Goal: Information Seeking & Learning: Learn about a topic

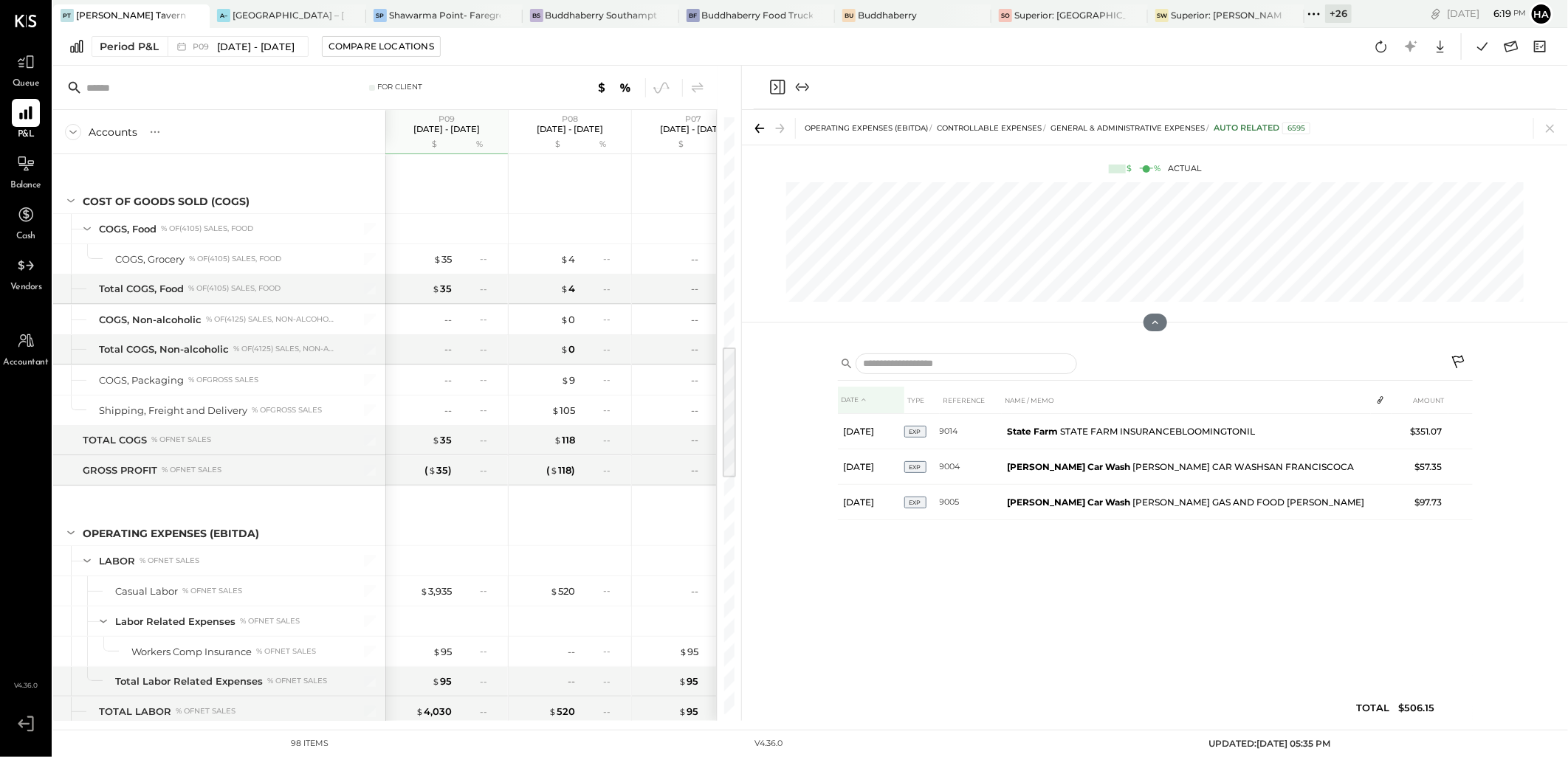
scroll to position [1008, 0]
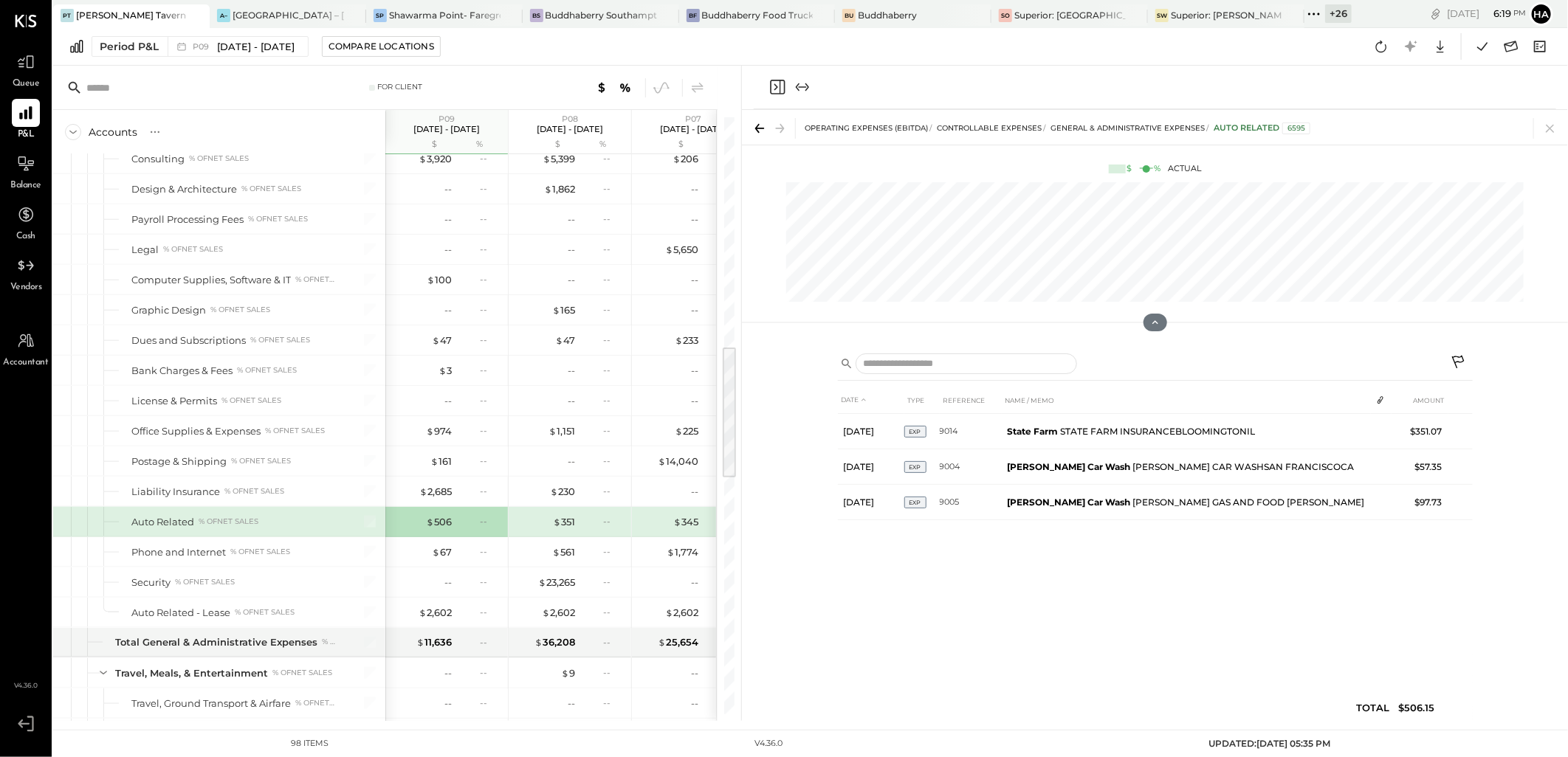
drag, startPoint x: 1551, startPoint y: 129, endPoint x: 1280, endPoint y: 197, distance: 279.4
click at [1551, 129] on icon at bounding box center [1549, 129] width 8 height 8
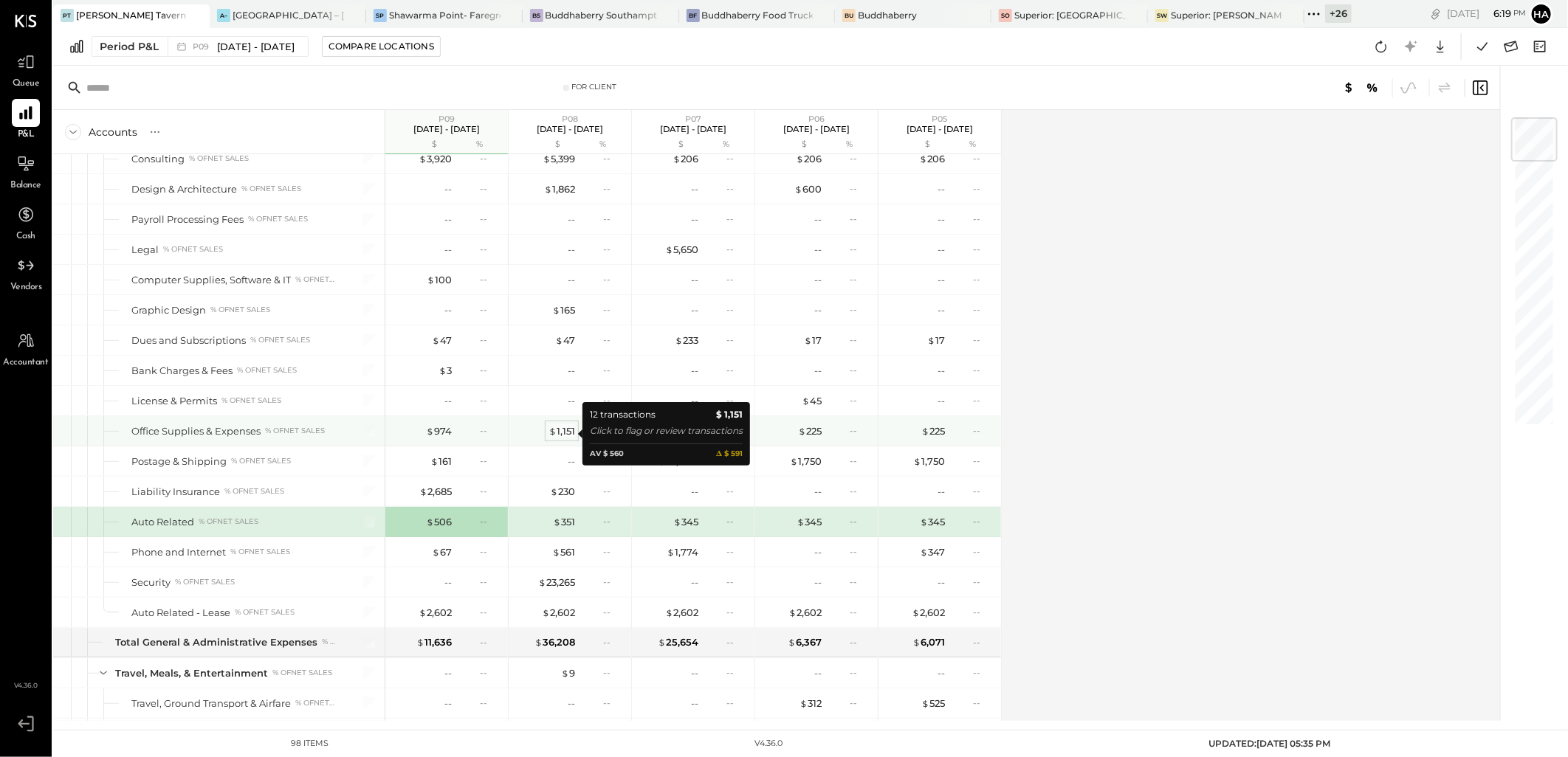
click at [551, 430] on span "$" at bounding box center [552, 430] width 8 height 12
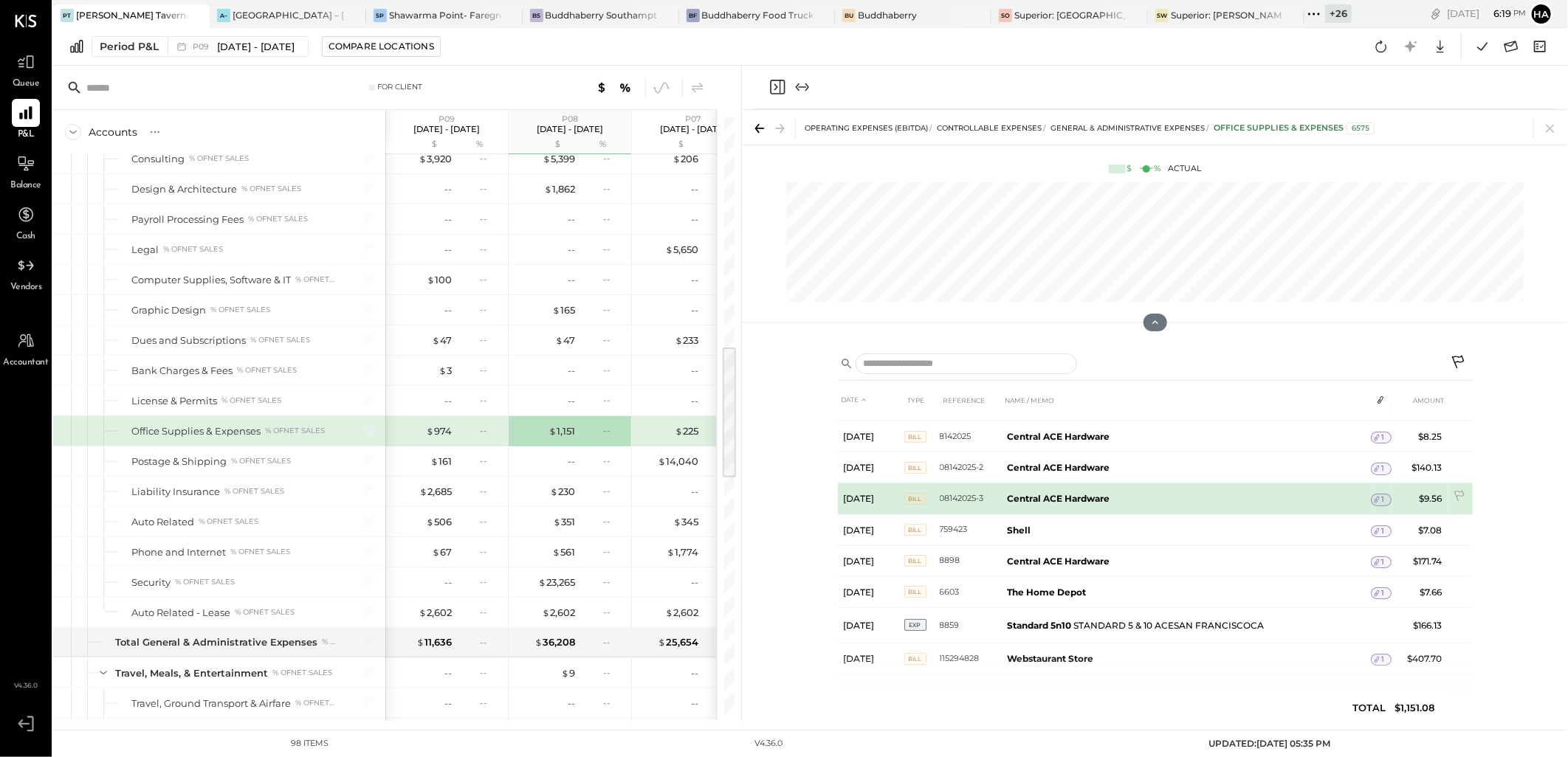
scroll to position [151, 0]
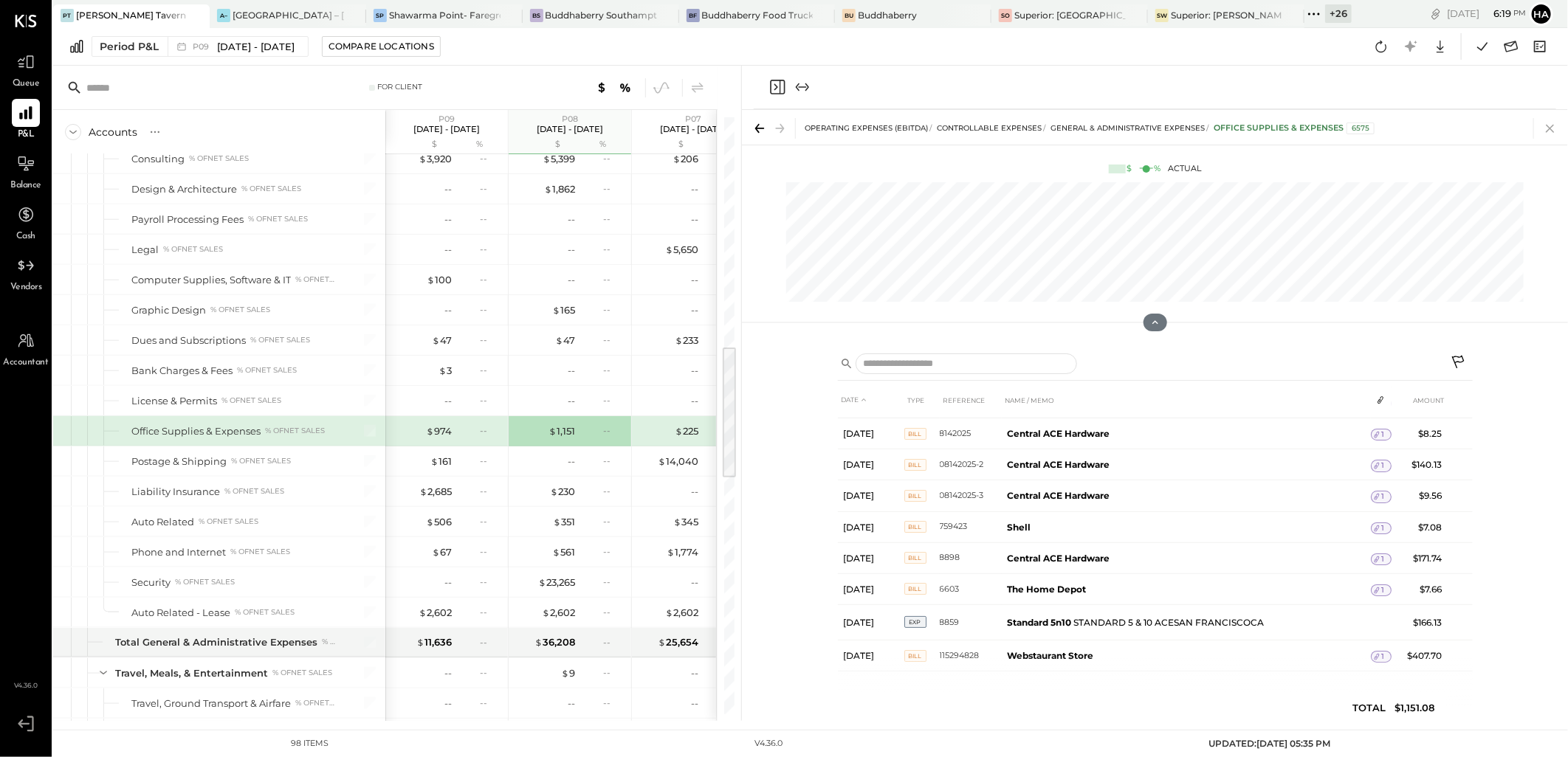
click at [1552, 126] on icon at bounding box center [1550, 128] width 20 height 20
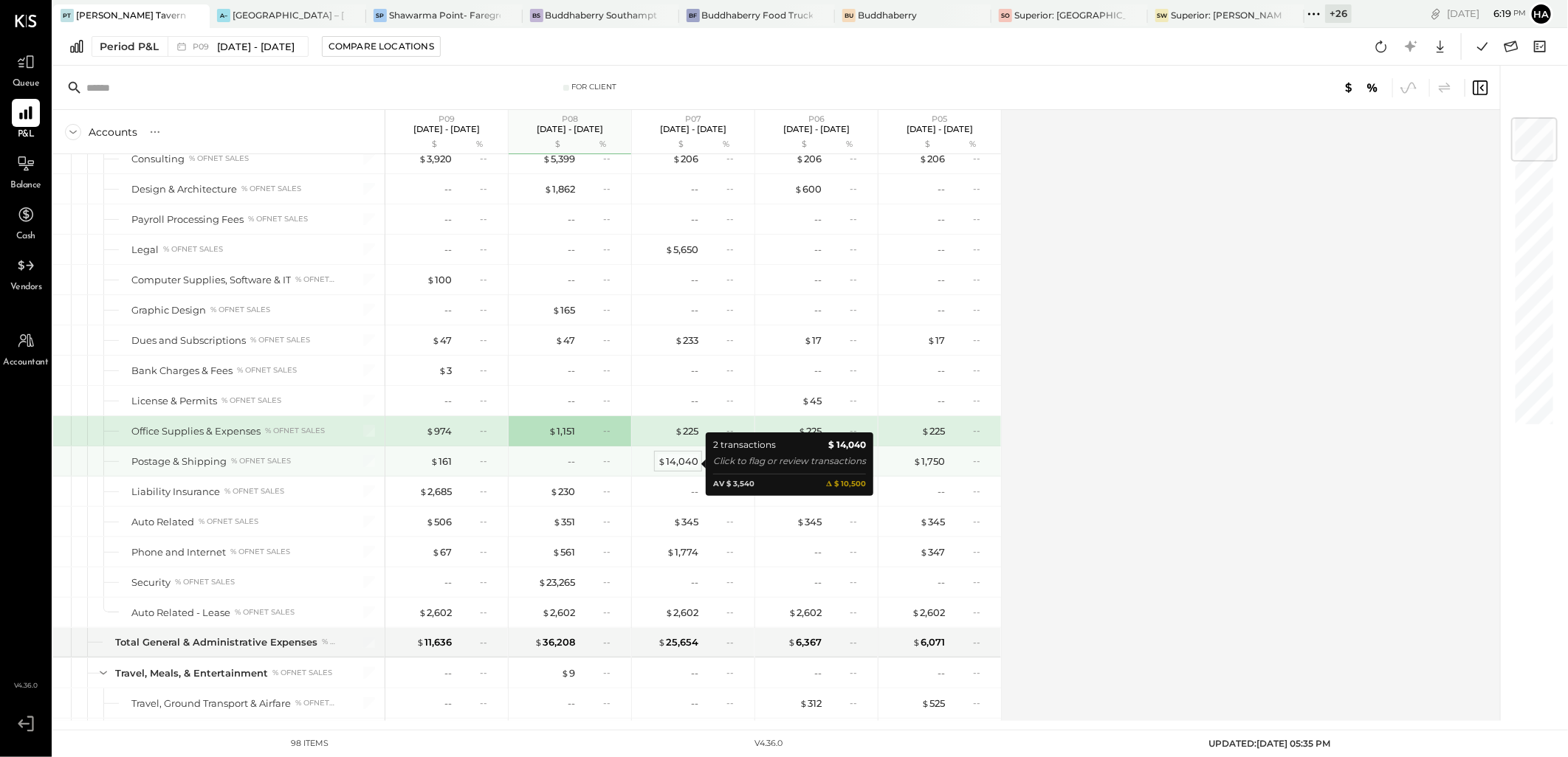
click at [687, 462] on div "$ 14,040" at bounding box center [678, 462] width 41 height 14
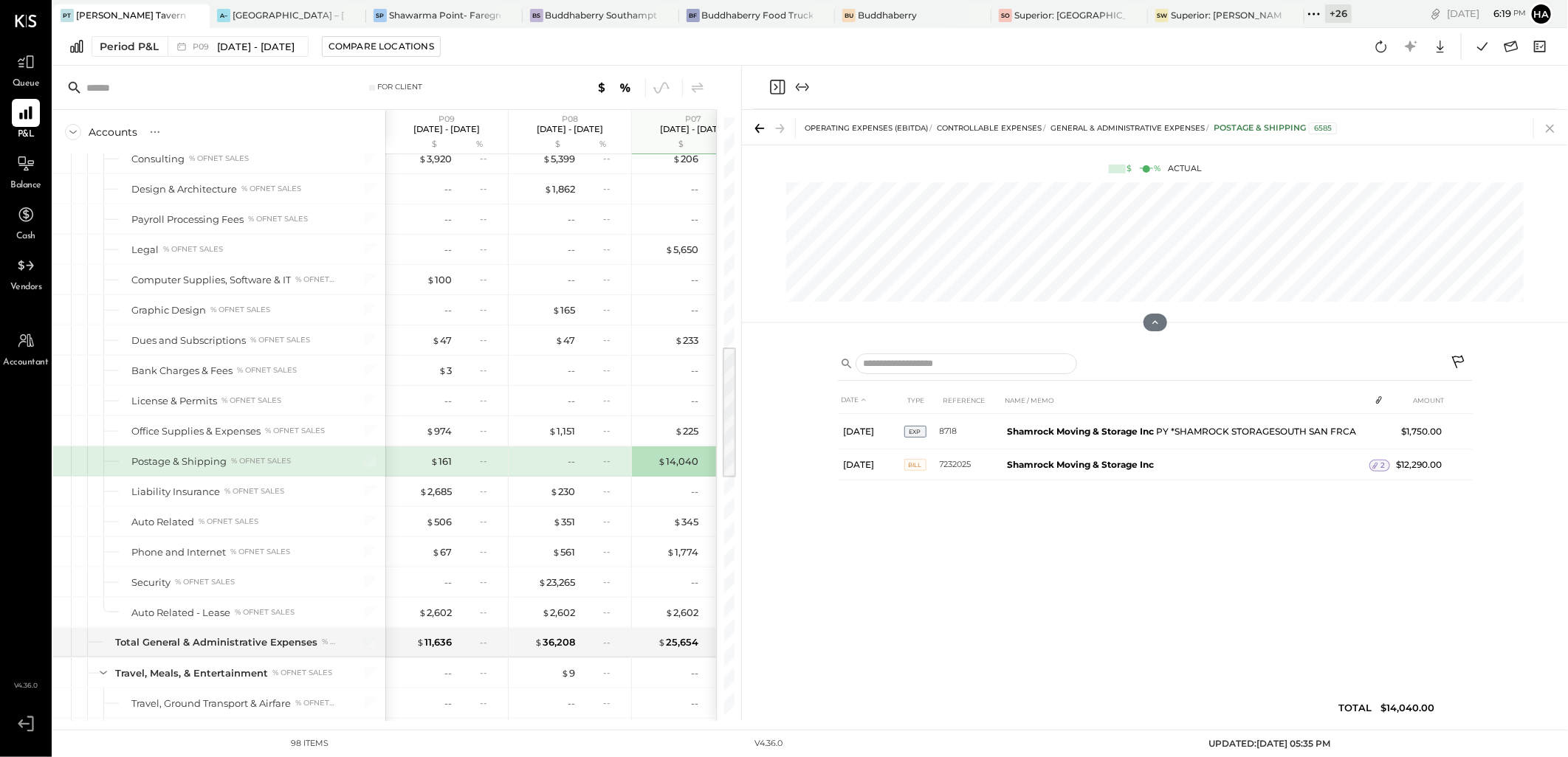
click at [1547, 126] on icon at bounding box center [1549, 129] width 8 height 8
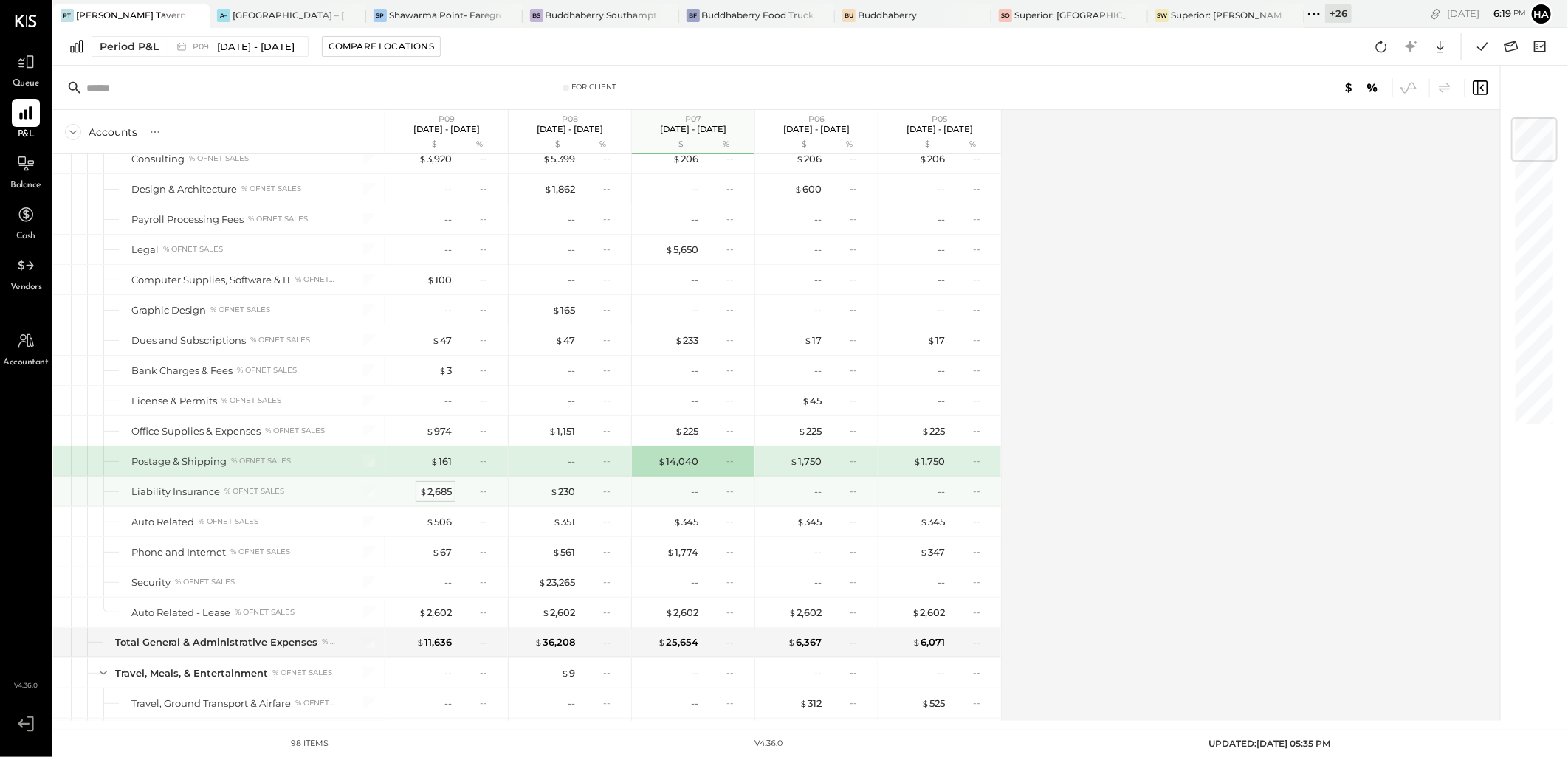
click at [431, 496] on div "$ 2,685" at bounding box center [435, 492] width 32 height 14
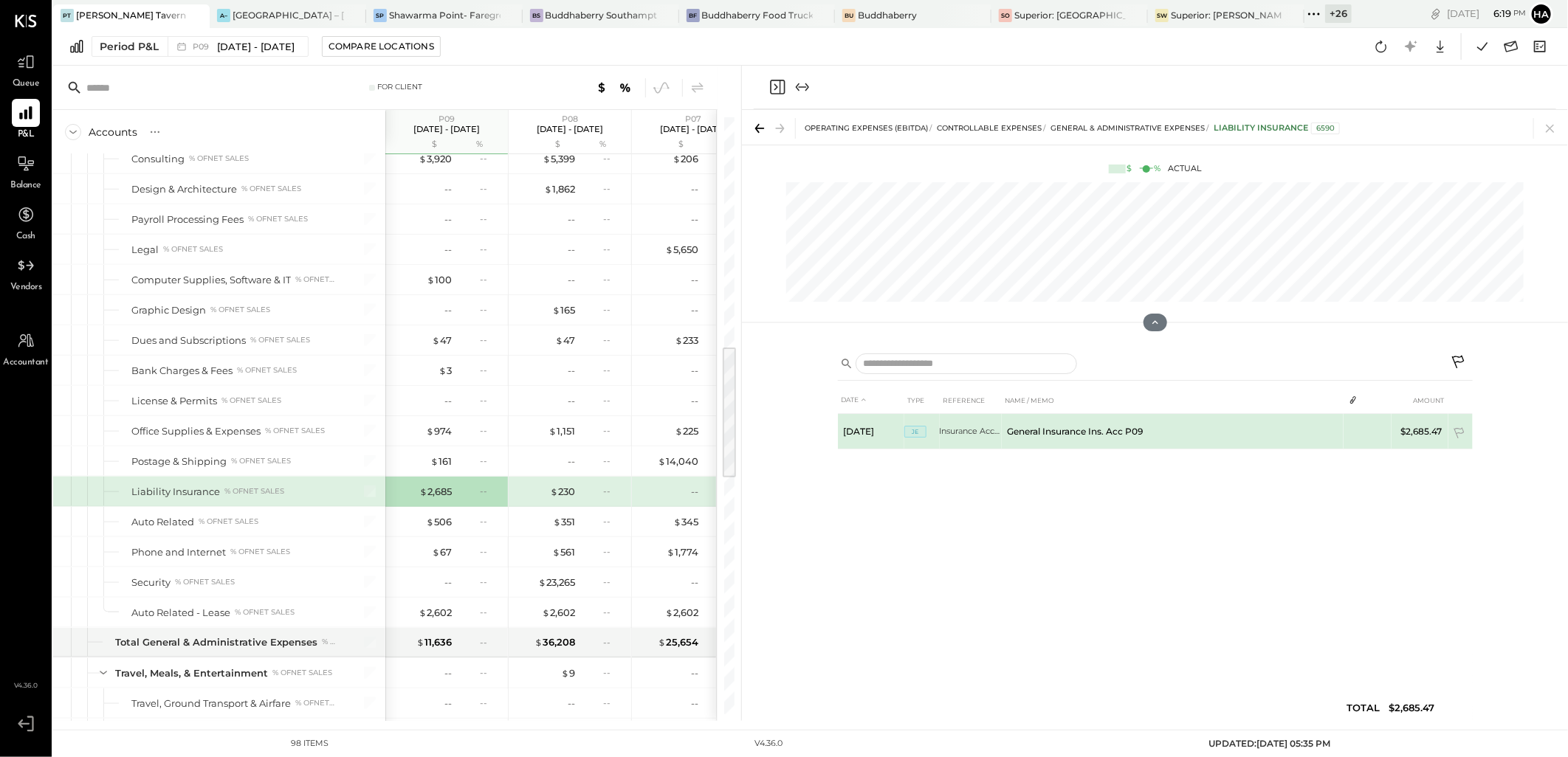
click at [1068, 424] on td "General Insurance Ins. Acc P09" at bounding box center [1172, 431] width 342 height 35
click at [919, 428] on span "JE" at bounding box center [915, 431] width 22 height 12
click at [1414, 429] on td "$2,685.47" at bounding box center [1420, 431] width 57 height 35
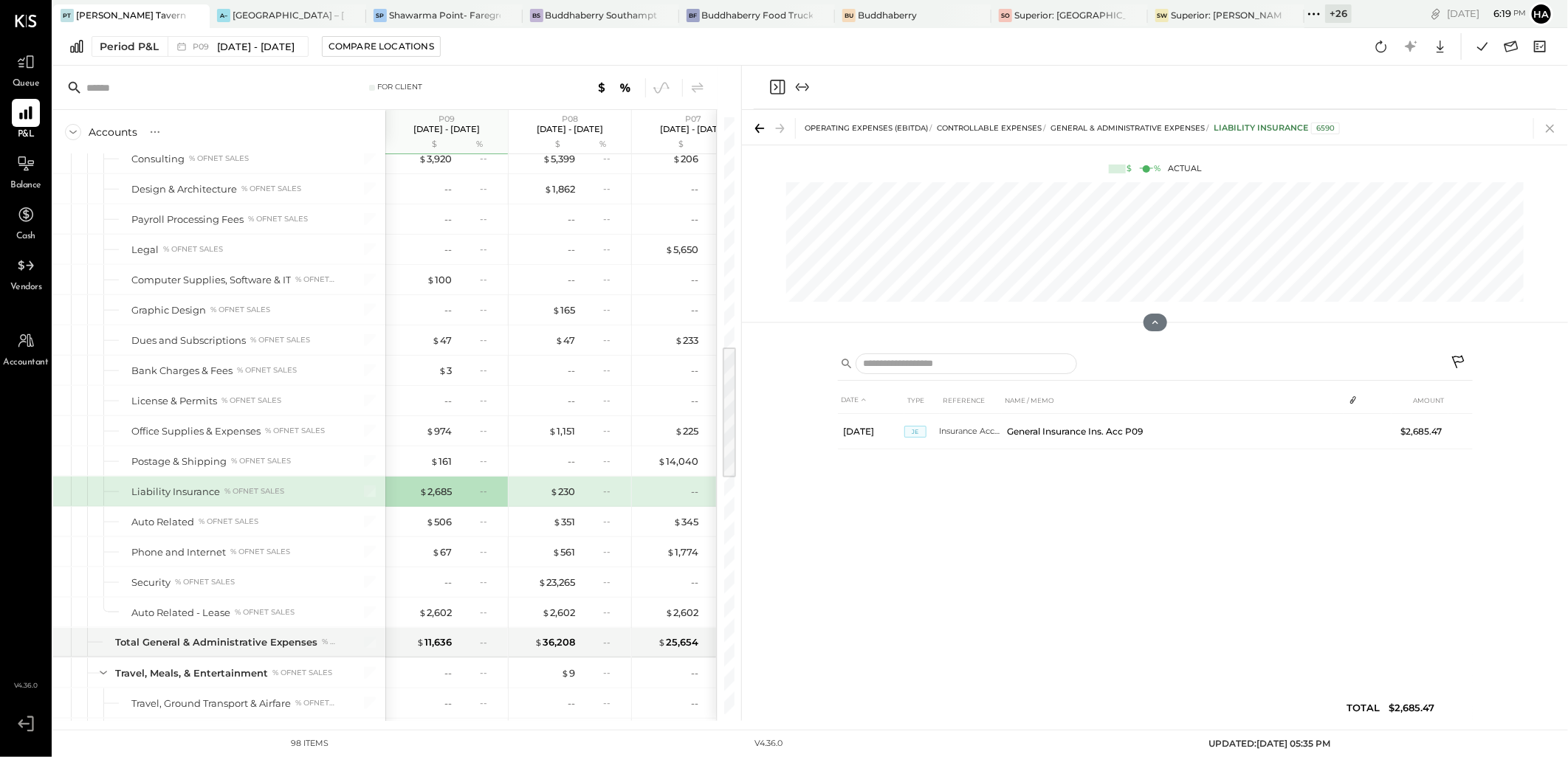
click at [1552, 127] on icon at bounding box center [1549, 129] width 8 height 8
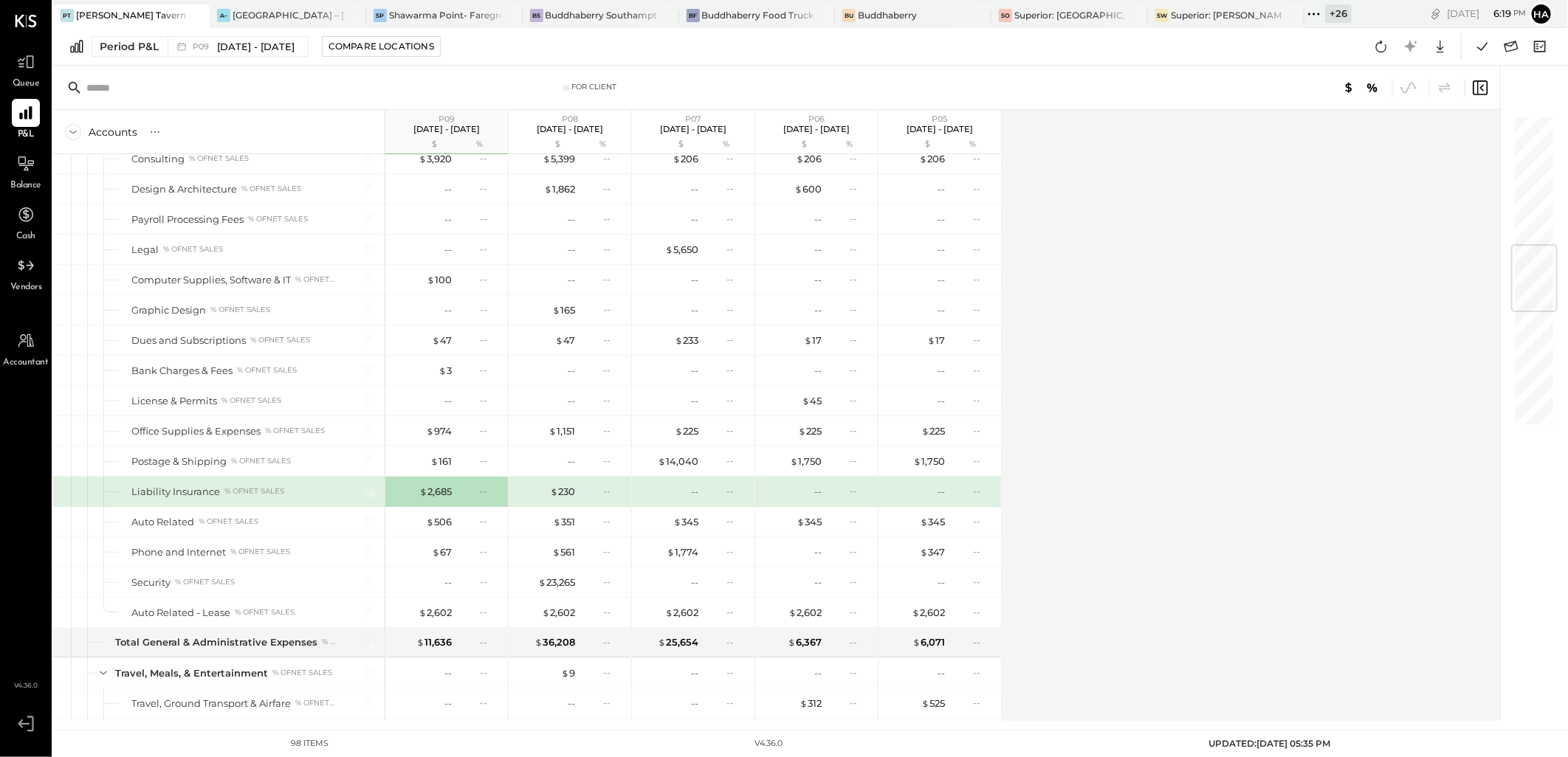
scroll to position [1089, 0]
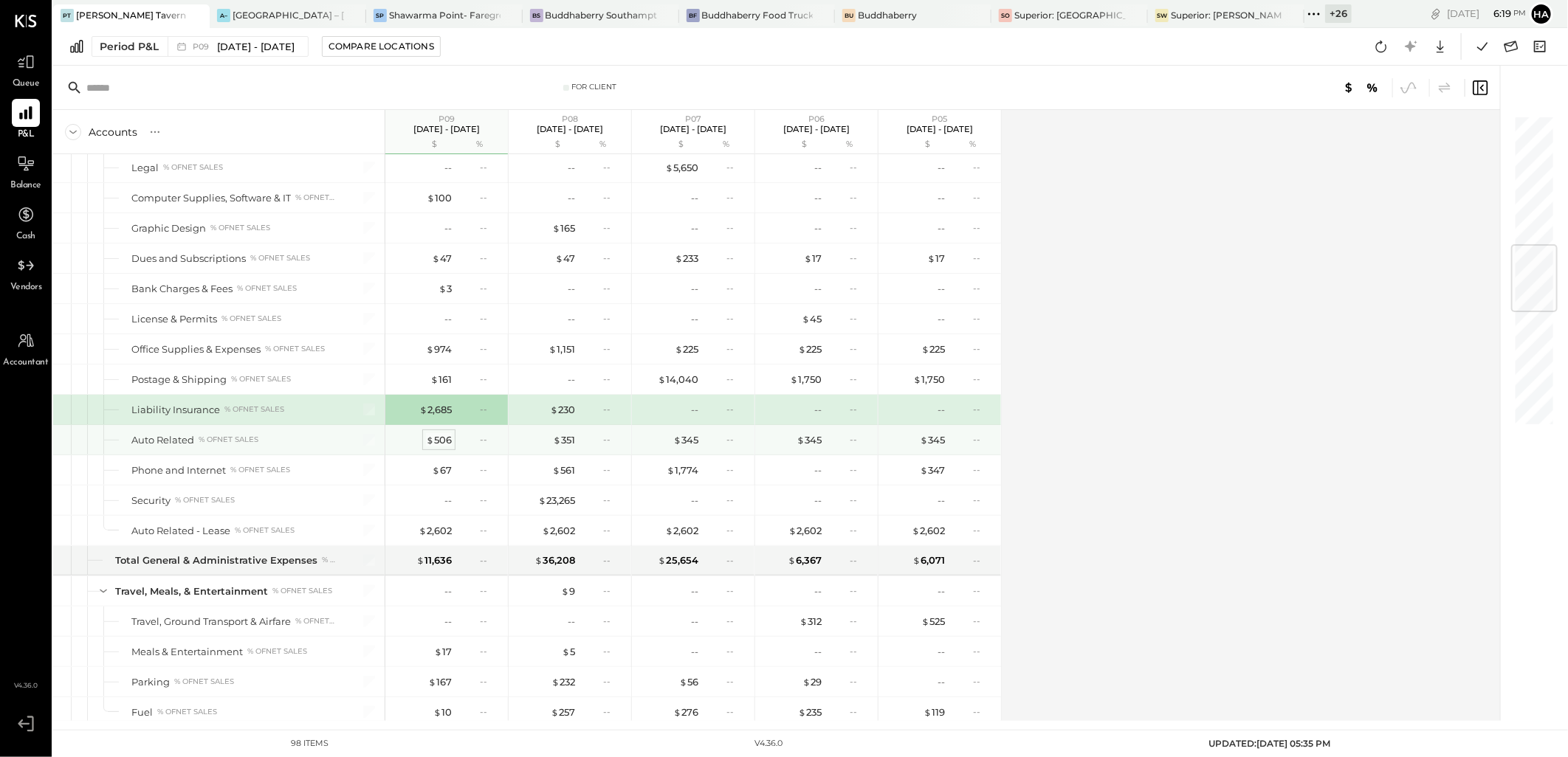
click at [439, 441] on div "$ 506" at bounding box center [438, 441] width 26 height 14
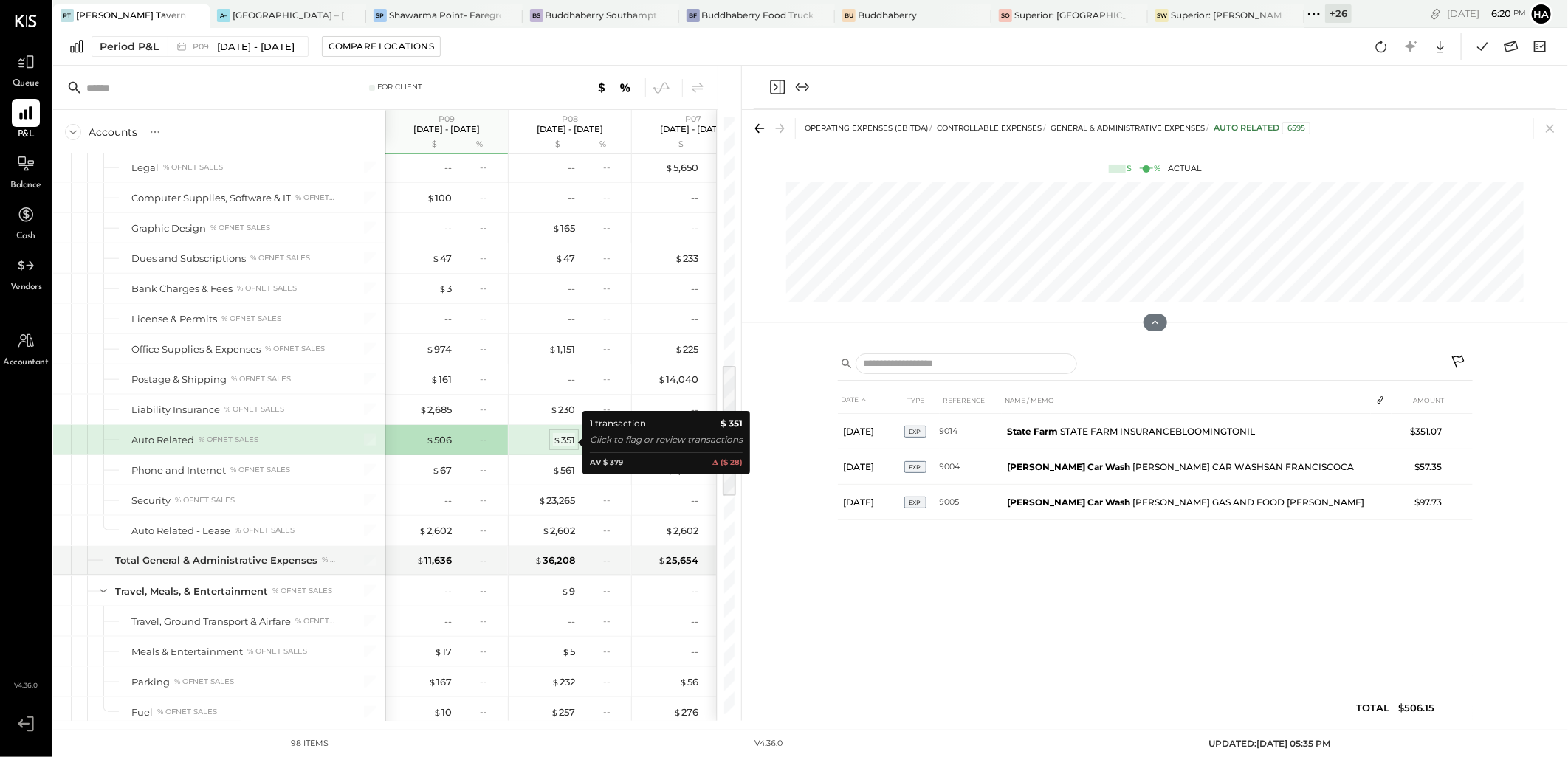
click at [554, 441] on span "$" at bounding box center [557, 440] width 8 height 12
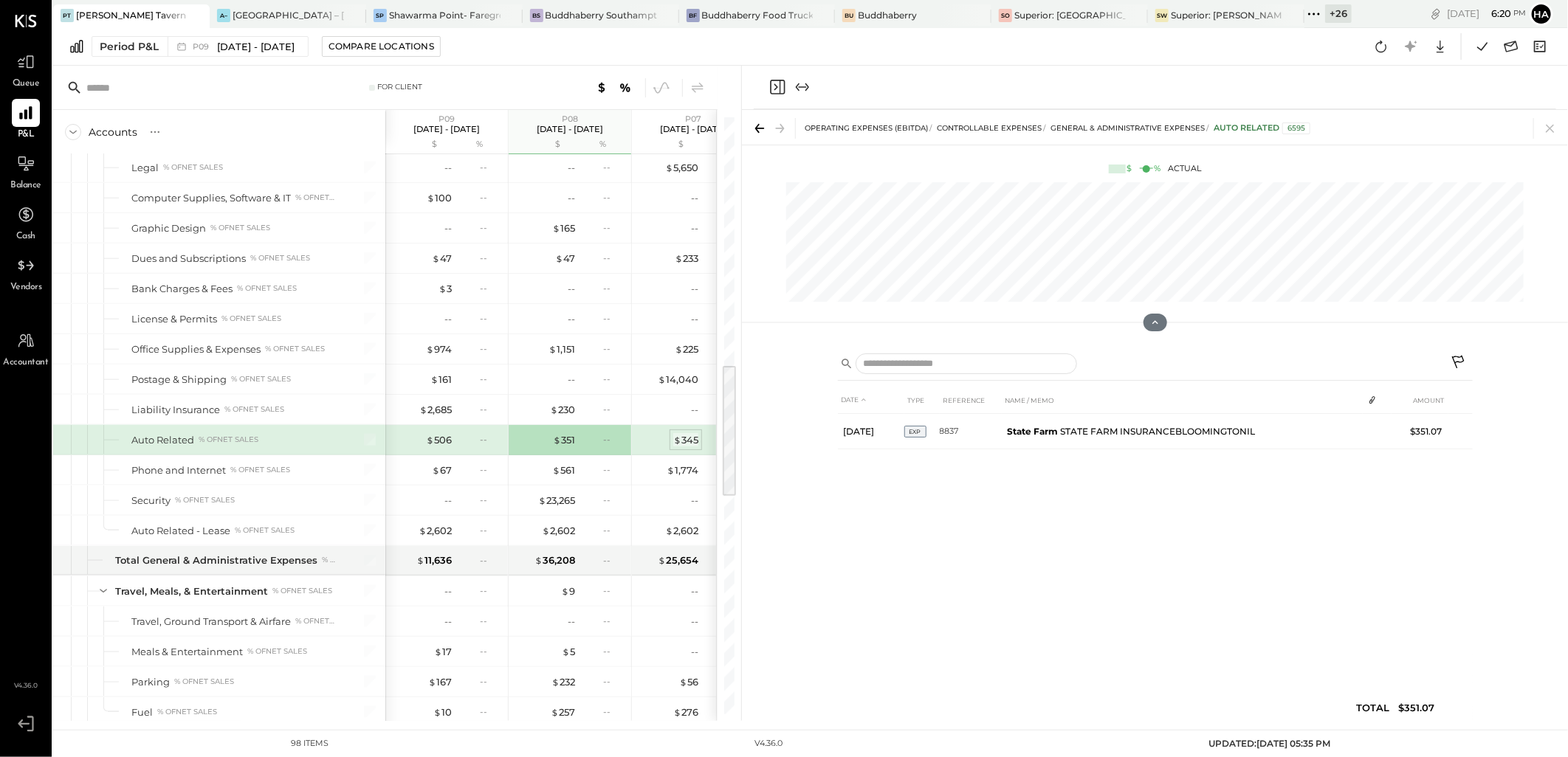
click at [691, 441] on div "$ 345" at bounding box center [685, 441] width 25 height 14
click at [1551, 127] on icon at bounding box center [1550, 128] width 20 height 20
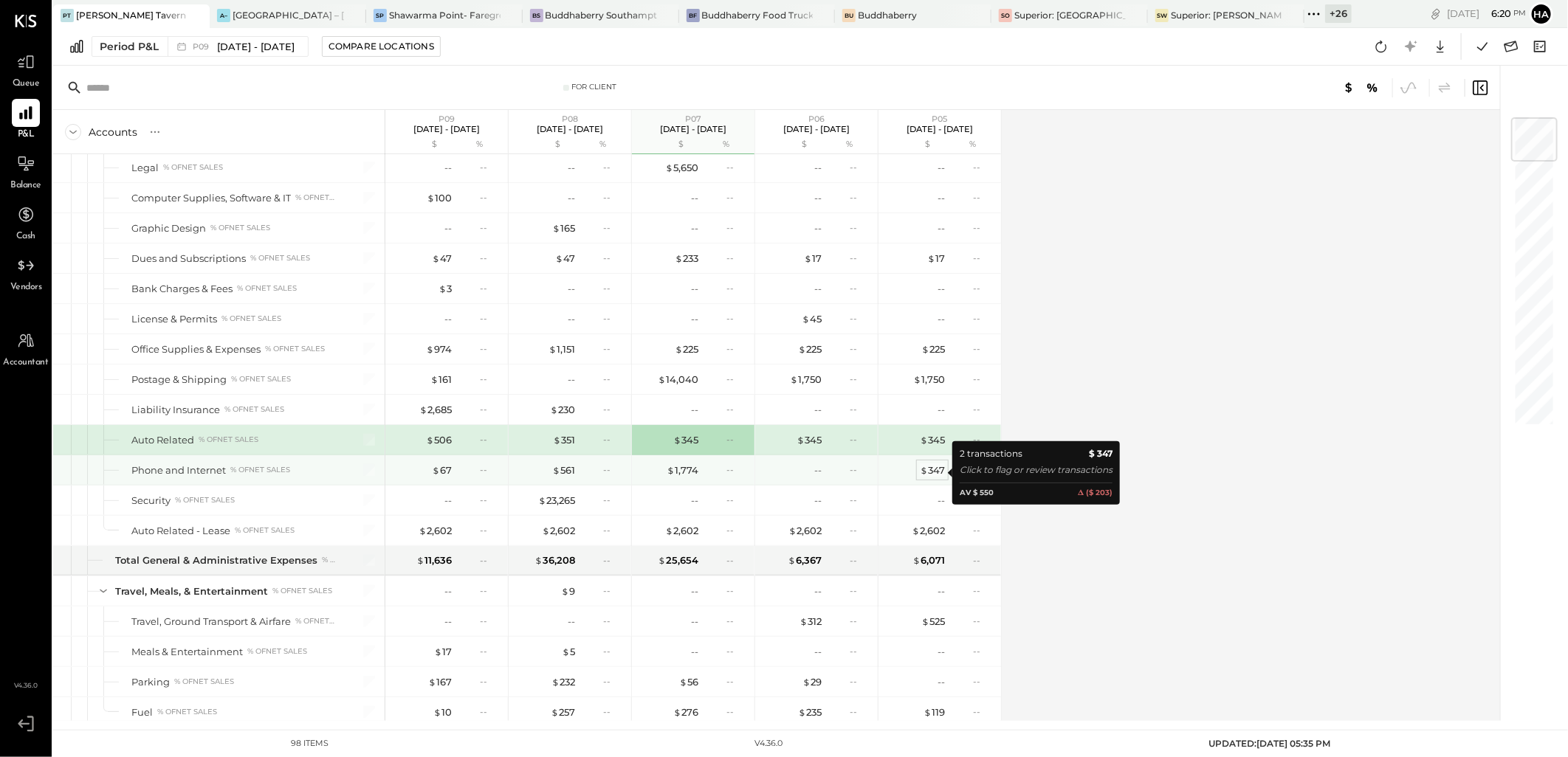
click at [936, 474] on div "$ 347" at bounding box center [932, 470] width 25 height 14
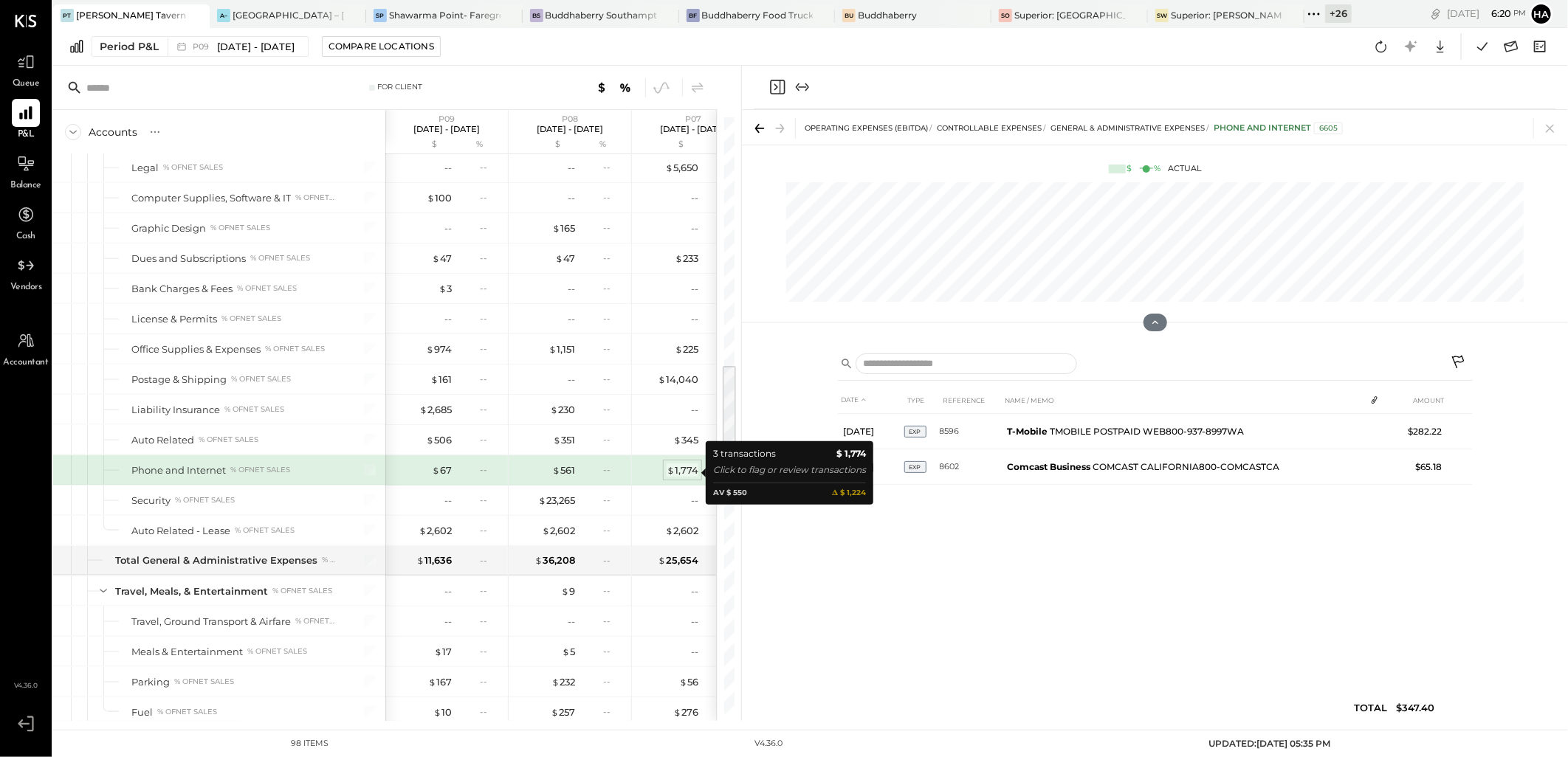
click at [679, 473] on div "$ 1,774" at bounding box center [682, 470] width 31 height 14
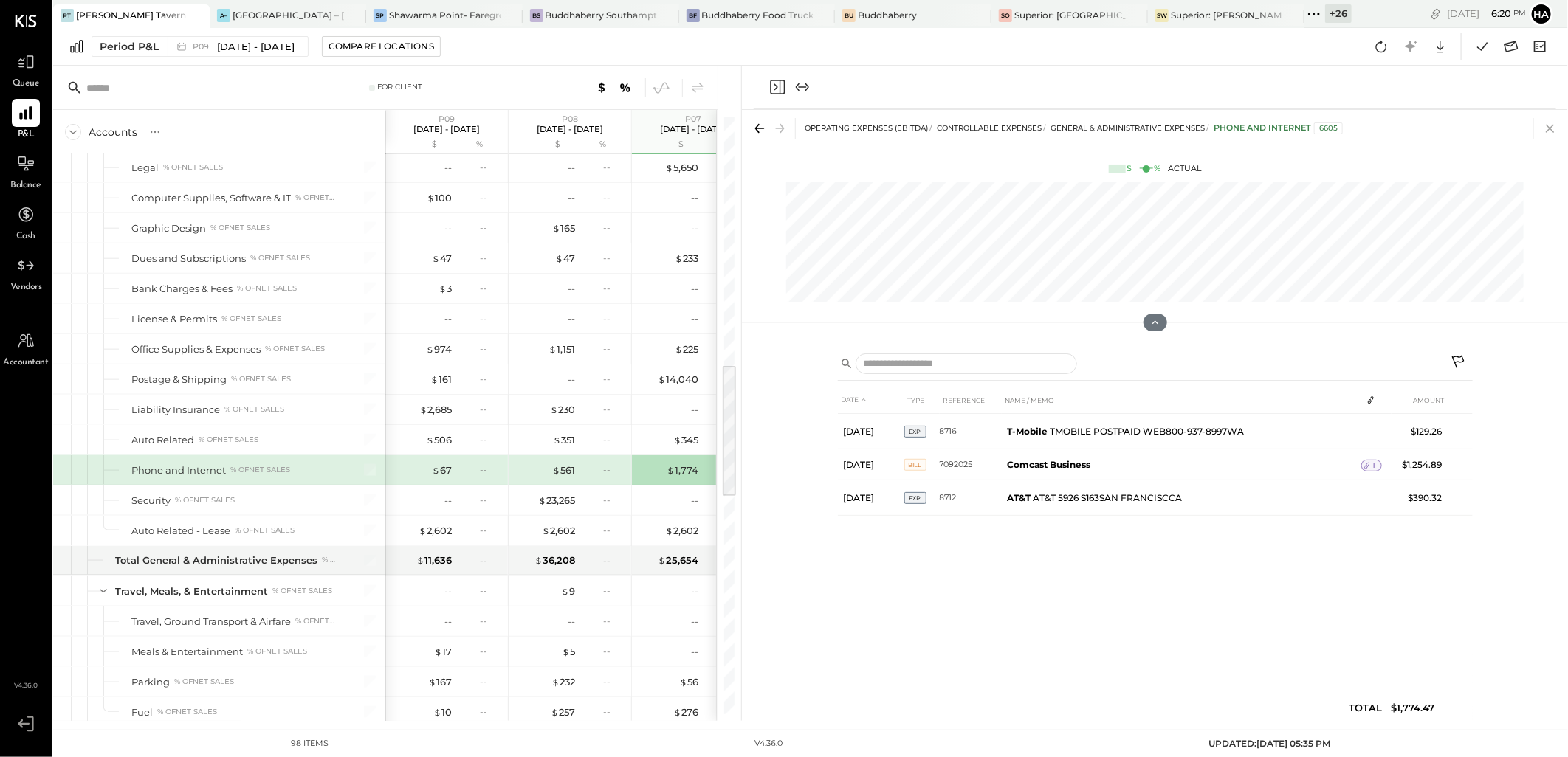
click at [1555, 126] on icon at bounding box center [1550, 128] width 20 height 20
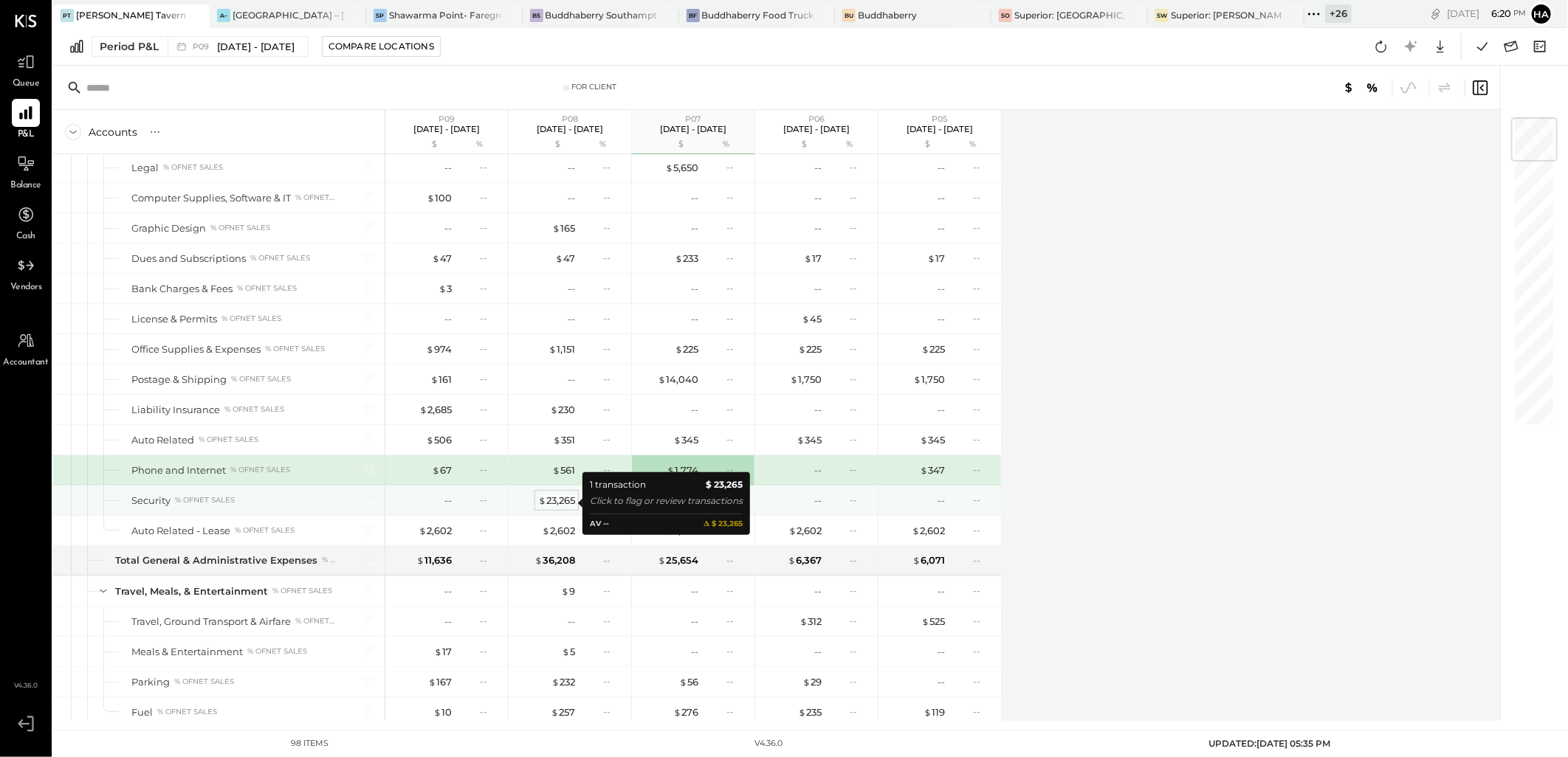
click at [561, 503] on div "$ 23,265" at bounding box center [556, 501] width 37 height 14
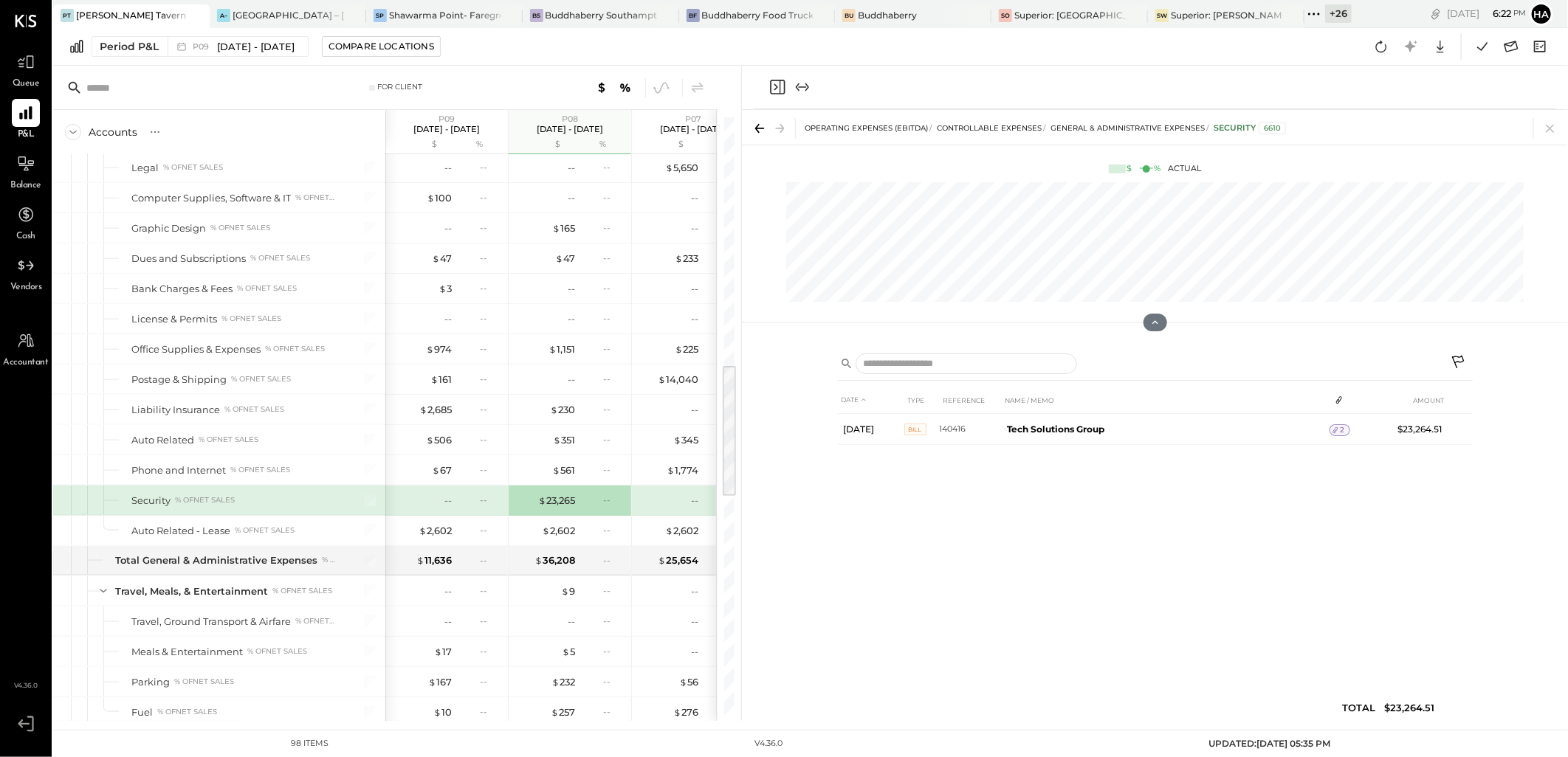
drag, startPoint x: 1552, startPoint y: 129, endPoint x: 1484, endPoint y: 159, distance: 74.3
click at [1552, 129] on icon at bounding box center [1549, 129] width 8 height 8
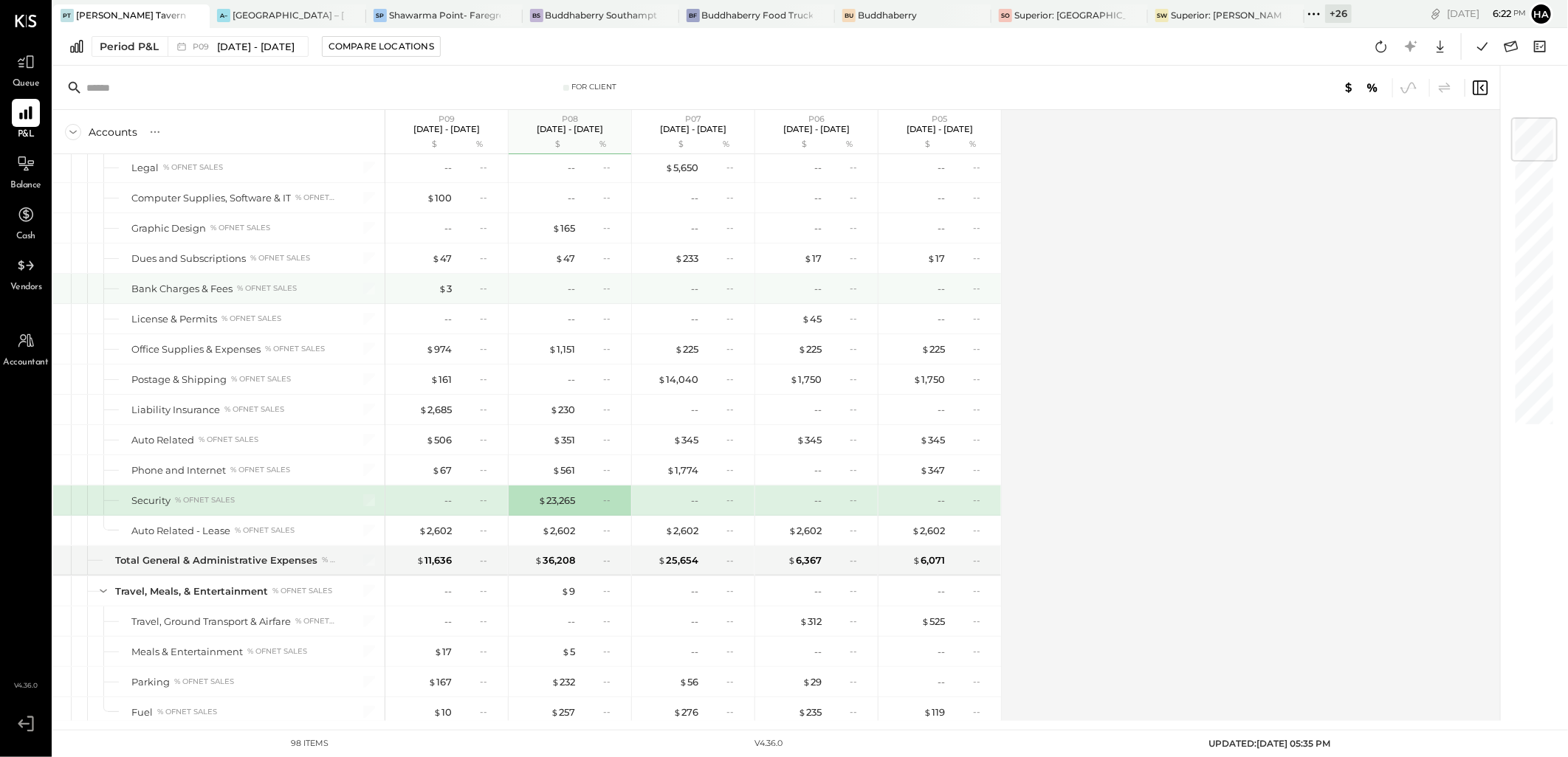
scroll to position [1253, 0]
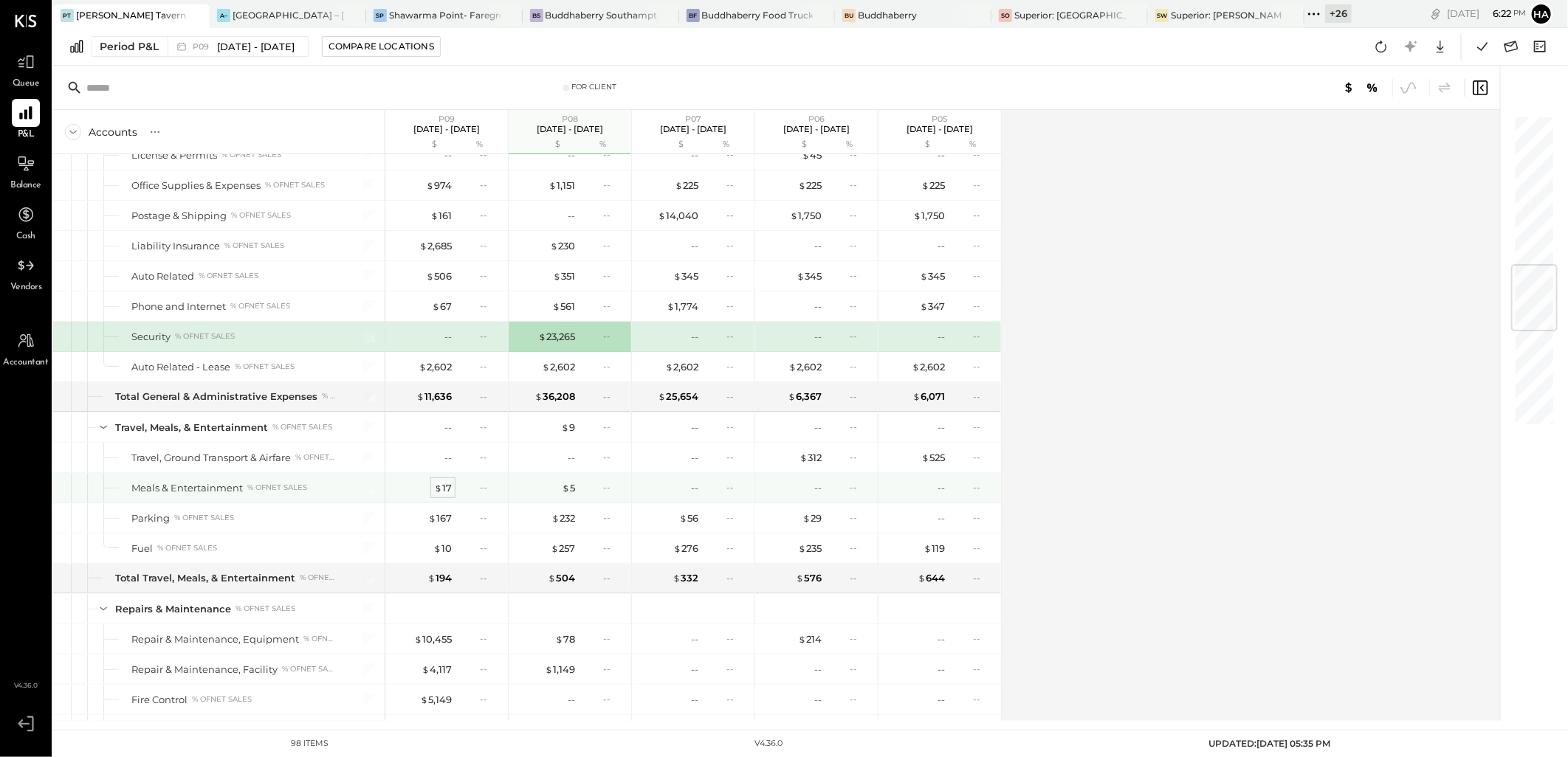
click at [439, 493] on span "$" at bounding box center [438, 488] width 8 height 12
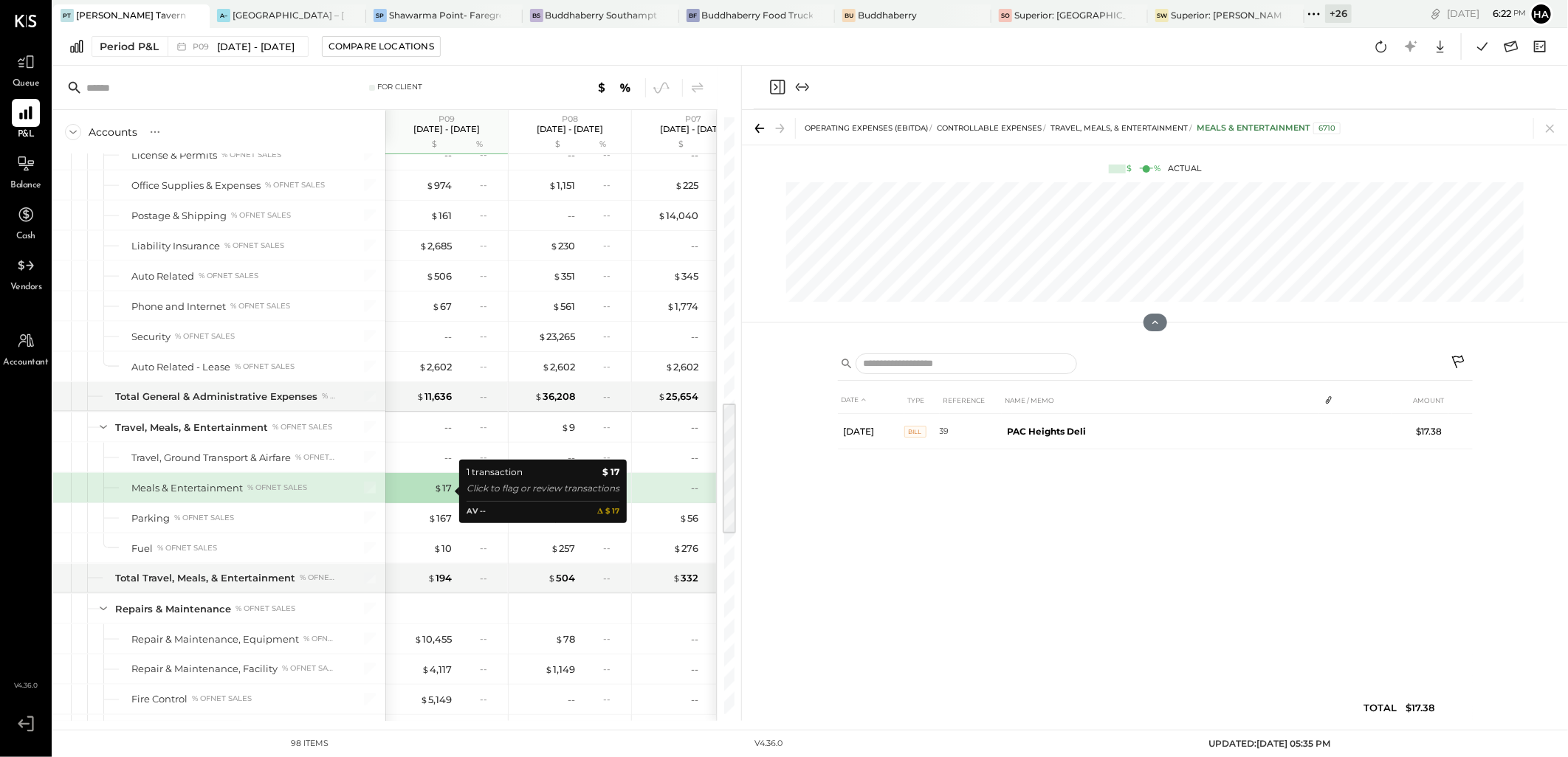
click at [571, 518] on div "1 transaction $ 17 Click to flag or review transactions AV -- 𝚫 $ 17" at bounding box center [543, 491] width 153 height 60
click at [564, 525] on div "$ 232" at bounding box center [563, 518] width 24 height 14
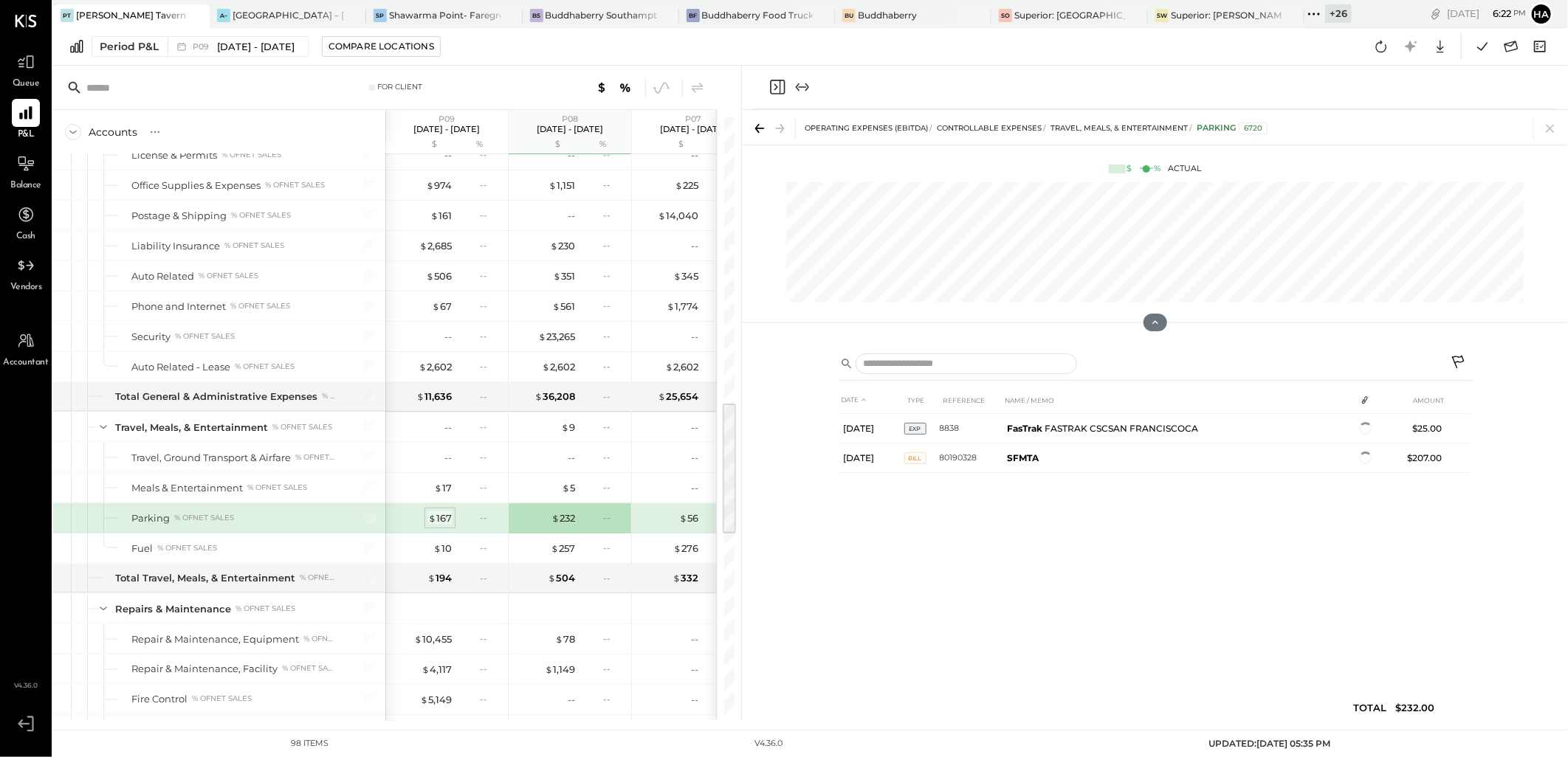
click at [440, 523] on div "$ 167" at bounding box center [440, 518] width 24 height 14
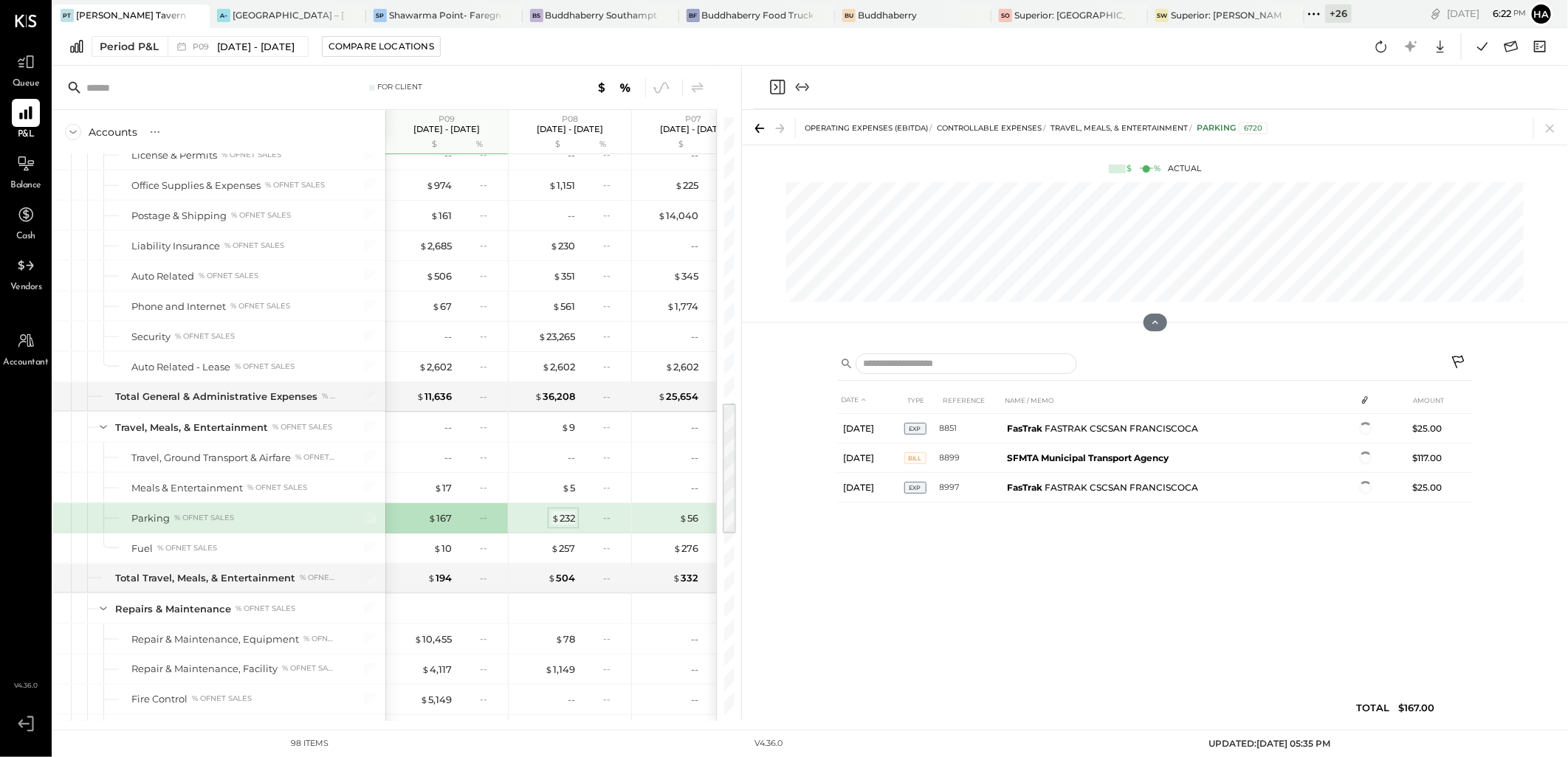
click at [565, 525] on div "$ 232" at bounding box center [563, 518] width 24 height 14
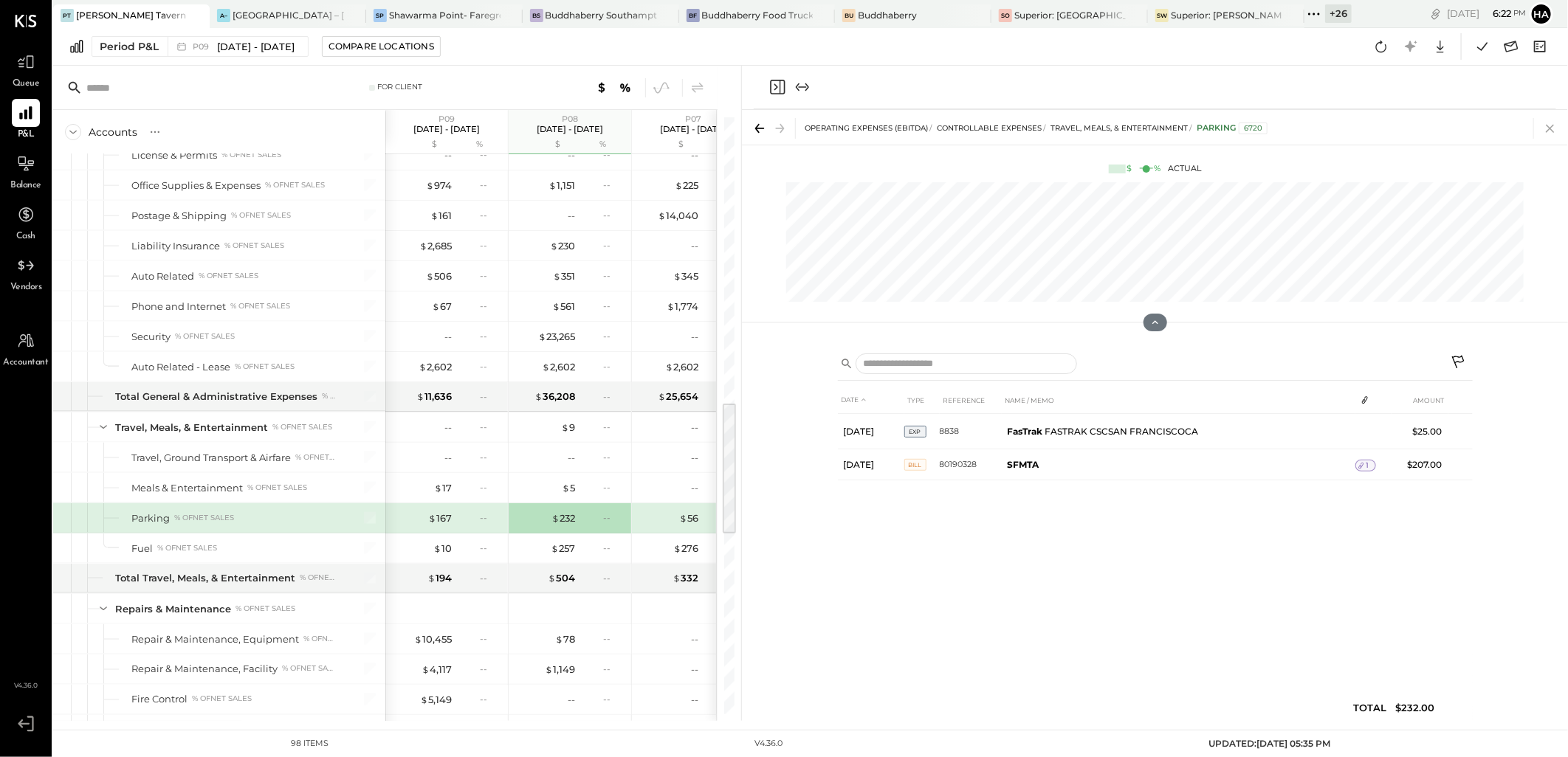
click at [1552, 128] on icon at bounding box center [1550, 128] width 20 height 20
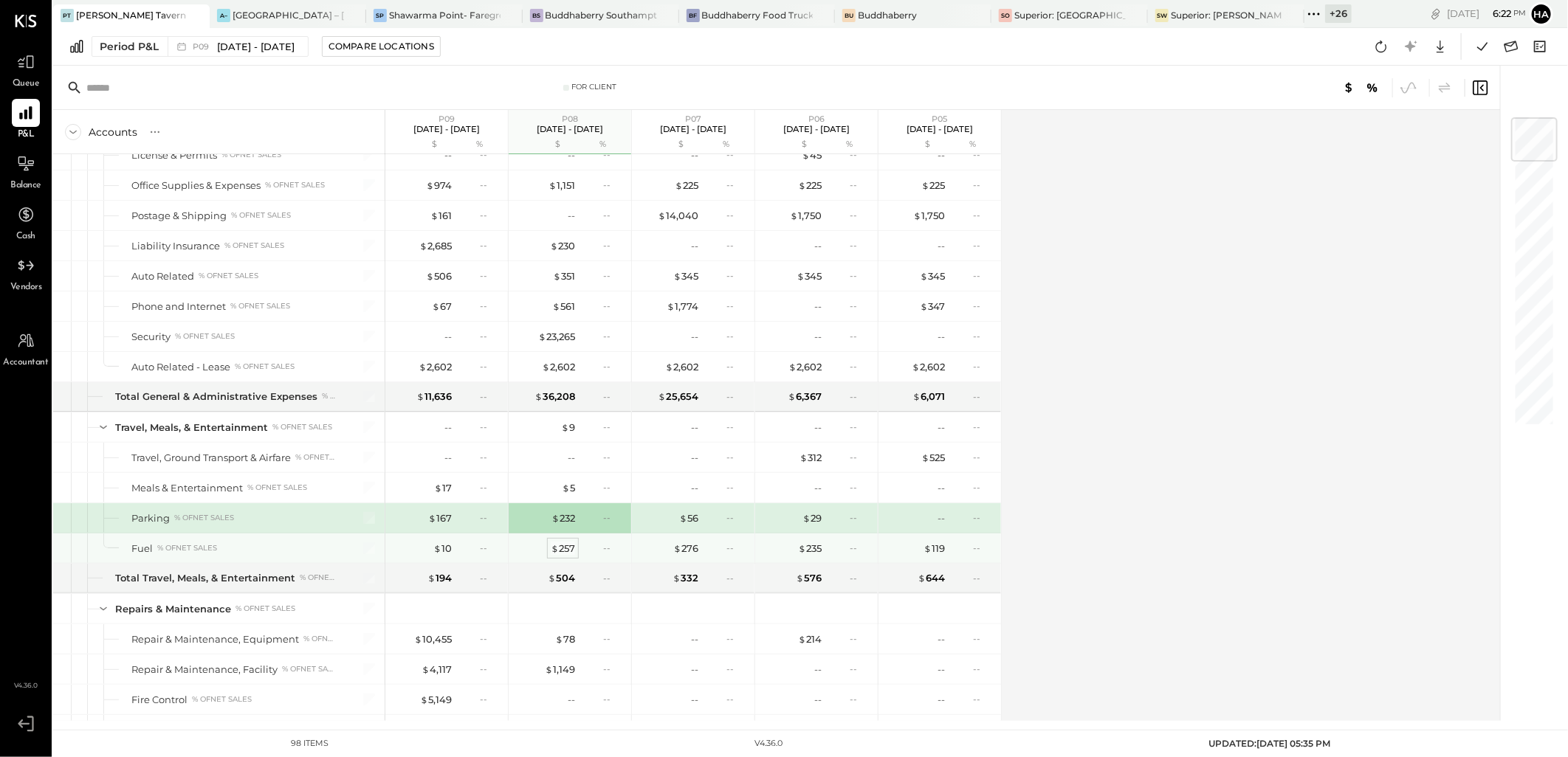
click at [557, 554] on span "$" at bounding box center [554, 548] width 8 height 12
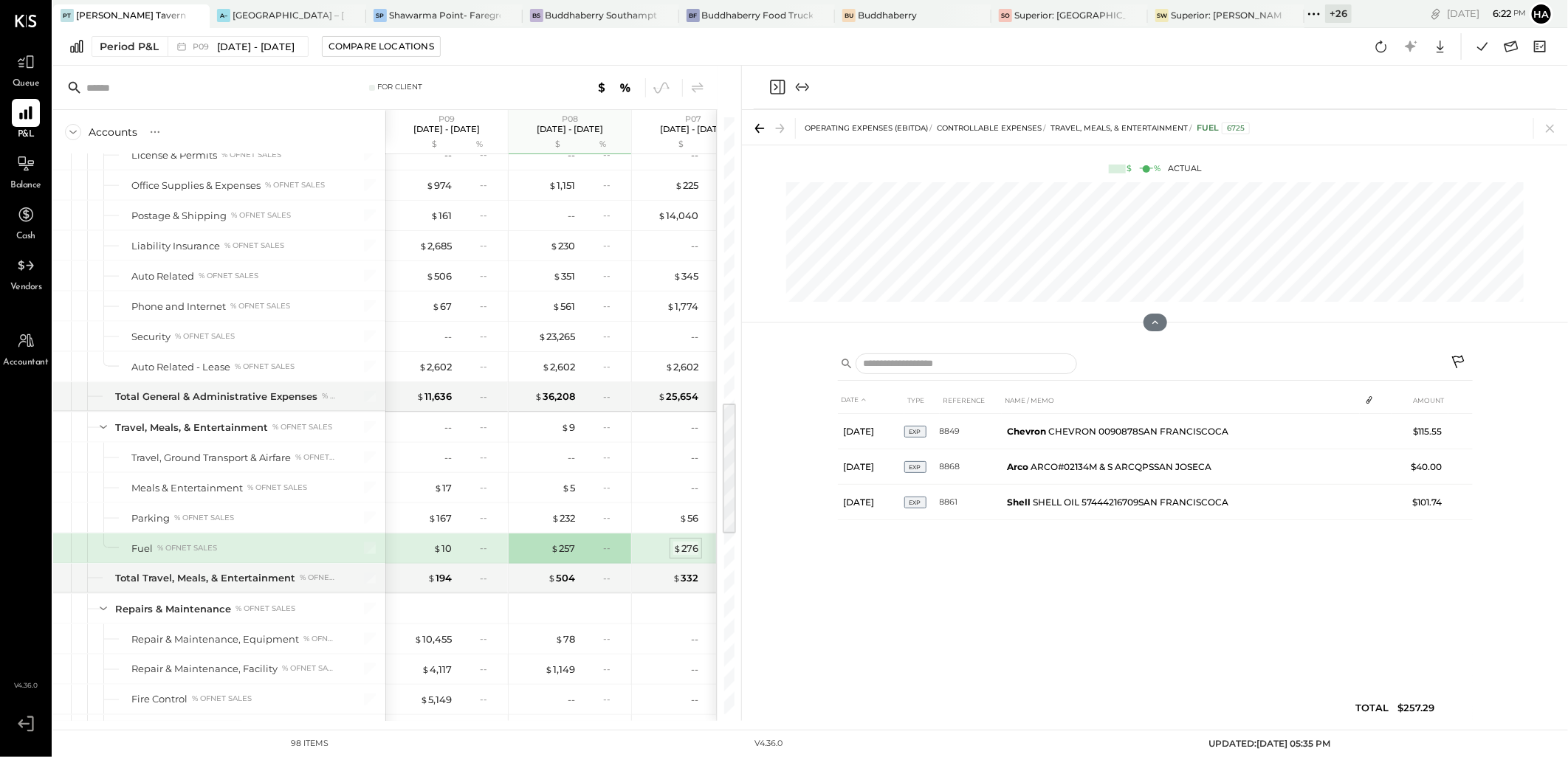
click at [690, 550] on div "$ 276" at bounding box center [685, 549] width 25 height 14
click at [446, 554] on div "$ 10" at bounding box center [442, 549] width 18 height 14
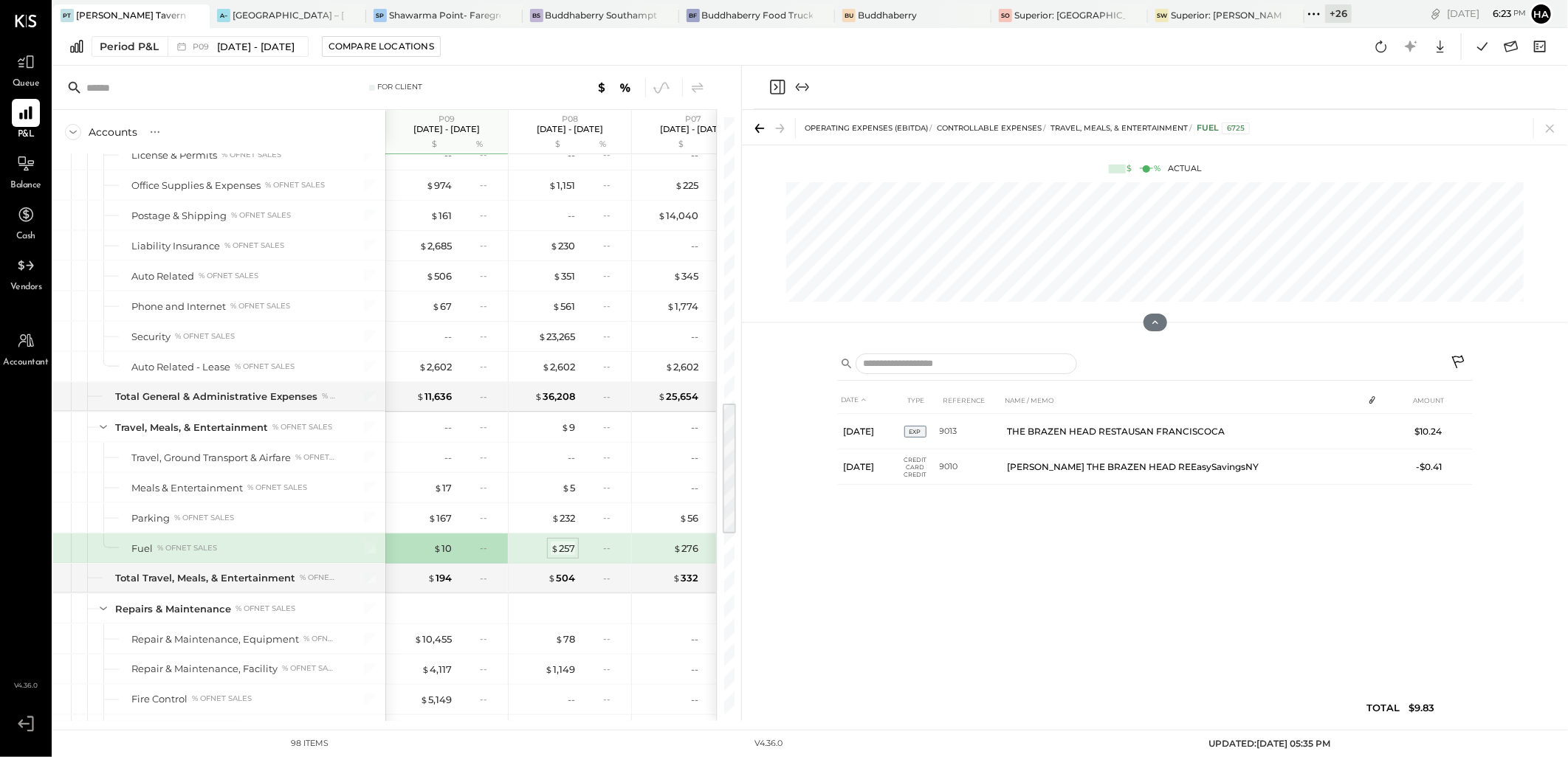
click at [561, 551] on div "$ 257" at bounding box center [562, 549] width 24 height 14
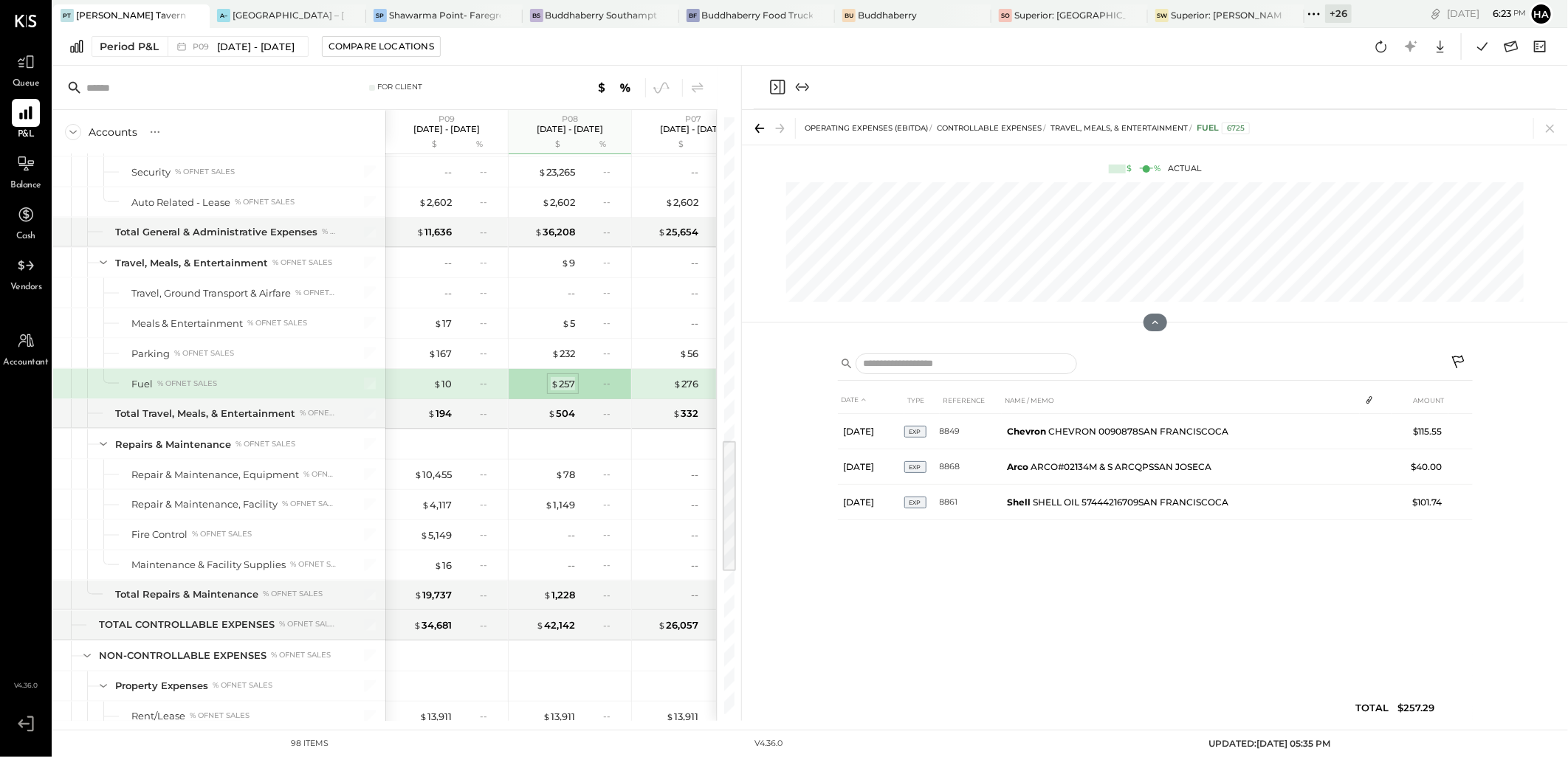
scroll to position [1500, 0]
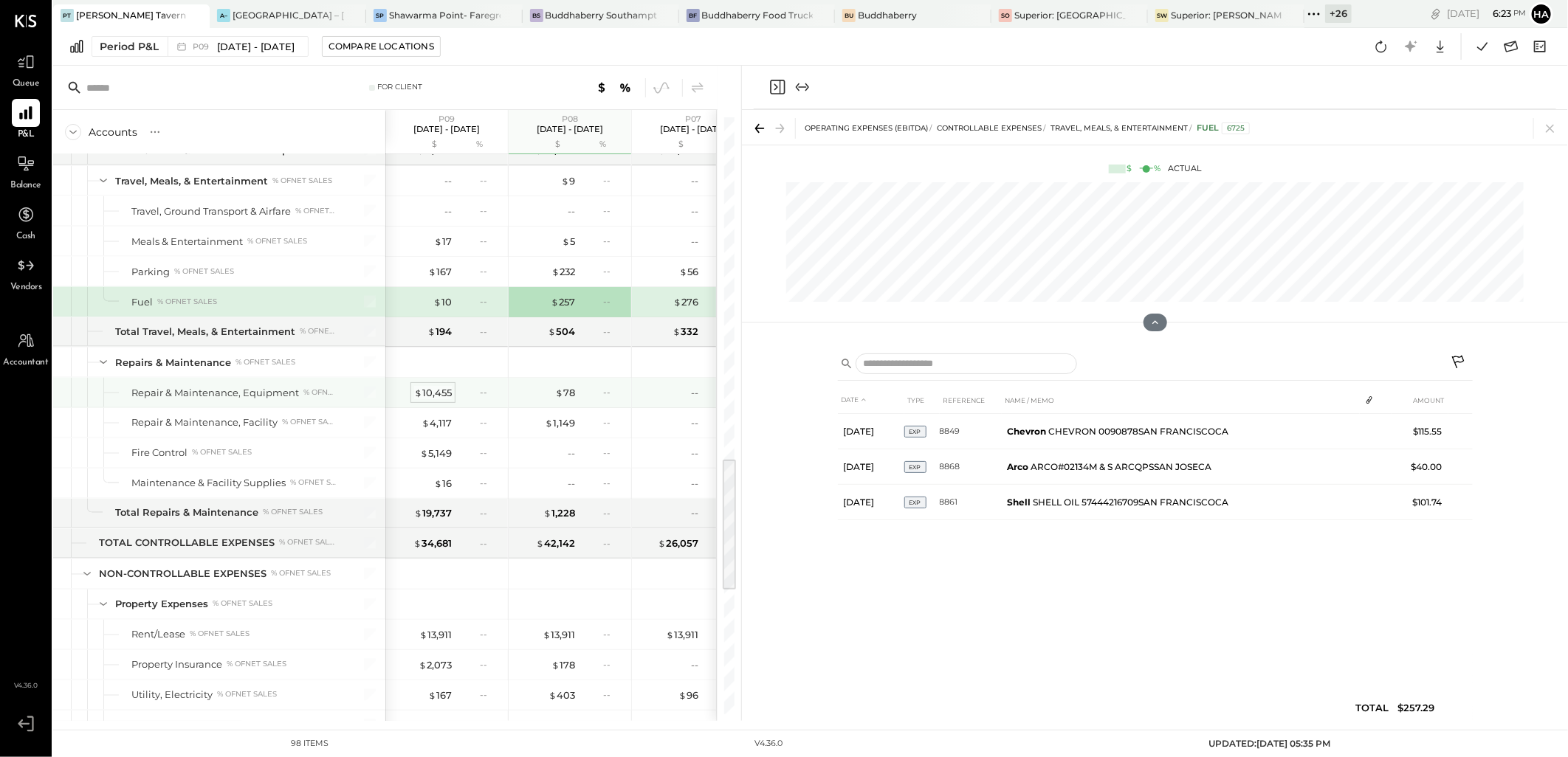
click at [434, 397] on div "$ 10,455" at bounding box center [433, 393] width 38 height 14
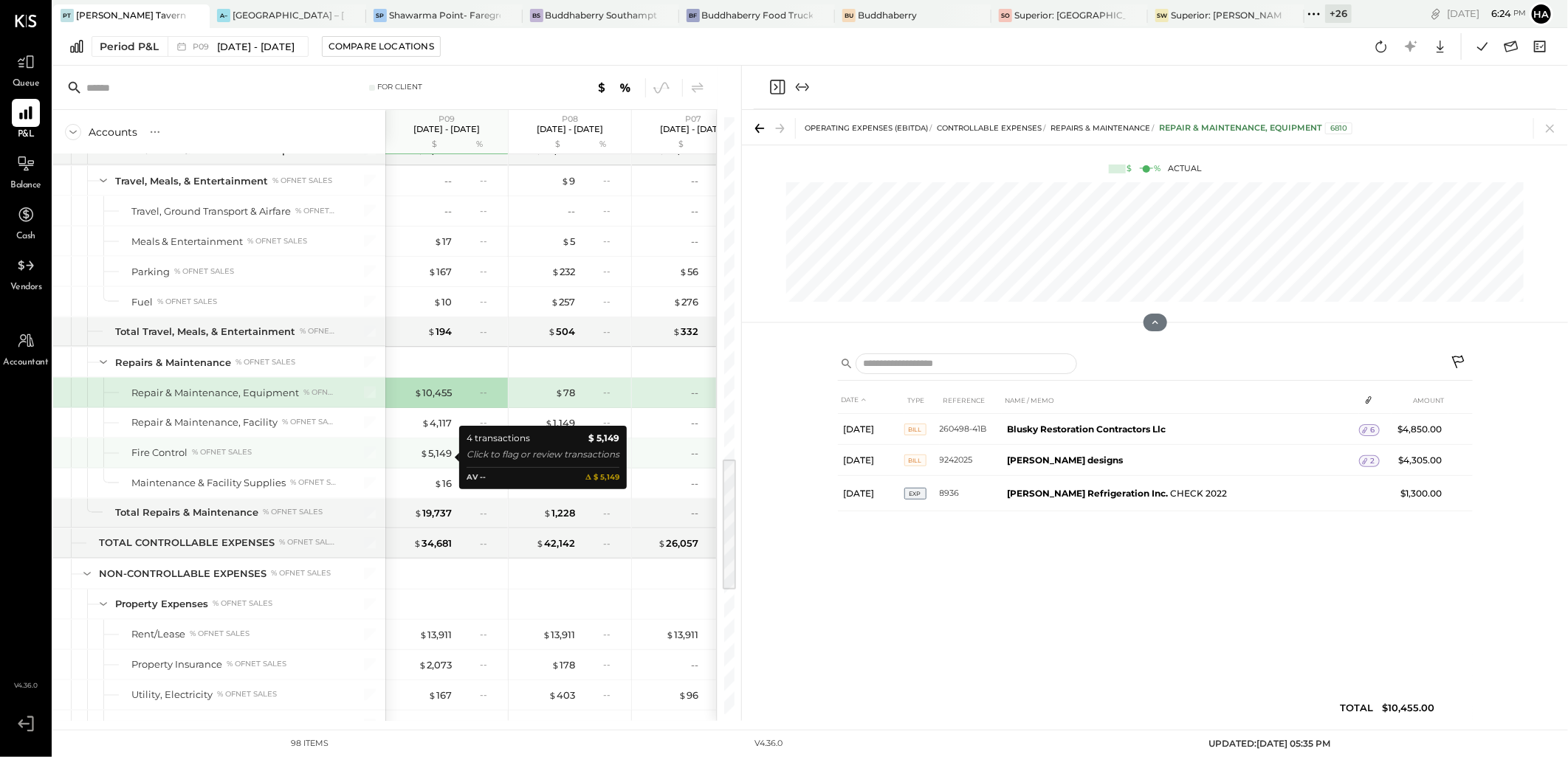
click at [443, 459] on div "$ 5,149" at bounding box center [436, 454] width 31 height 14
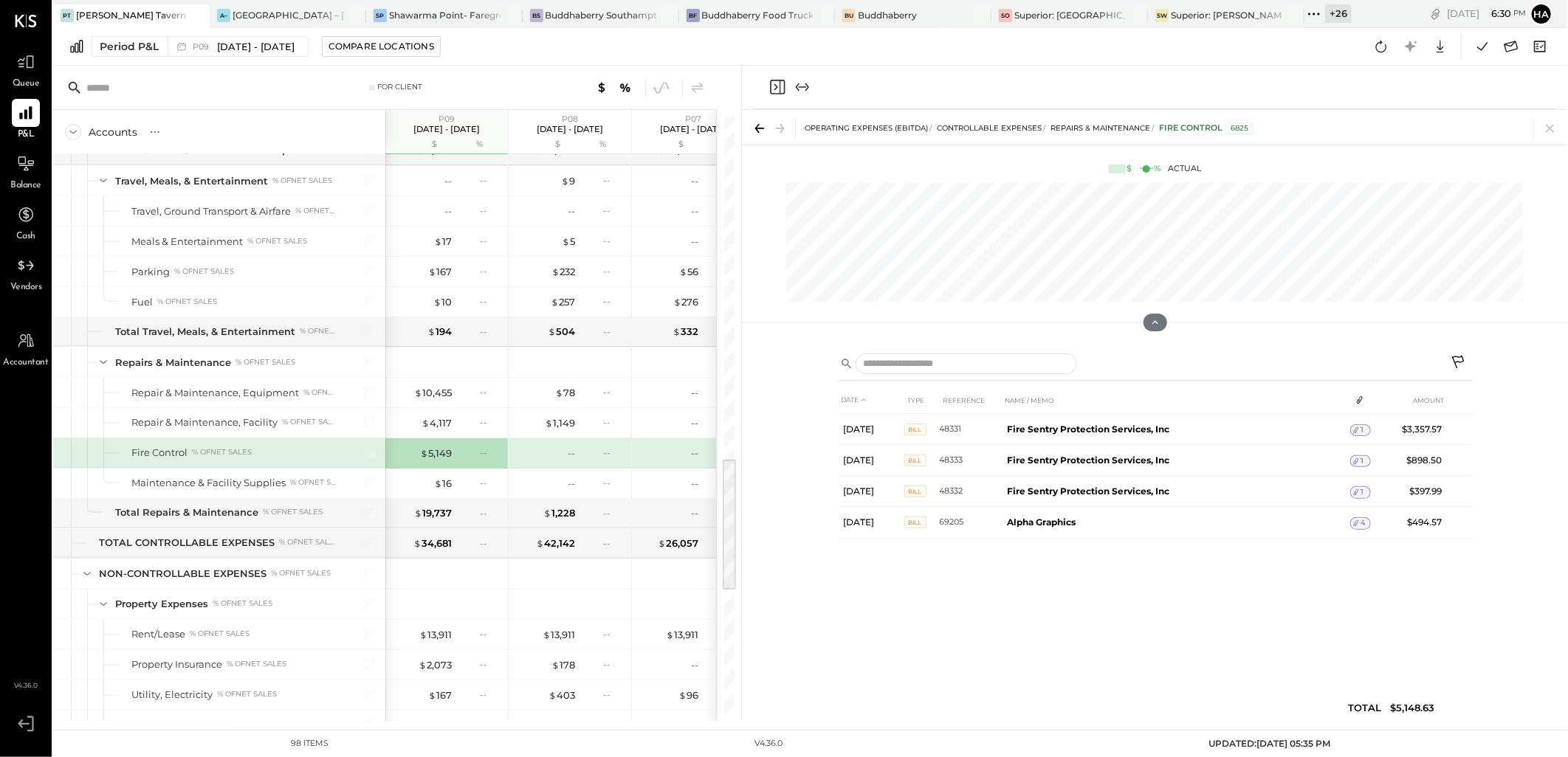
drag, startPoint x: 1552, startPoint y: 126, endPoint x: 1022, endPoint y: 400, distance: 596.6
click at [1552, 126] on icon at bounding box center [1550, 128] width 20 height 20
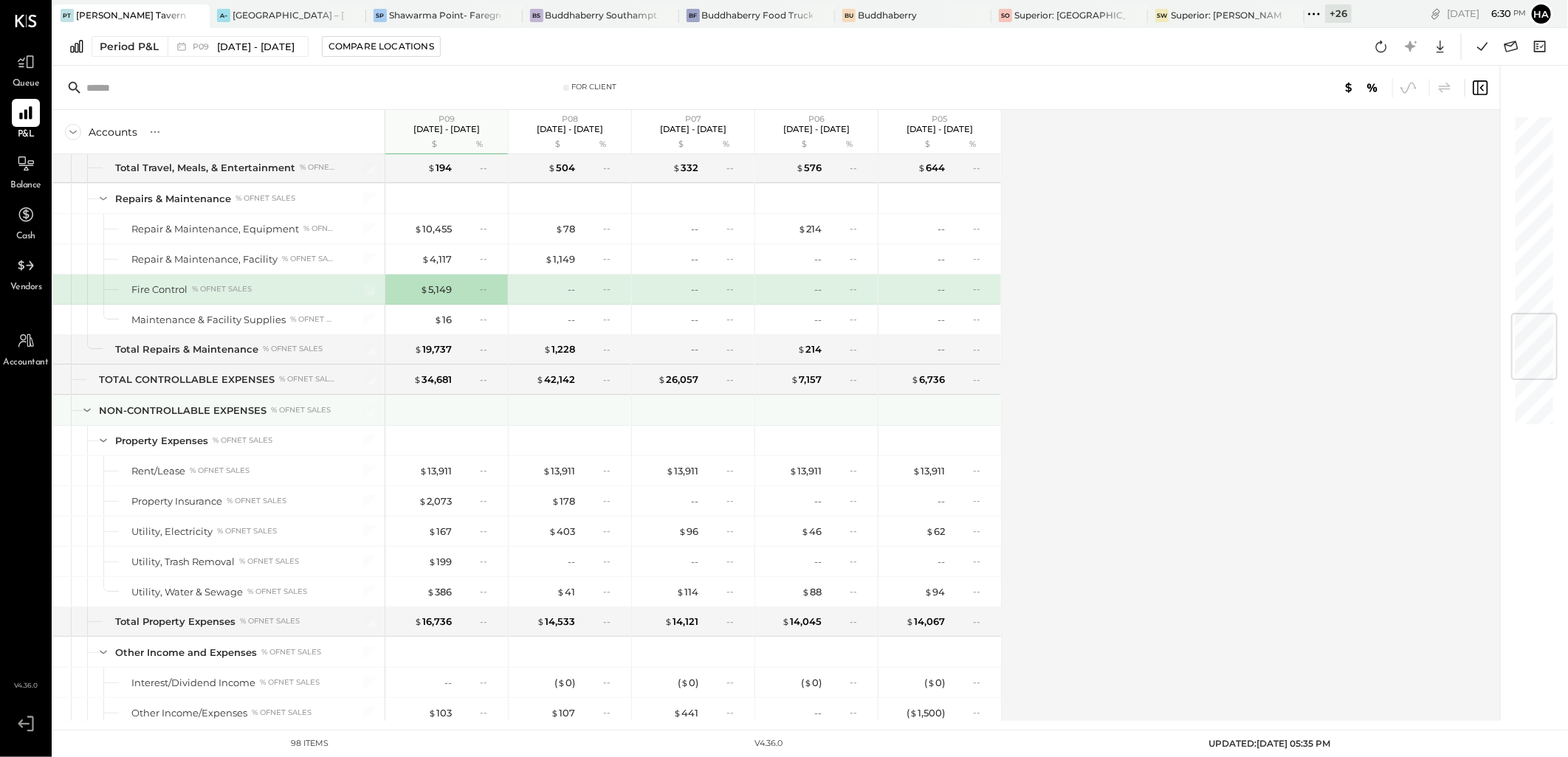
scroll to position [1746, 0]
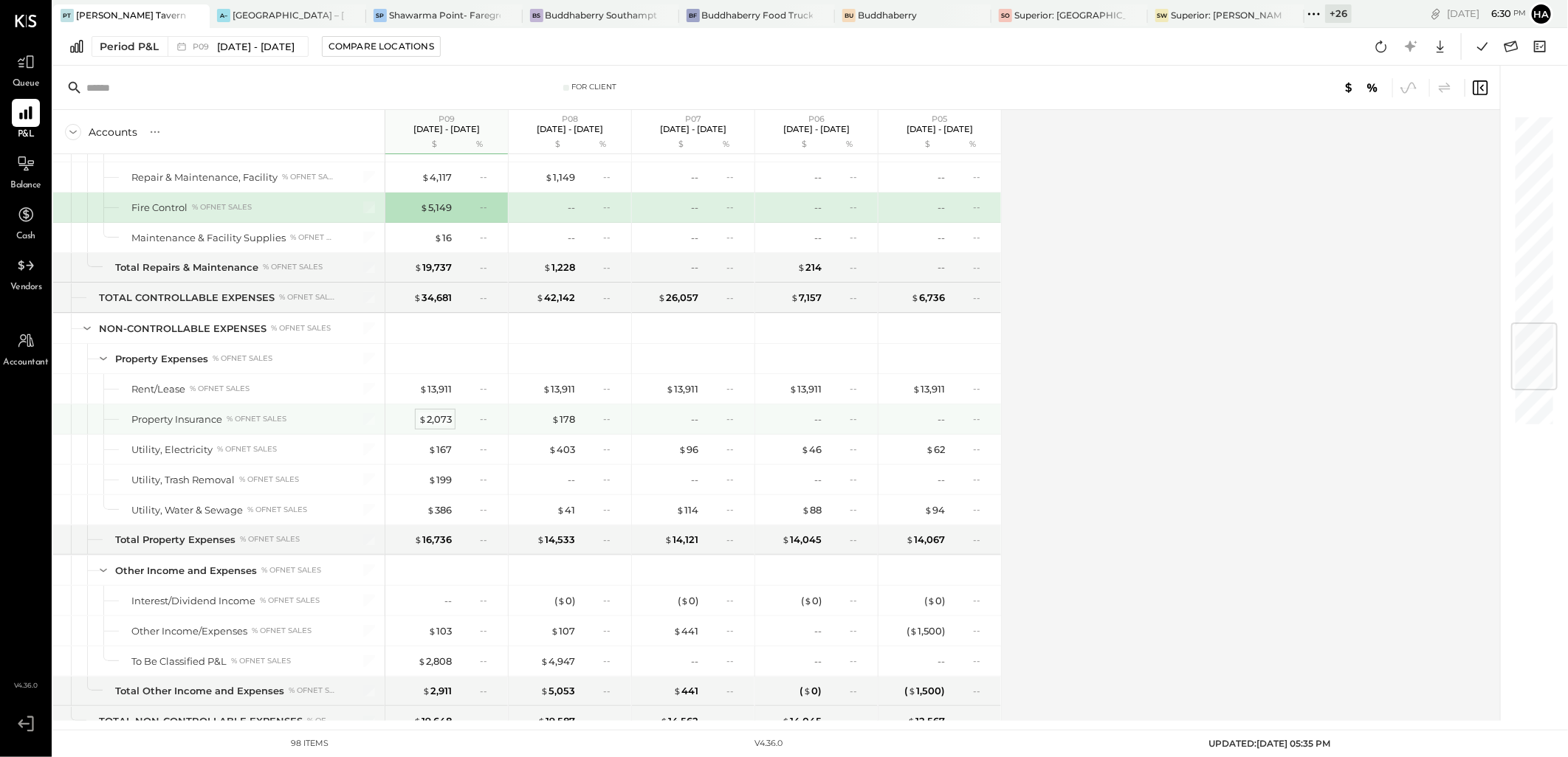
click at [438, 419] on div "$ 2,073" at bounding box center [435, 419] width 33 height 14
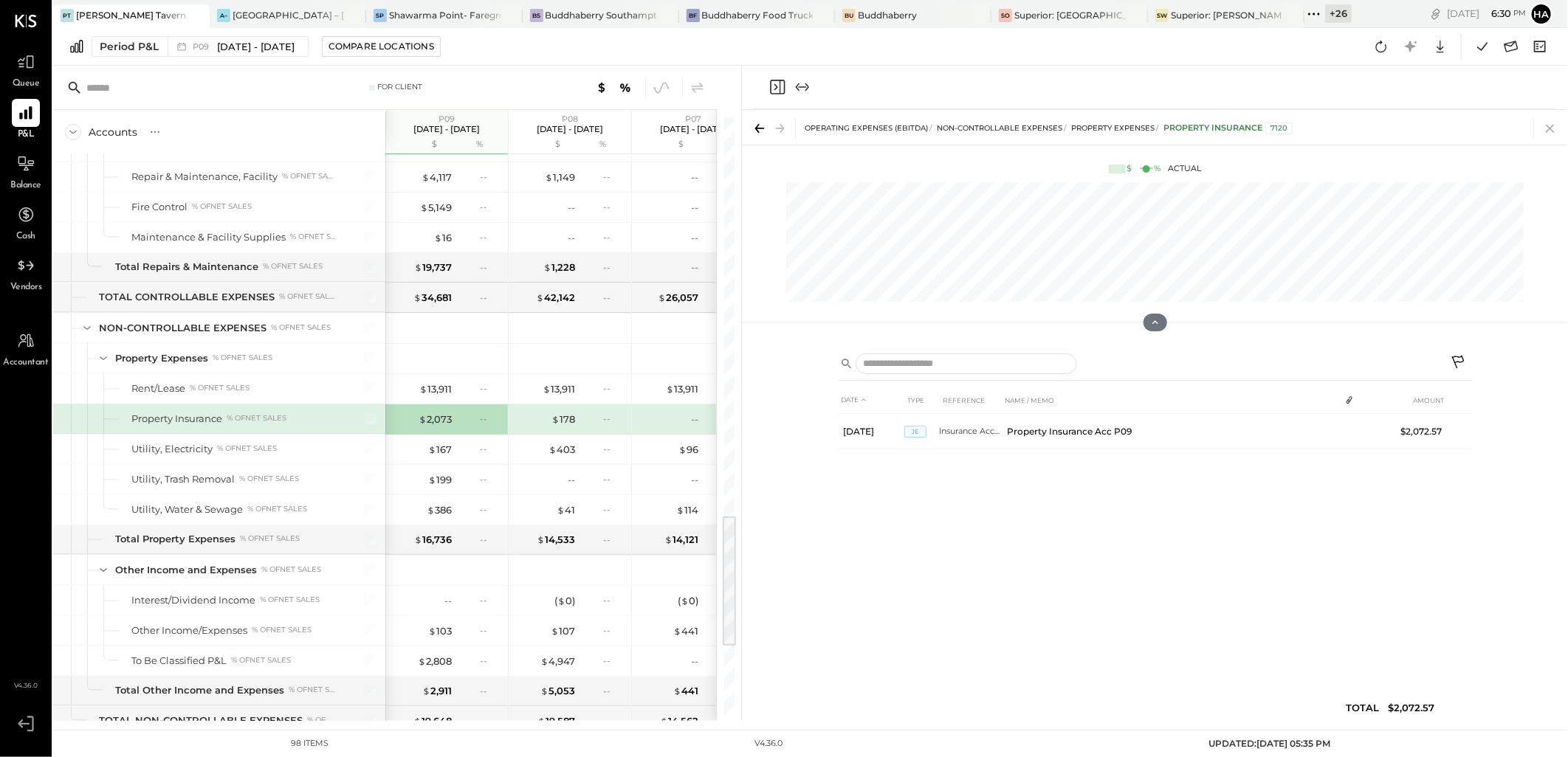
click at [1550, 129] on icon at bounding box center [1550, 128] width 20 height 20
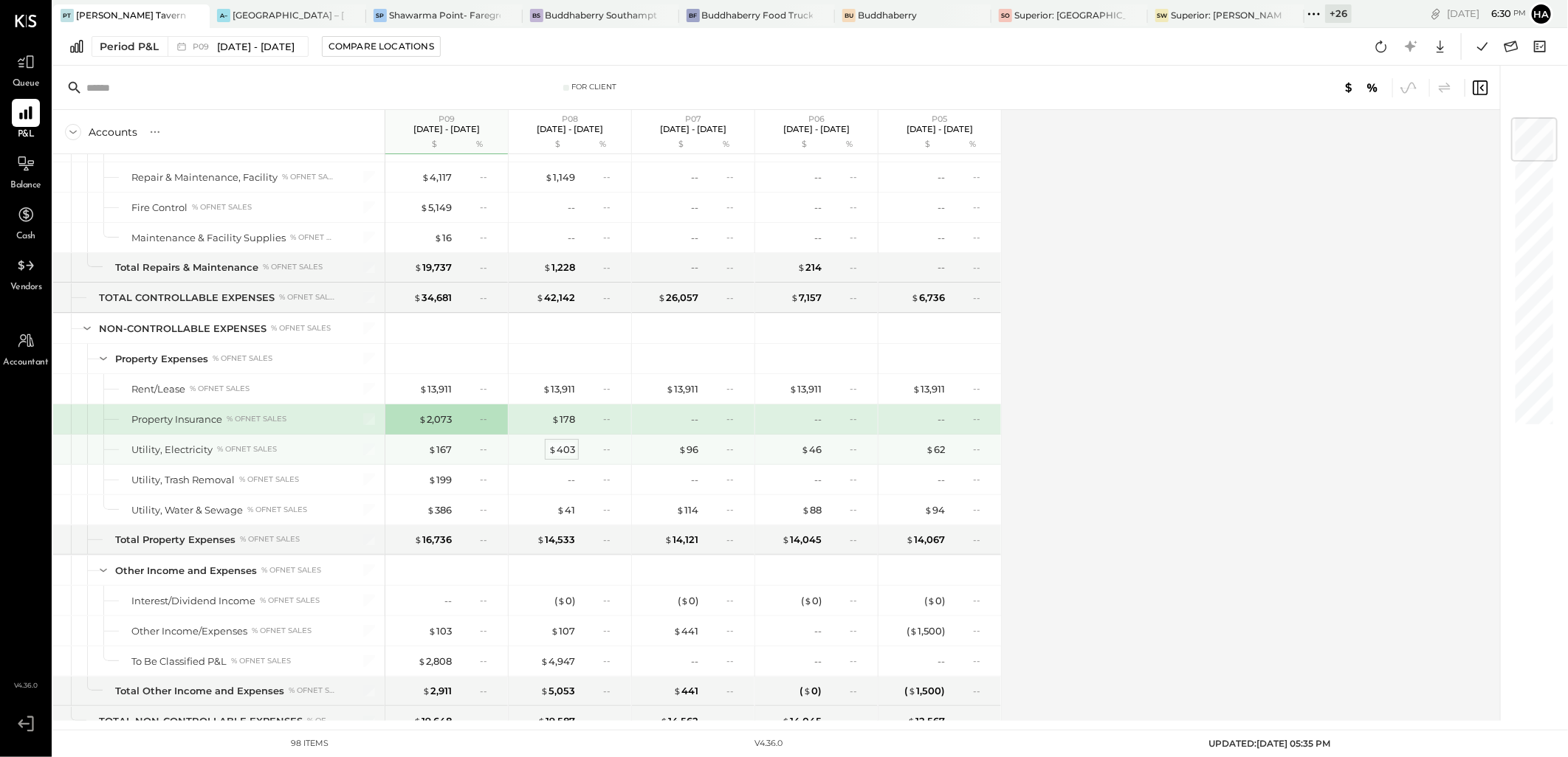
click at [562, 452] on div "$ 403" at bounding box center [561, 450] width 27 height 14
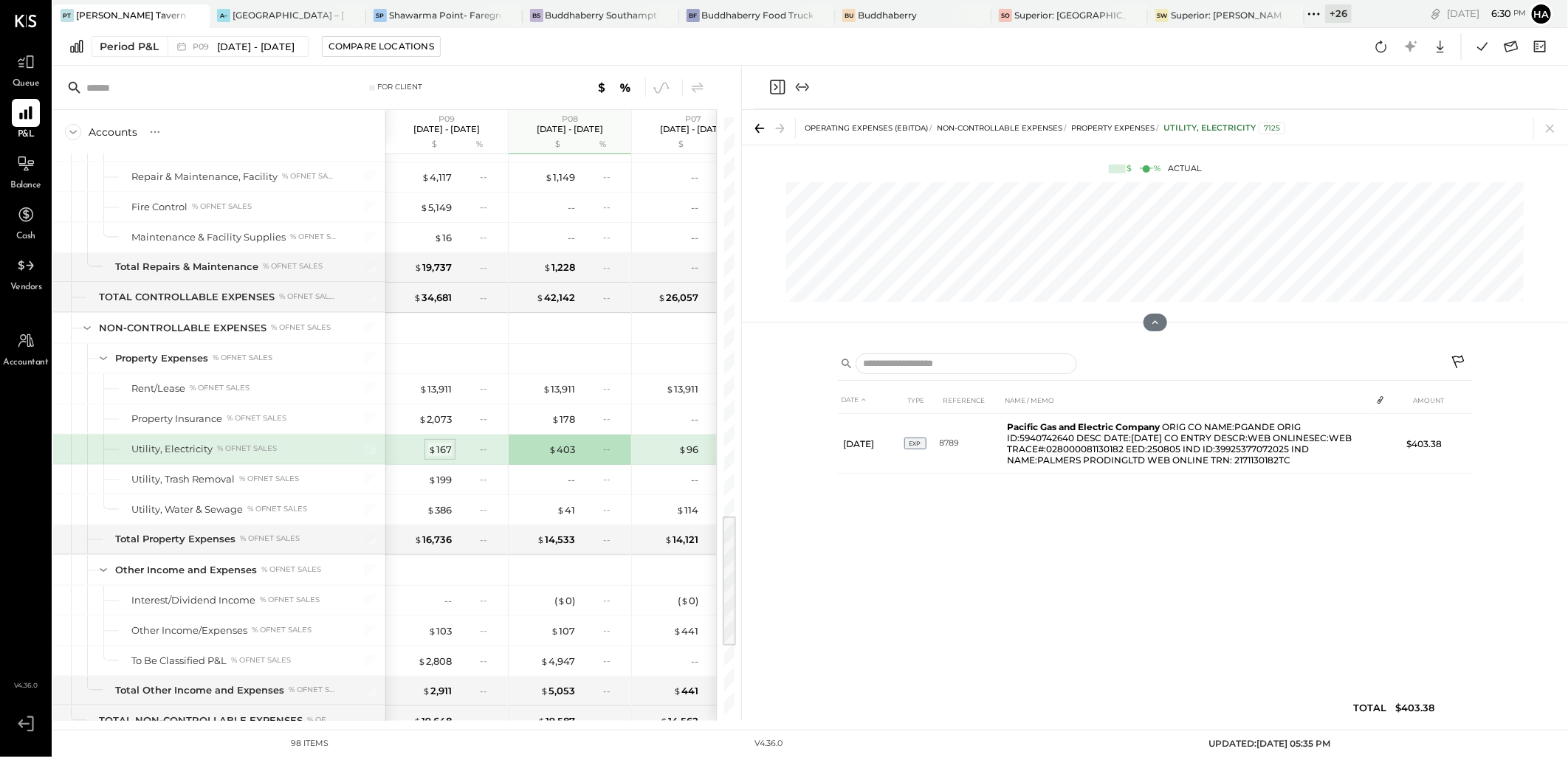
click at [444, 450] on div "$ 167" at bounding box center [440, 450] width 24 height 14
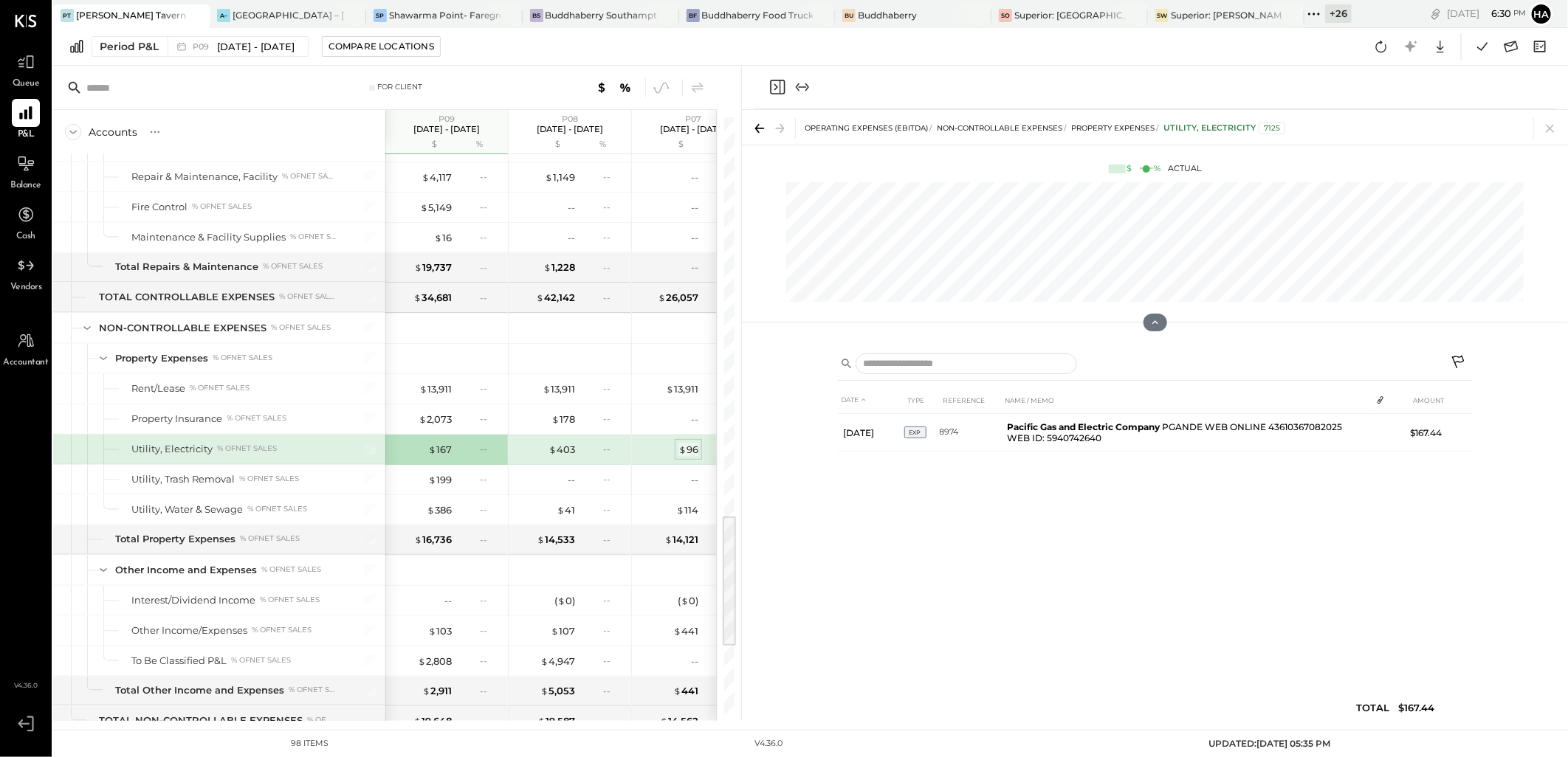
click at [689, 452] on div "$ 96" at bounding box center [688, 450] width 20 height 14
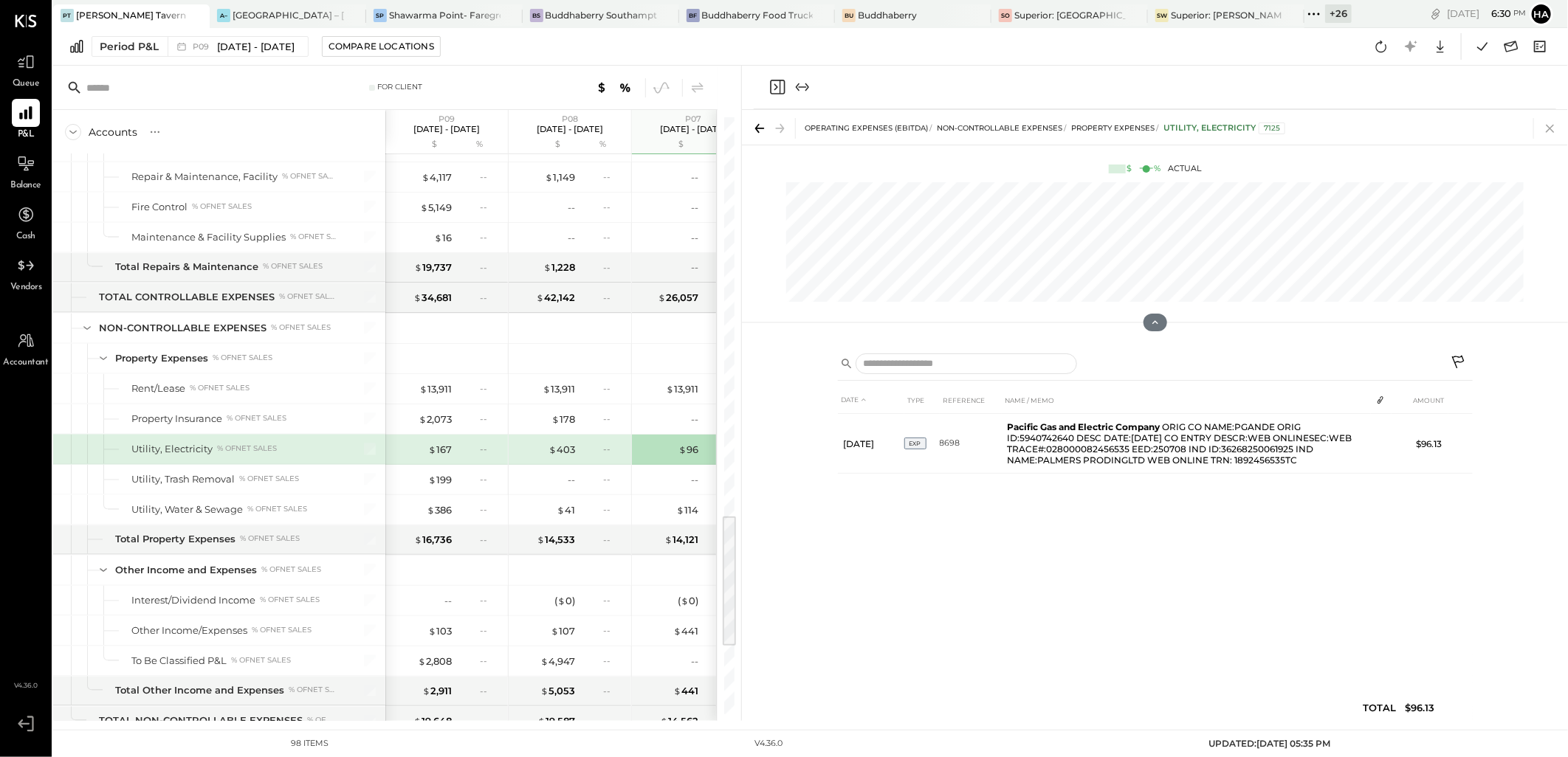
click at [1552, 129] on icon at bounding box center [1550, 128] width 20 height 20
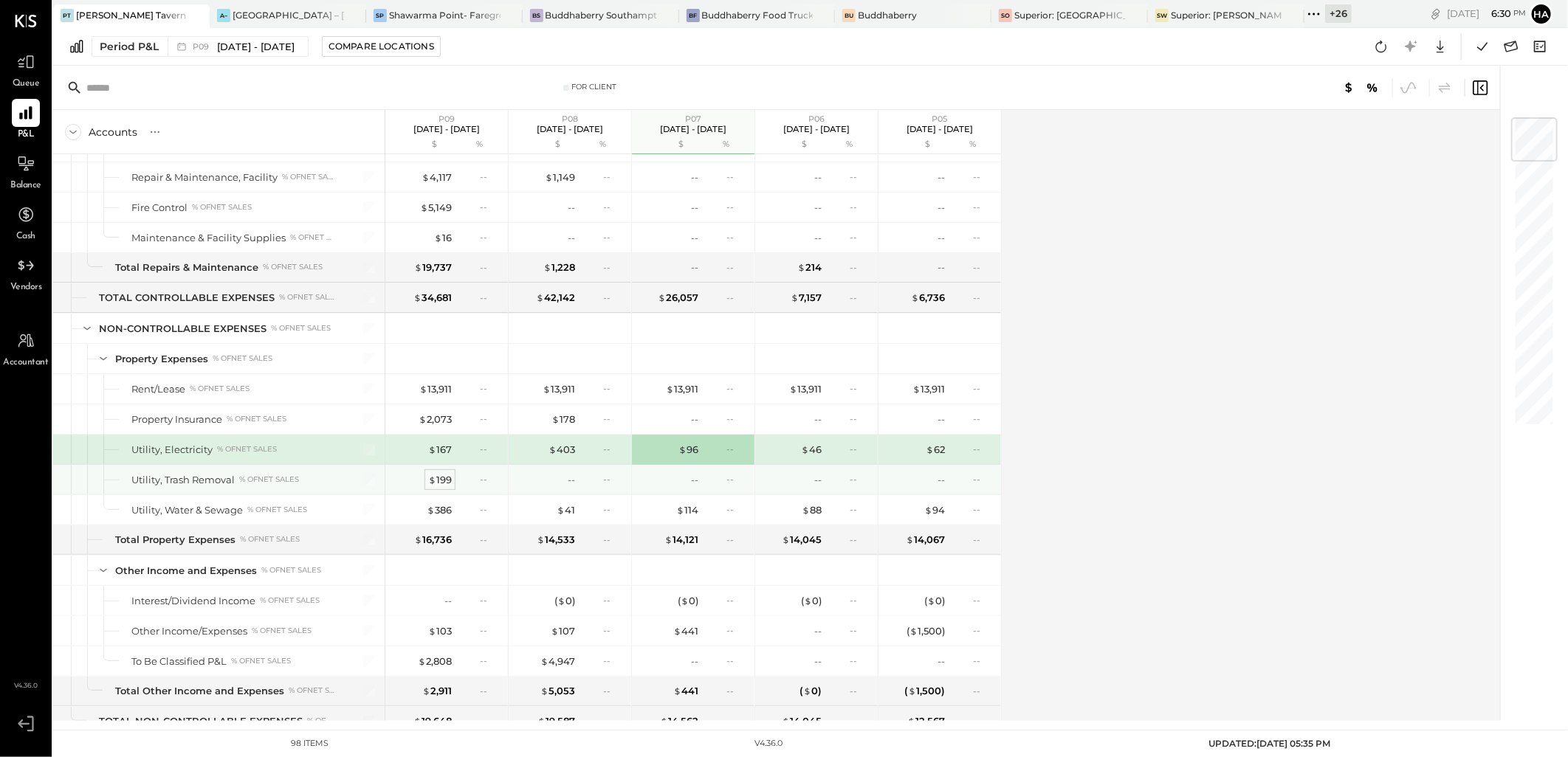
click at [439, 483] on div "$ 199" at bounding box center [440, 481] width 24 height 14
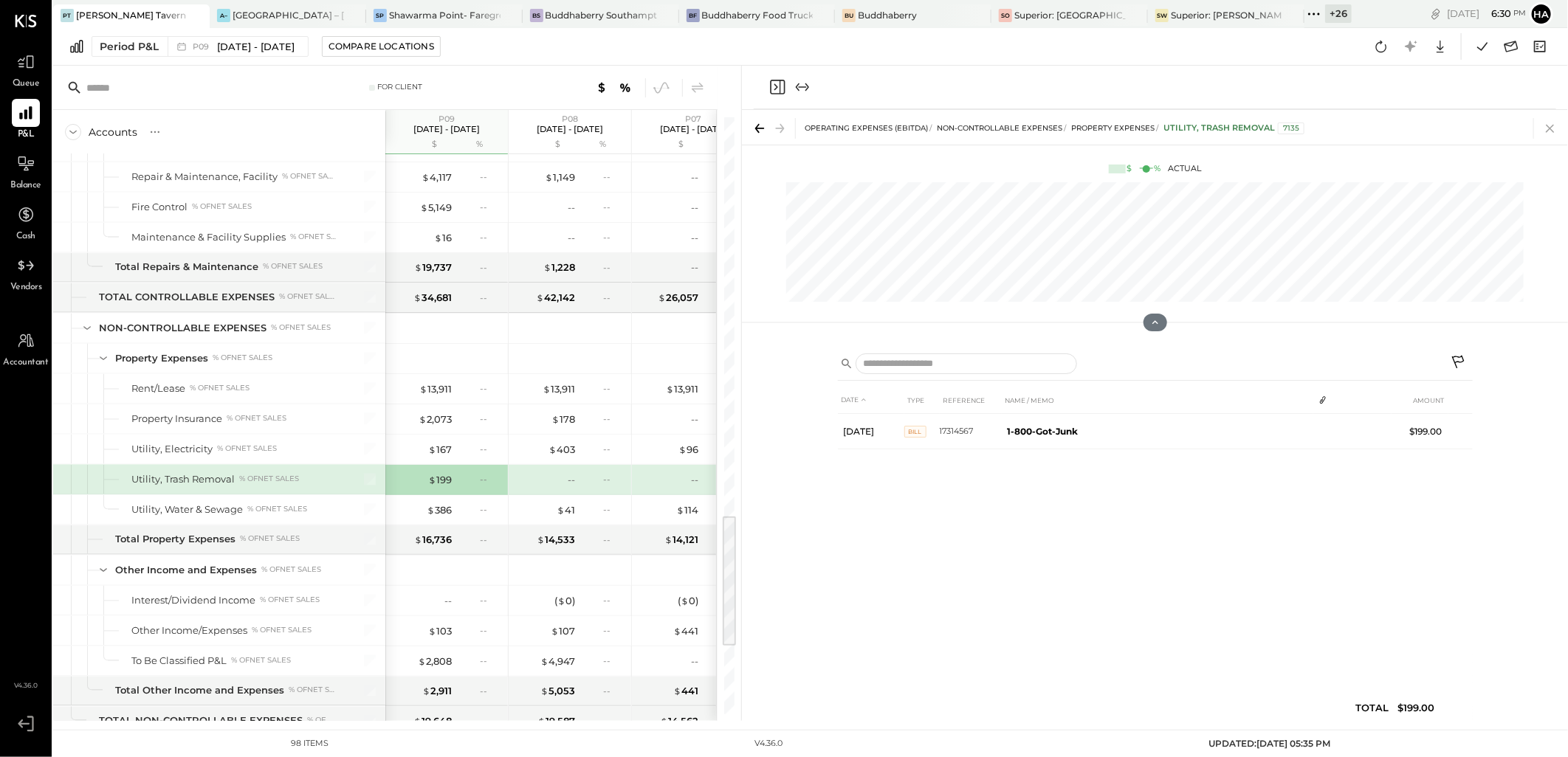
click at [1548, 127] on icon at bounding box center [1549, 129] width 8 height 8
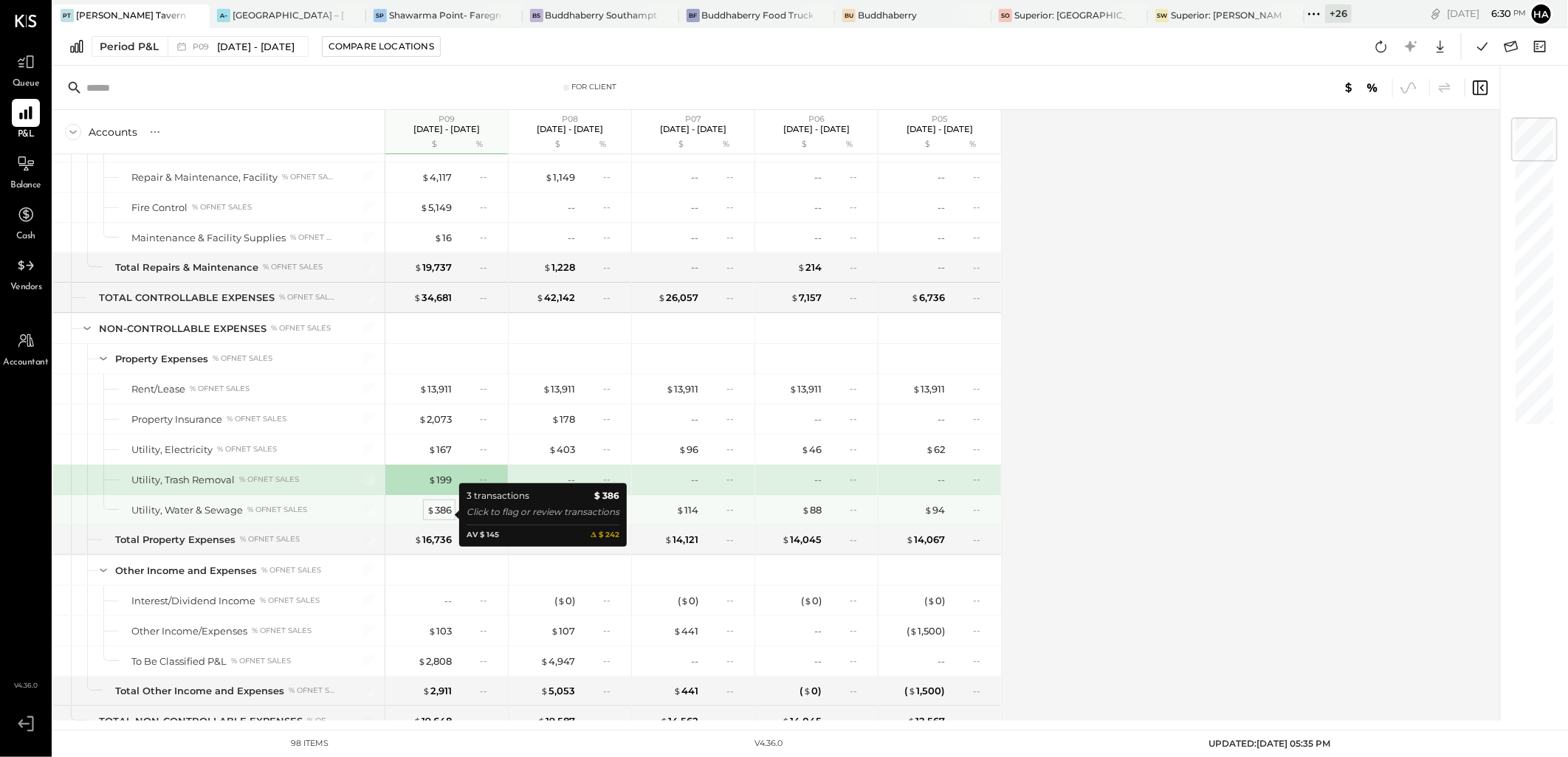
click at [439, 514] on div "$ 386" at bounding box center [439, 510] width 25 height 14
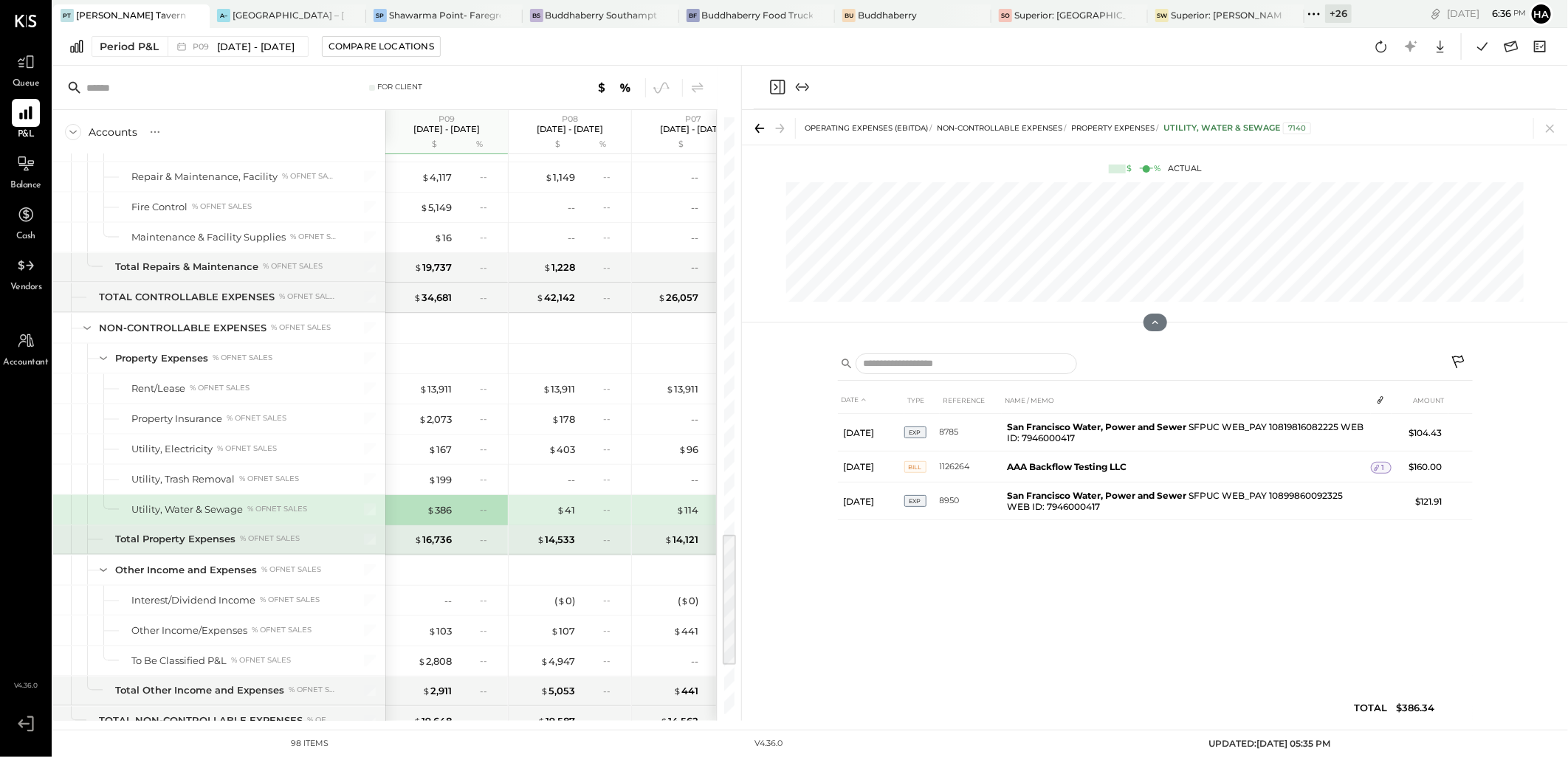
scroll to position [1910, 0]
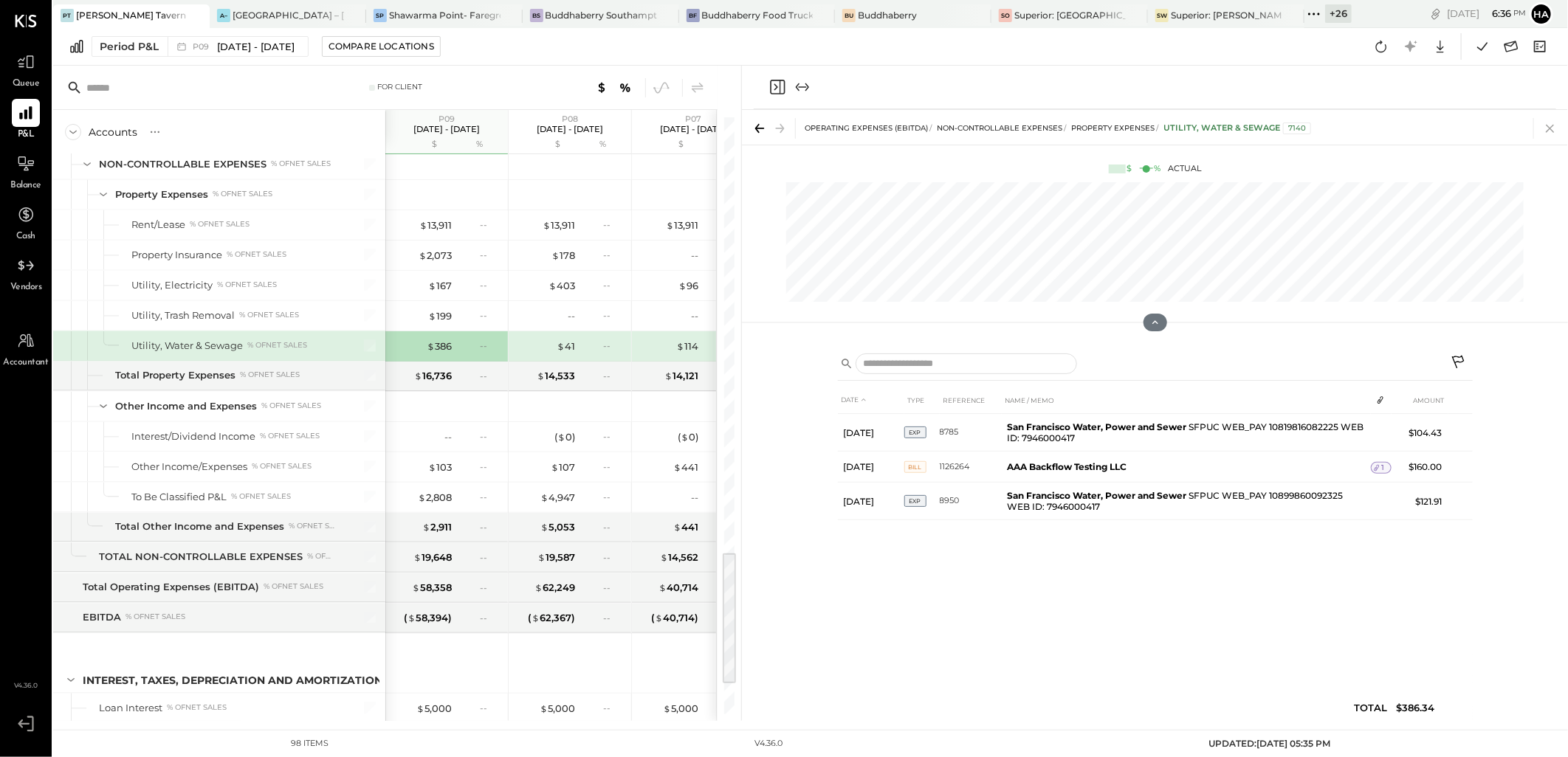
click at [1555, 121] on icon at bounding box center [1550, 128] width 20 height 20
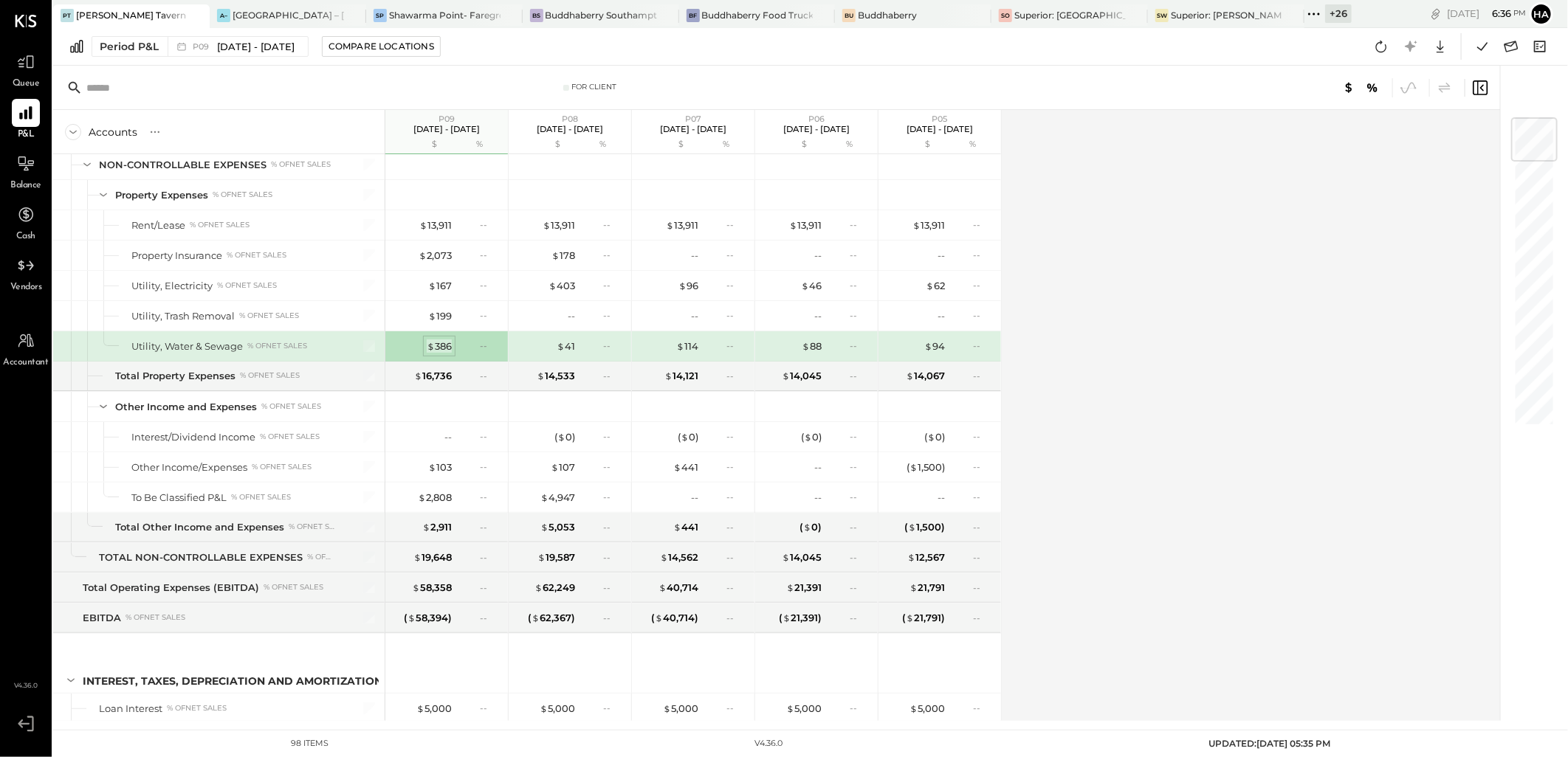
click at [436, 350] on div "$ 386" at bounding box center [439, 346] width 25 height 14
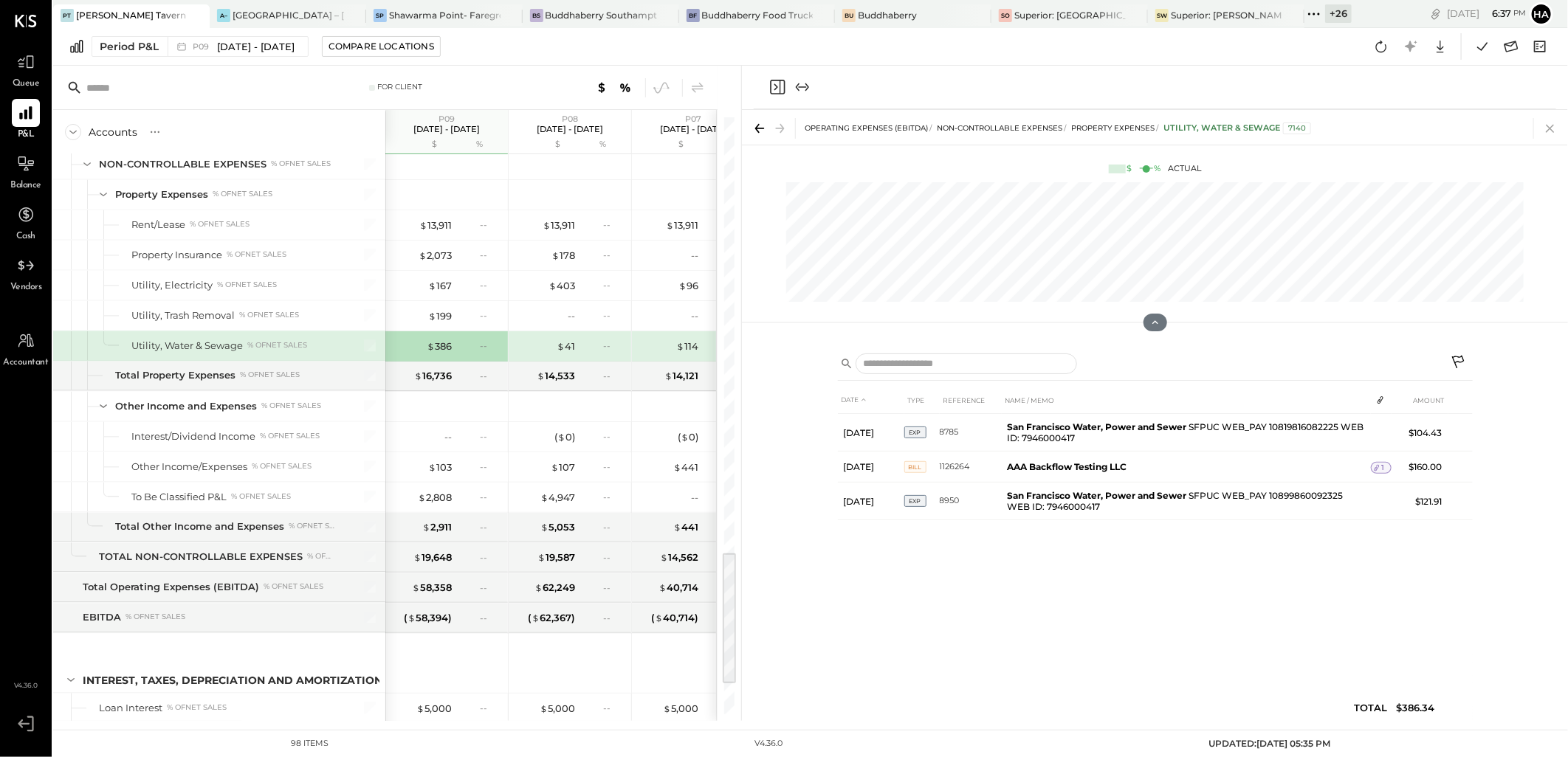
click at [1548, 127] on icon at bounding box center [1549, 129] width 8 height 8
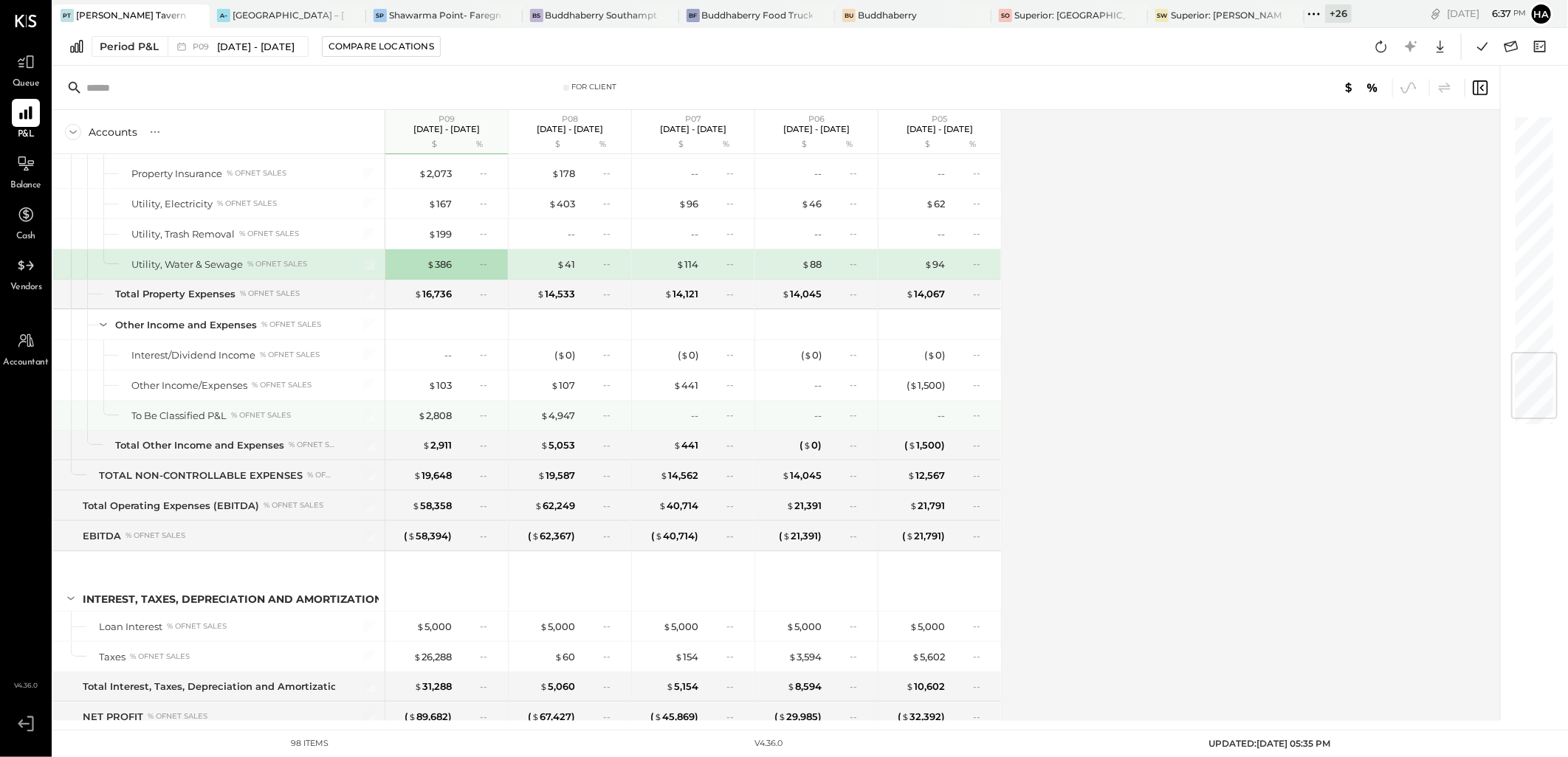
scroll to position [2046, 0]
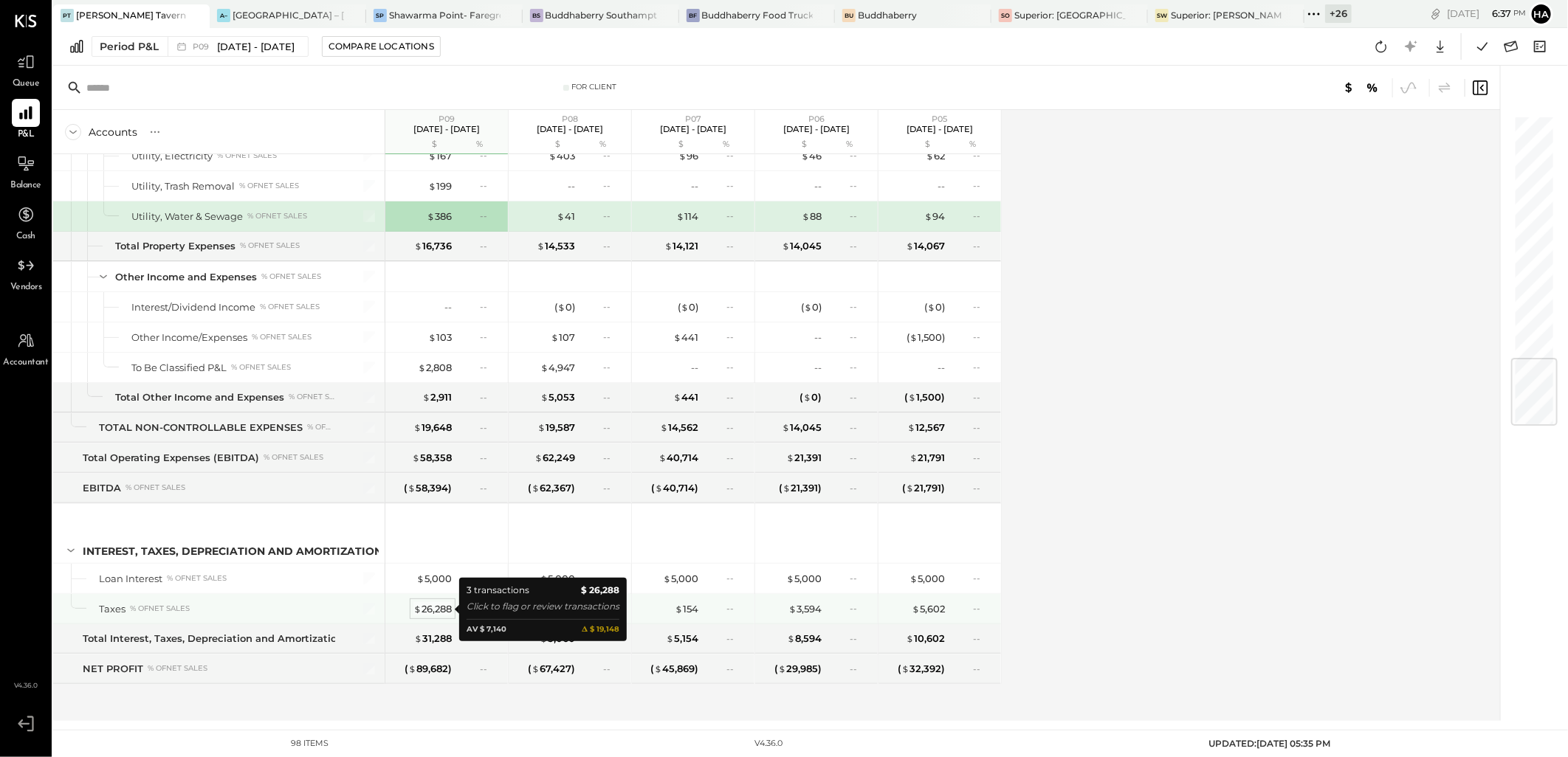
click at [444, 609] on div "$ 26,288" at bounding box center [432, 609] width 38 height 14
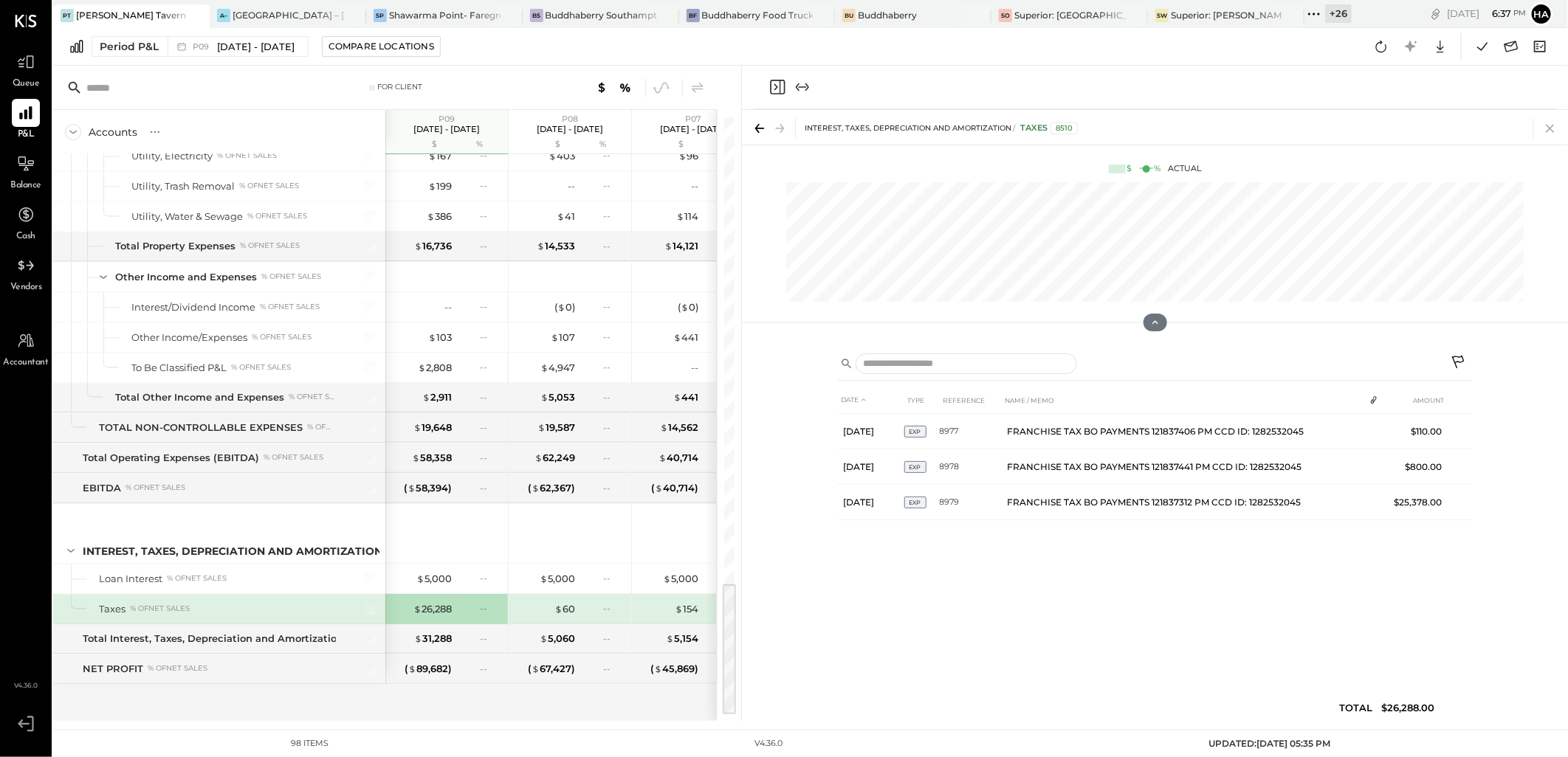
click at [1555, 126] on icon at bounding box center [1550, 128] width 20 height 20
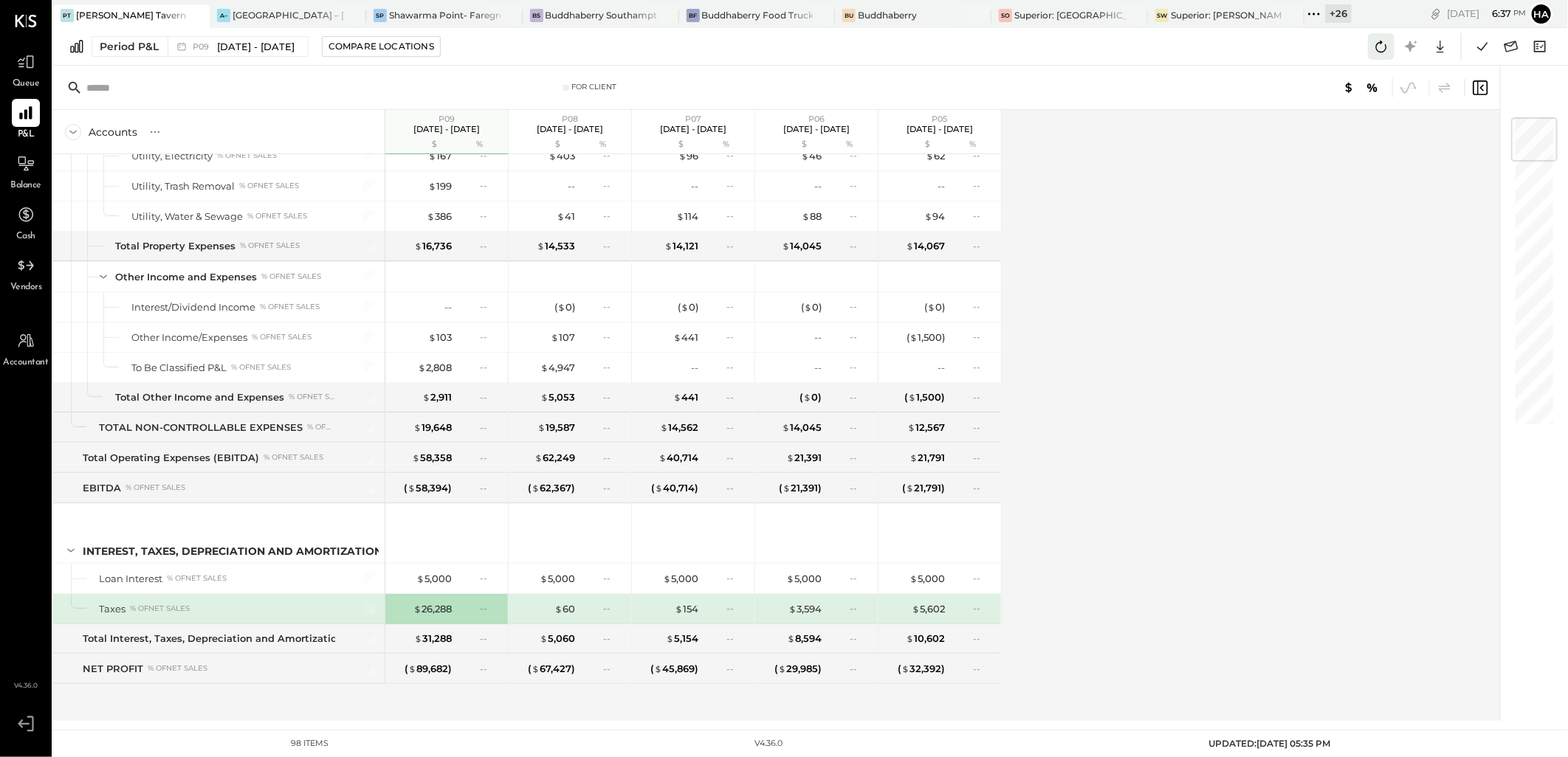
click at [1383, 46] on icon at bounding box center [1381, 46] width 19 height 19
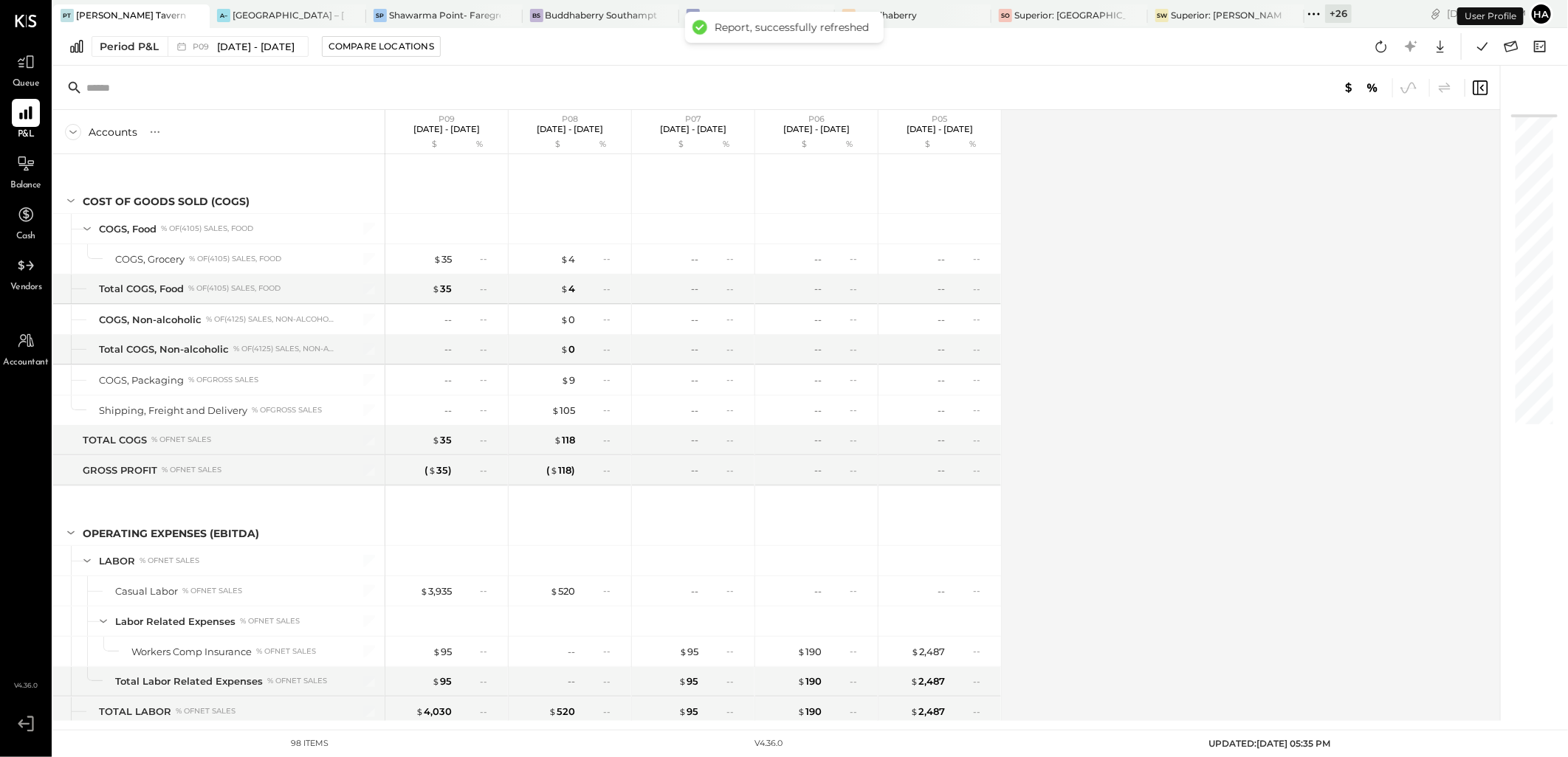
scroll to position [2046, 0]
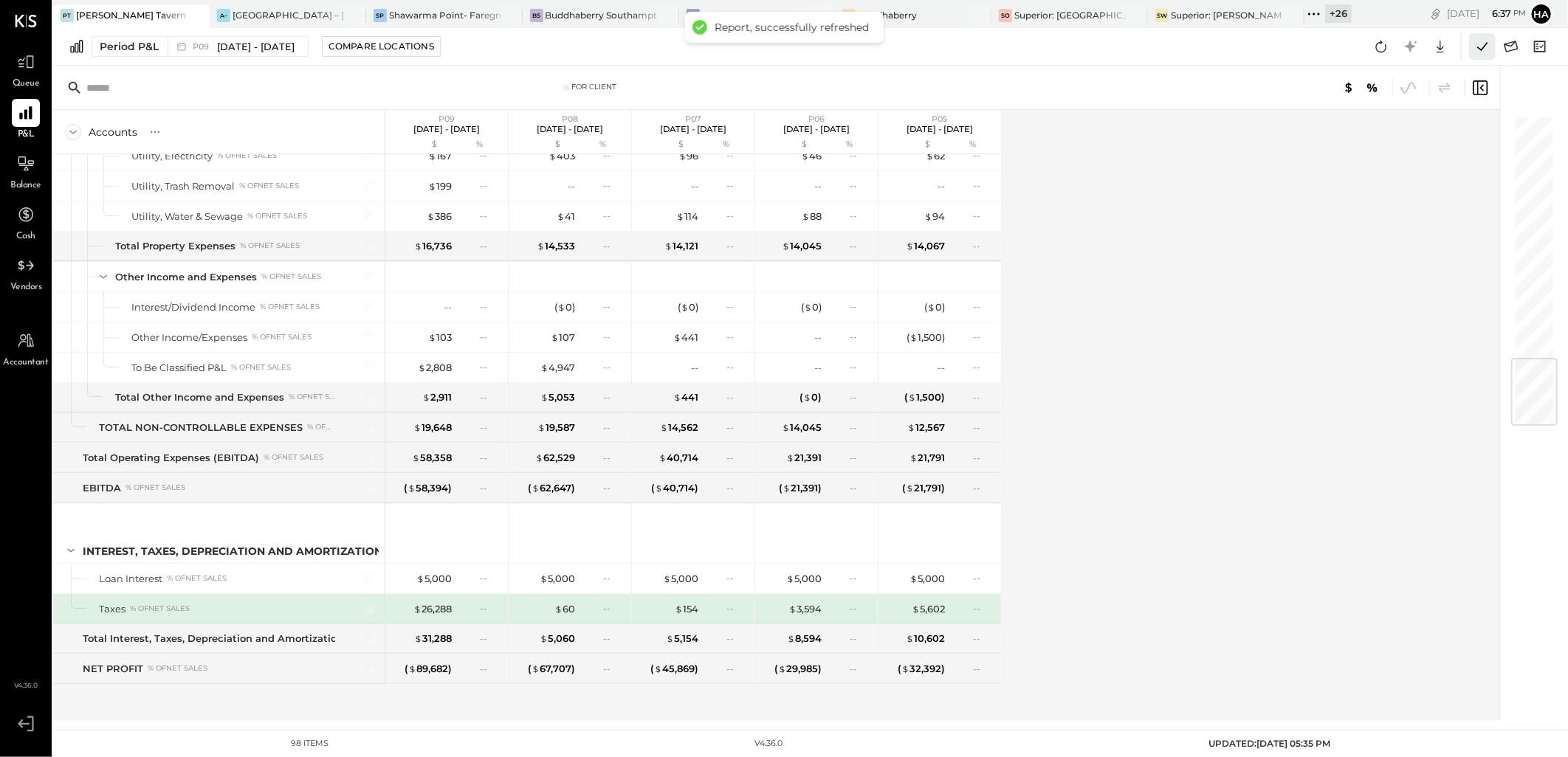
click at [1486, 44] on icon at bounding box center [1482, 46] width 10 height 8
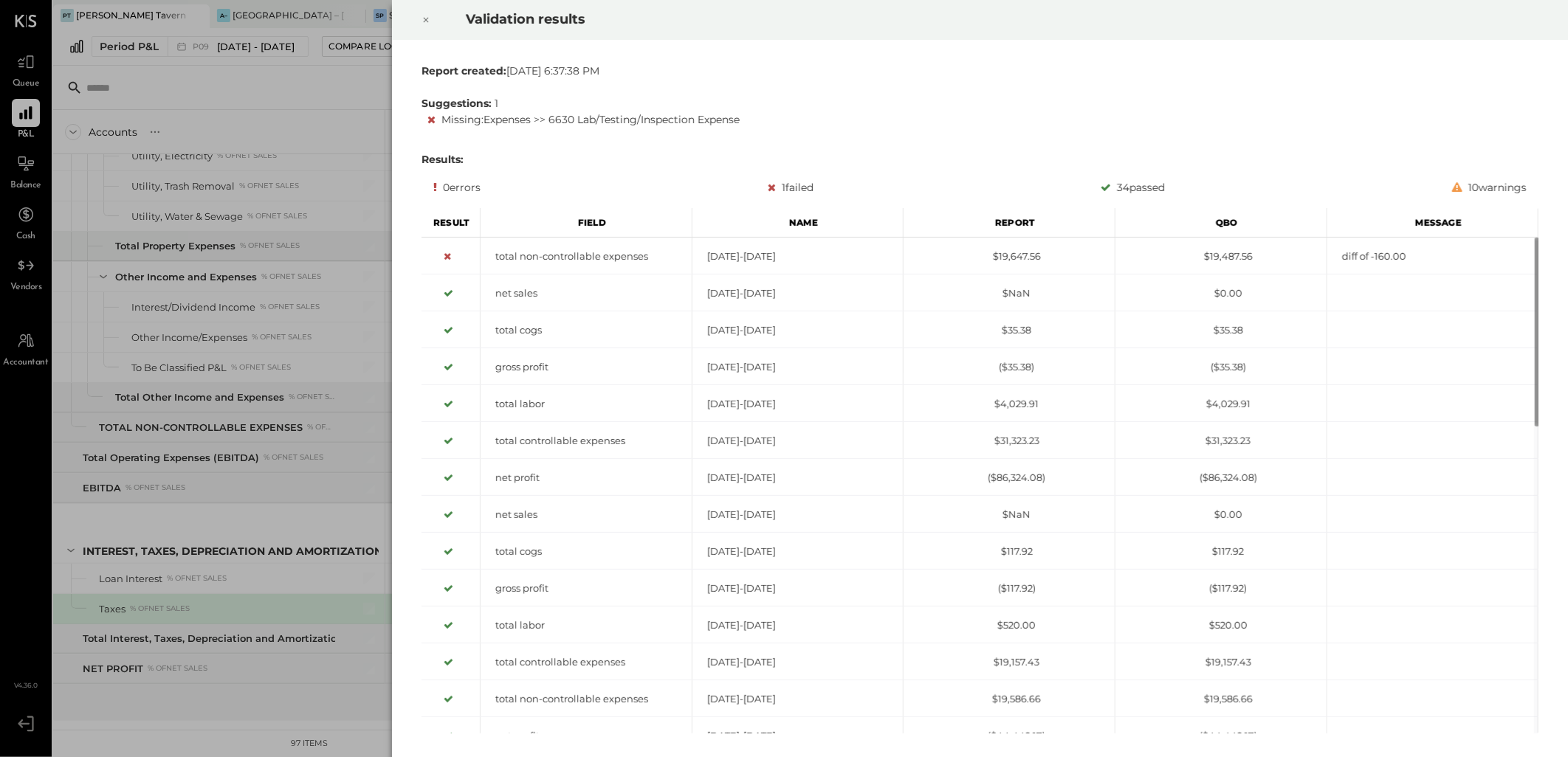
click at [581, 122] on div "Missing : Expenses >> 6630 Lab/Testing/Inspection Expense" at bounding box center [982, 119] width 1111 height 18
click at [422, 18] on icon at bounding box center [426, 20] width 9 height 18
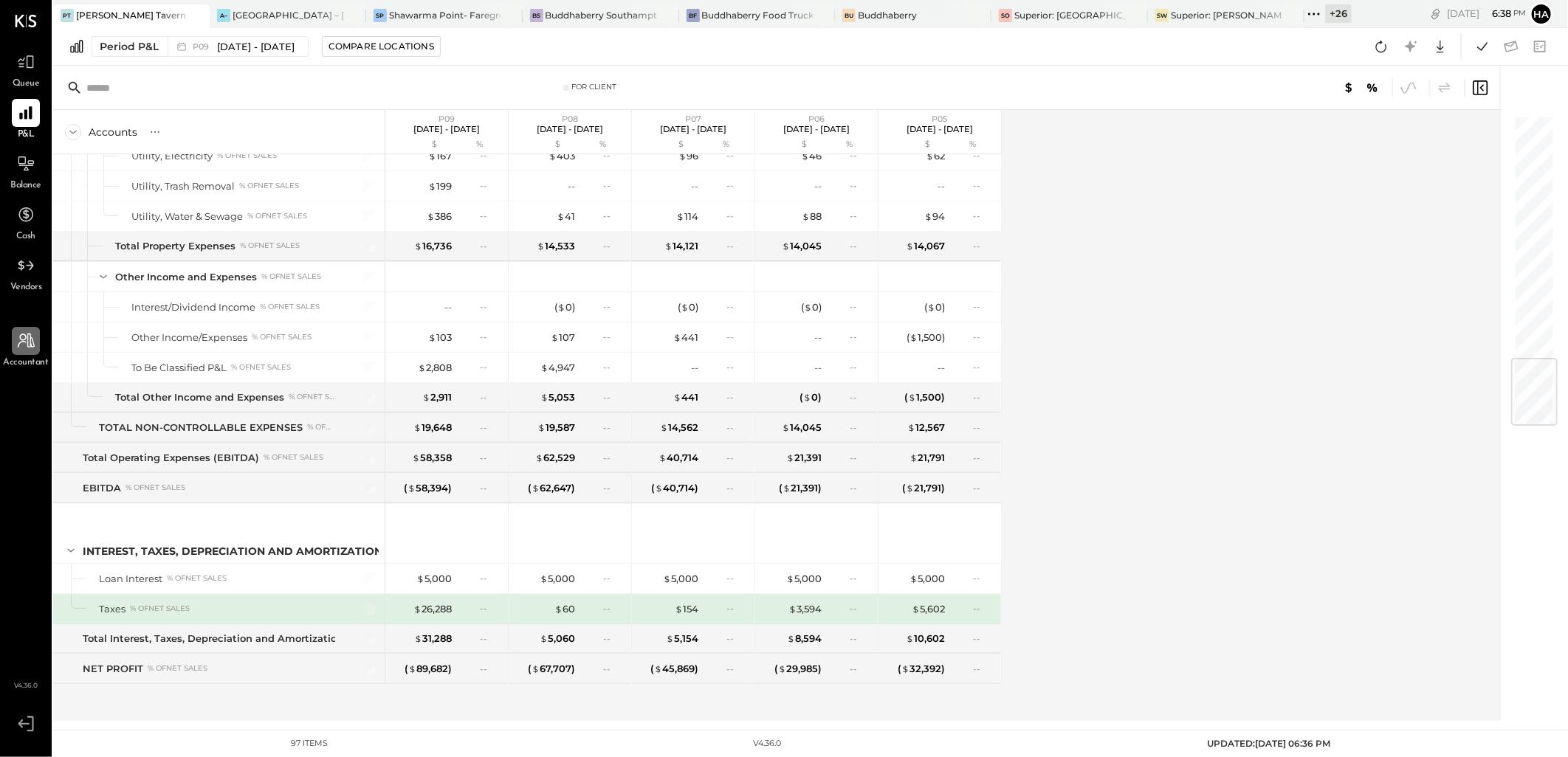
click at [25, 342] on icon at bounding box center [26, 341] width 19 height 19
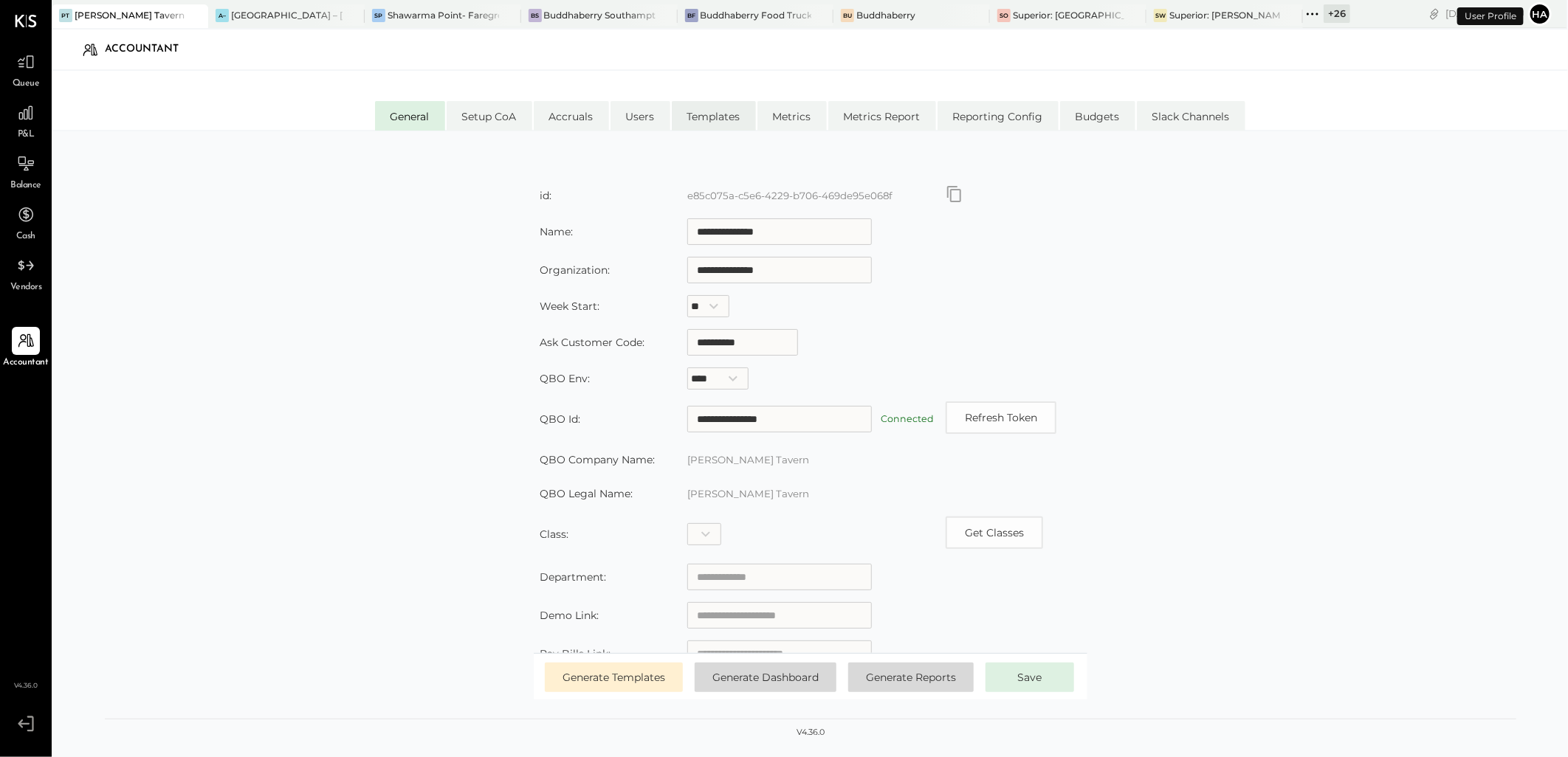
click at [718, 113] on li "Templates" at bounding box center [713, 116] width 84 height 30
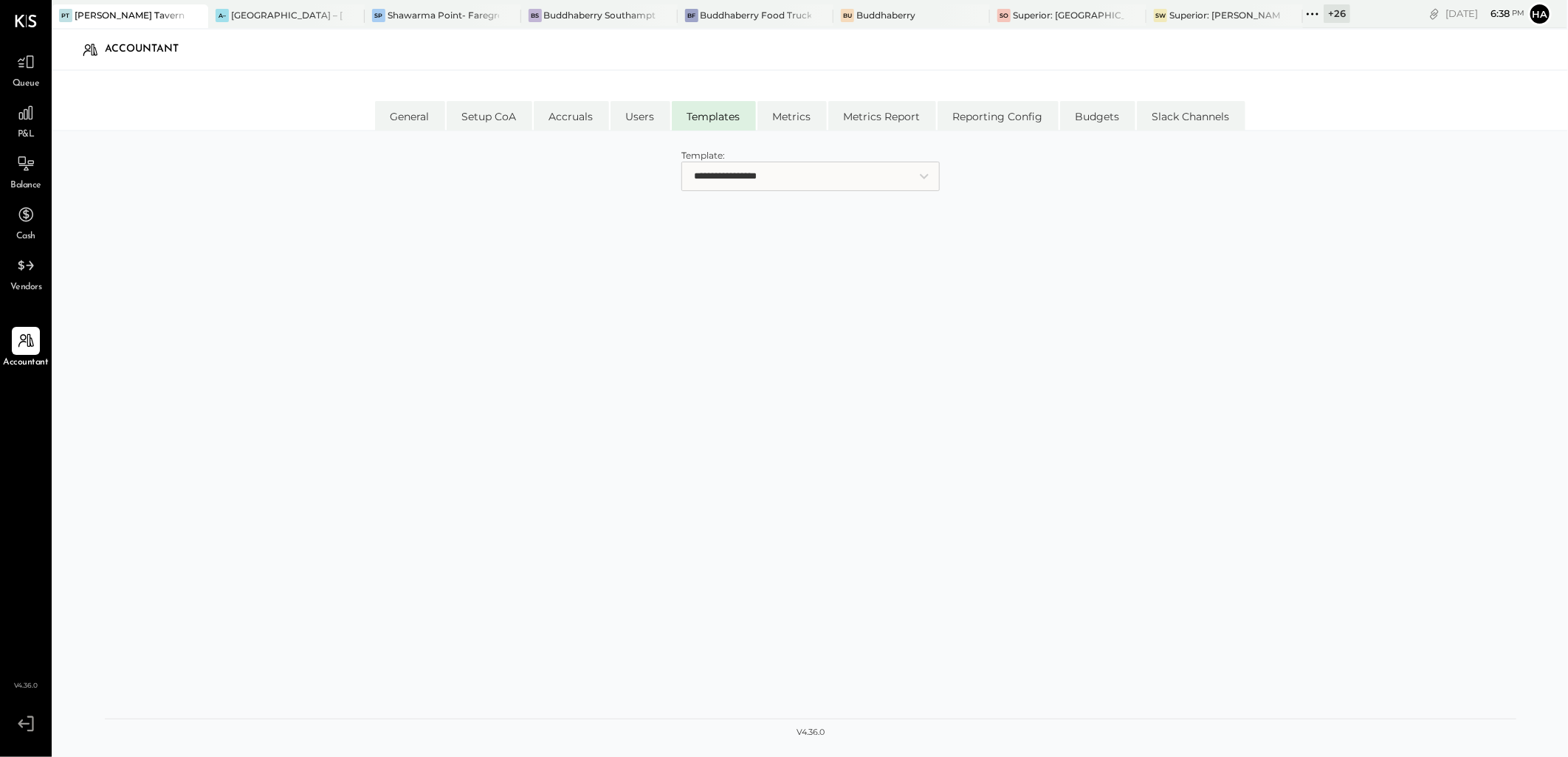
click at [780, 178] on select "**********" at bounding box center [810, 177] width 258 height 30
select select "**********"
click at [682, 162] on select "**********" at bounding box center [810, 177] width 258 height 30
click at [495, 123] on li "Setup CoA" at bounding box center [489, 116] width 86 height 30
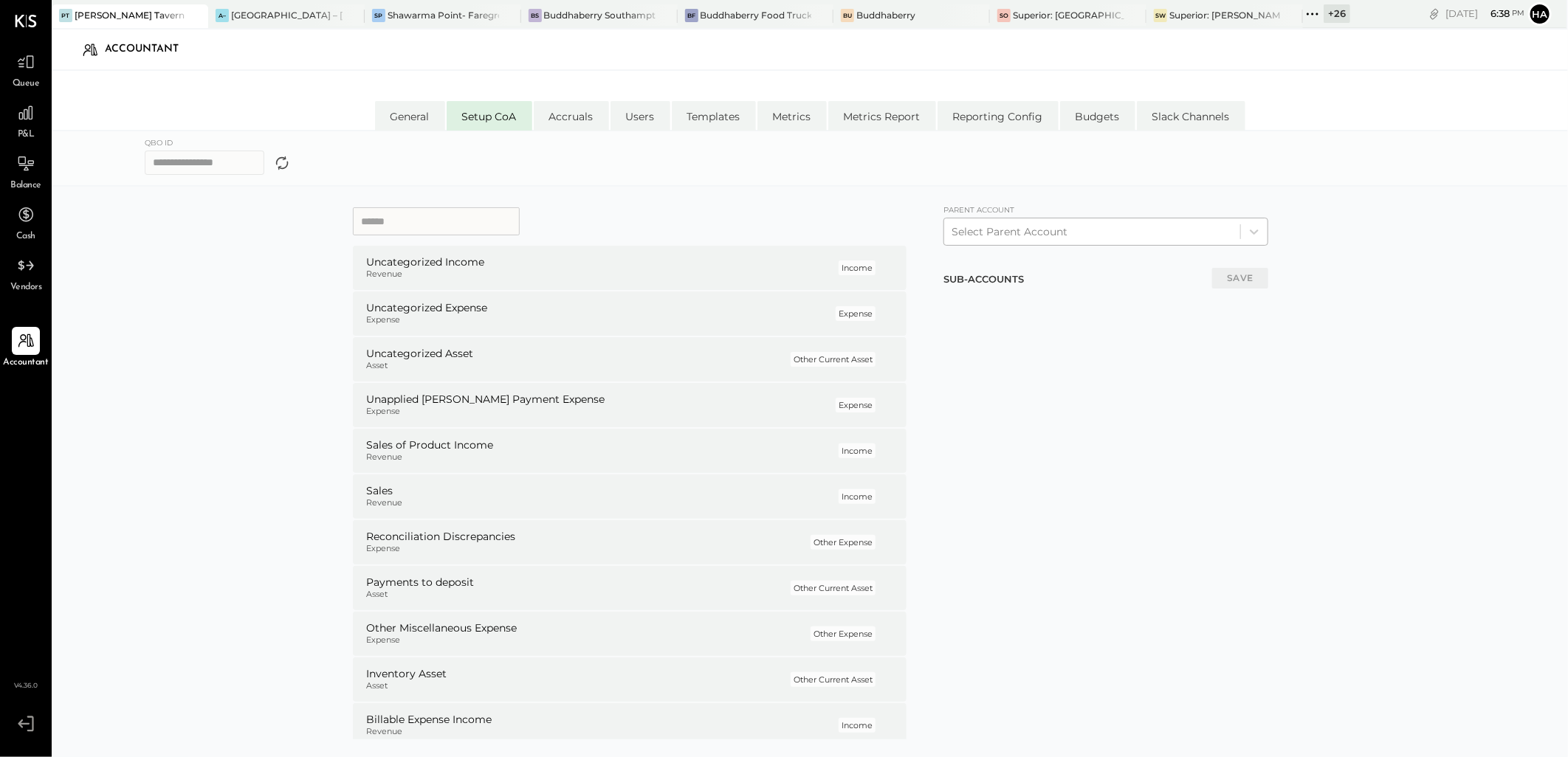
click at [1066, 230] on div at bounding box center [1092, 232] width 281 height 18
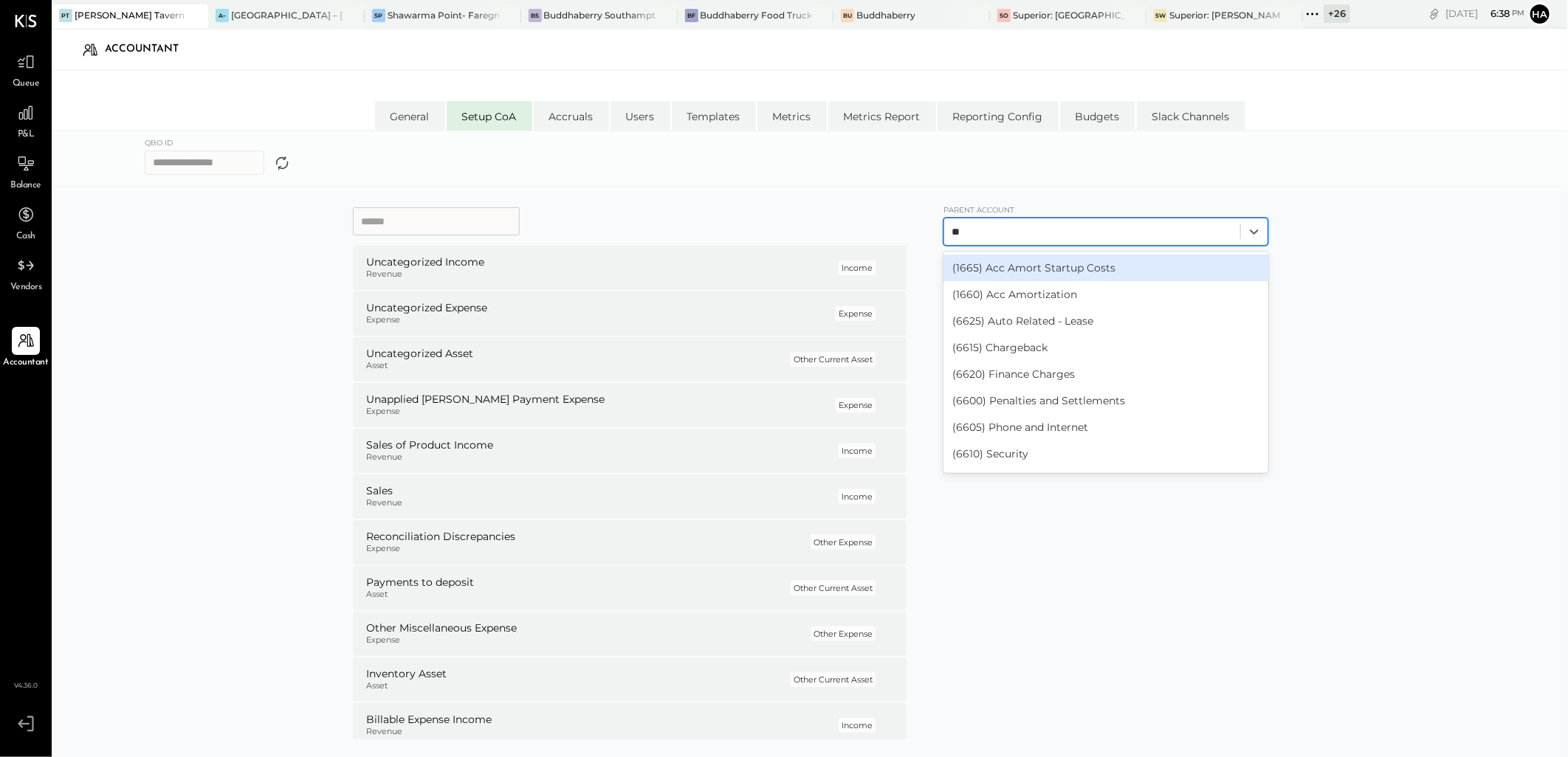
type input "***"
click at [1070, 267] on div "(6630) Lab/Testing/Inspection Expense" at bounding box center [1106, 268] width 325 height 27
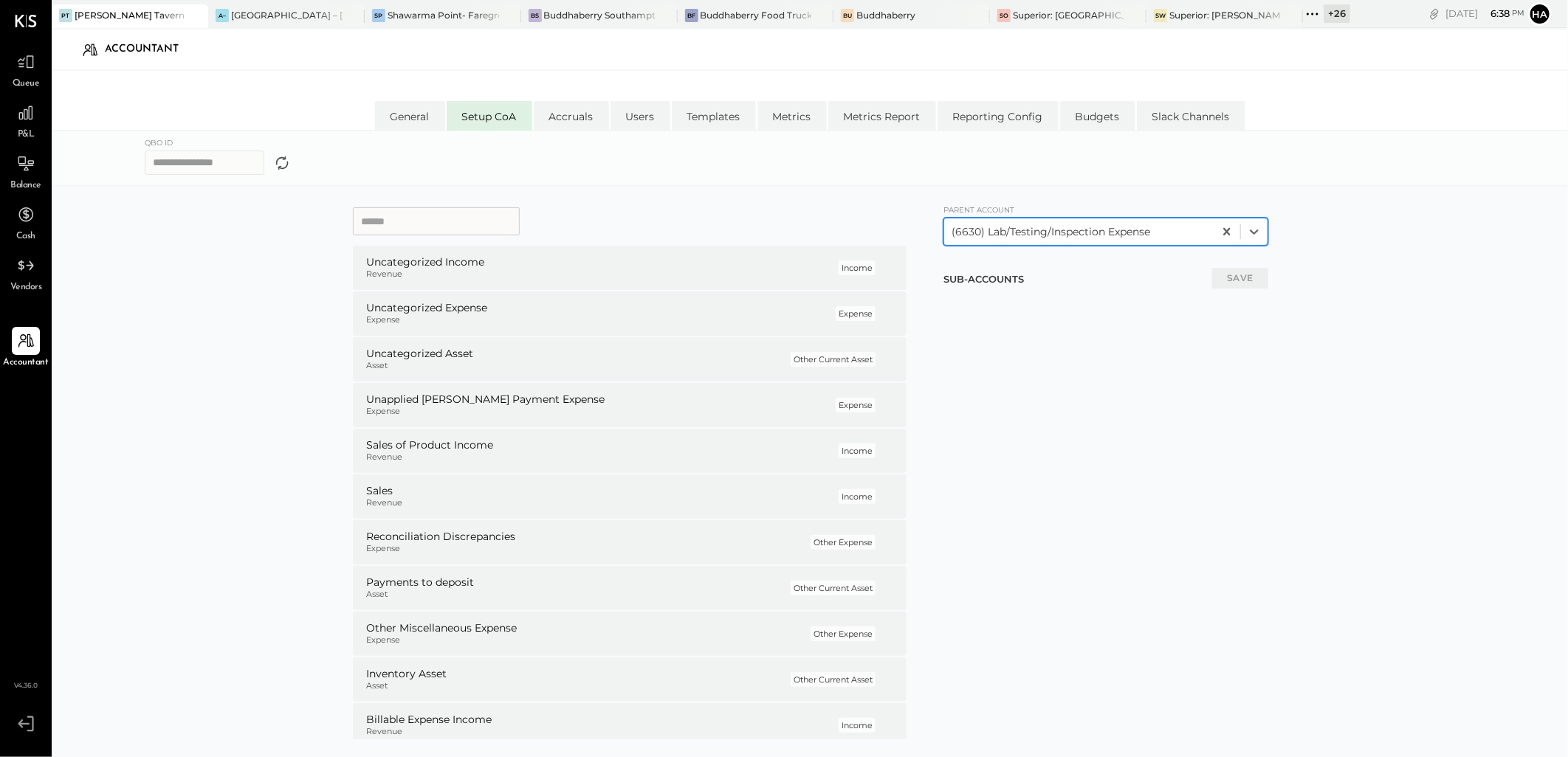
click at [1014, 285] on h1 "SUB-ACCOUNTS" at bounding box center [984, 280] width 82 height 13
click at [992, 283] on h1 "SUB-ACCOUNTS" at bounding box center [984, 280] width 82 height 13
click at [967, 280] on h1 "SUB-ACCOUNTS" at bounding box center [984, 280] width 82 height 13
click at [416, 214] on input at bounding box center [436, 221] width 166 height 28
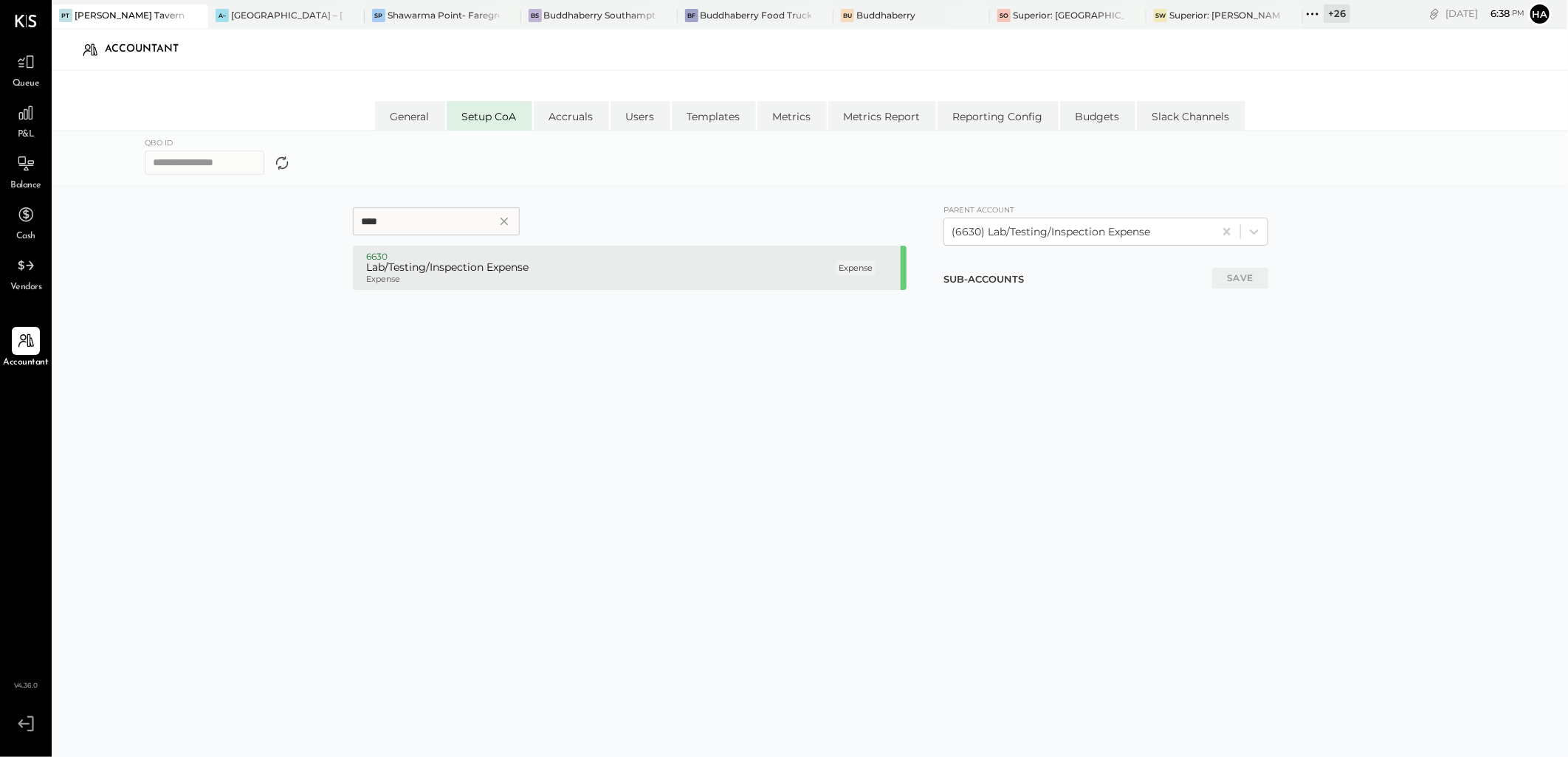
type input "****"
click at [421, 268] on h5 "Lab/Testing/Inspection Expense" at bounding box center [599, 268] width 466 height 13
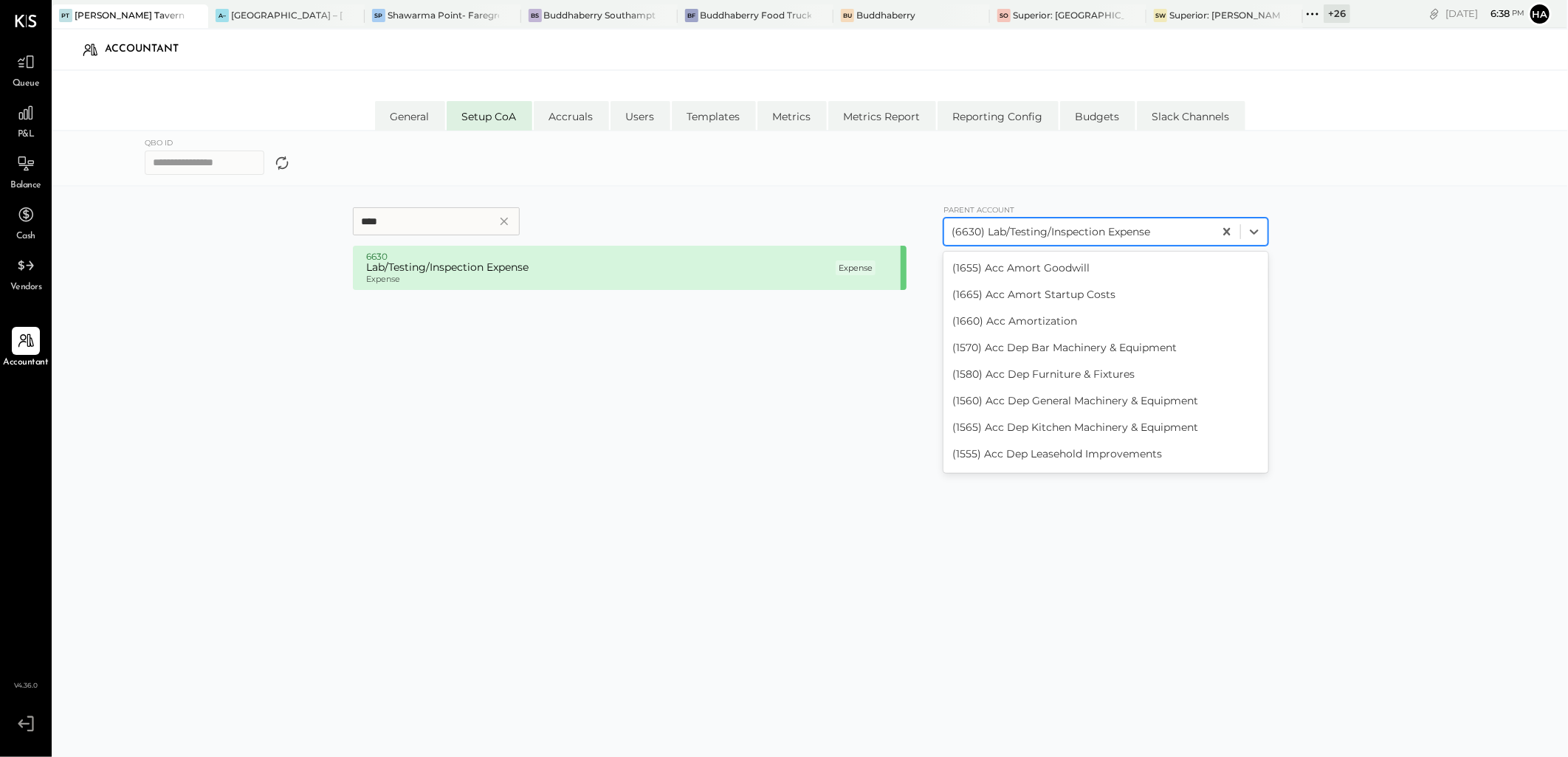
click at [1113, 230] on div at bounding box center [1079, 232] width 254 height 18
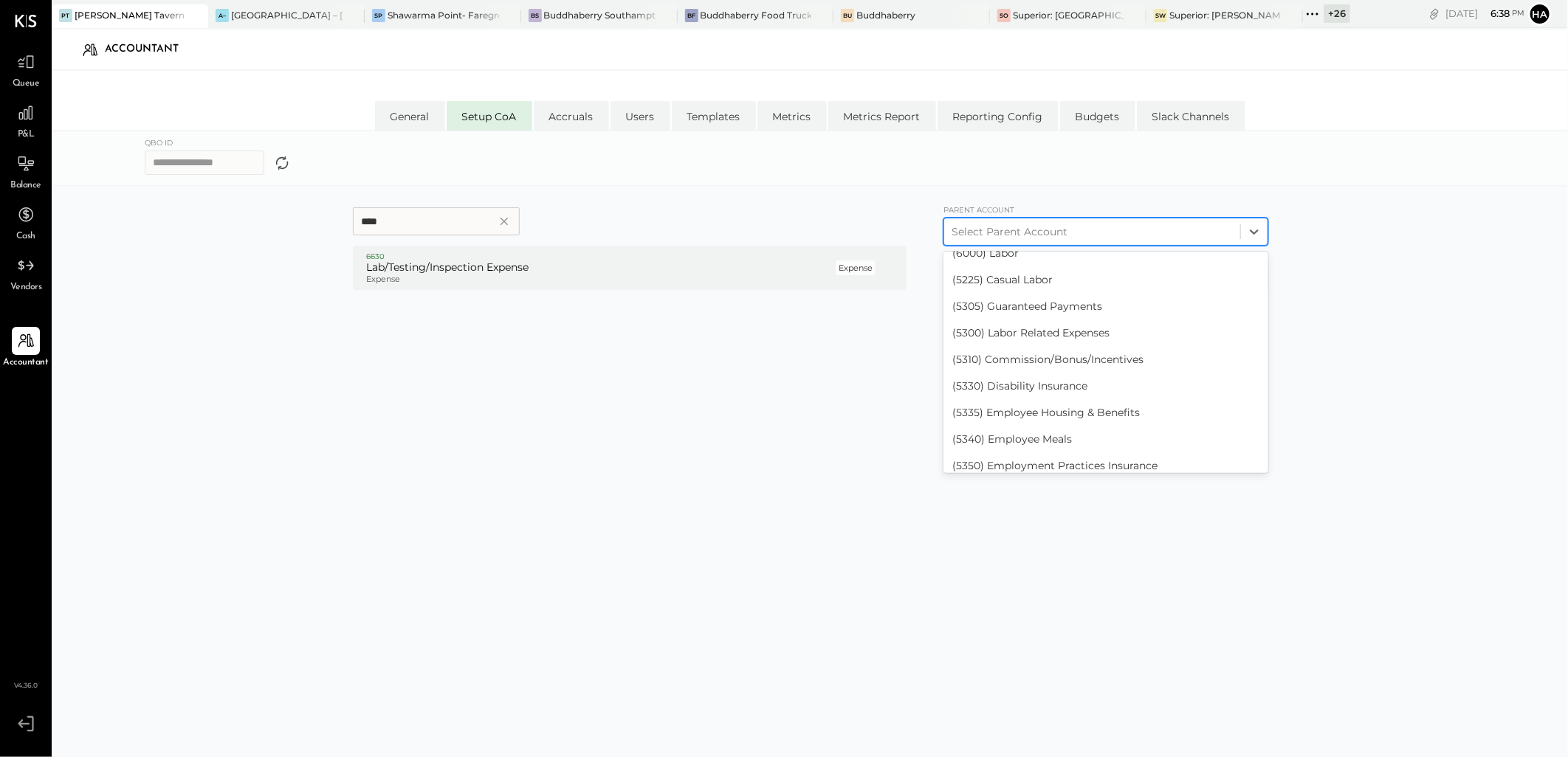
scroll to position [4256, 0]
type input "**"
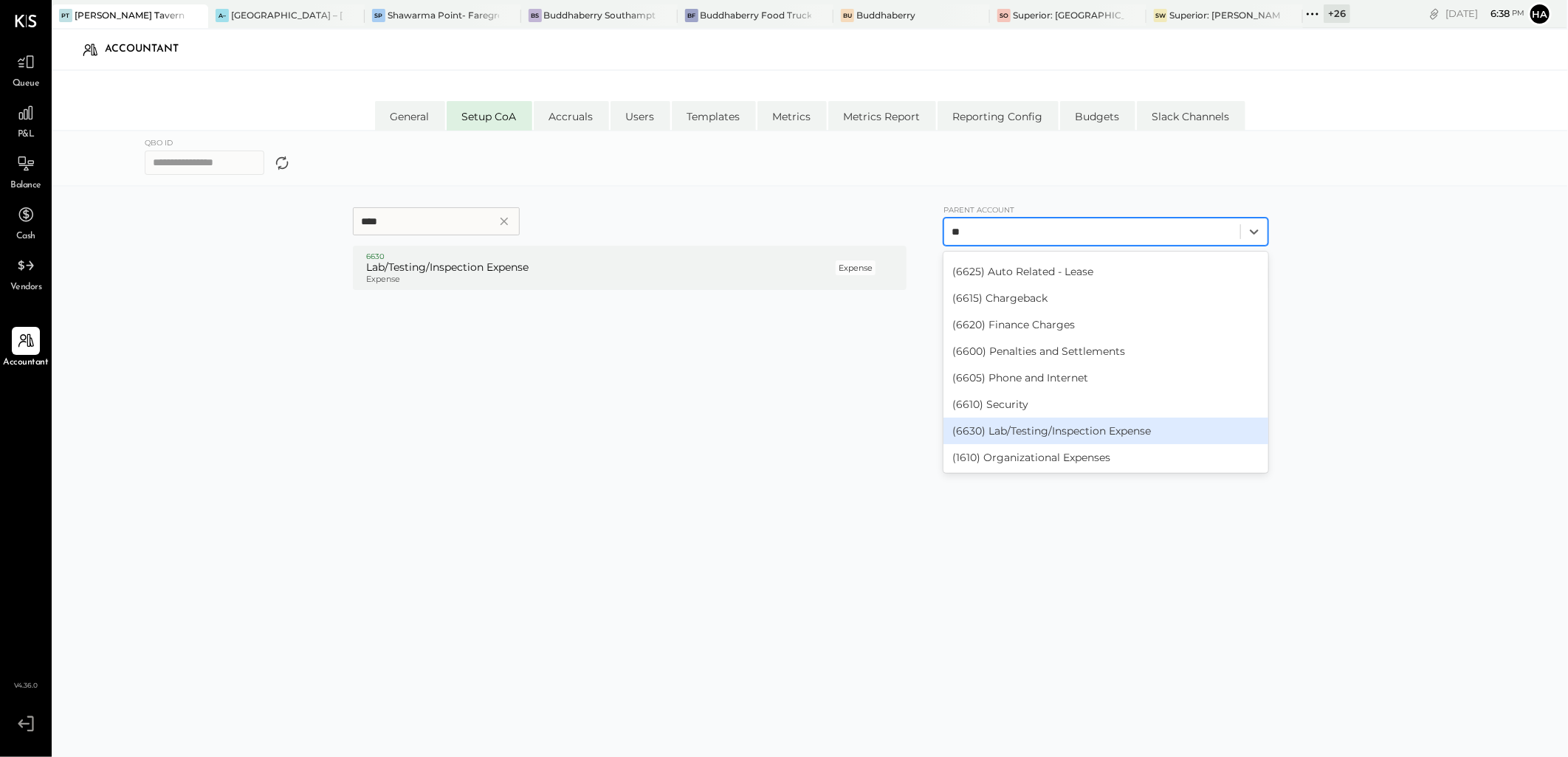
click at [1051, 431] on div "(6630) Lab/Testing/Inspection Expense" at bounding box center [1106, 431] width 325 height 27
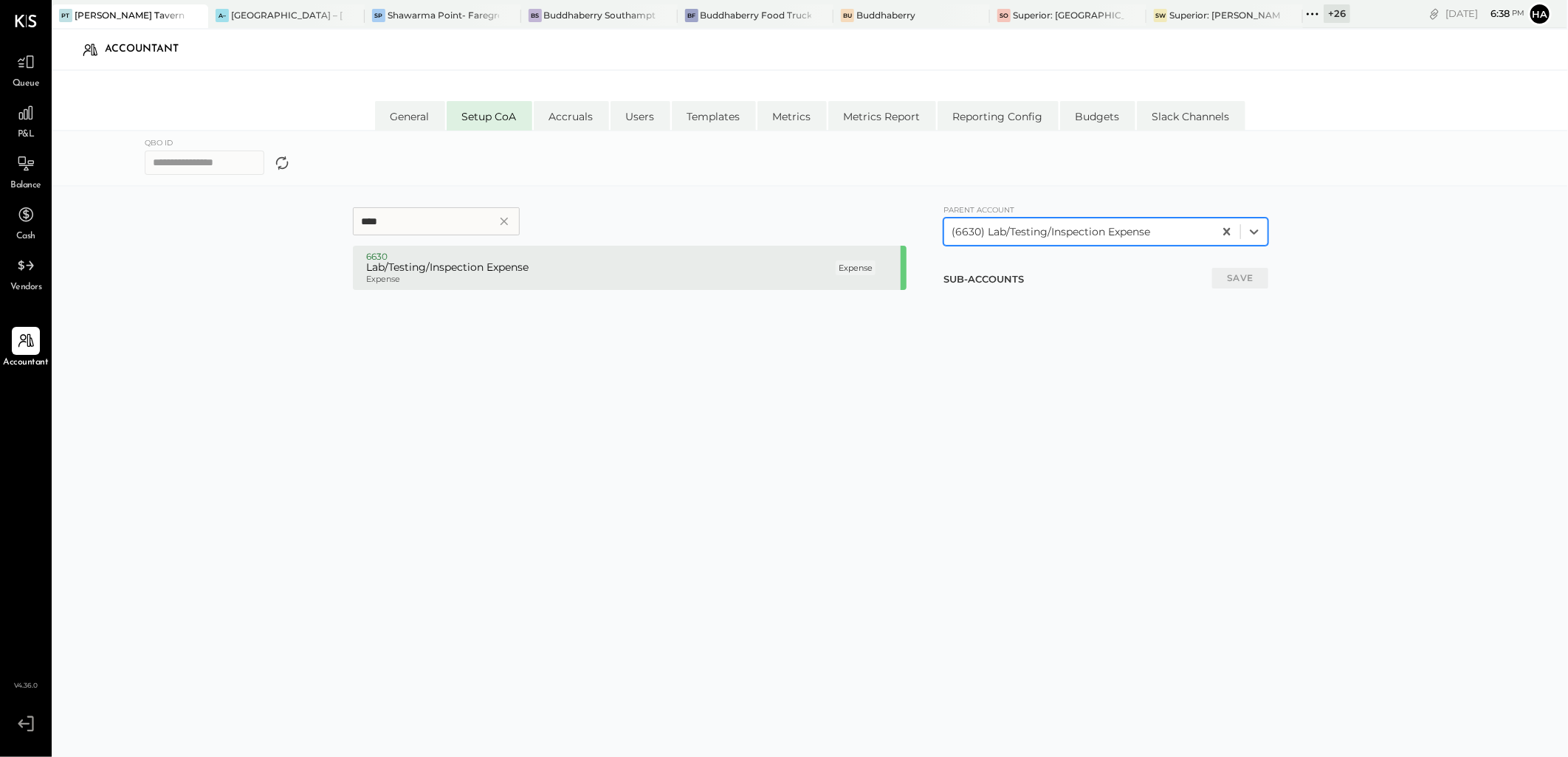
click at [877, 269] on div "6630 Lab/Testing/Inspection Expense Expense Expense" at bounding box center [630, 268] width 542 height 34
click at [824, 273] on h5 "Lab/Testing/Inspection Expense" at bounding box center [599, 268] width 466 height 13
click at [851, 269] on h6 "Expense" at bounding box center [855, 268] width 34 height 9
click at [528, 269] on h5 "Lab/Testing/Inspection Expense" at bounding box center [599, 268] width 466 height 13
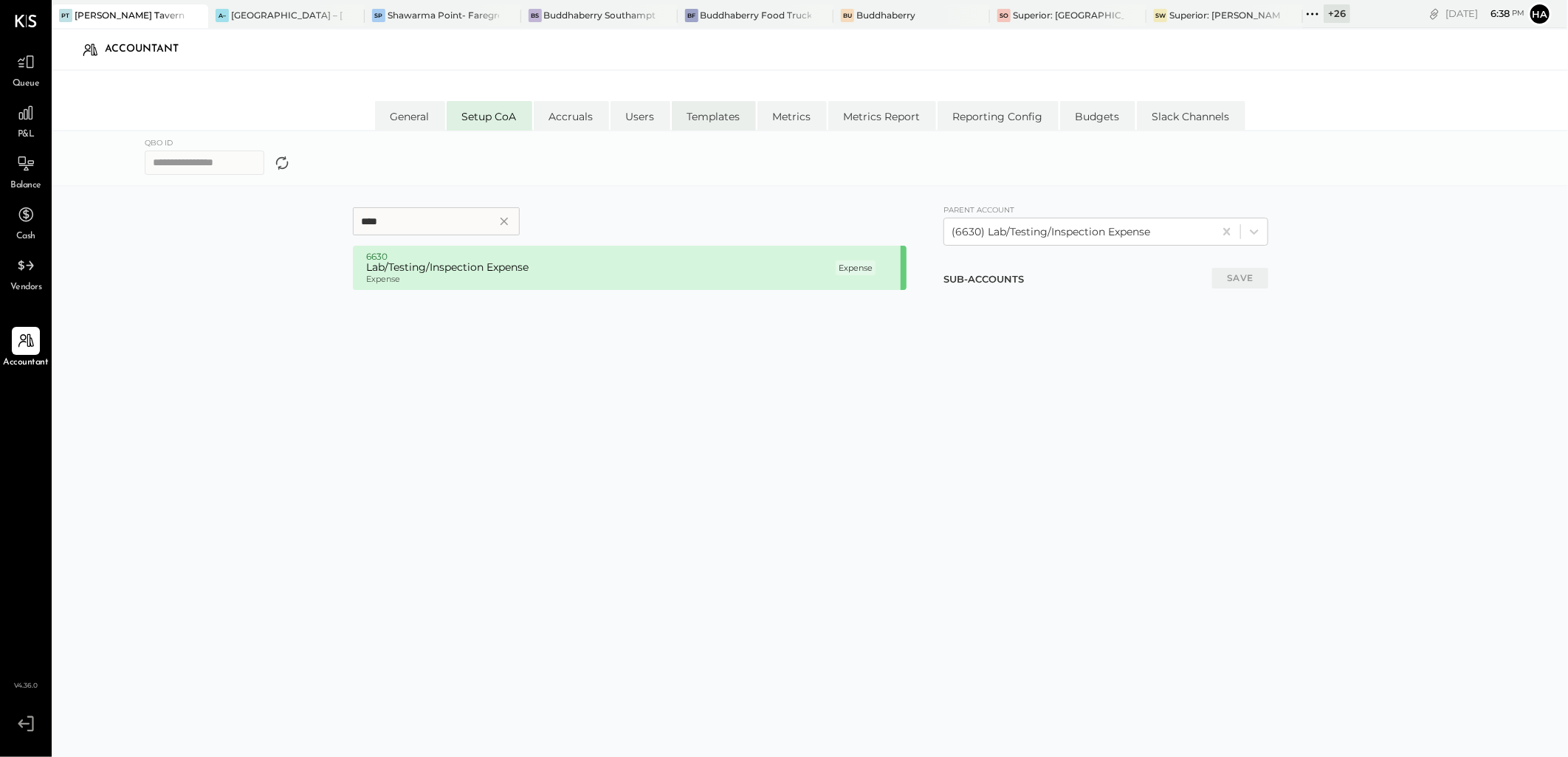
click at [718, 119] on li "Templates" at bounding box center [713, 116] width 84 height 30
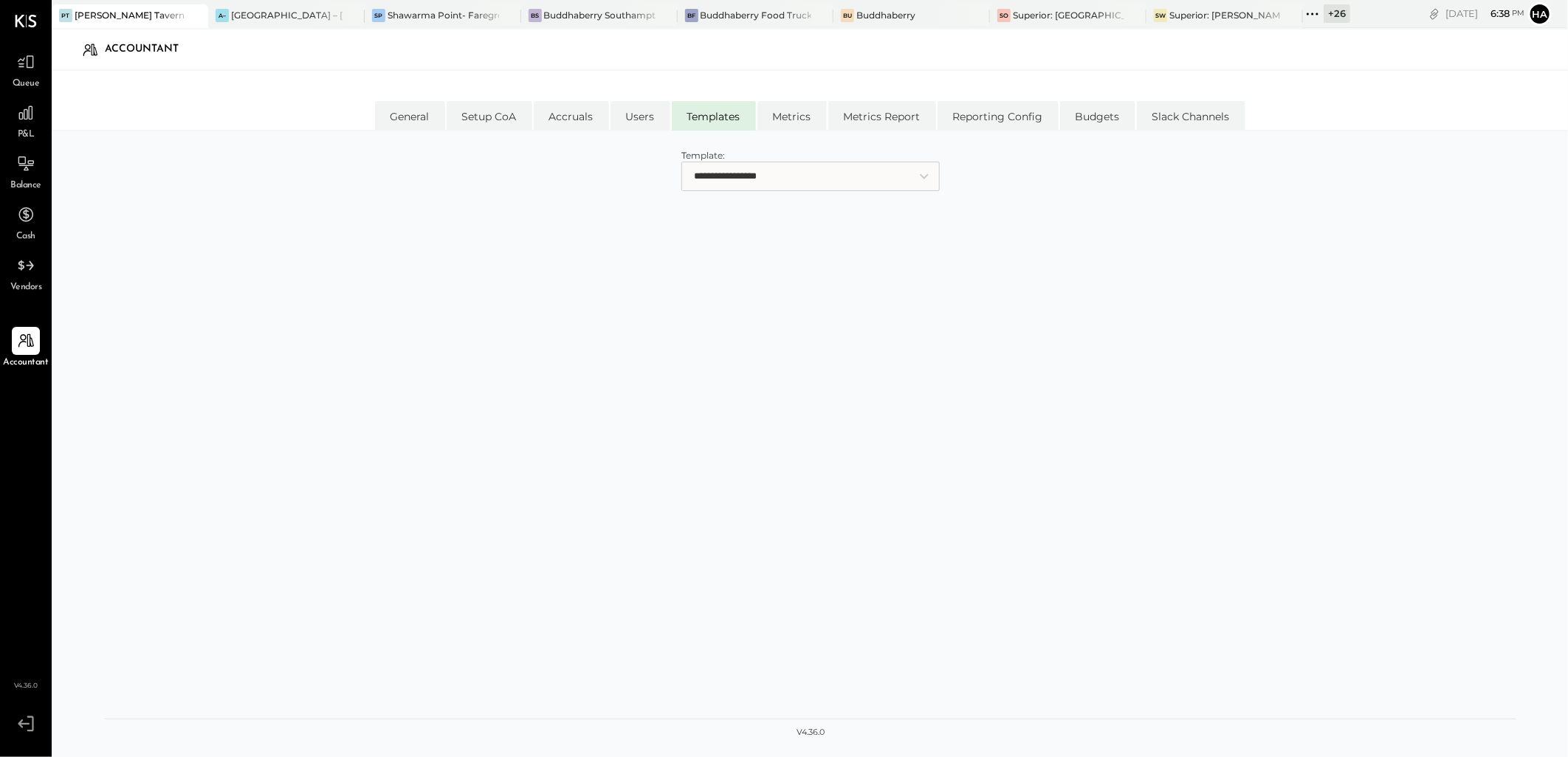
click at [722, 192] on div "**********" at bounding box center [810, 170] width 1411 height 48
click at [751, 178] on select "**********" at bounding box center [810, 177] width 258 height 30
select select "**********"
click at [682, 162] on select "**********" at bounding box center [810, 177] width 258 height 30
select select "*****"
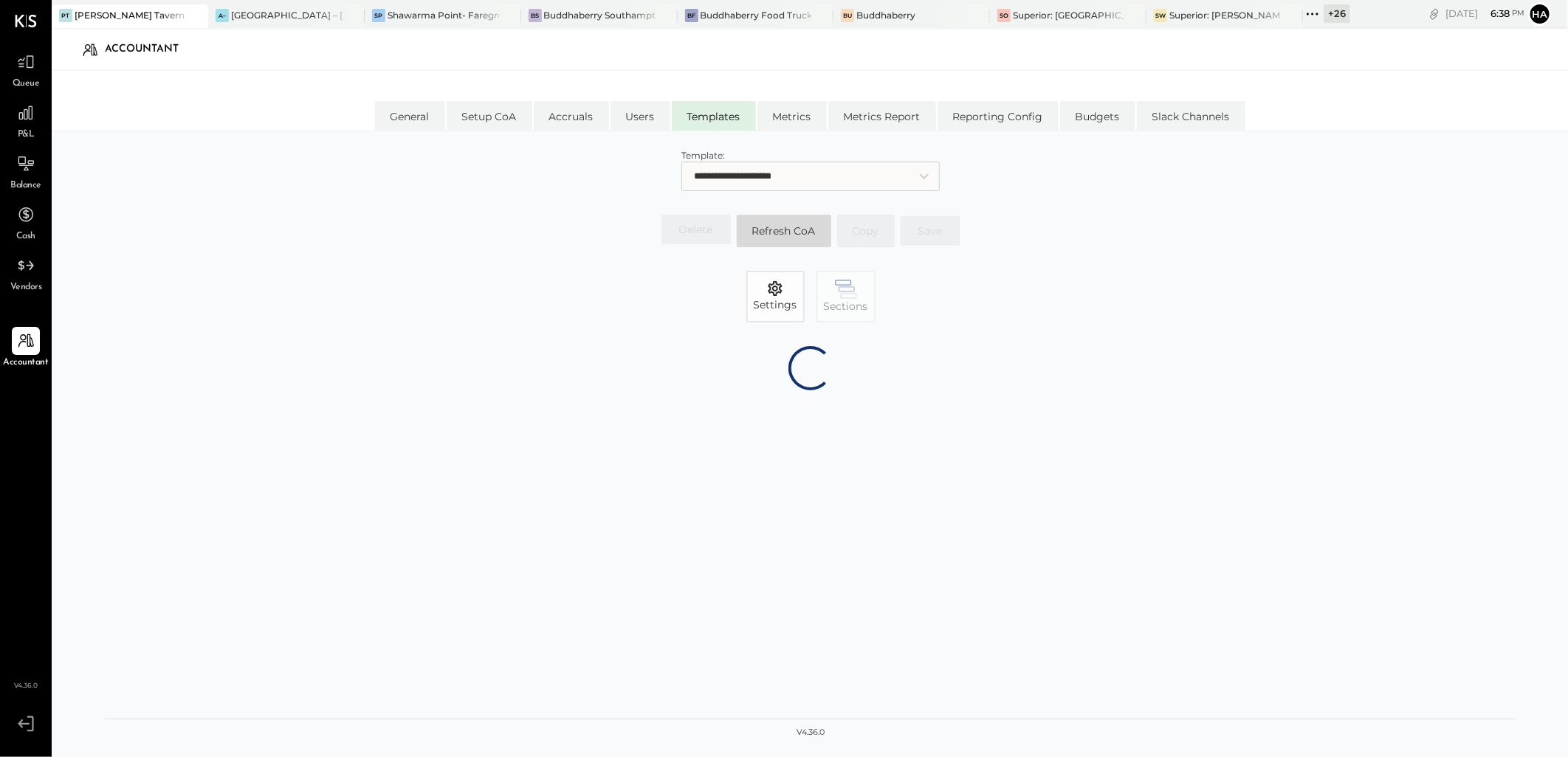
select select "******"
select select "*******"
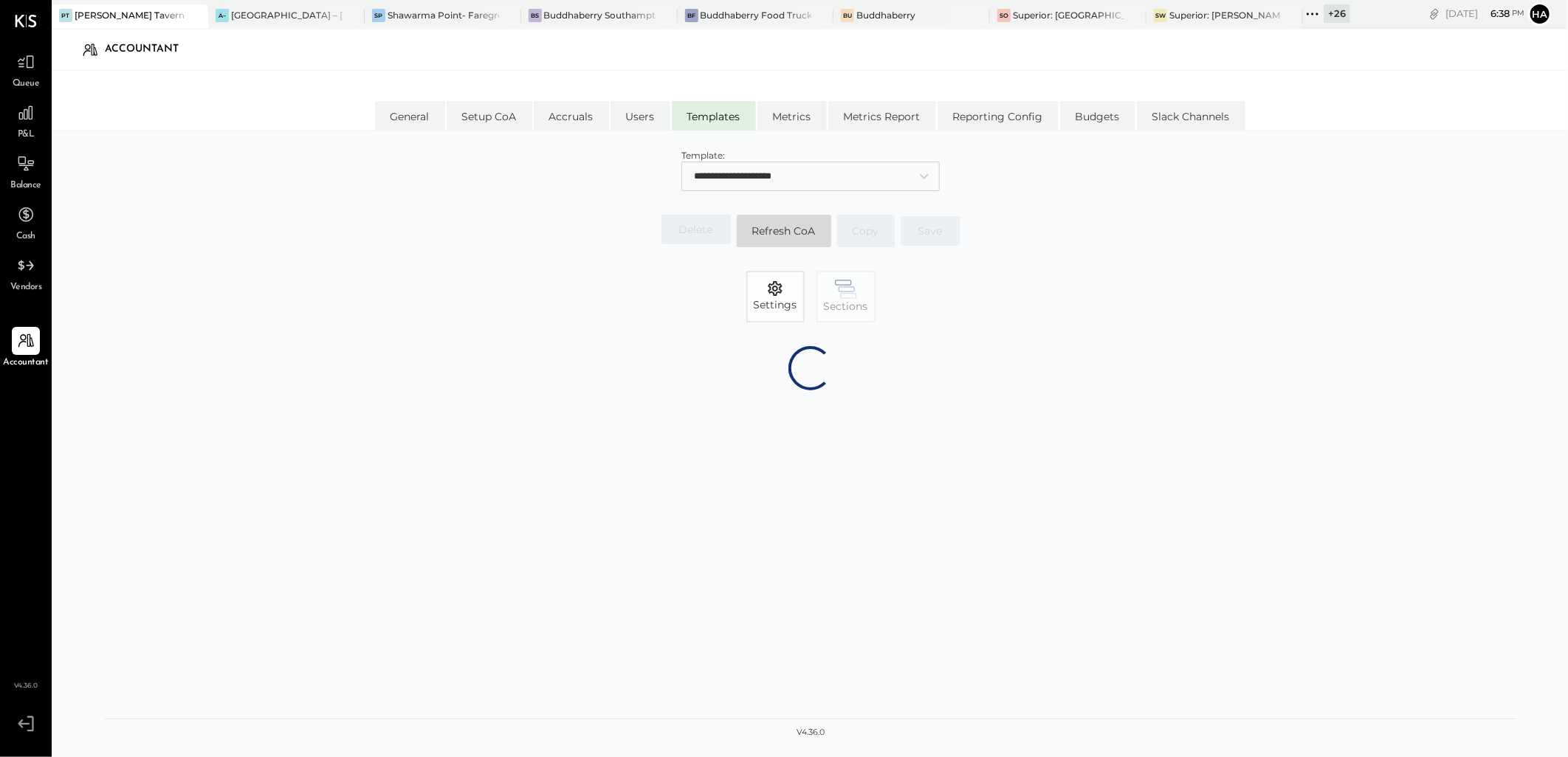
select select "*******"
select select "******"
select select "********"
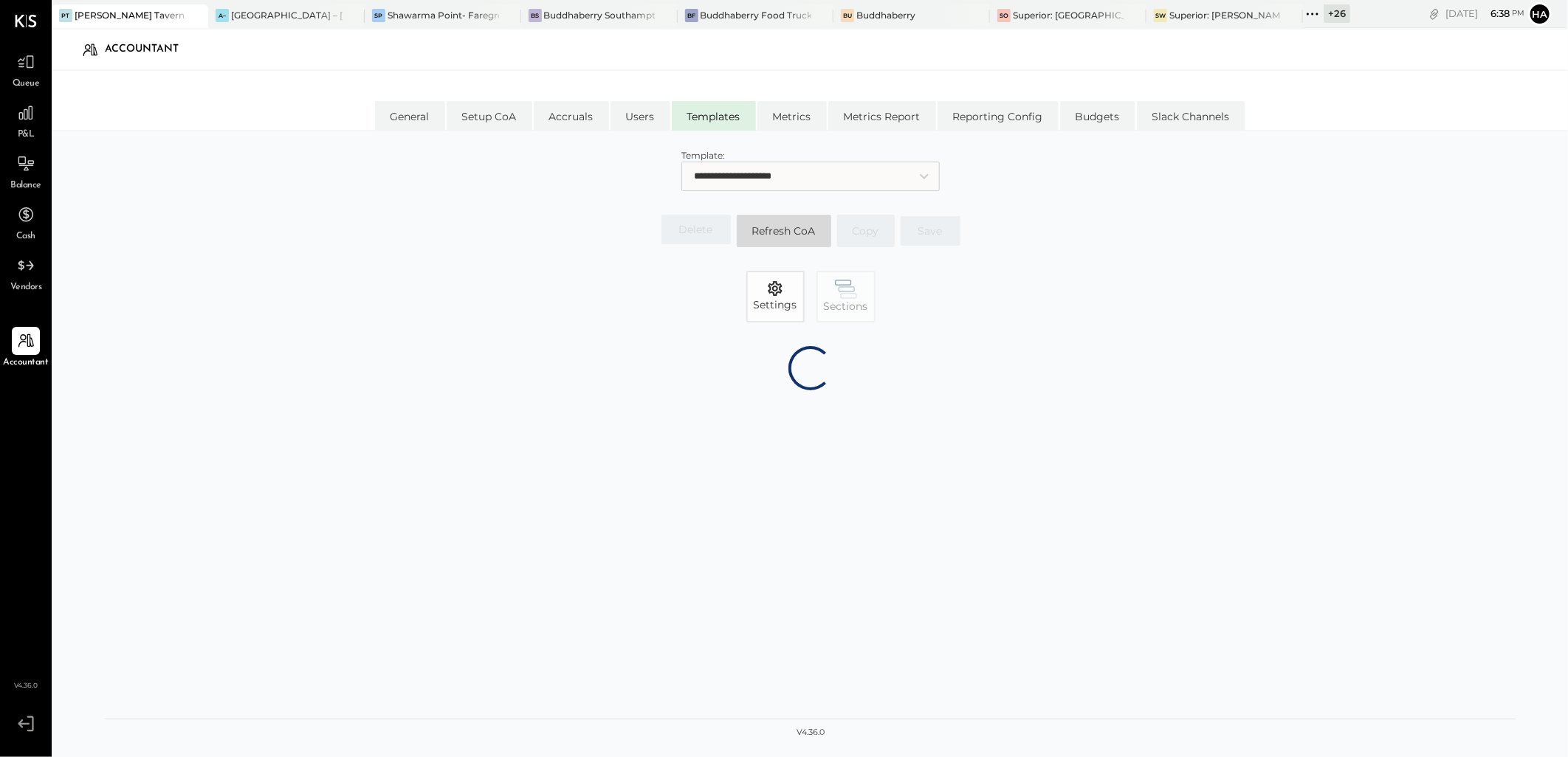
select select "********"
select select "******"
select select "********"
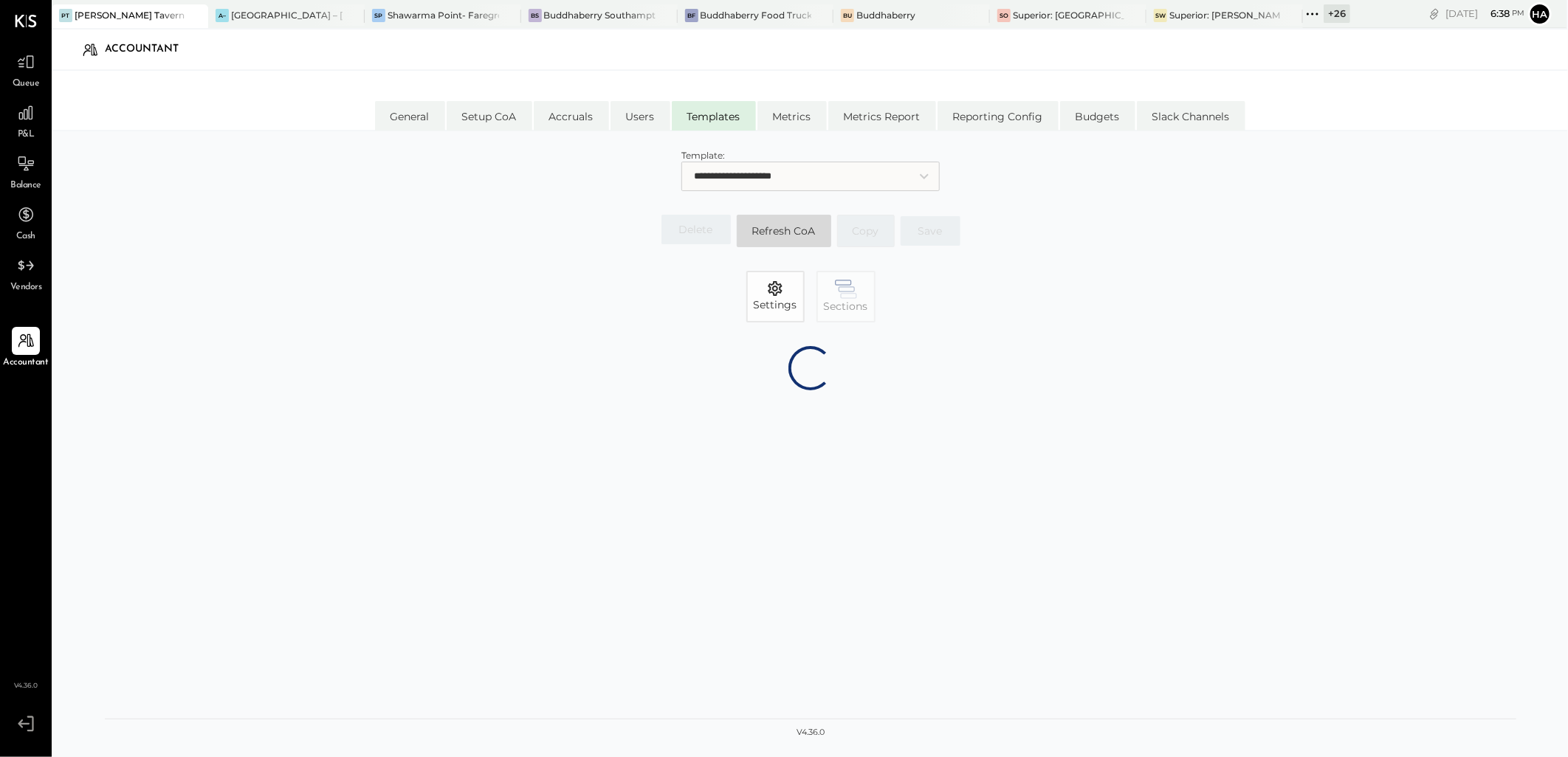
select select "*******"
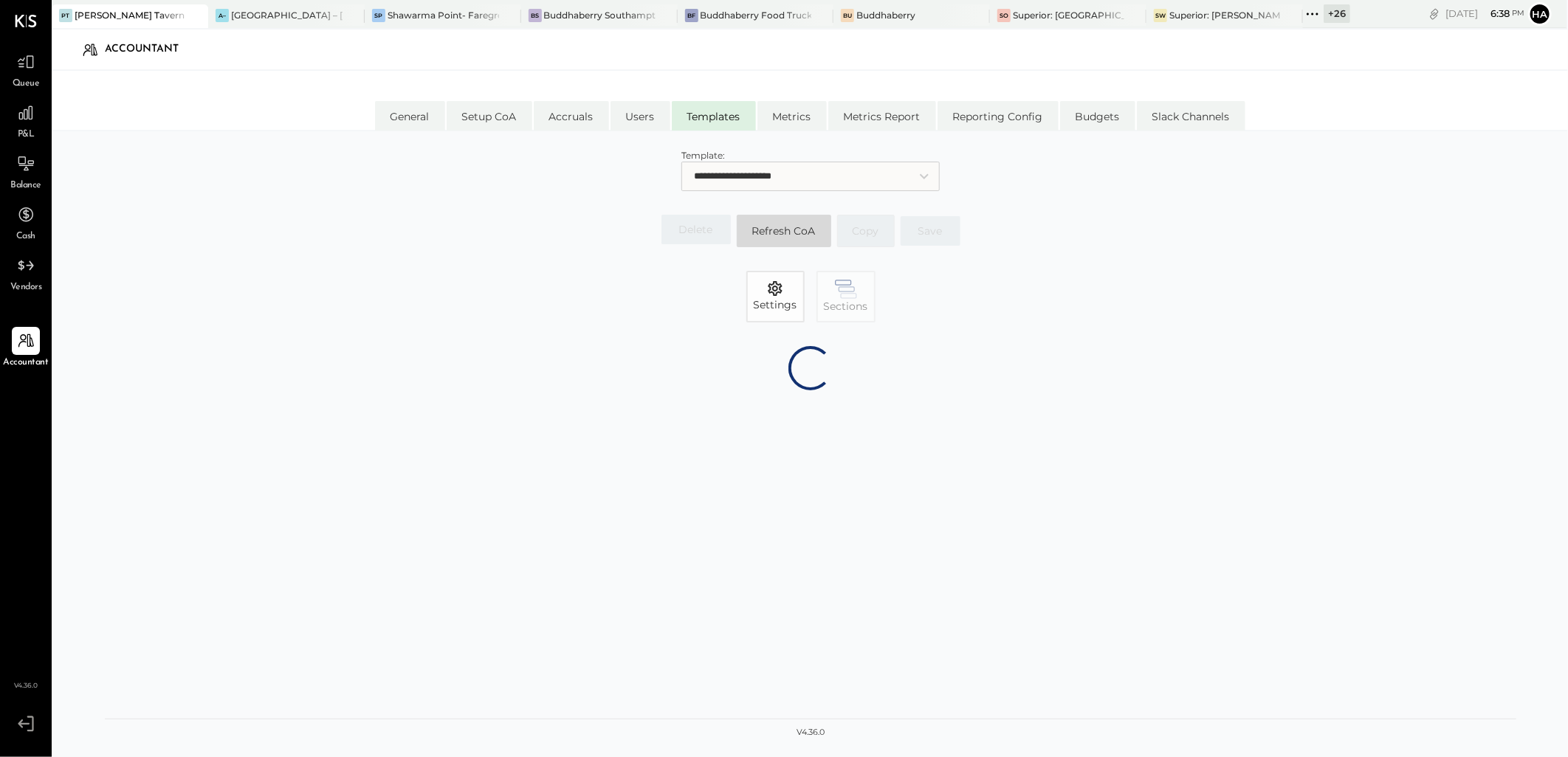
select select "*******"
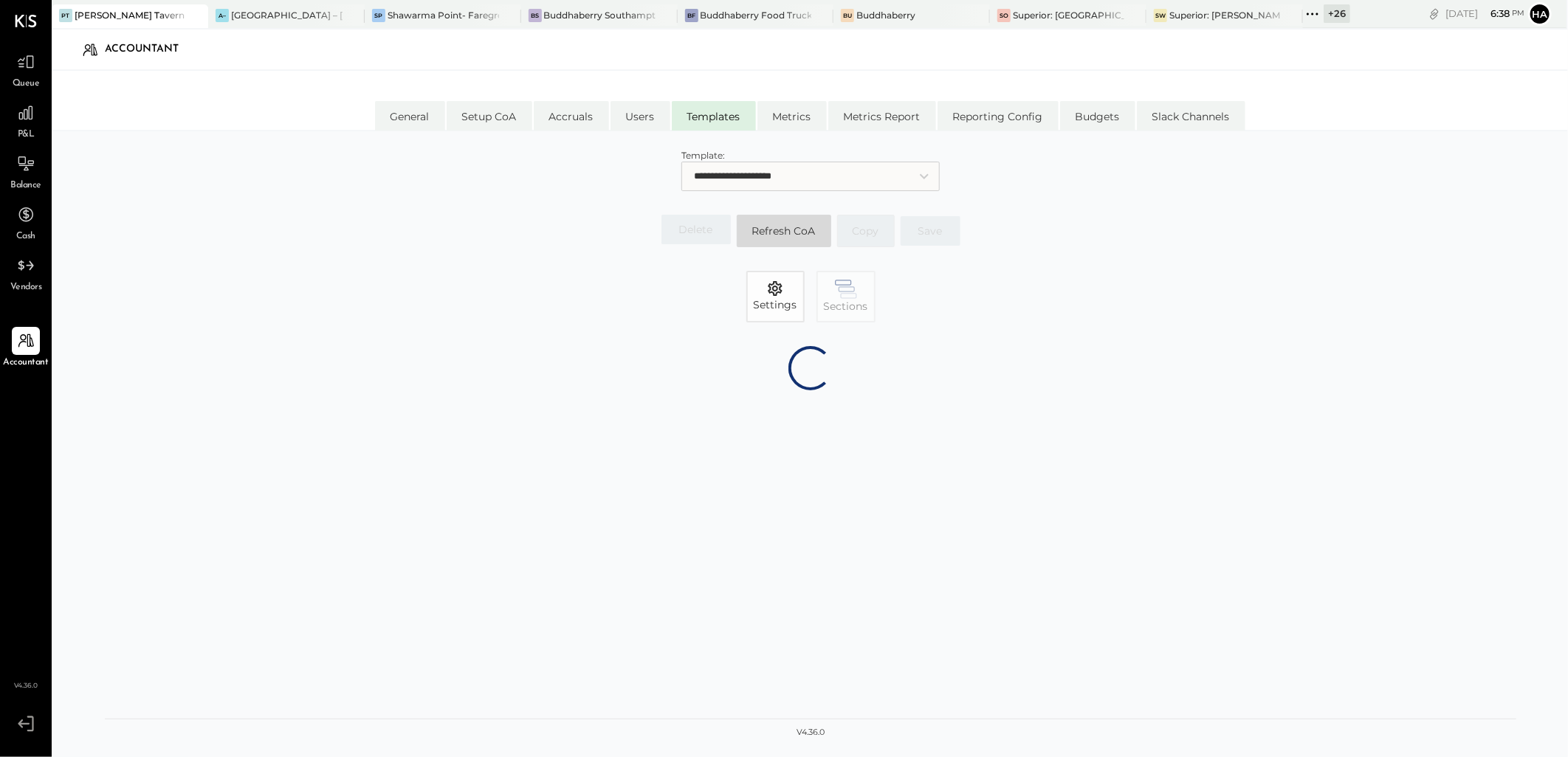
select select "*******"
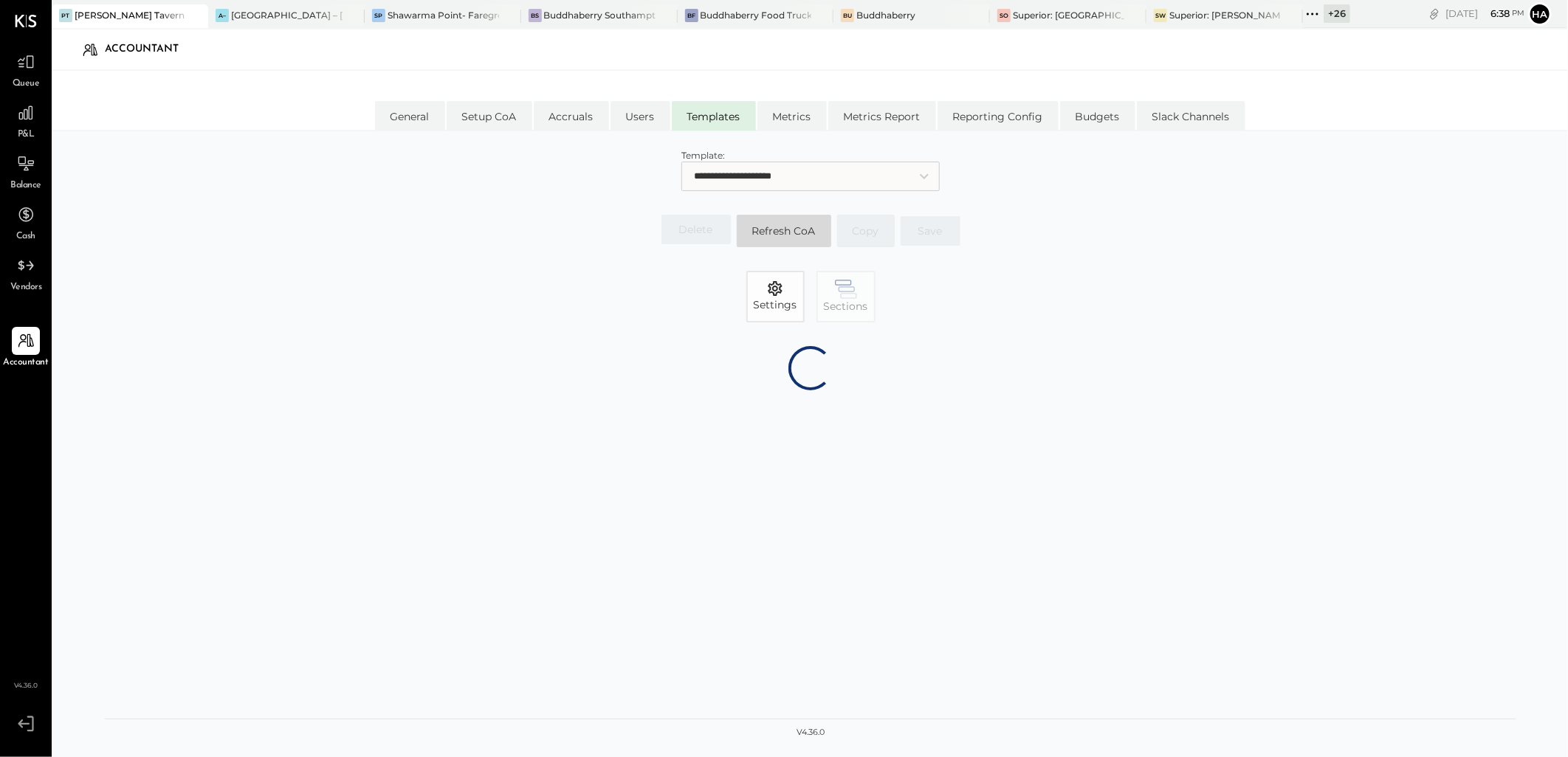
select select "********"
select select "*******"
select select "********"
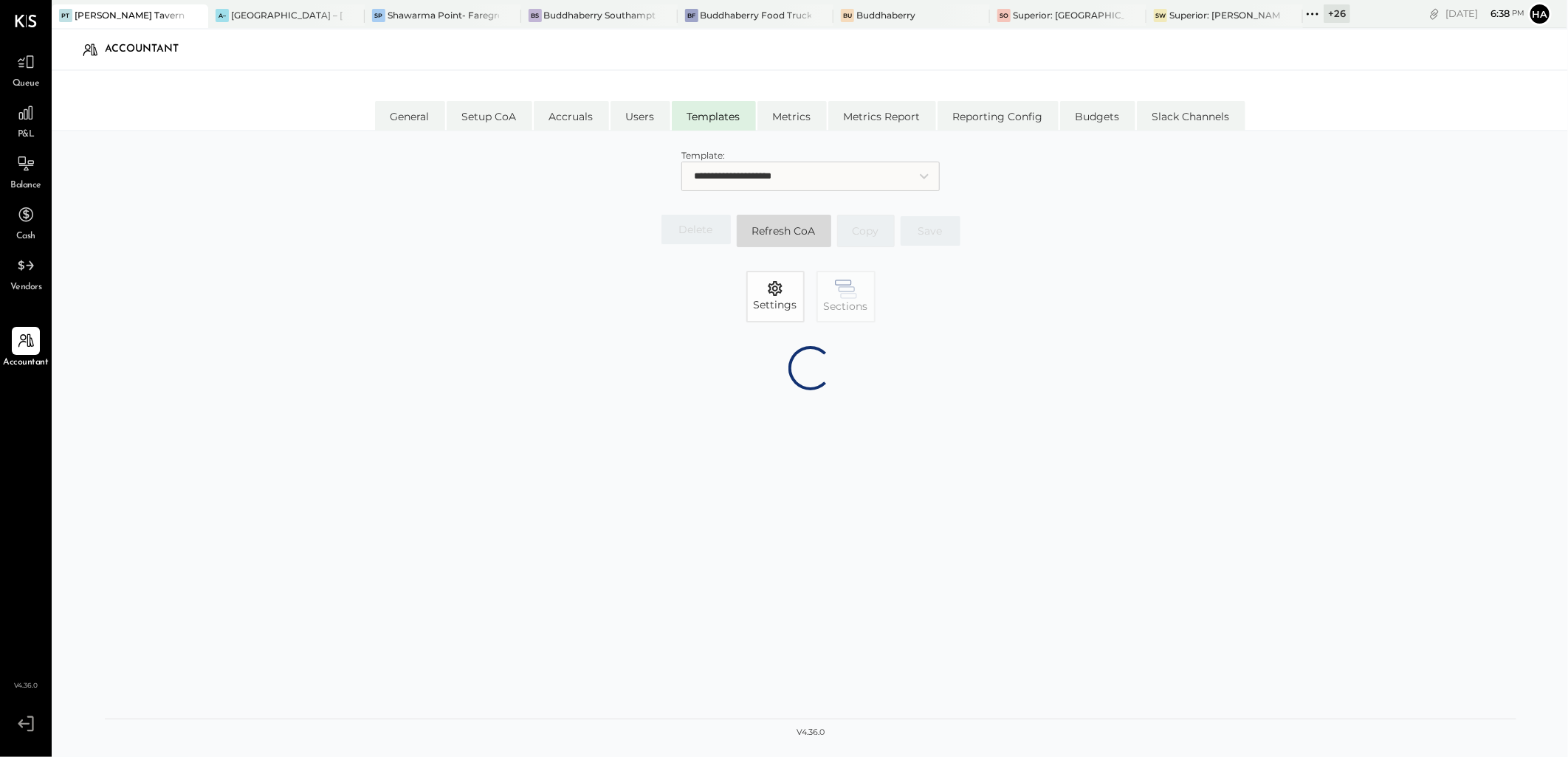
select select "*******"
select select "********"
select select "*******"
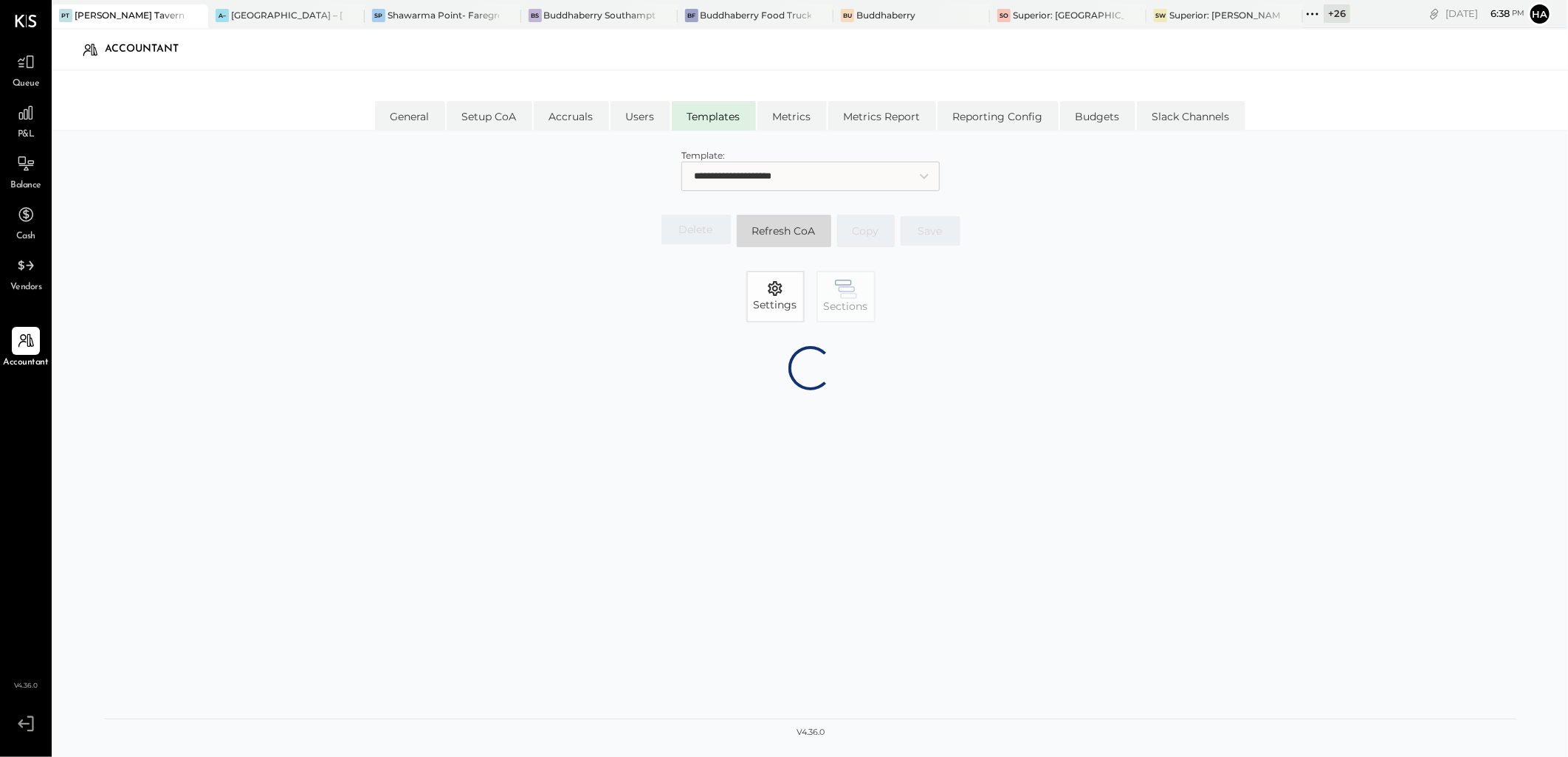
select select "*******"
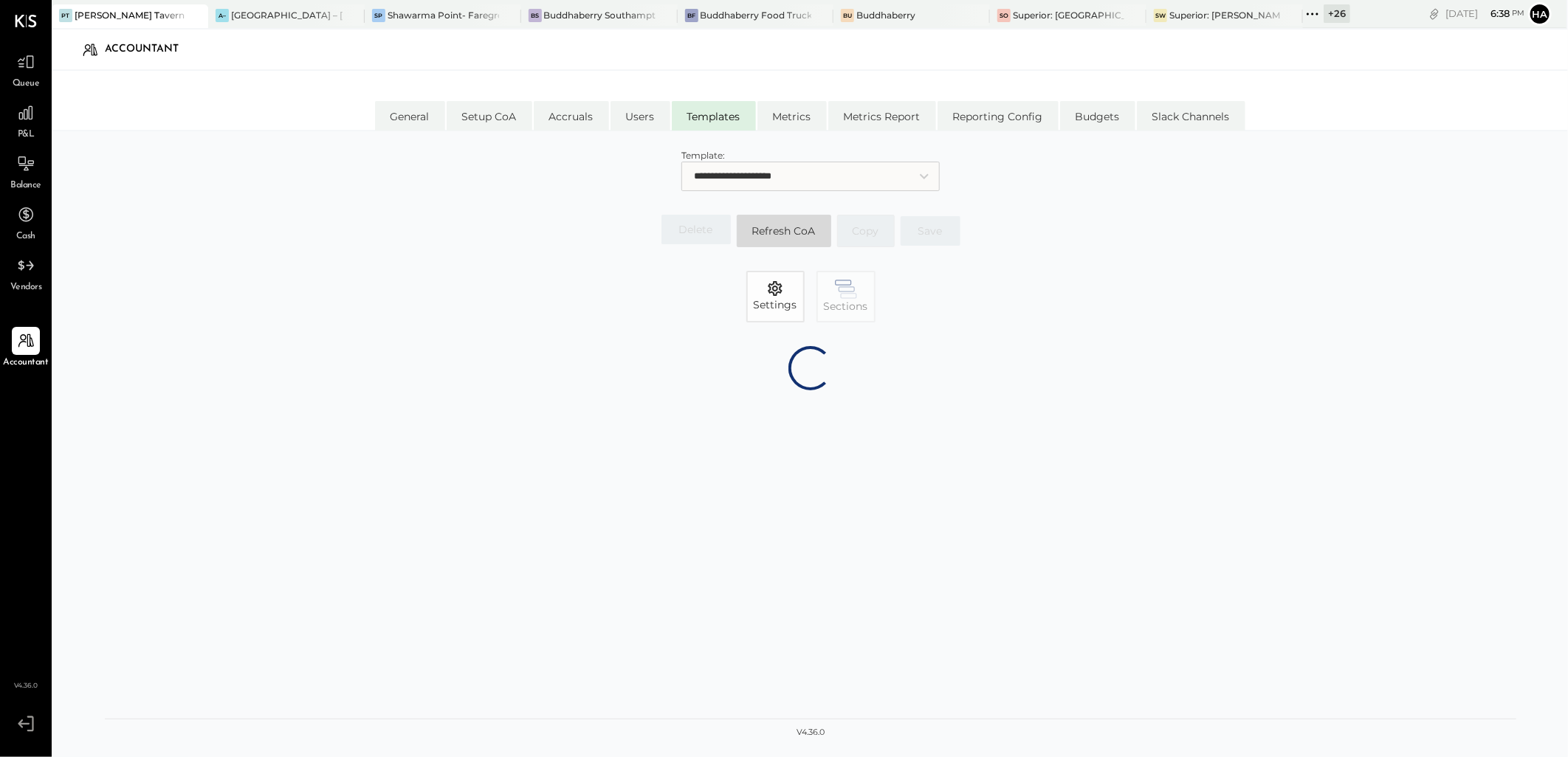
select select "********"
select select "*******"
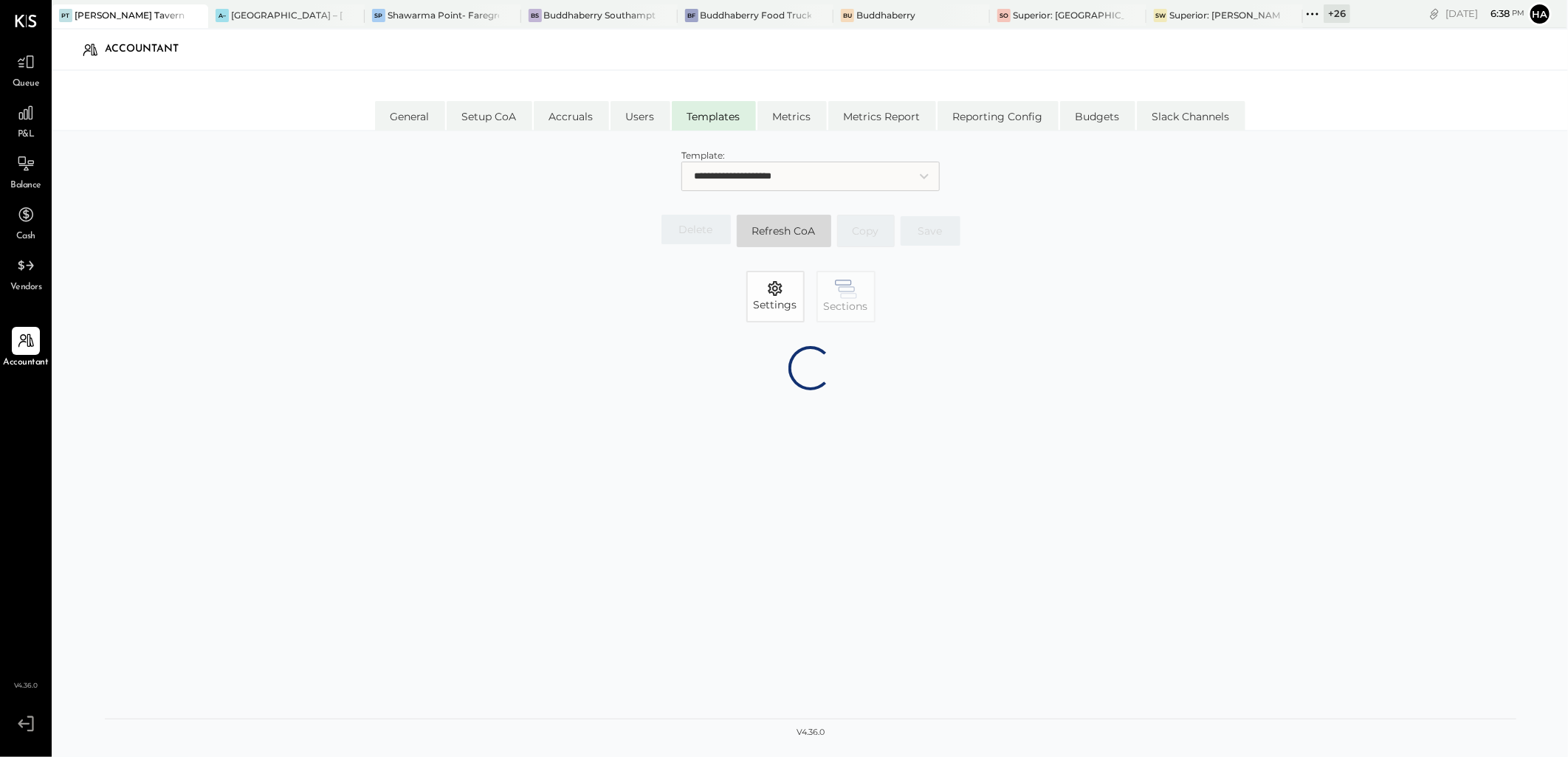
select select "********"
select select "*******"
select select "********"
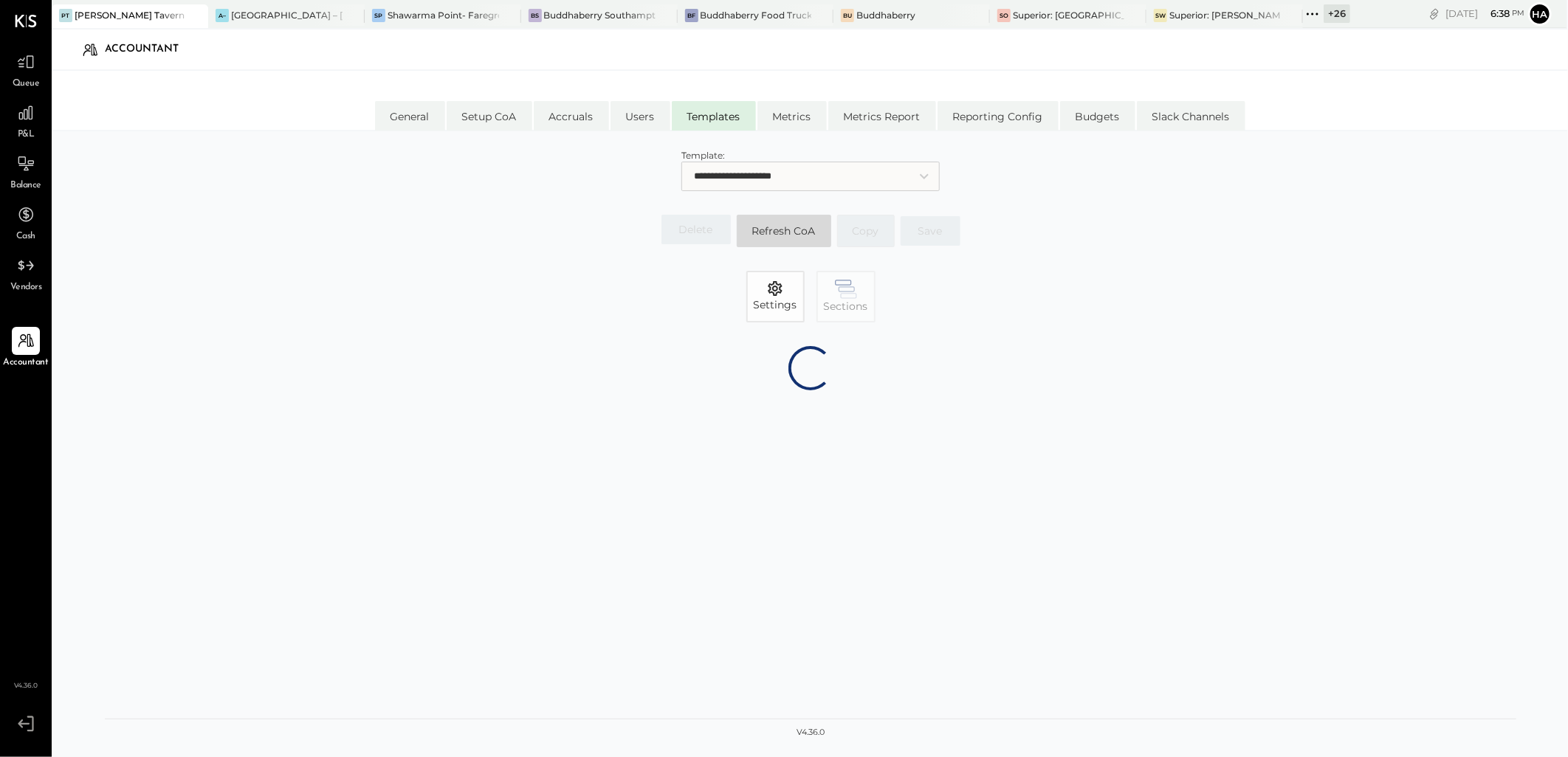
select select "*******"
select select "********"
select select "*******"
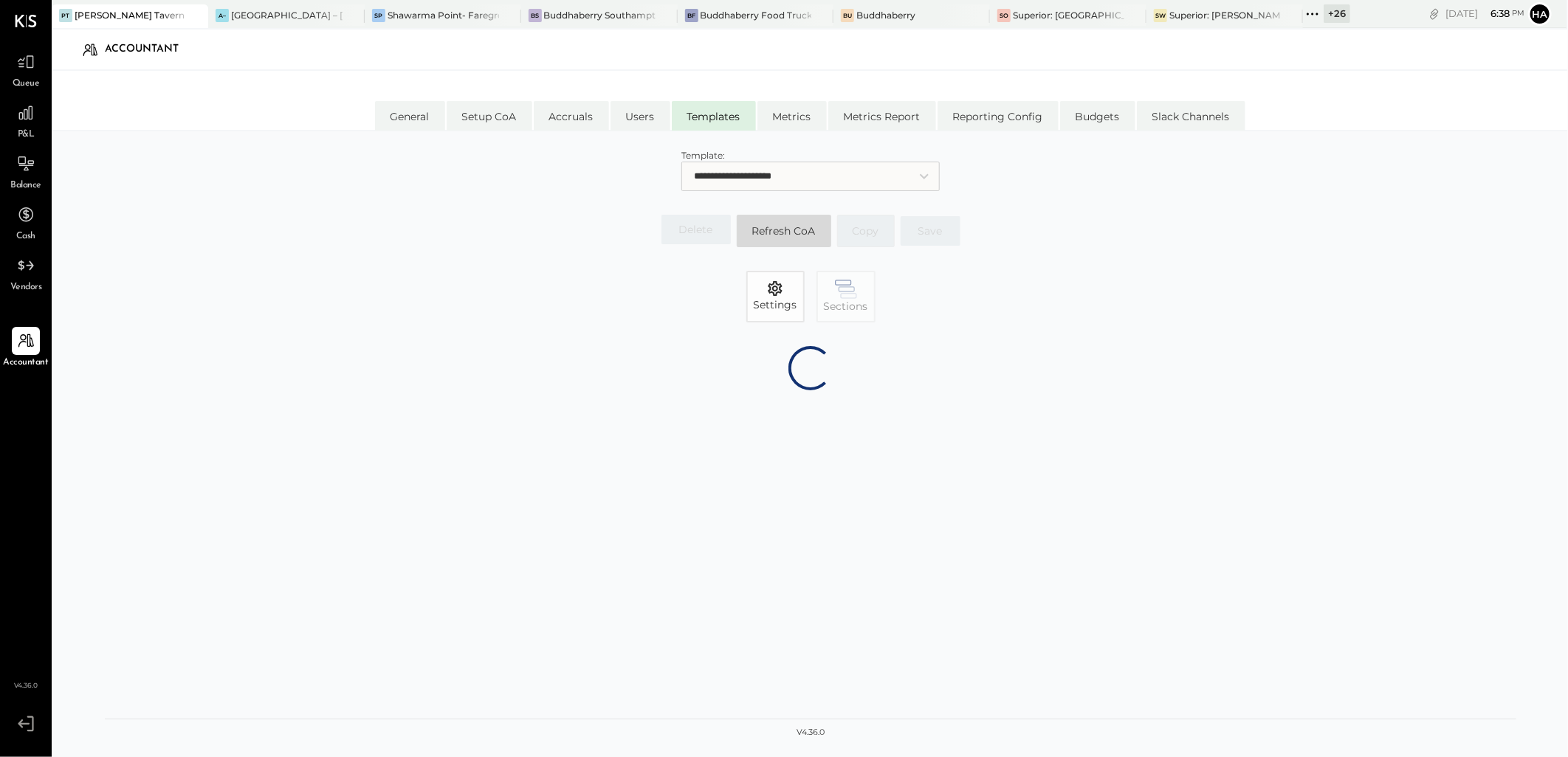
select select "*******"
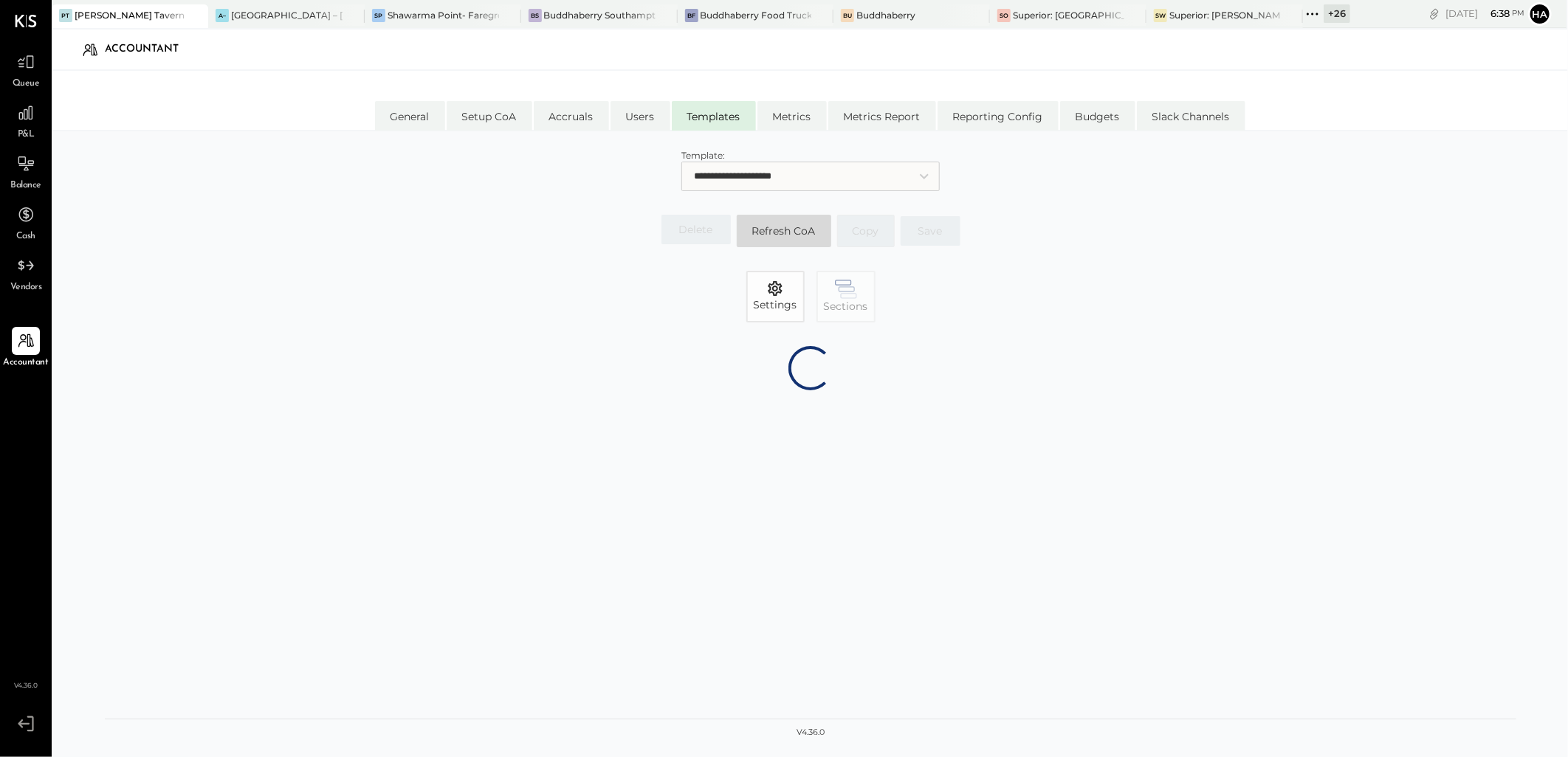
select select "******"
select select "*******"
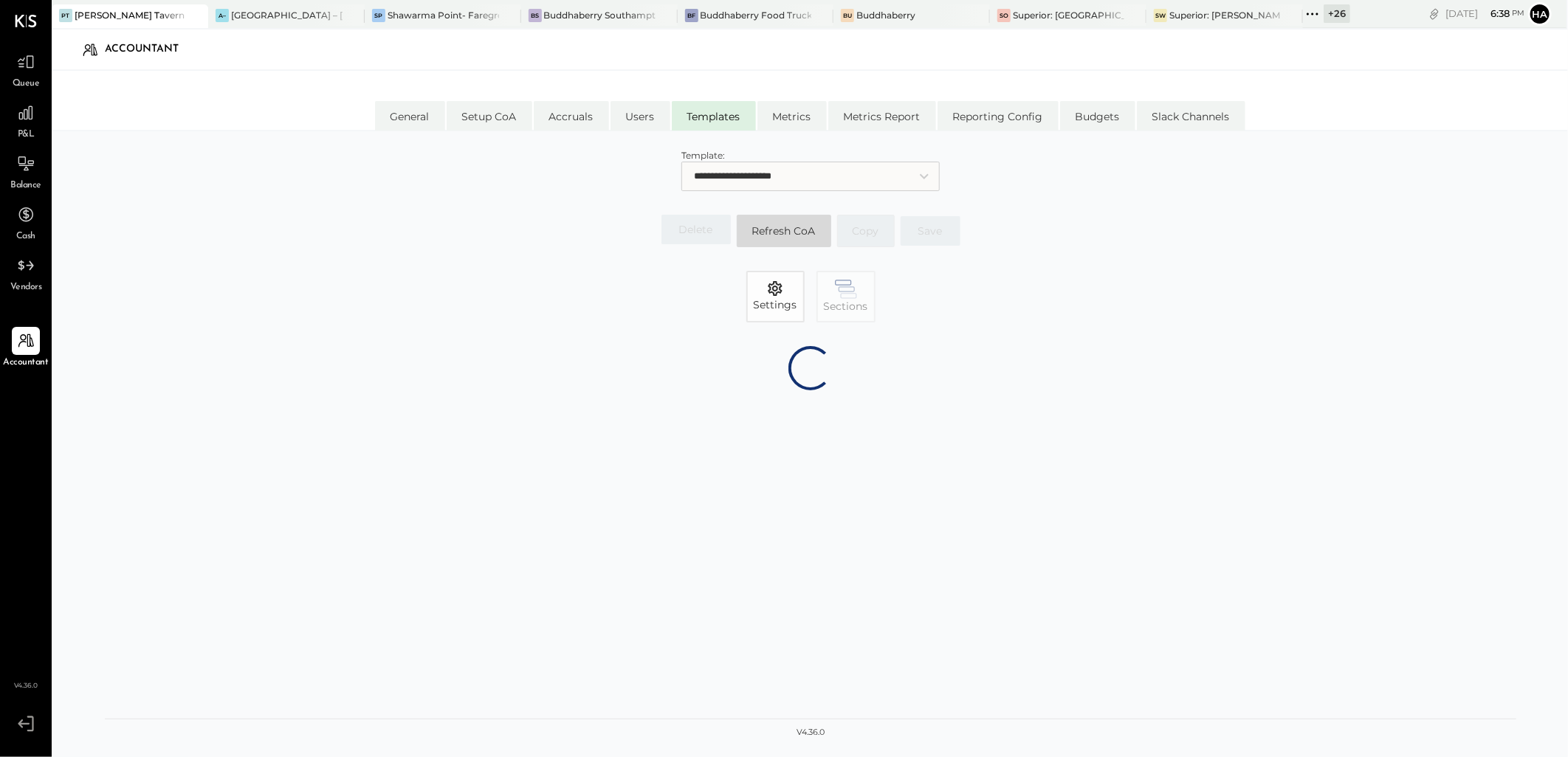
select select "*******"
select select "******"
select select "********"
select select "*******"
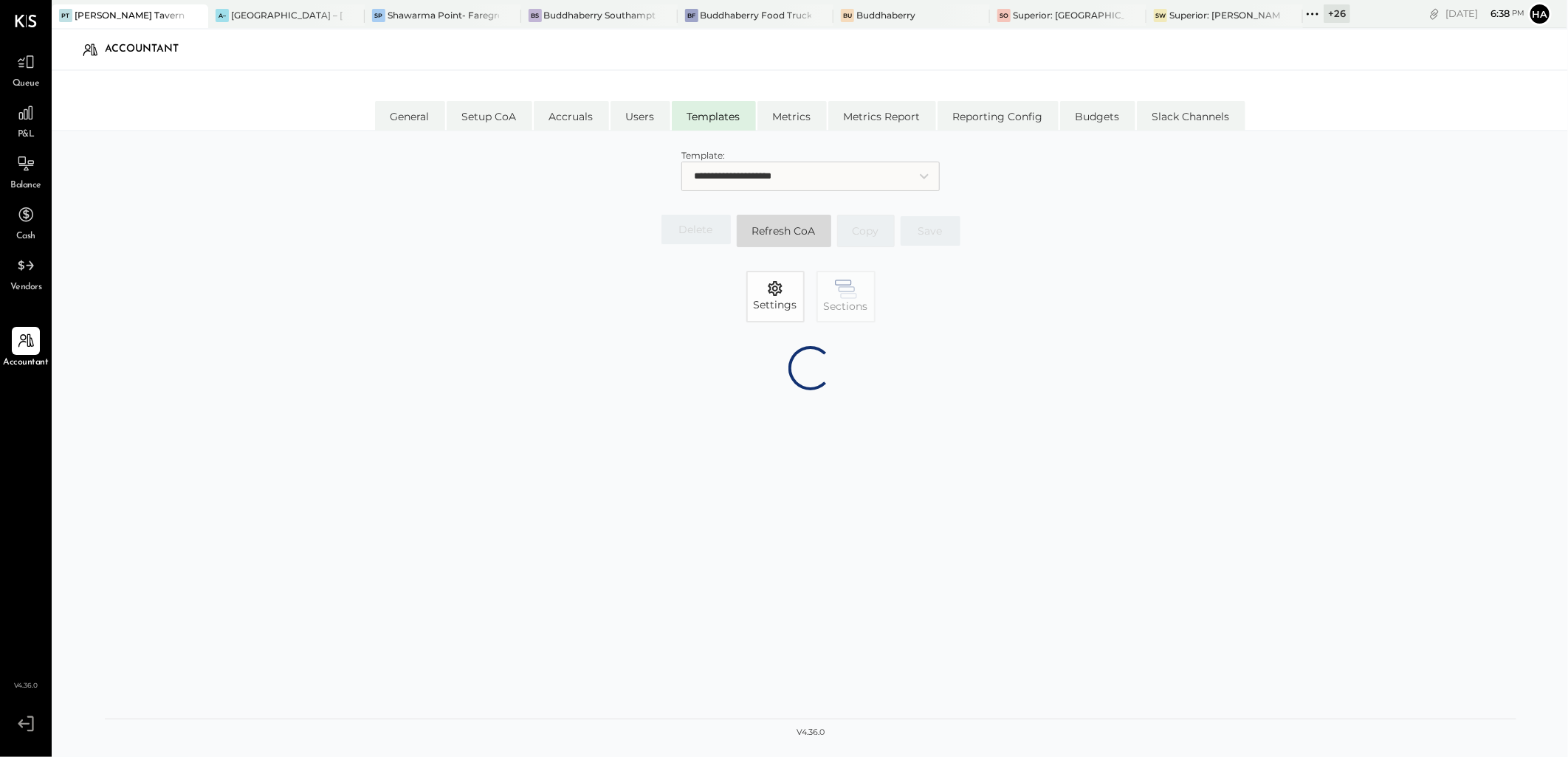
select select "*******"
select select "*****"
select select "********"
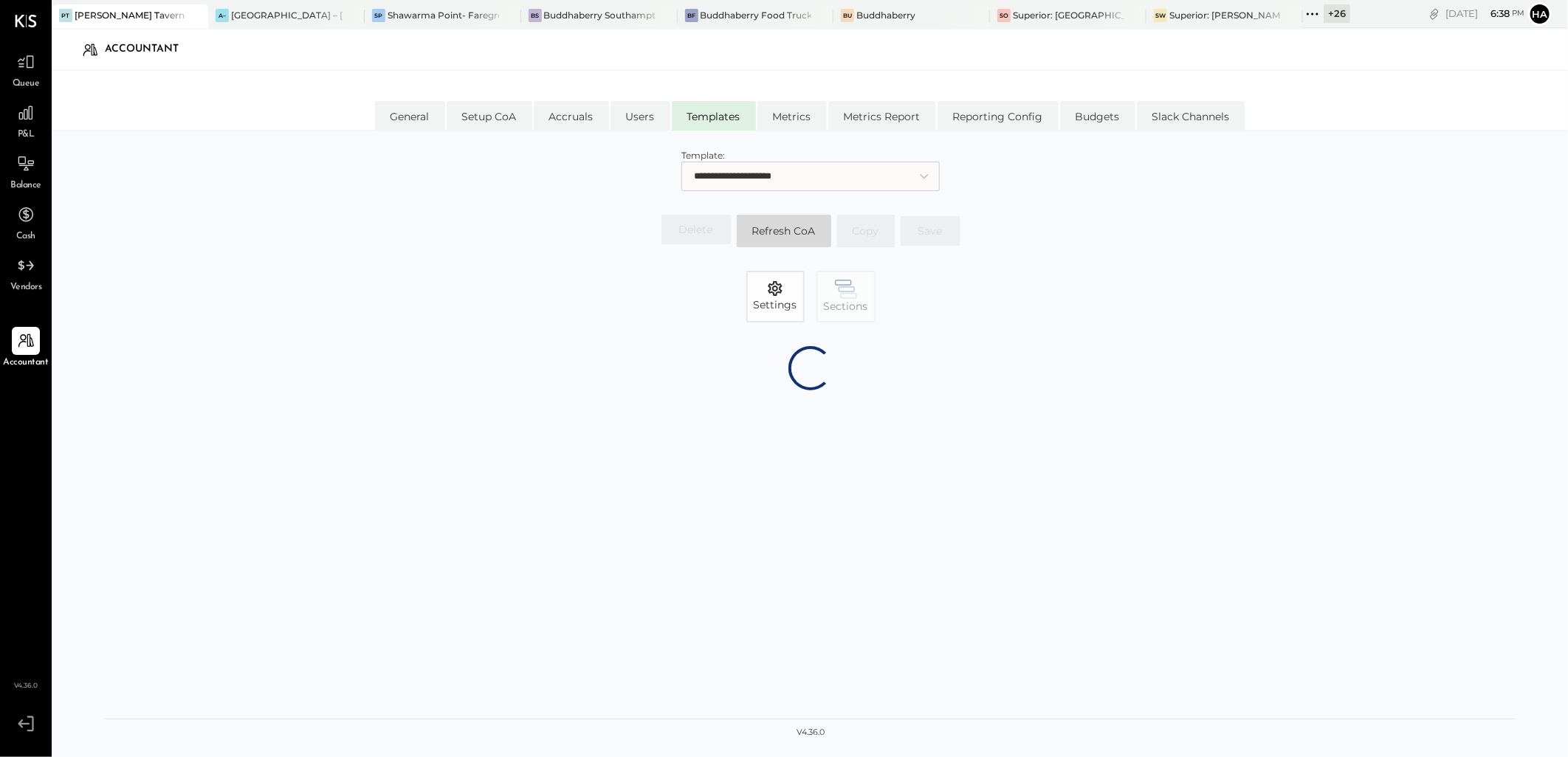
select select "*******"
select select "********"
select select "*******"
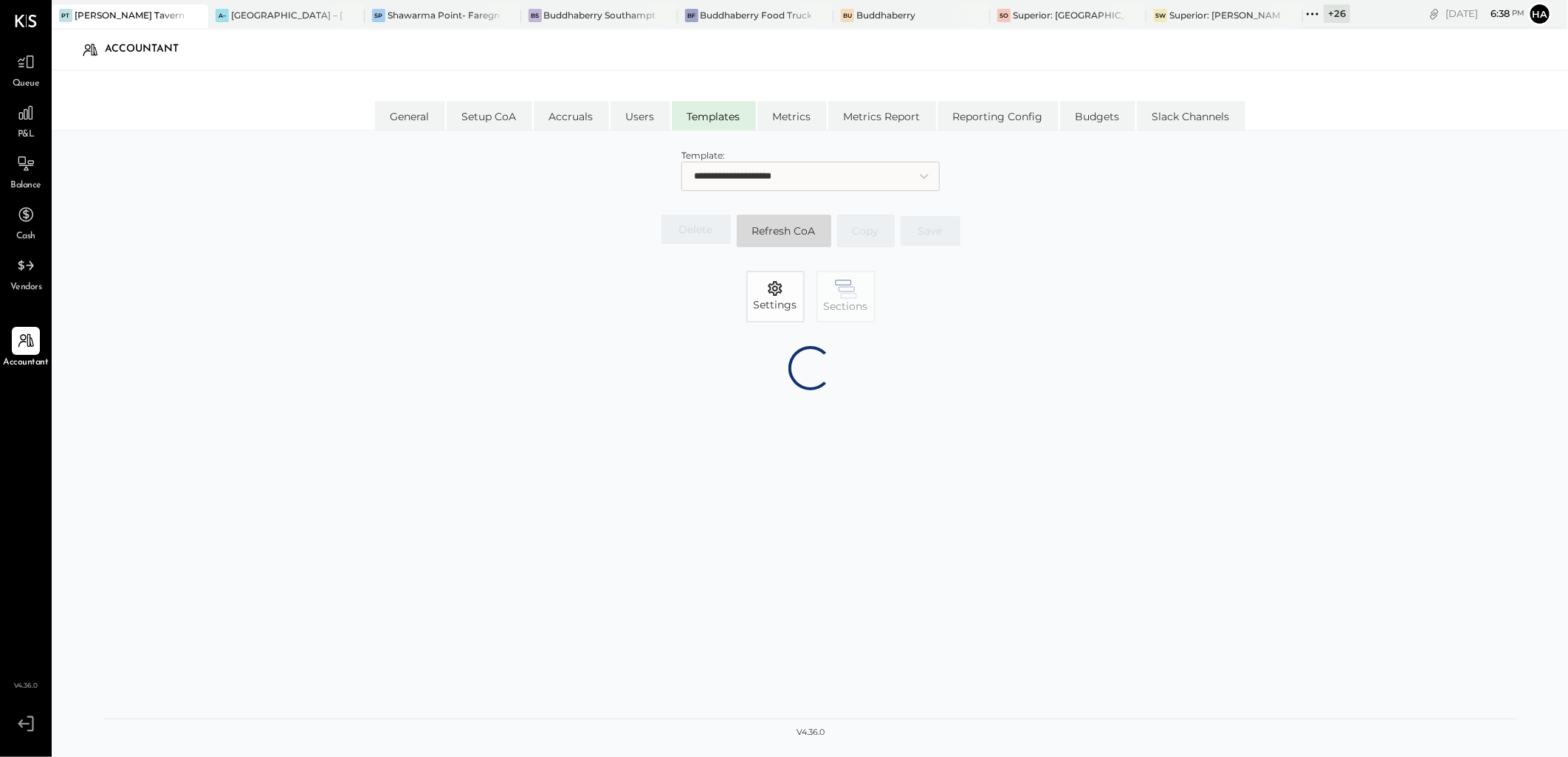
select select "*******"
select select "********"
select select "*******"
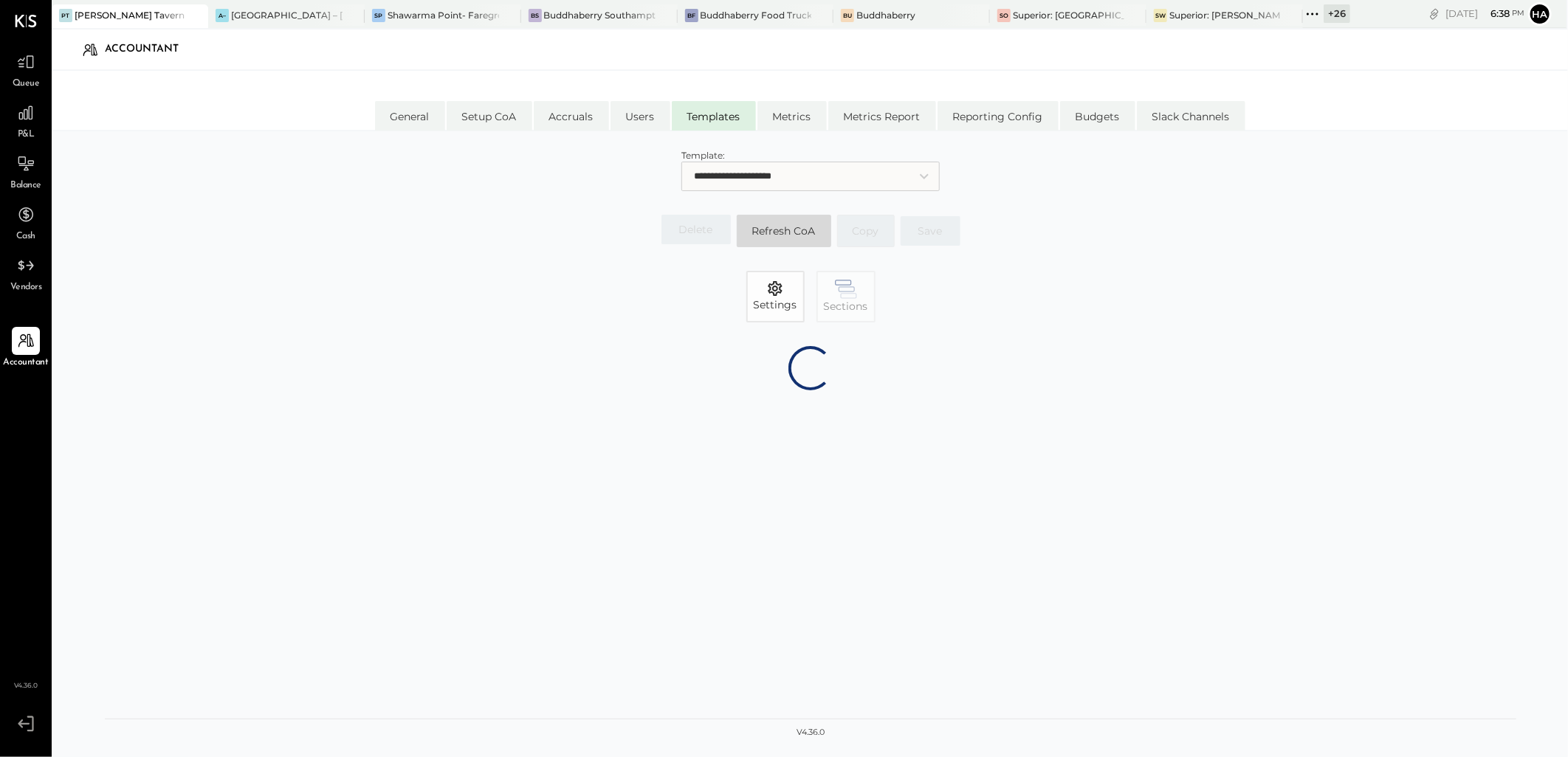
select select "*******"
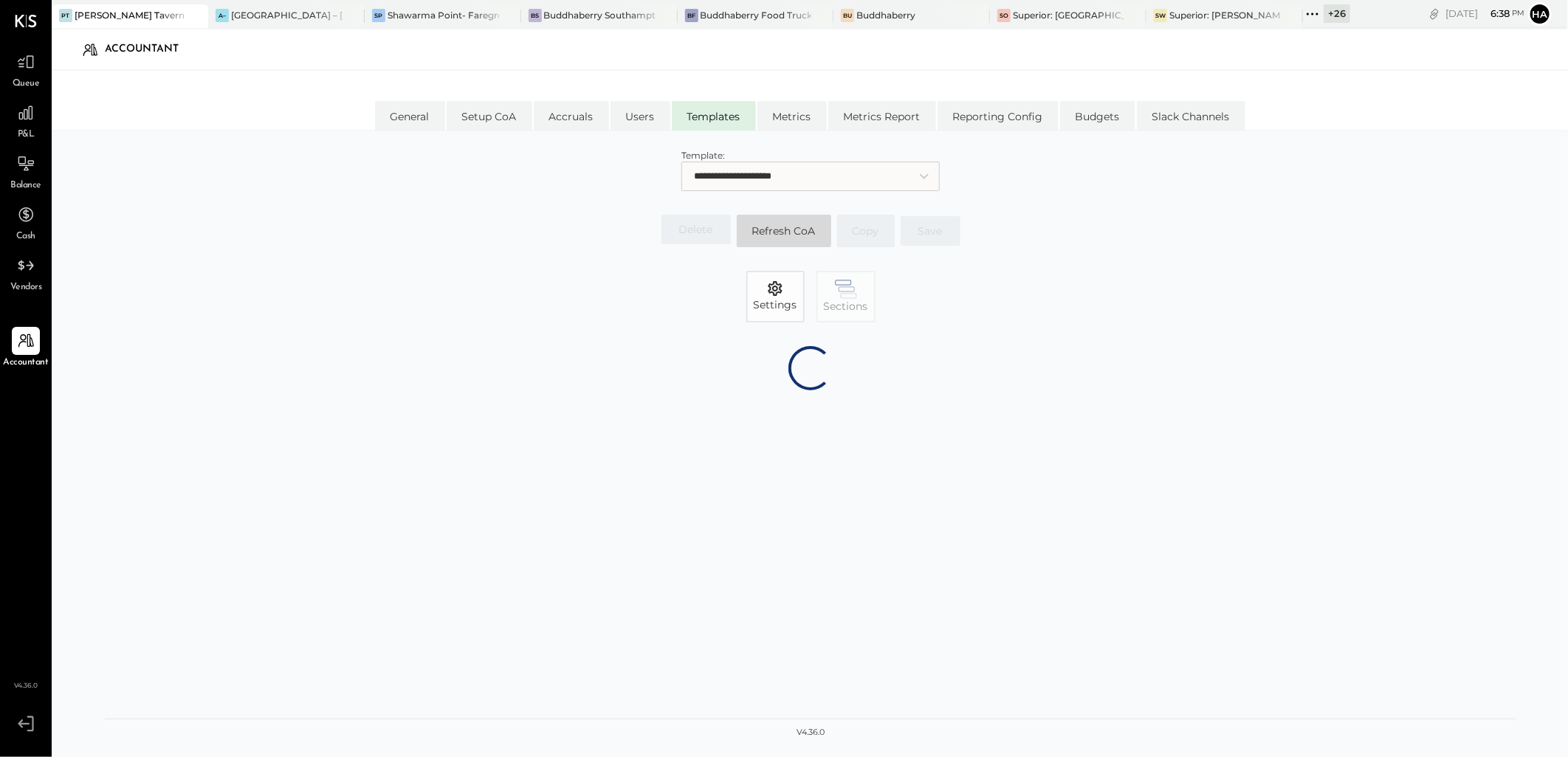
select select "*******"
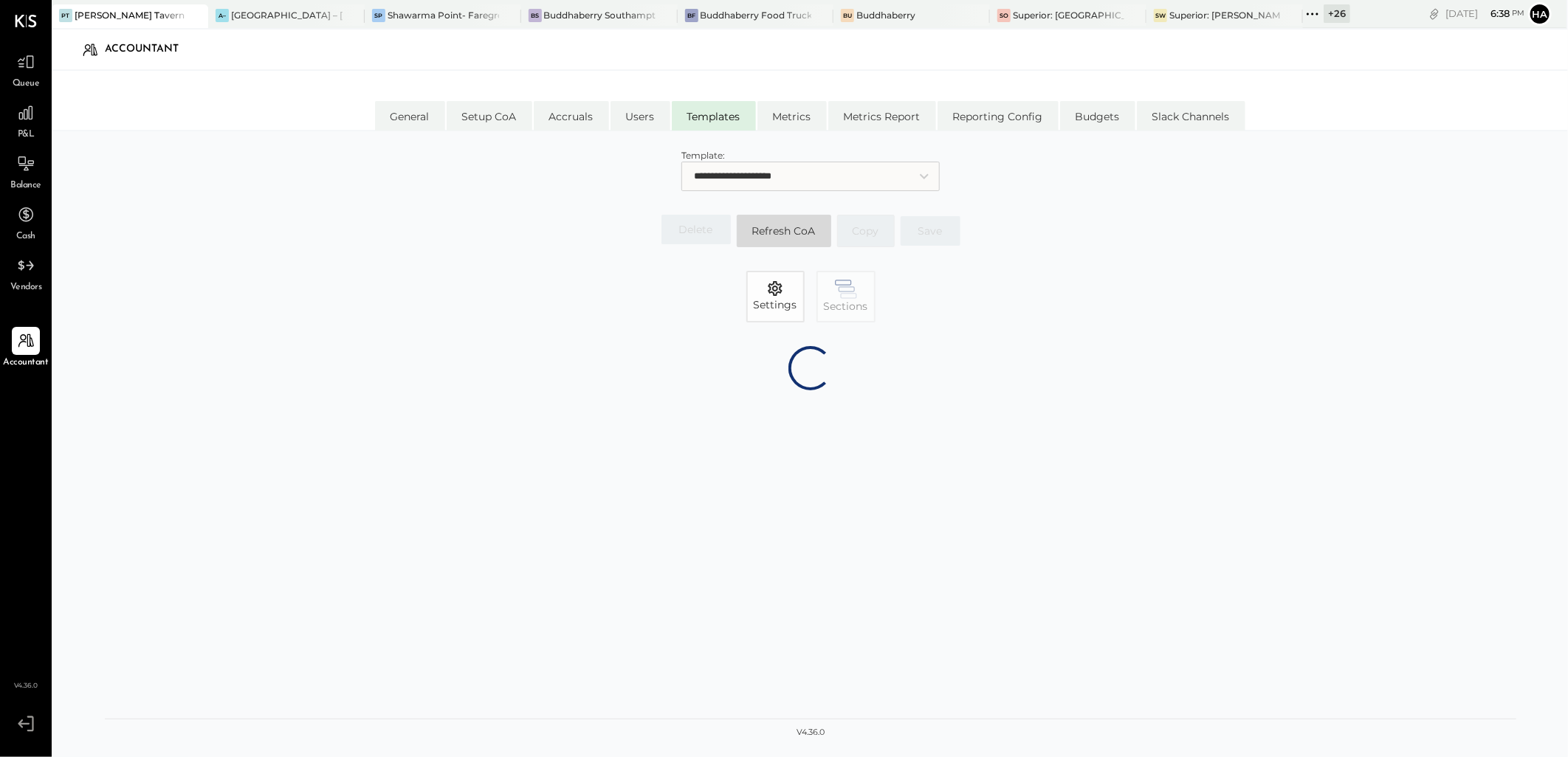
select select "********"
select select "*******"
select select "********"
select select "*******"
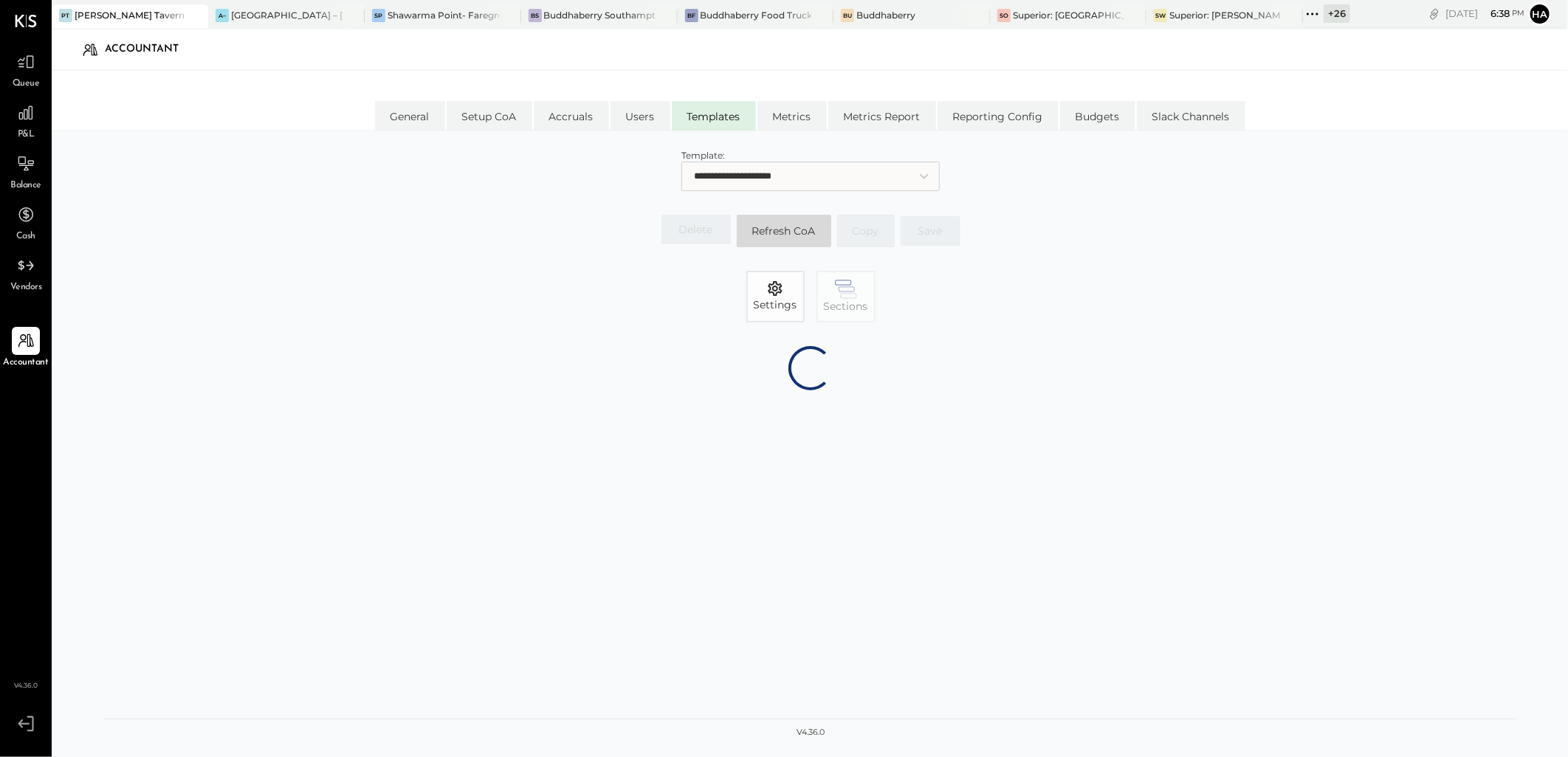
select select "*******"
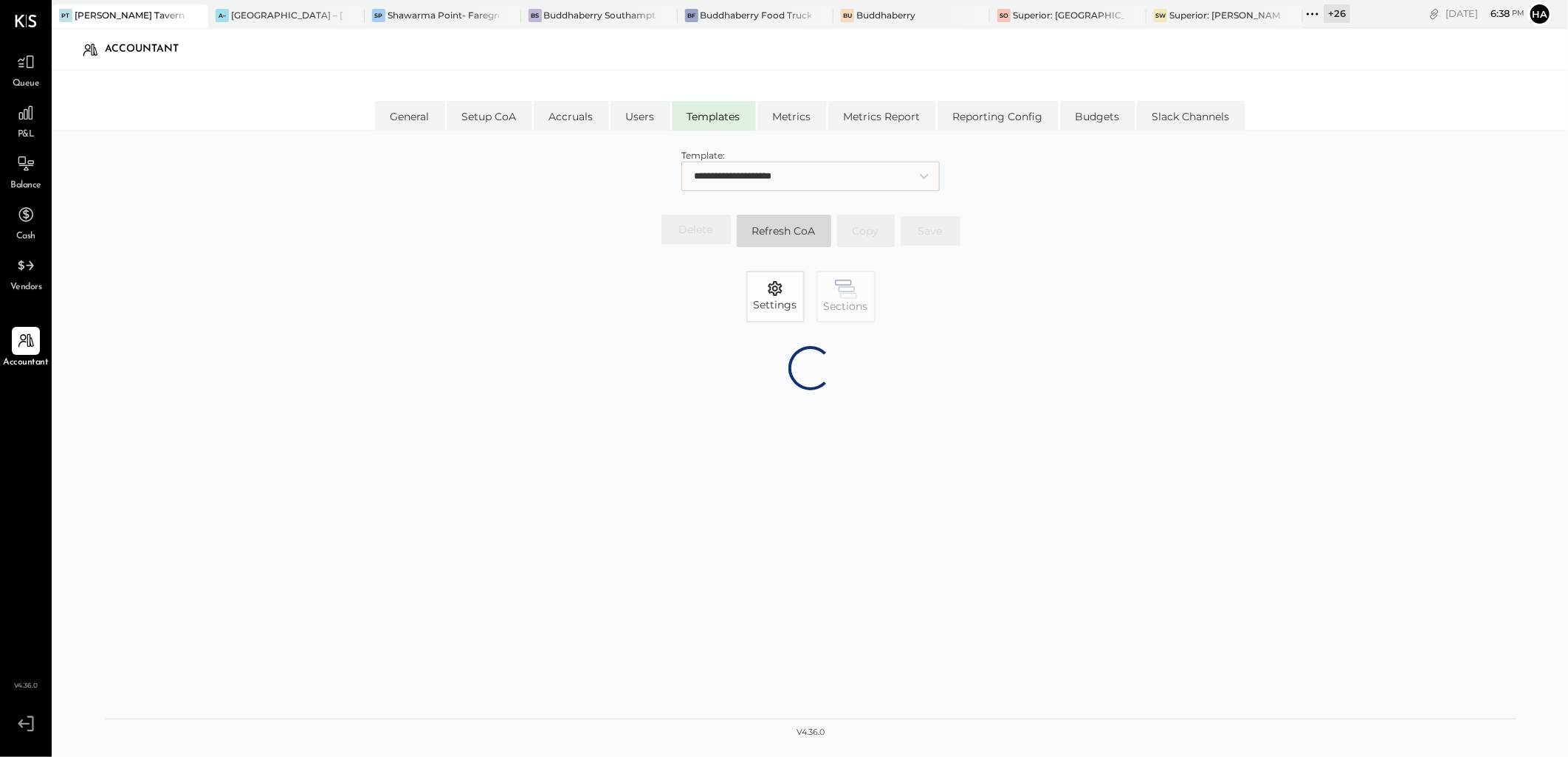
select select "*******"
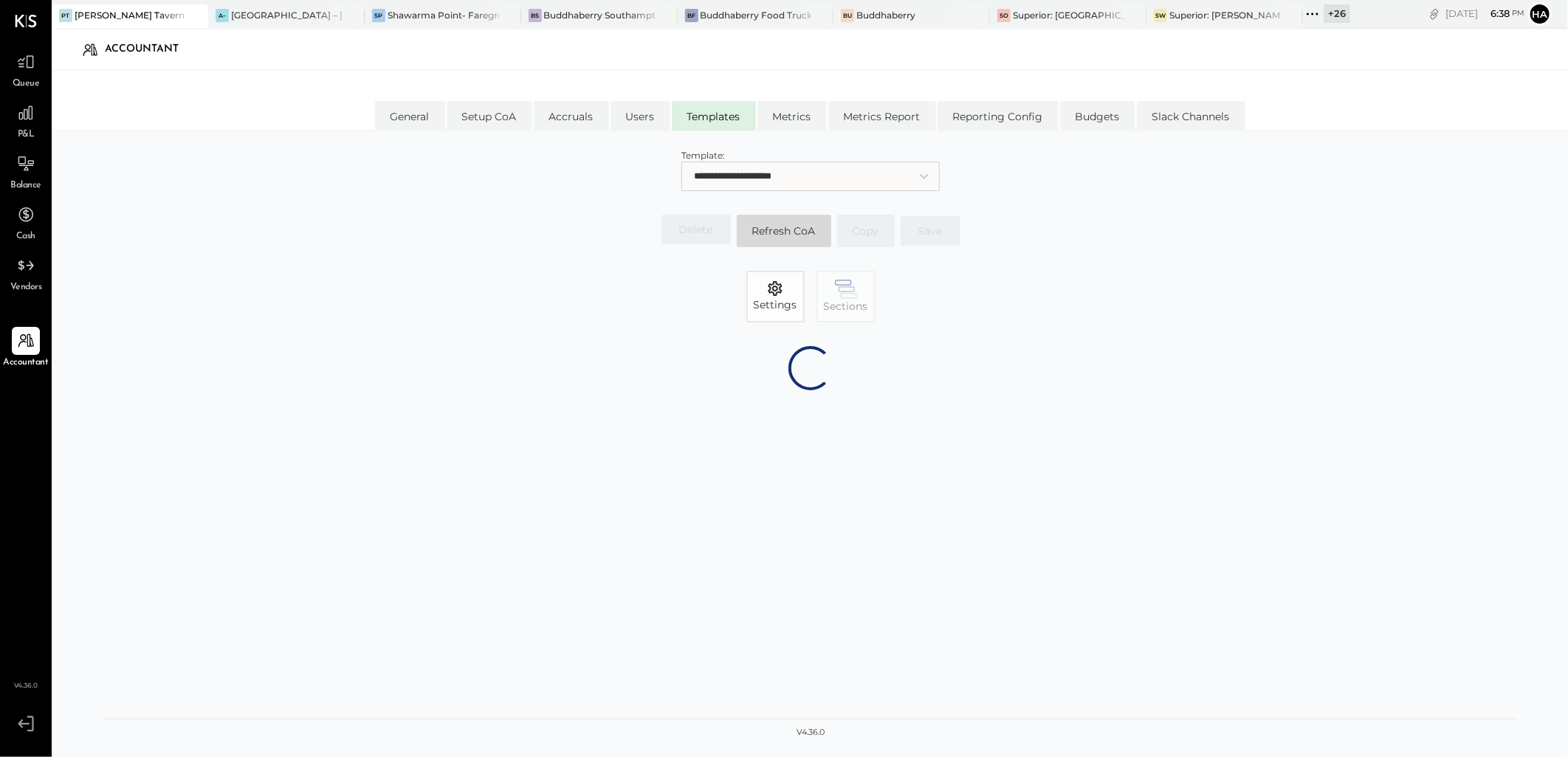
select select "*******"
select select "********"
select select "*******"
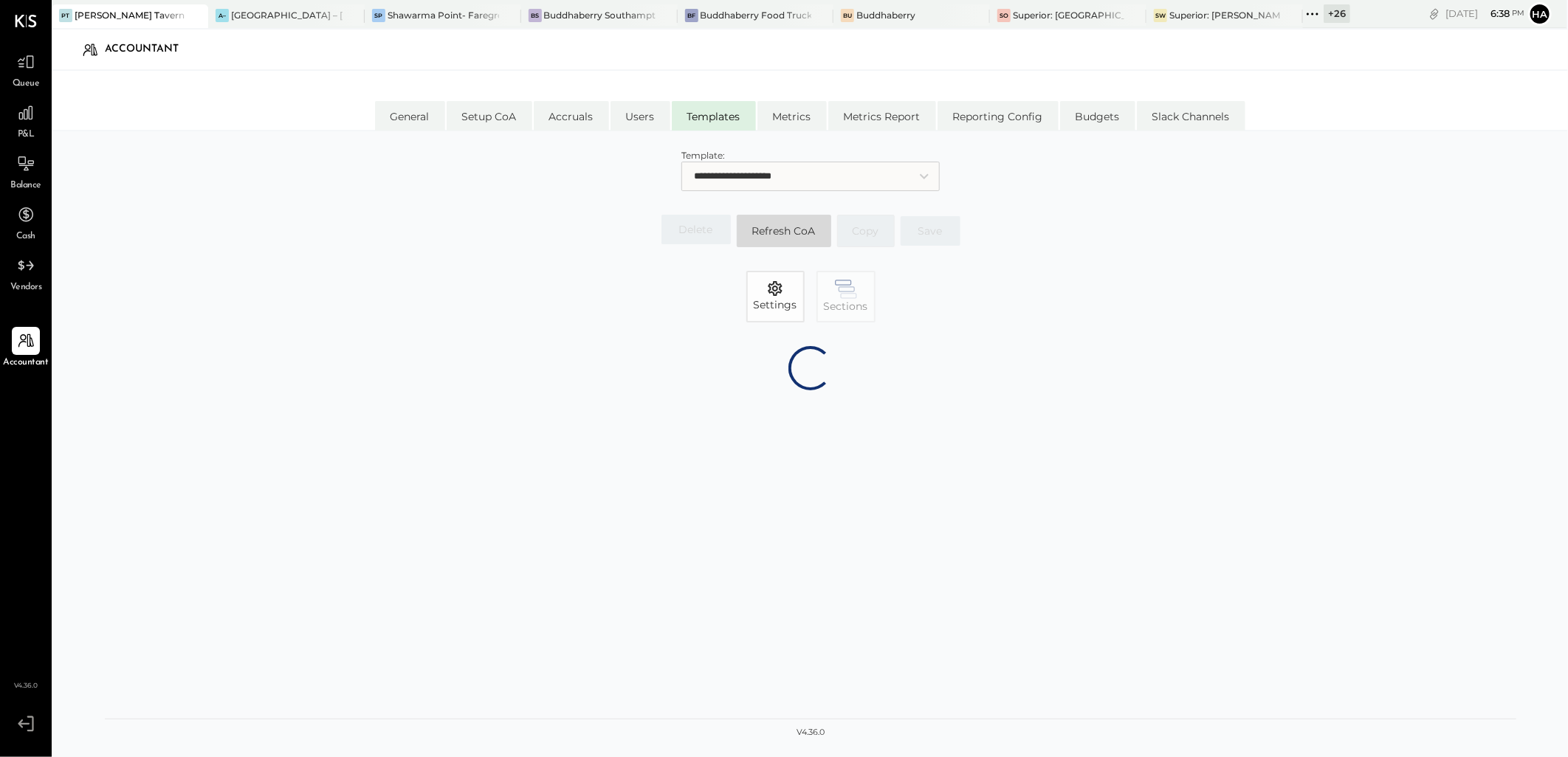
select select "*******"
select select "********"
select select "*******"
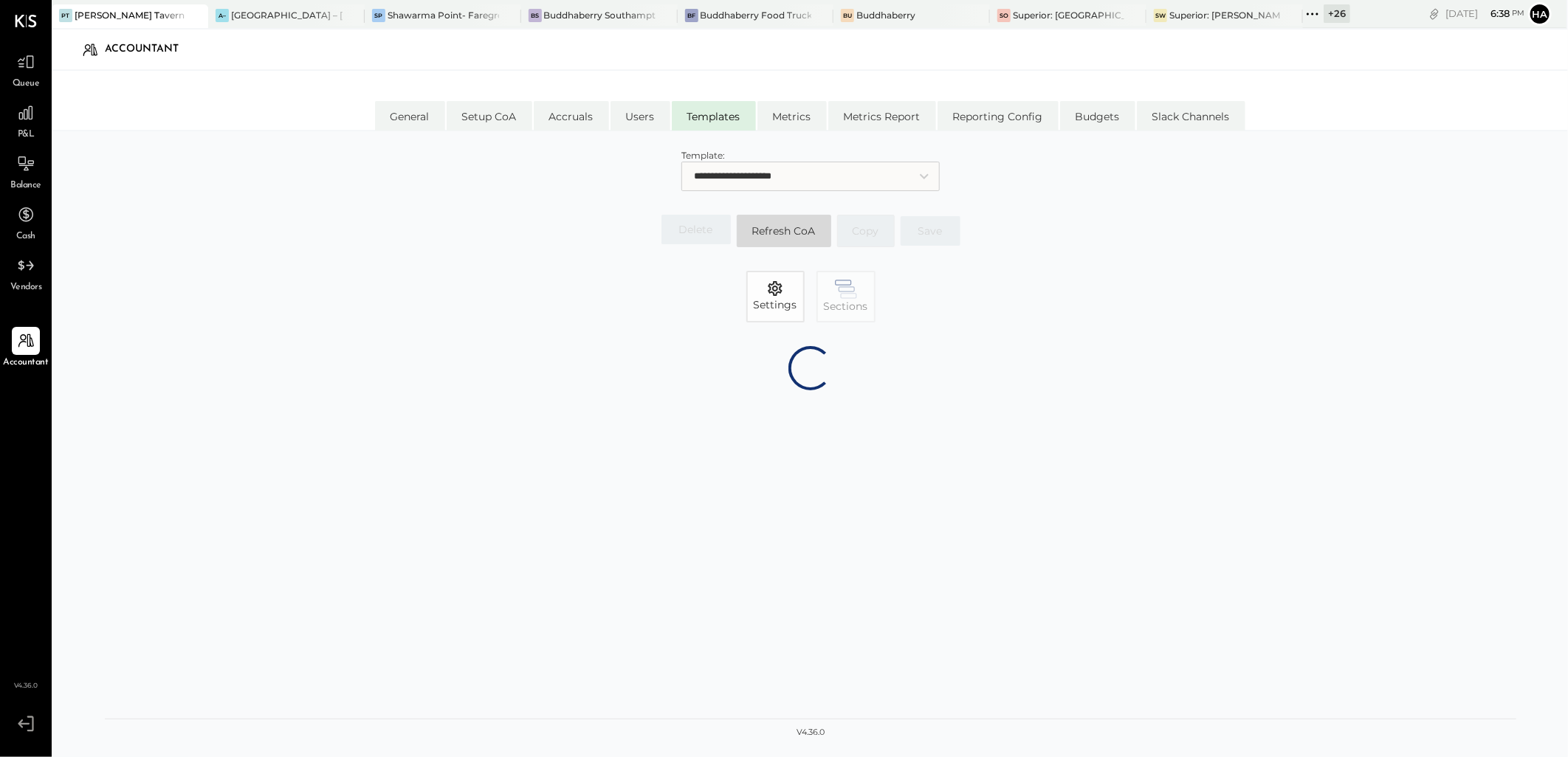
select select "*******"
select select "********"
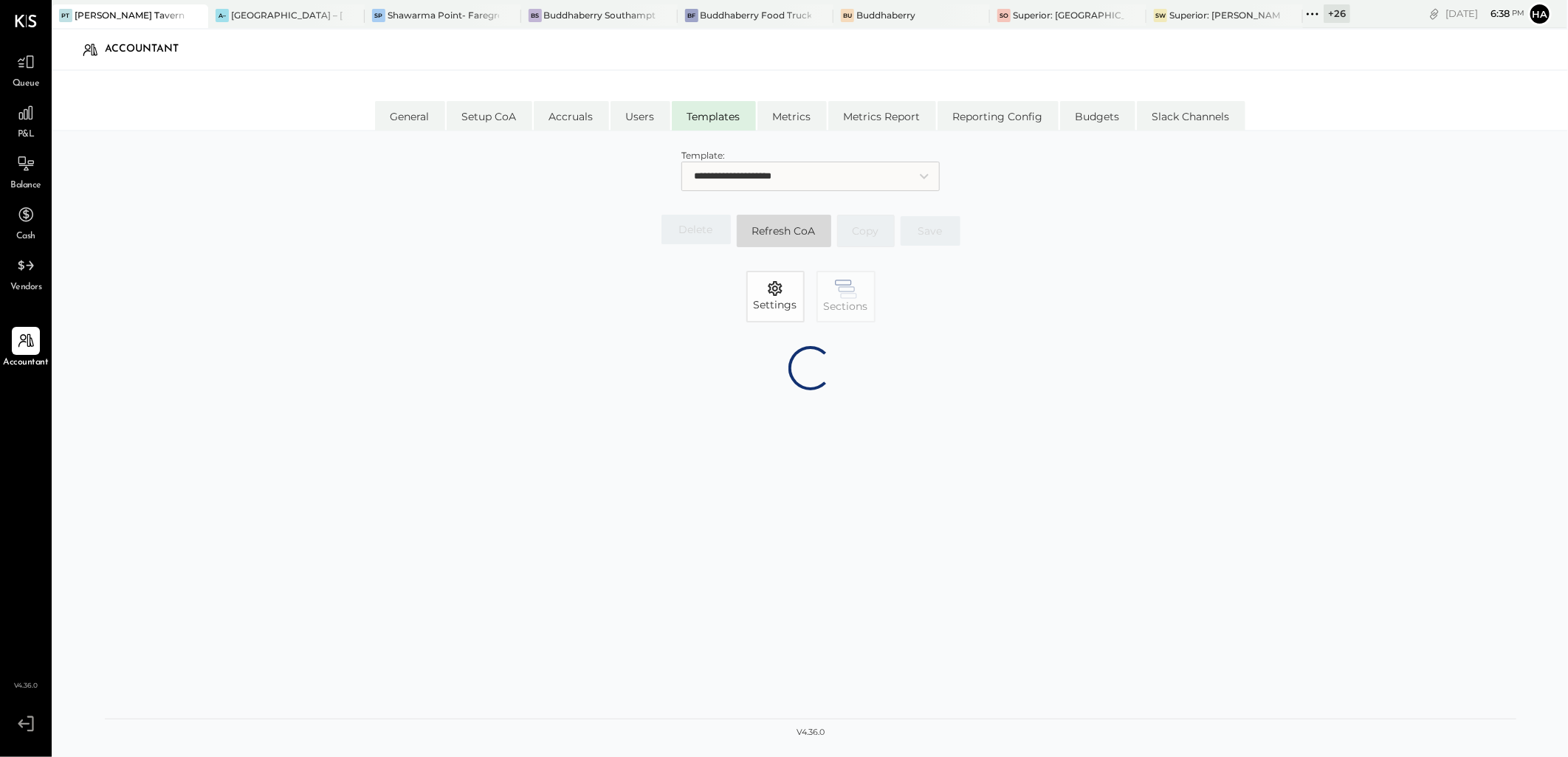
select select "*******"
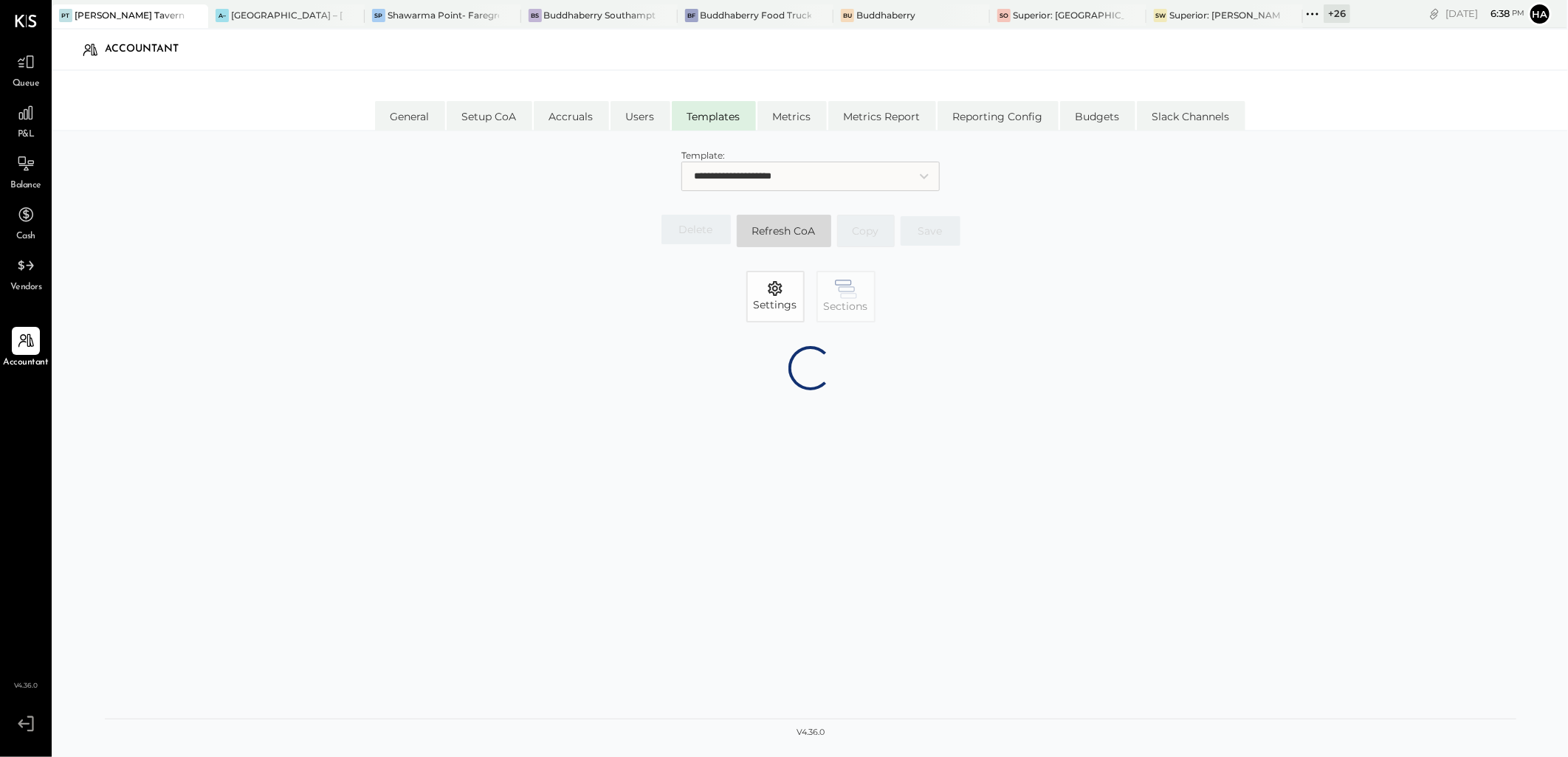
select select "*******"
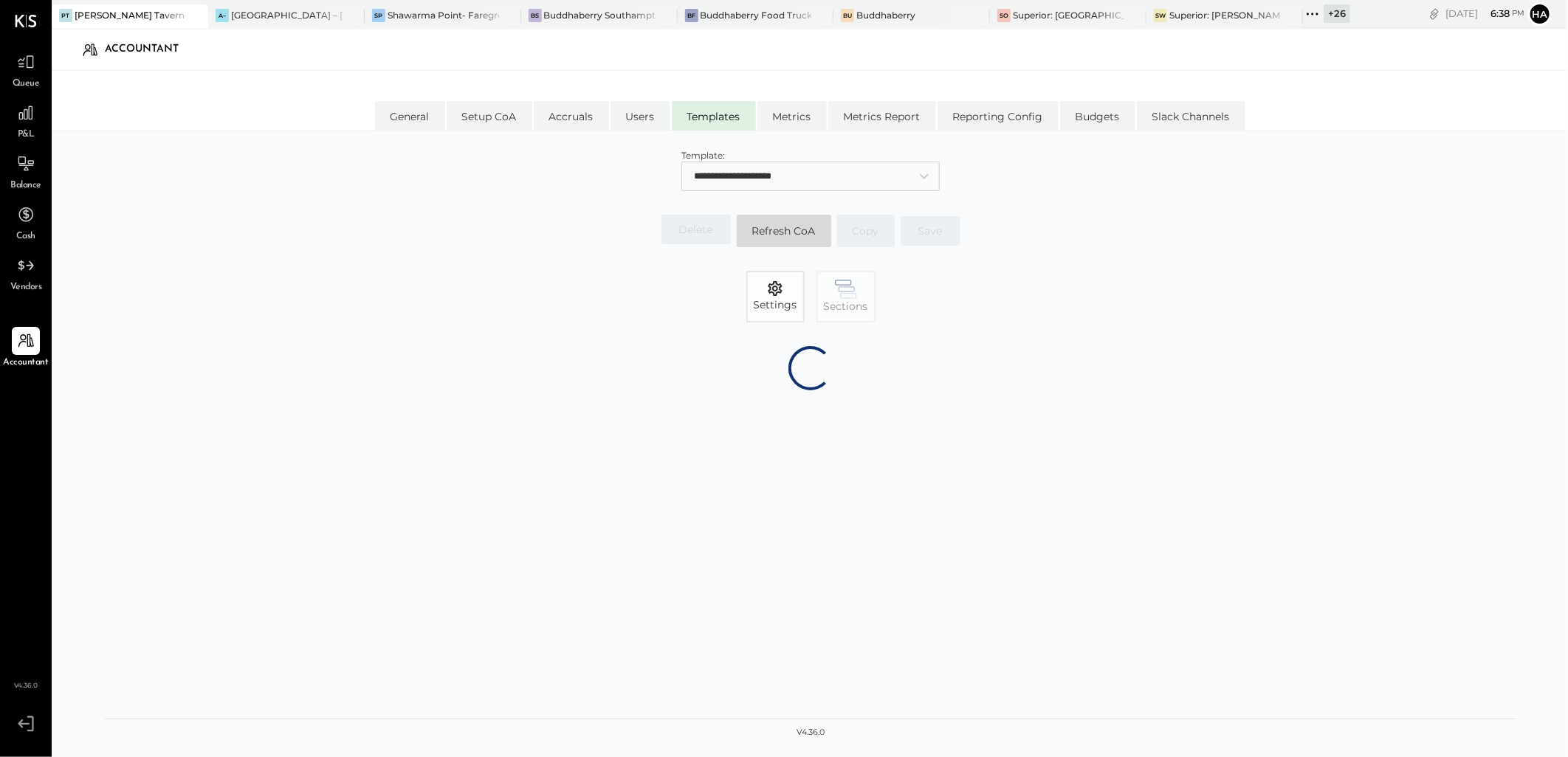
select select "*******"
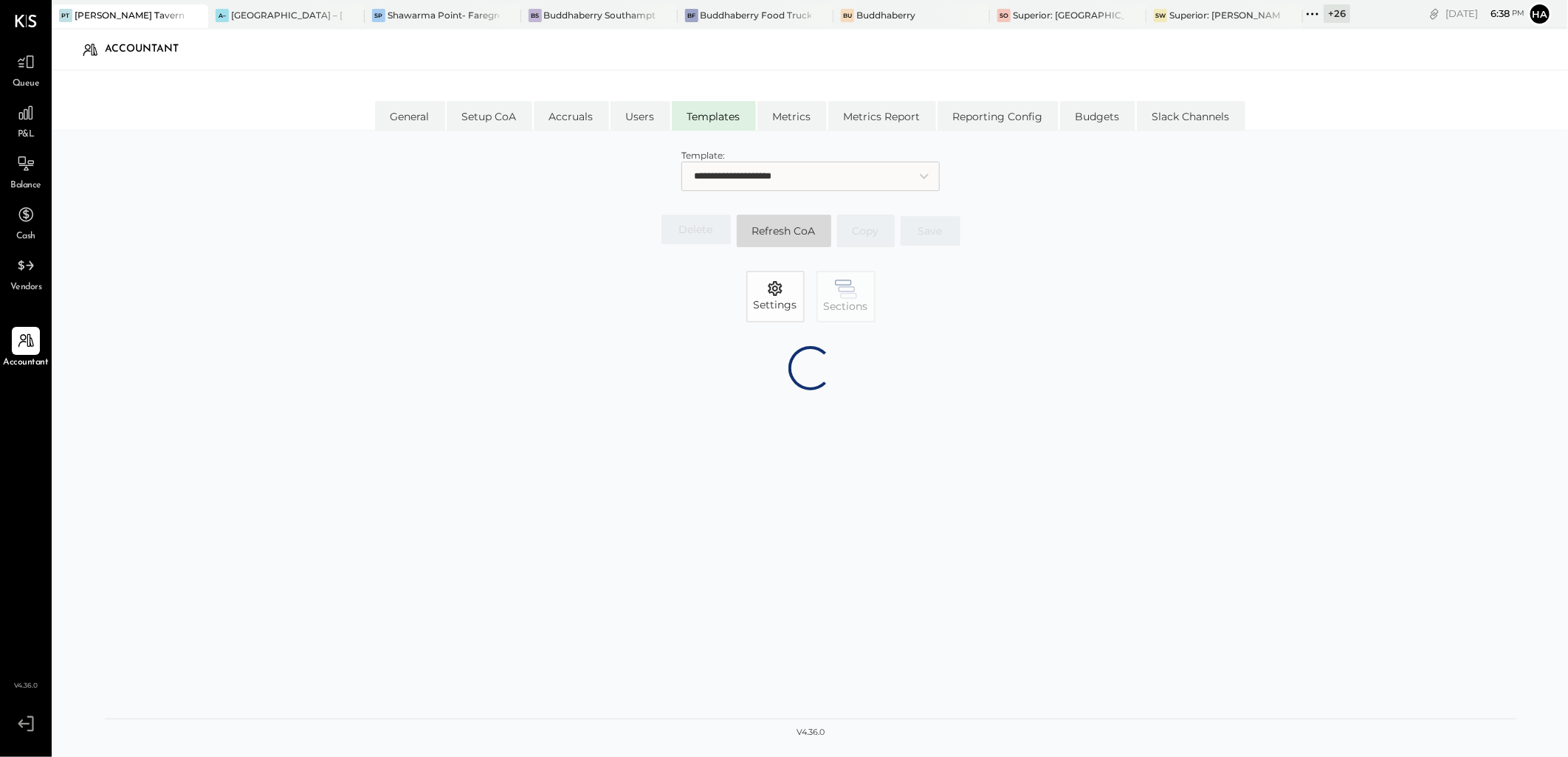
select select "*******"
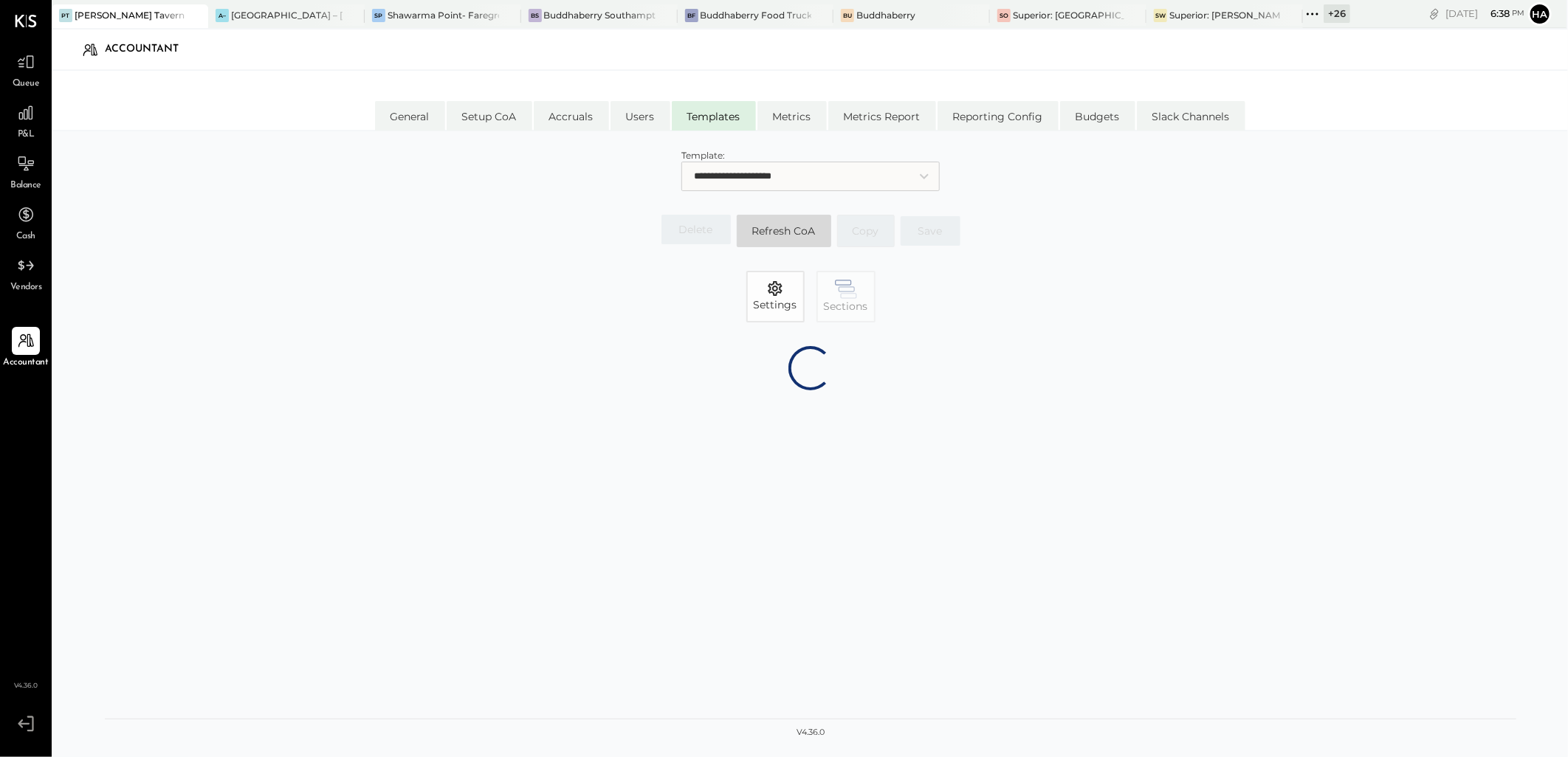
select select "*******"
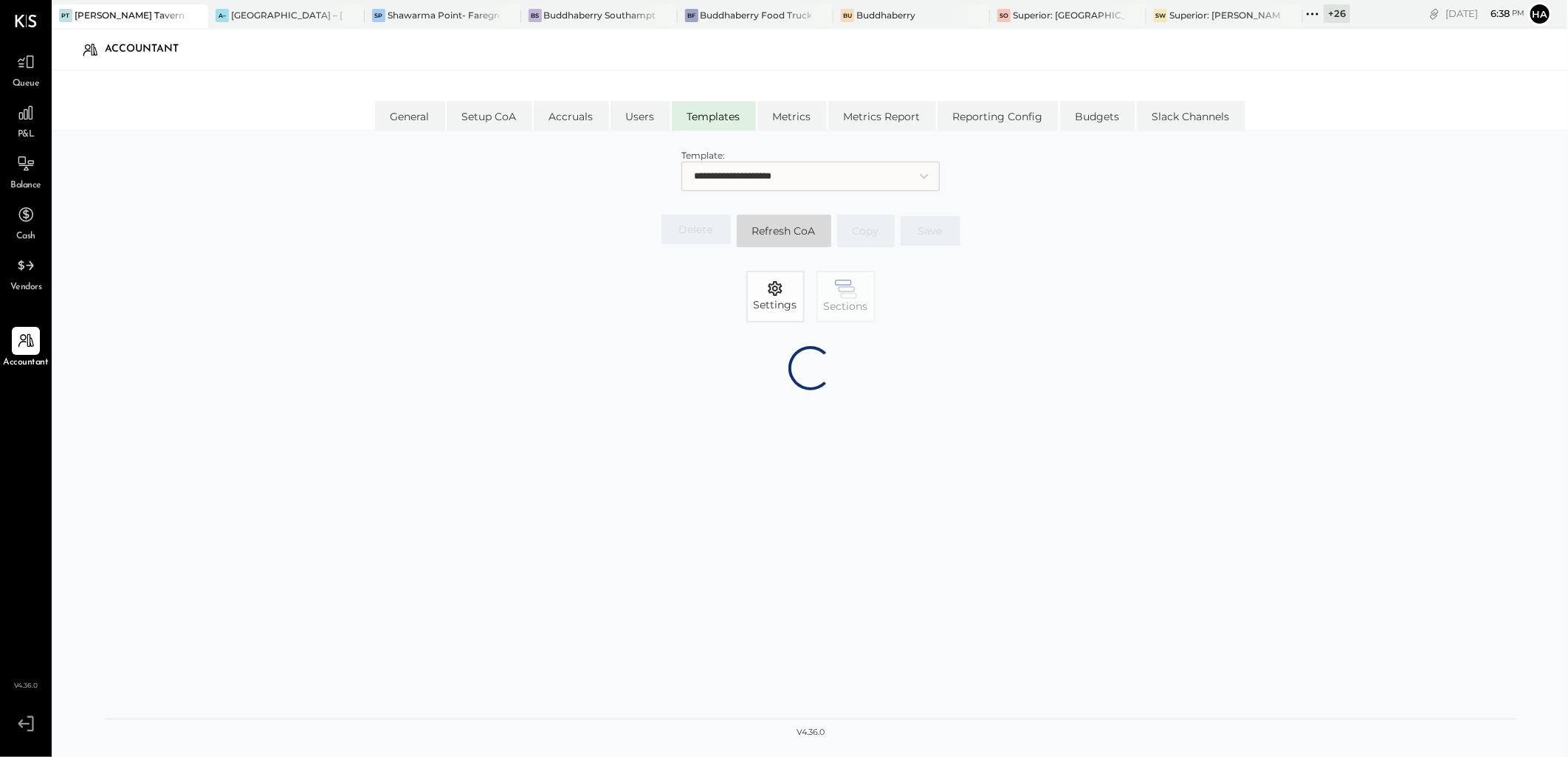
select select "*******"
select select "********"
select select "*******"
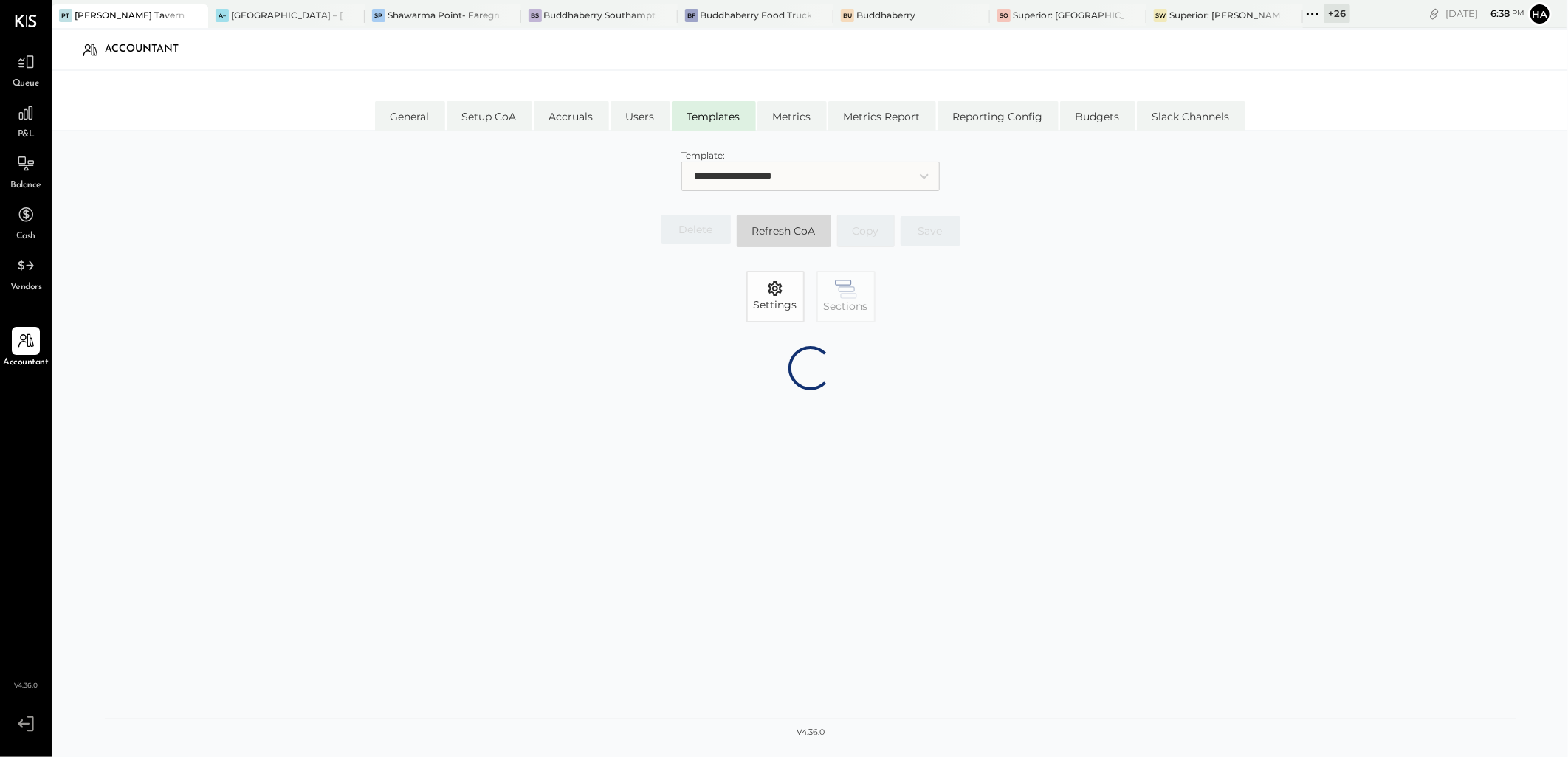
select select "*******"
select select "********"
select select "*******"
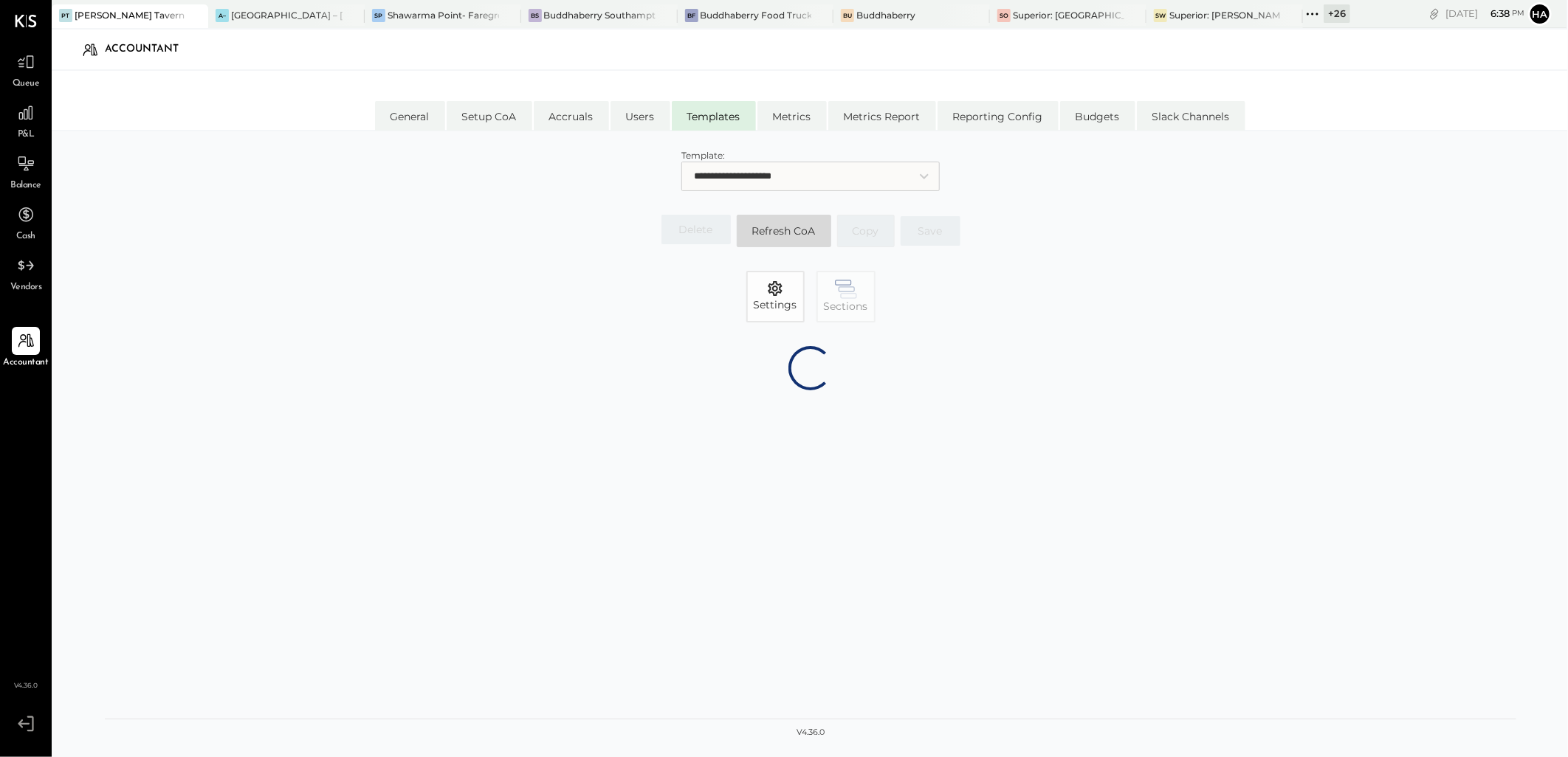
select select "*******"
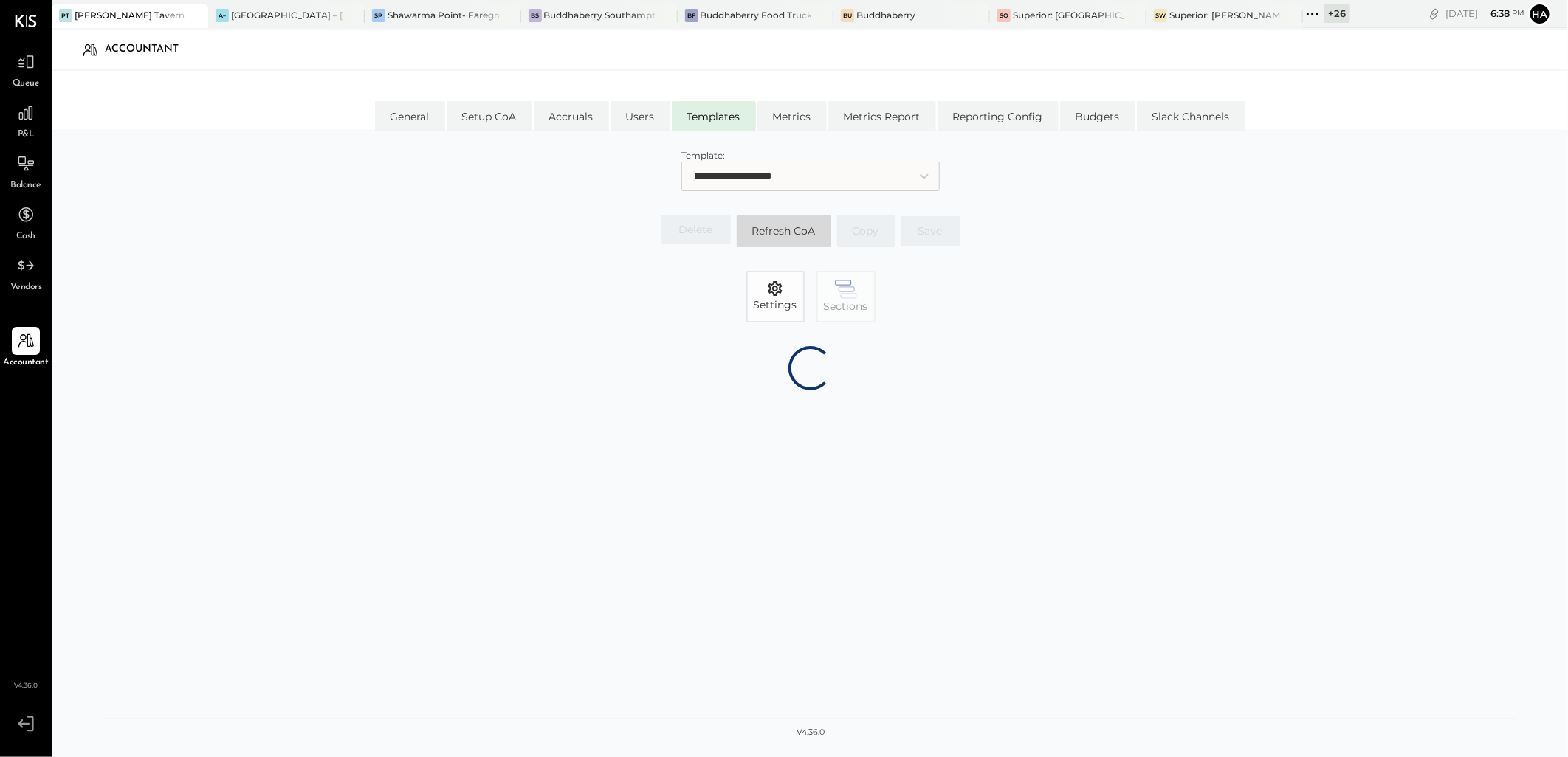
select select "*******"
select select "********"
select select "*******"
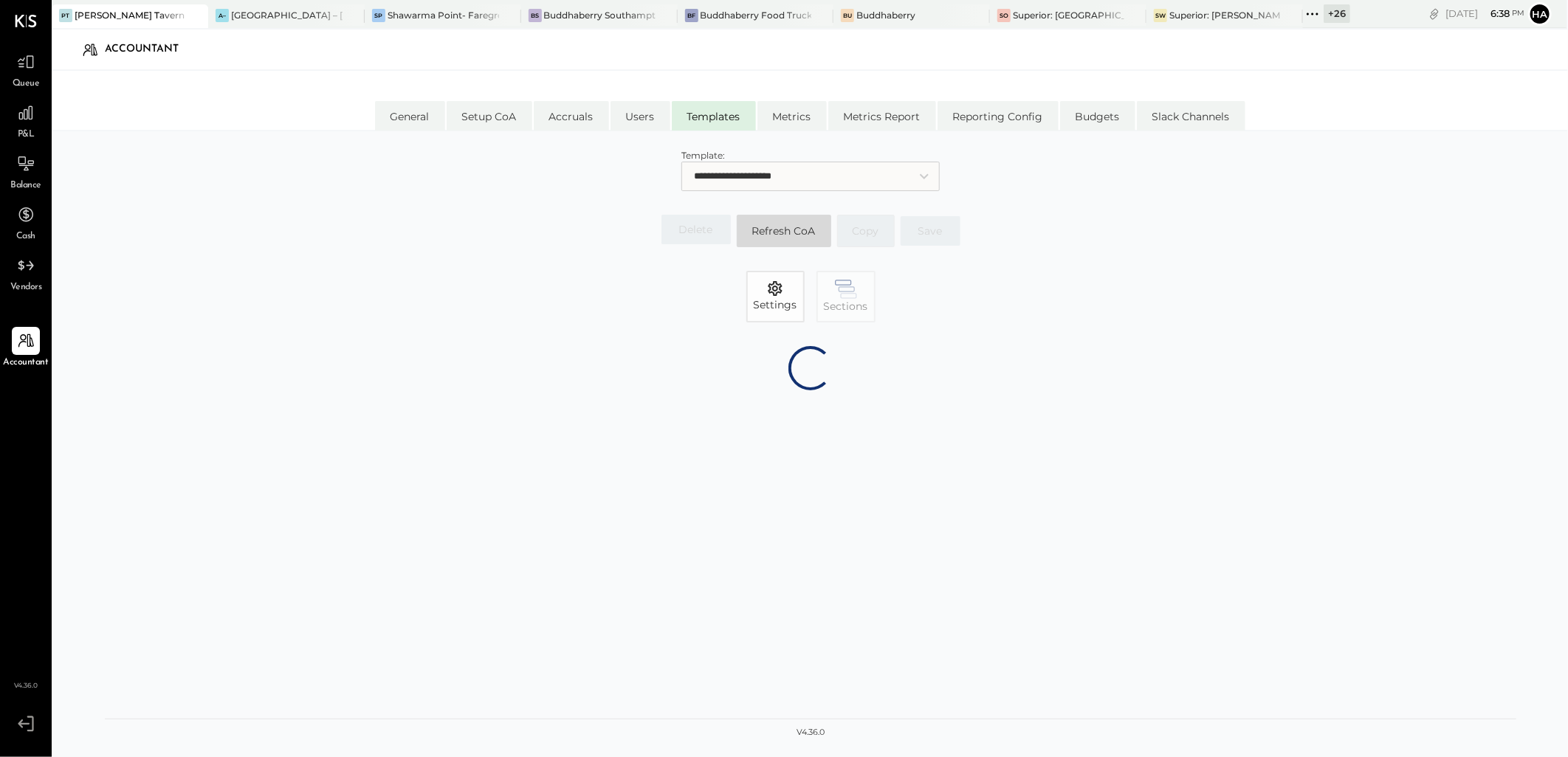
select select "********"
select select "*******"
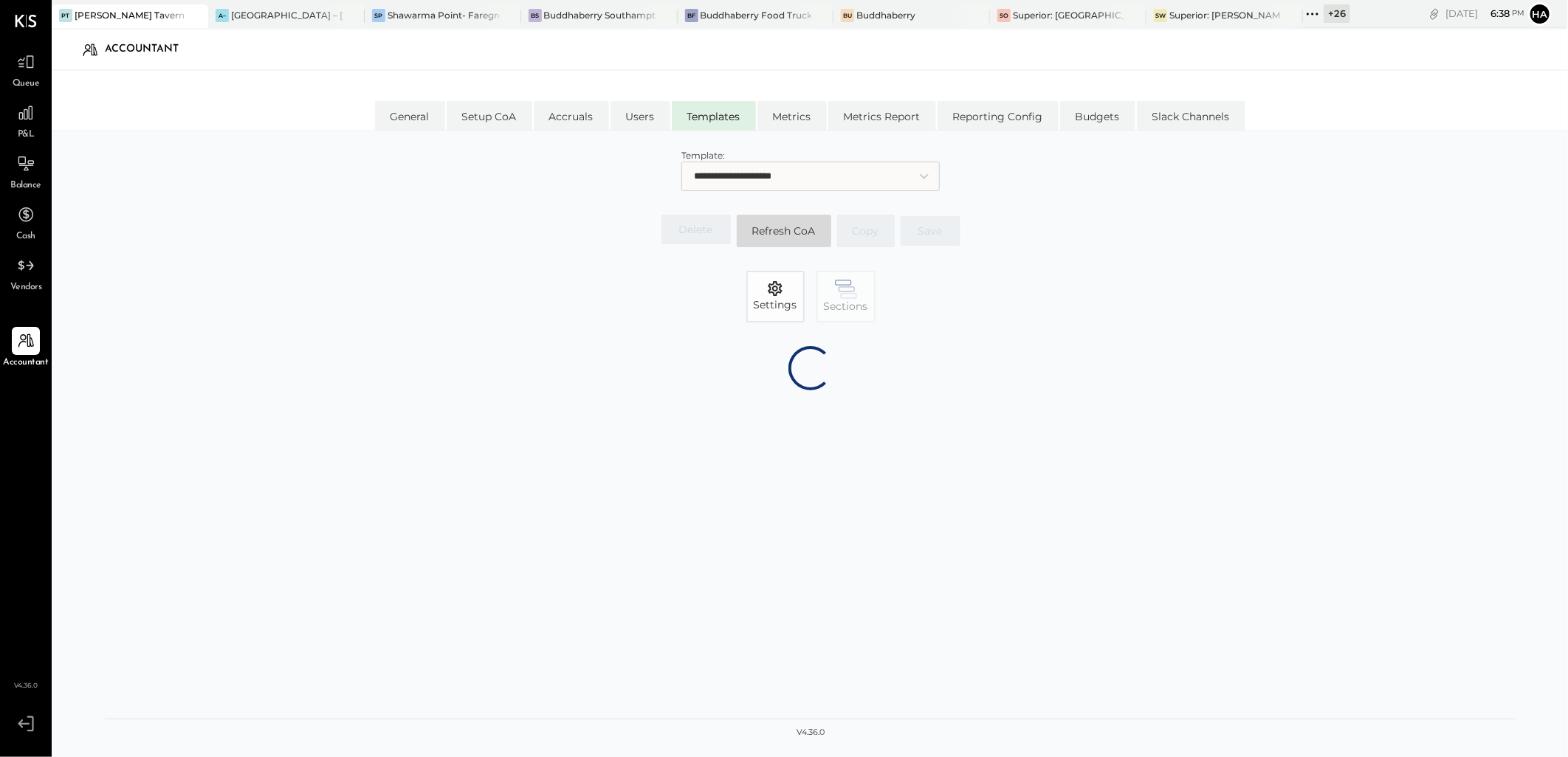
select select "*******"
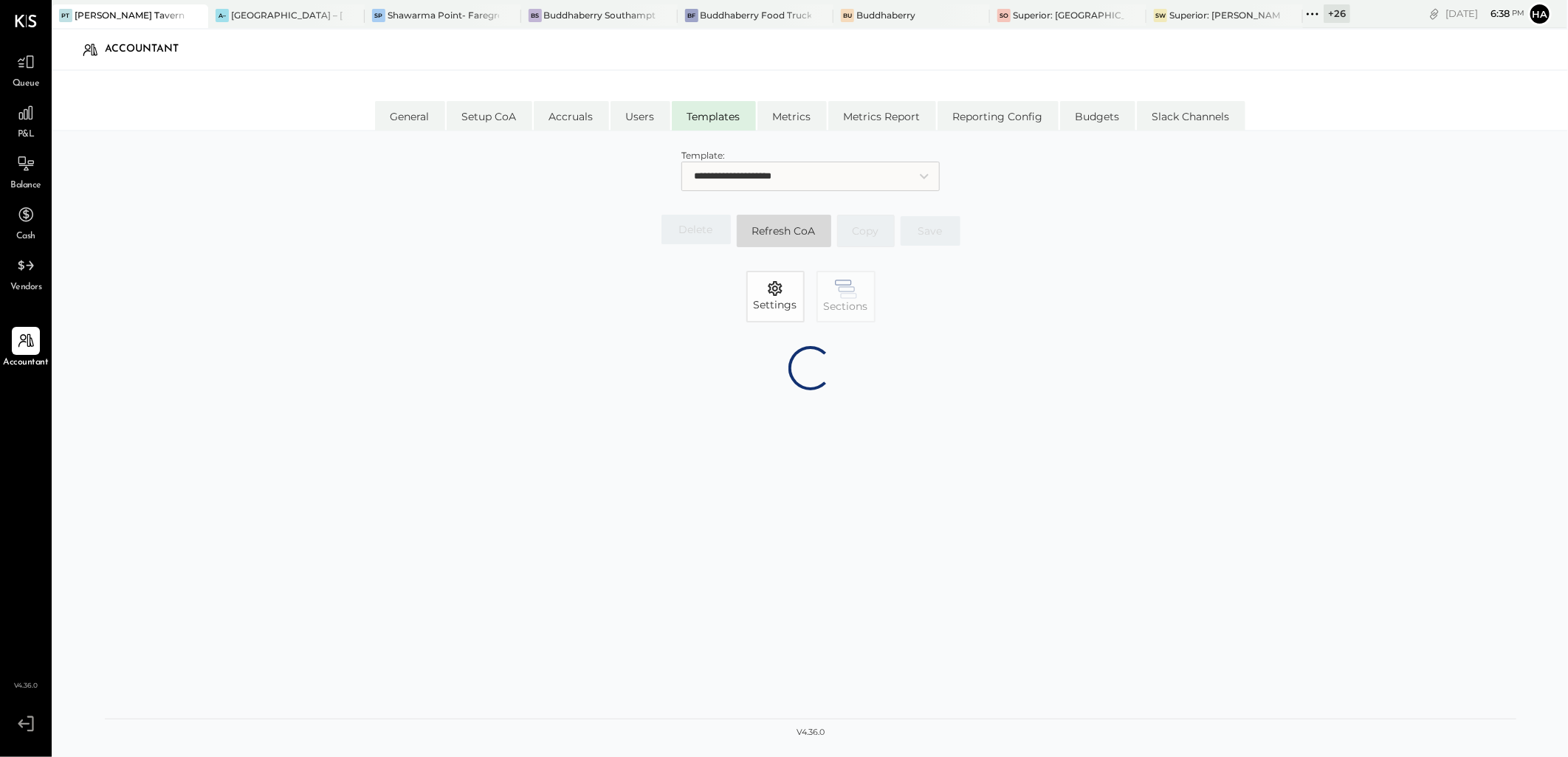
select select "********"
select select "*******"
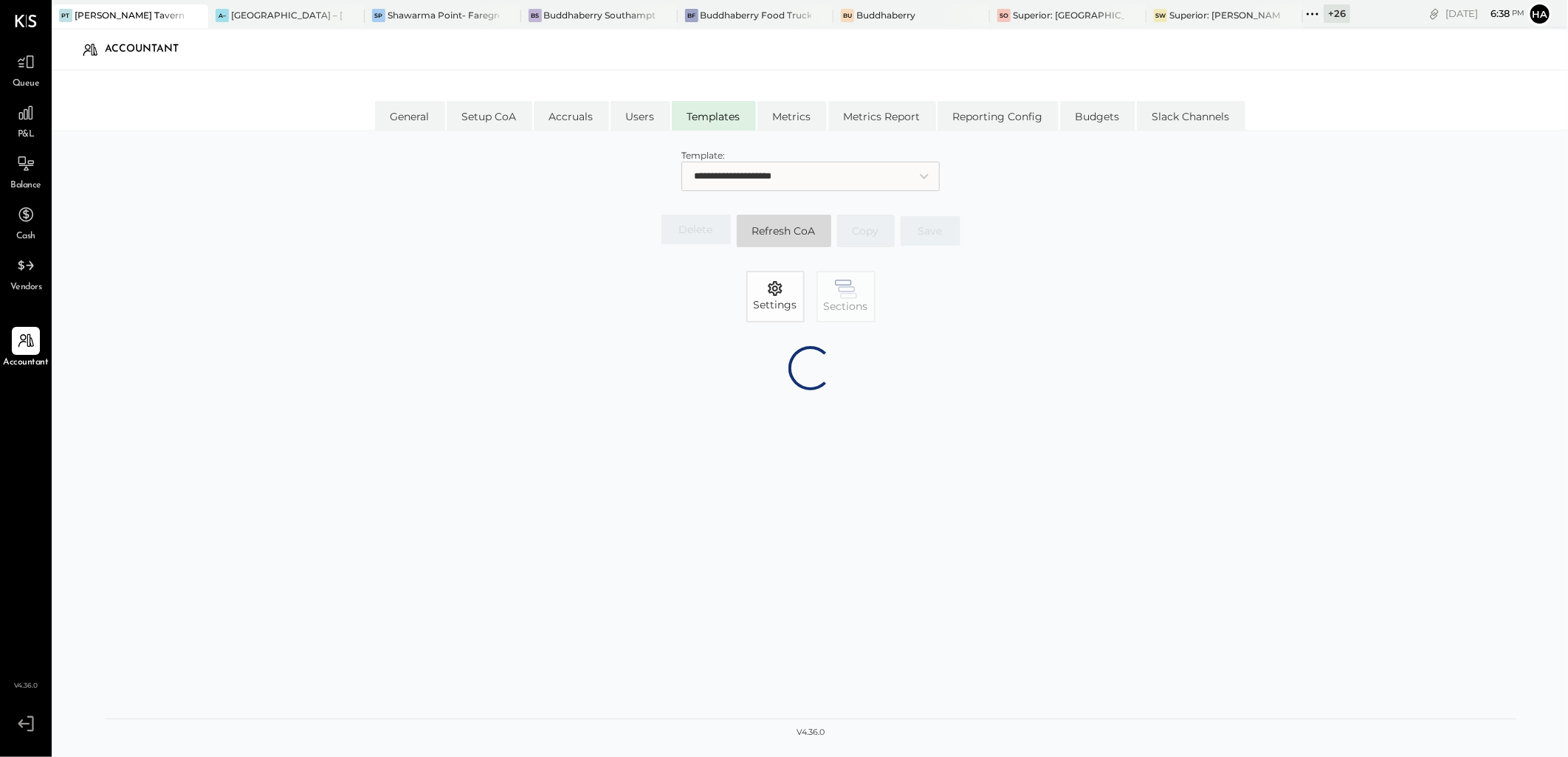
select select "*******"
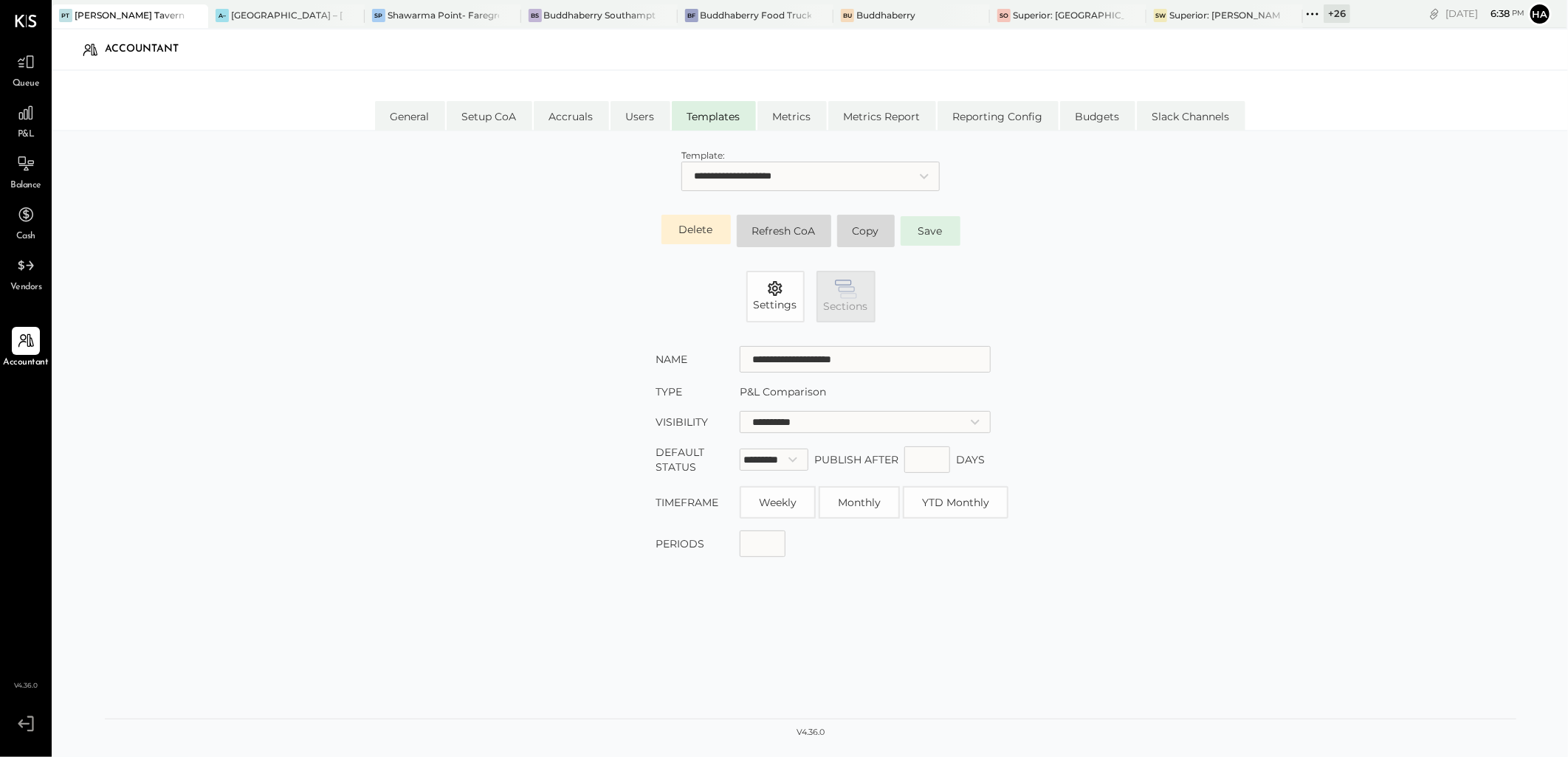
click at [838, 295] on icon "button" at bounding box center [846, 289] width 22 height 19
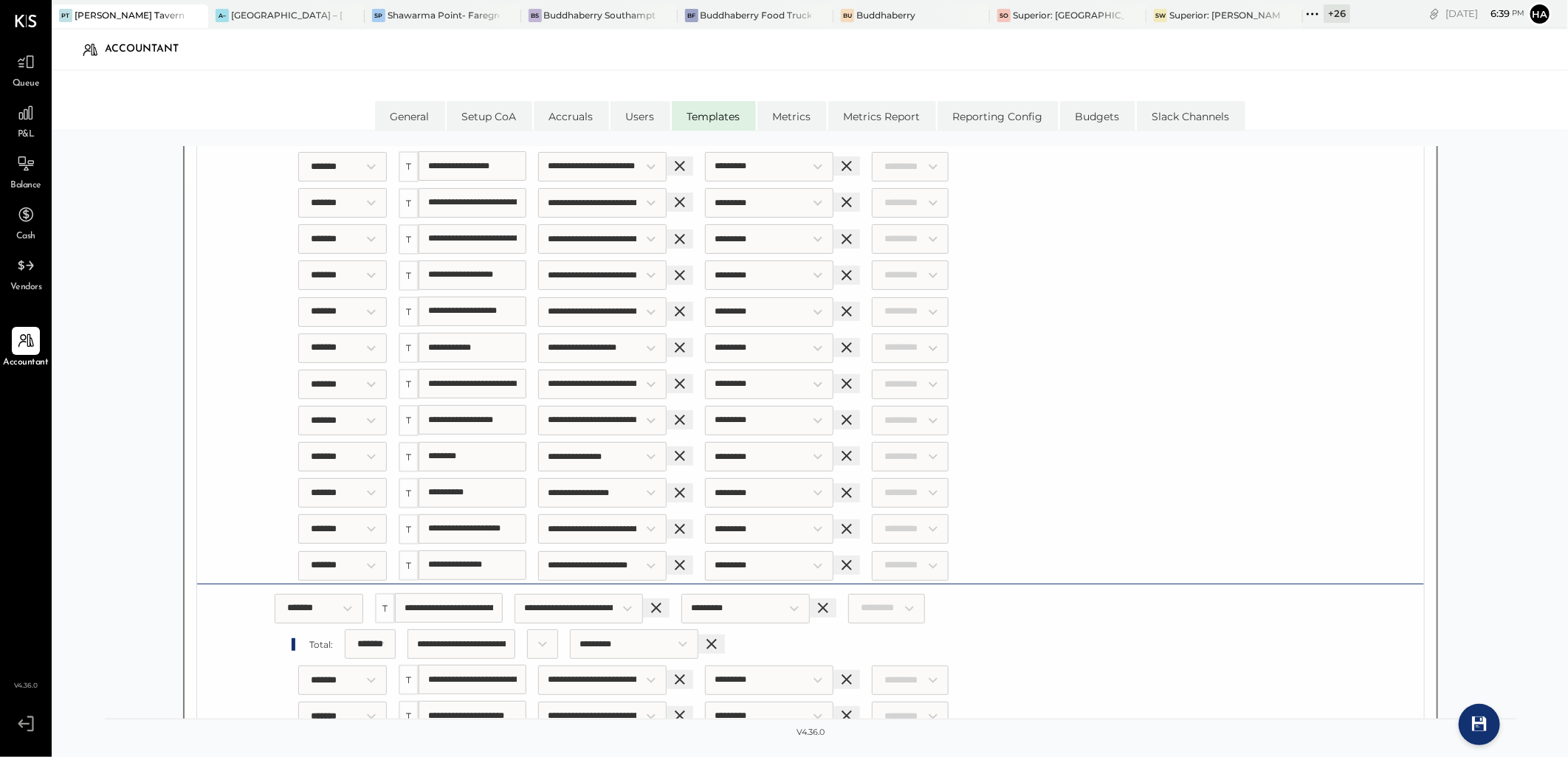
scroll to position [6725, 0]
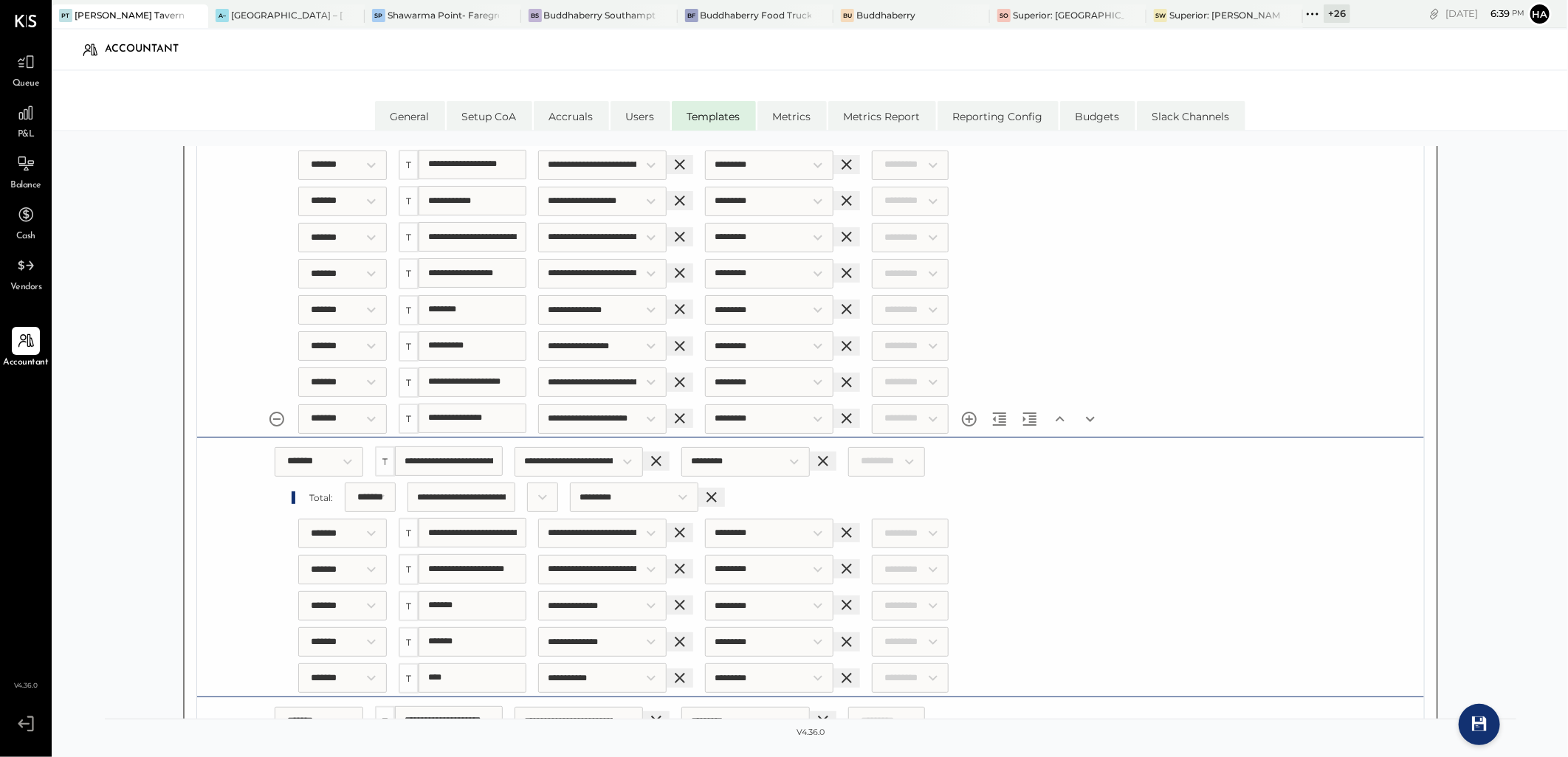
click at [977, 412] on icon "Add section" at bounding box center [969, 419] width 15 height 15
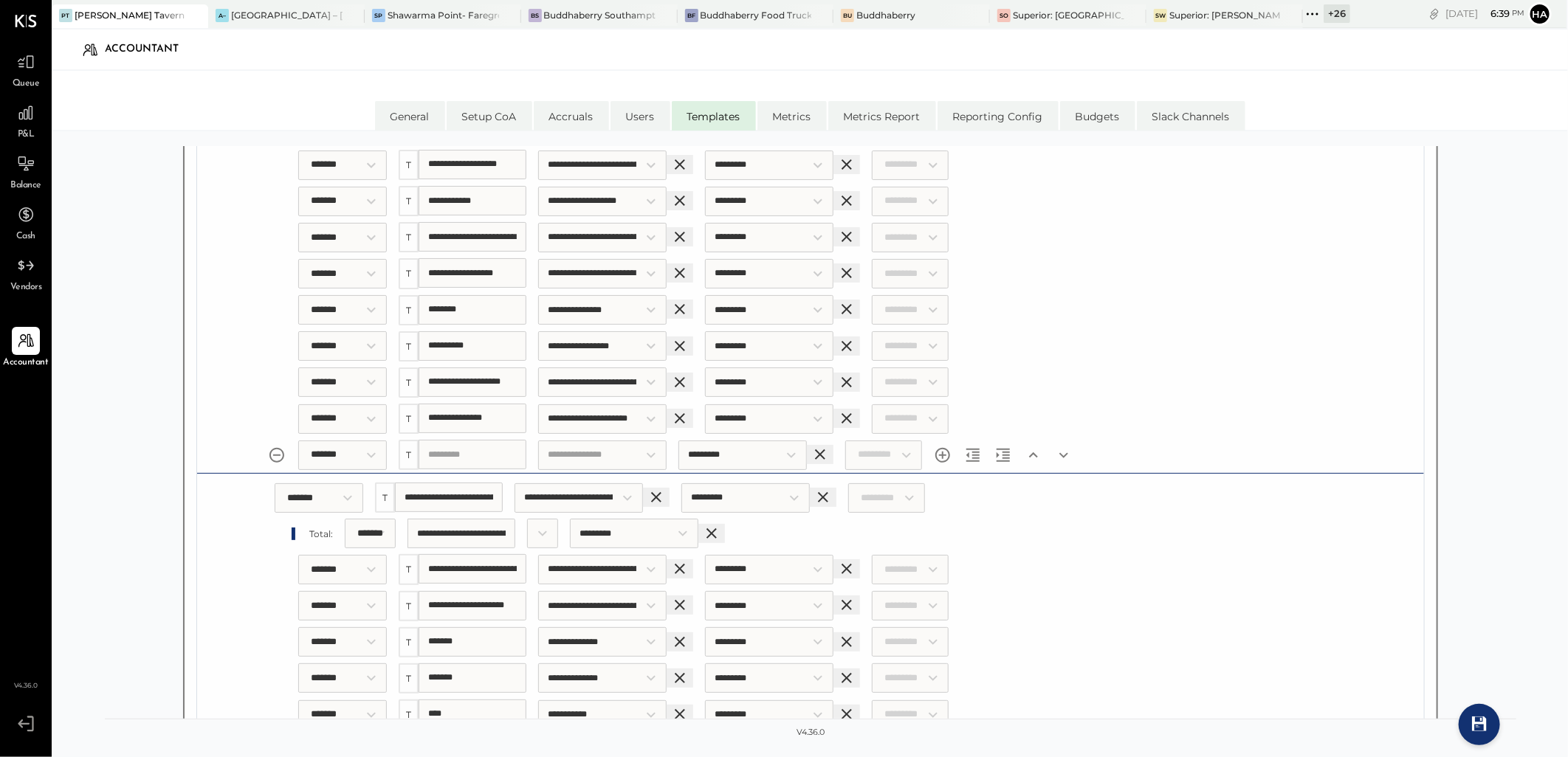
click at [473, 440] on input "Section title" at bounding box center [472, 455] width 108 height 30
paste input "**********"
click at [606, 441] on input "Choose an account:" at bounding box center [625, 455] width 129 height 30
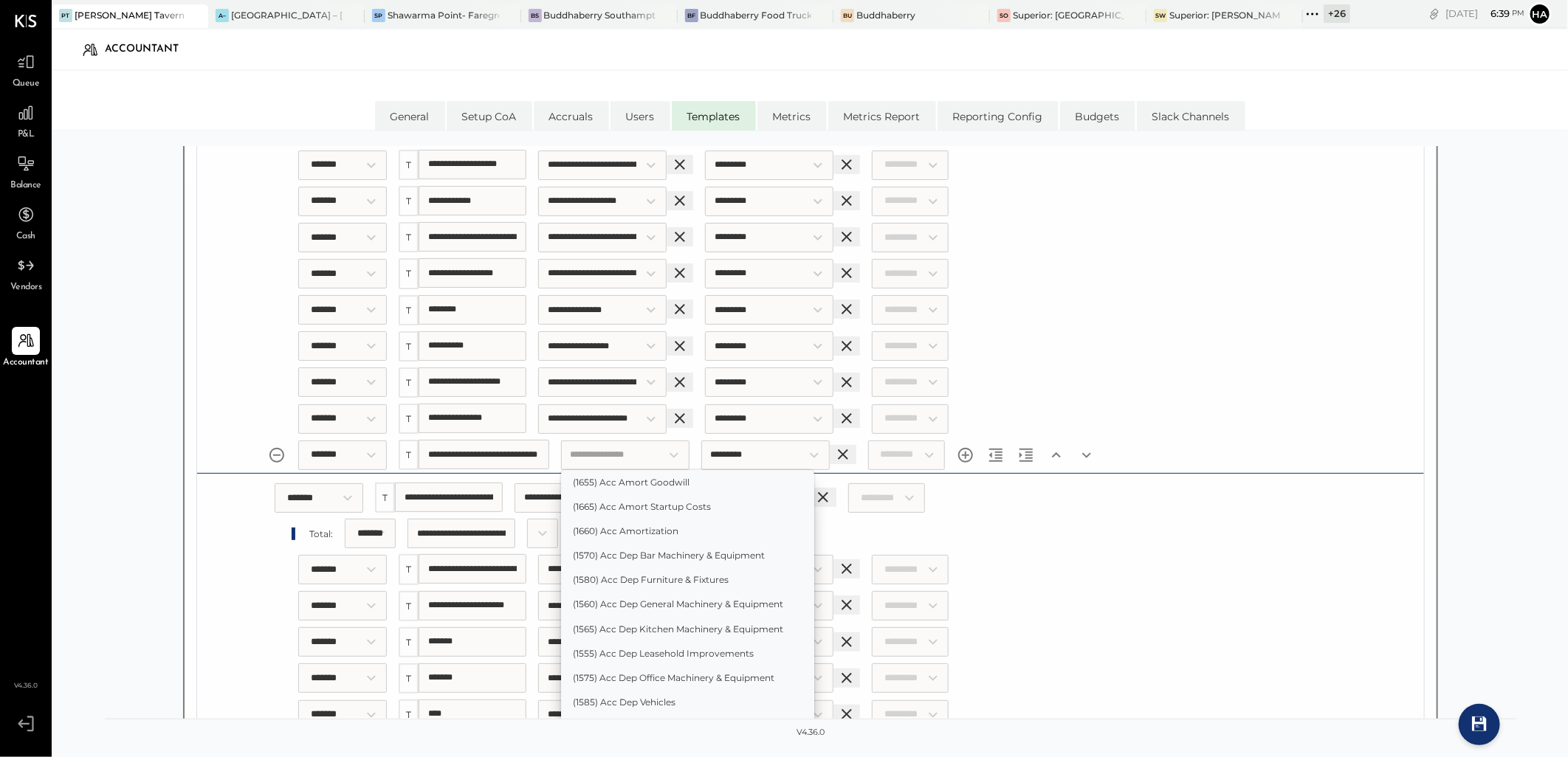
scroll to position [0, 0]
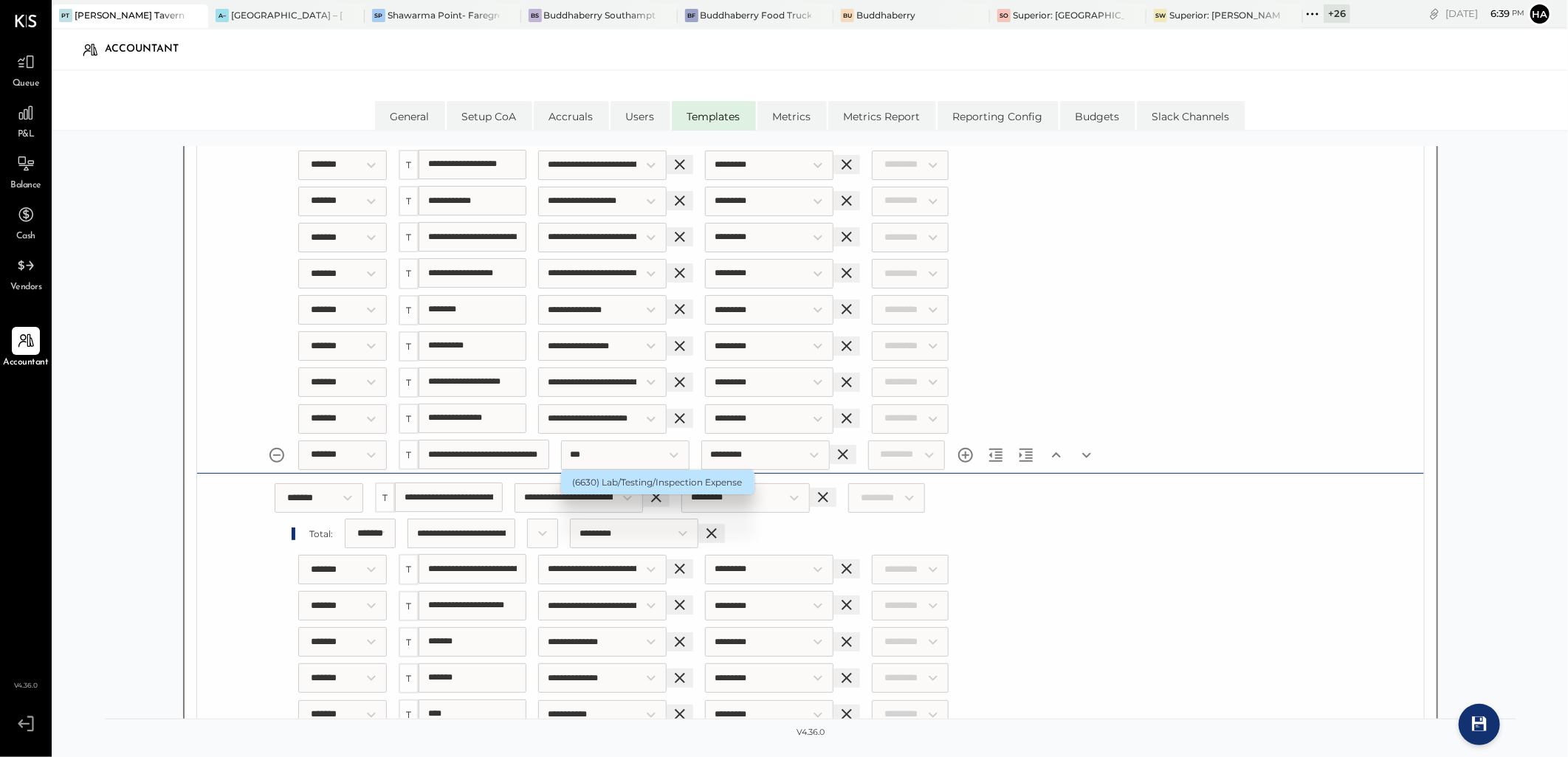
click at [601, 470] on li "(6630) Lab/Testing/Inspection Expense" at bounding box center [657, 482] width 193 height 24
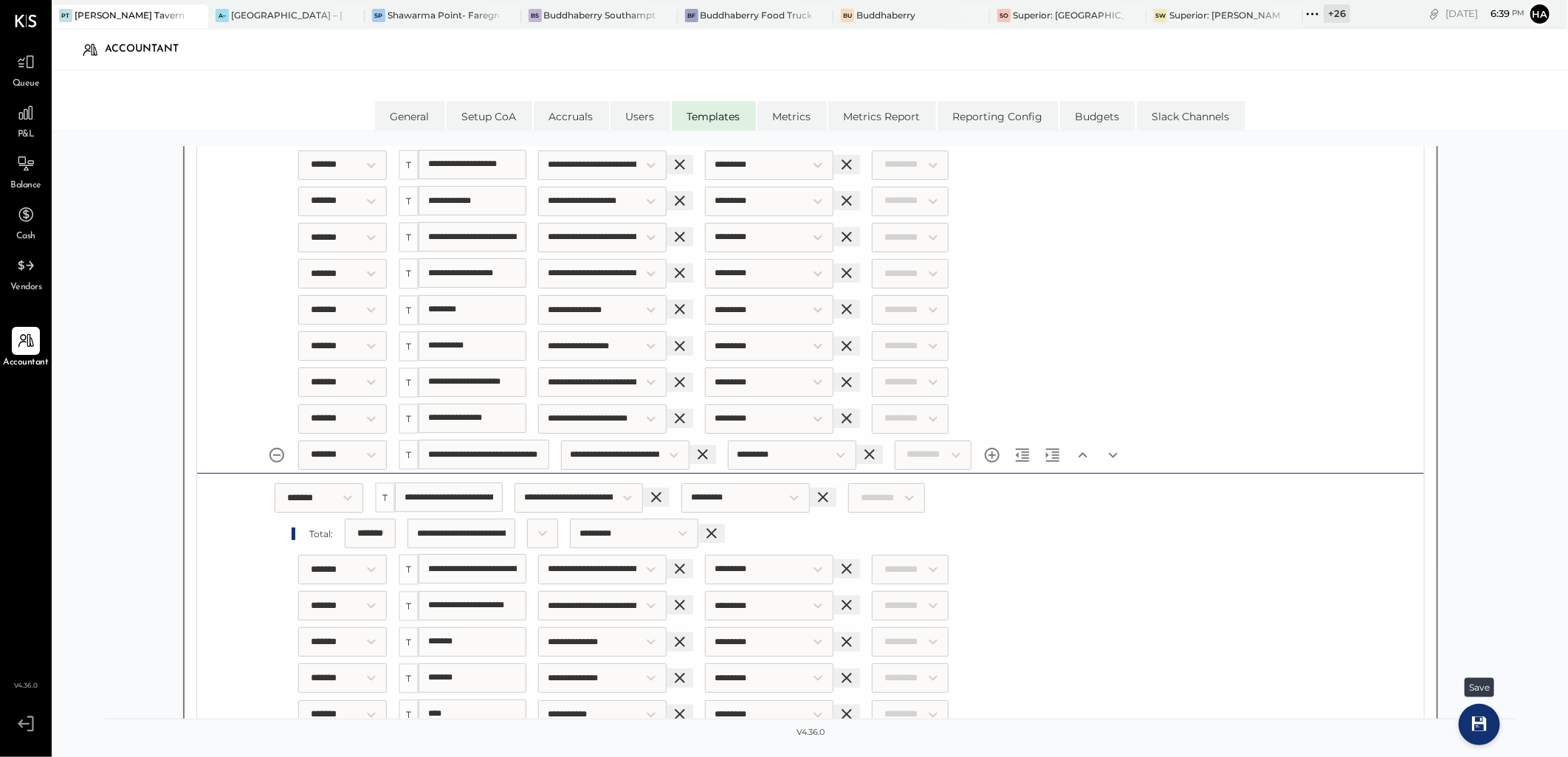
click at [1476, 722] on icon at bounding box center [1478, 724] width 15 height 15
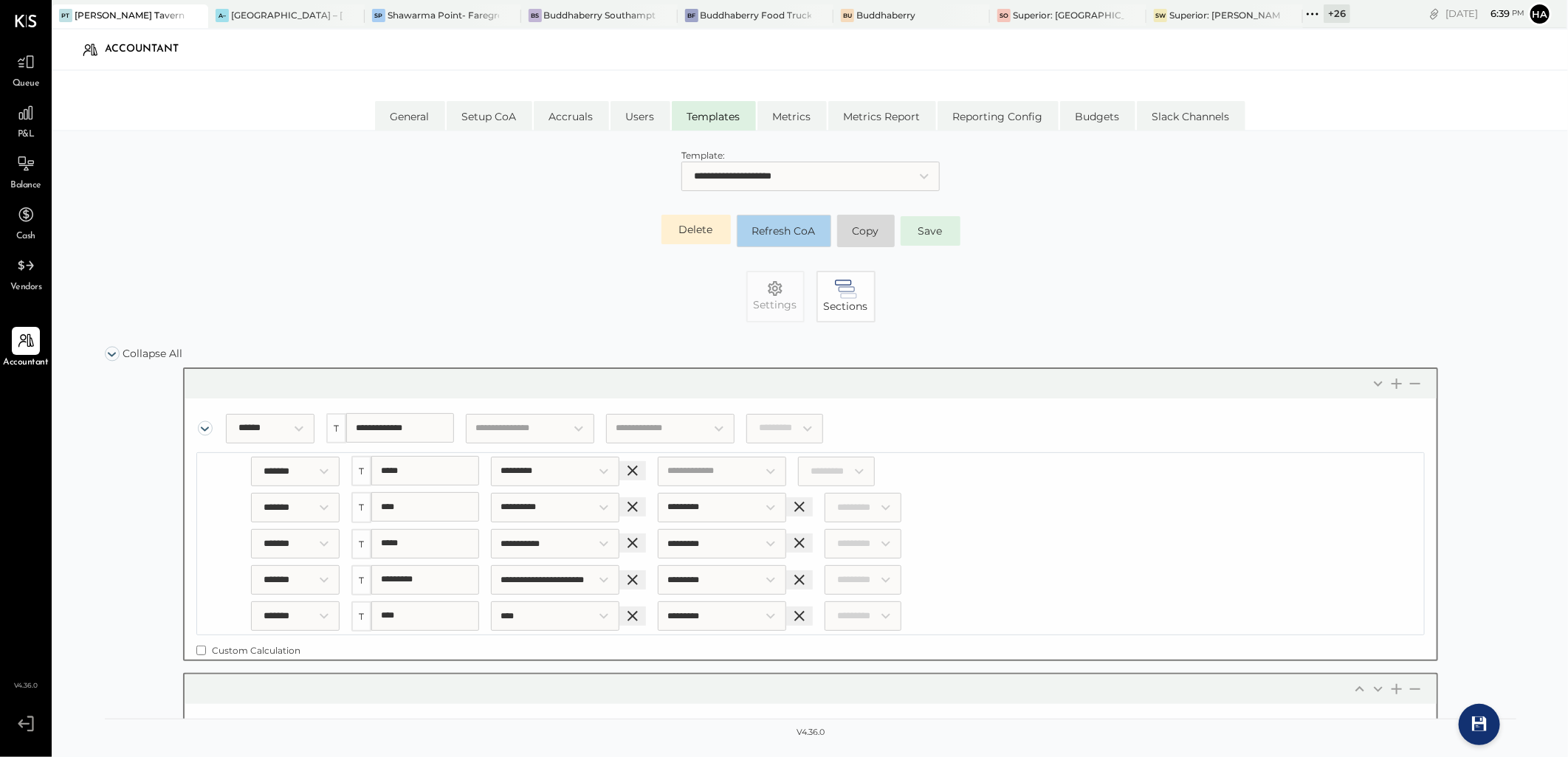
click at [770, 227] on button "Refresh CoA" at bounding box center [784, 231] width 94 height 32
click at [523, 115] on li "Setup CoA" at bounding box center [489, 116] width 86 height 30
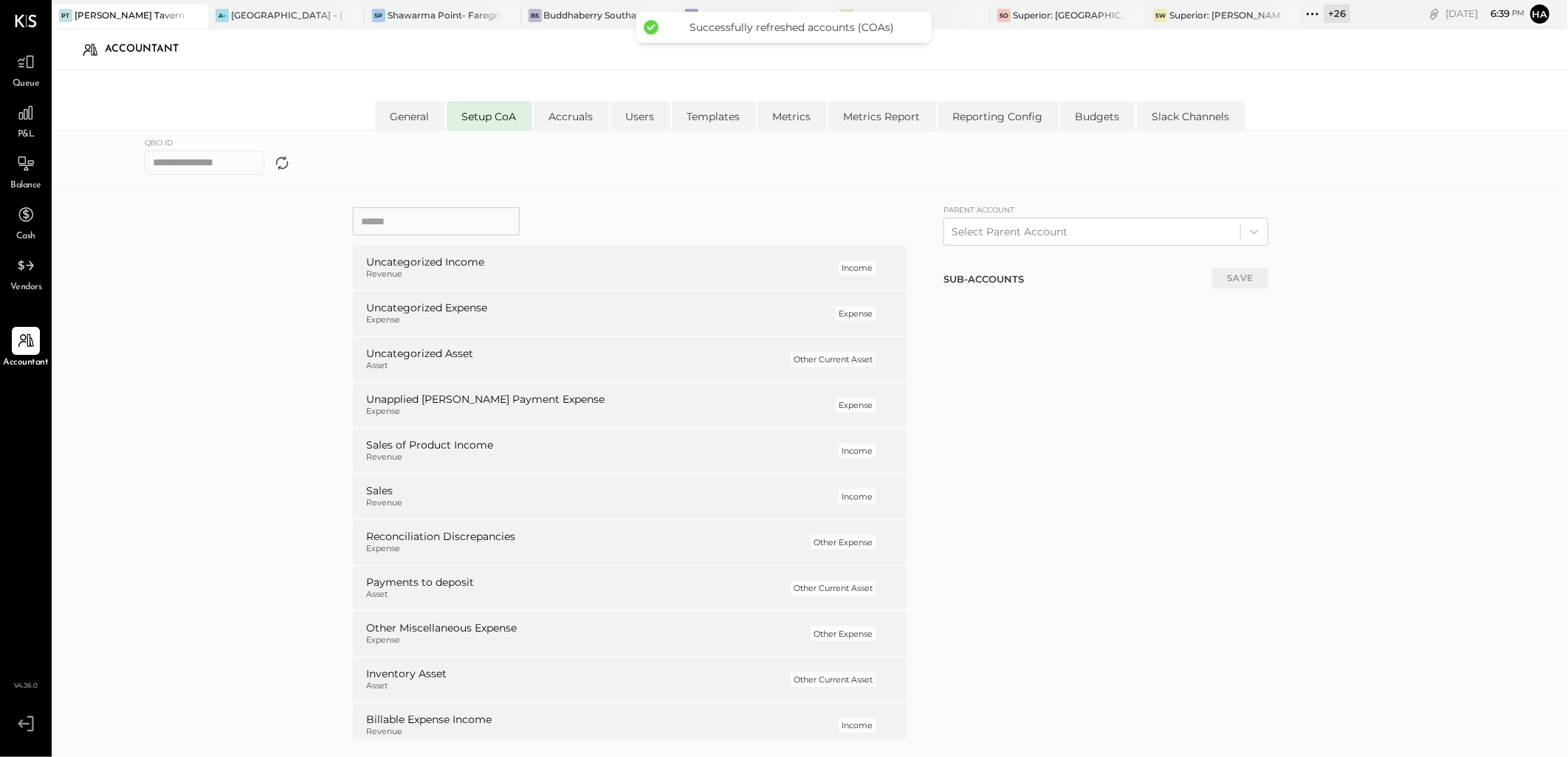
click at [425, 225] on input at bounding box center [436, 221] width 166 height 28
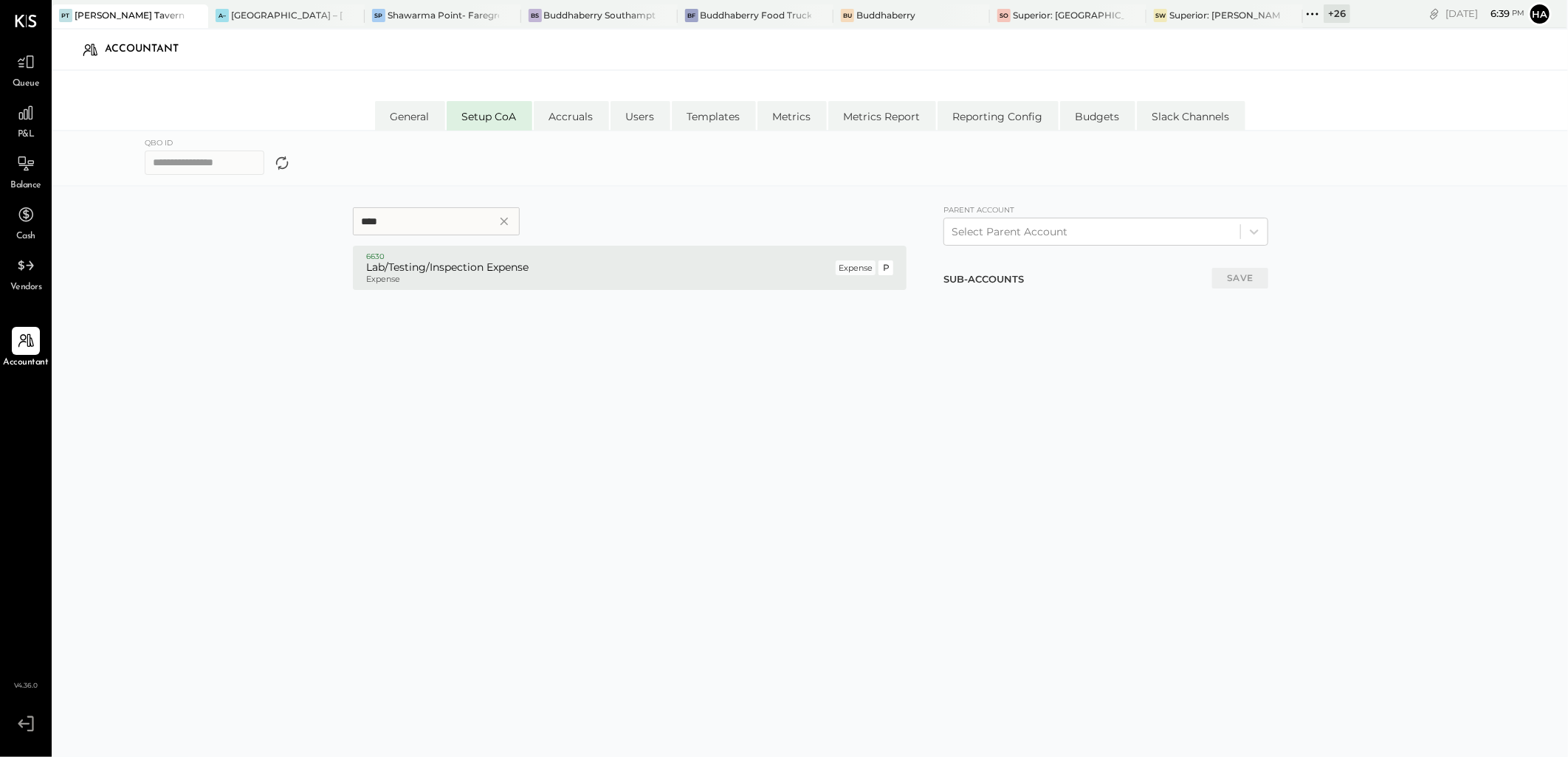
click at [409, 270] on h5 "Lab/Testing/Inspection Expense" at bounding box center [599, 268] width 466 height 13
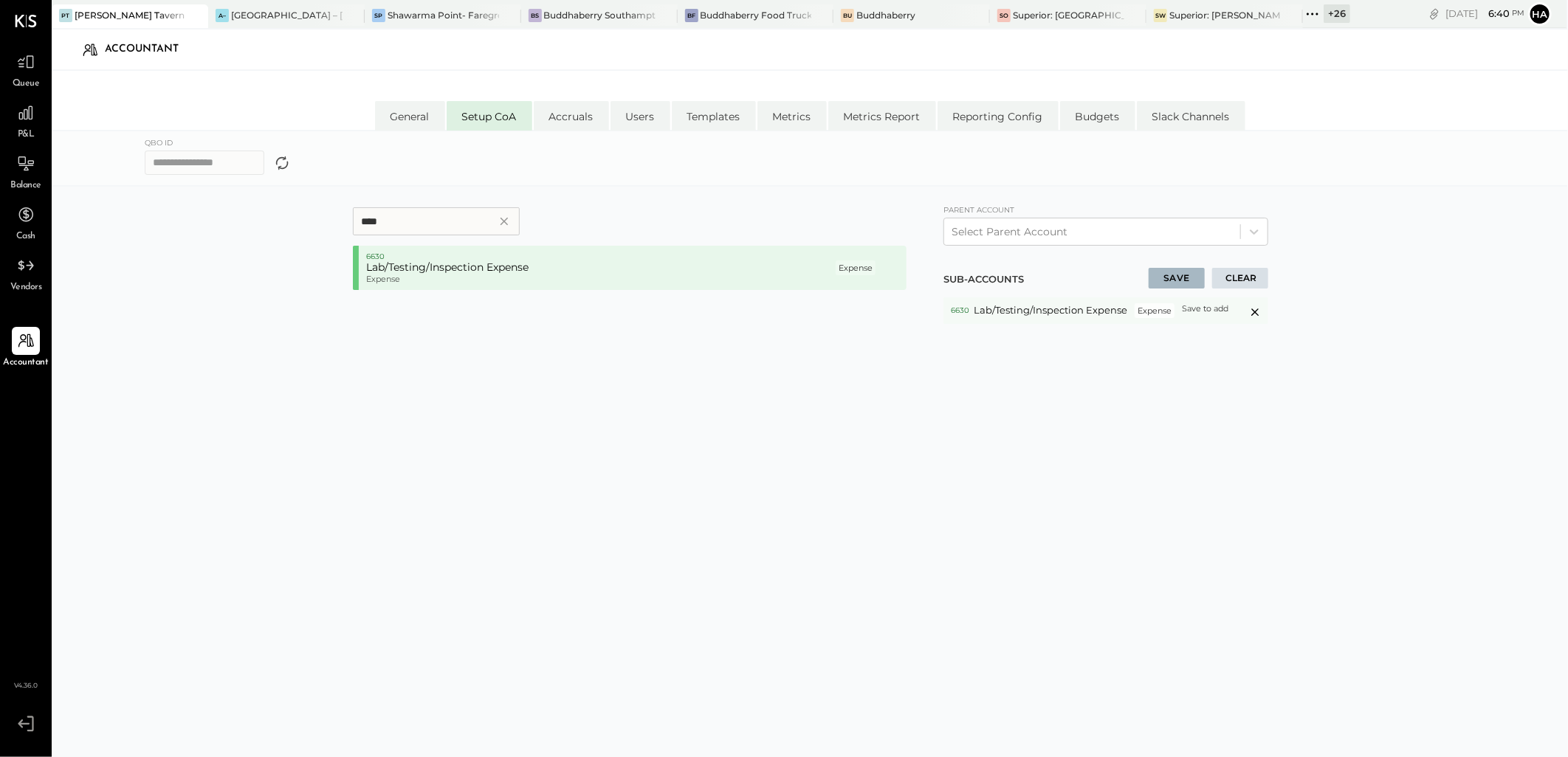
click at [1030, 313] on div "Lab/Testing/Inspection Expense" at bounding box center [1051, 310] width 154 height 15
click at [1036, 411] on div "6630 Lab/Testing/Inspection Expense Expense Save to remove Save to add UNDO" at bounding box center [1106, 493] width 325 height 391
click at [38, 114] on div at bounding box center [26, 113] width 28 height 28
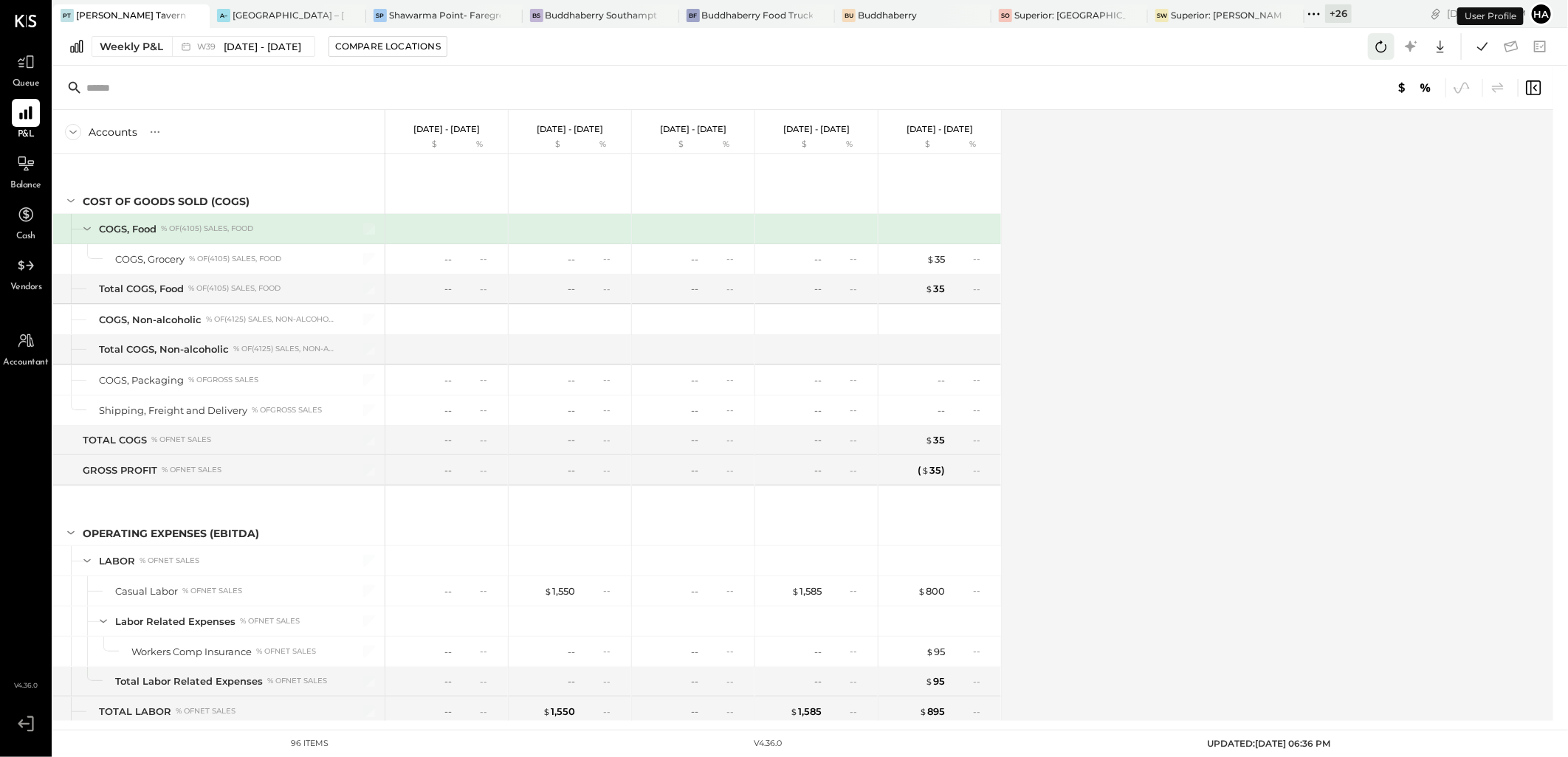
click at [1380, 42] on icon at bounding box center [1381, 46] width 19 height 19
click at [269, 49] on span "[DATE] - [DATE]" at bounding box center [262, 47] width 78 height 14
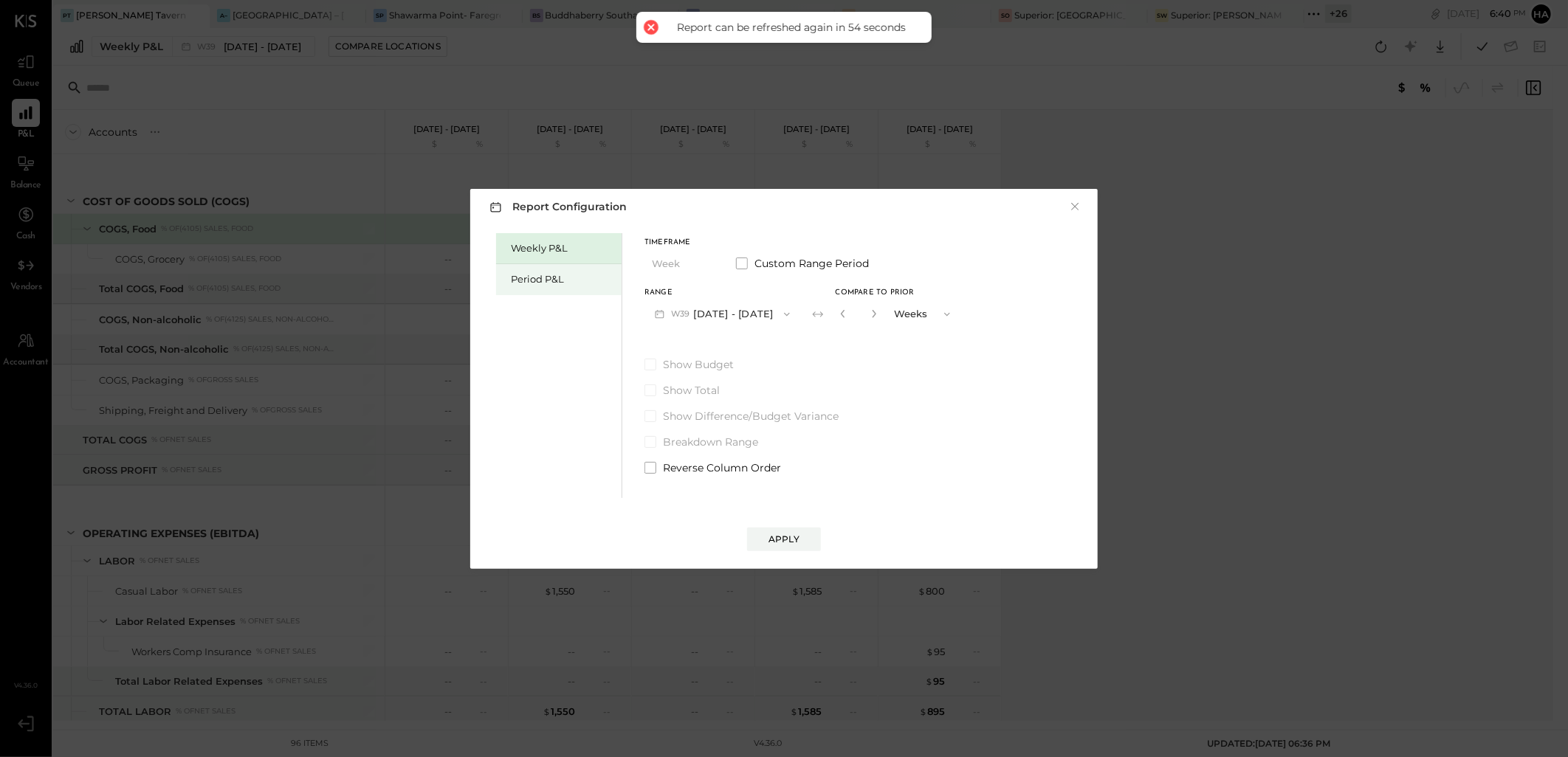
click at [545, 272] on div "Period P&L" at bounding box center [562, 280] width 104 height 14
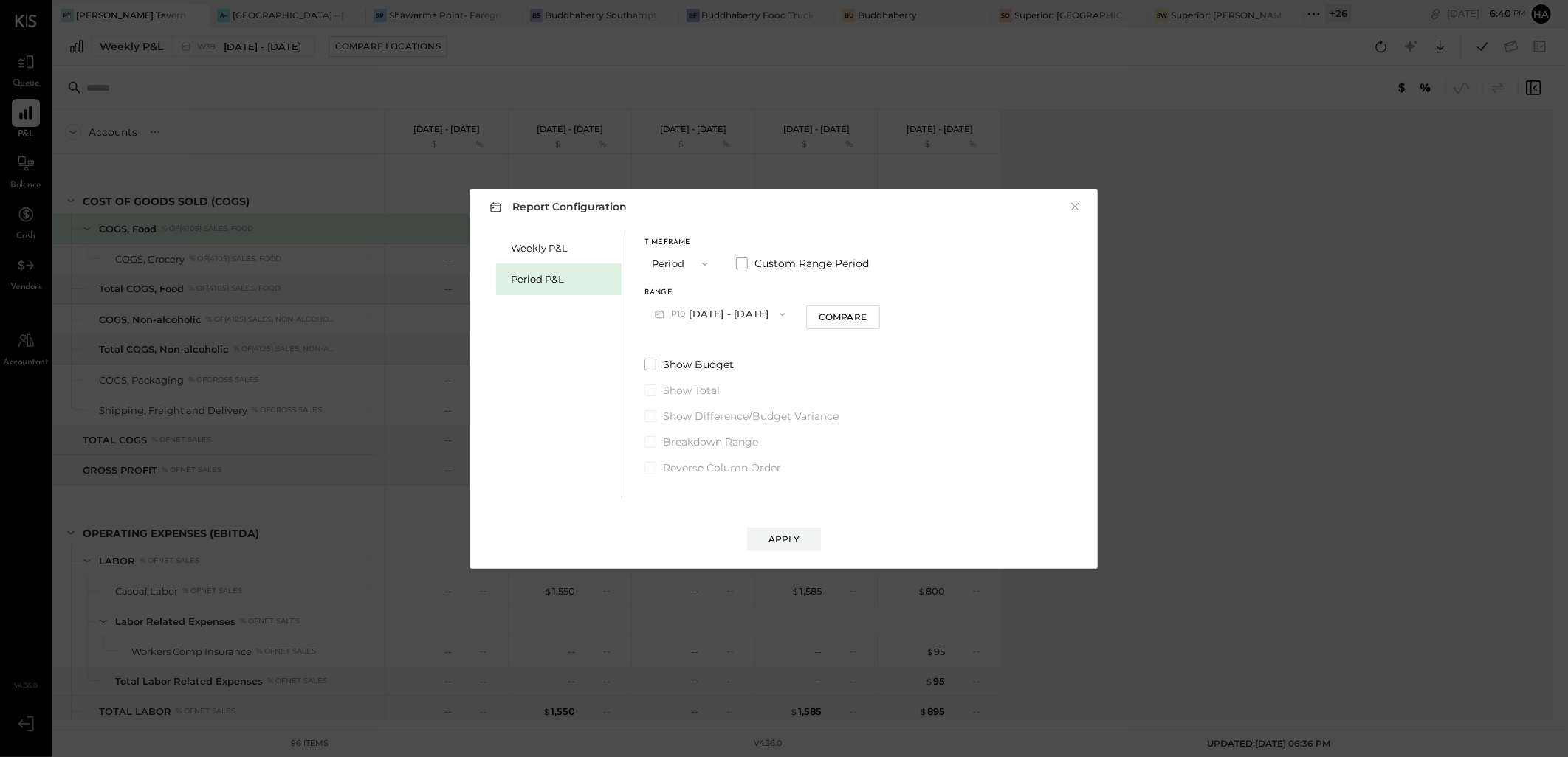
click at [756, 313] on button "P10 Sep 29 - Oct 26, 2025" at bounding box center [720, 314] width 152 height 27
click at [721, 343] on span "Aug 25 - Sep 28, 2025" at bounding box center [714, 346] width 70 height 13
click at [846, 316] on button "Compare" at bounding box center [845, 317] width 74 height 24
click at [876, 313] on icon "button" at bounding box center [871, 313] width 9 height 9
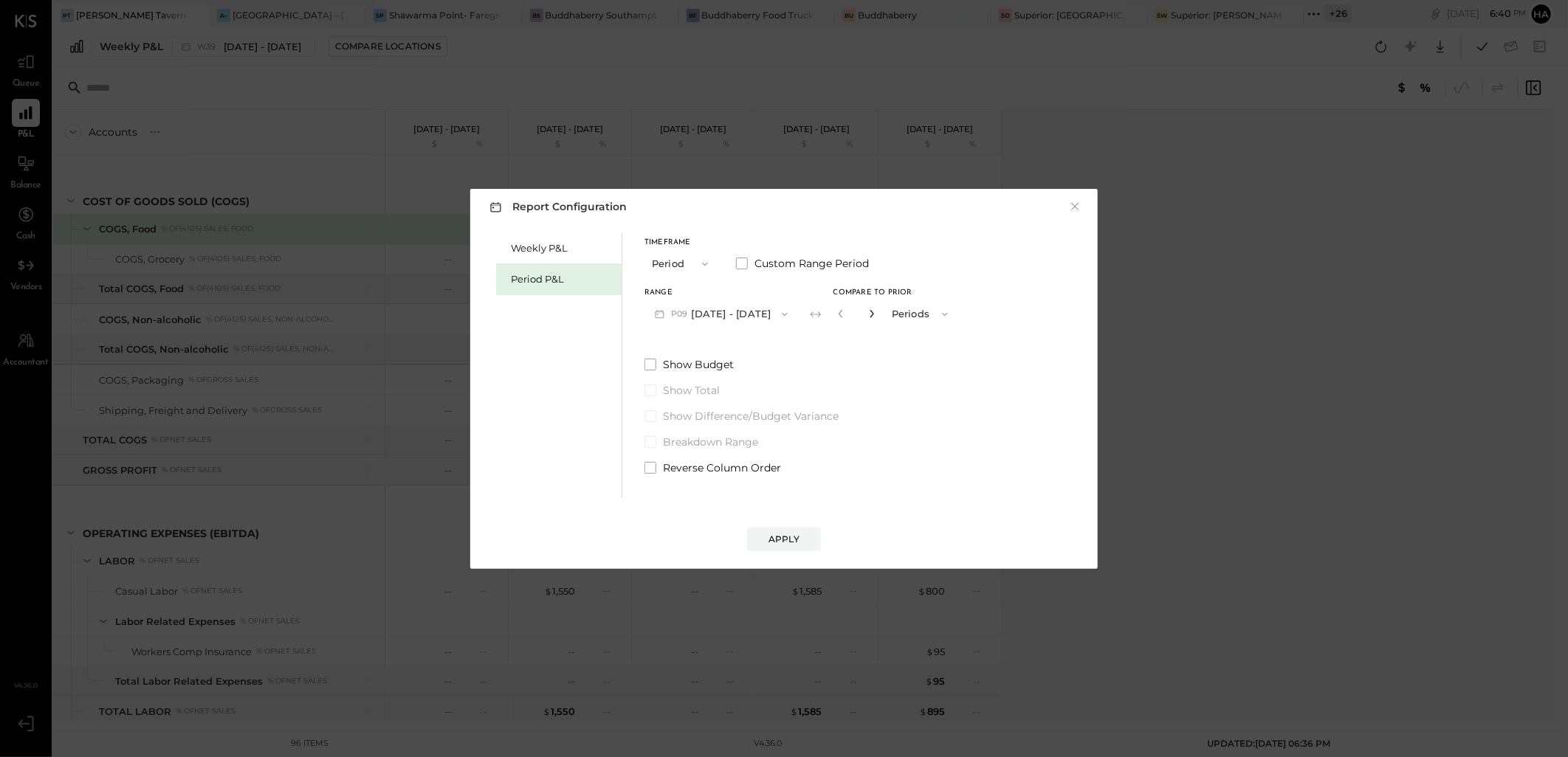
click at [876, 313] on icon "button" at bounding box center [871, 313] width 9 height 9
click at [793, 536] on div "Apply" at bounding box center [784, 539] width 31 height 13
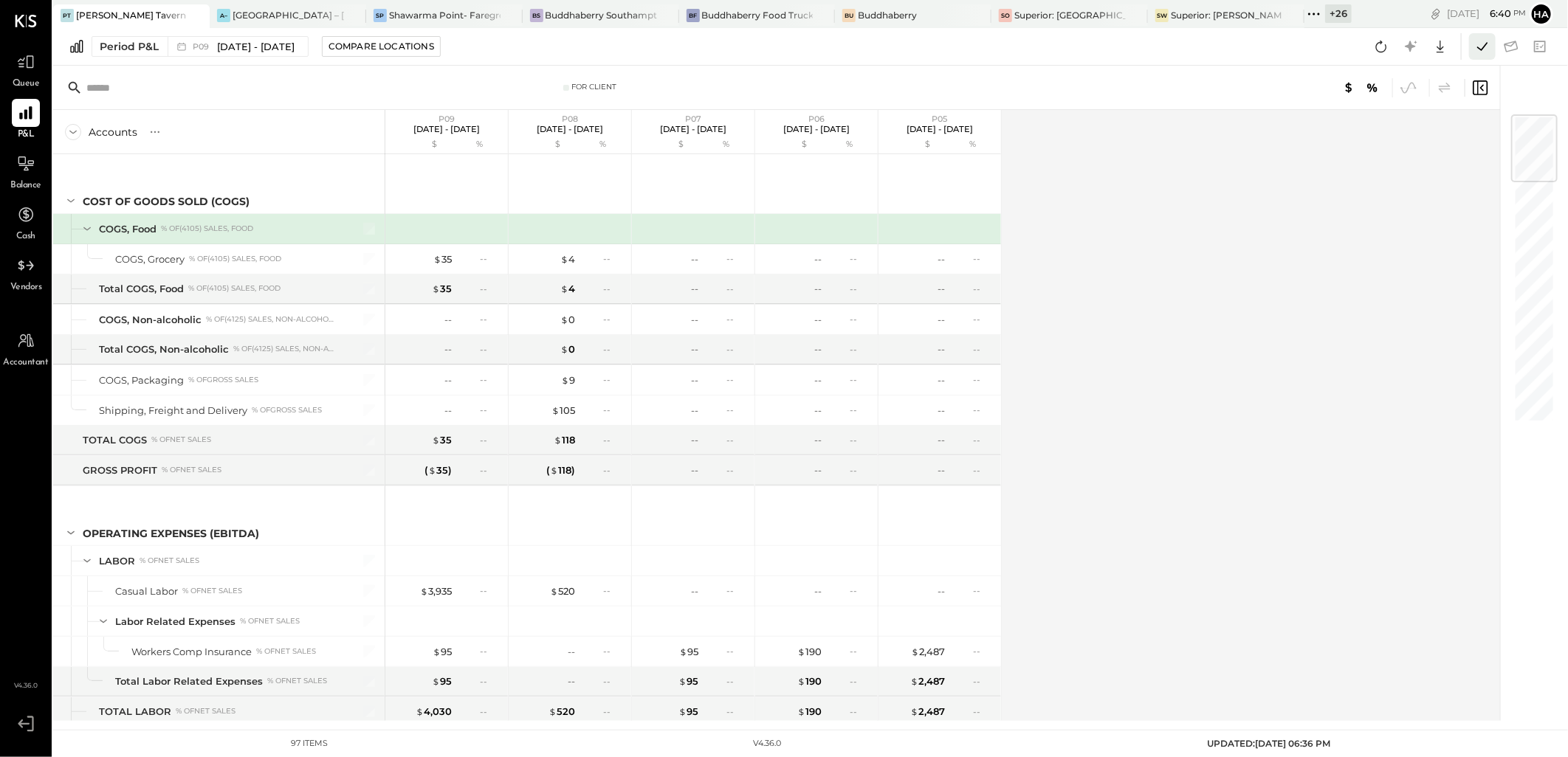
click at [1484, 46] on icon at bounding box center [1482, 46] width 10 height 8
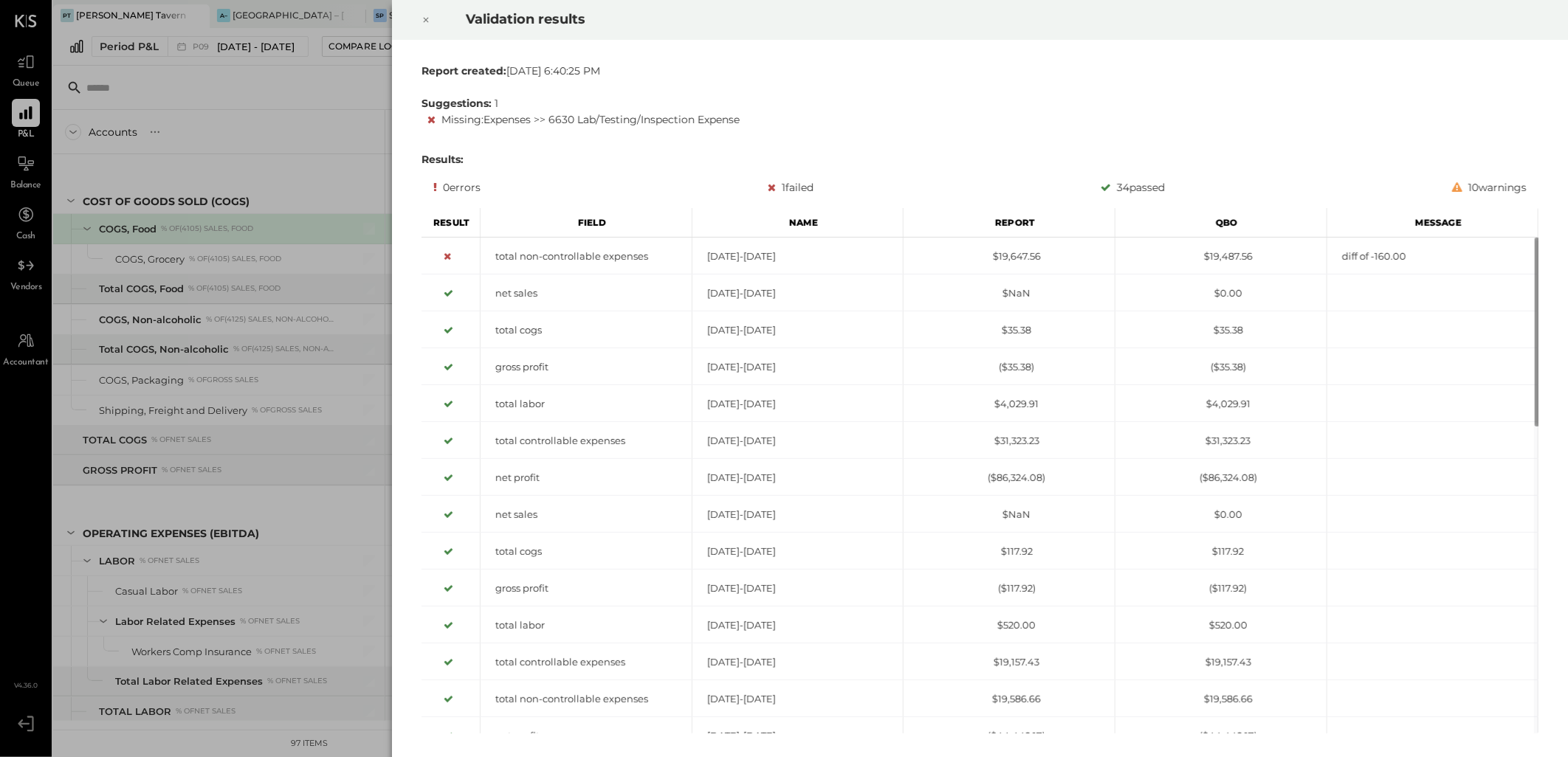
click at [429, 16] on icon at bounding box center [426, 20] width 9 height 18
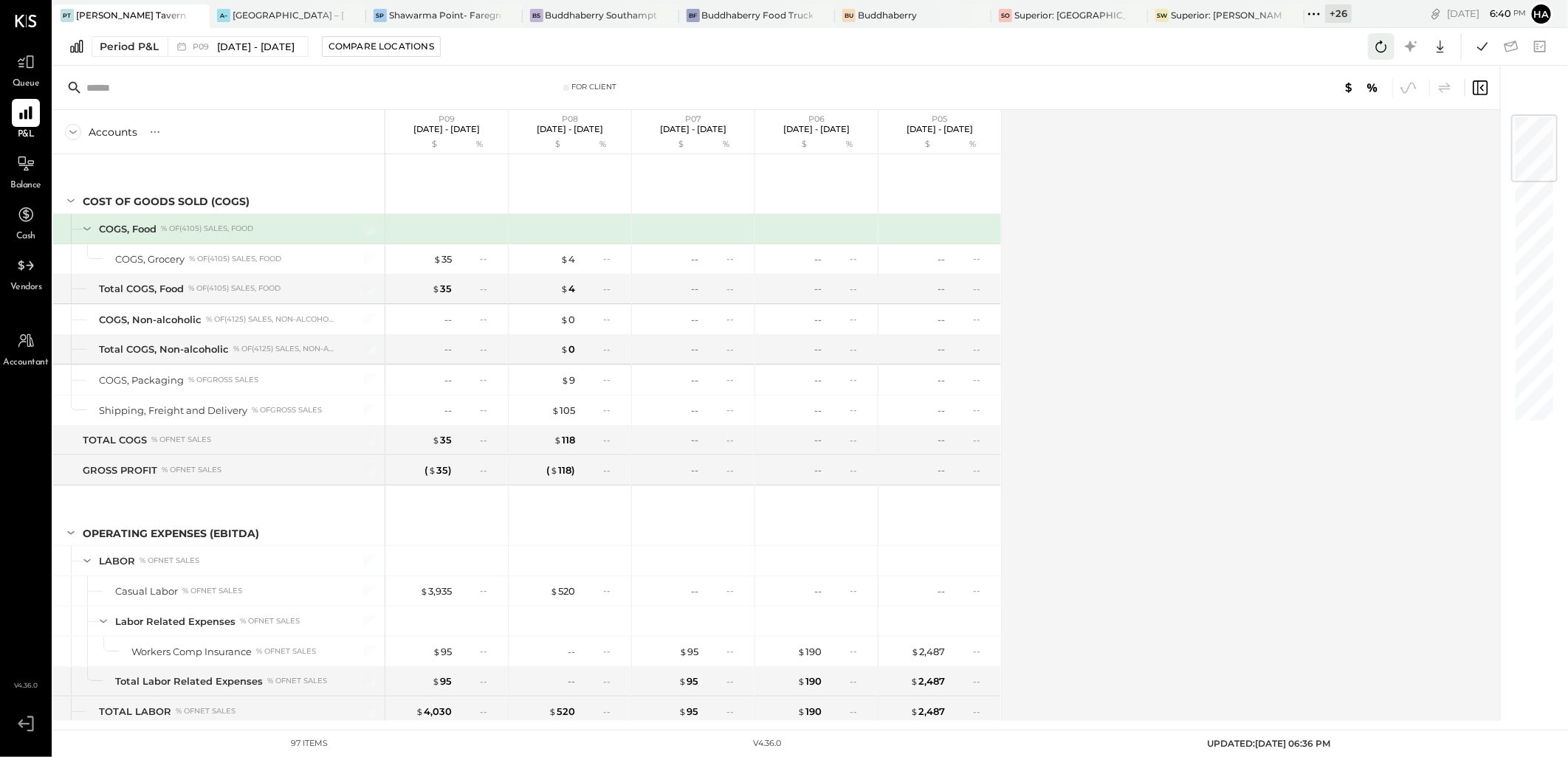
click at [1384, 38] on icon at bounding box center [1381, 46] width 19 height 19
click at [24, 161] on icon at bounding box center [26, 163] width 19 height 19
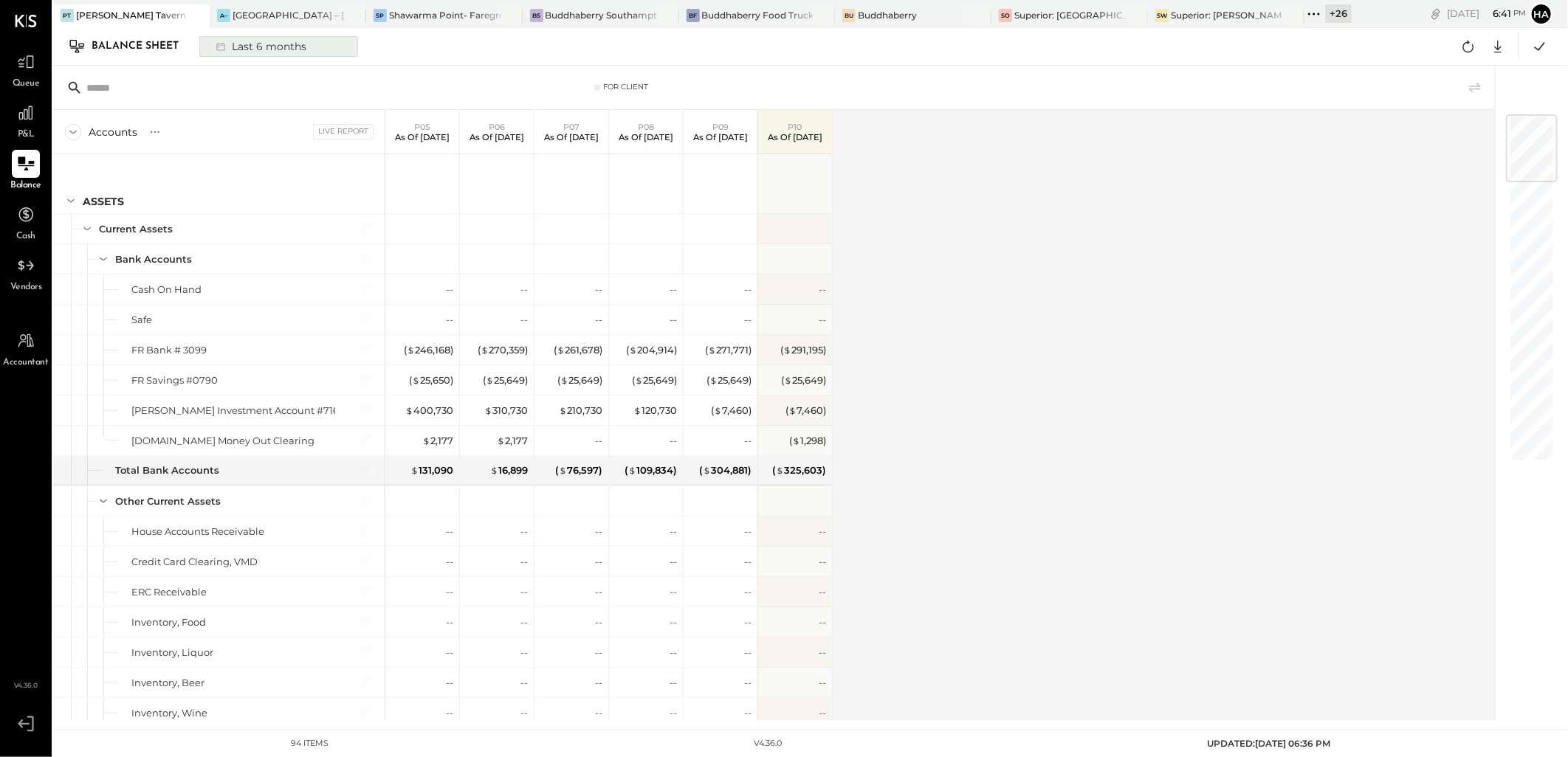
click at [274, 45] on div "Last 6 months" at bounding box center [259, 46] width 104 height 19
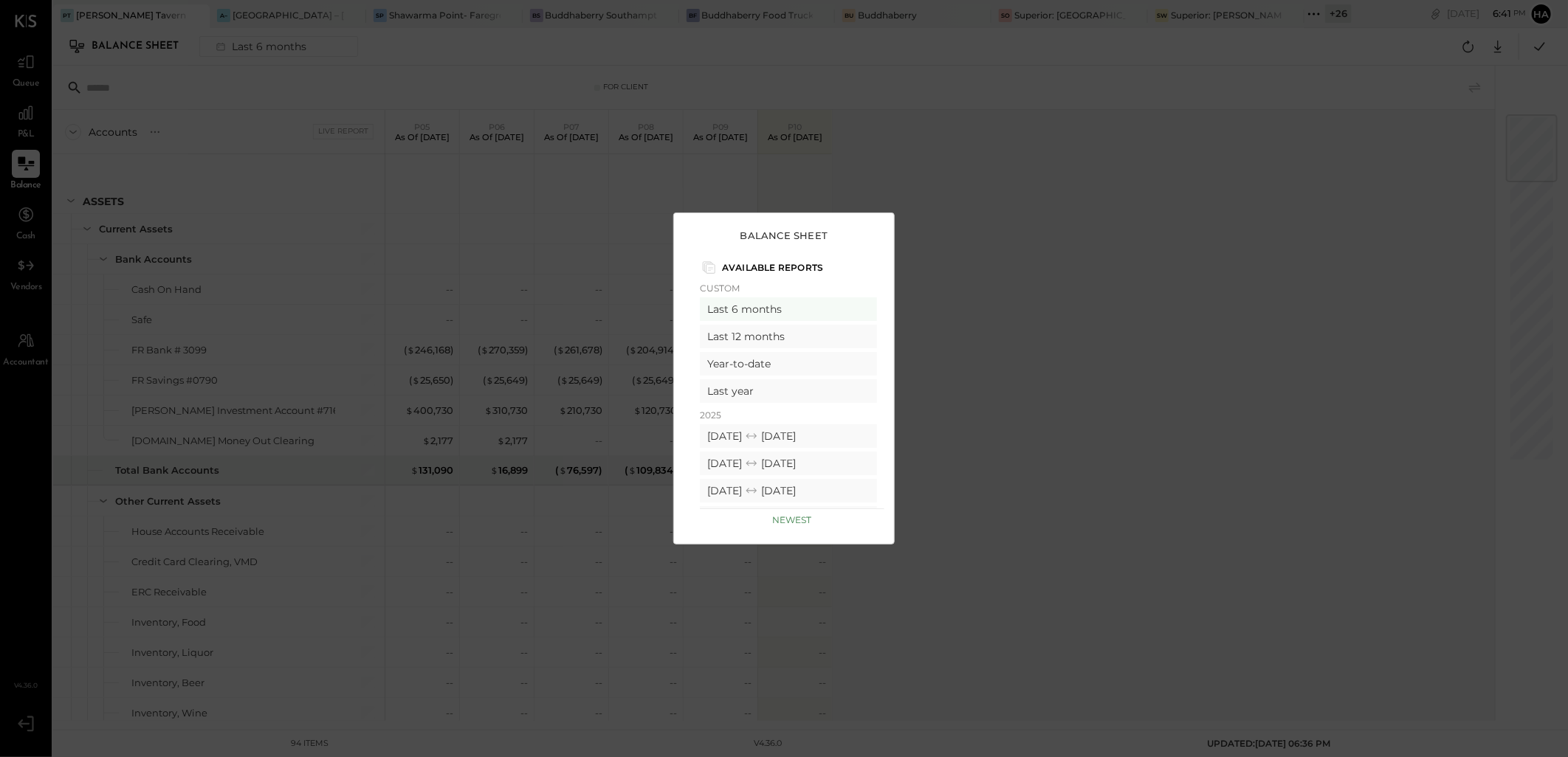
click at [1146, 241] on div "Balance Sheet Available Reports Custom Last 6 months Last 12 months Year-to-dat…" at bounding box center [784, 378] width 1568 height 757
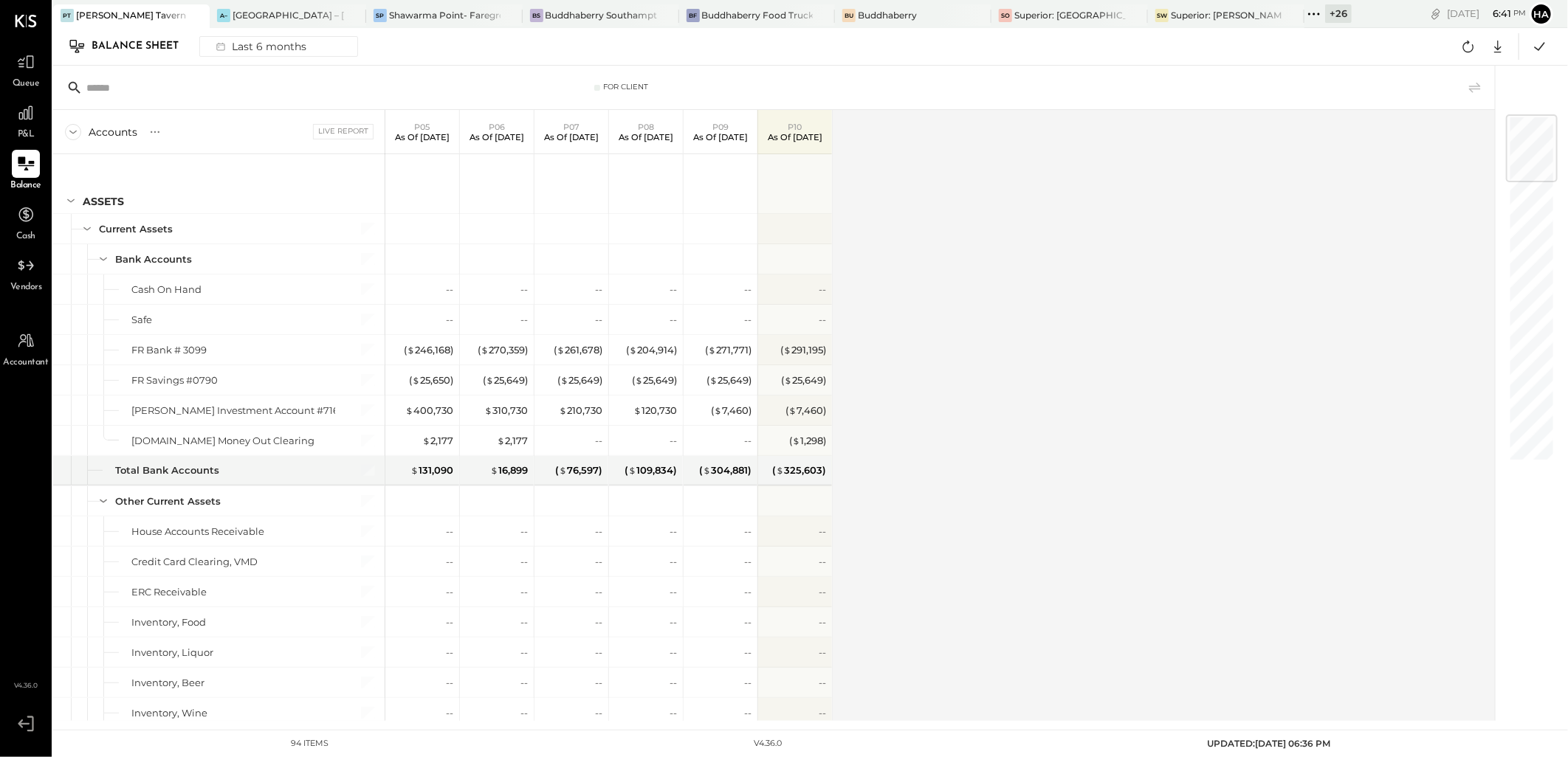
click at [124, 96] on input "text" at bounding box center [203, 88] width 232 height 27
click at [254, 80] on input "text" at bounding box center [203, 88] width 232 height 27
click at [157, 43] on div "Balance Sheet" at bounding box center [143, 46] width 102 height 24
click at [248, 43] on div "Last 6 months" at bounding box center [259, 46] width 104 height 19
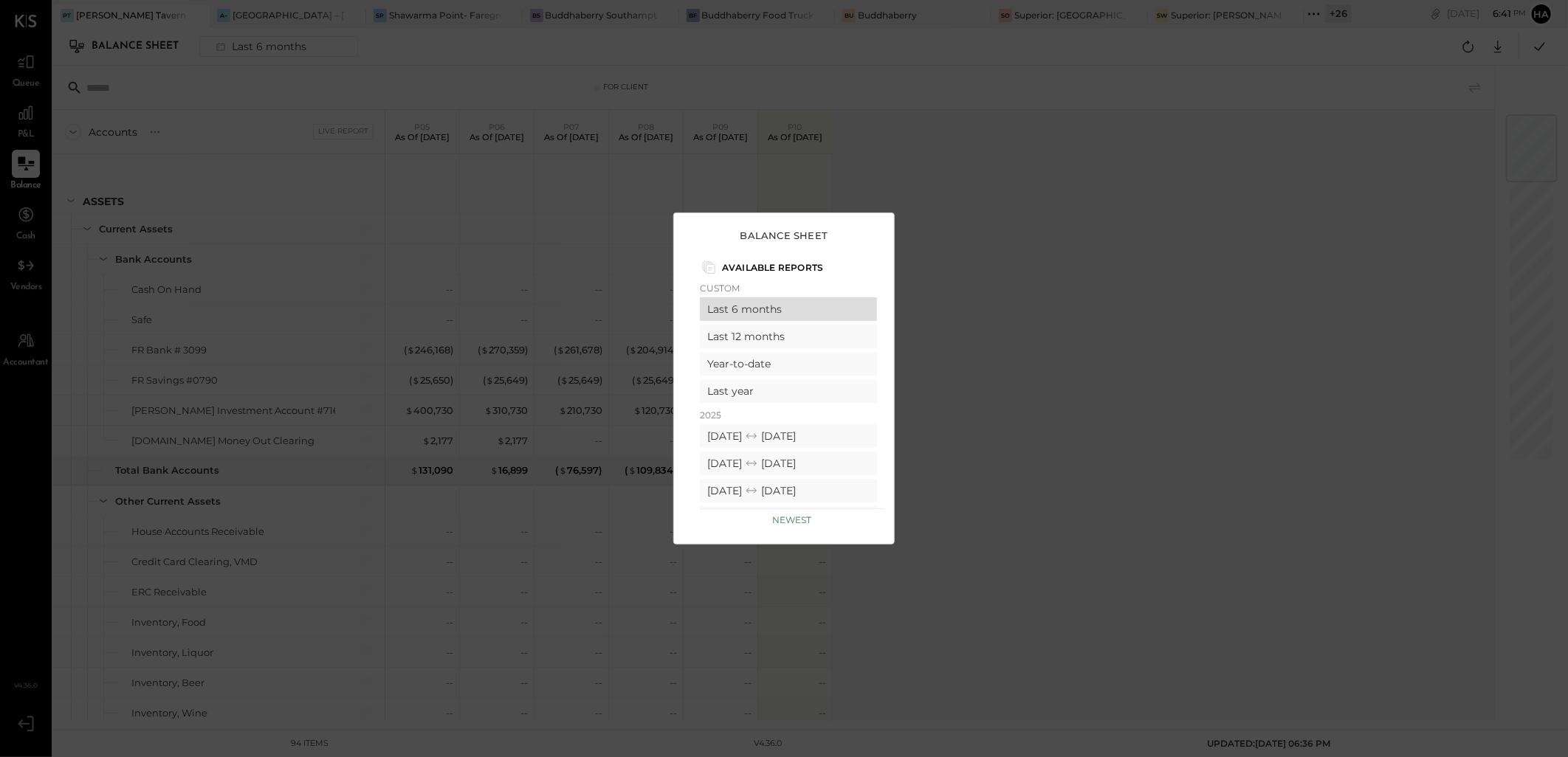
click at [765, 303] on div "Last 6 months" at bounding box center [788, 309] width 177 height 24
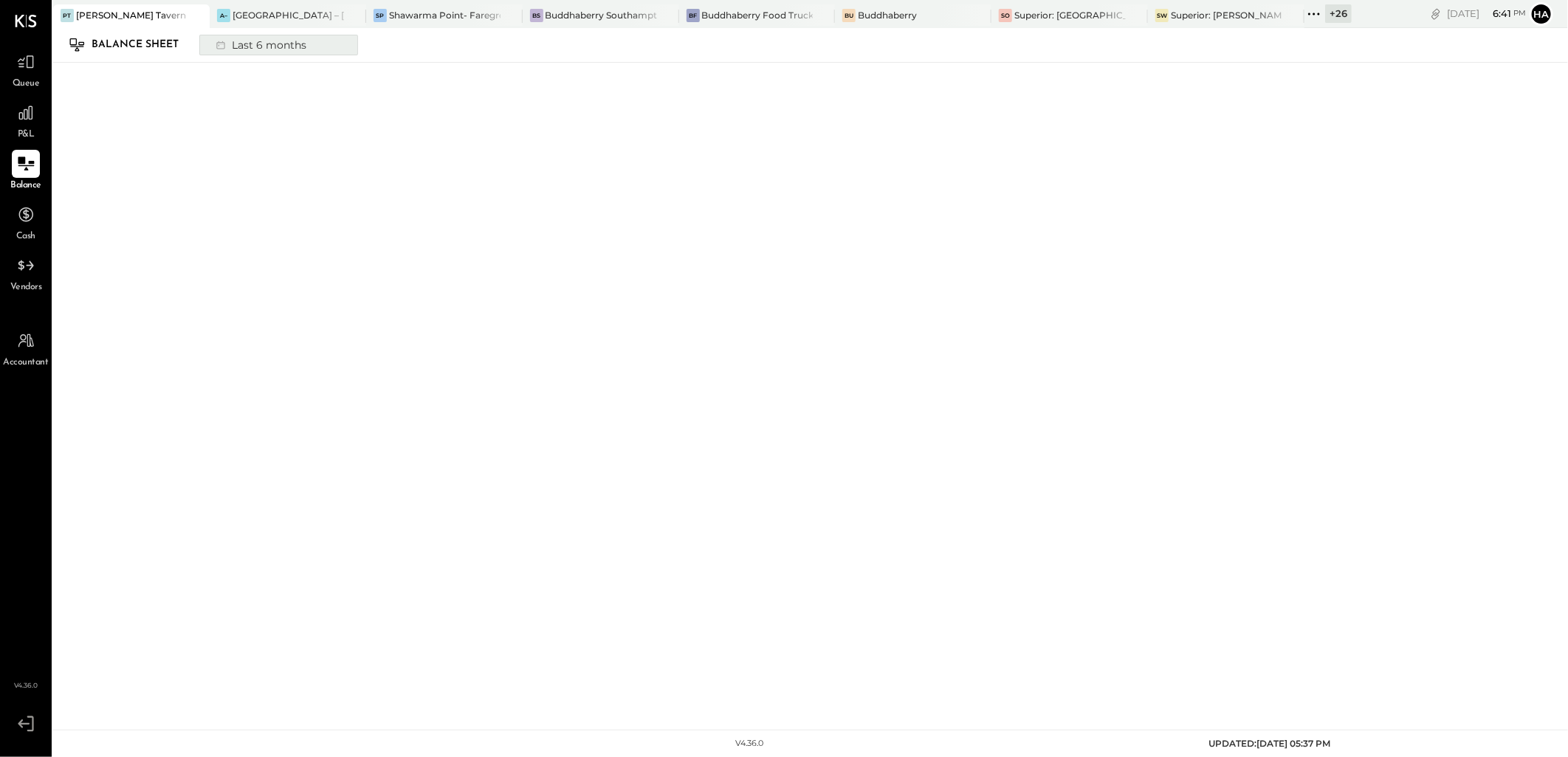
click at [245, 43] on div "Last 6 months" at bounding box center [259, 45] width 104 height 19
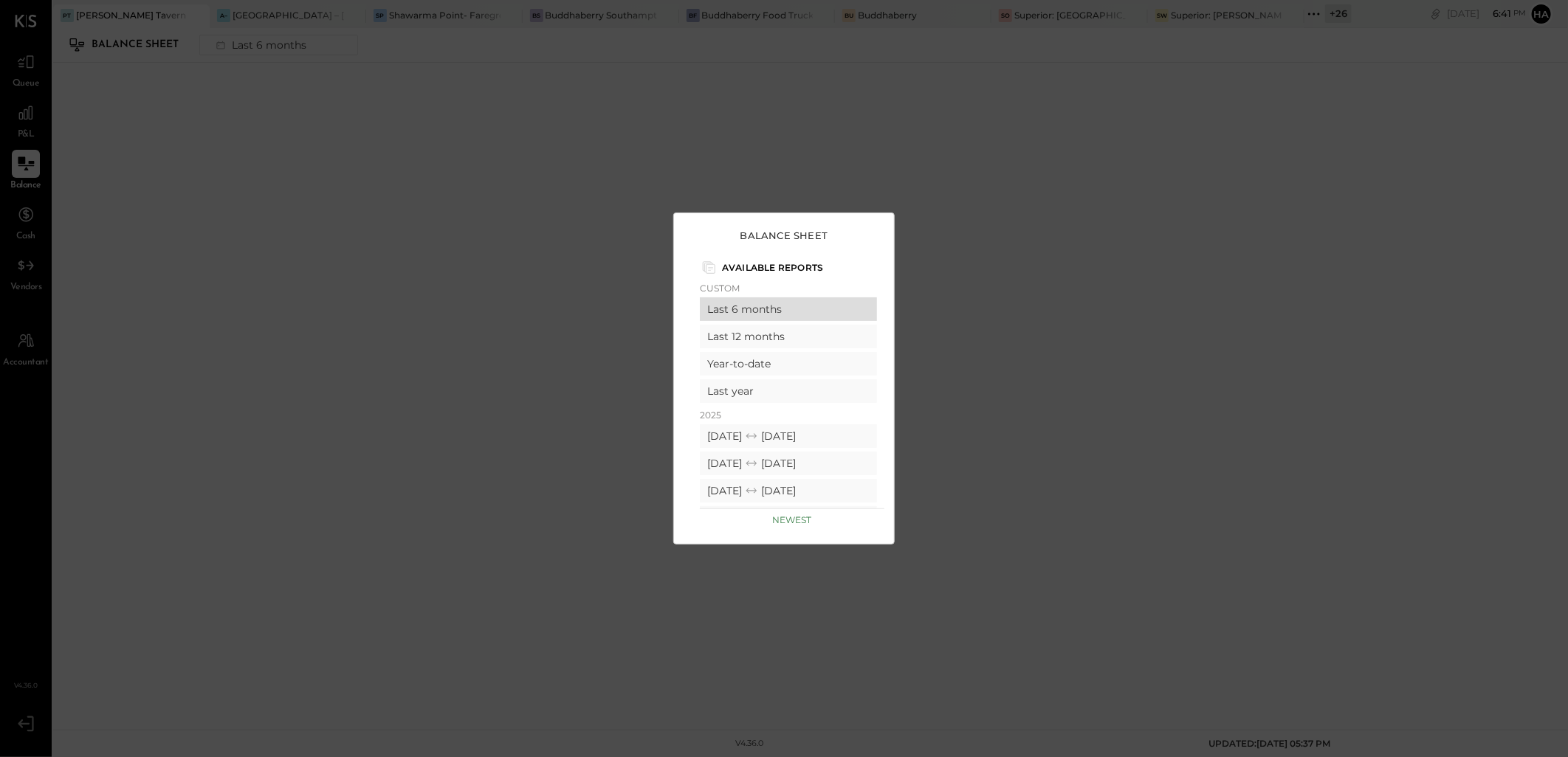
click at [755, 313] on div "Last 6 months" at bounding box center [788, 309] width 177 height 24
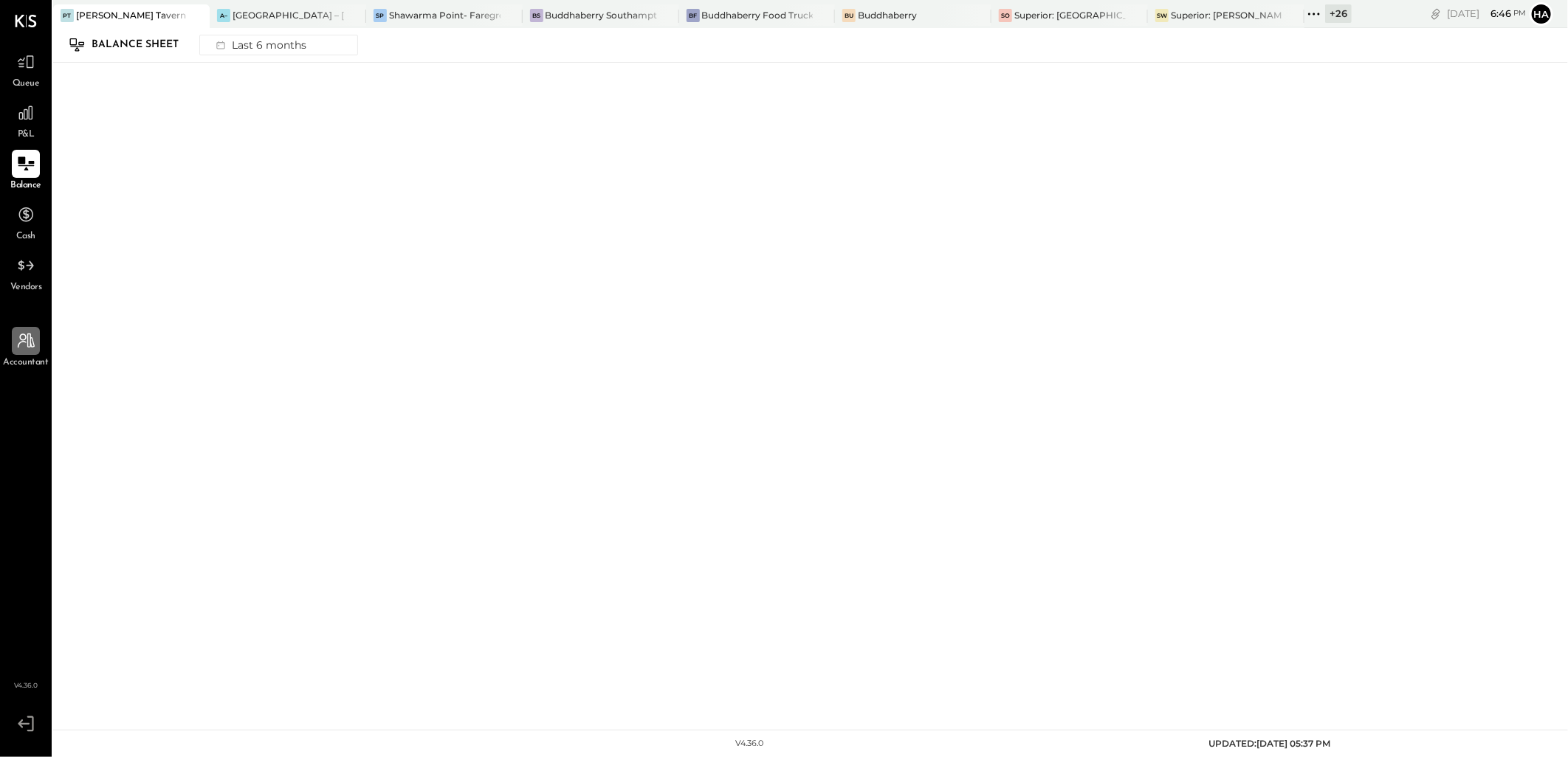
click at [28, 347] on icon at bounding box center [27, 341] width 17 height 15
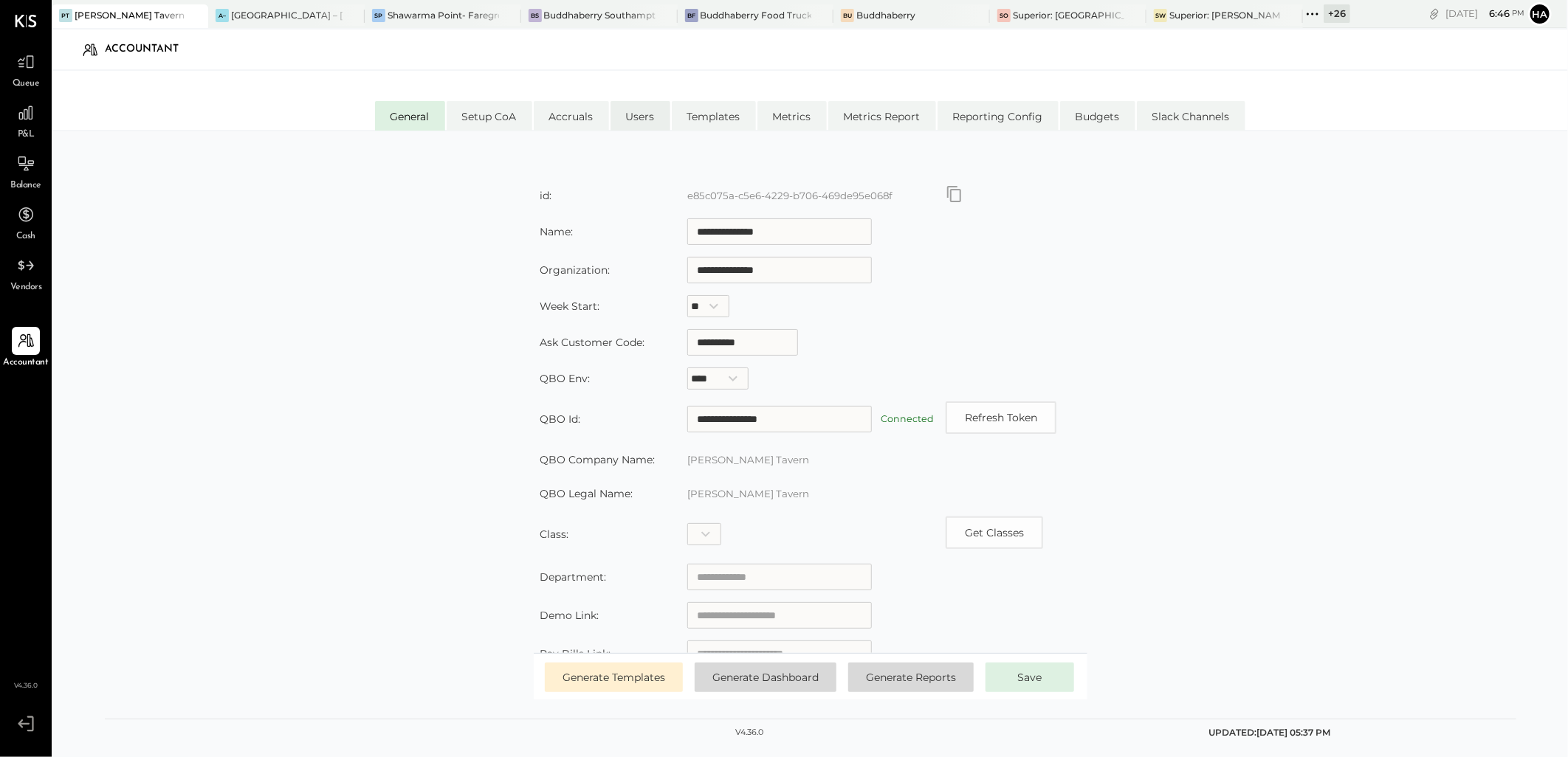
click at [645, 120] on li "Users" at bounding box center [640, 116] width 60 height 30
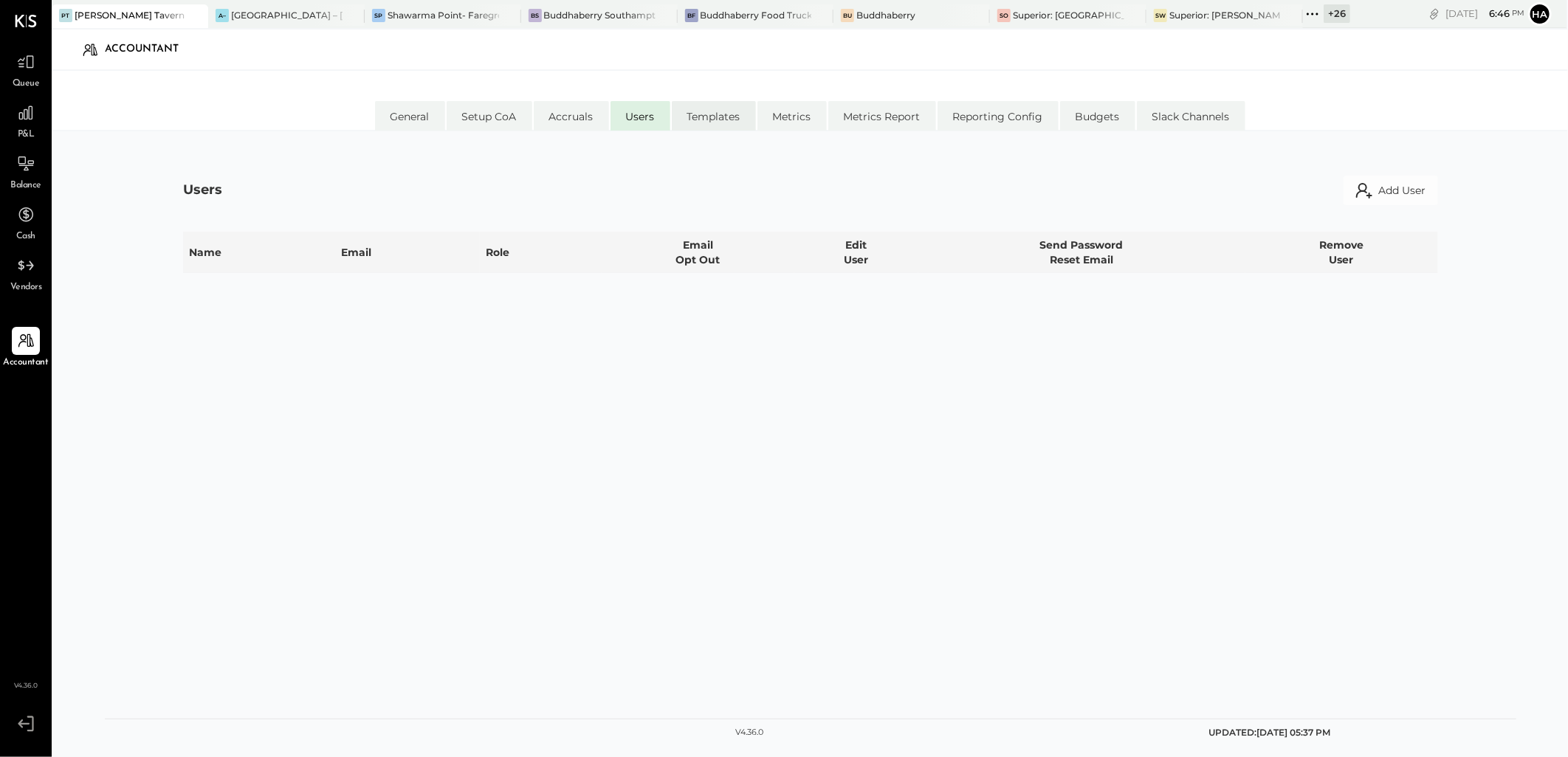
click at [691, 115] on li "Templates" at bounding box center [713, 116] width 84 height 30
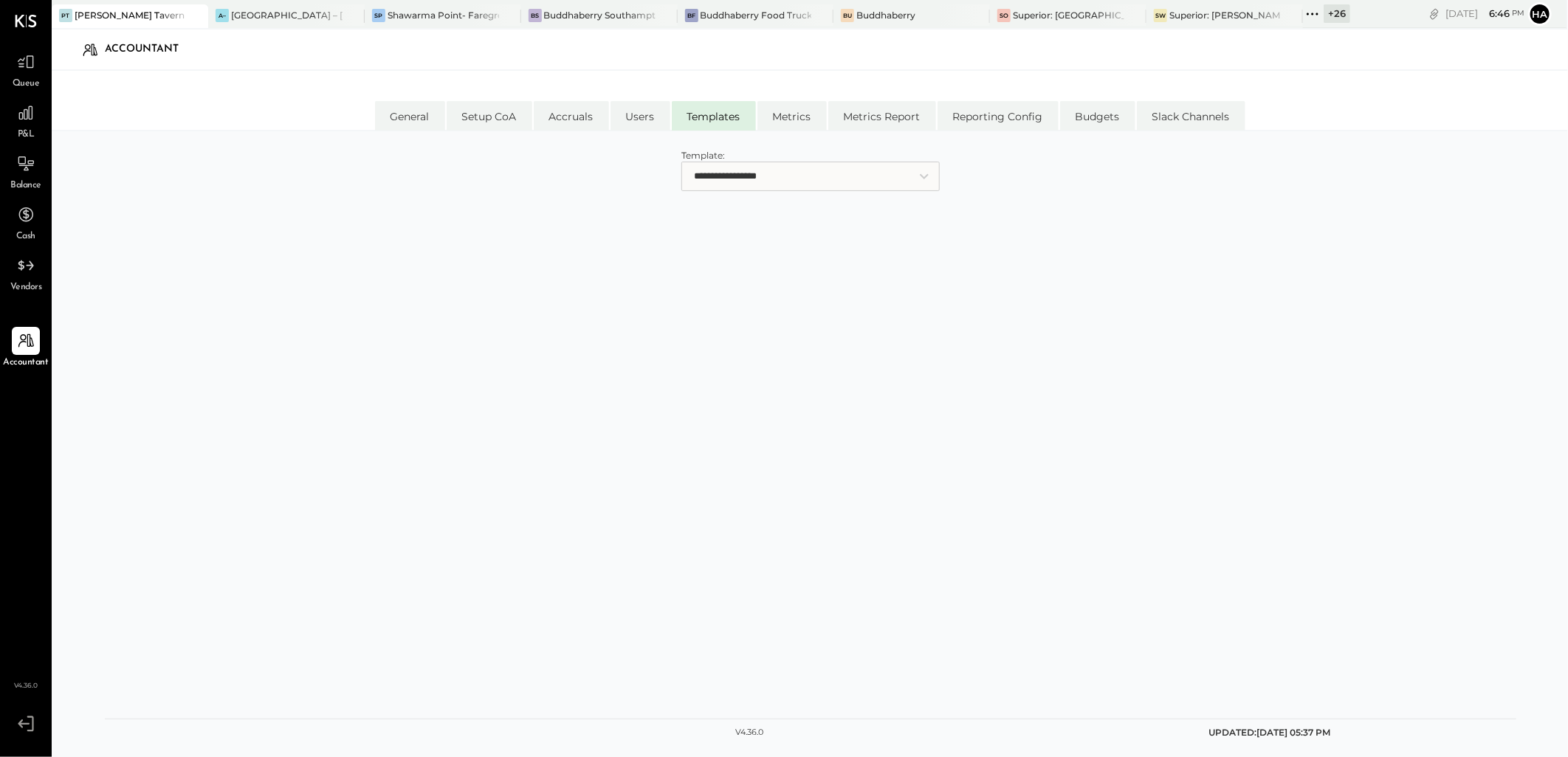
click at [818, 182] on select "**********" at bounding box center [810, 177] width 258 height 30
click at [682, 162] on select "**********" at bounding box center [810, 177] width 258 height 30
click at [850, 301] on span "Sections" at bounding box center [846, 306] width 44 height 15
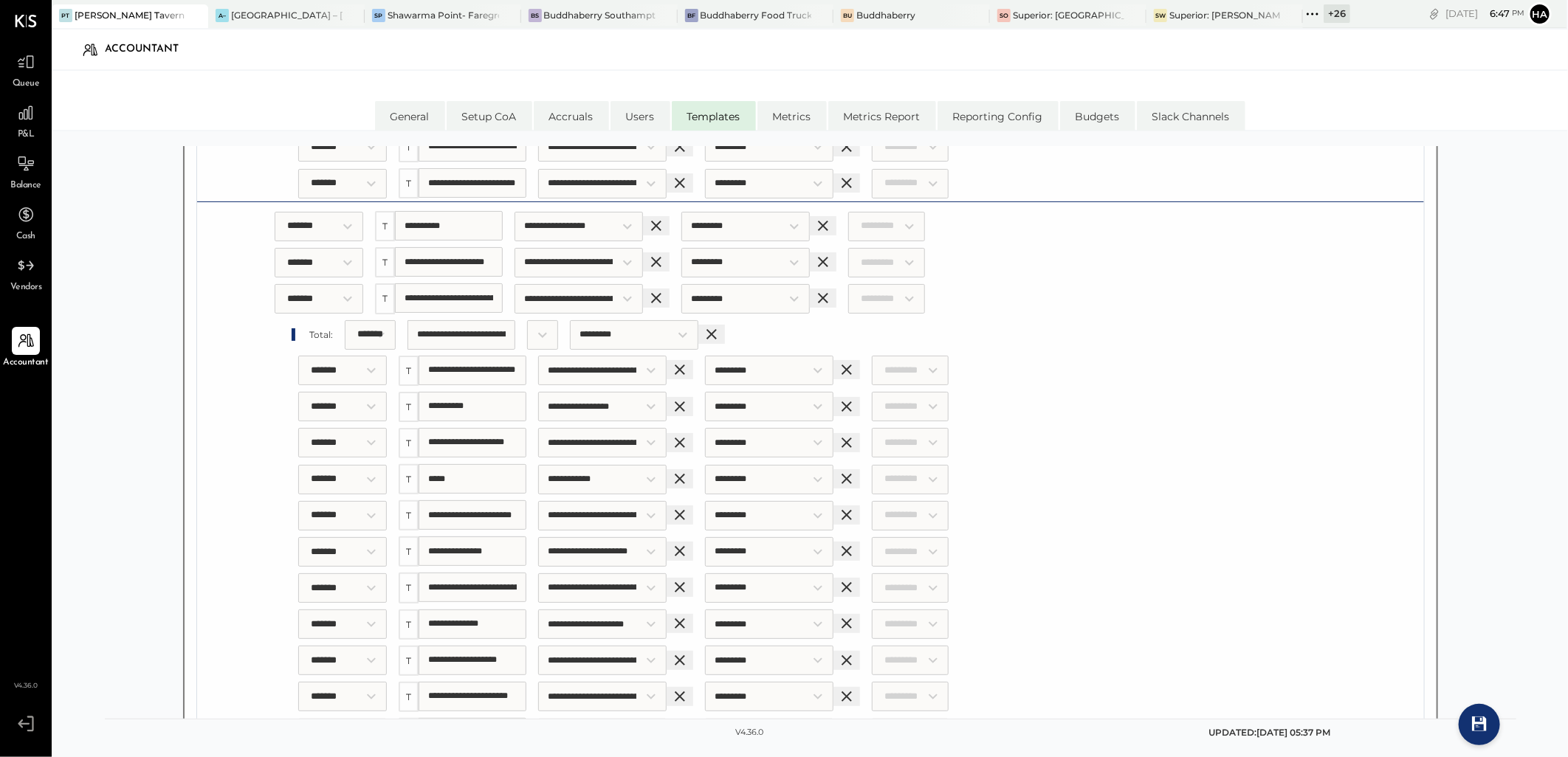
scroll to position [5858, 0]
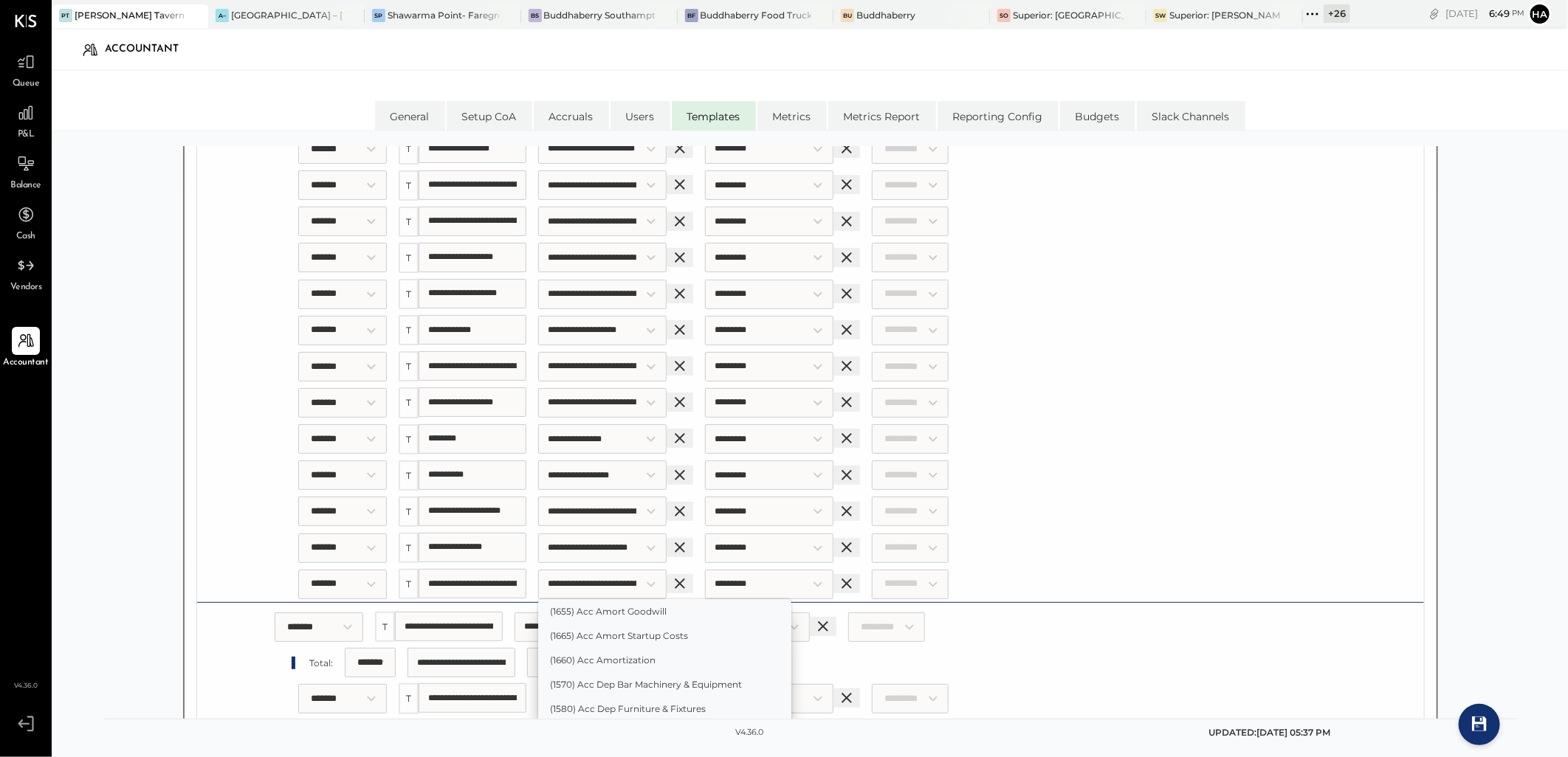
scroll to position [3620, 0]
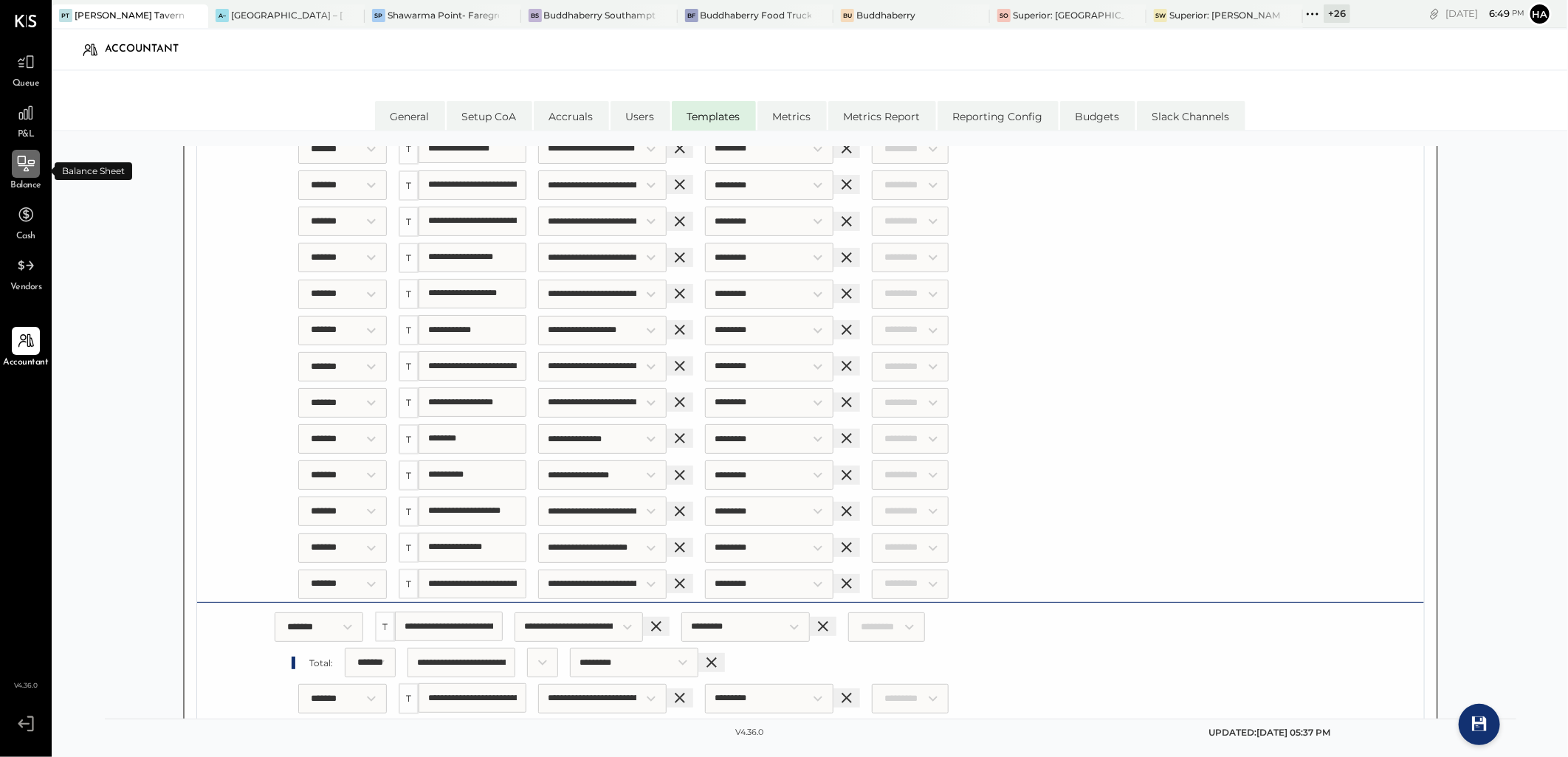
click at [35, 154] on icon at bounding box center [26, 163] width 19 height 19
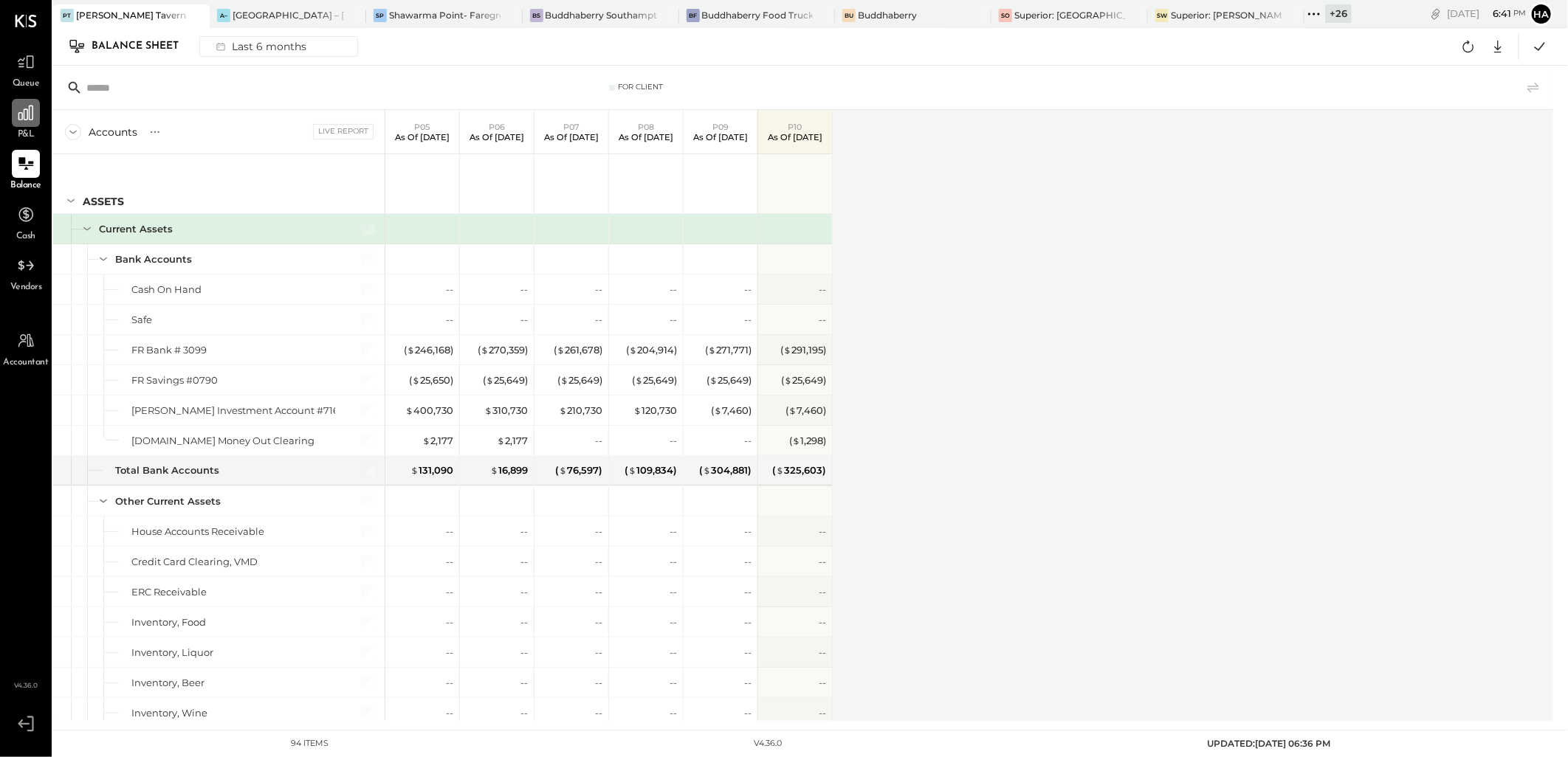
click at [31, 108] on icon at bounding box center [26, 113] width 19 height 19
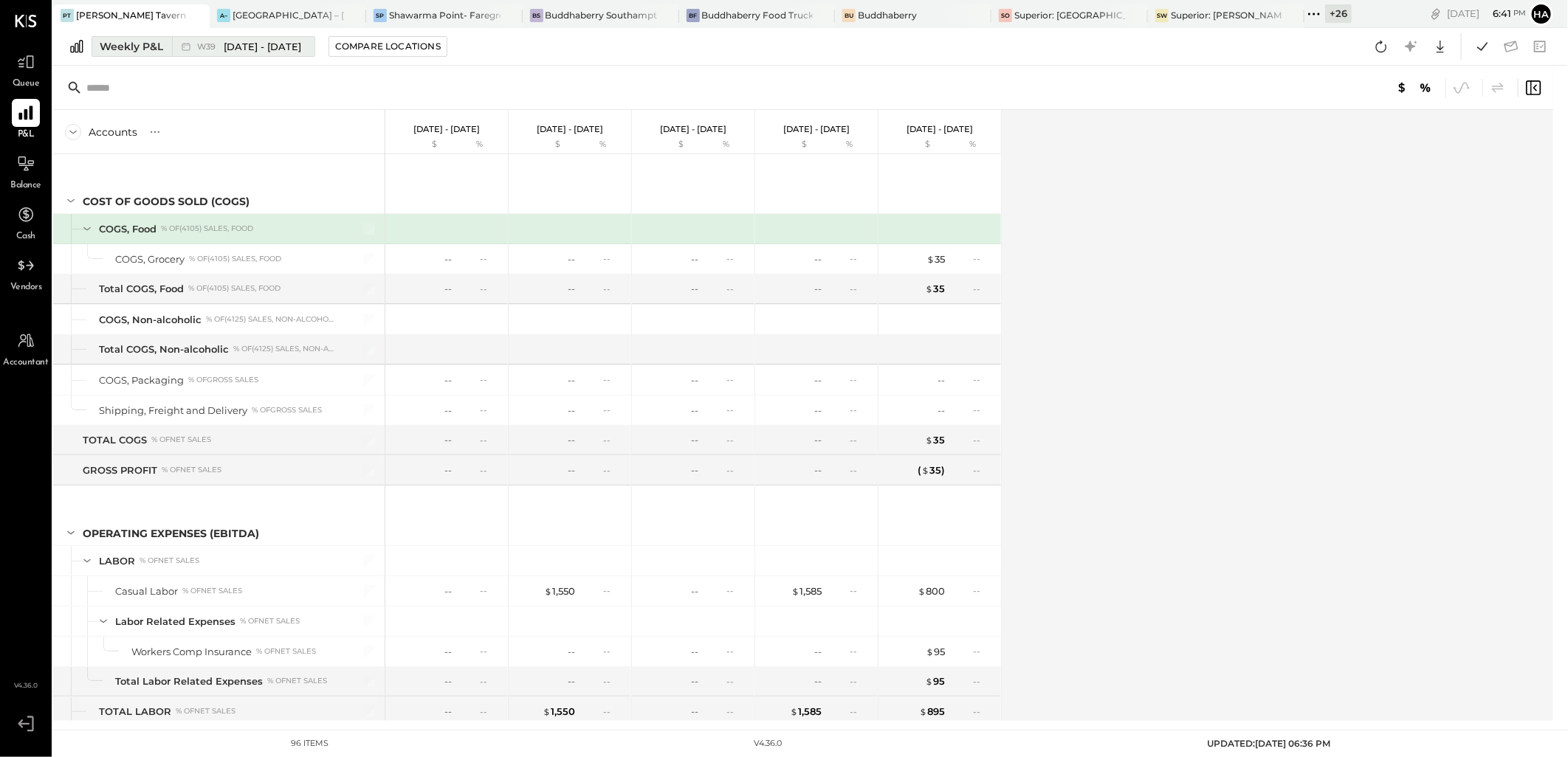
click at [265, 46] on span "[DATE] - [DATE]" at bounding box center [262, 47] width 78 height 14
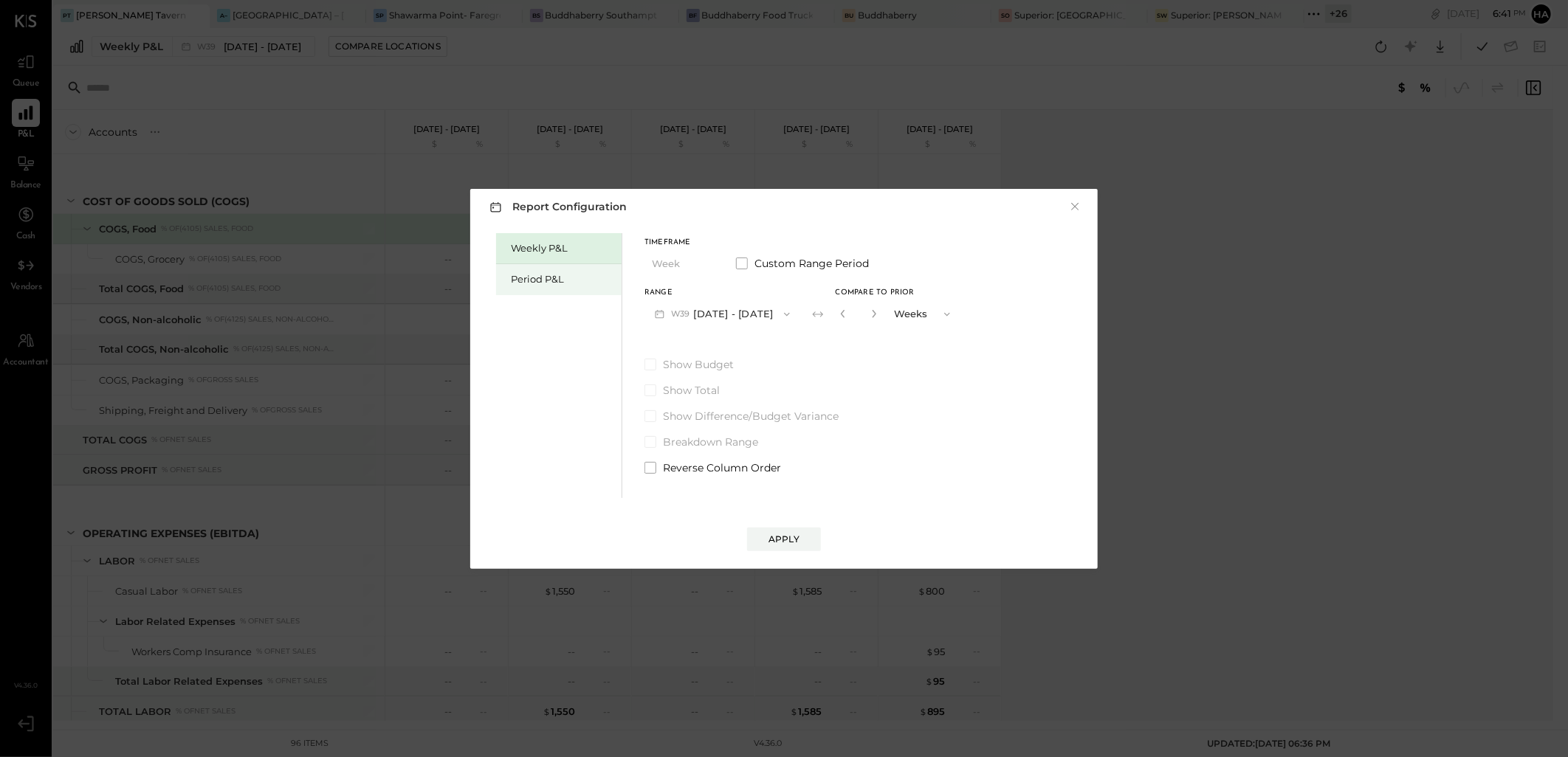
click at [551, 276] on div "Period P&L" at bounding box center [562, 280] width 104 height 14
click at [735, 315] on button "P10 Sep 29 - Oct 26, 2025" at bounding box center [720, 314] width 152 height 27
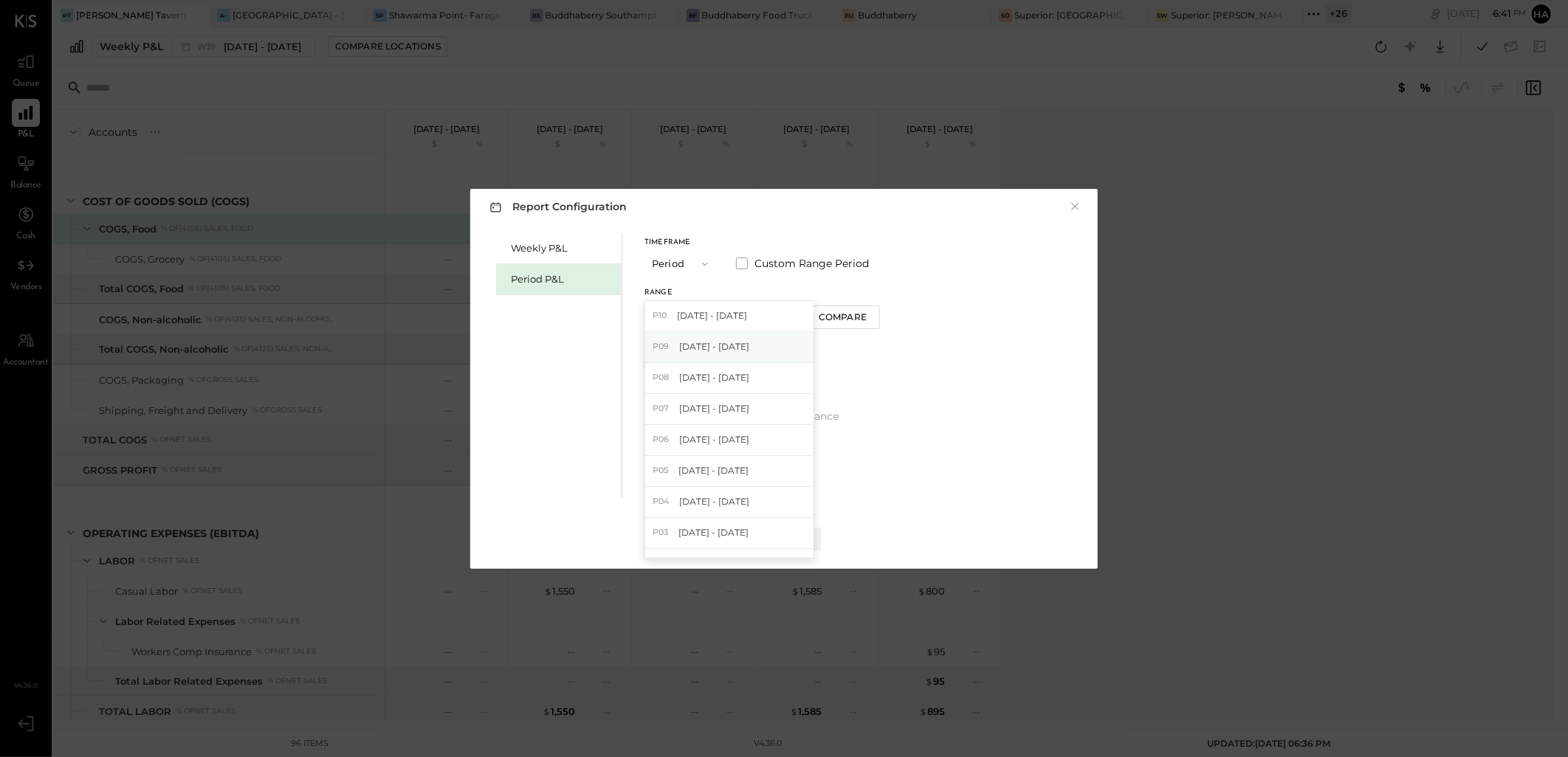
click at [727, 350] on span "Aug 25 - Sep 28, 2025" at bounding box center [714, 346] width 70 height 13
click at [868, 320] on div "Compare" at bounding box center [844, 317] width 48 height 13
click at [879, 313] on div "*" at bounding box center [856, 314] width 46 height 27
click at [876, 311] on icon "button" at bounding box center [871, 313] width 9 height 9
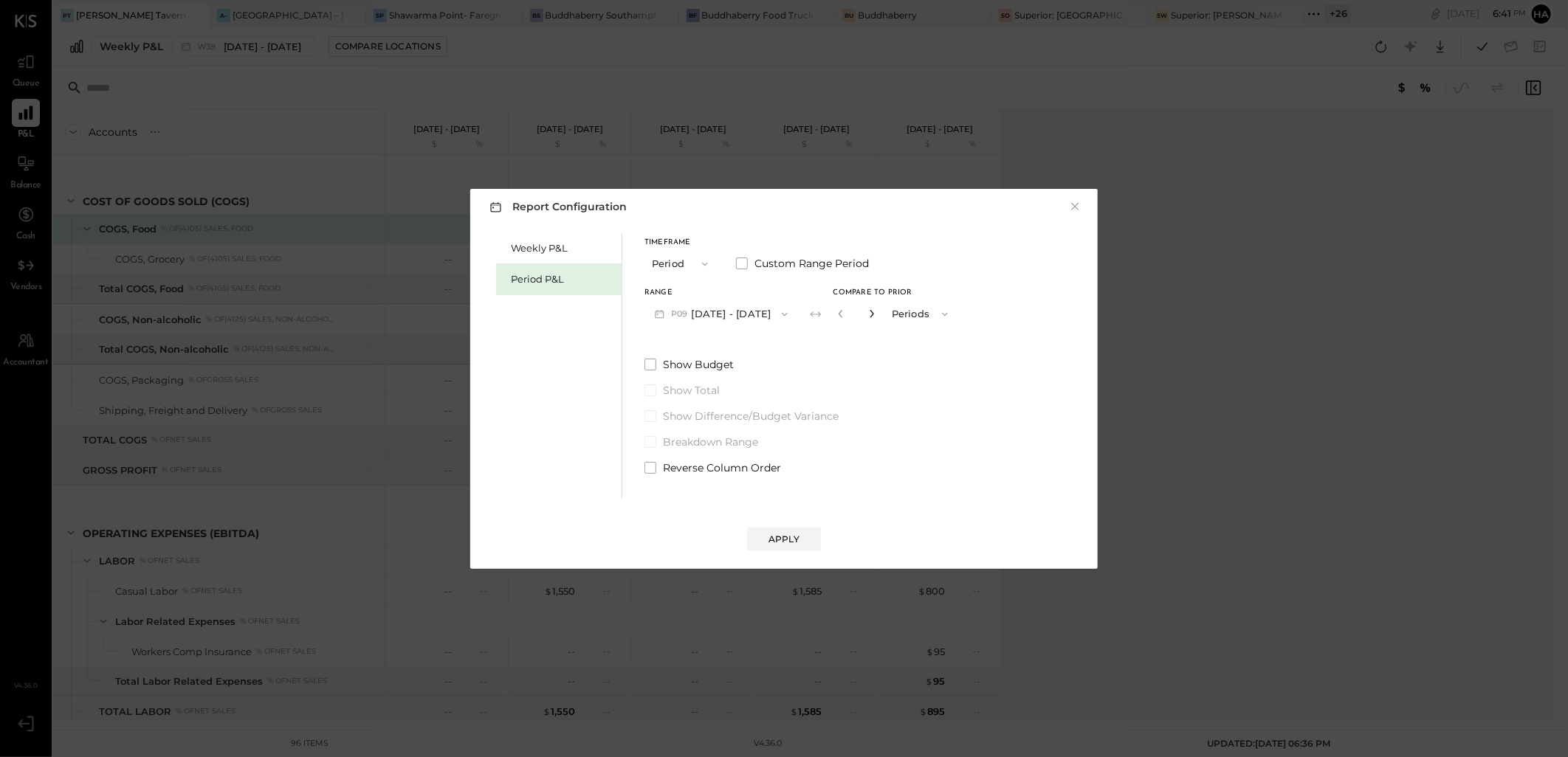
click at [876, 311] on icon "button" at bounding box center [871, 313] width 9 height 9
type input "*"
click at [800, 541] on button "Apply" at bounding box center [784, 539] width 74 height 24
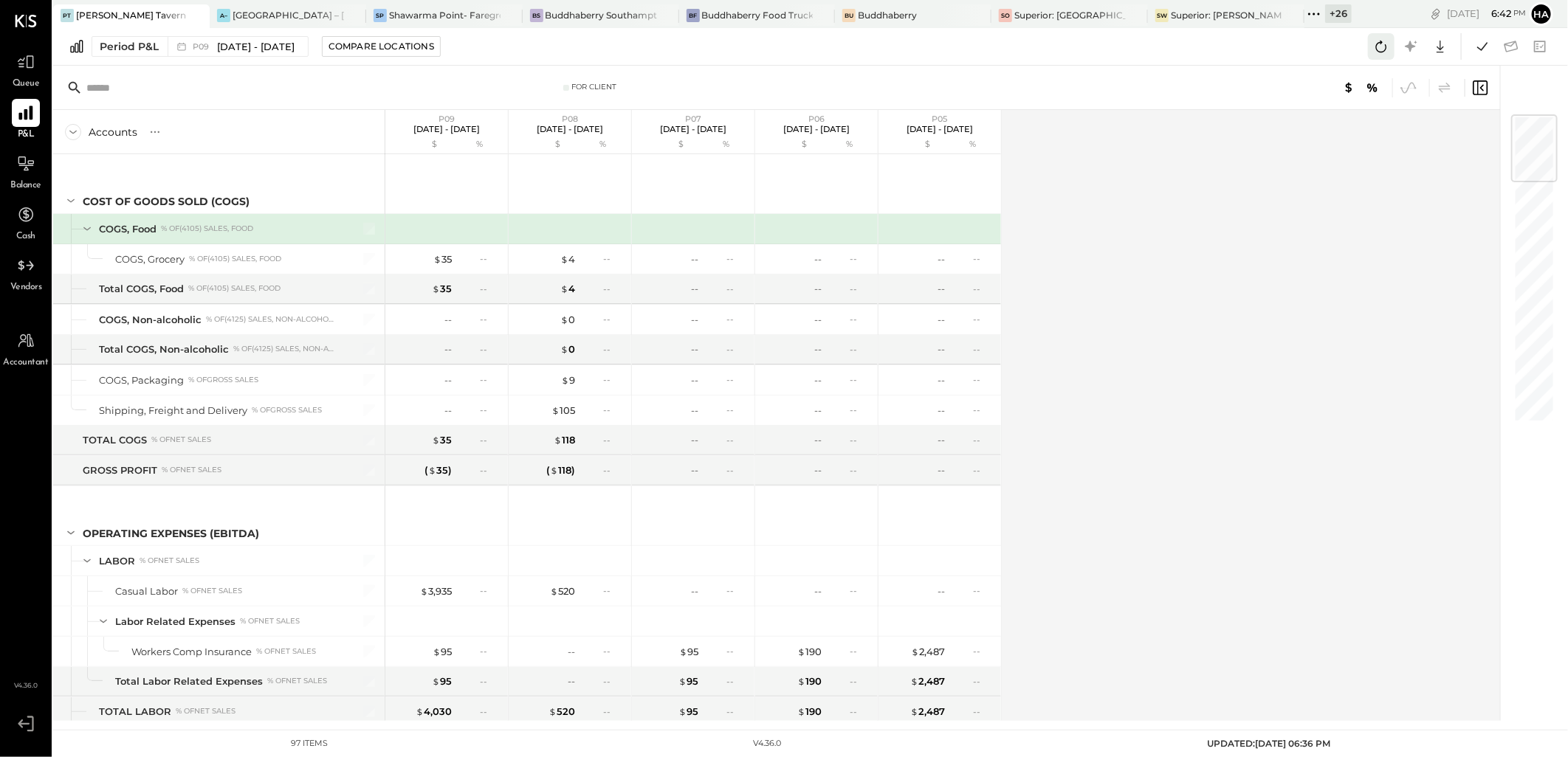
click at [1383, 49] on icon at bounding box center [1381, 46] width 19 height 19
click at [1485, 45] on icon at bounding box center [1482, 46] width 10 height 8
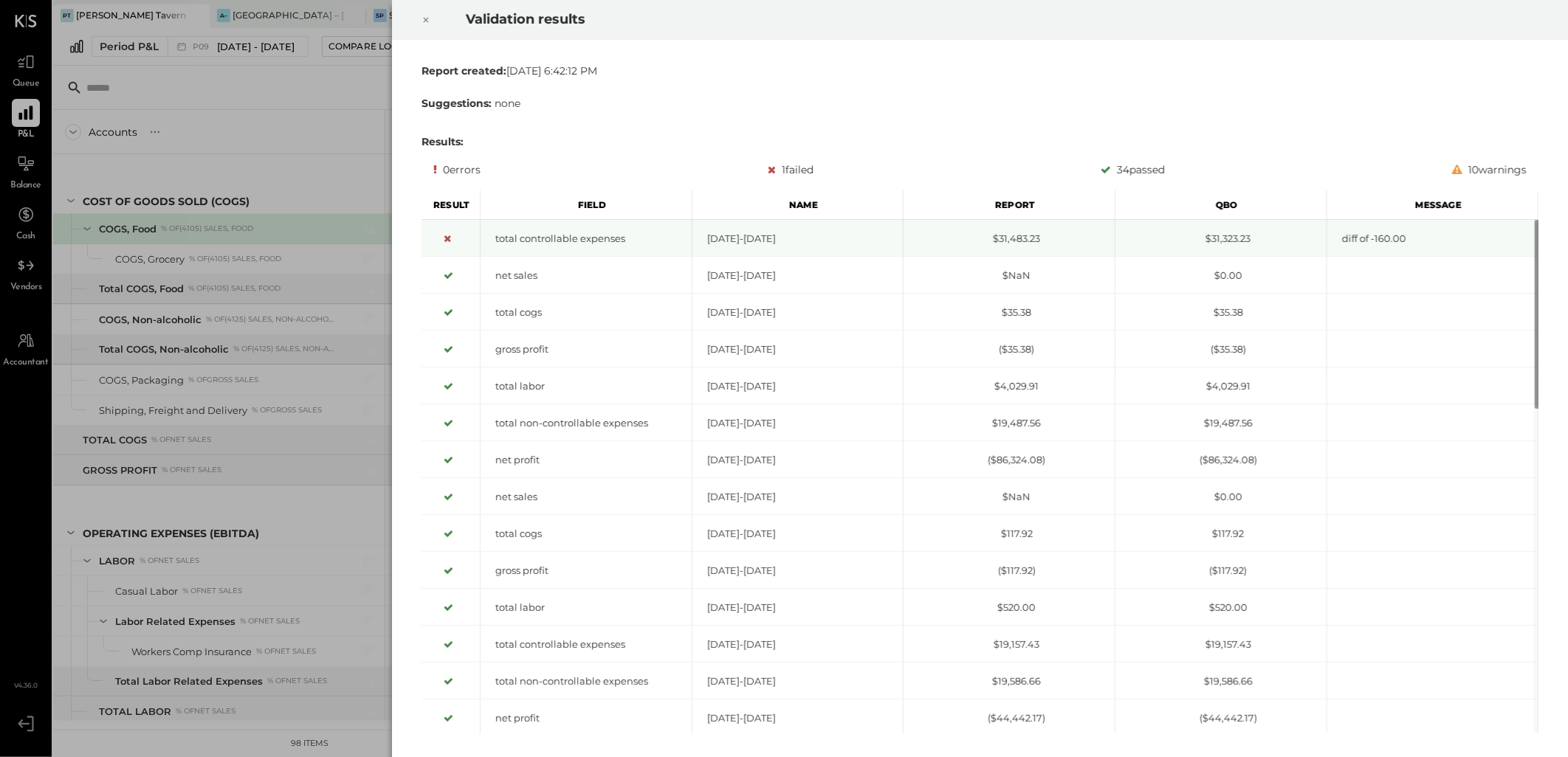
click at [1268, 238] on div "$31,323.23" at bounding box center [1220, 239] width 211 height 14
click at [1208, 238] on div "$31,323.23" at bounding box center [1220, 239] width 211 height 14
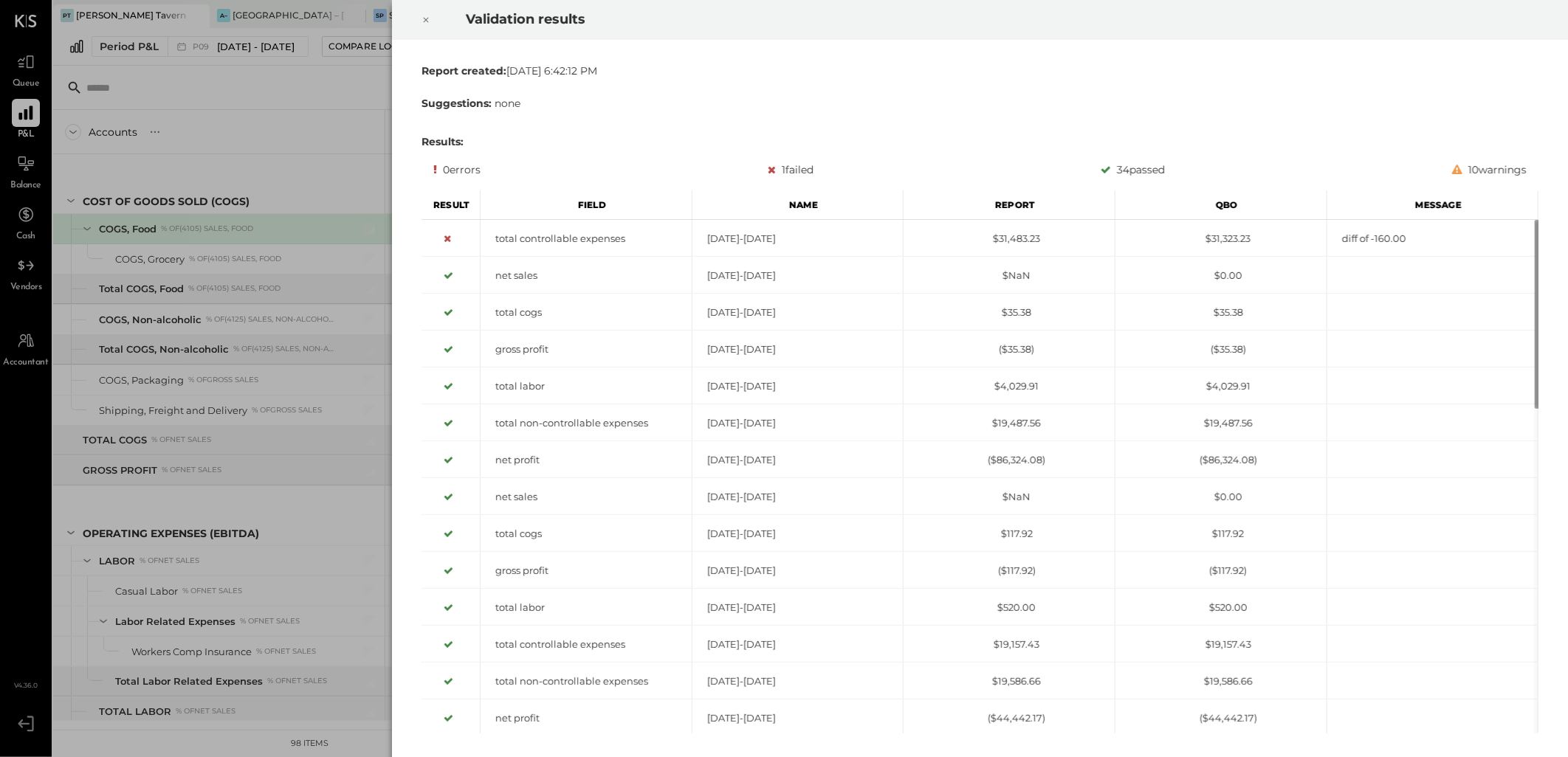
click at [424, 18] on icon at bounding box center [426, 20] width 5 height 5
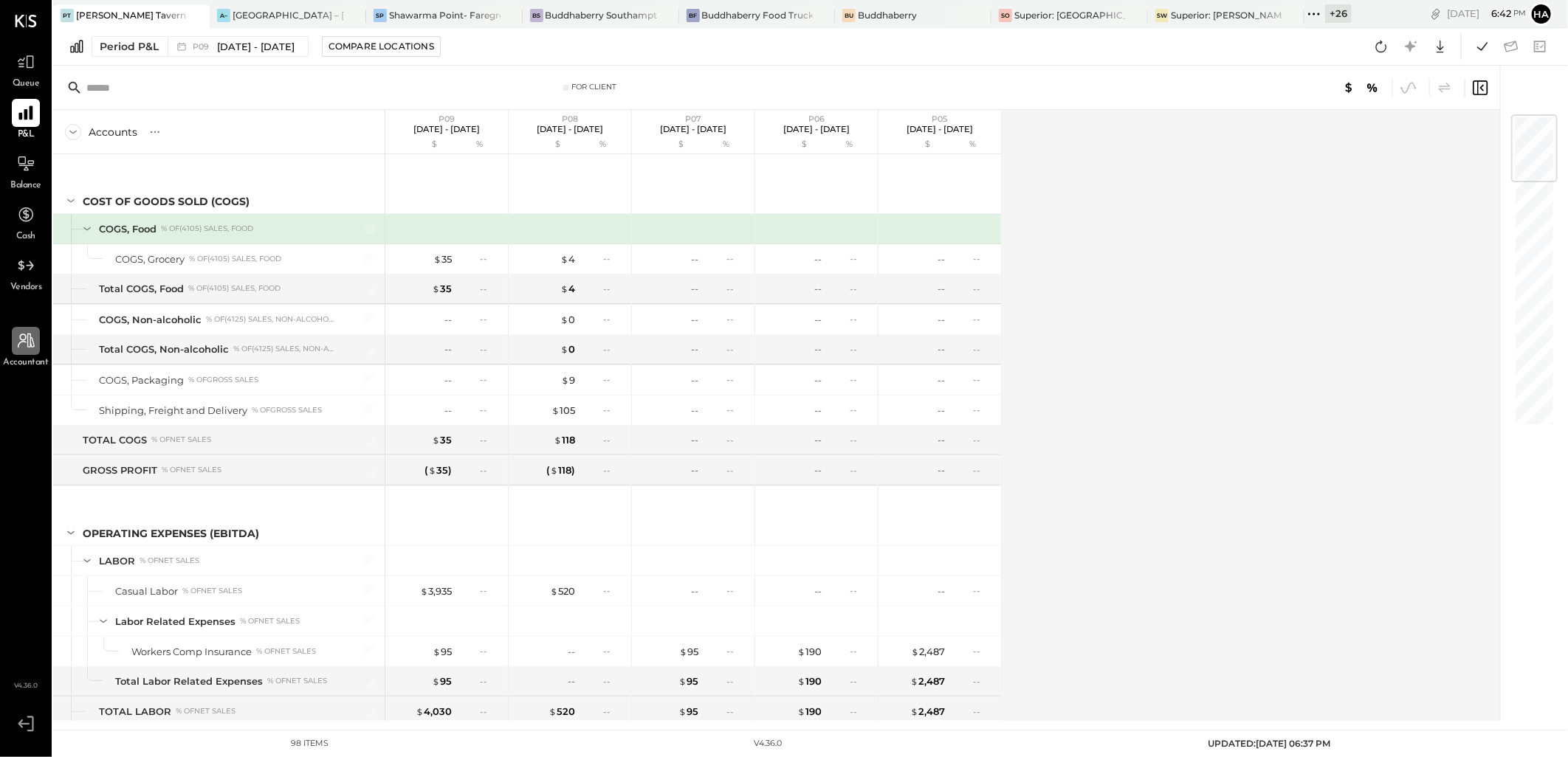
click at [27, 343] on icon at bounding box center [27, 341] width 17 height 15
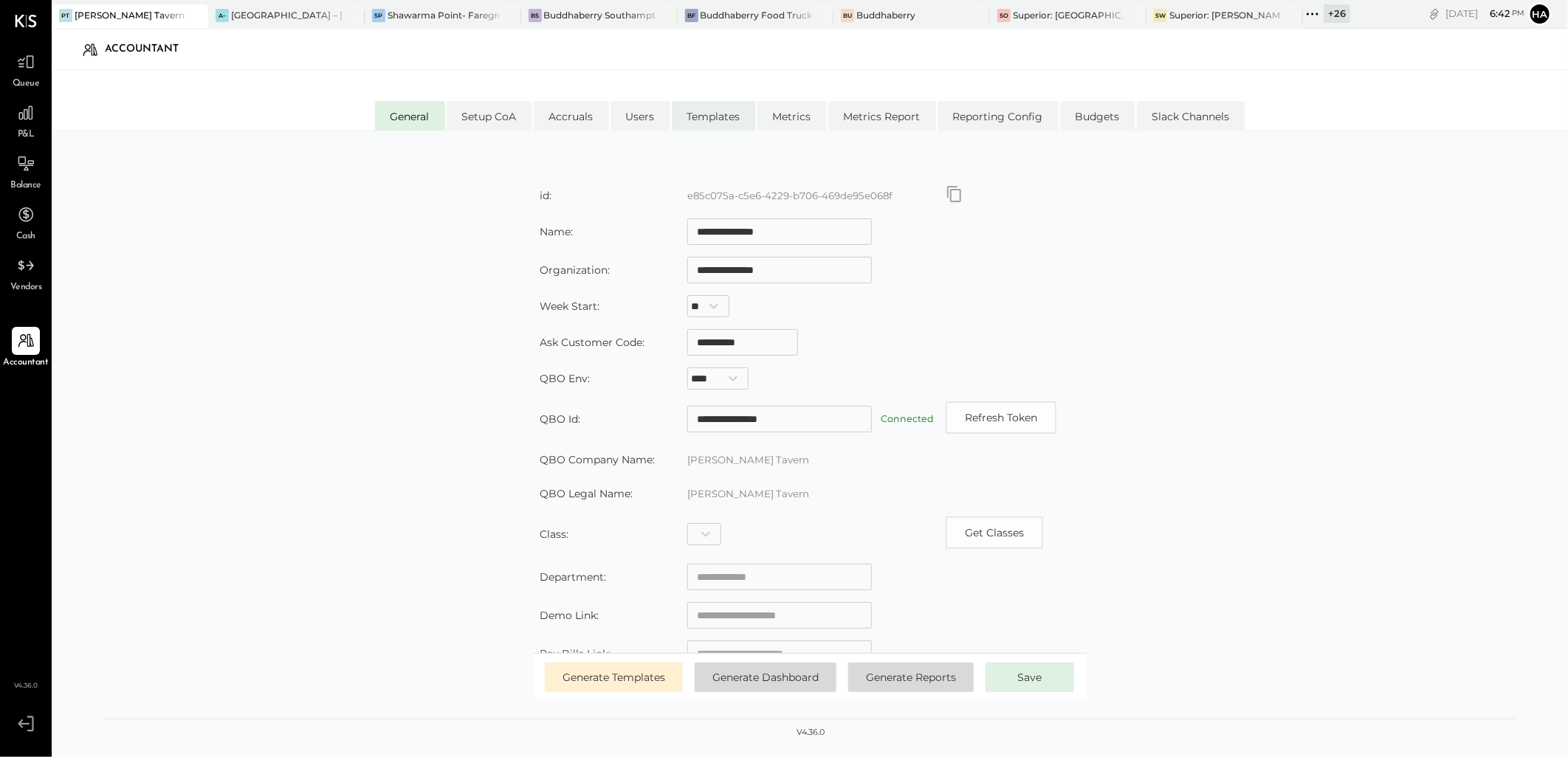
click at [709, 118] on li "Templates" at bounding box center [713, 116] width 84 height 30
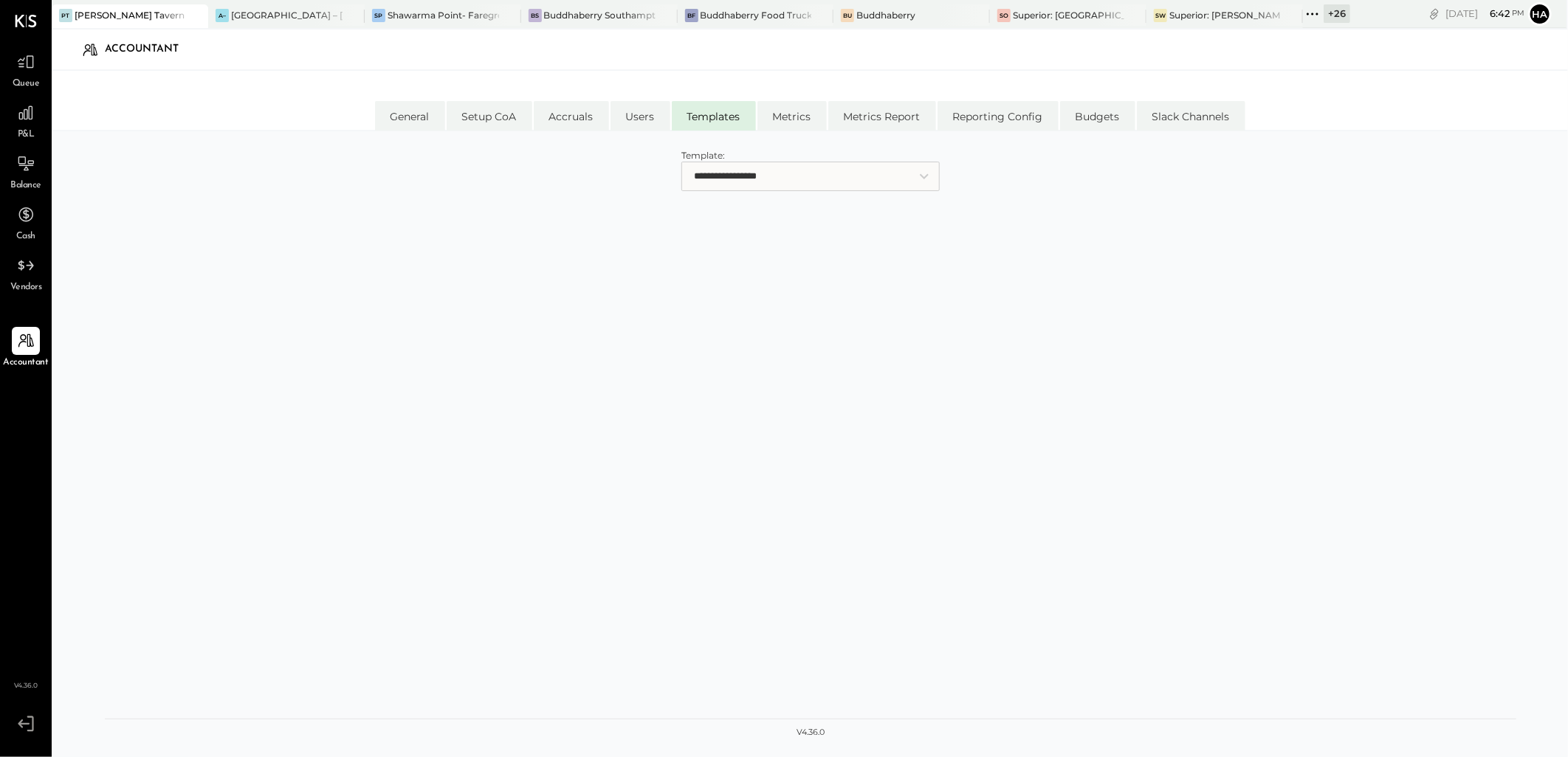
click at [741, 168] on select "**********" at bounding box center [810, 177] width 258 height 30
select select "**********"
click at [682, 162] on select "**********" at bounding box center [810, 177] width 258 height 30
select select "*****"
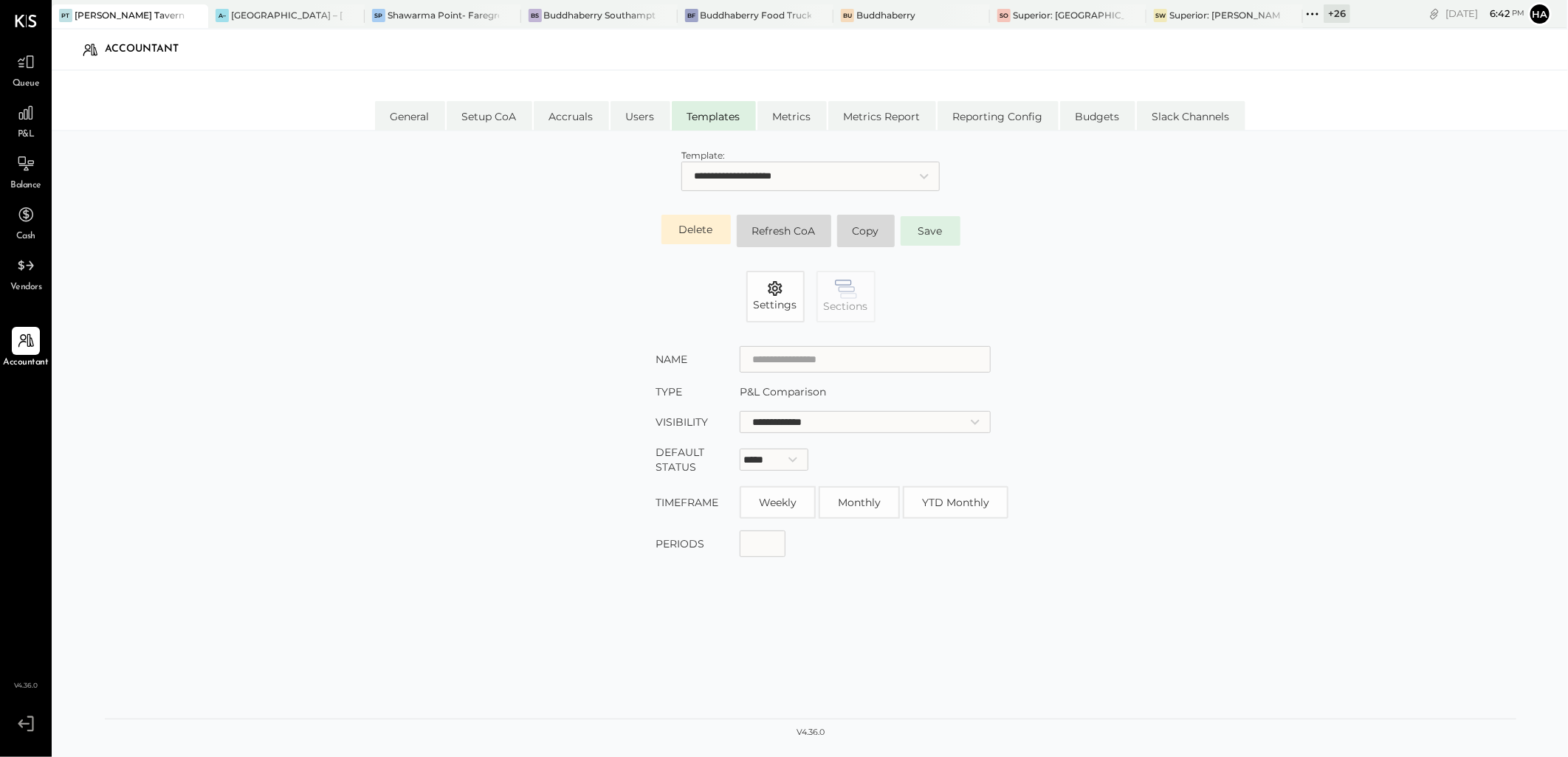
click at [743, 174] on select "**********" at bounding box center [810, 177] width 258 height 30
type input "**********"
select select "**********"
select select "*********"
type input "*"
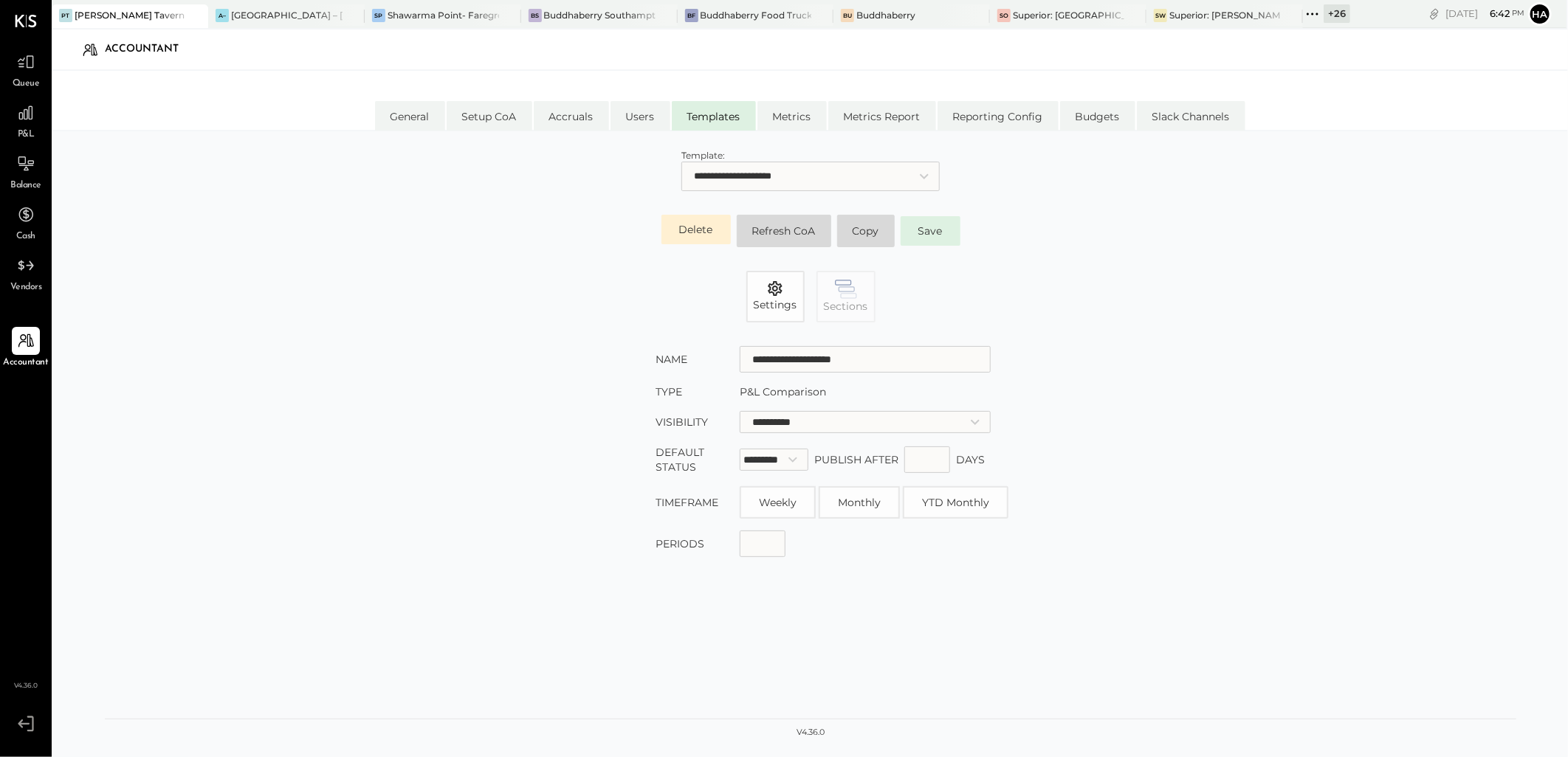
click at [743, 174] on select "**********" at bounding box center [810, 177] width 258 height 30
click at [791, 234] on button "Refresh CoA" at bounding box center [784, 231] width 94 height 32
click at [773, 176] on select "**********" at bounding box center [810, 177] width 258 height 30
click at [682, 162] on select "**********" at bounding box center [810, 177] width 258 height 30
click at [846, 295] on icon "button" at bounding box center [846, 289] width 22 height 19
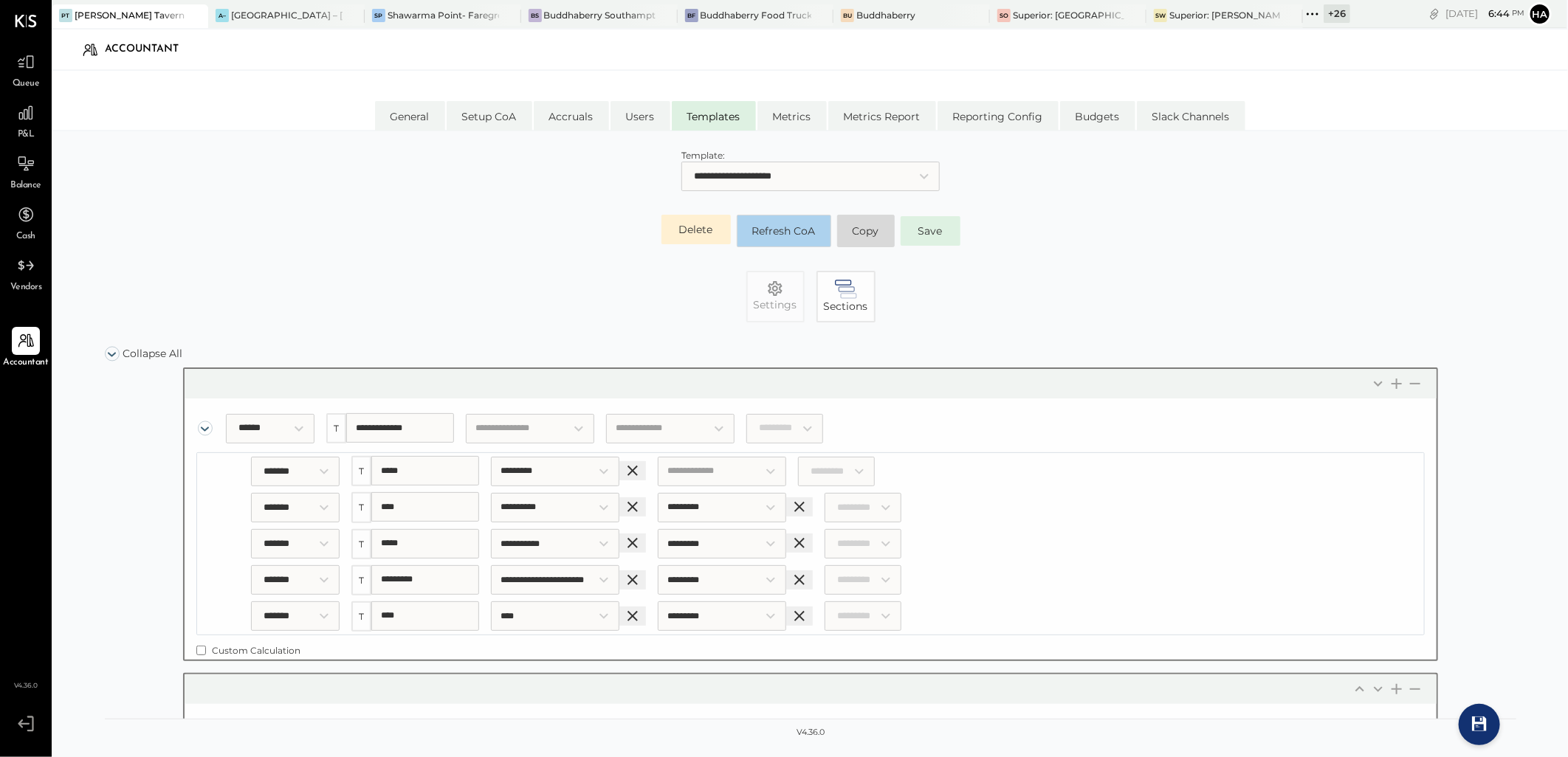
click at [800, 229] on button "Refresh CoA" at bounding box center [784, 231] width 94 height 32
click at [25, 119] on icon at bounding box center [26, 113] width 19 height 19
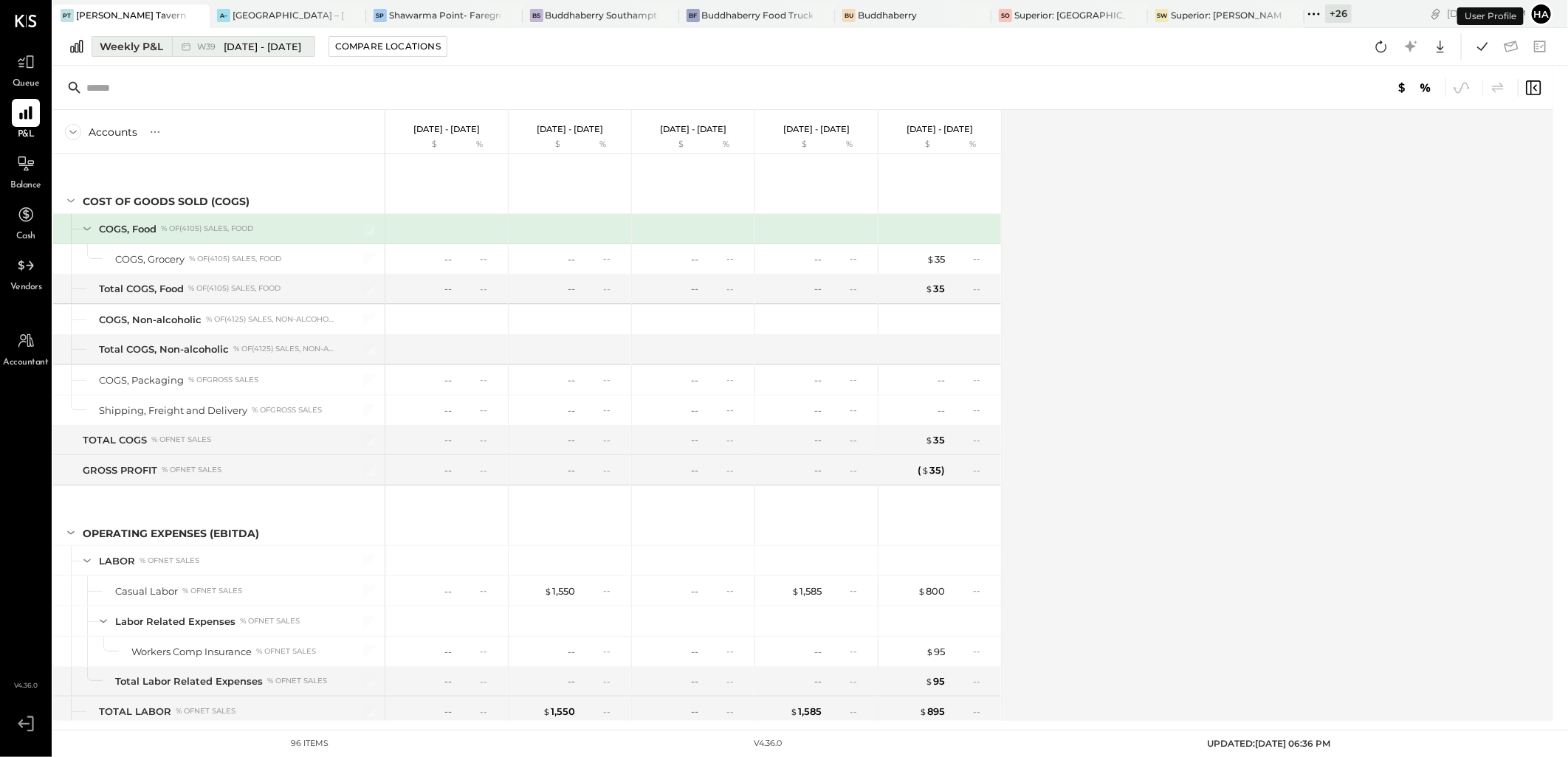
click at [229, 42] on span "[DATE] - [DATE]" at bounding box center [262, 47] width 78 height 14
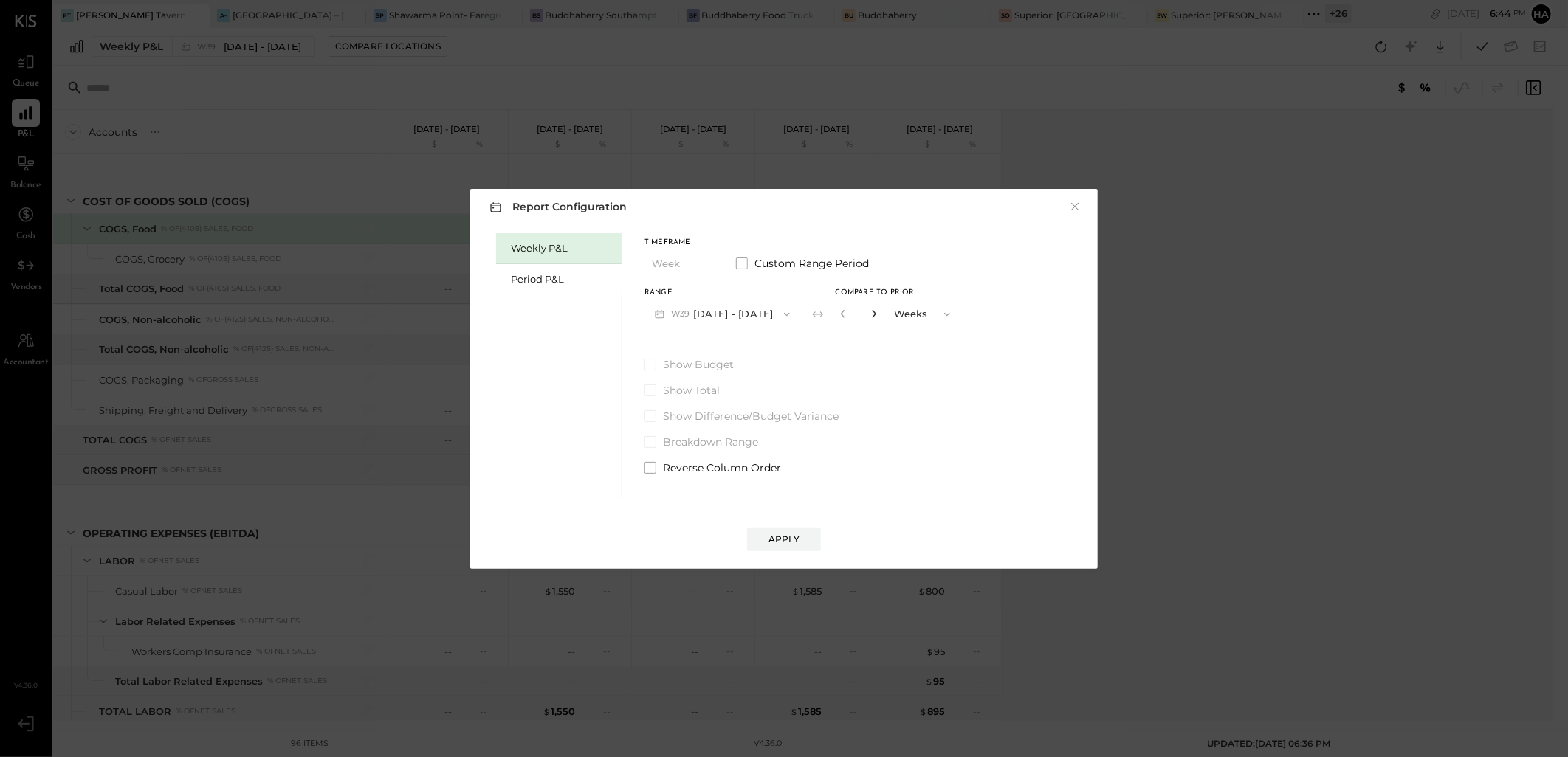
click at [875, 314] on icon "button" at bounding box center [873, 314] width 4 height 8
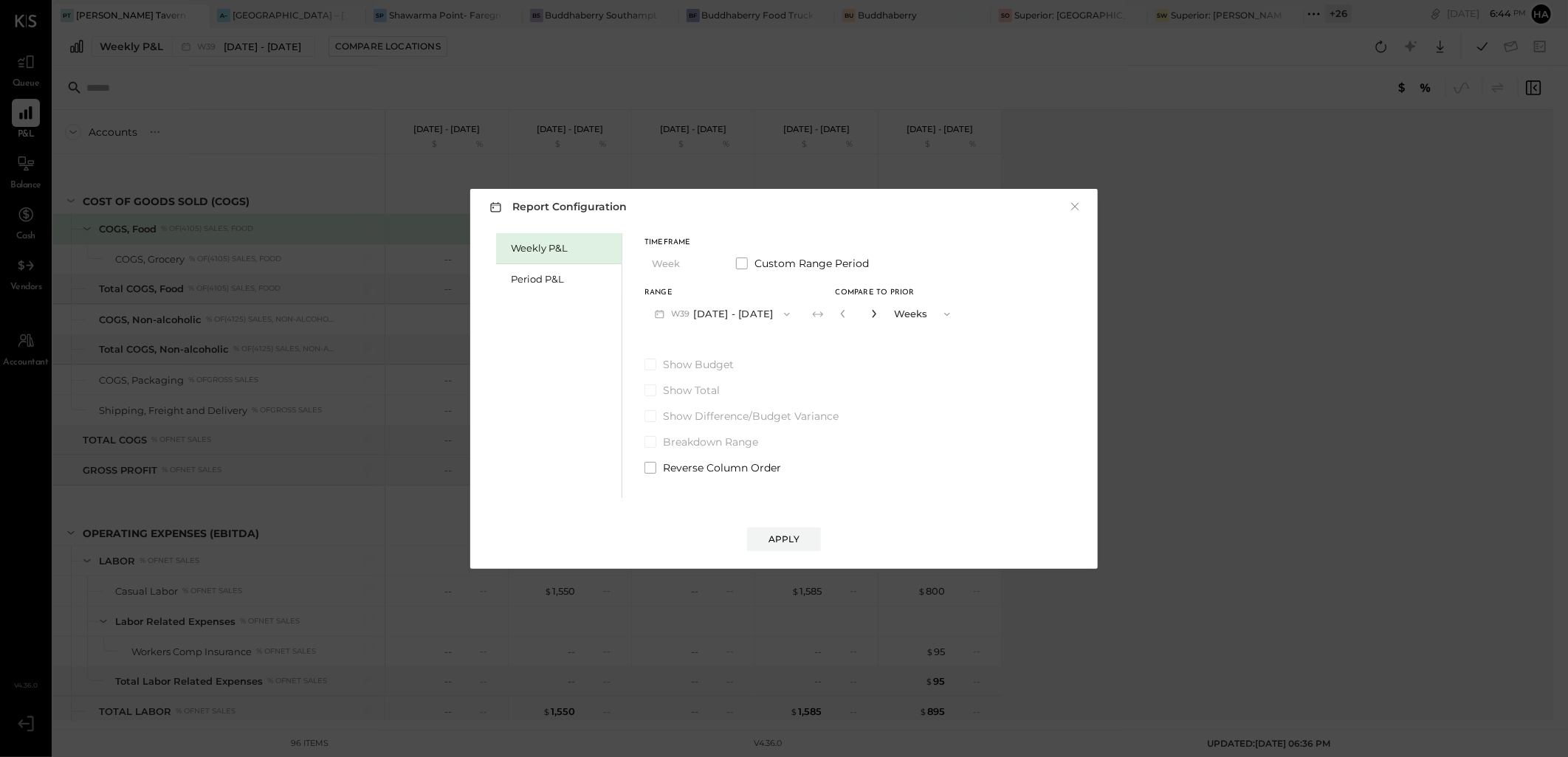
click at [875, 314] on icon "button" at bounding box center [873, 314] width 4 height 8
type input "**"
click at [793, 539] on div "Apply" at bounding box center [784, 539] width 31 height 13
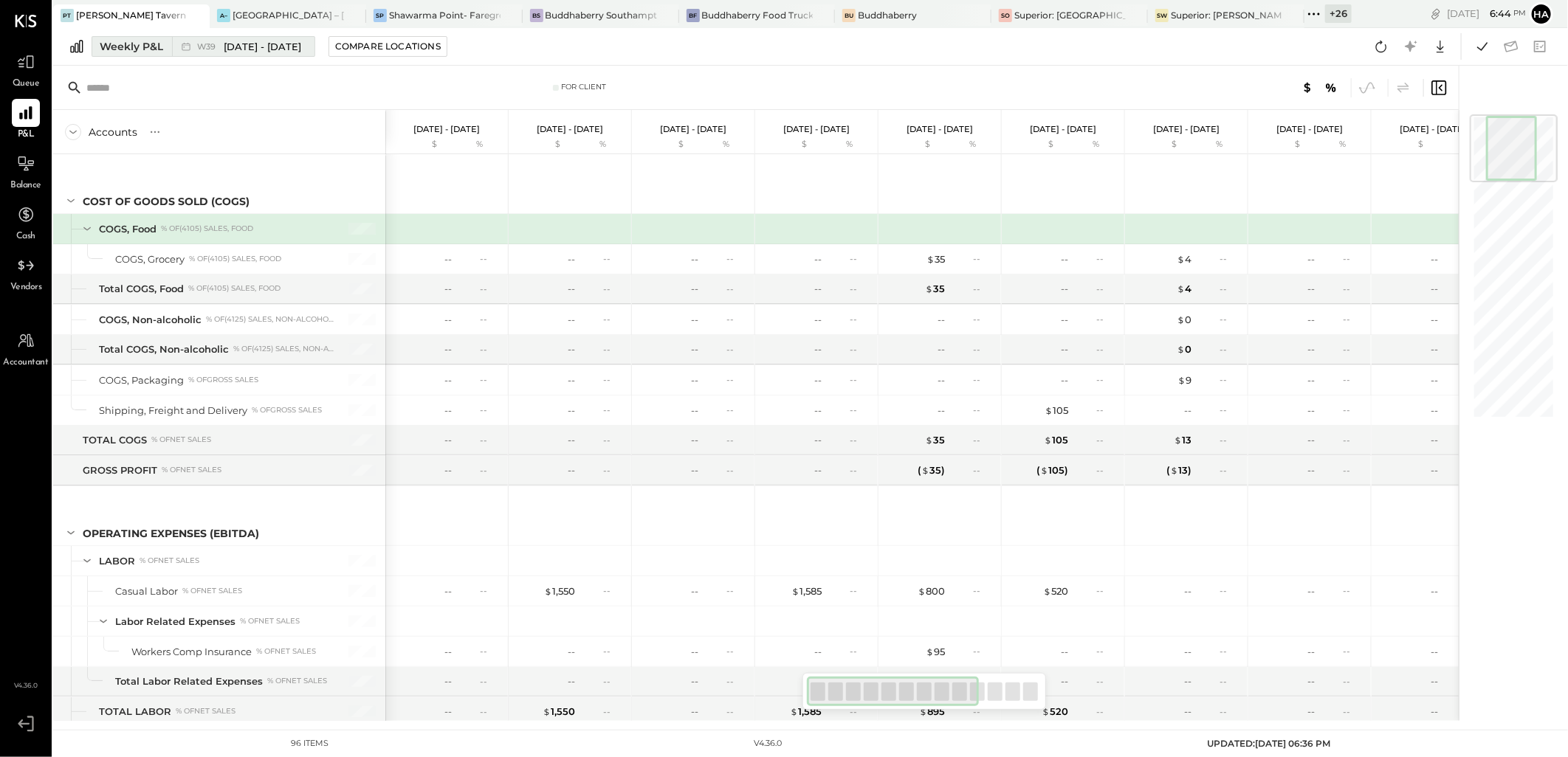
click at [234, 42] on span "[DATE] - [DATE]" at bounding box center [262, 47] width 78 height 14
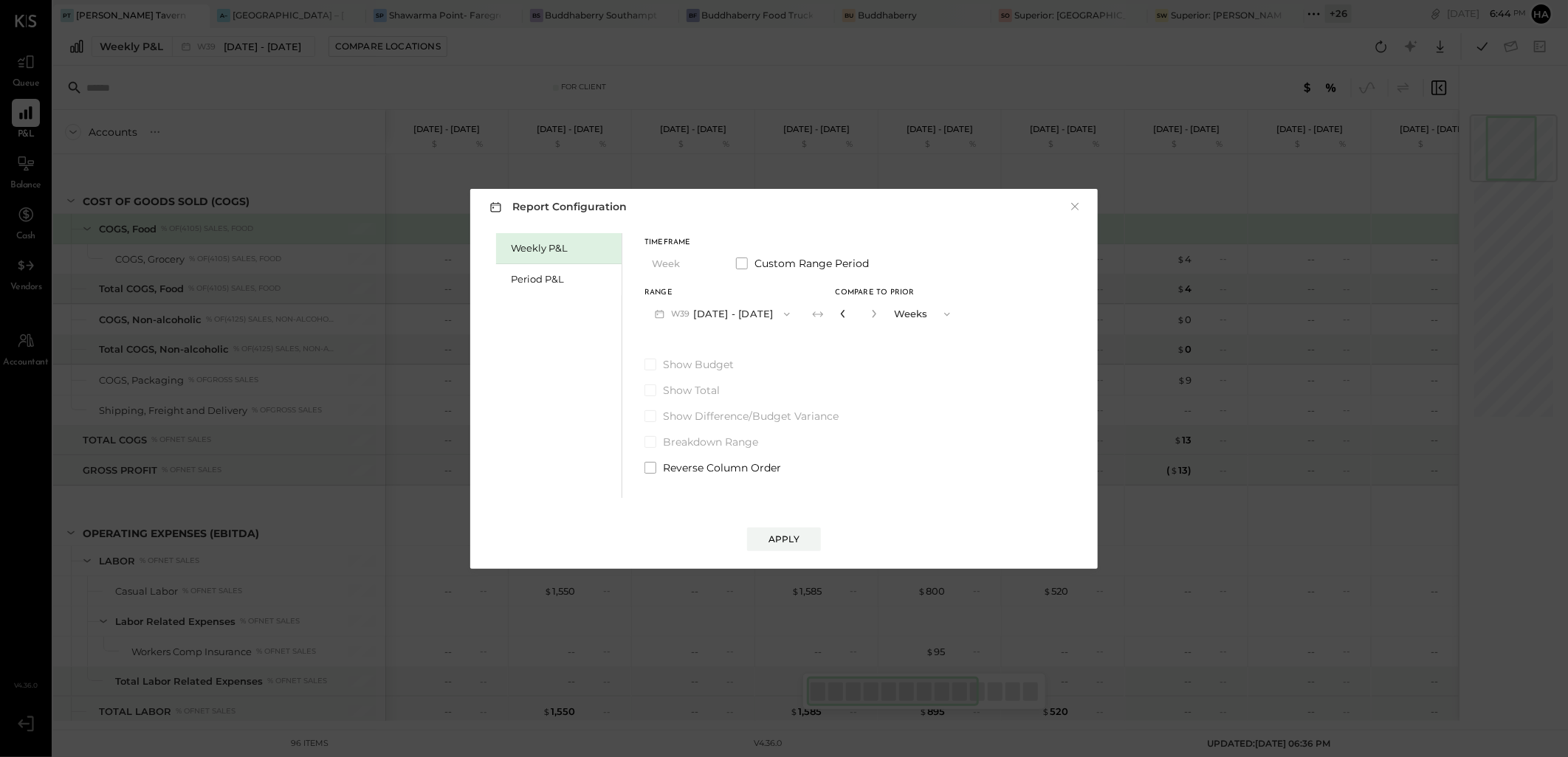
click at [842, 315] on icon "button" at bounding box center [842, 313] width 9 height 9
type input "*"
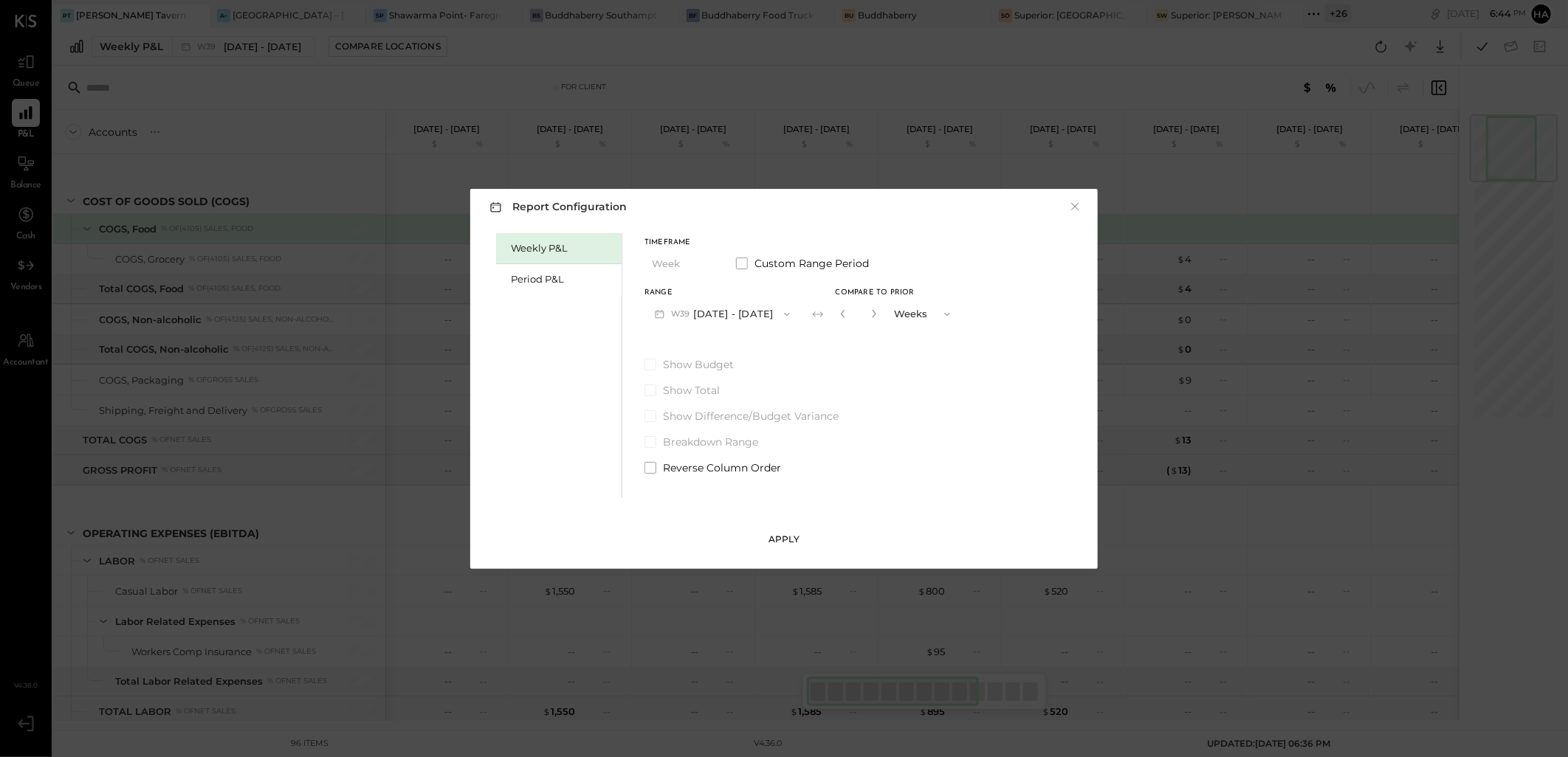
click at [793, 530] on button "Apply" at bounding box center [784, 539] width 74 height 24
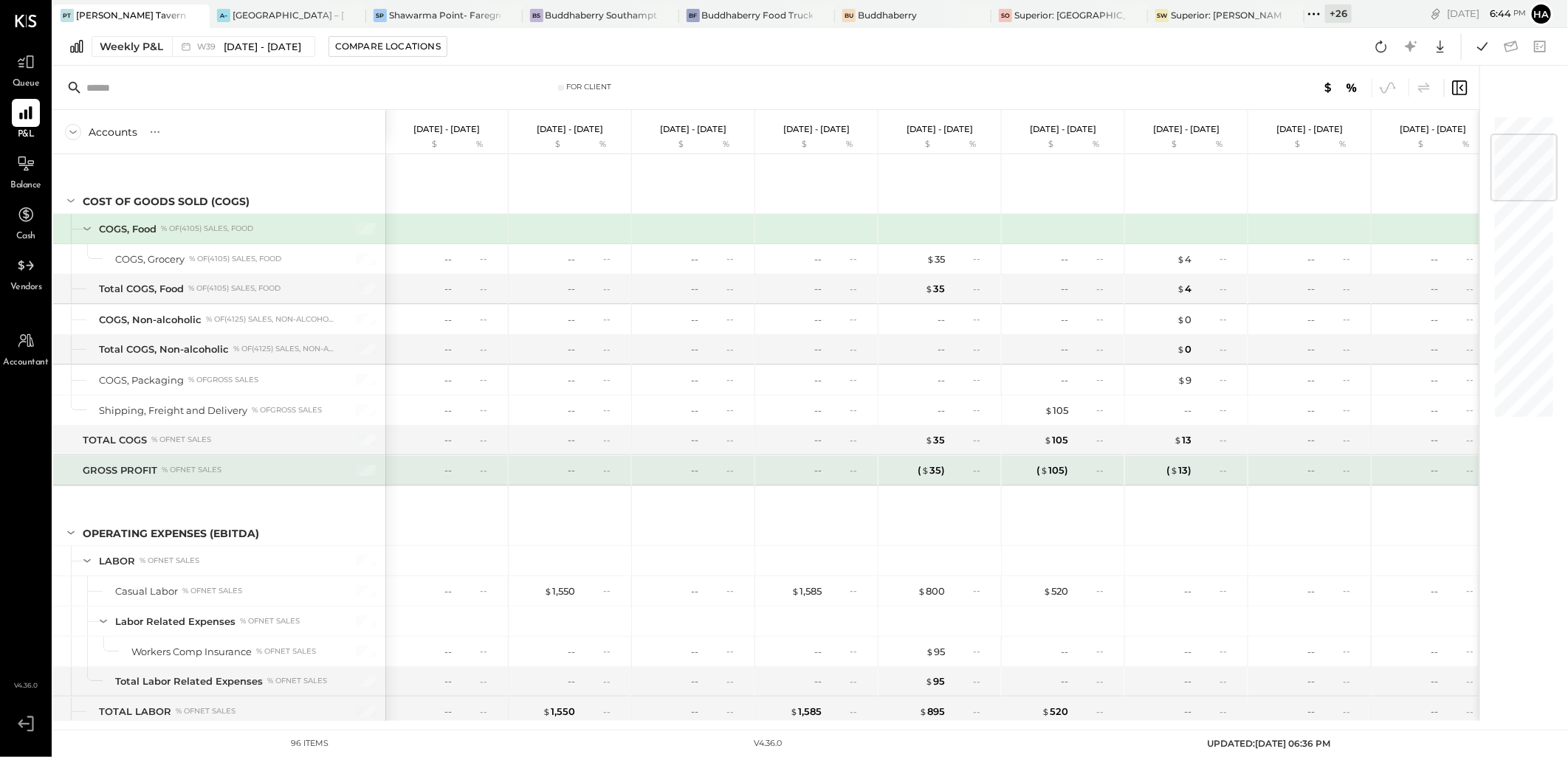
scroll to position [327, 0]
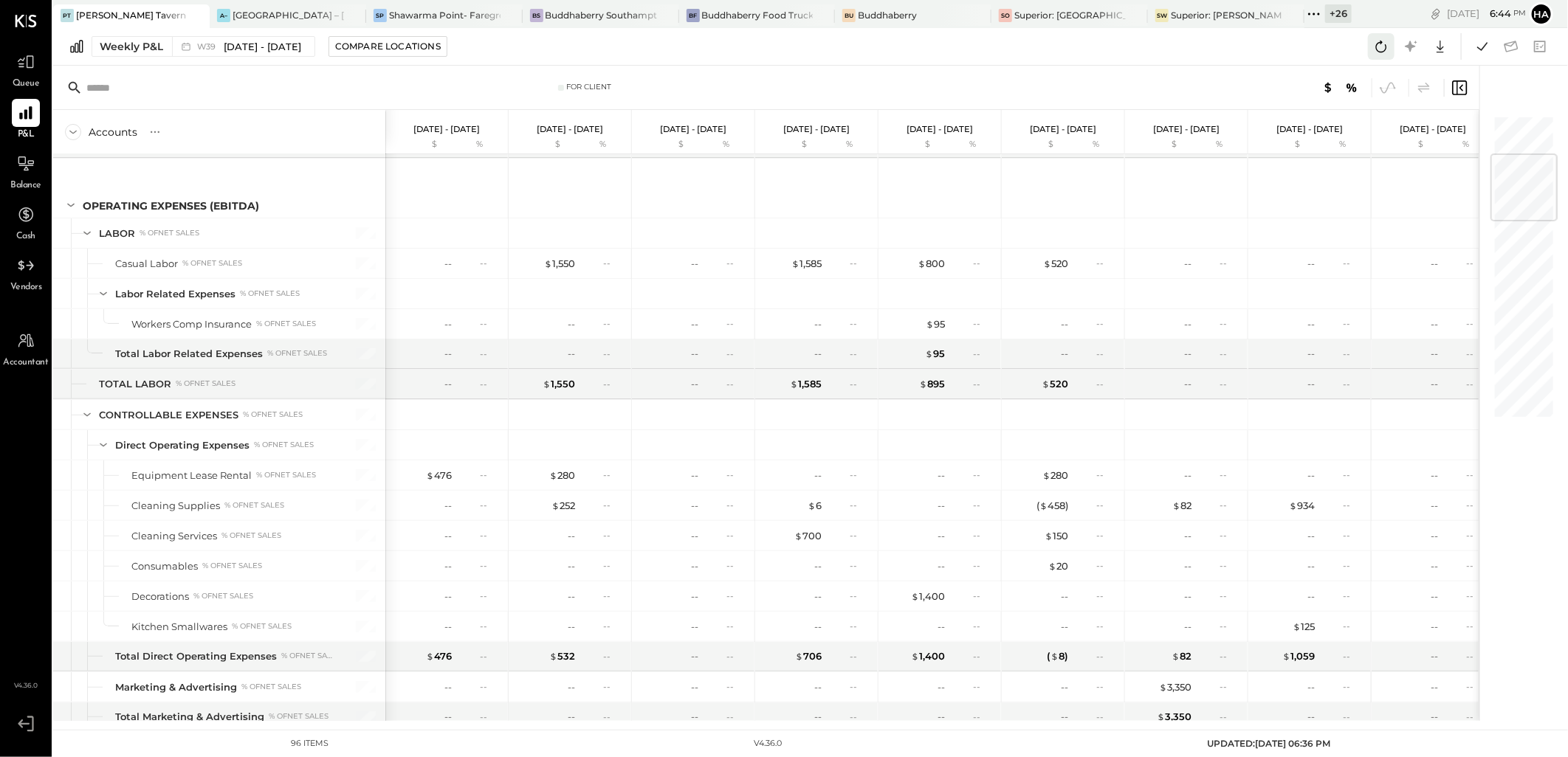
click at [1388, 46] on icon at bounding box center [1381, 46] width 19 height 19
click at [1488, 48] on icon at bounding box center [1482, 46] width 19 height 19
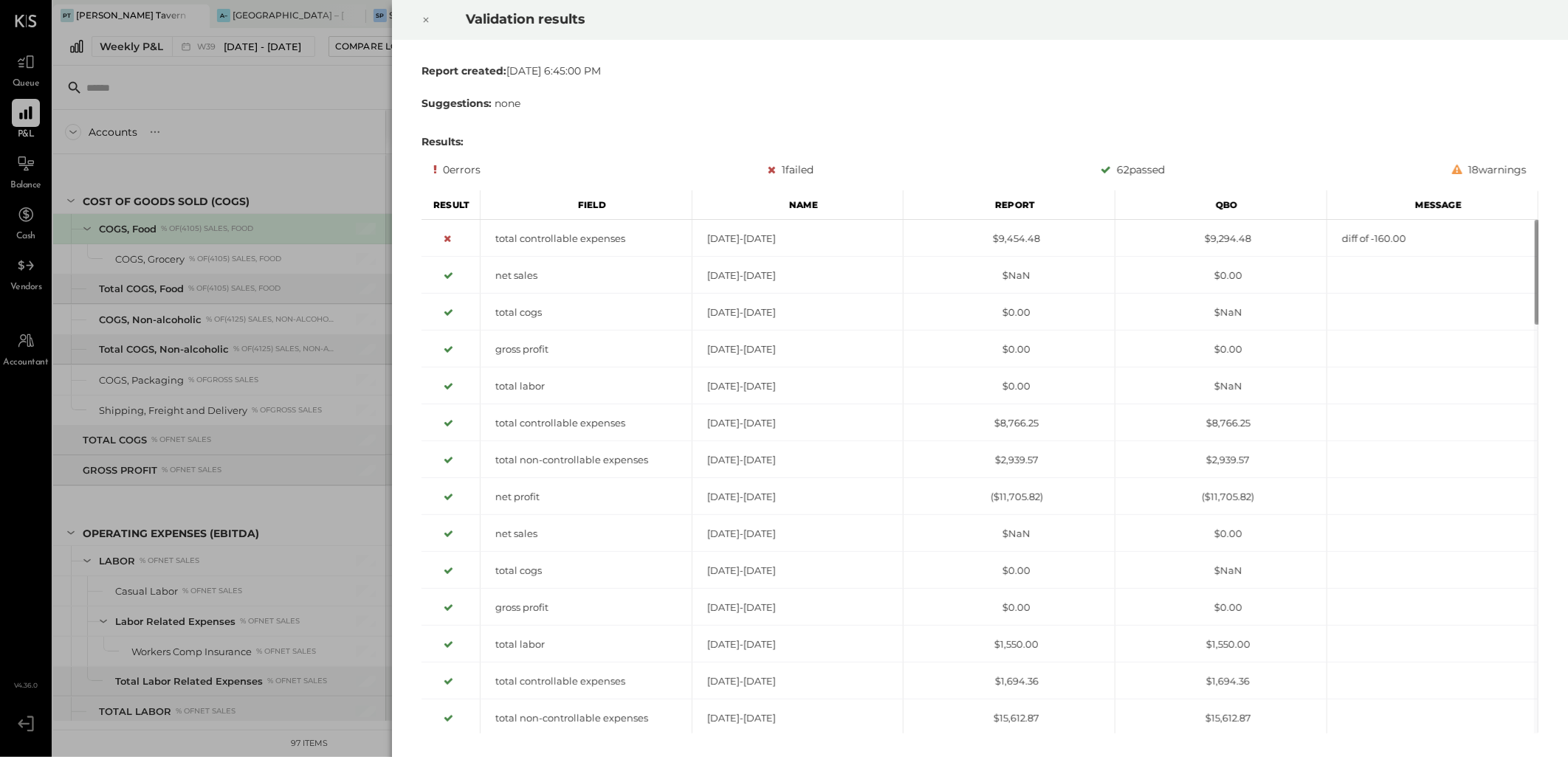
click at [778, 176] on div "1 failed" at bounding box center [791, 170] width 46 height 18
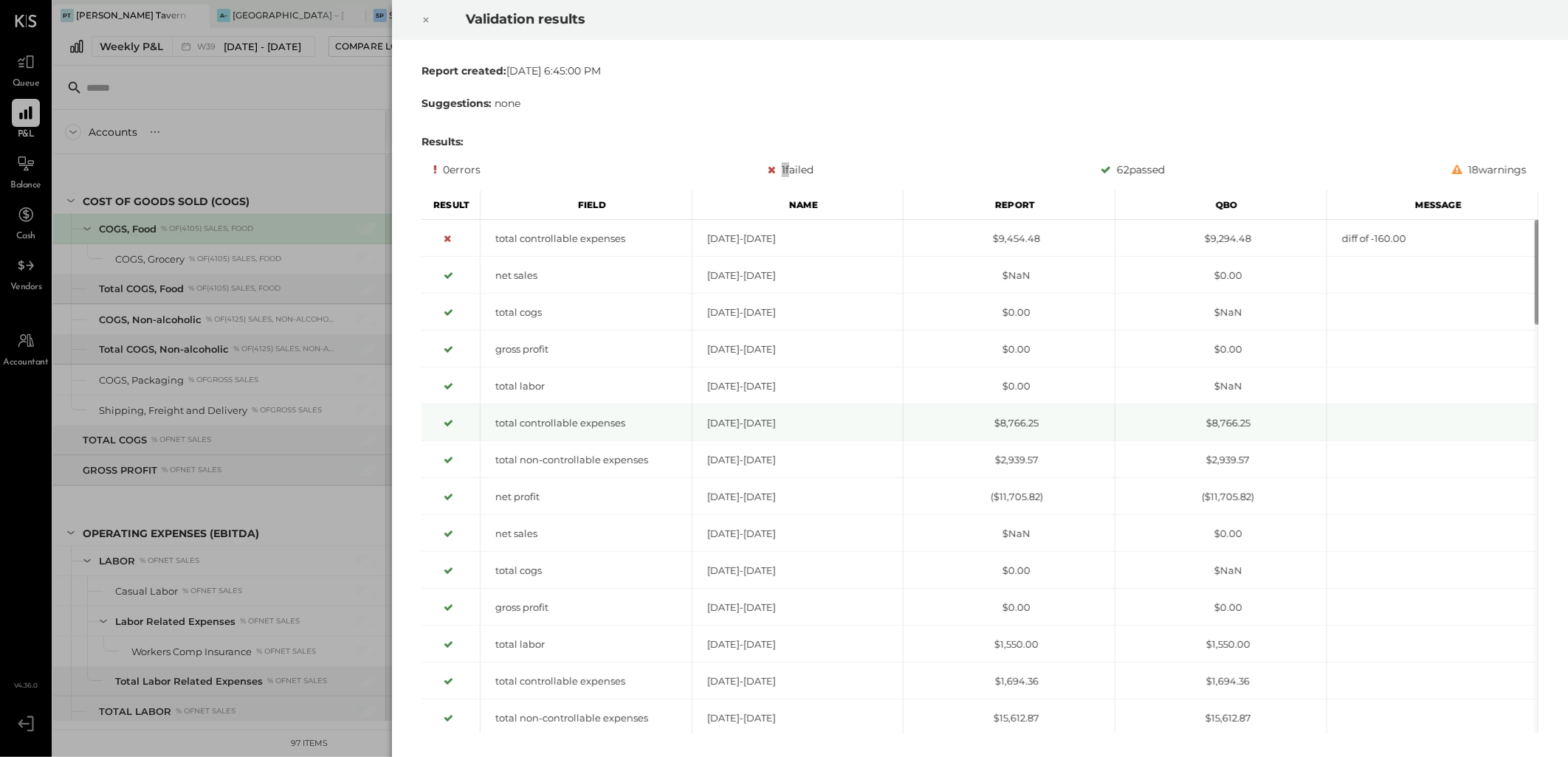
click at [429, 204] on div "Validation results Report created: Thu Oct 02 2025 6:45:00 PM Suggestions: none…" at bounding box center [784, 378] width 1568 height 757
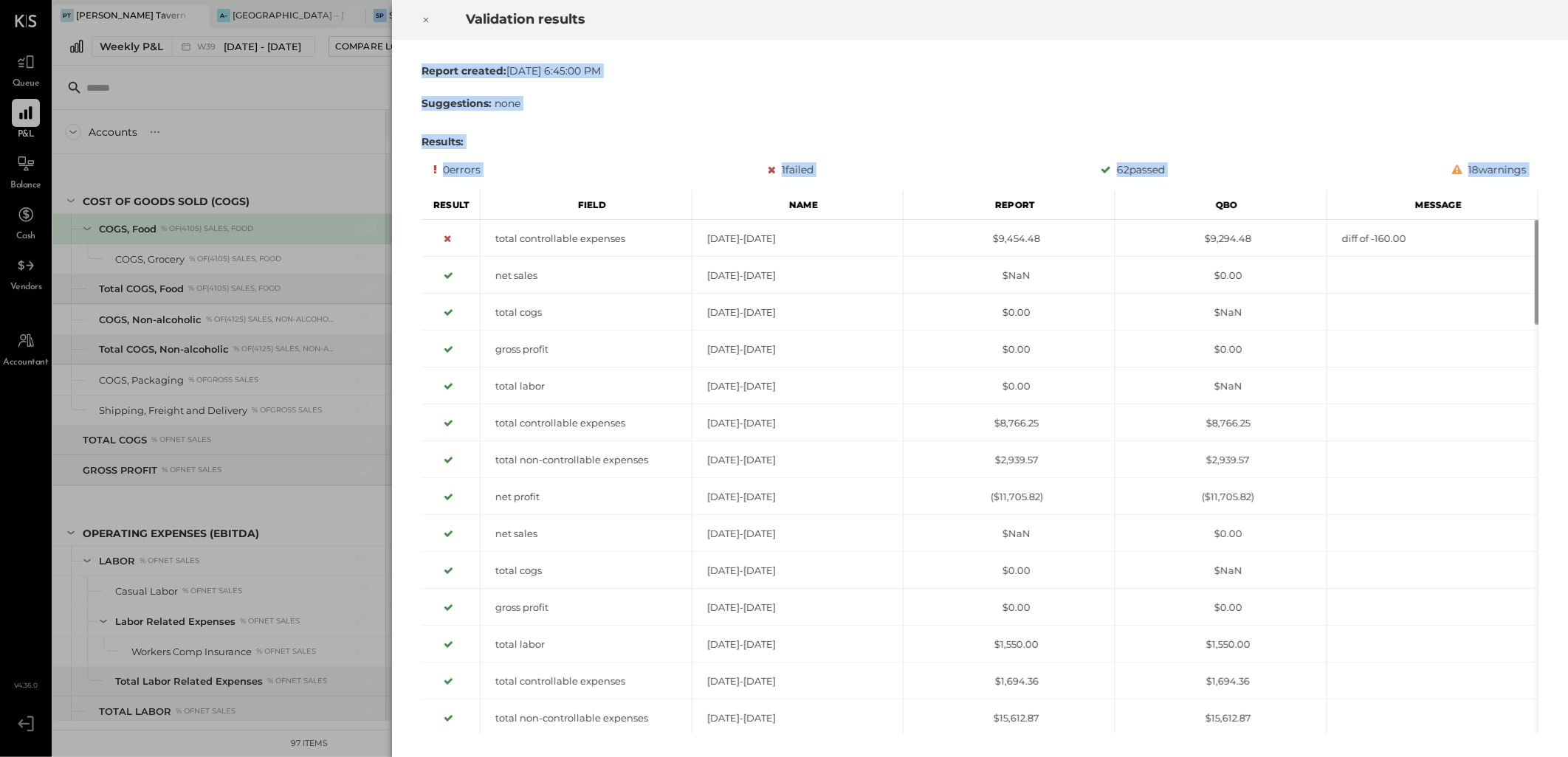
click at [428, 16] on icon at bounding box center [426, 20] width 9 height 18
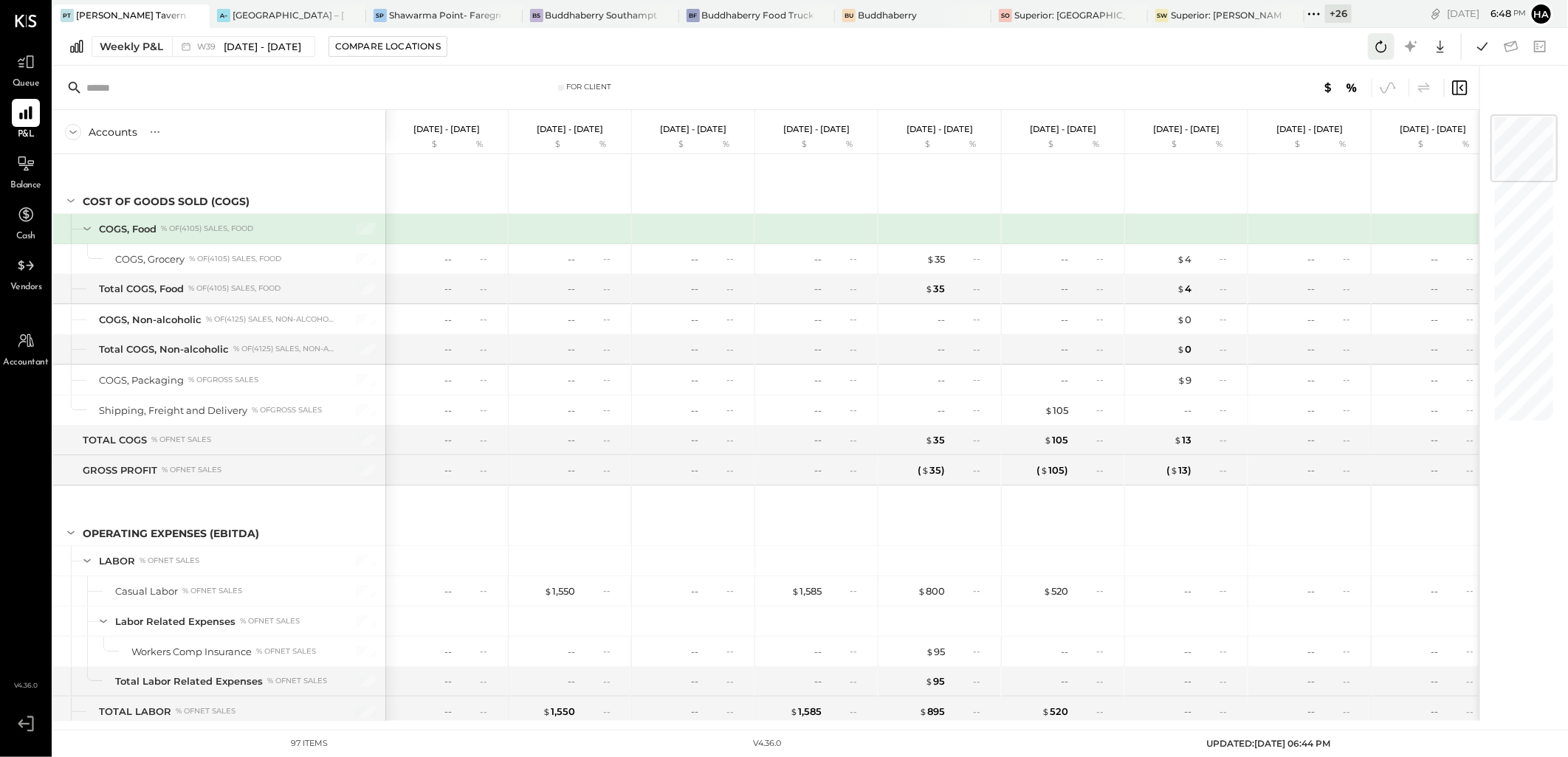
click at [1389, 50] on icon at bounding box center [1381, 46] width 19 height 19
click at [1383, 49] on icon at bounding box center [1381, 46] width 19 height 19
click at [1383, 47] on icon at bounding box center [1381, 46] width 19 height 19
click at [240, 49] on span "[DATE] - [DATE]" at bounding box center [262, 47] width 78 height 14
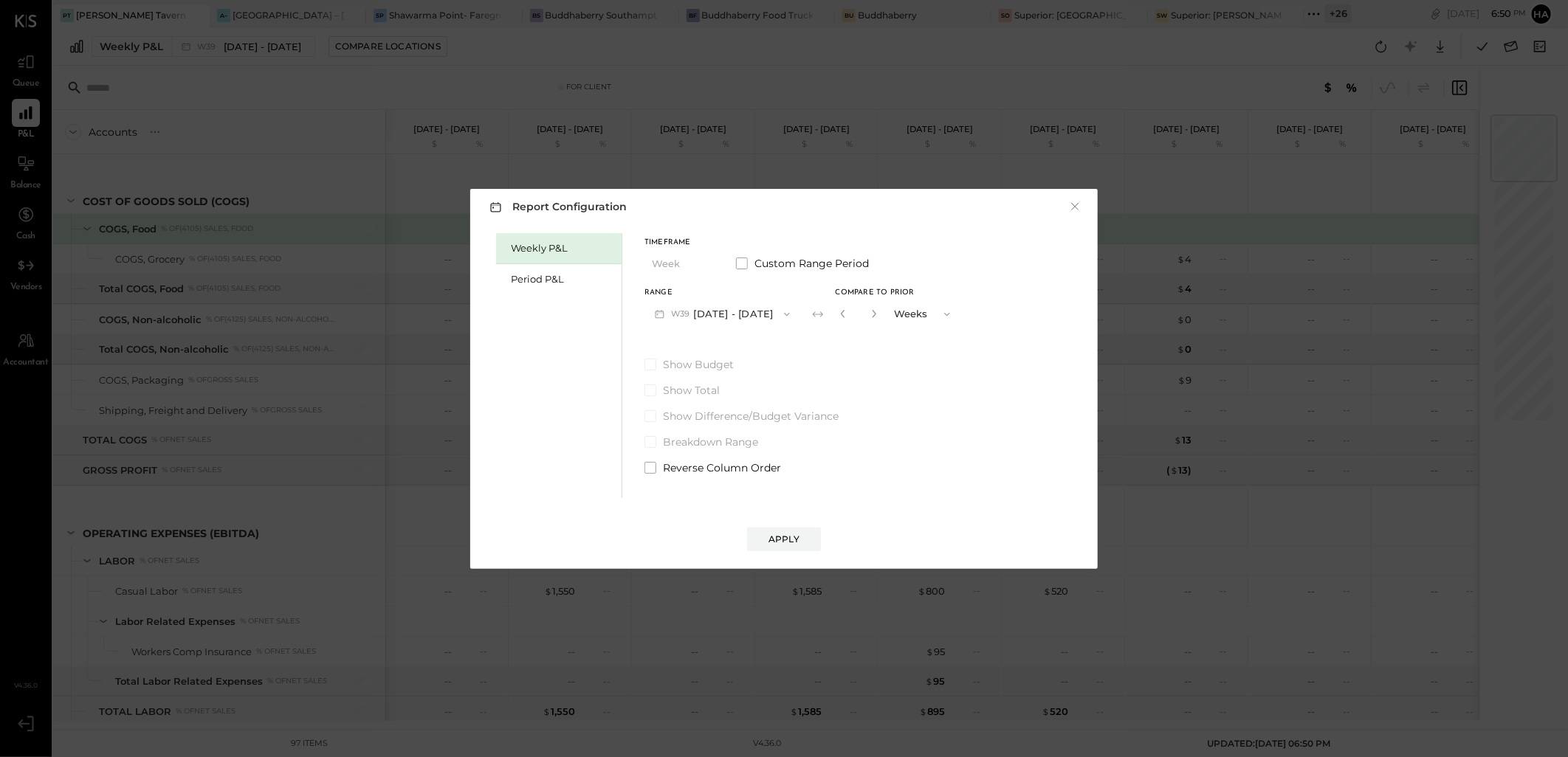
click at [740, 314] on button "W39 Sep 22 - 28, 2025" at bounding box center [722, 314] width 155 height 27
click at [733, 316] on span "Sep 29 - Oct 5, 2025" at bounding box center [716, 316] width 70 height 13
click at [801, 536] on button "Apply" at bounding box center [784, 539] width 74 height 24
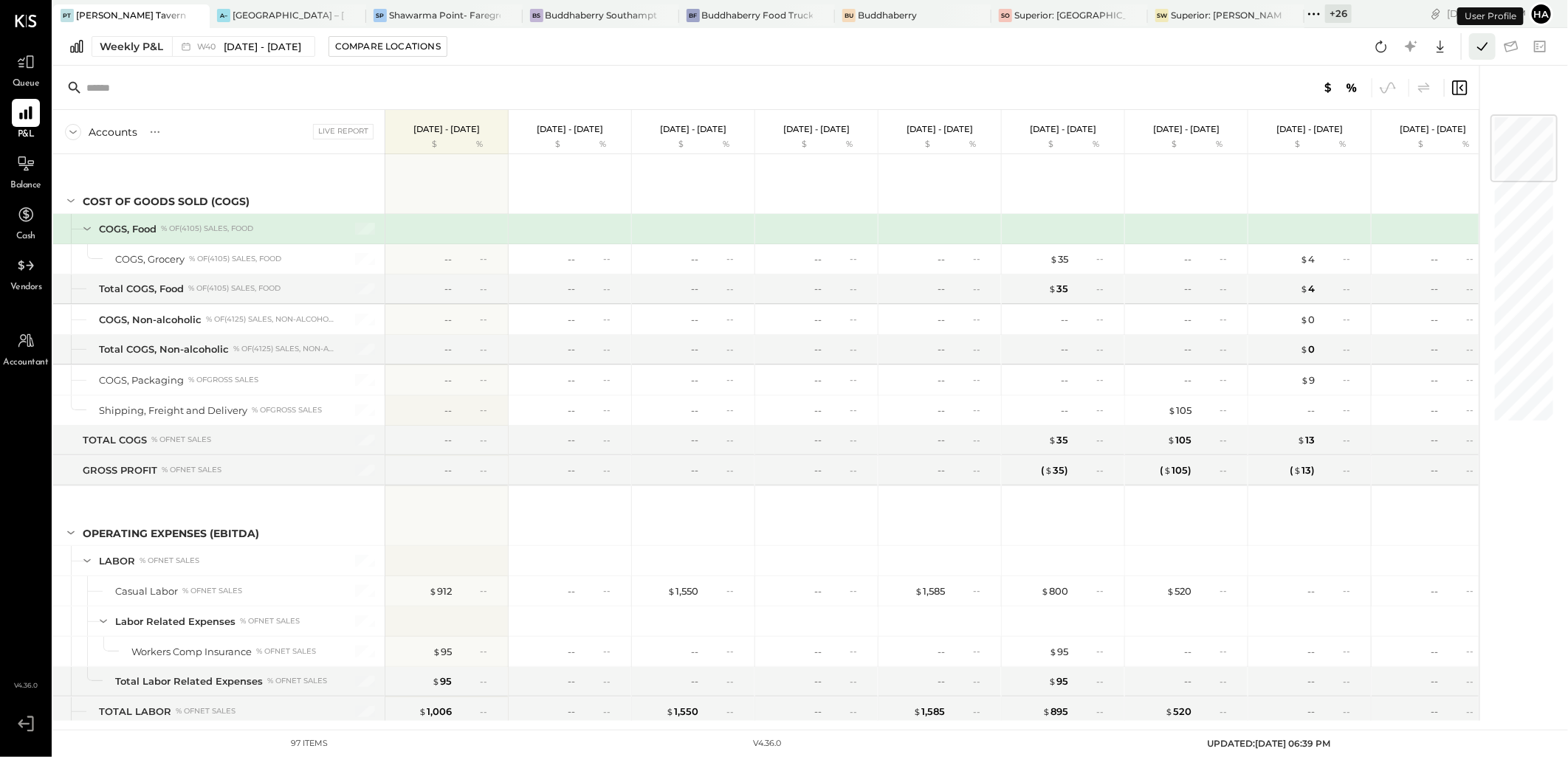
click at [1486, 49] on icon at bounding box center [1482, 46] width 19 height 19
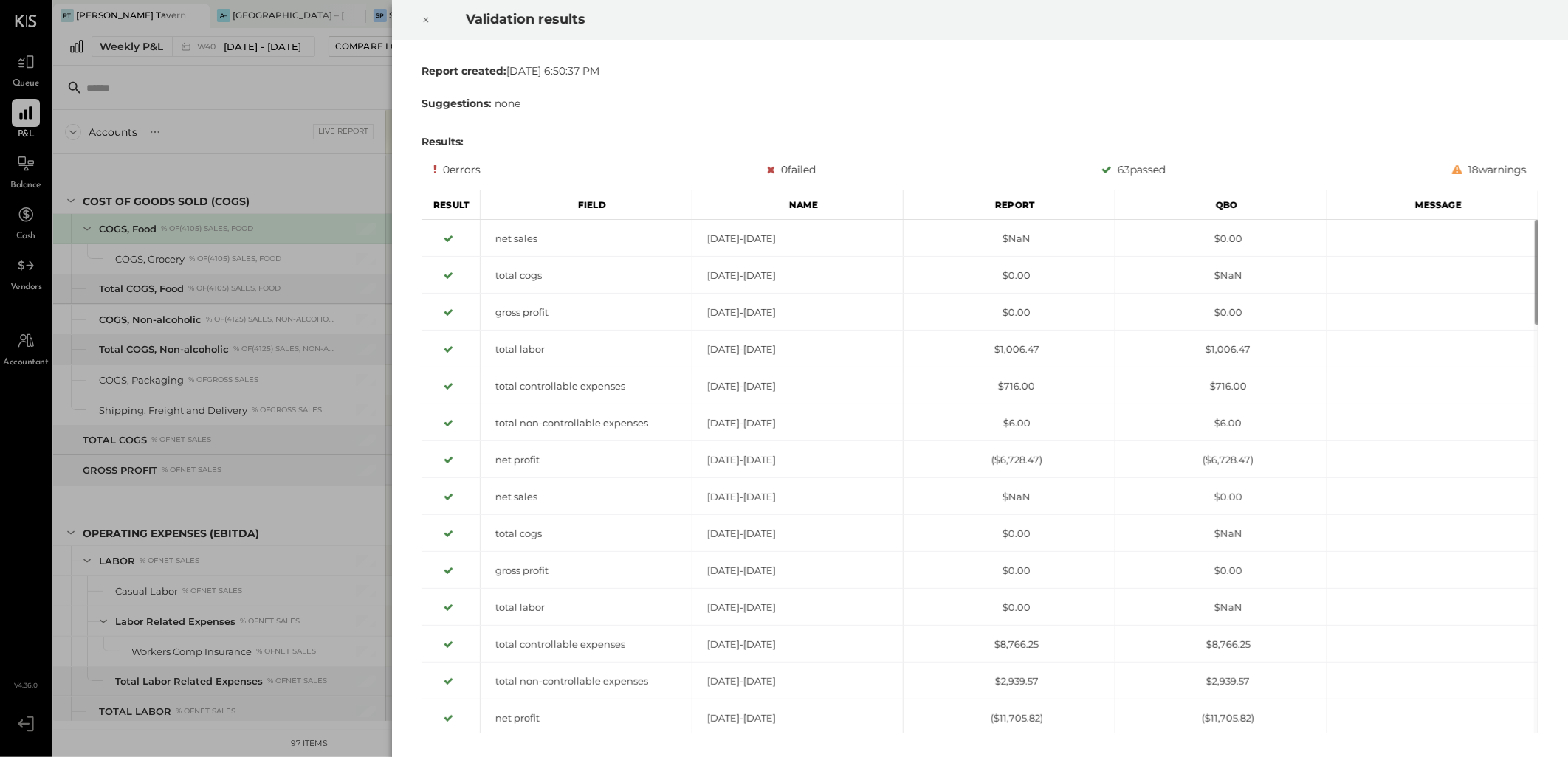
click at [422, 11] on icon at bounding box center [426, 20] width 9 height 18
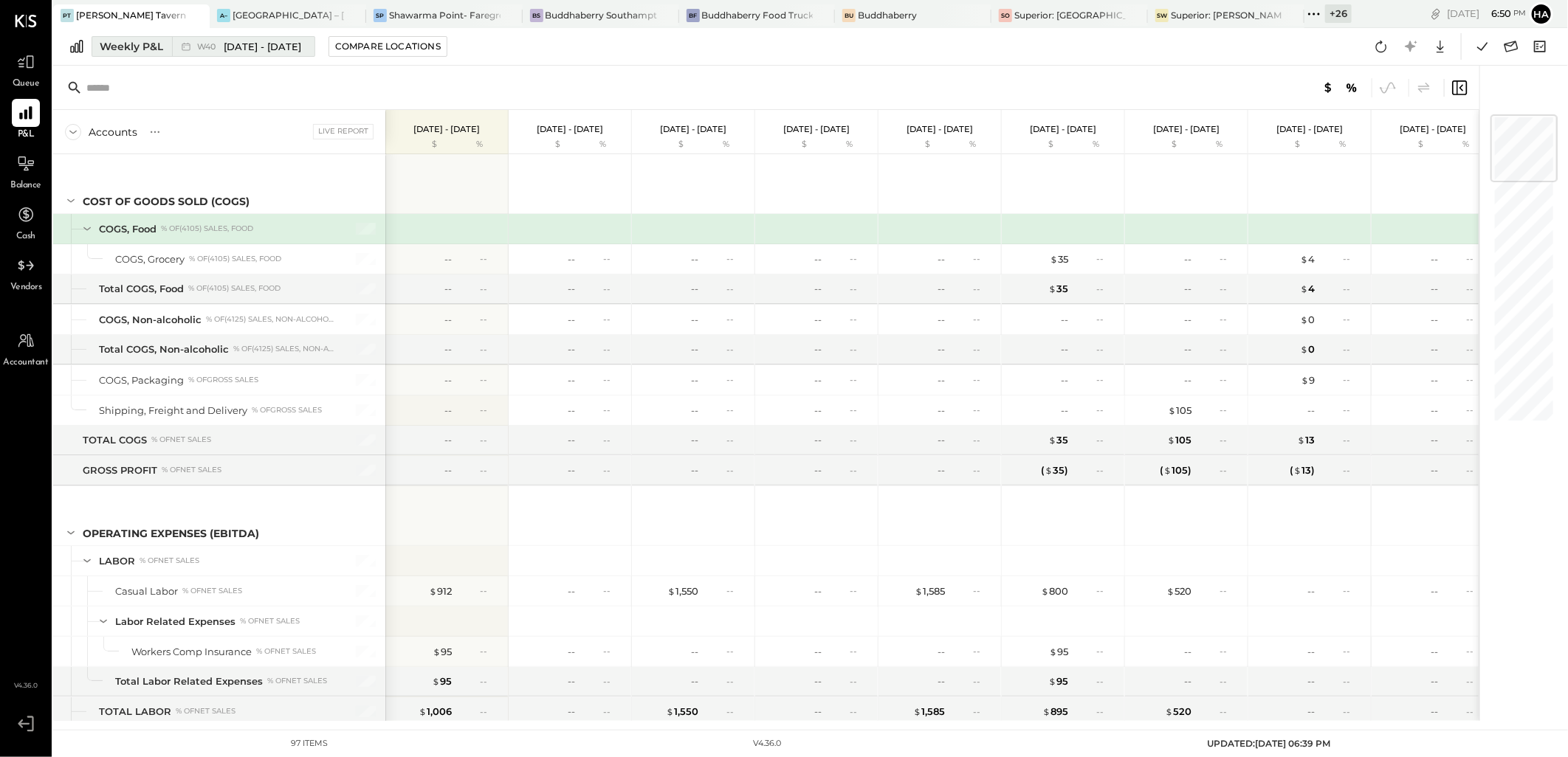
click at [115, 44] on div "Weekly P&L" at bounding box center [131, 46] width 64 height 15
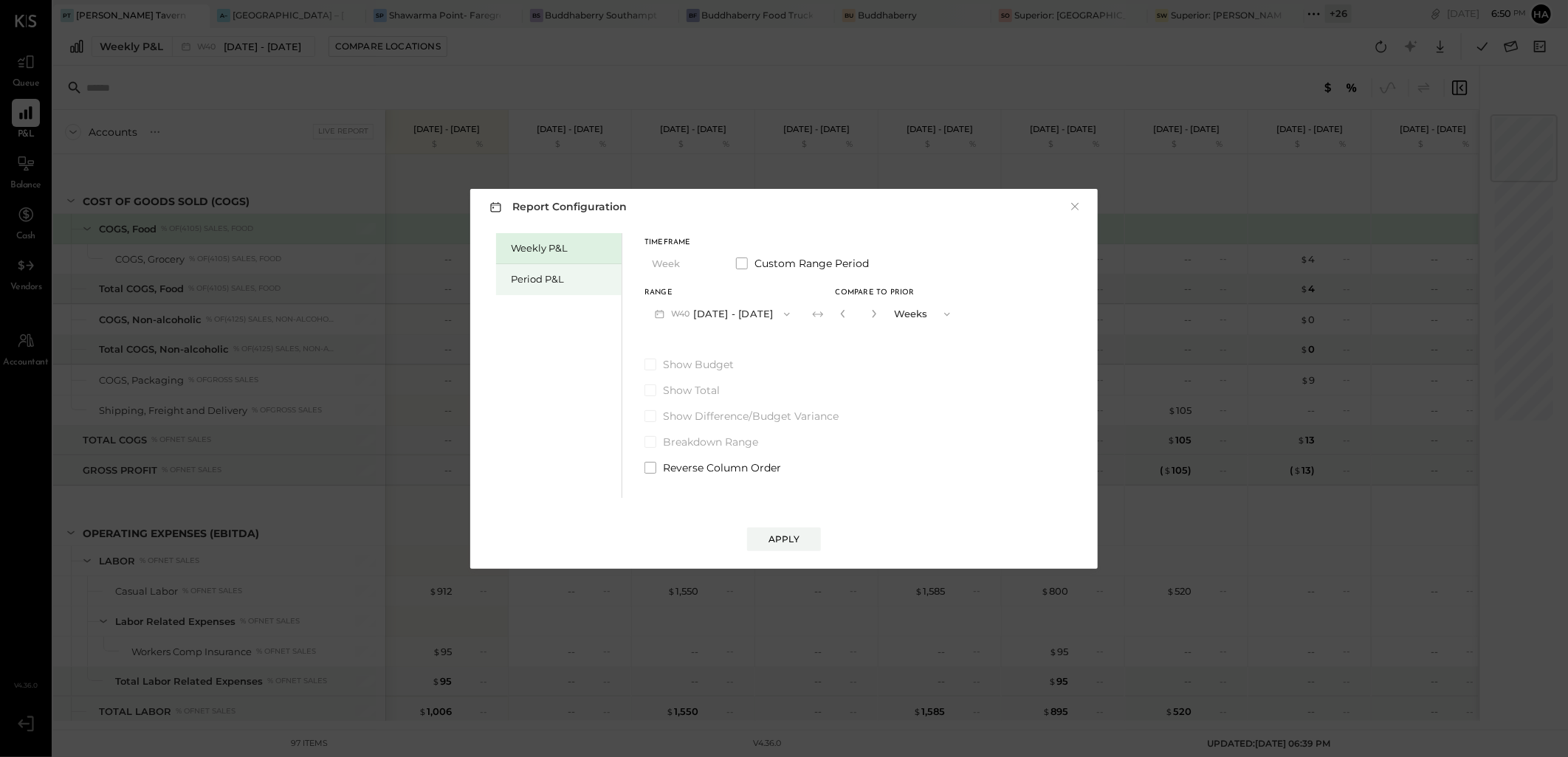
click at [536, 272] on div "Period P&L" at bounding box center [562, 280] width 104 height 14
click at [726, 318] on button "P10 Sep 29 - Oct 26, 2025" at bounding box center [720, 314] width 152 height 27
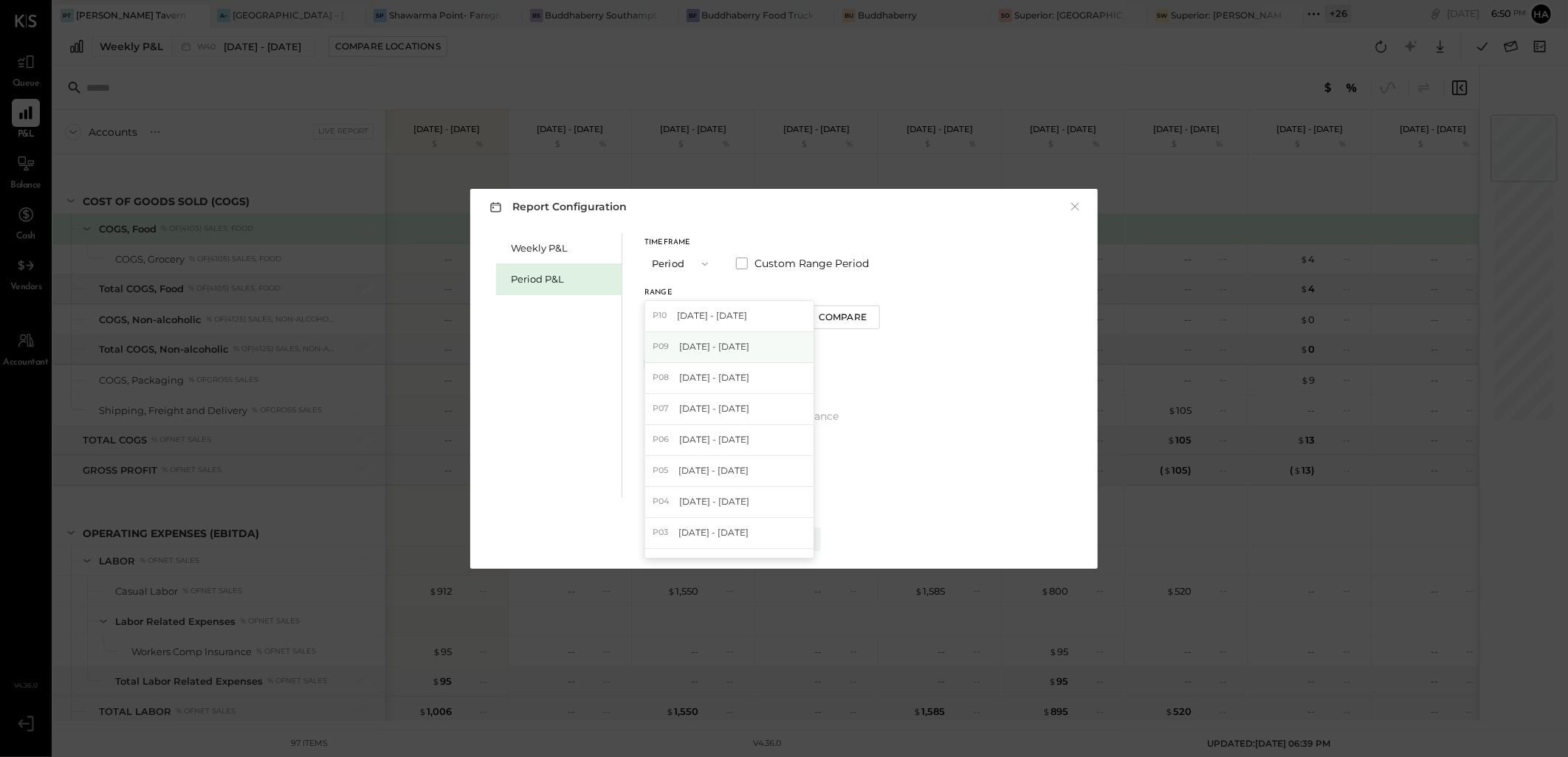
click at [719, 349] on span "Aug 25 - Sep 28, 2025" at bounding box center [714, 346] width 70 height 13
click at [861, 317] on div "Compare" at bounding box center [844, 317] width 48 height 13
click at [876, 317] on icon "button" at bounding box center [871, 313] width 9 height 9
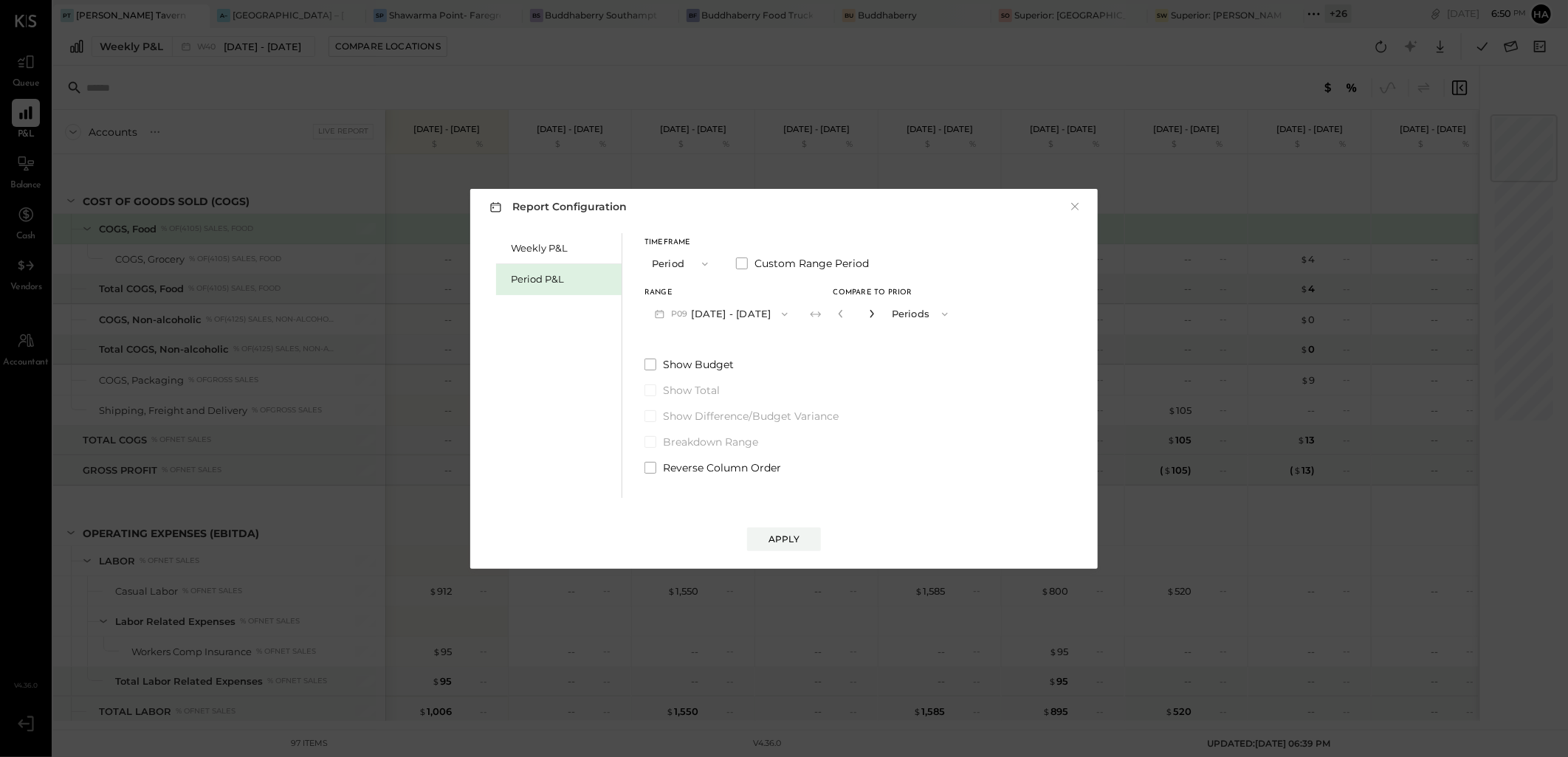
type input "*"
click at [801, 529] on button "Apply" at bounding box center [784, 539] width 74 height 24
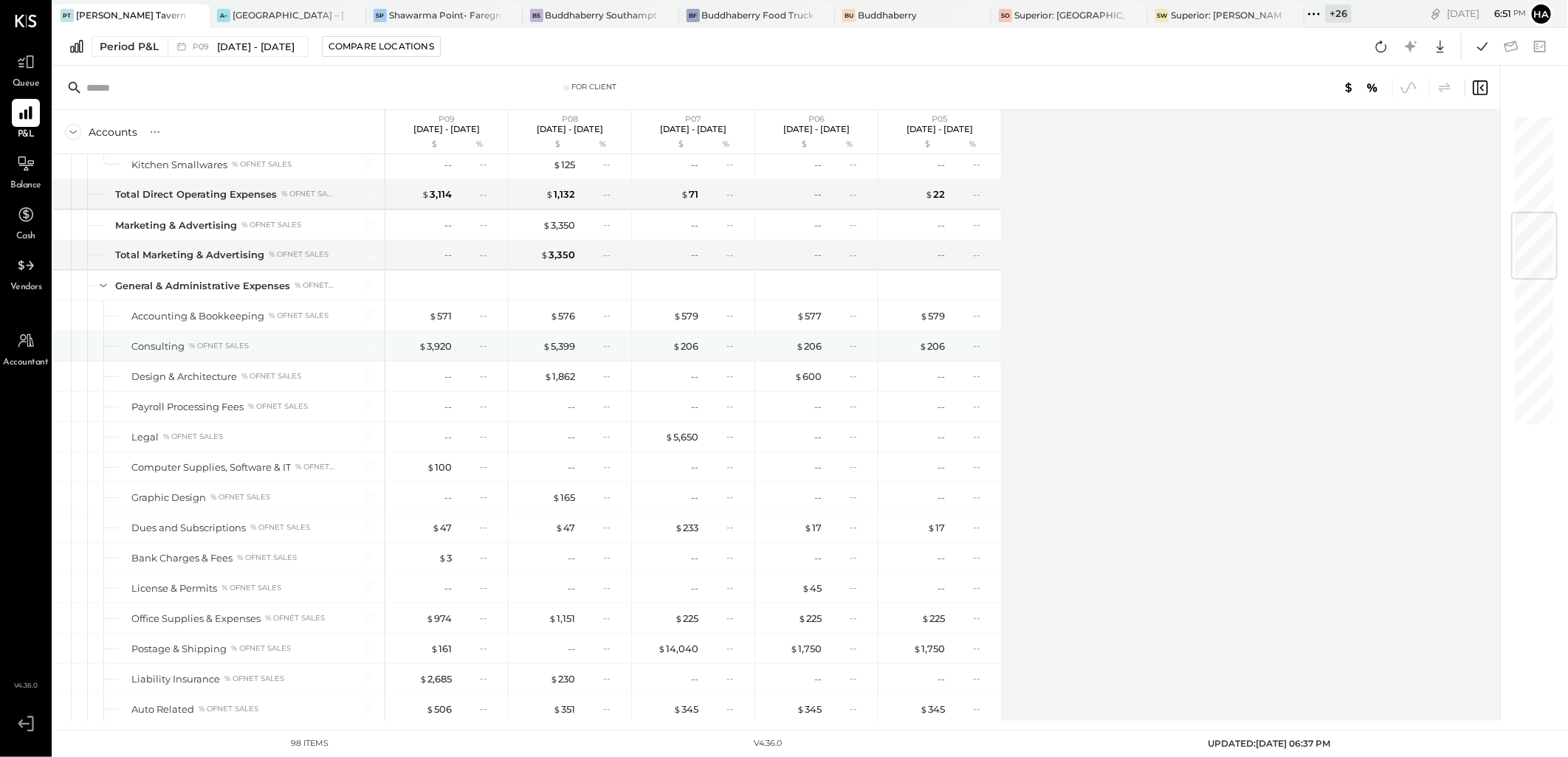
scroll to position [902, 0]
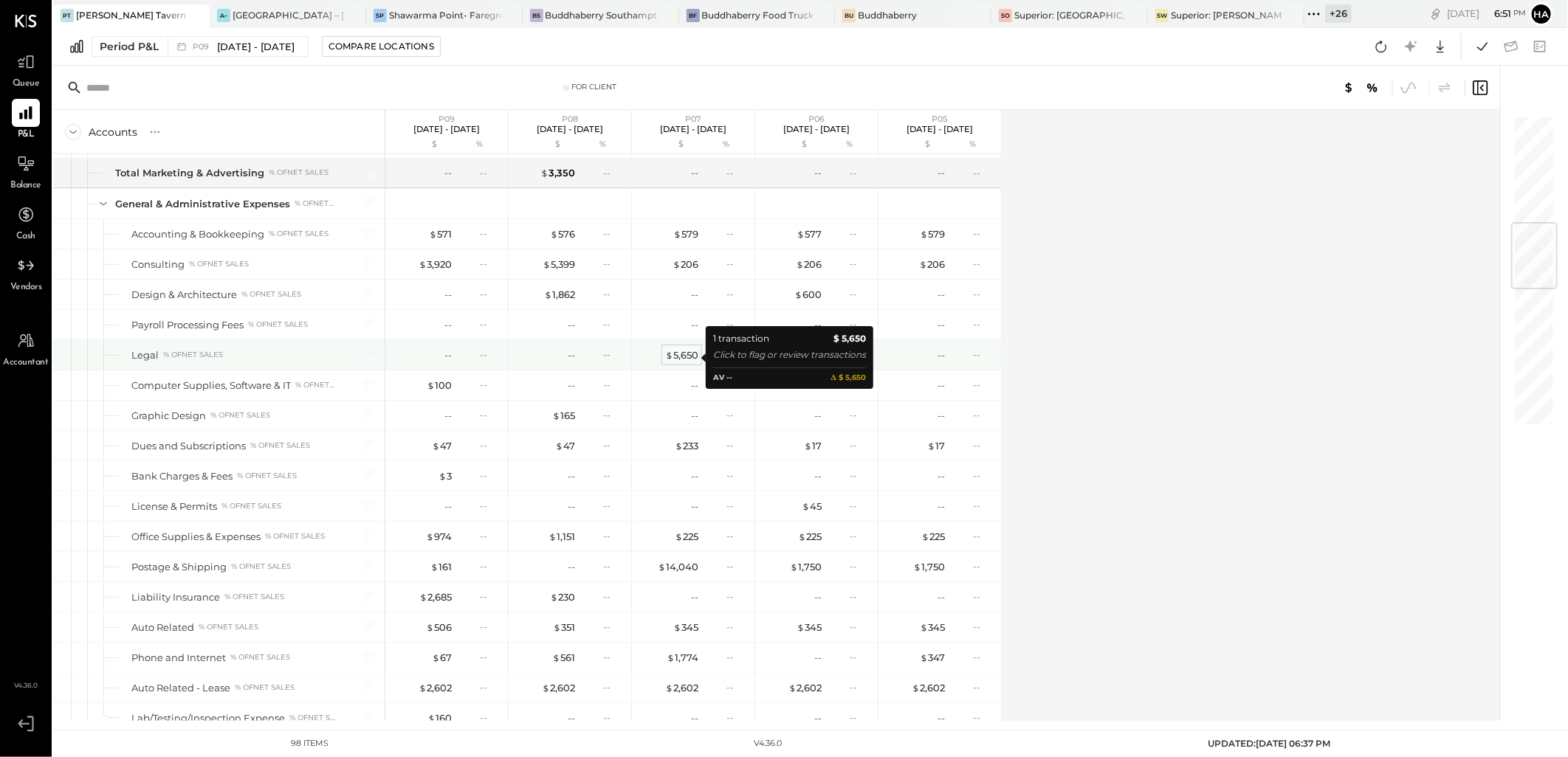
click at [691, 355] on div "$ 5,650" at bounding box center [682, 356] width 33 height 14
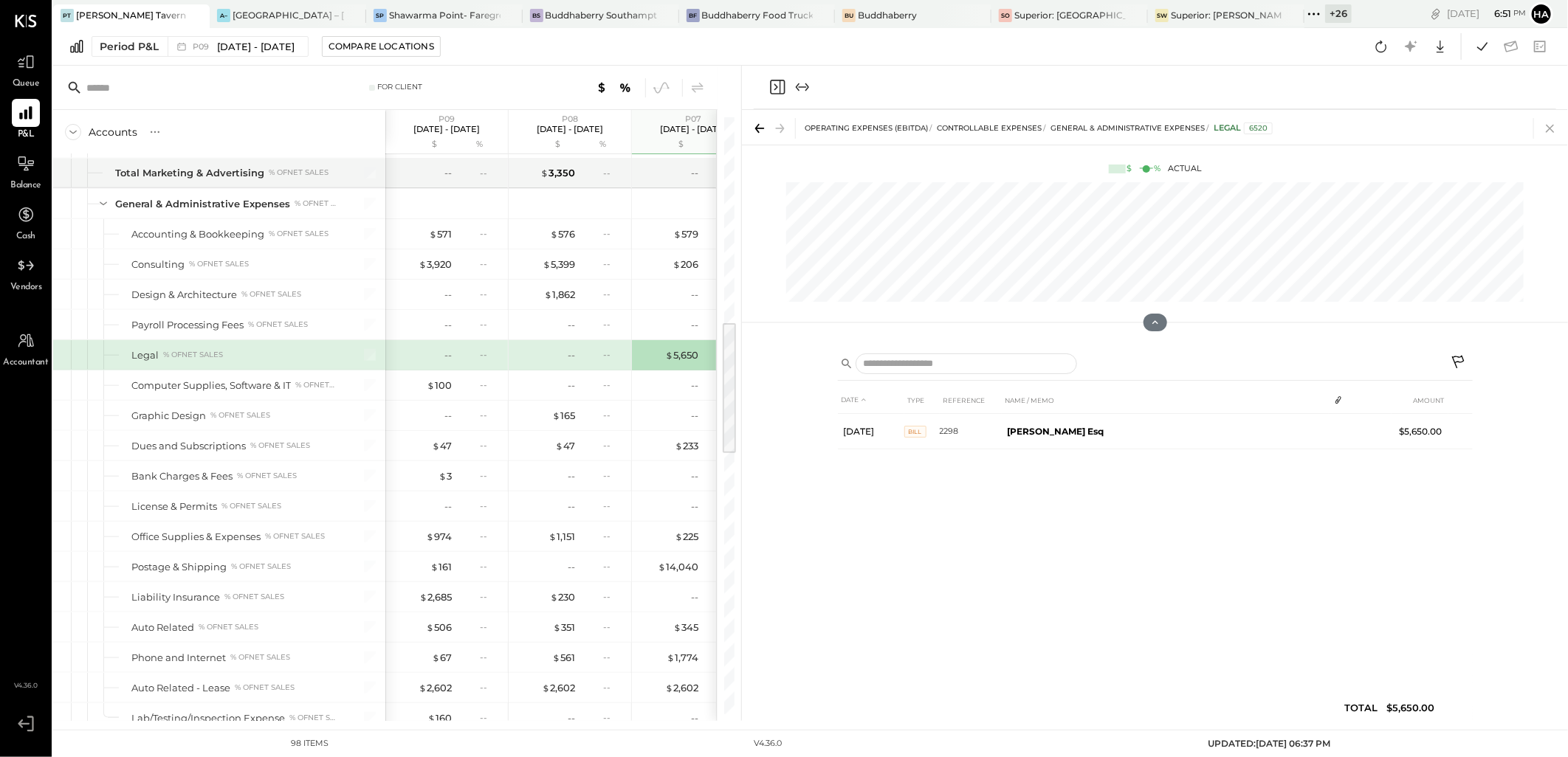
click at [1551, 127] on icon at bounding box center [1550, 128] width 20 height 20
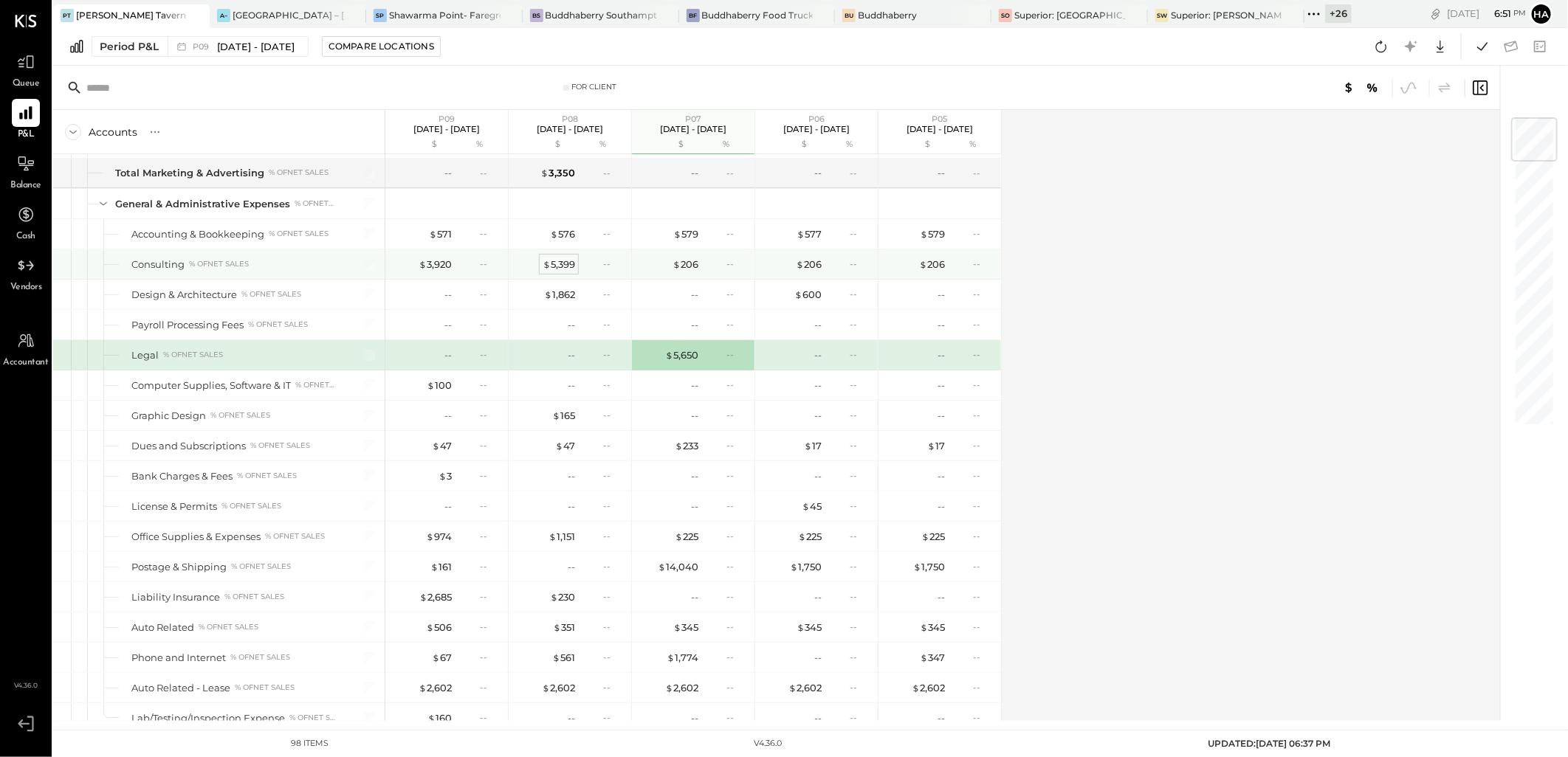
click at [567, 265] on div "$ 5,399" at bounding box center [558, 265] width 32 height 14
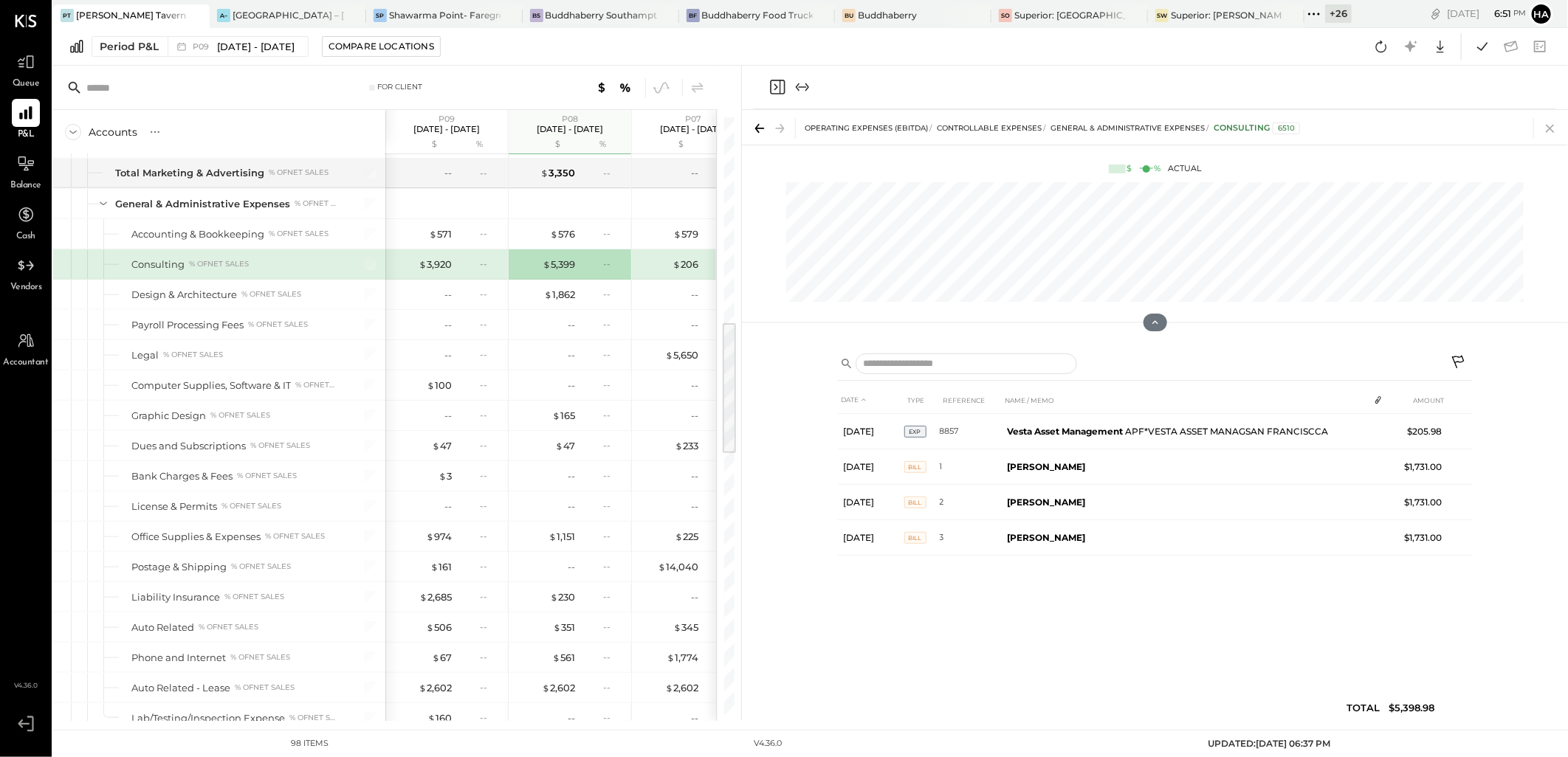
click at [1552, 129] on icon at bounding box center [1550, 128] width 20 height 20
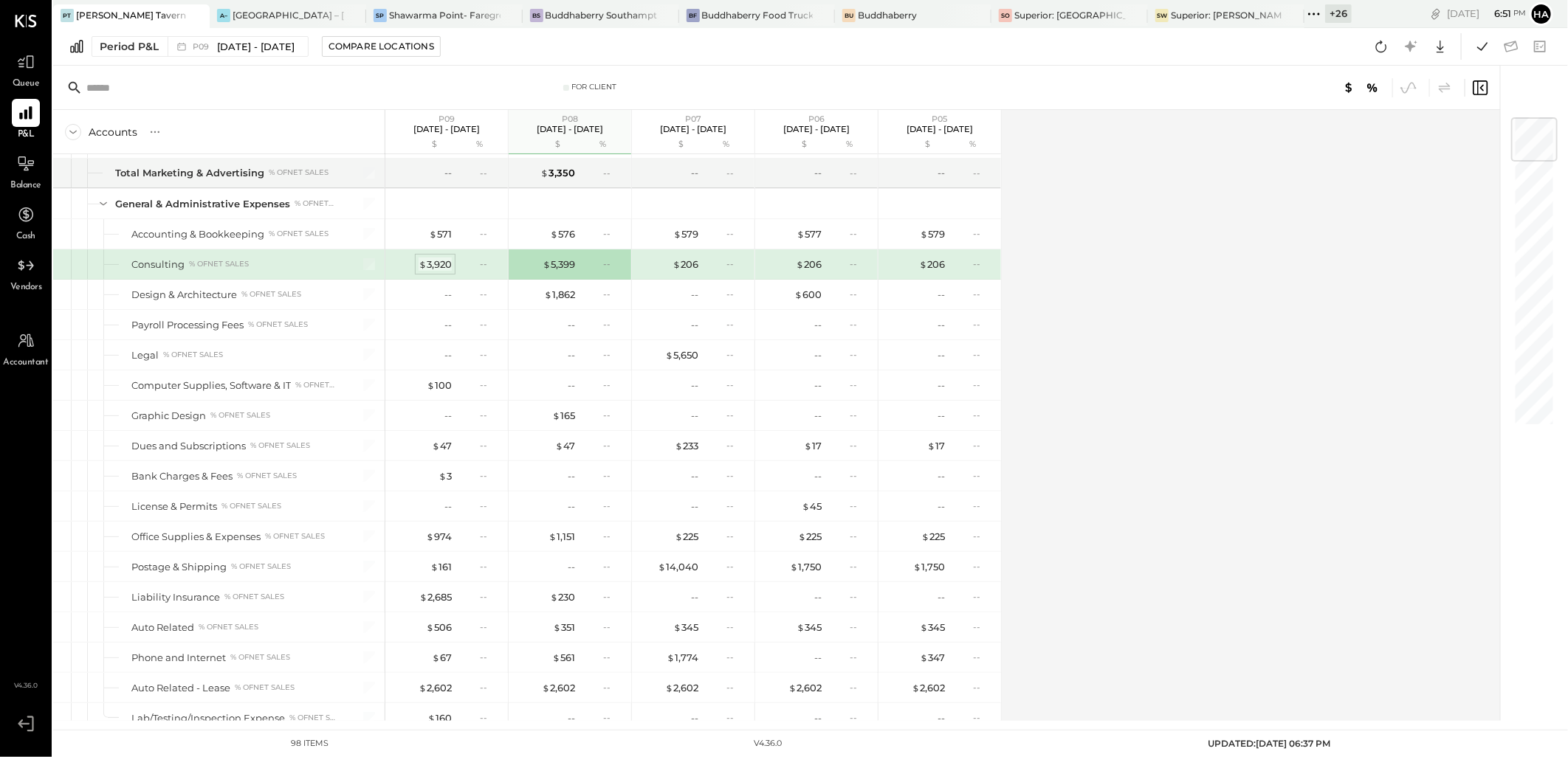
click at [440, 265] on div "$ 3,920" at bounding box center [435, 265] width 33 height 14
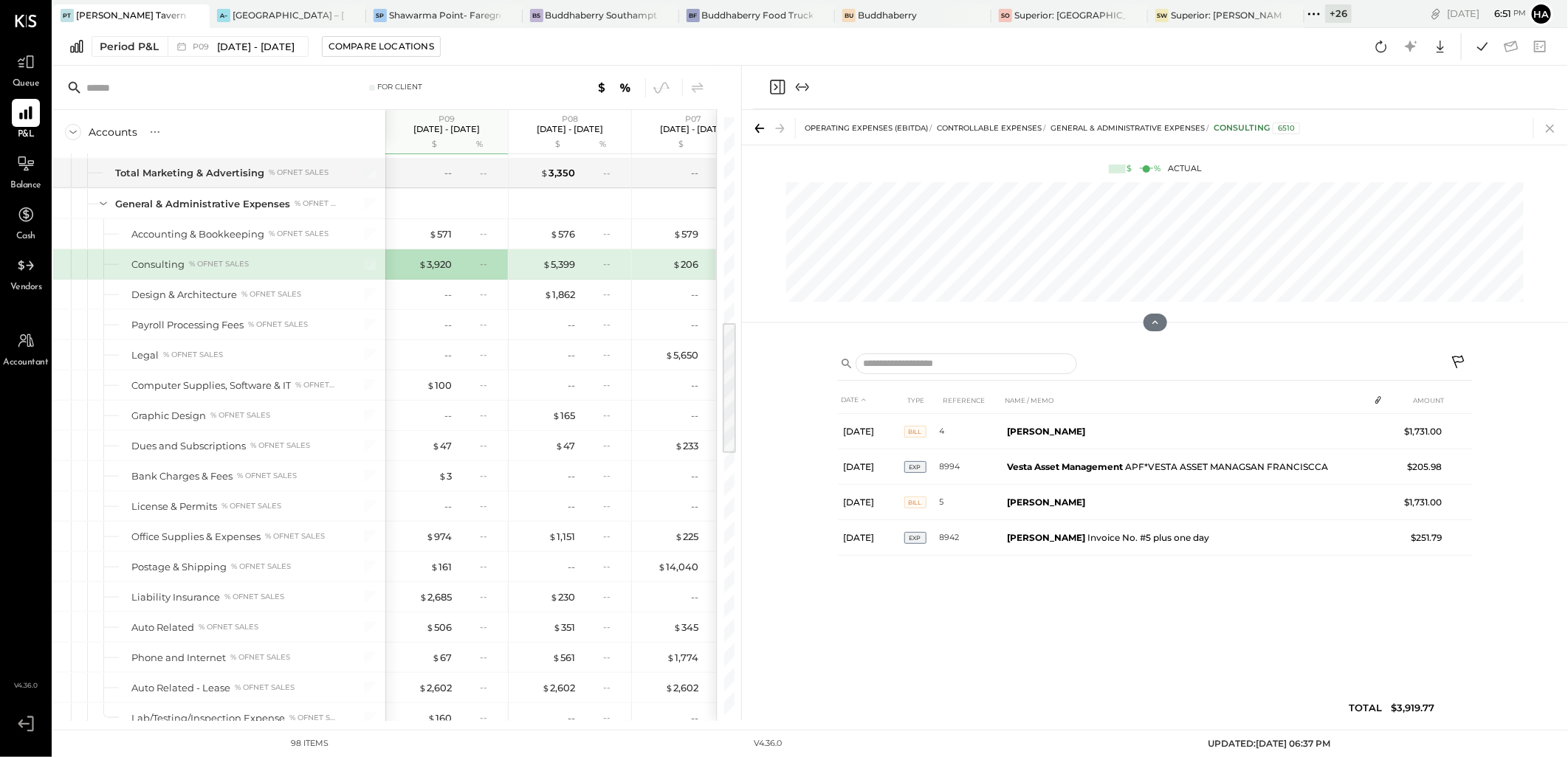
click at [1552, 128] on icon at bounding box center [1550, 128] width 20 height 20
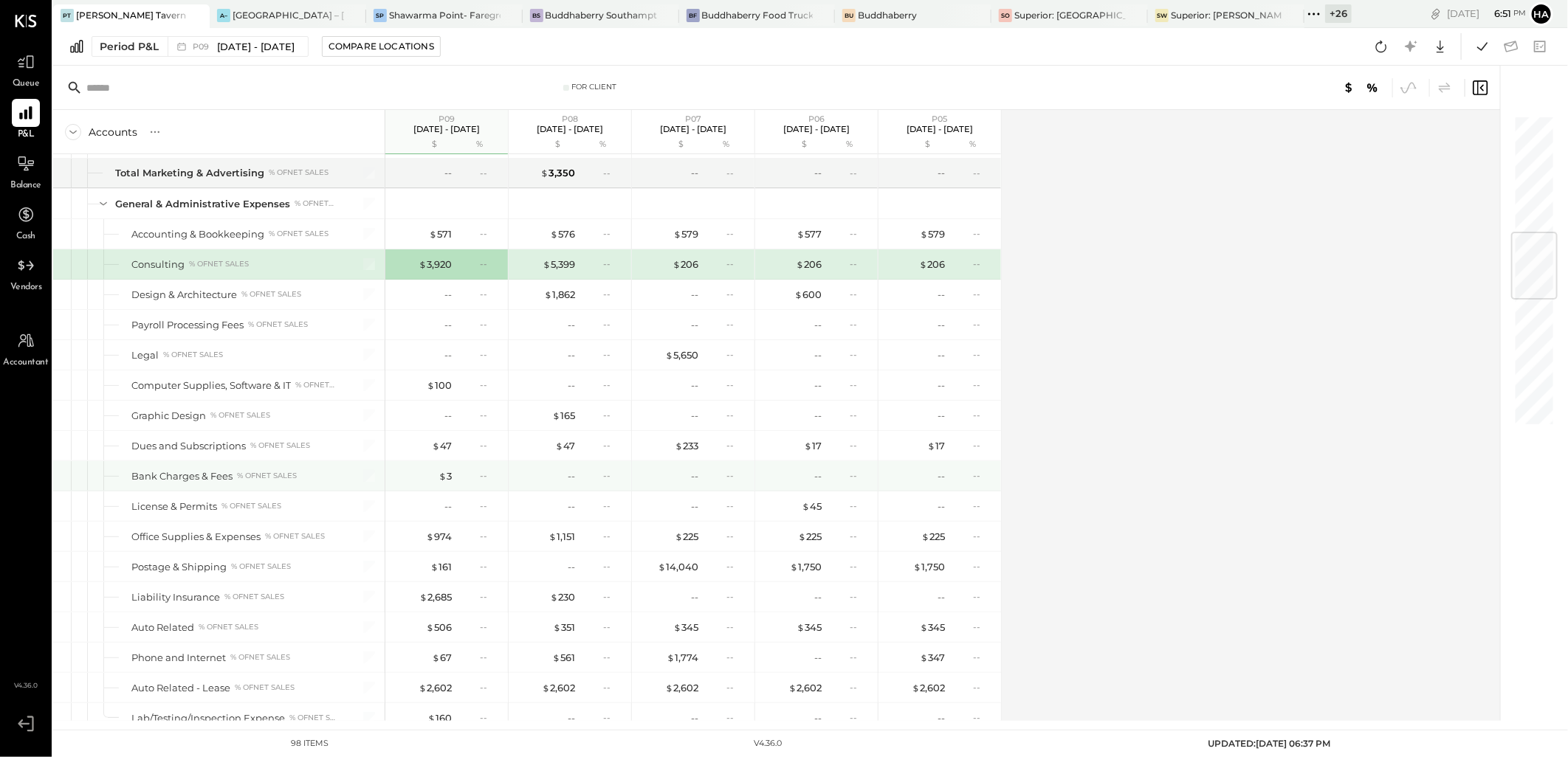
scroll to position [984, 0]
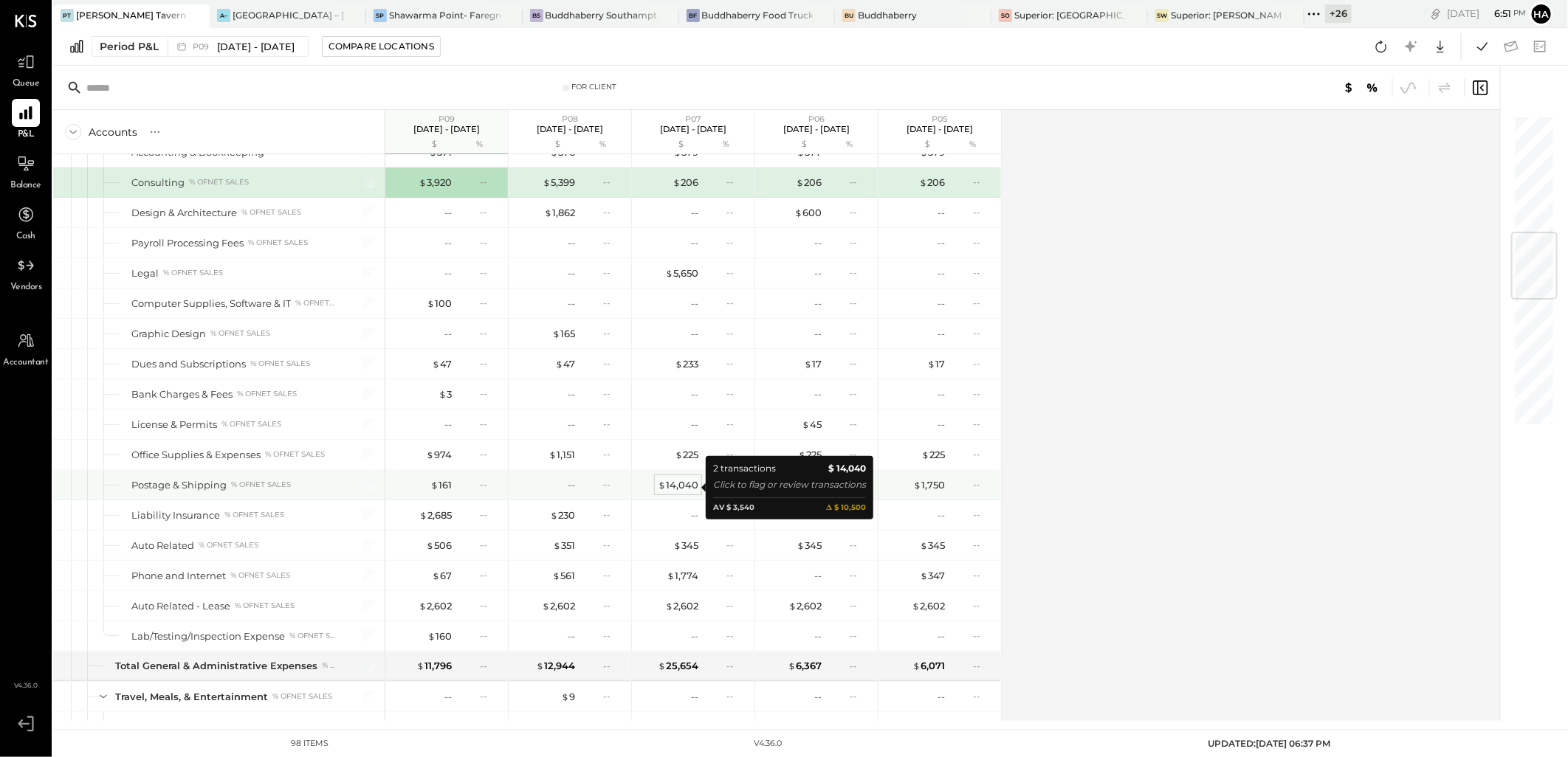
click at [667, 486] on div "$ 14,040" at bounding box center [678, 485] width 41 height 14
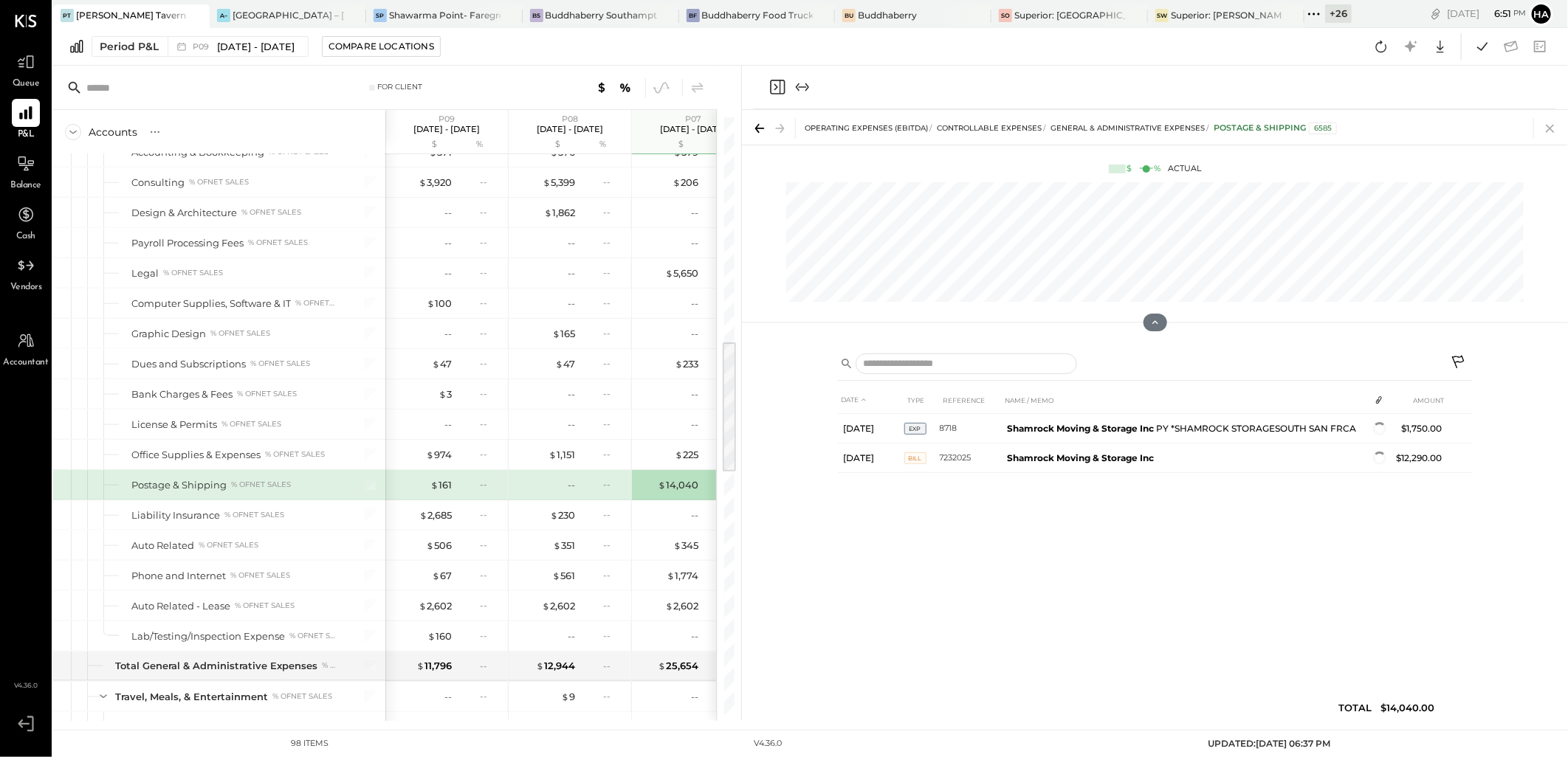
click at [1557, 124] on icon at bounding box center [1550, 128] width 20 height 20
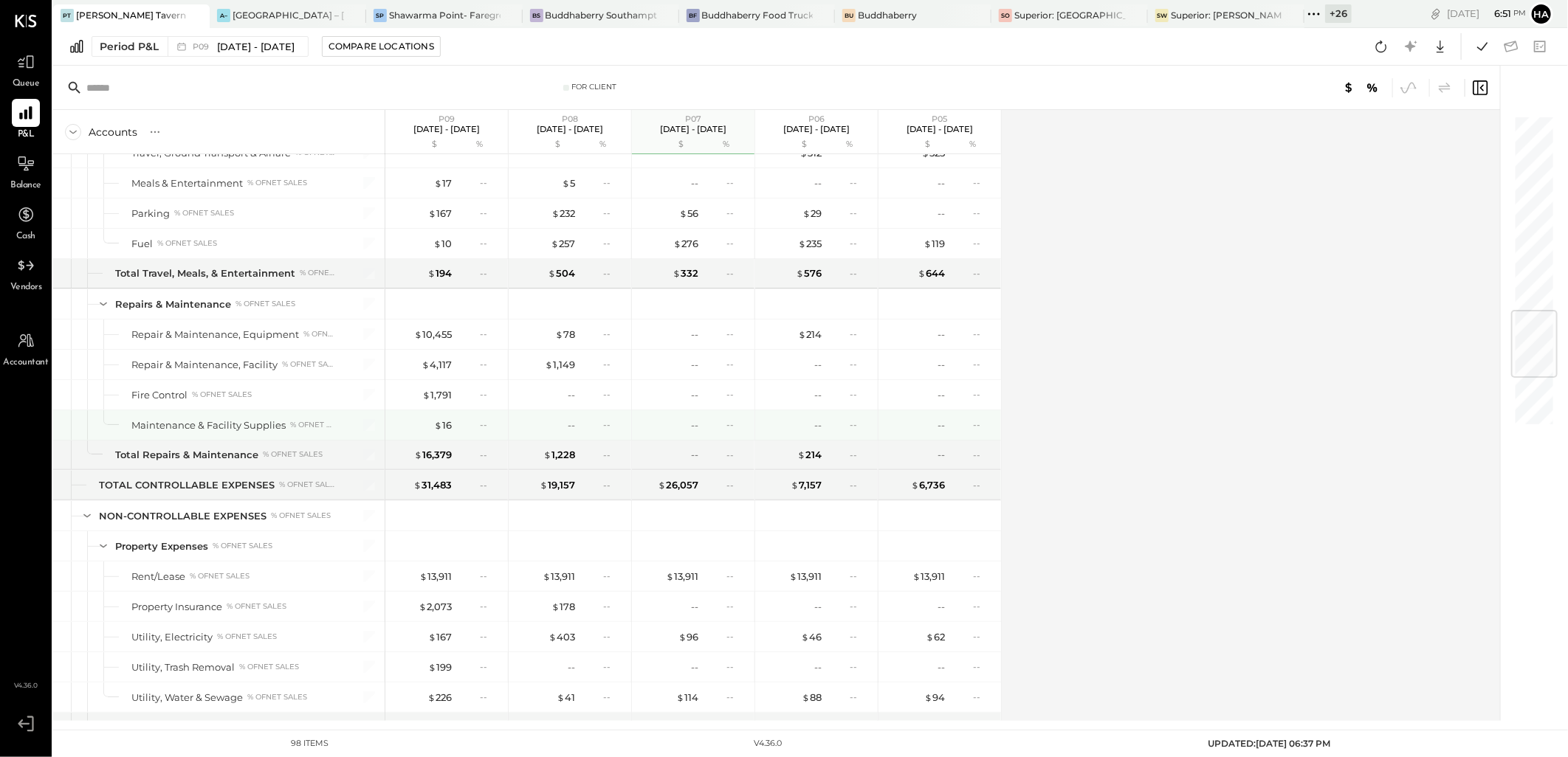
scroll to position [1640, 0]
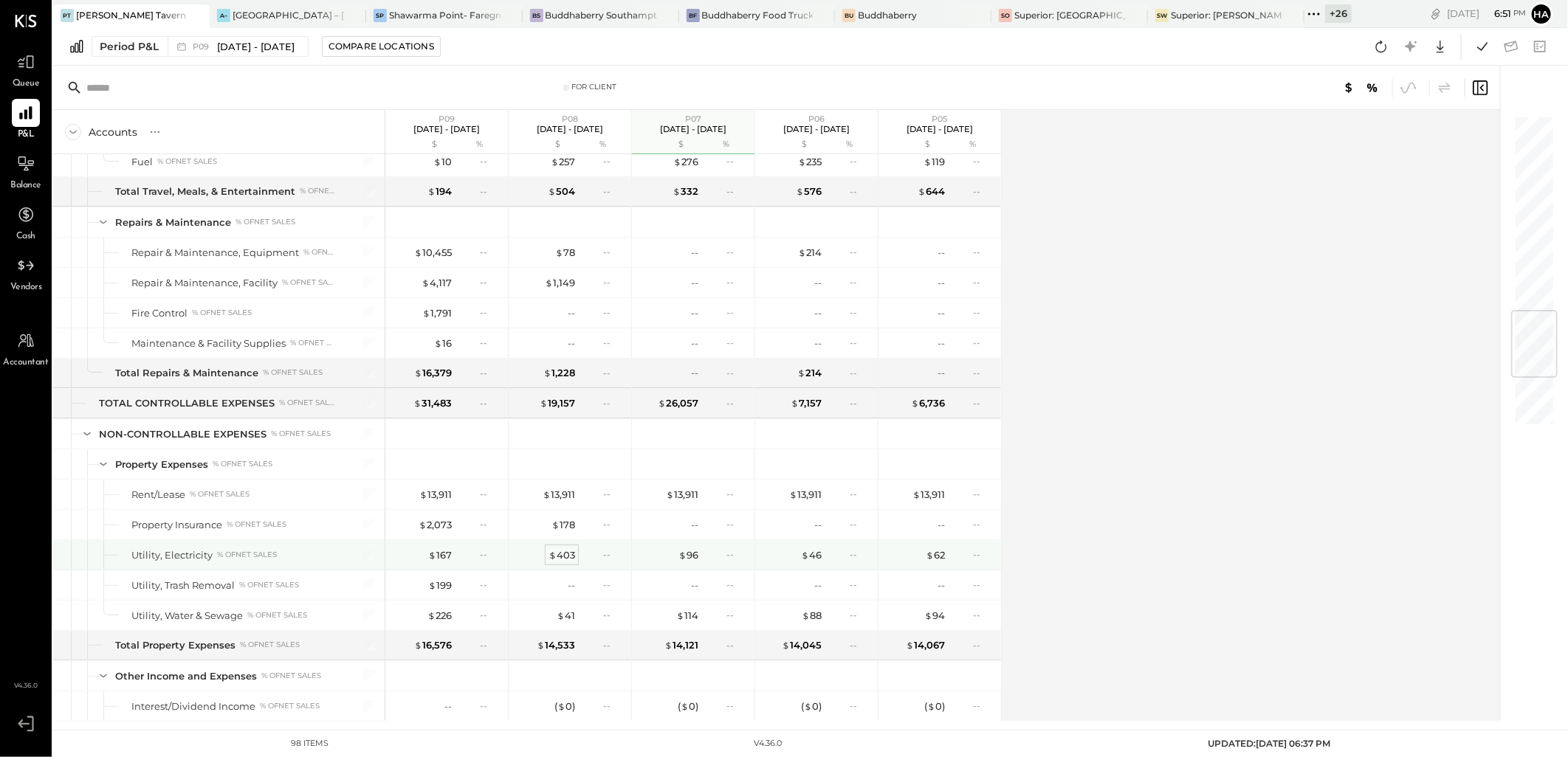
click at [561, 559] on div "$ 403" at bounding box center [561, 555] width 27 height 14
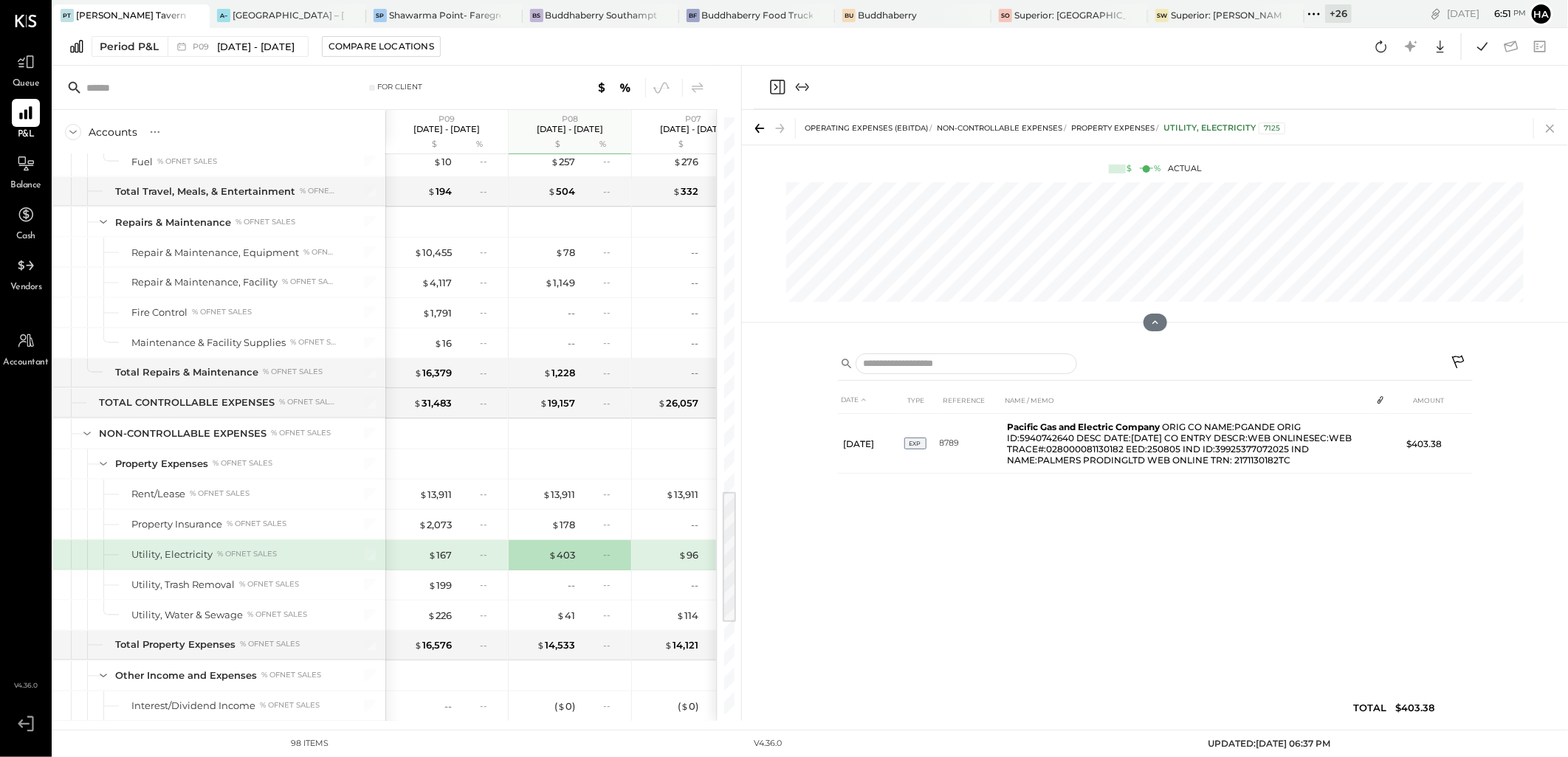
click at [1555, 128] on icon at bounding box center [1550, 128] width 20 height 20
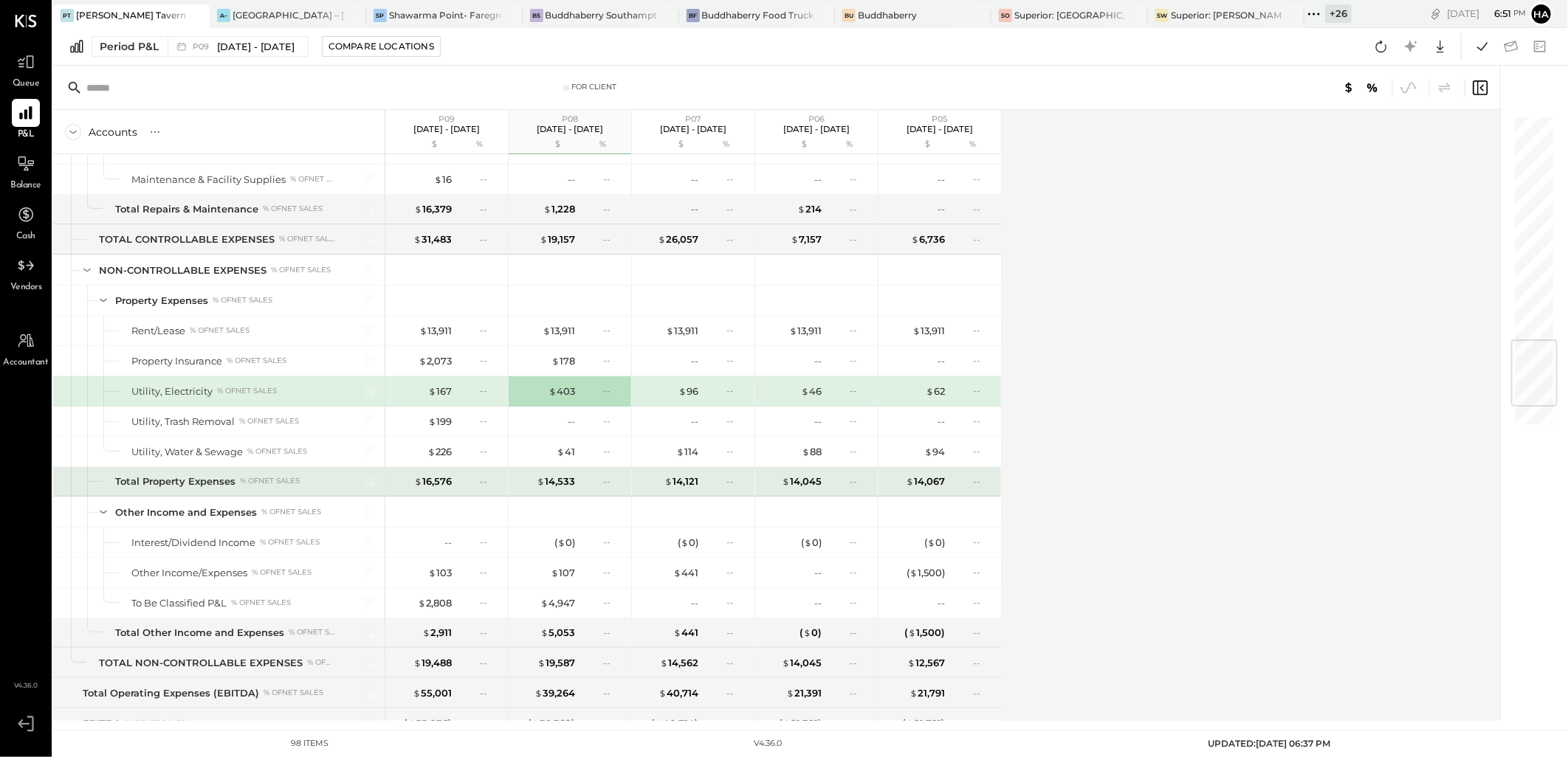
scroll to position [2046, 0]
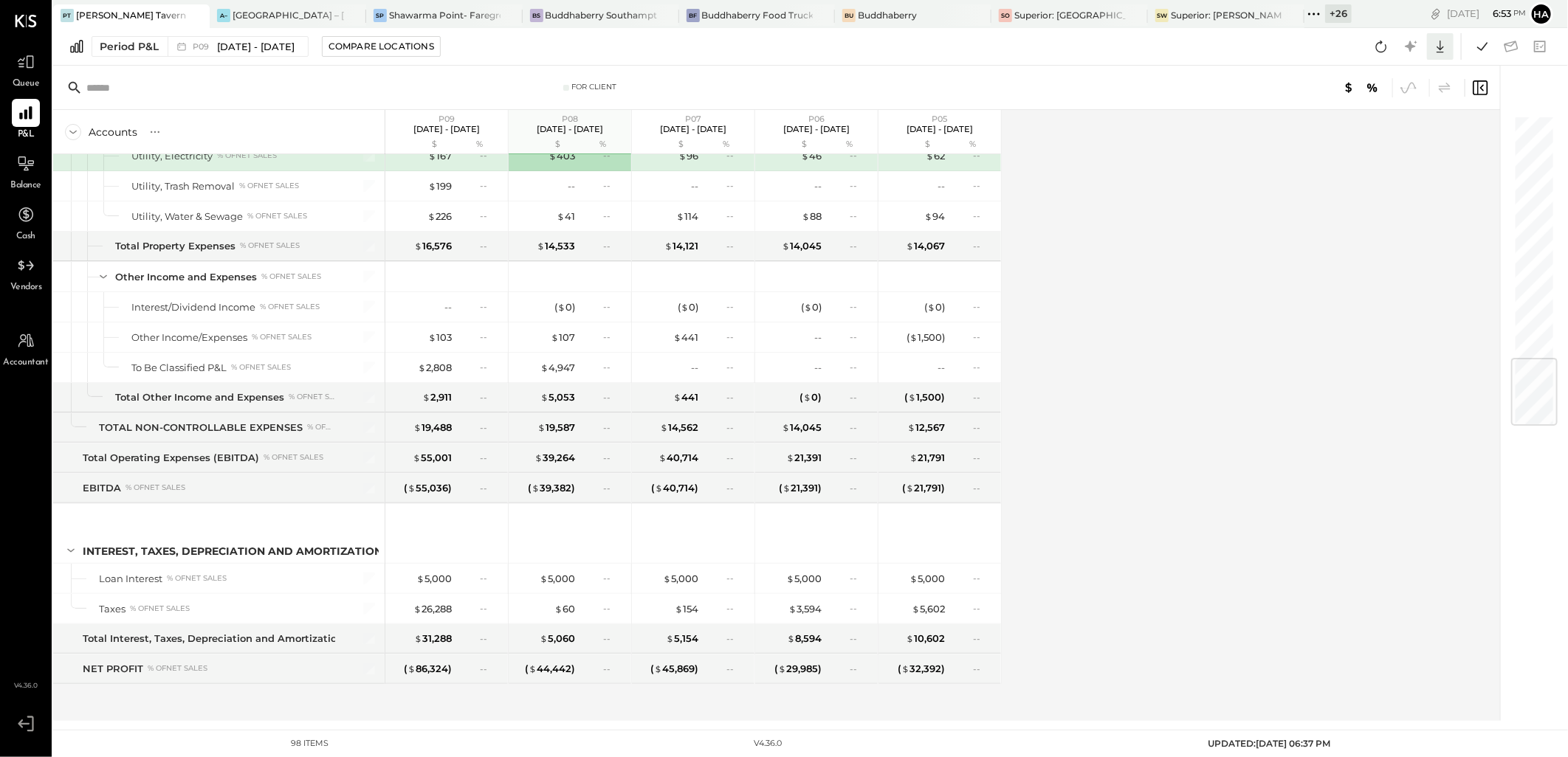
click at [1443, 46] on icon at bounding box center [1439, 47] width 7 height 13
click at [1383, 131] on div "Excel" at bounding box center [1394, 132] width 118 height 31
click at [1438, 49] on icon at bounding box center [1440, 46] width 19 height 19
click at [1401, 77] on link "CSV" at bounding box center [1394, 70] width 118 height 31
click at [1279, 625] on div "Accounts S % GL P09 Aug 25 - Sep 28, 2025 $ % P08 Jul 28 - Aug 24, 2025 $ % P07…" at bounding box center [777, 415] width 1449 height 611
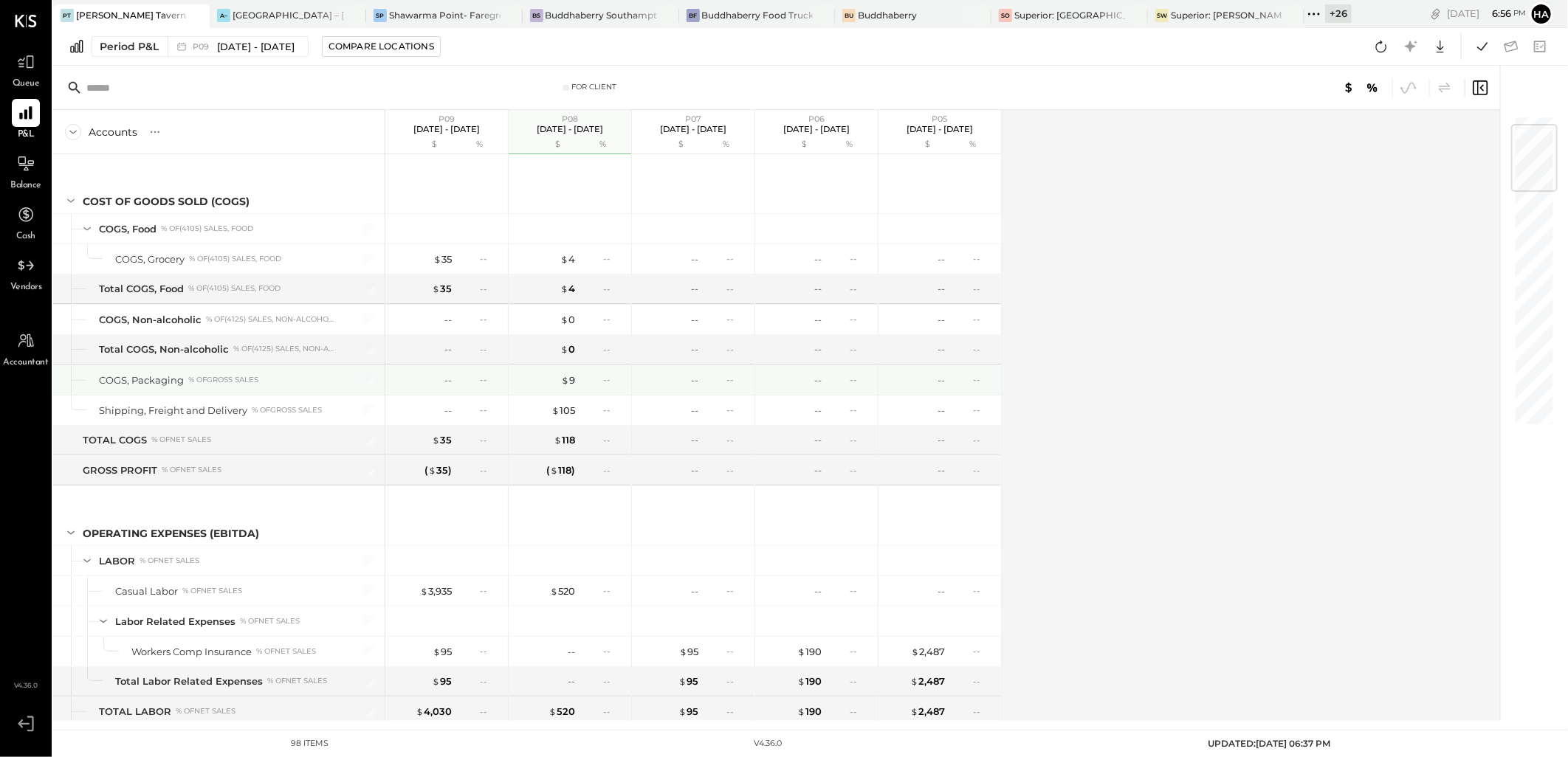
scroll to position [164, 0]
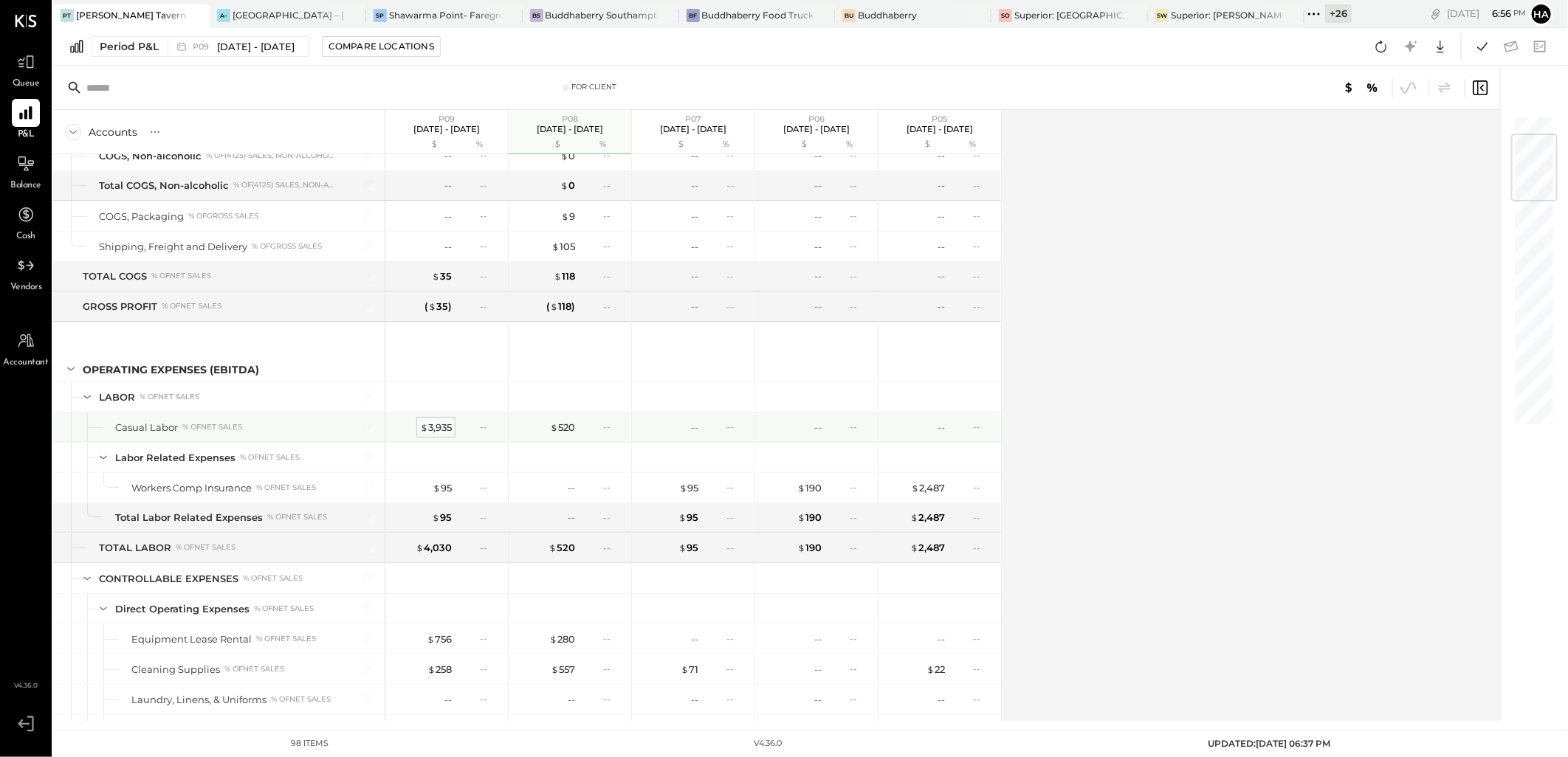
click at [437, 425] on div "$ 3,935" at bounding box center [436, 428] width 31 height 14
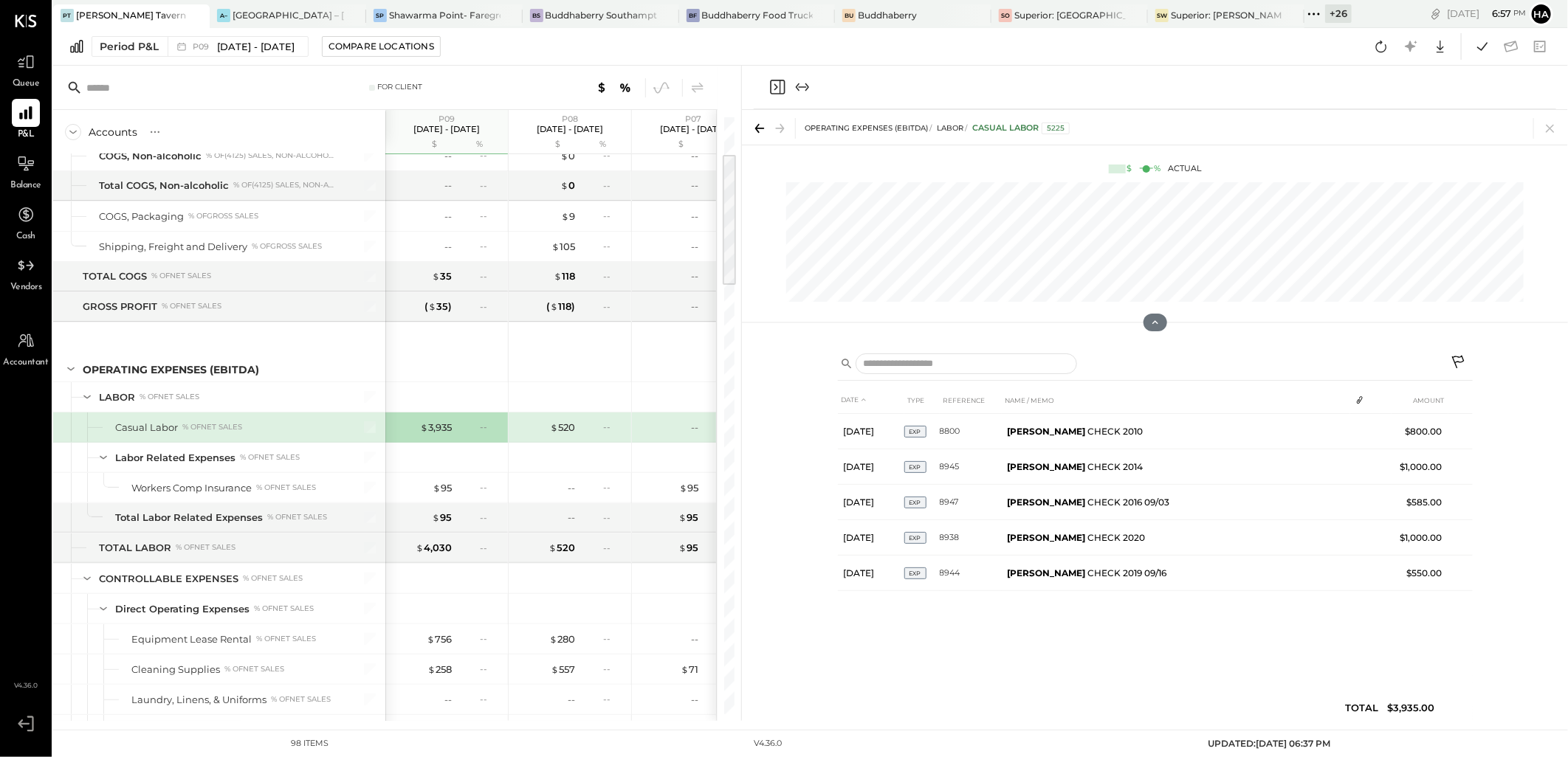
drag, startPoint x: 1548, startPoint y: 128, endPoint x: 659, endPoint y: 462, distance: 949.7
click at [1548, 128] on icon at bounding box center [1550, 128] width 20 height 20
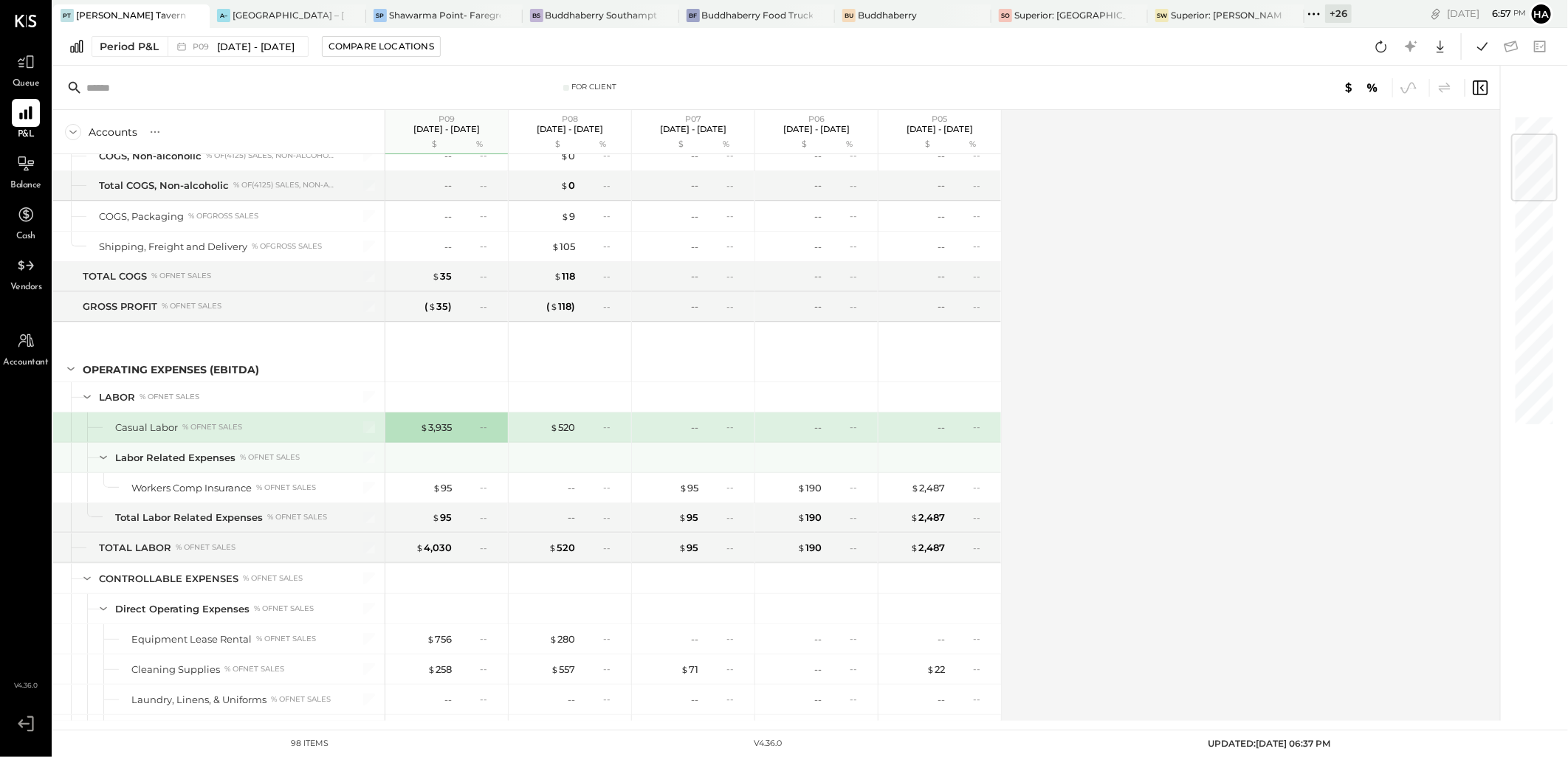
scroll to position [246, 0]
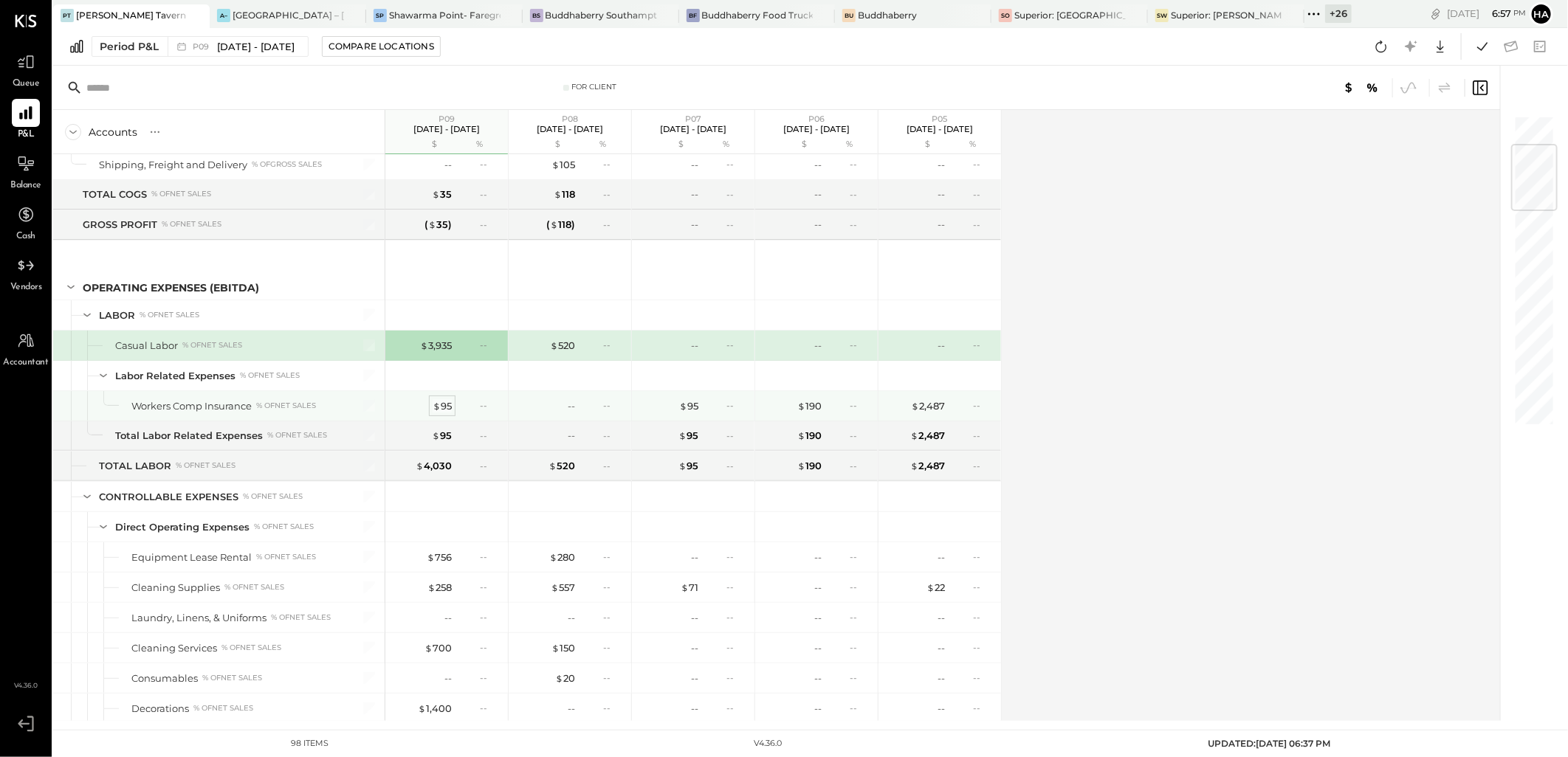
click at [441, 404] on div "$ 95" at bounding box center [442, 407] width 19 height 14
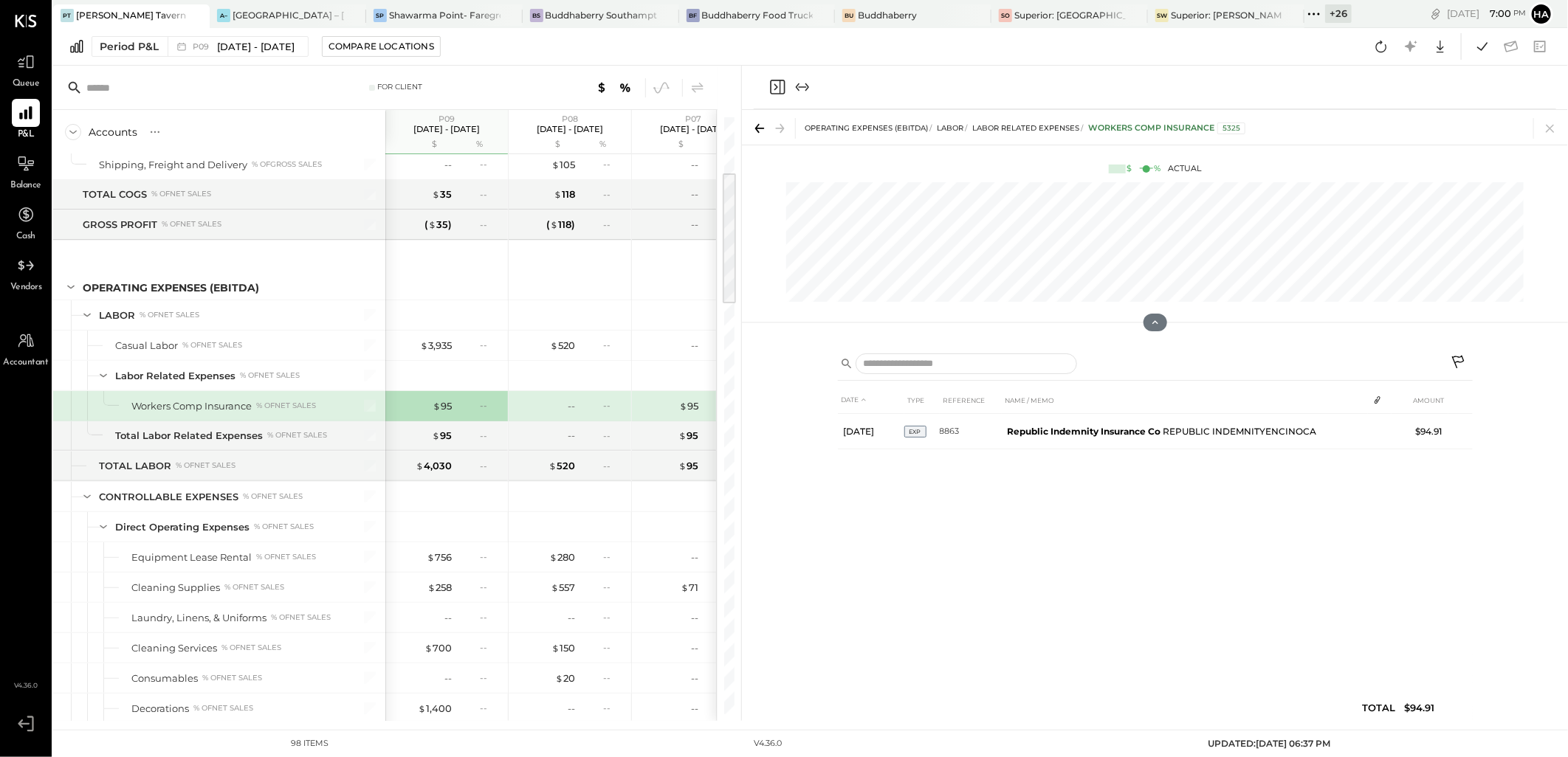
drag, startPoint x: 1548, startPoint y: 129, endPoint x: 526, endPoint y: 446, distance: 1070.0
click at [1548, 129] on icon at bounding box center [1550, 128] width 20 height 20
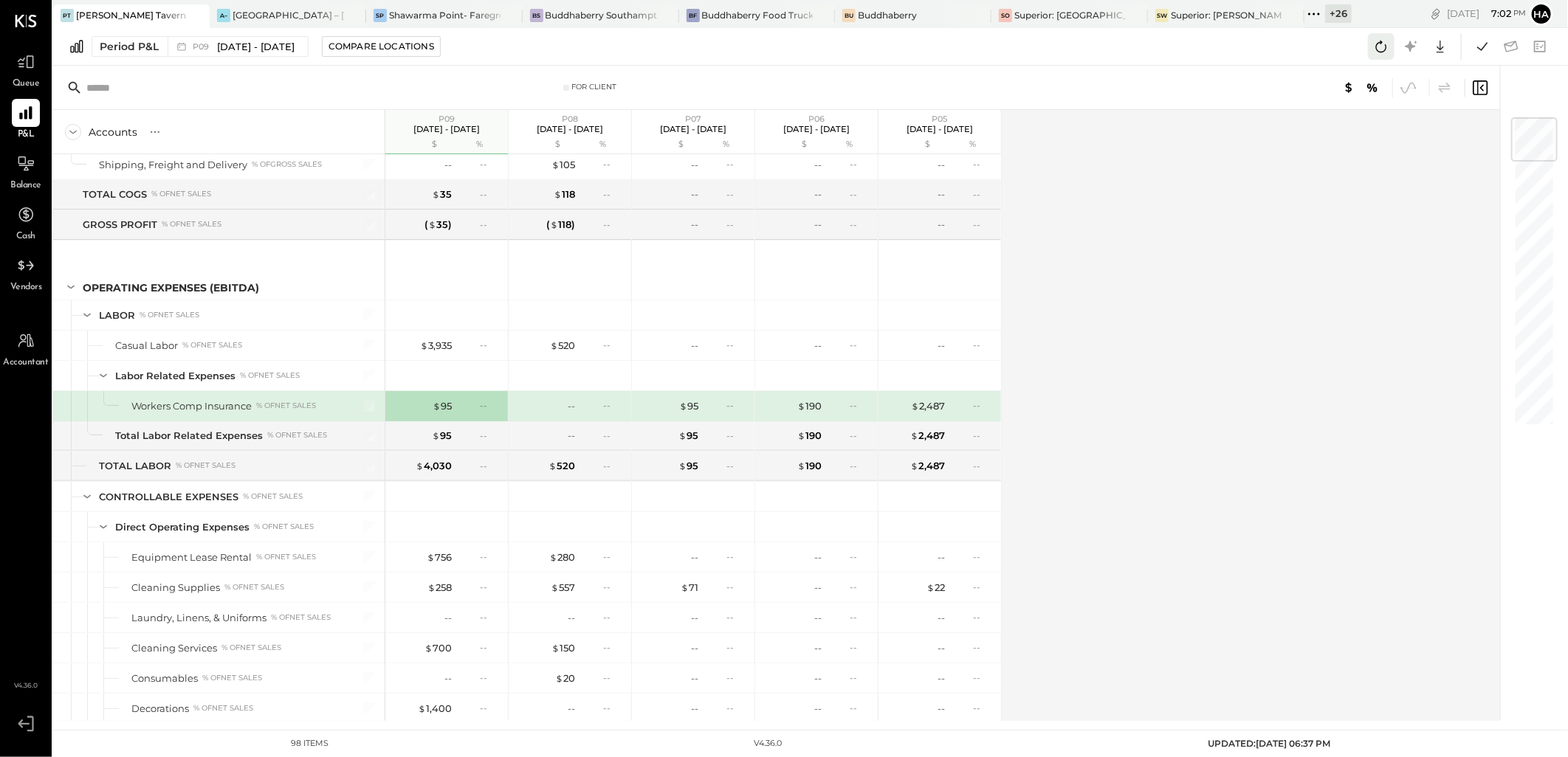
click at [1384, 42] on icon at bounding box center [1381, 46] width 19 height 19
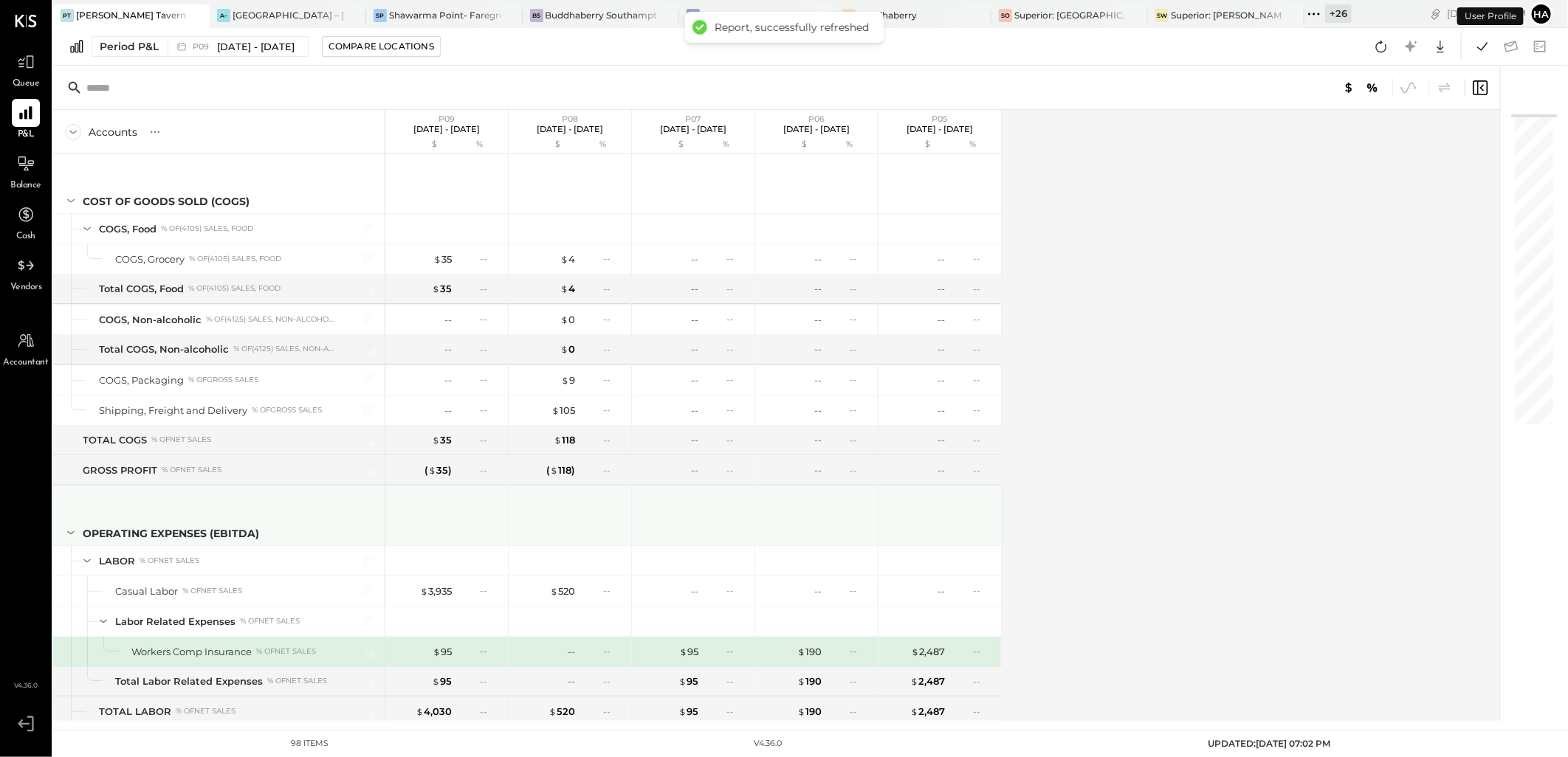
scroll to position [200, 0]
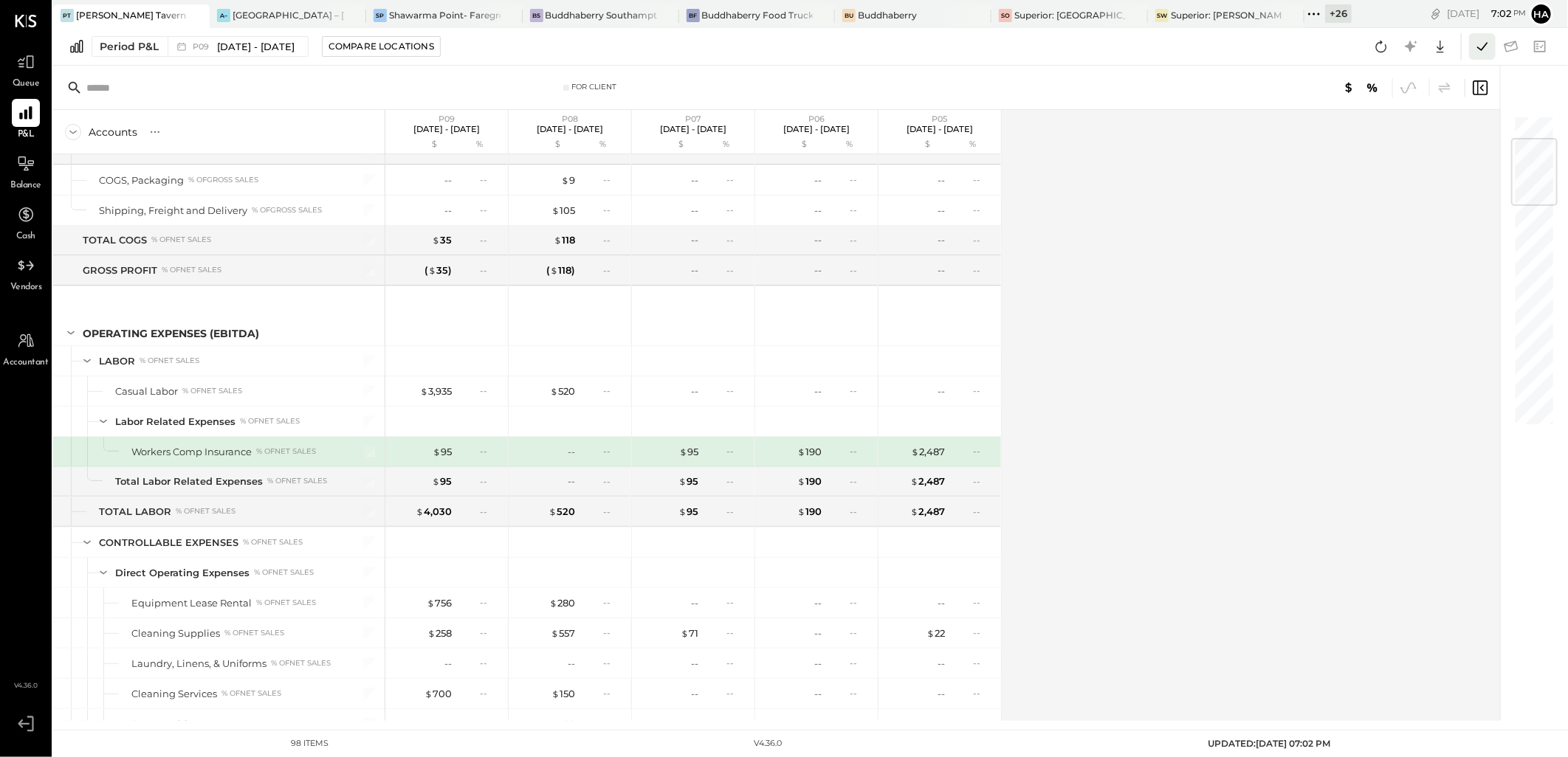
click at [1482, 43] on icon at bounding box center [1482, 46] width 19 height 19
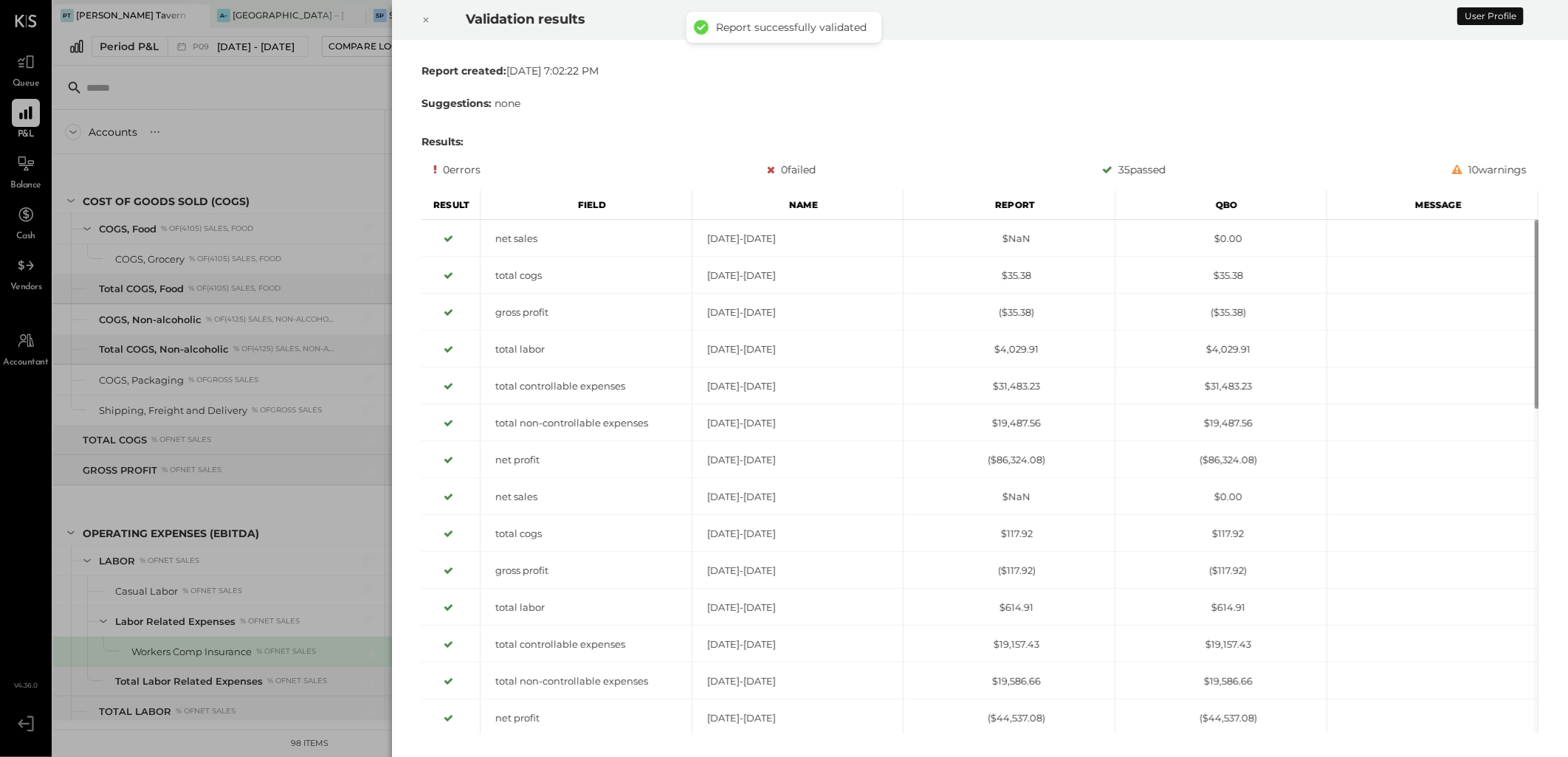
scroll to position [200, 0]
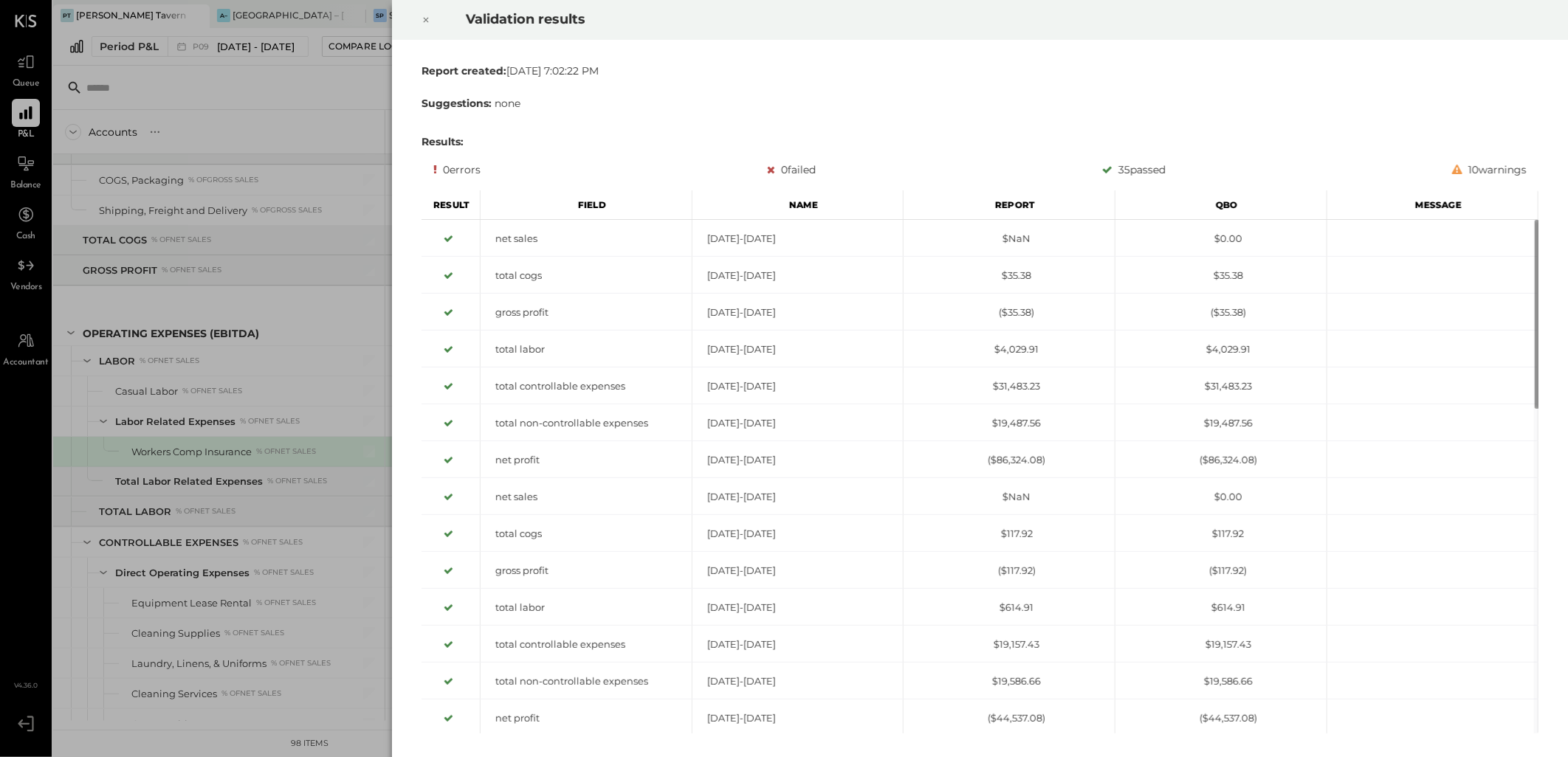
click at [424, 20] on icon at bounding box center [426, 20] width 9 height 18
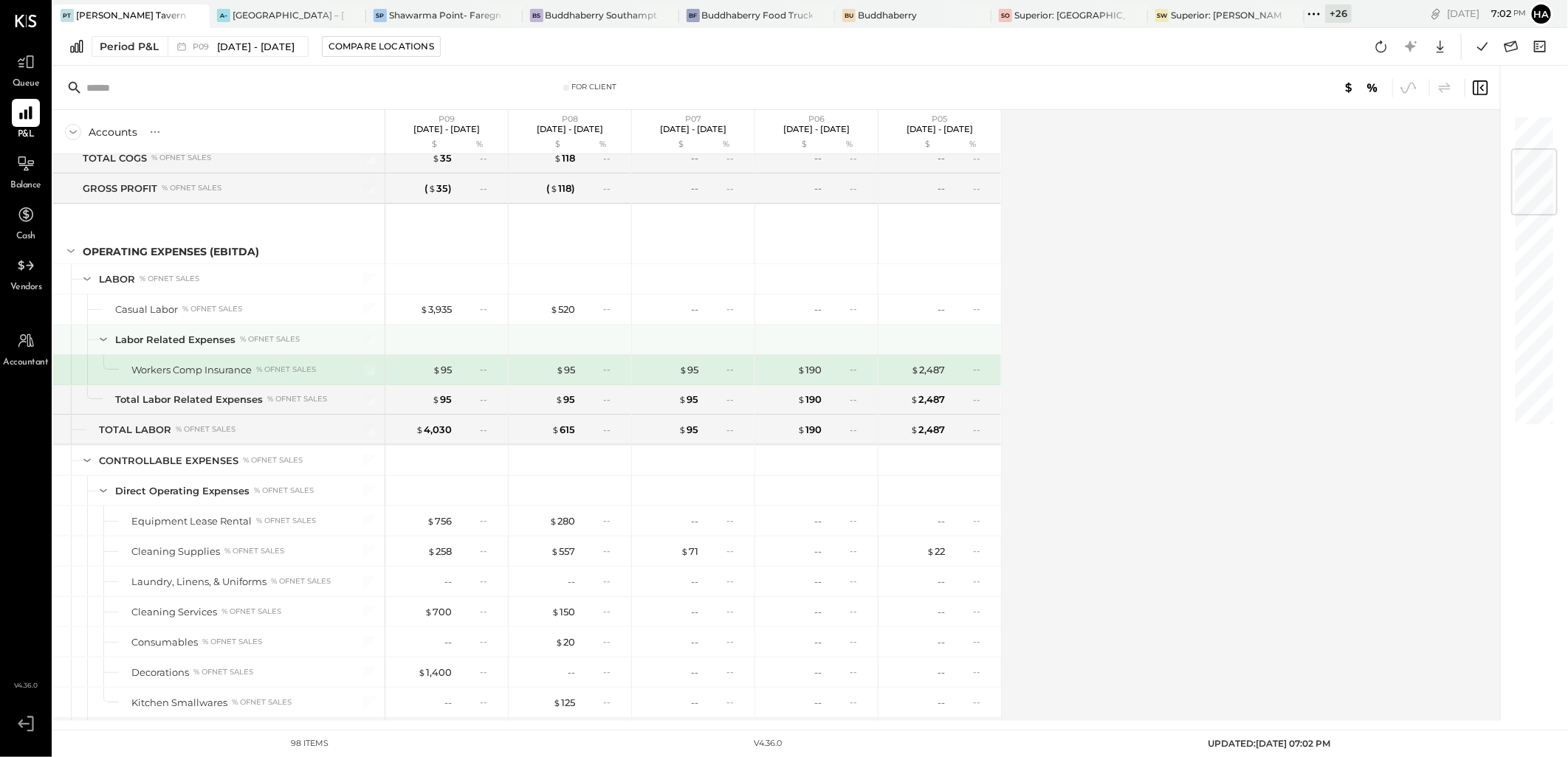
scroll to position [364, 0]
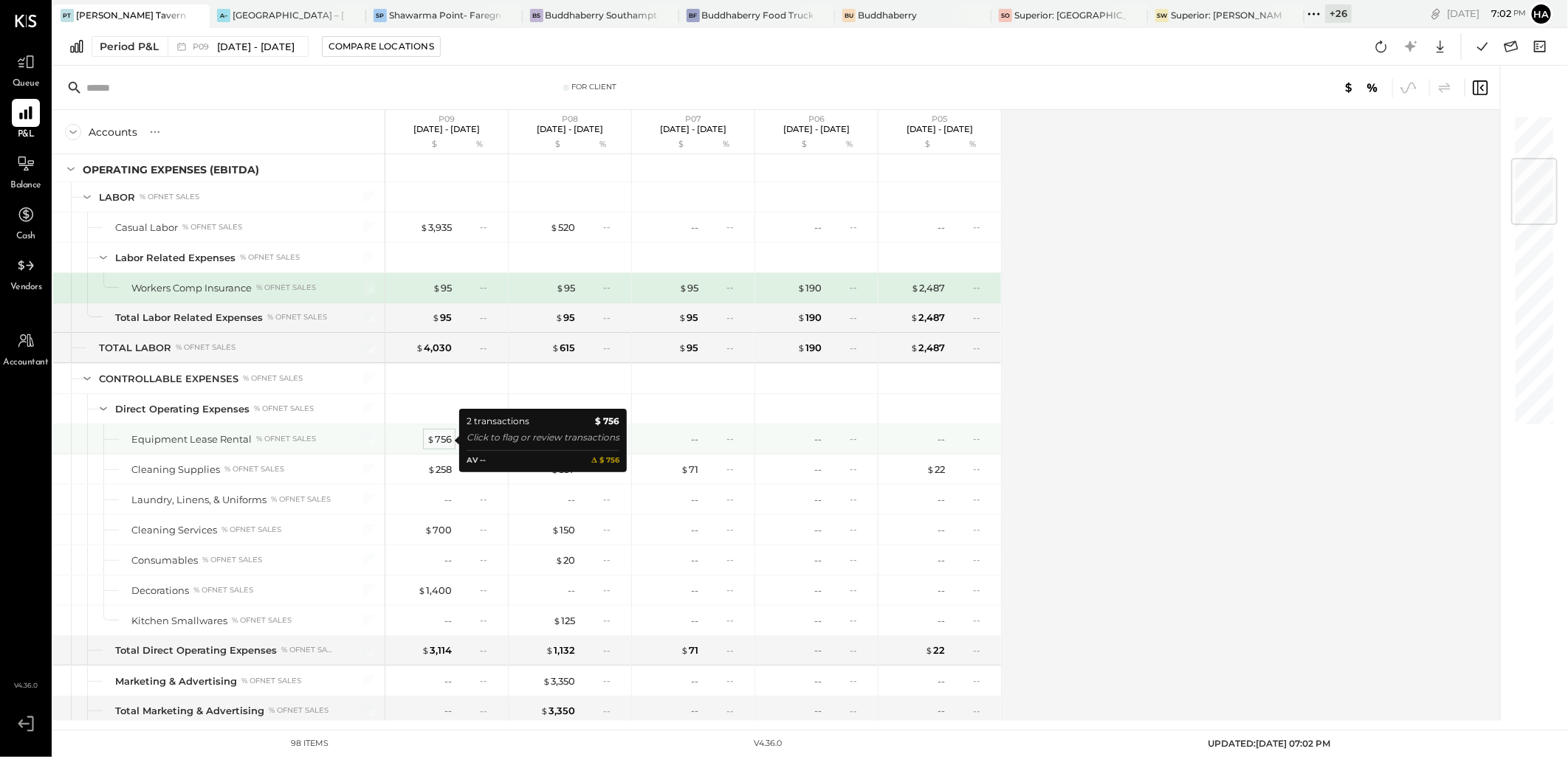
click at [440, 444] on div "$ 756" at bounding box center [439, 440] width 25 height 14
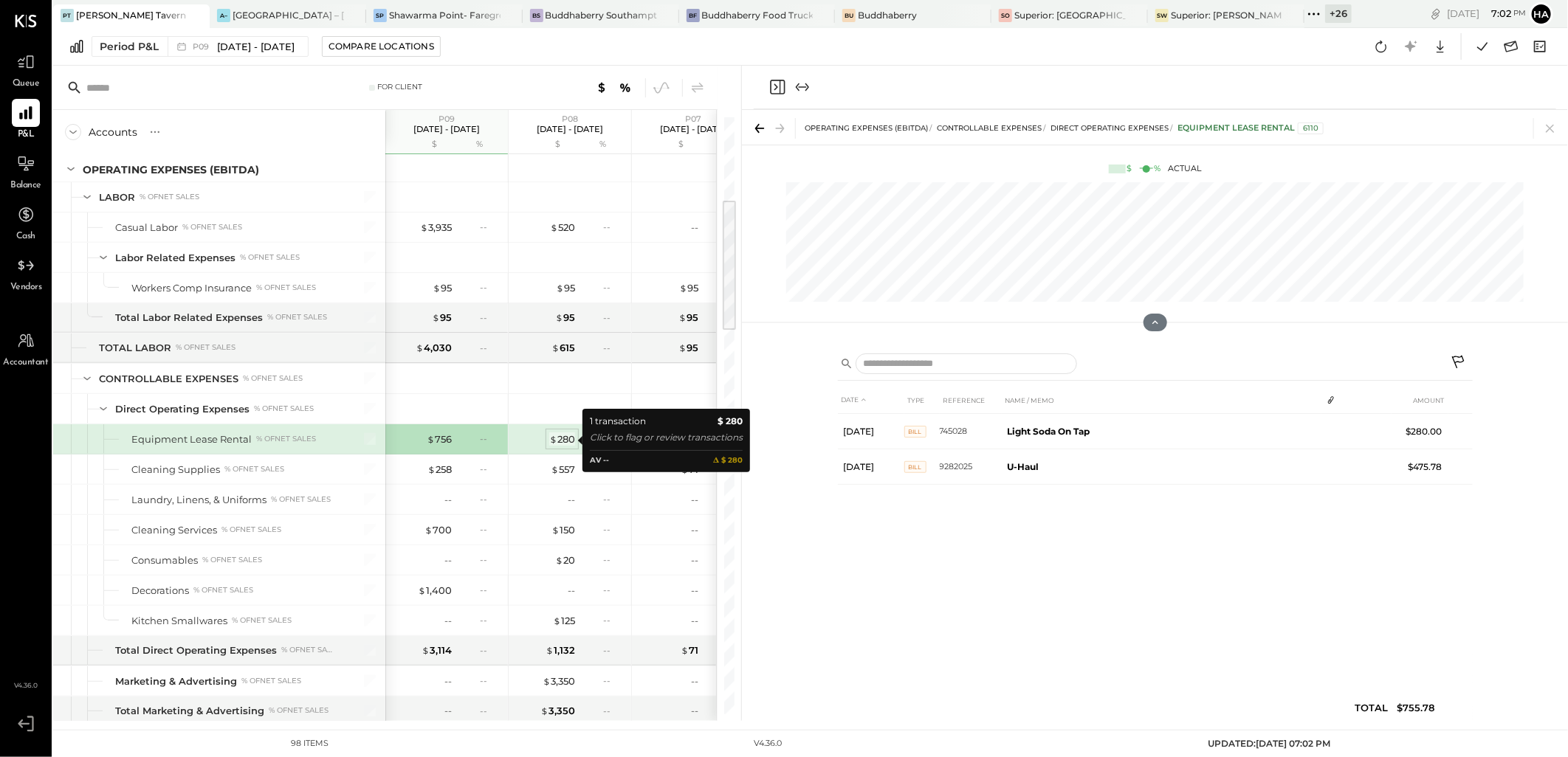
click at [564, 440] on div "$ 280" at bounding box center [561, 440] width 26 height 14
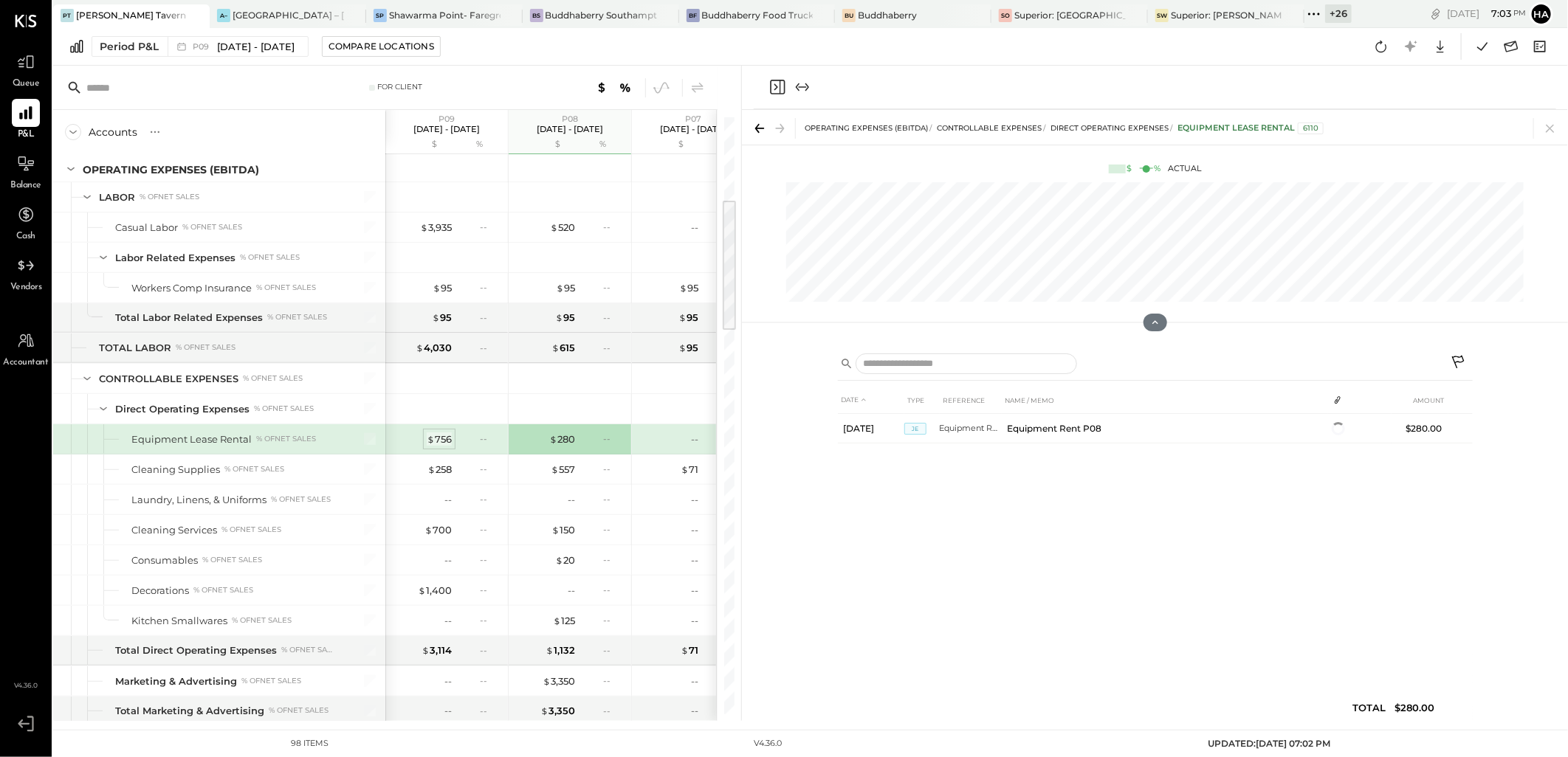
click at [441, 443] on div "$ 756" at bounding box center [439, 440] width 25 height 14
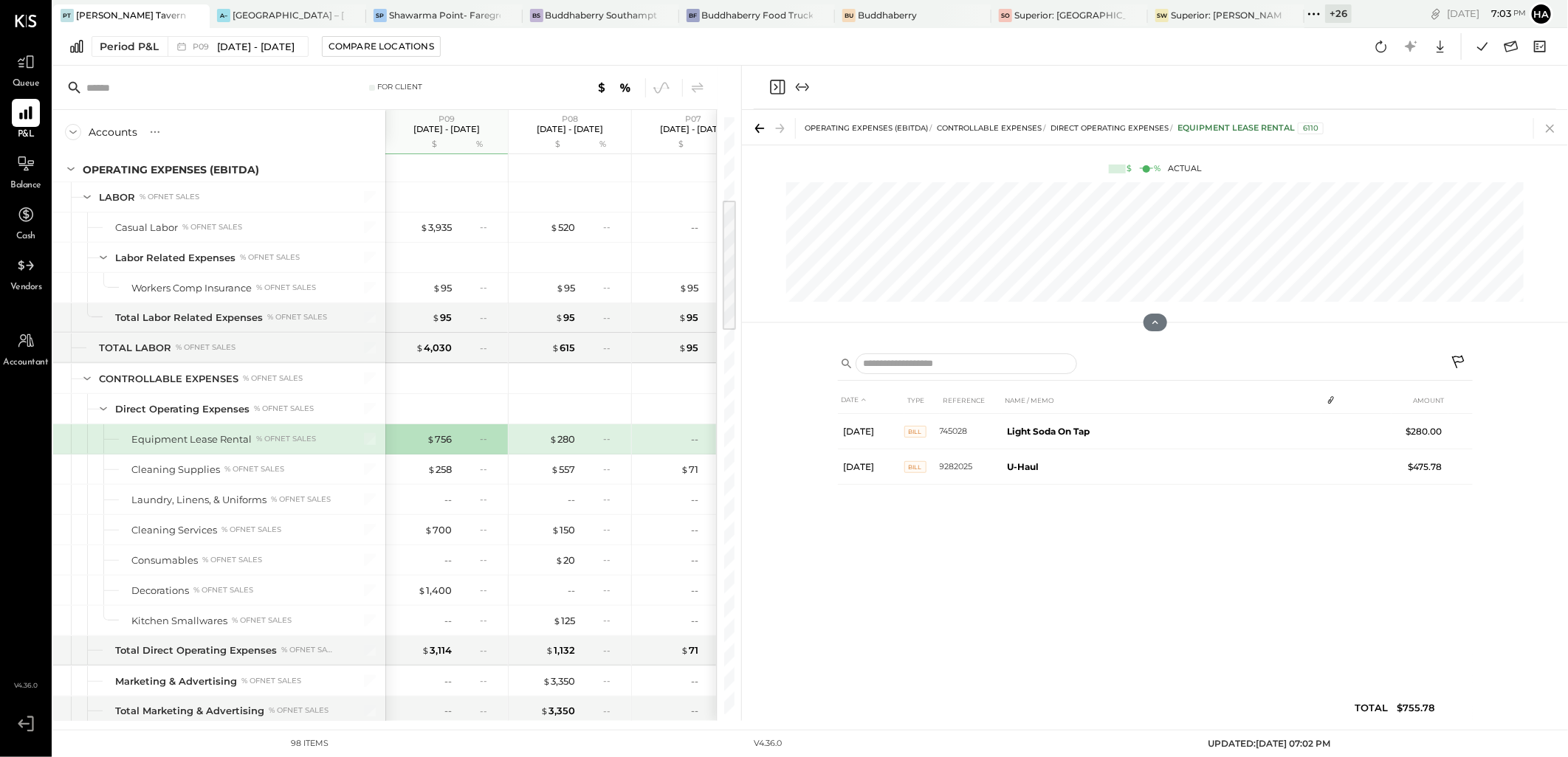
click at [1544, 128] on icon at bounding box center [1550, 128] width 20 height 20
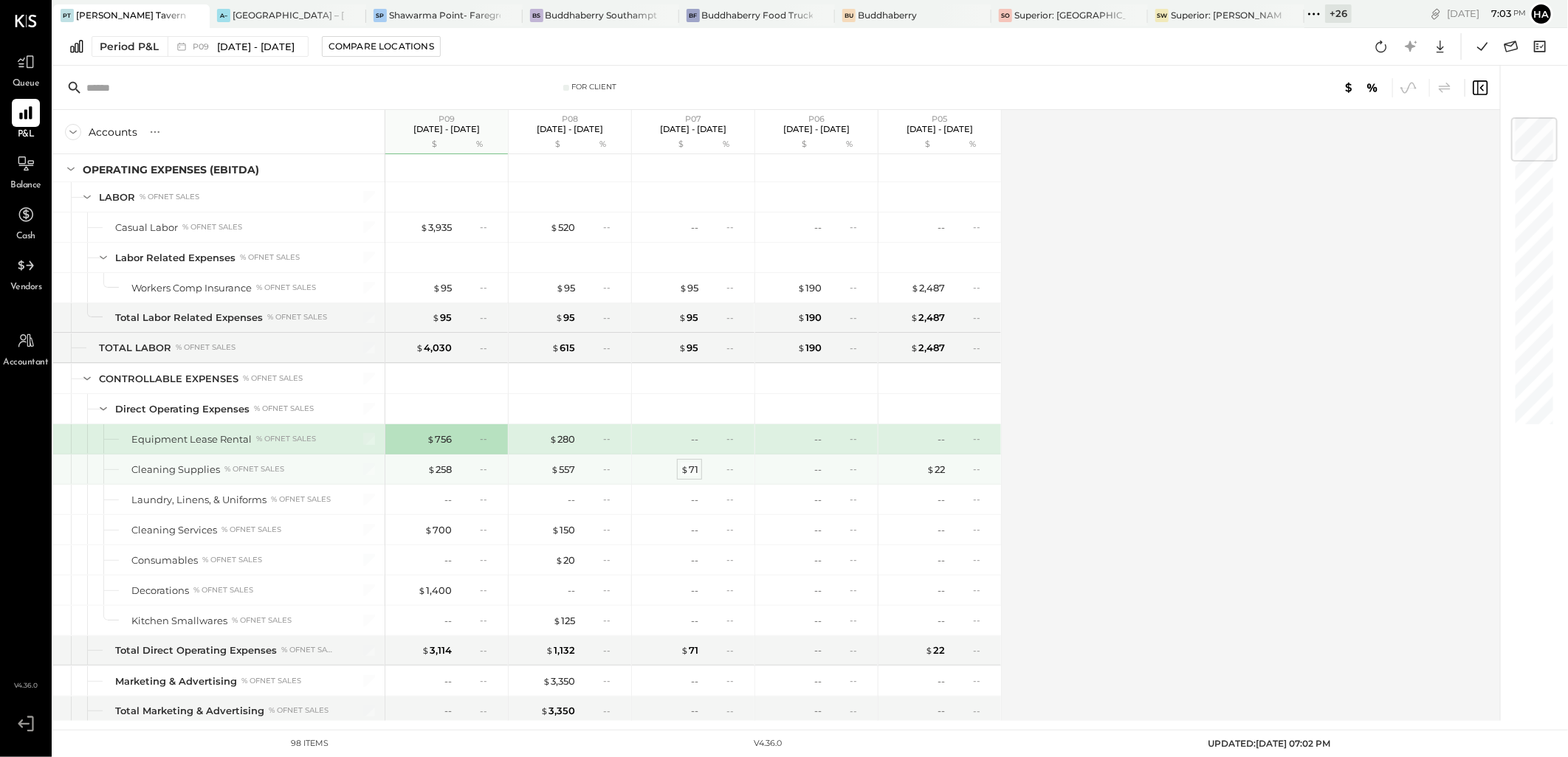
click at [694, 468] on div "$ 71" at bounding box center [689, 470] width 18 height 14
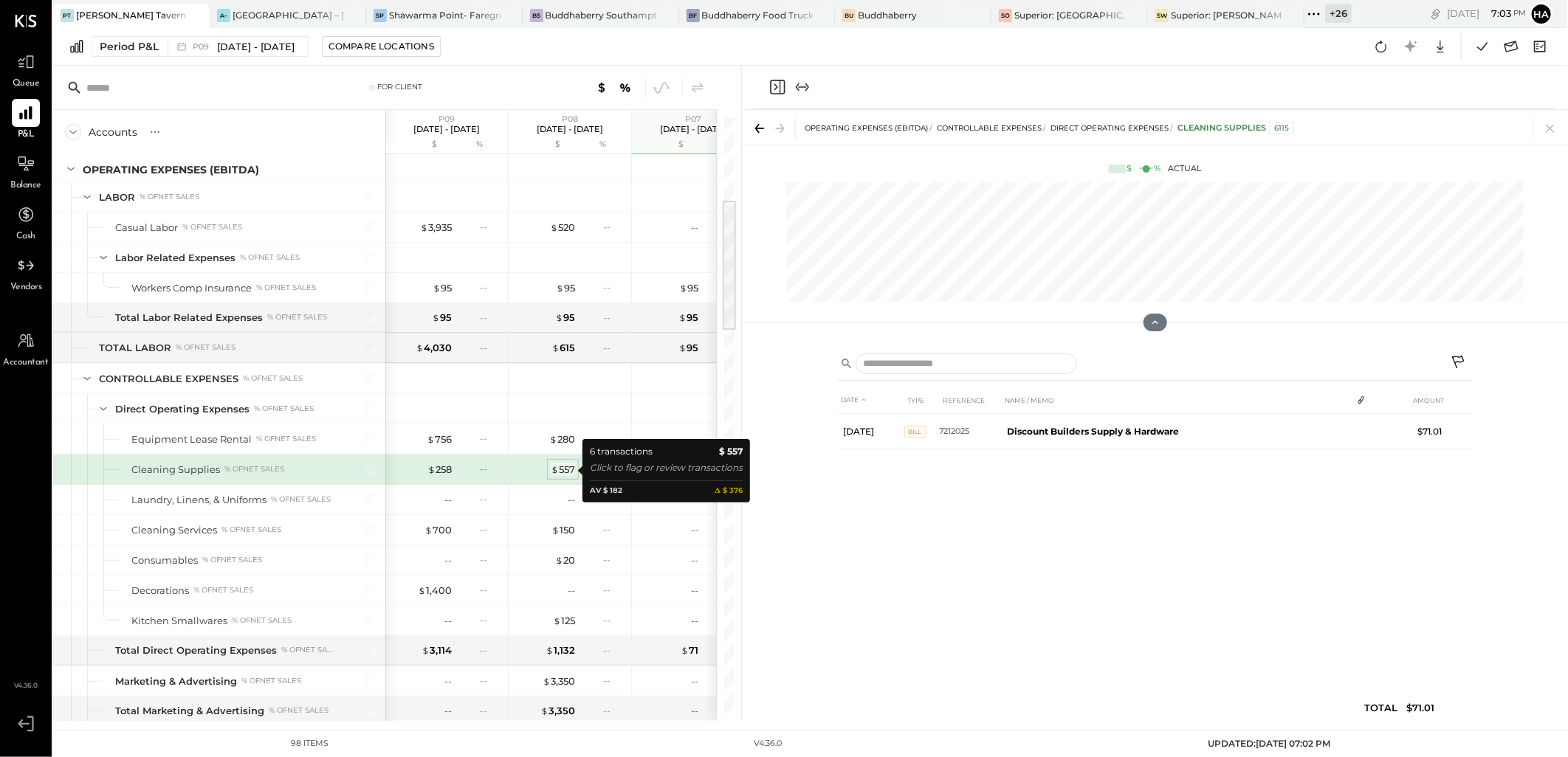
click at [568, 469] on div "$ 557" at bounding box center [562, 470] width 24 height 14
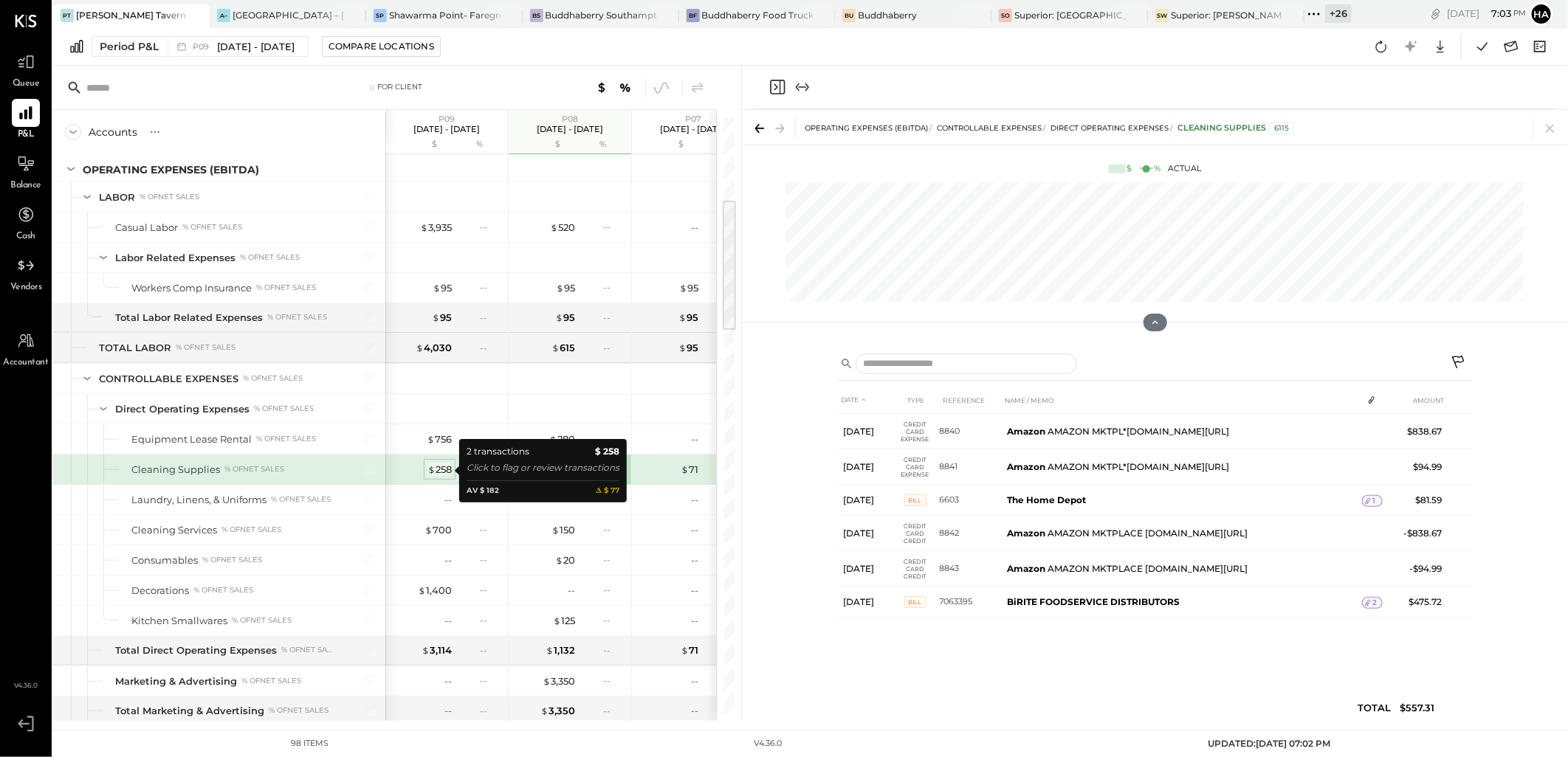
click at [440, 469] on div "$ 258" at bounding box center [439, 470] width 24 height 14
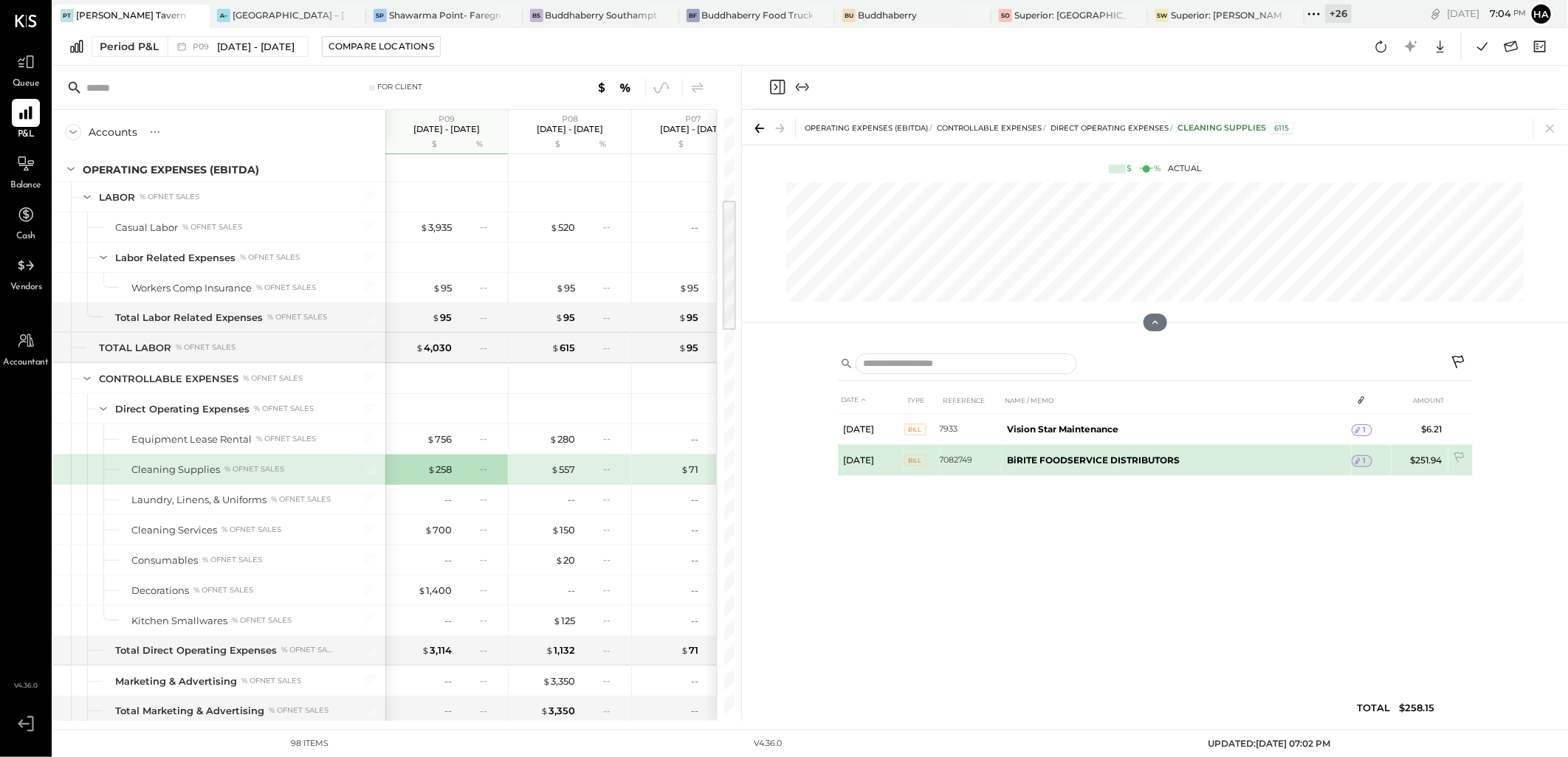
click at [1359, 460] on icon at bounding box center [1358, 462] width 5 height 6
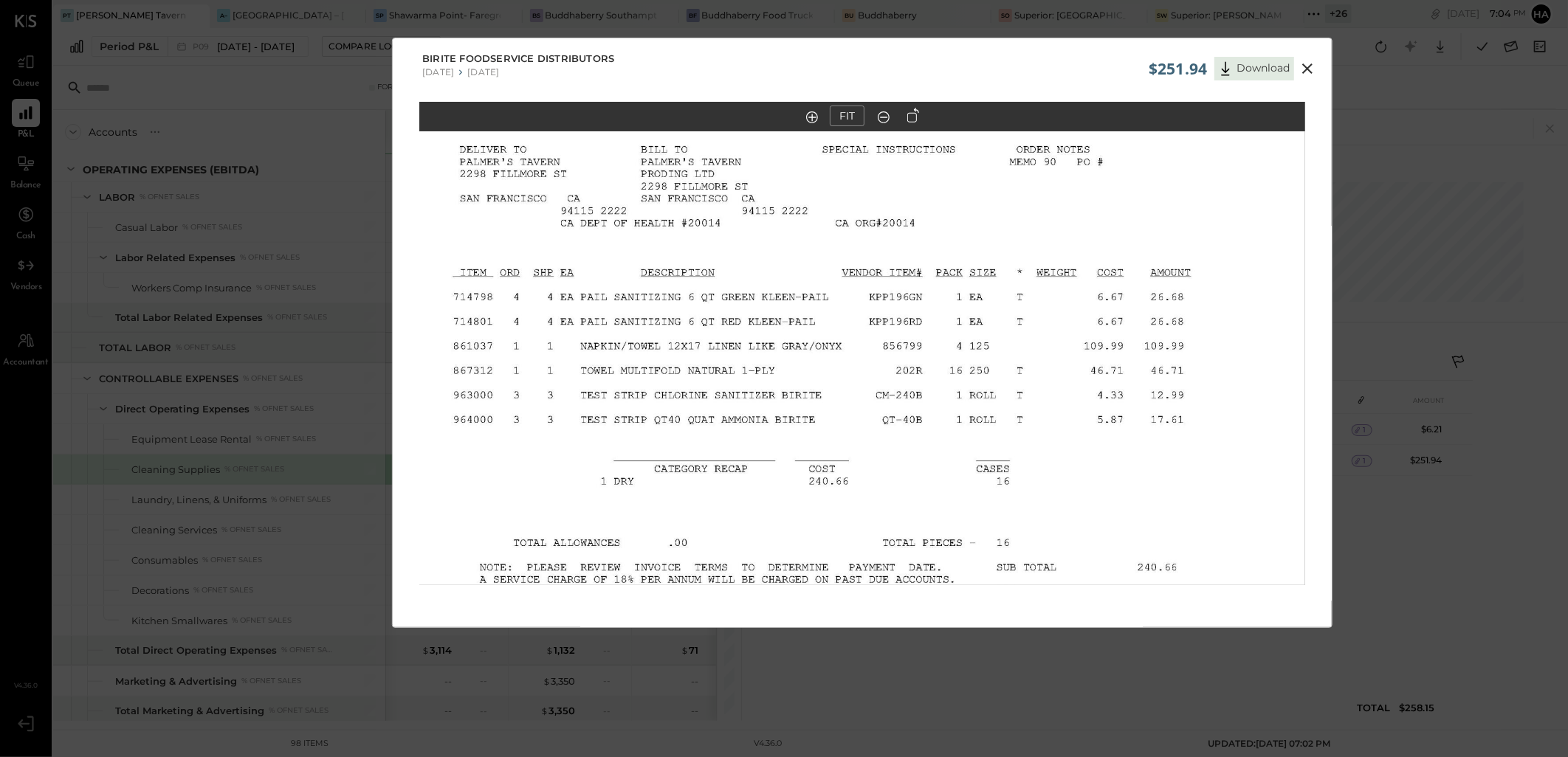
click at [1307, 64] on icon at bounding box center [1307, 68] width 18 height 18
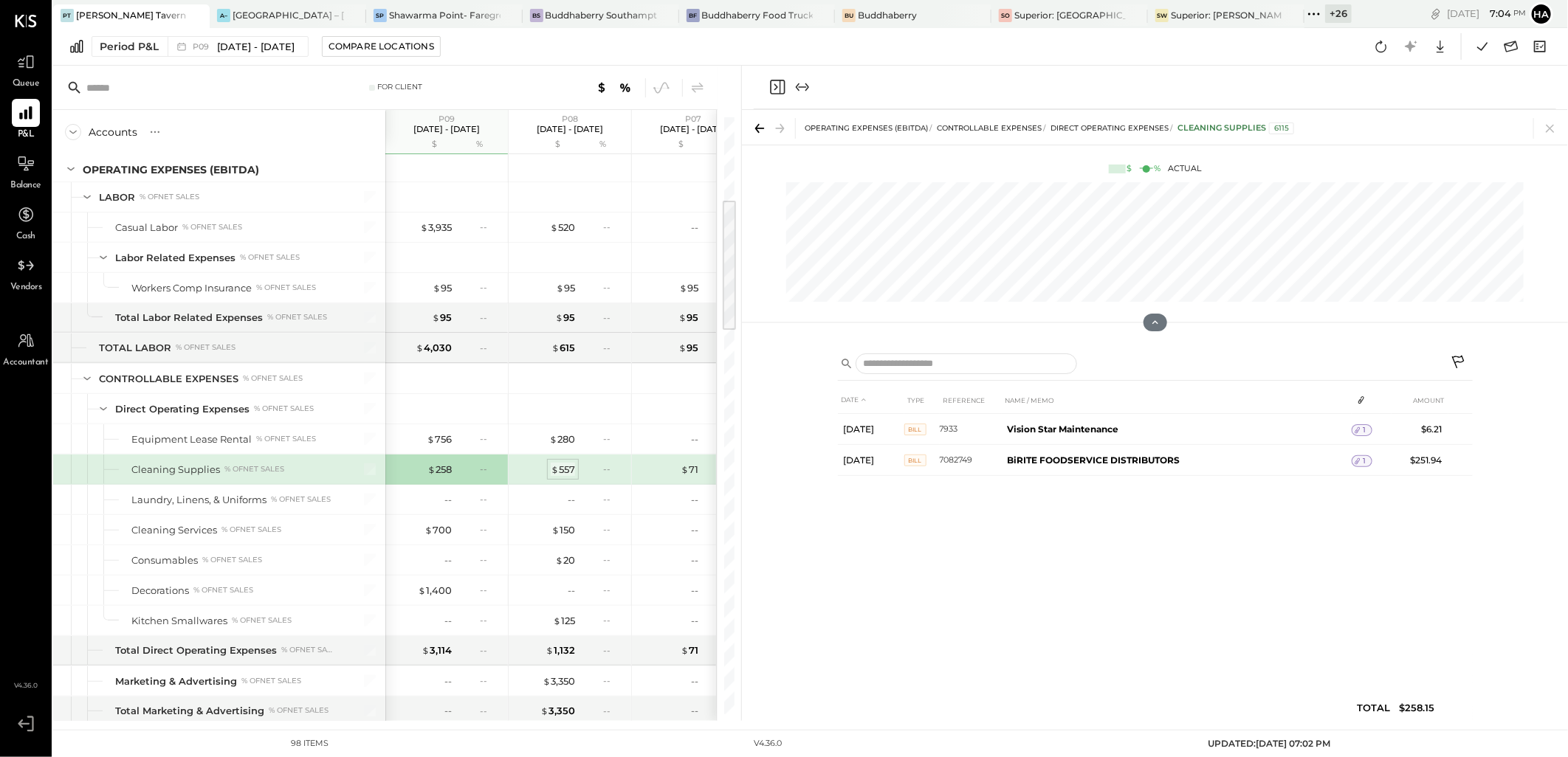
click at [564, 470] on div "$ 557" at bounding box center [562, 470] width 24 height 14
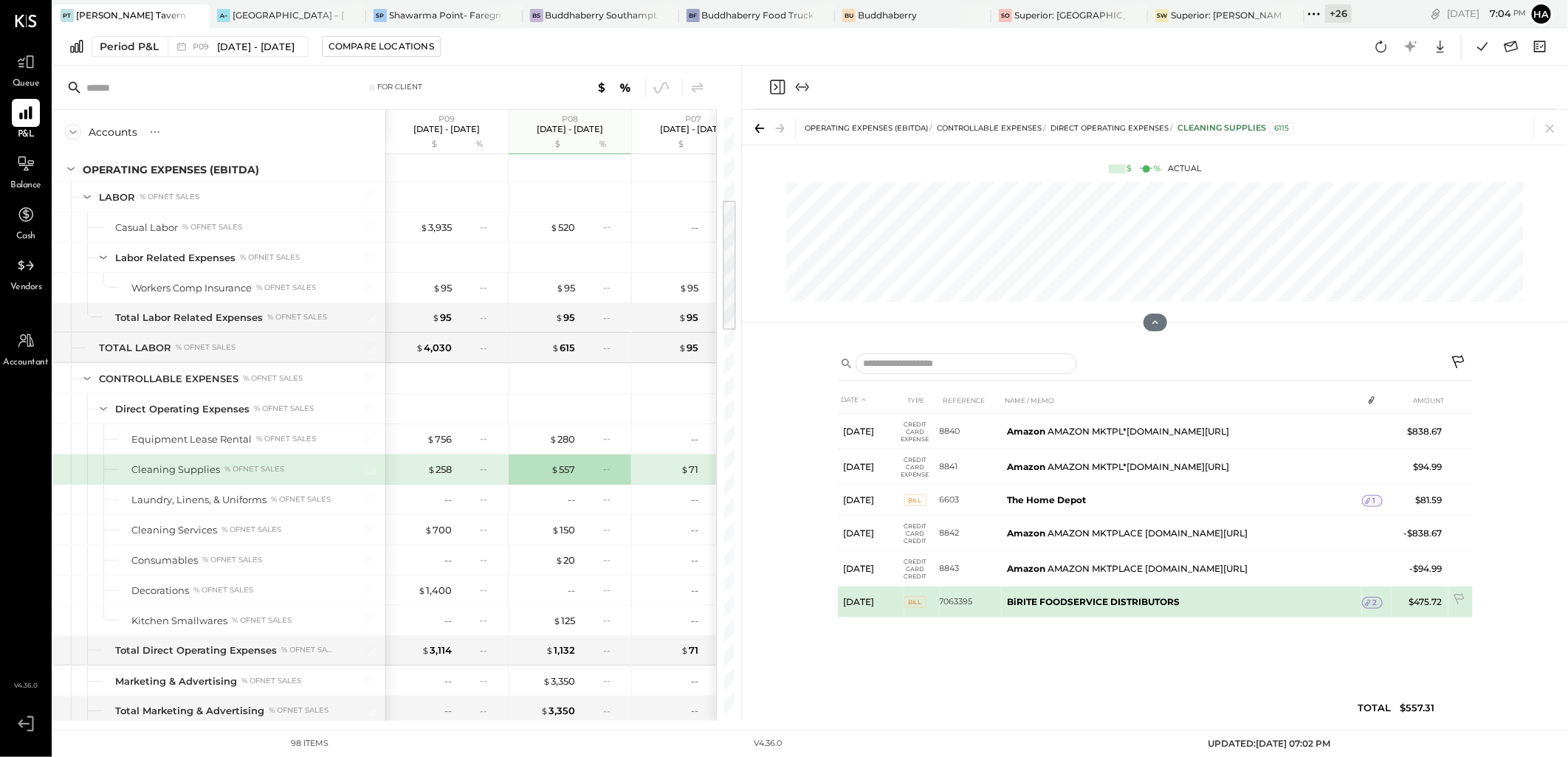
click at [1370, 602] on icon at bounding box center [1367, 603] width 5 height 6
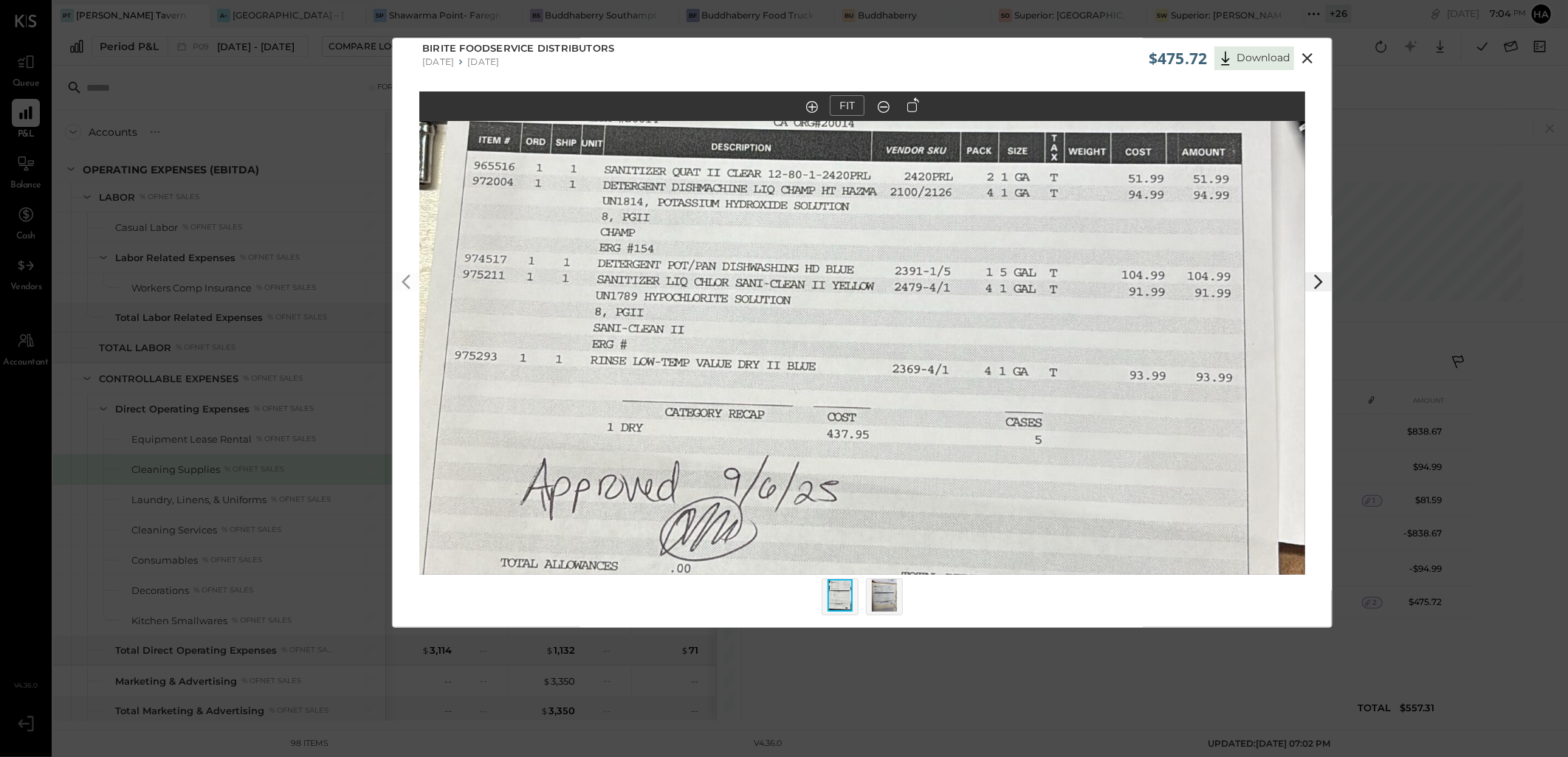
scroll to position [13, 0]
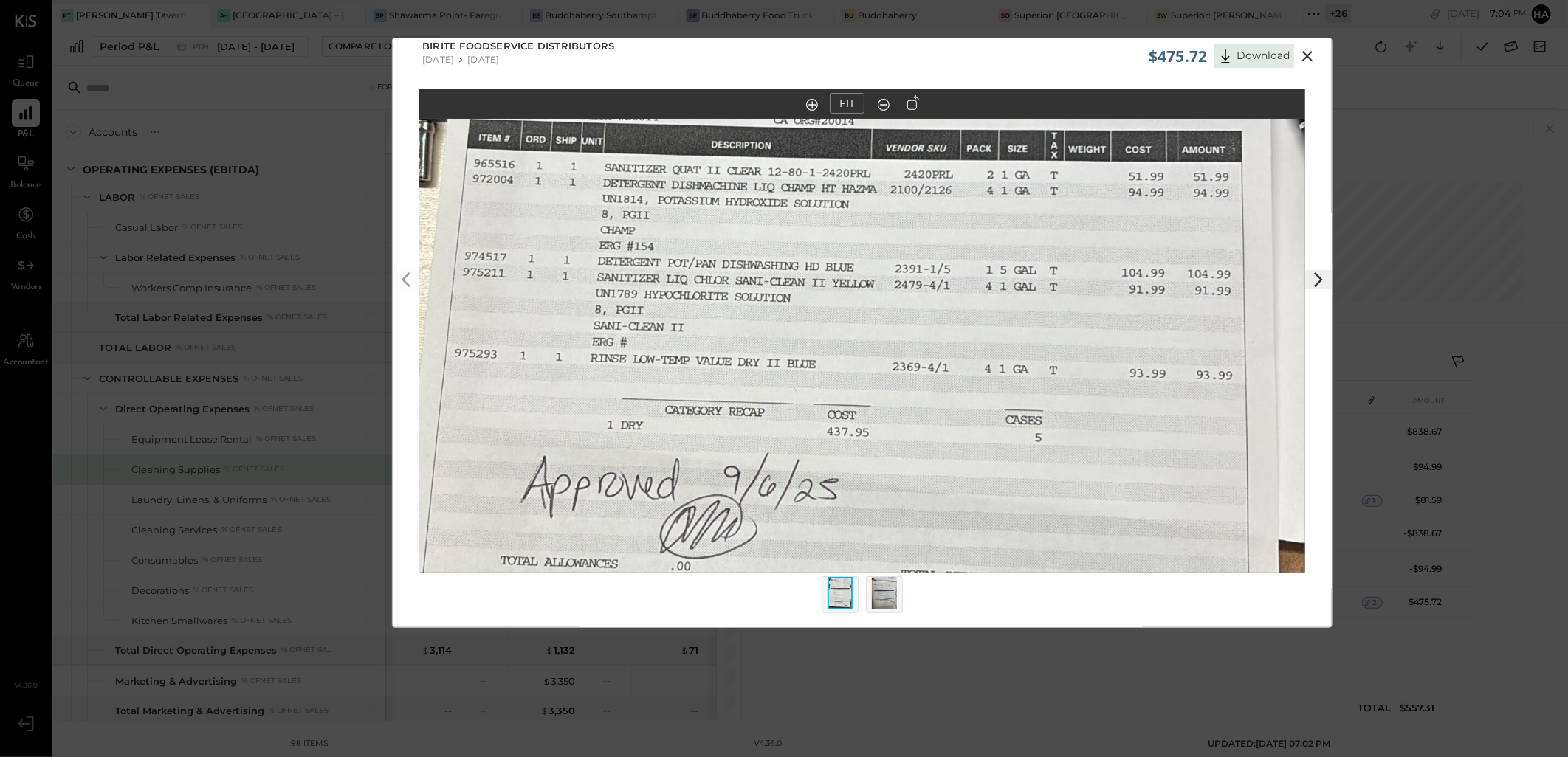
click at [845, 595] on img at bounding box center [840, 593] width 25 height 32
click at [888, 596] on img at bounding box center [884, 593] width 25 height 32
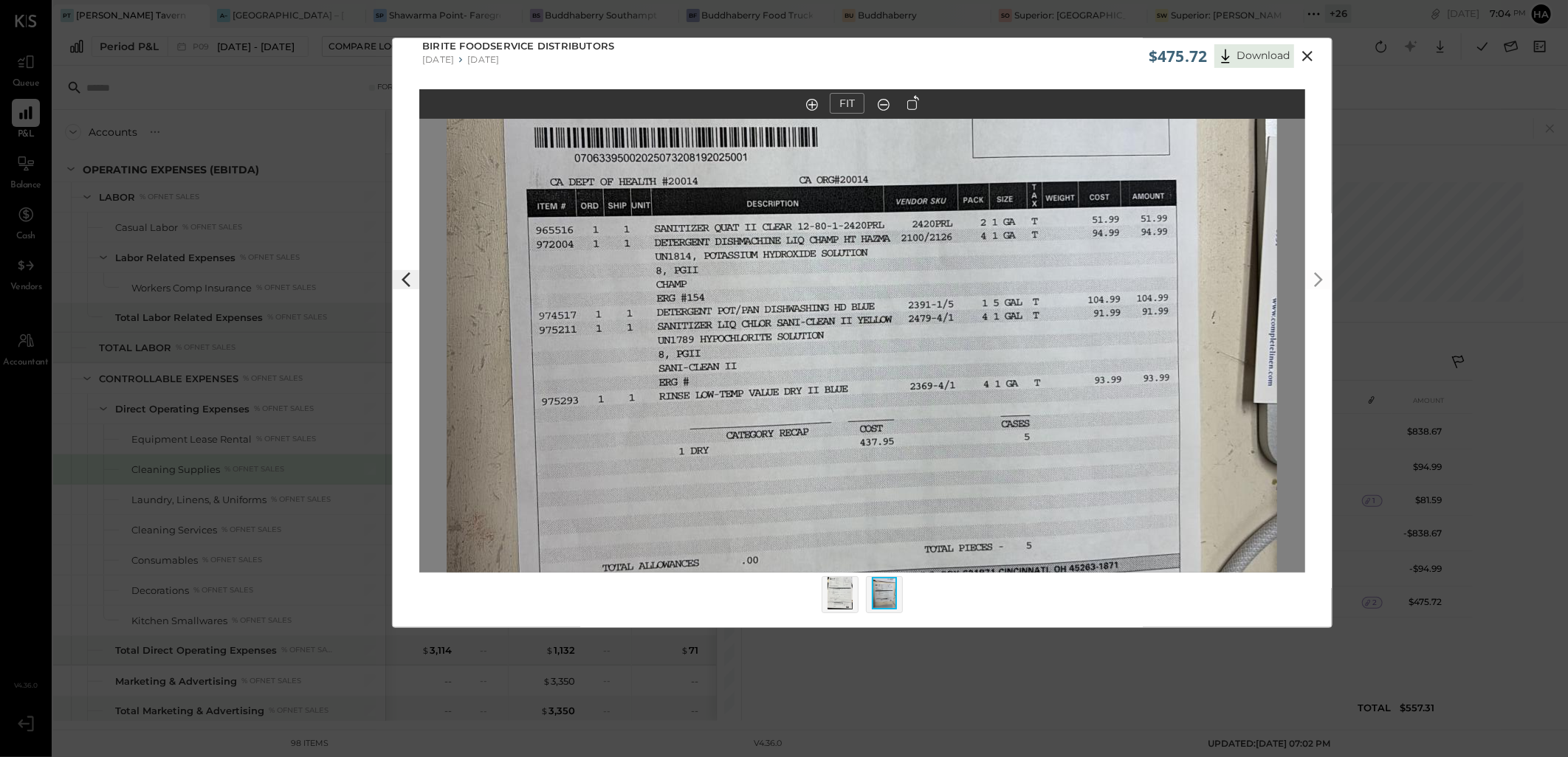
click at [850, 337] on img at bounding box center [861, 311] width 830 height 1476
click at [880, 104] on out at bounding box center [883, 104] width 12 height 12
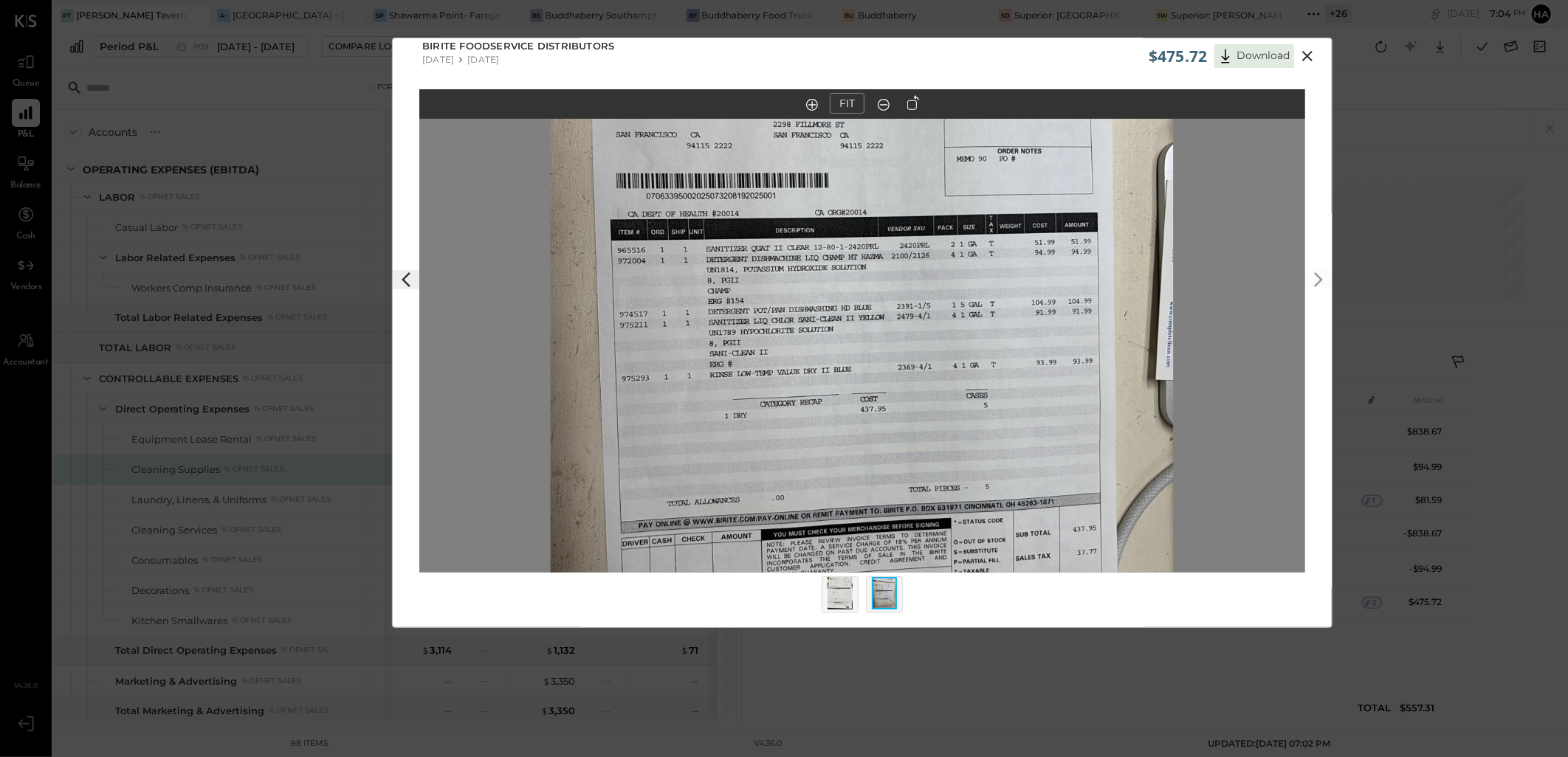
click at [880, 104] on out at bounding box center [883, 104] width 12 height 12
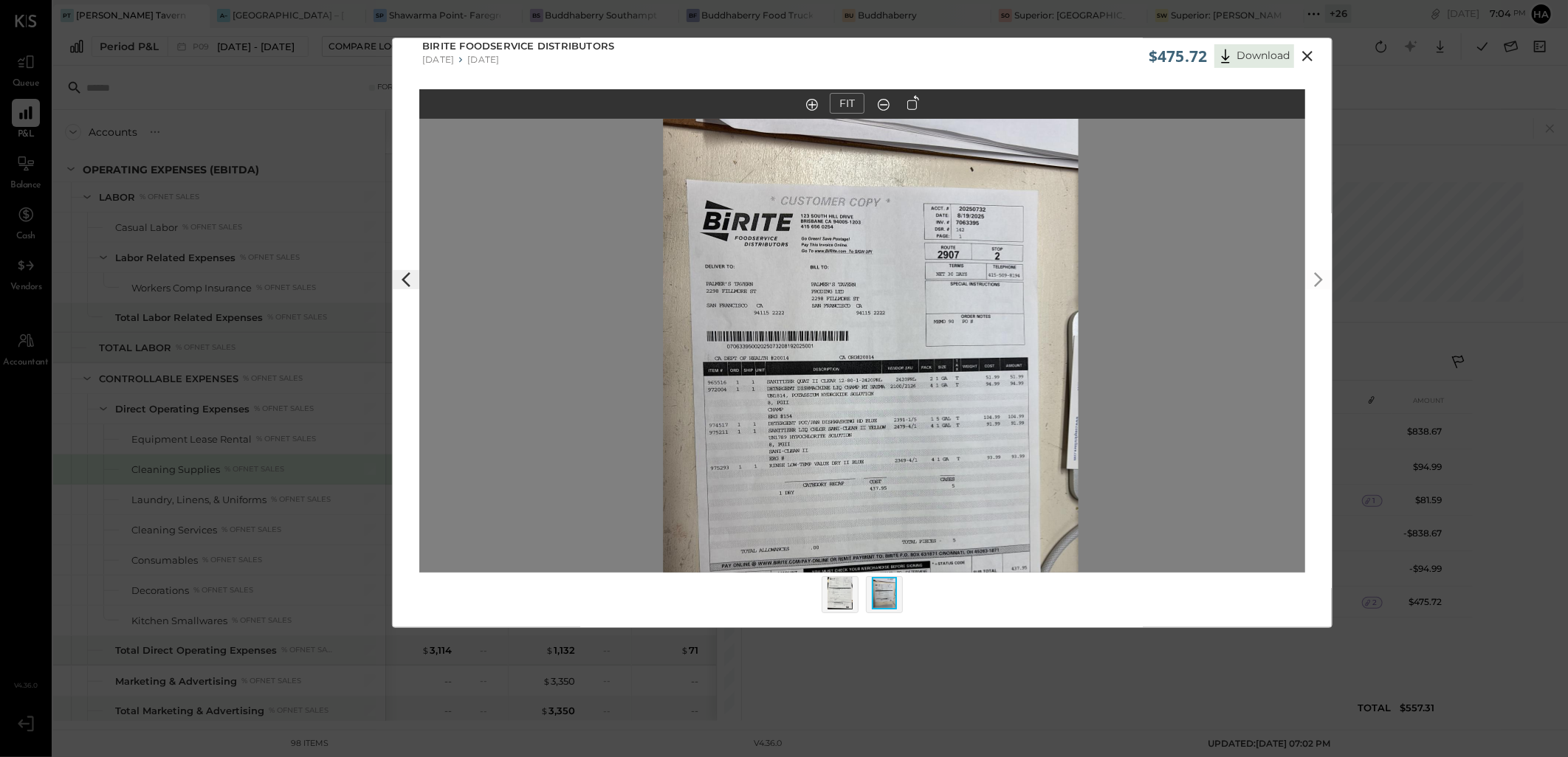
drag, startPoint x: 868, startPoint y: 243, endPoint x: 877, endPoint y: 356, distance: 113.4
click at [877, 356] on img at bounding box center [870, 423] width 415 height 738
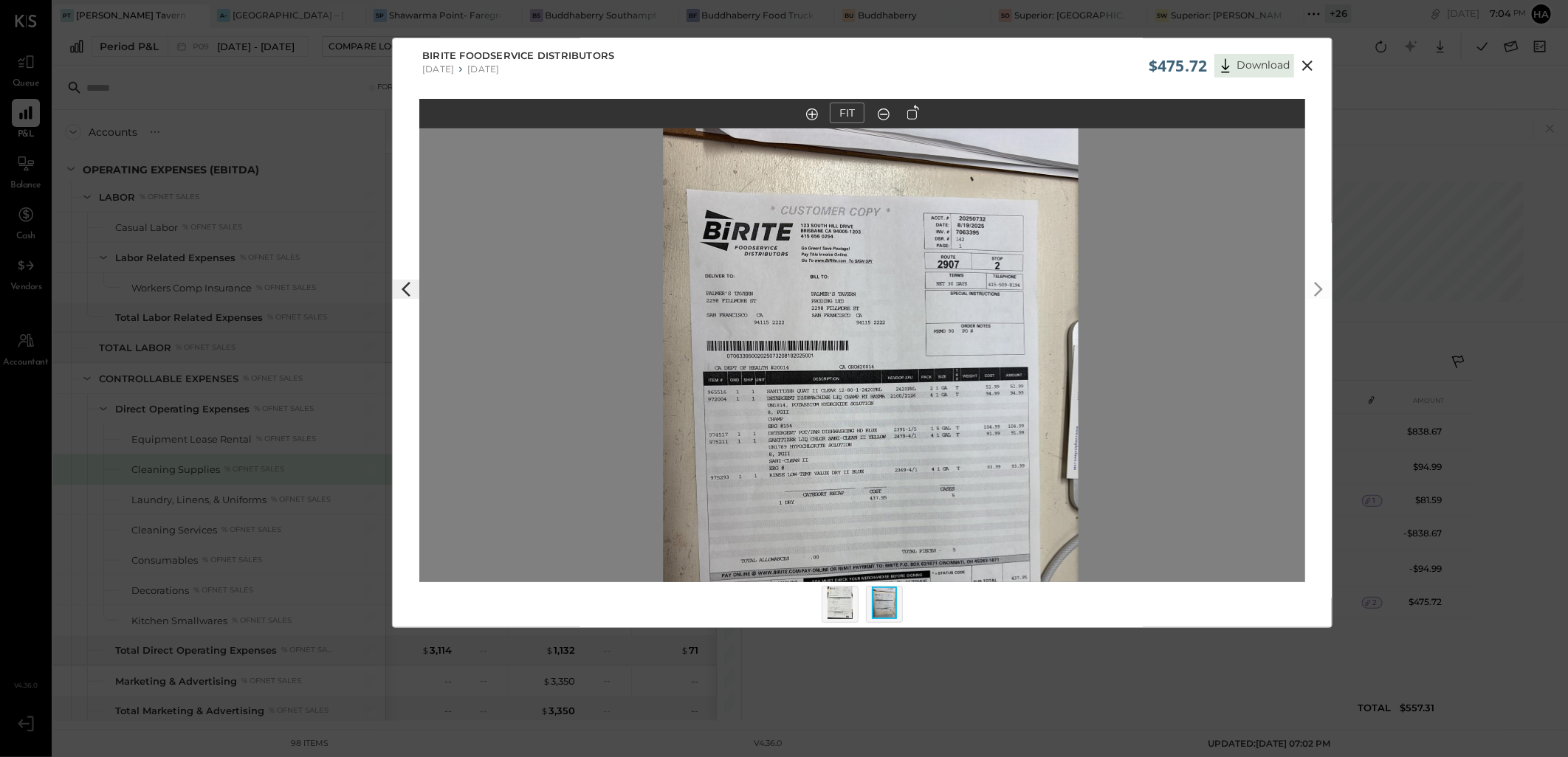
scroll to position [0, 0]
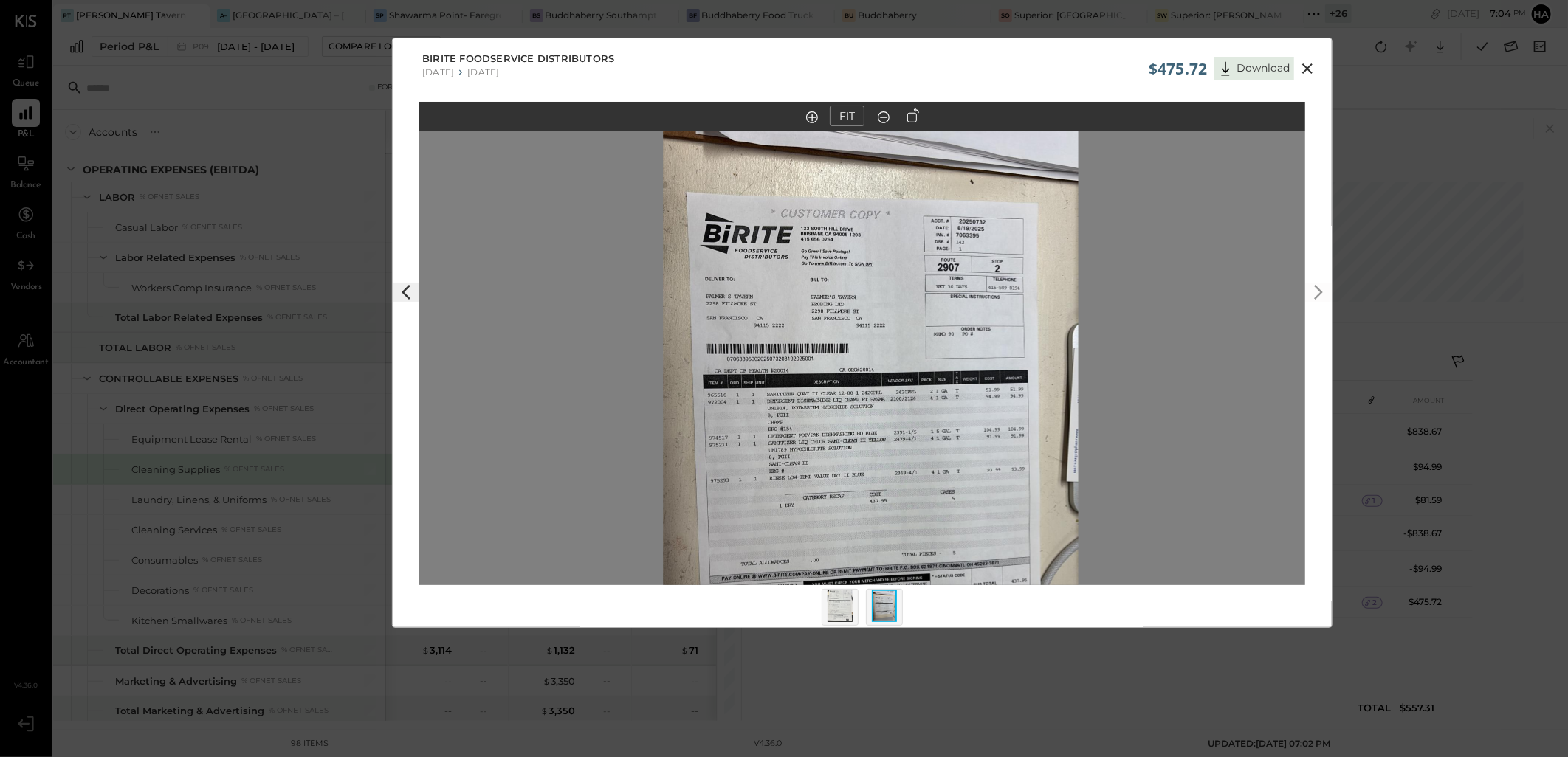
click at [813, 118] on icon at bounding box center [811, 117] width 12 height 12
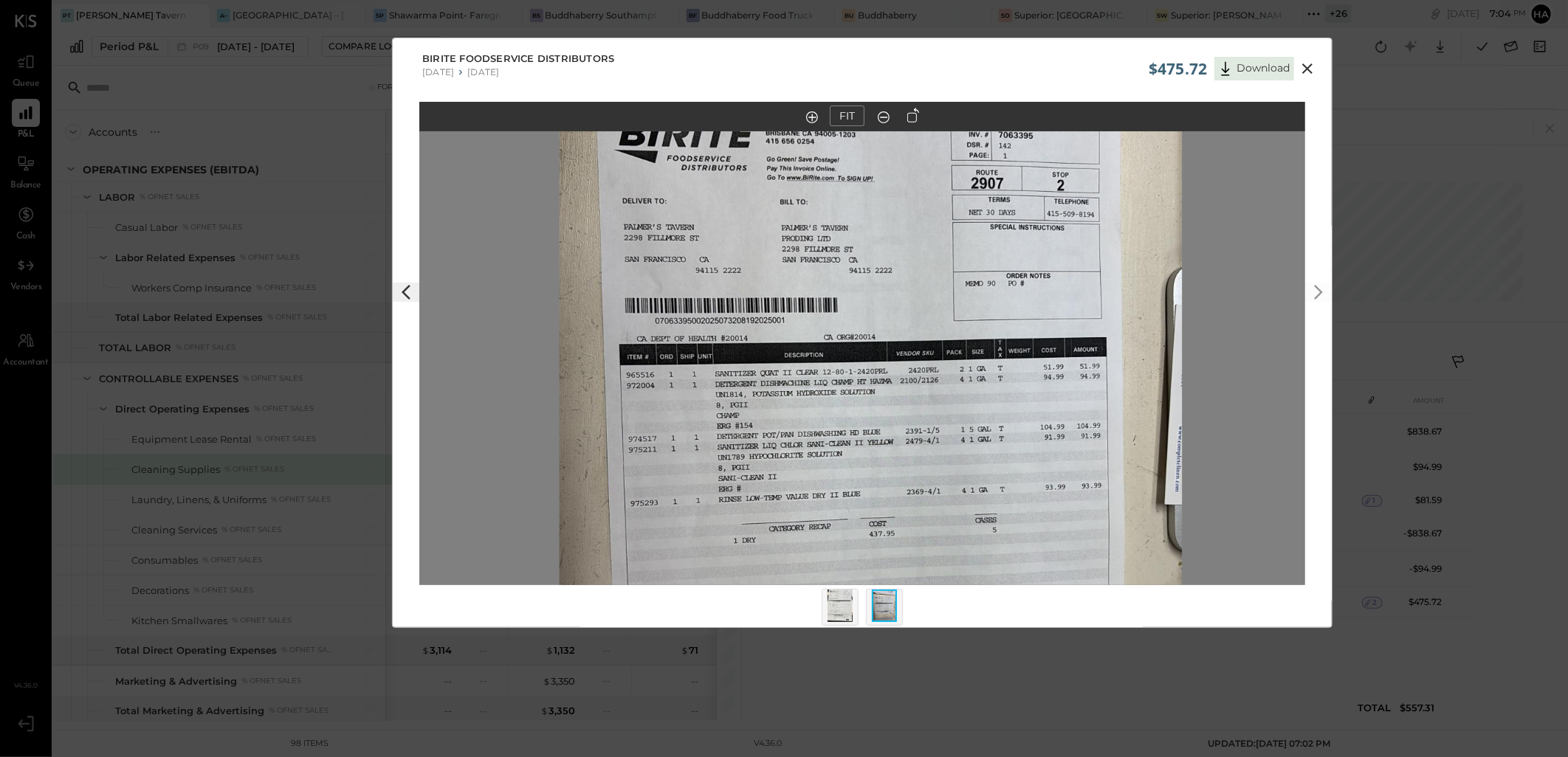
click at [817, 117] on button at bounding box center [812, 115] width 20 height 16
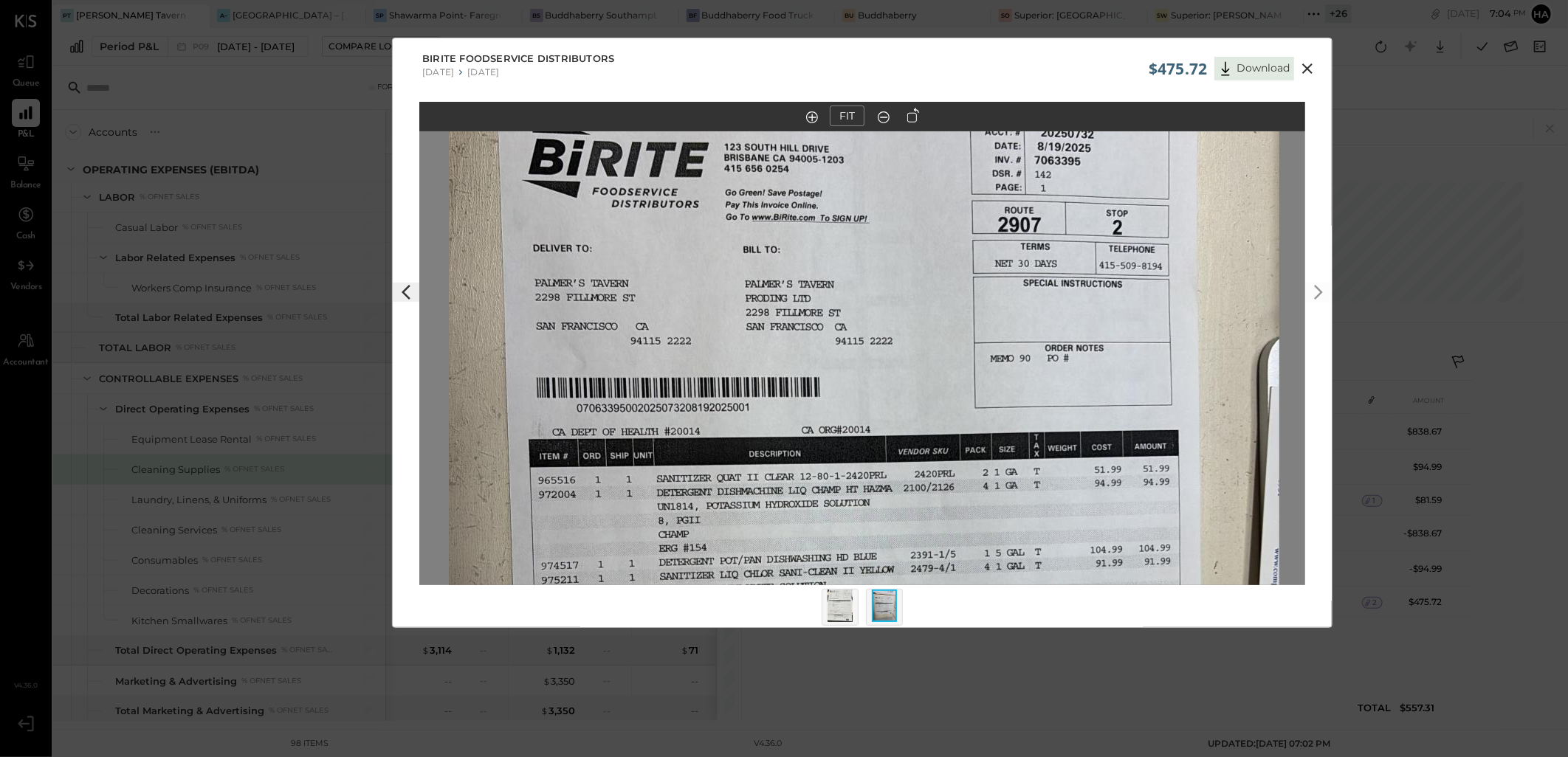
drag, startPoint x: 786, startPoint y: 210, endPoint x: 780, endPoint y: 330, distance: 120.1
click at [780, 330] on img at bounding box center [864, 561] width 830 height 1476
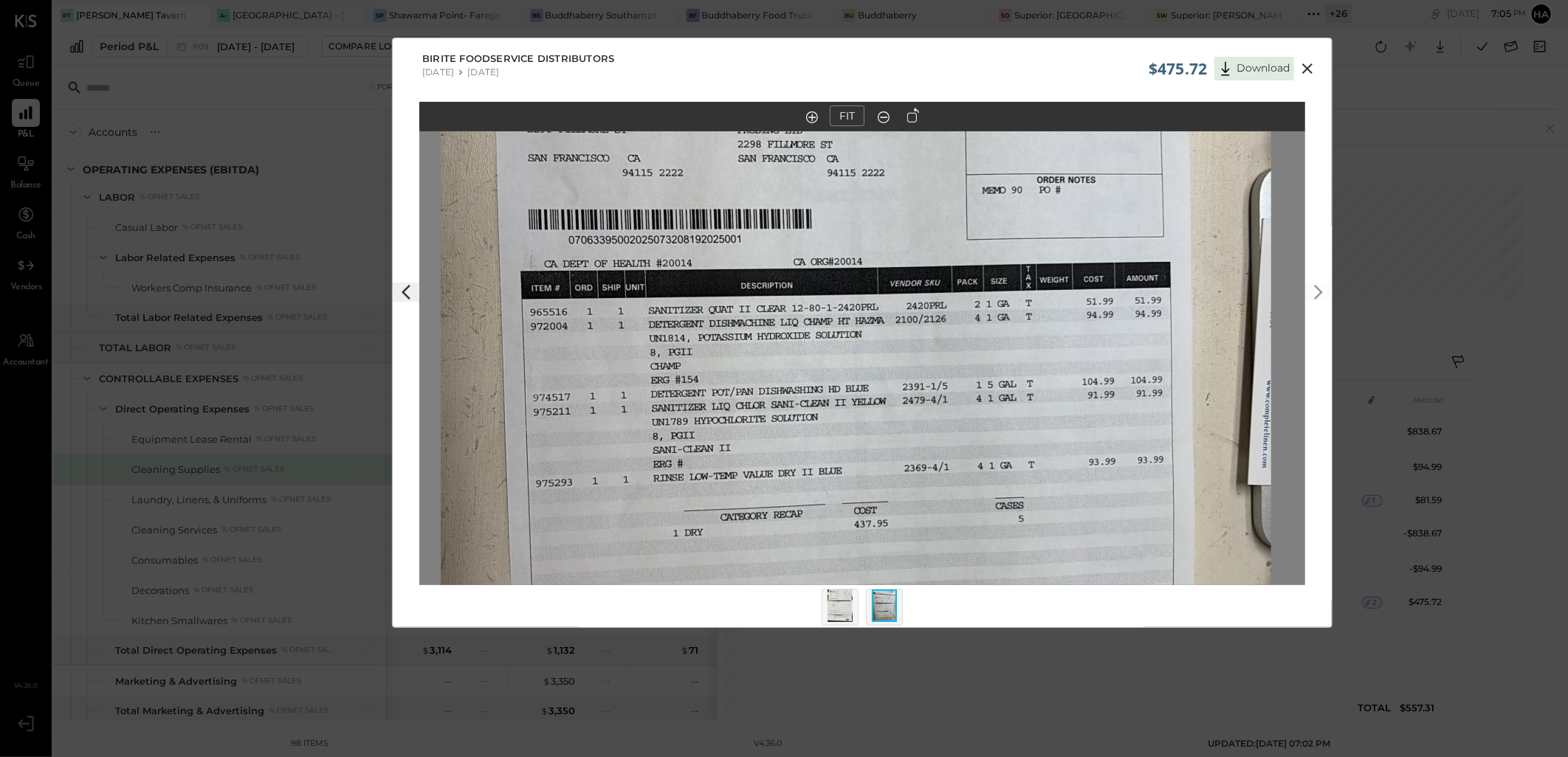
drag, startPoint x: 883, startPoint y: 474, endPoint x: 871, endPoint y: 297, distance: 177.4
click at [871, 297] on img at bounding box center [855, 393] width 830 height 1476
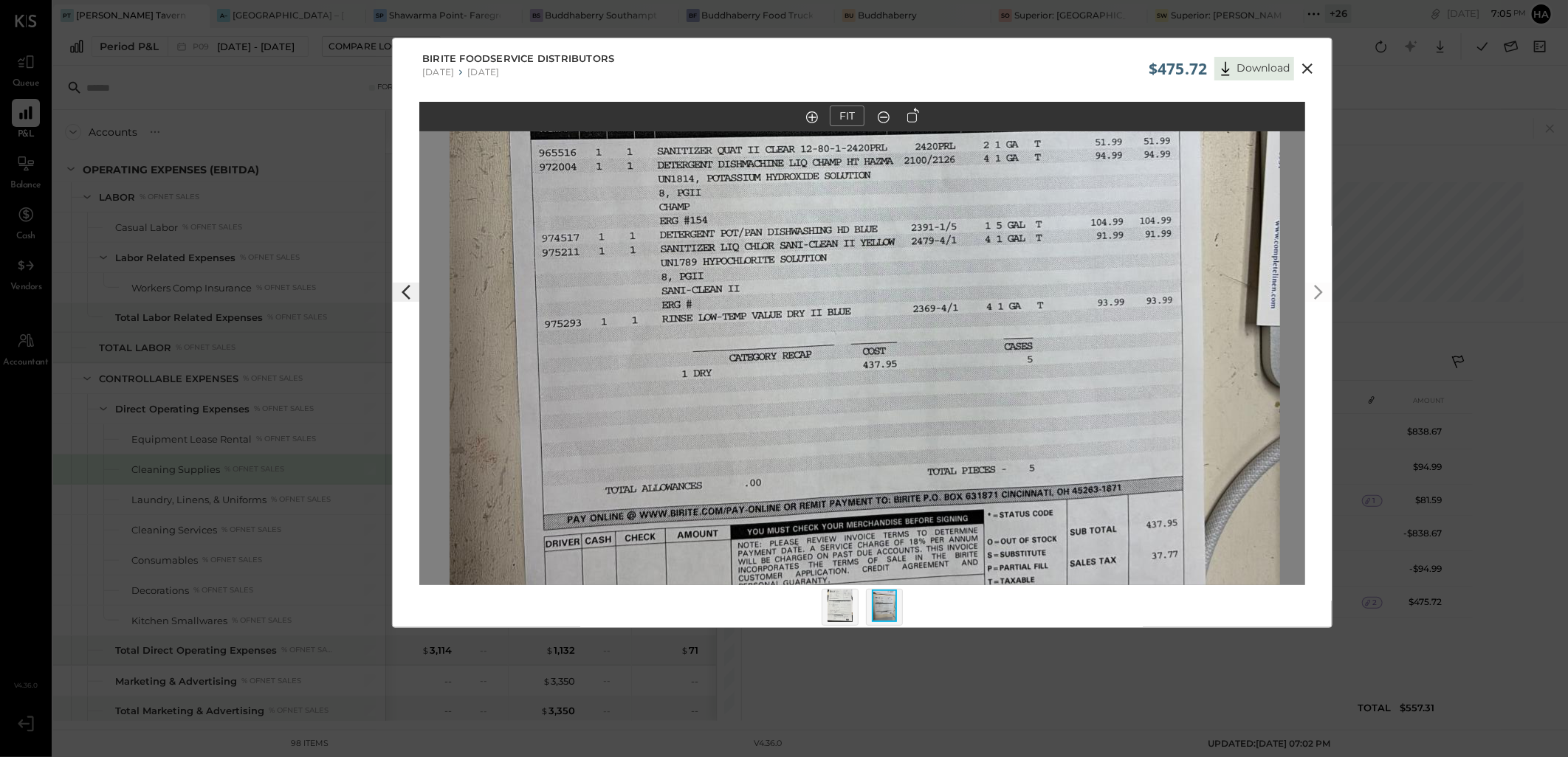
drag, startPoint x: 859, startPoint y: 443, endPoint x: 861, endPoint y: 329, distance: 114.0
click at [861, 329] on img at bounding box center [864, 233] width 830 height 1476
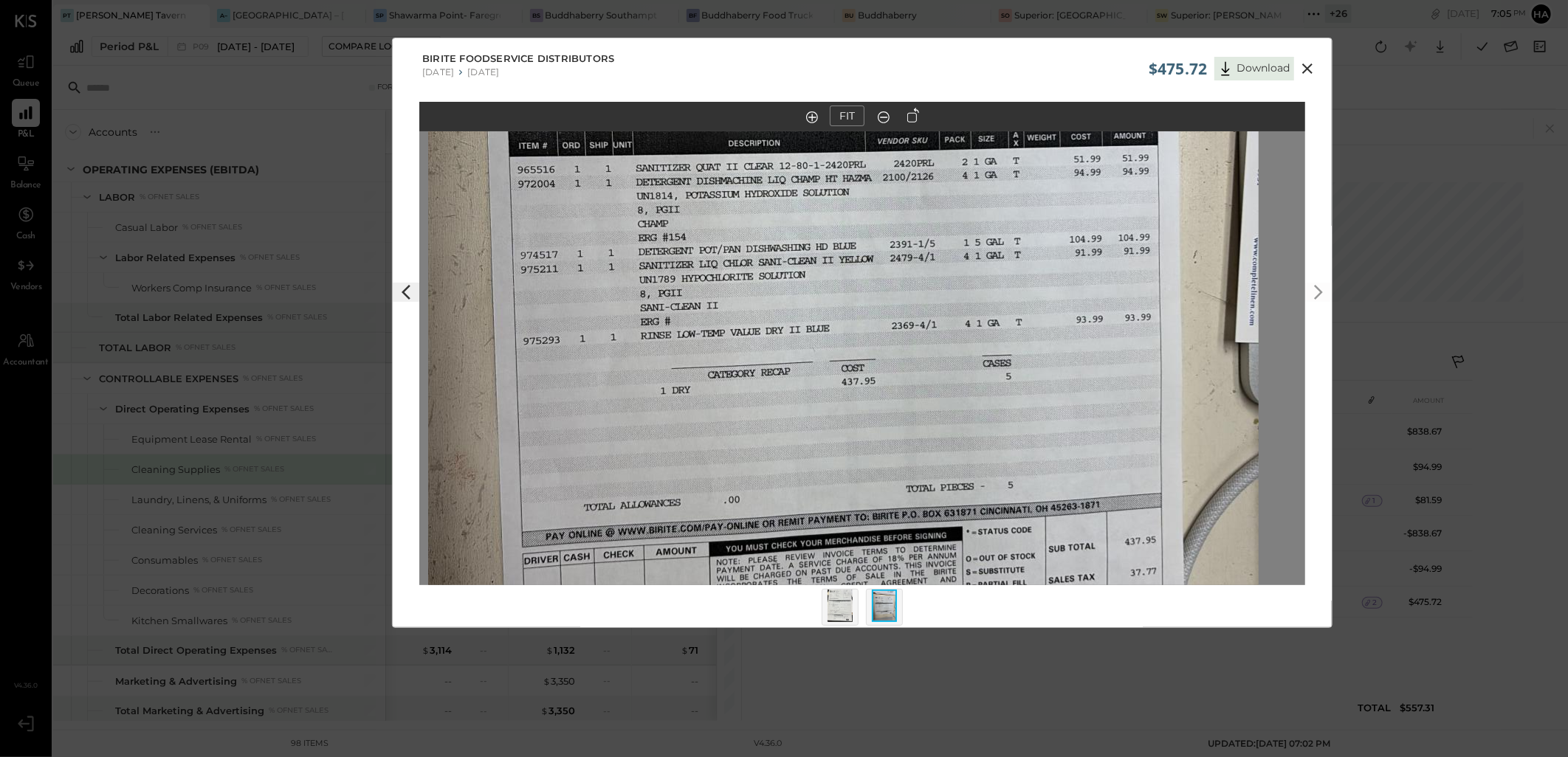
drag, startPoint x: 949, startPoint y: 444, endPoint x: 930, endPoint y: 469, distance: 31.4
click at [930, 469] on img at bounding box center [842, 251] width 830 height 1476
click at [810, 116] on in at bounding box center [811, 117] width 12 height 12
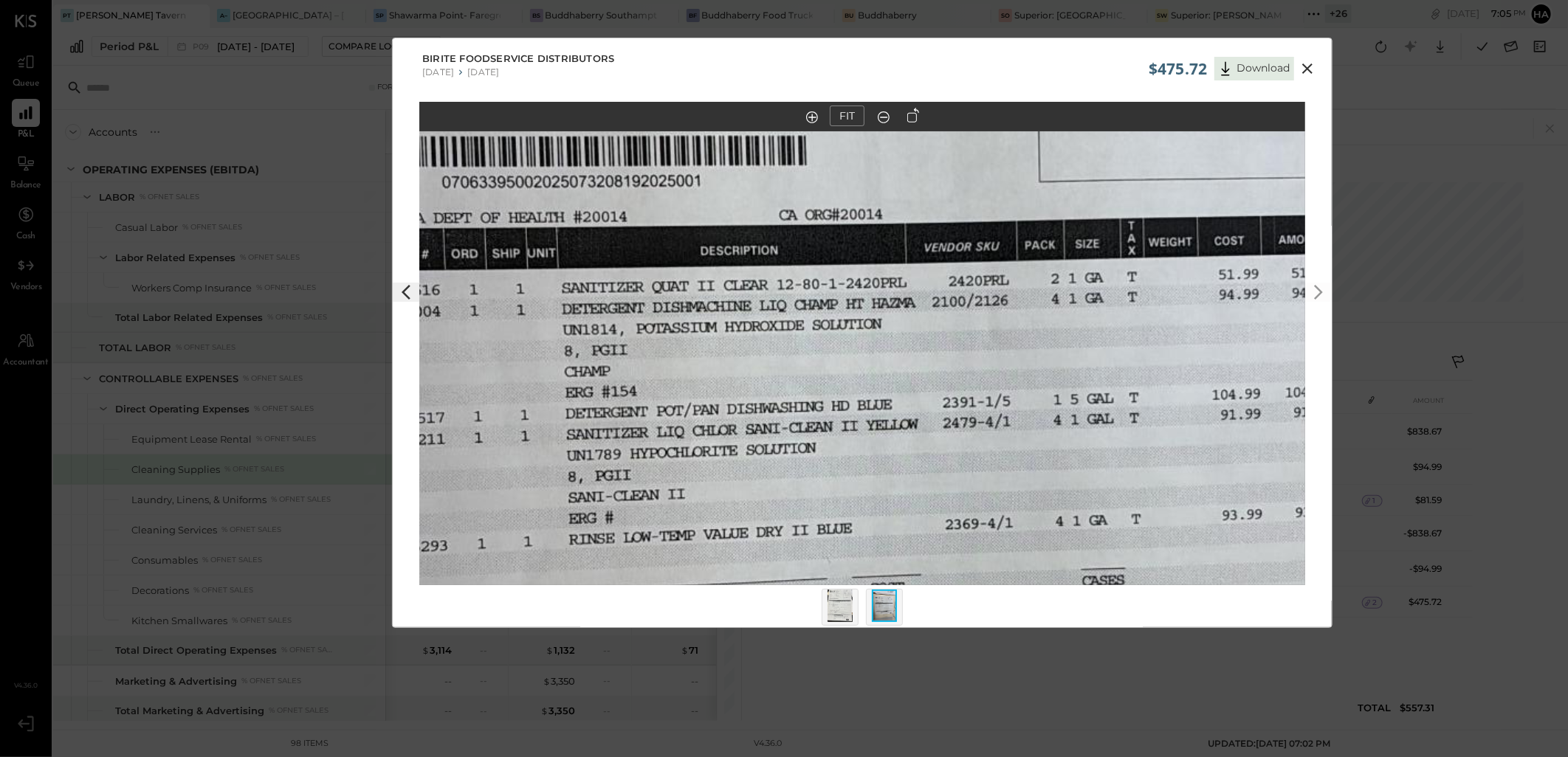
drag, startPoint x: 690, startPoint y: 291, endPoint x: 718, endPoint y: 449, distance: 160.5
click at [718, 449] on img at bounding box center [873, 411] width 1246 height 2214
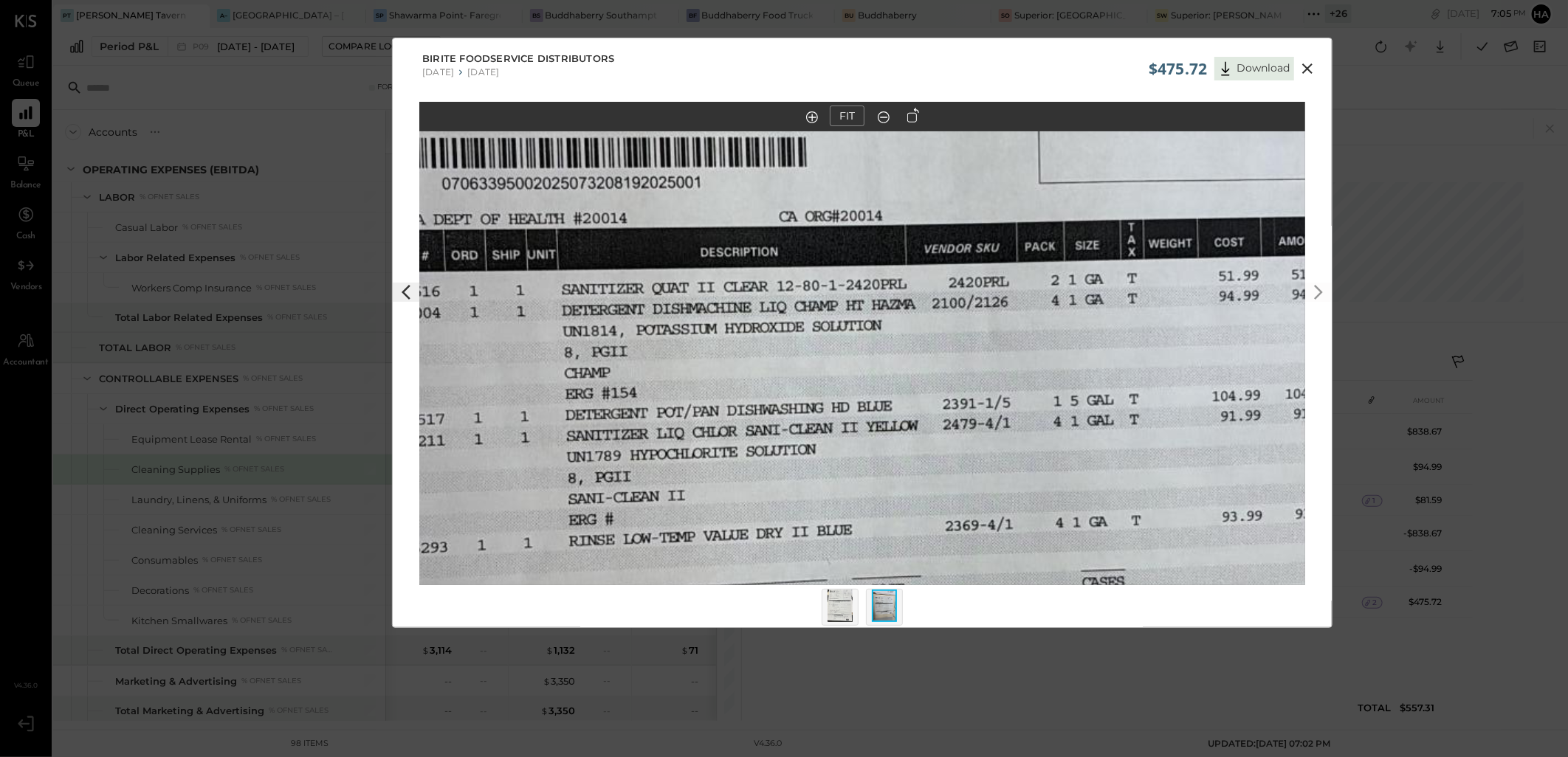
click at [1301, 60] on icon at bounding box center [1307, 68] width 18 height 18
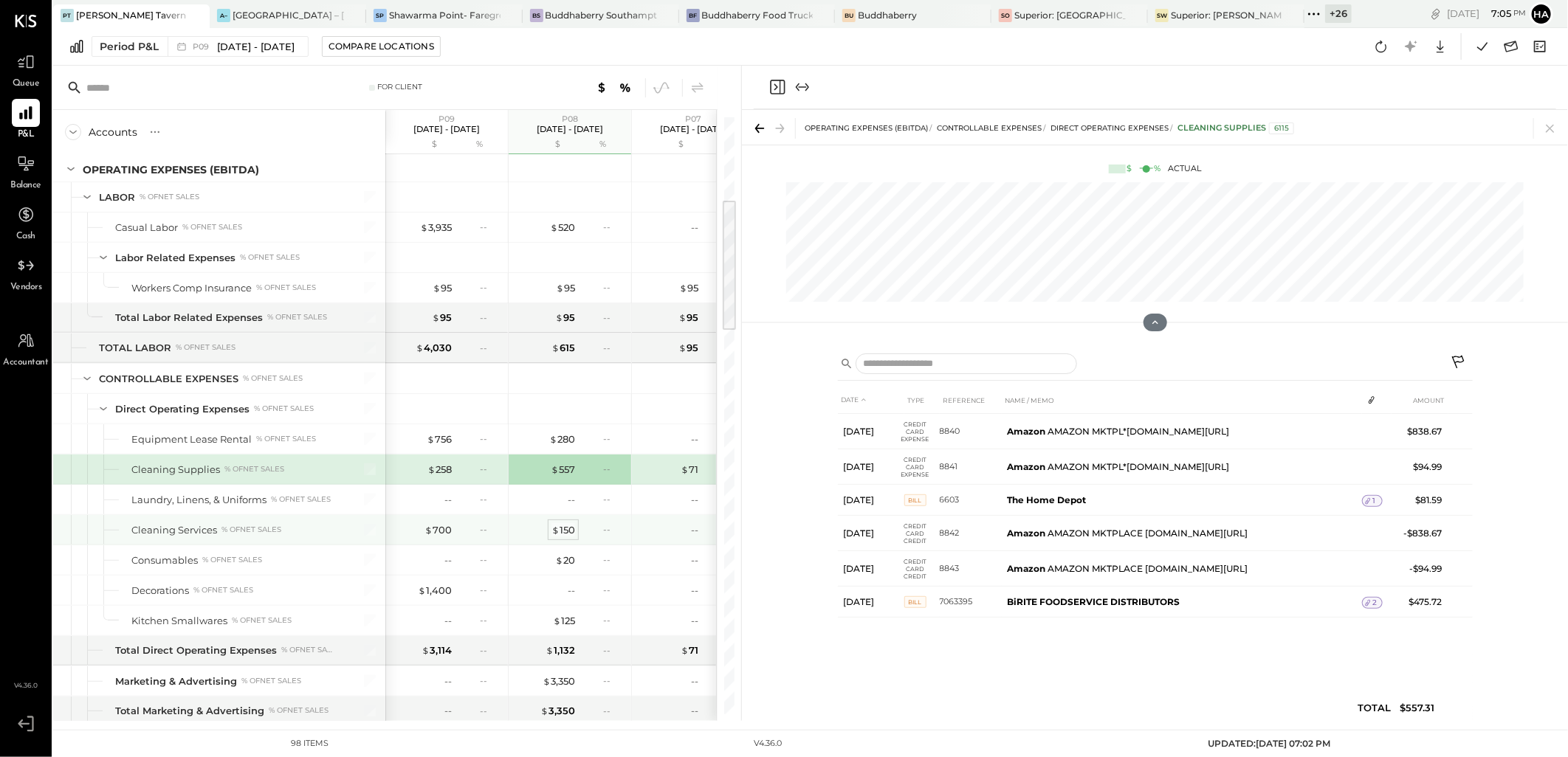
click at [559, 528] on div "$ 150" at bounding box center [563, 530] width 24 height 14
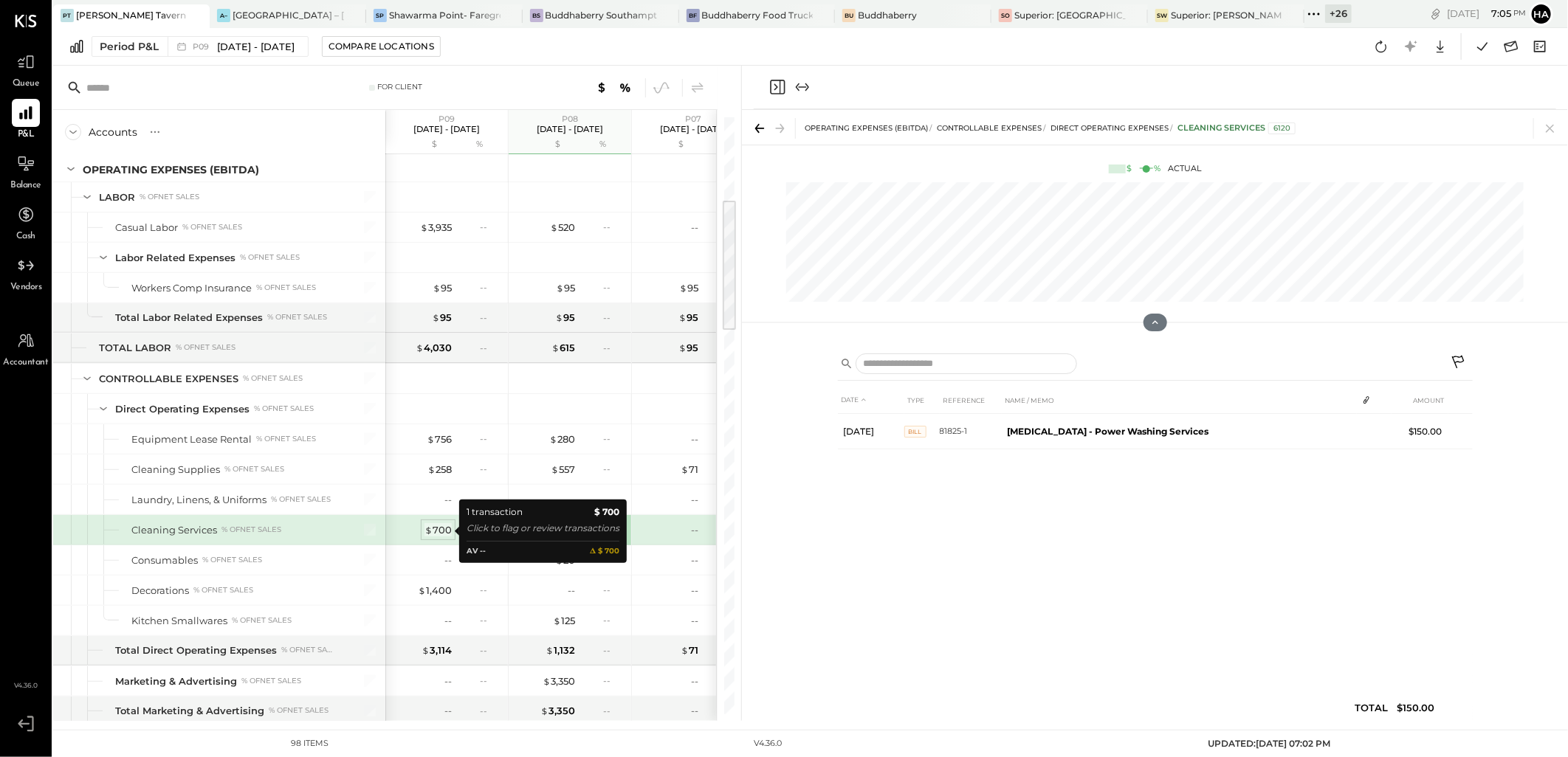
click at [440, 532] on div "$ 700" at bounding box center [437, 530] width 27 height 14
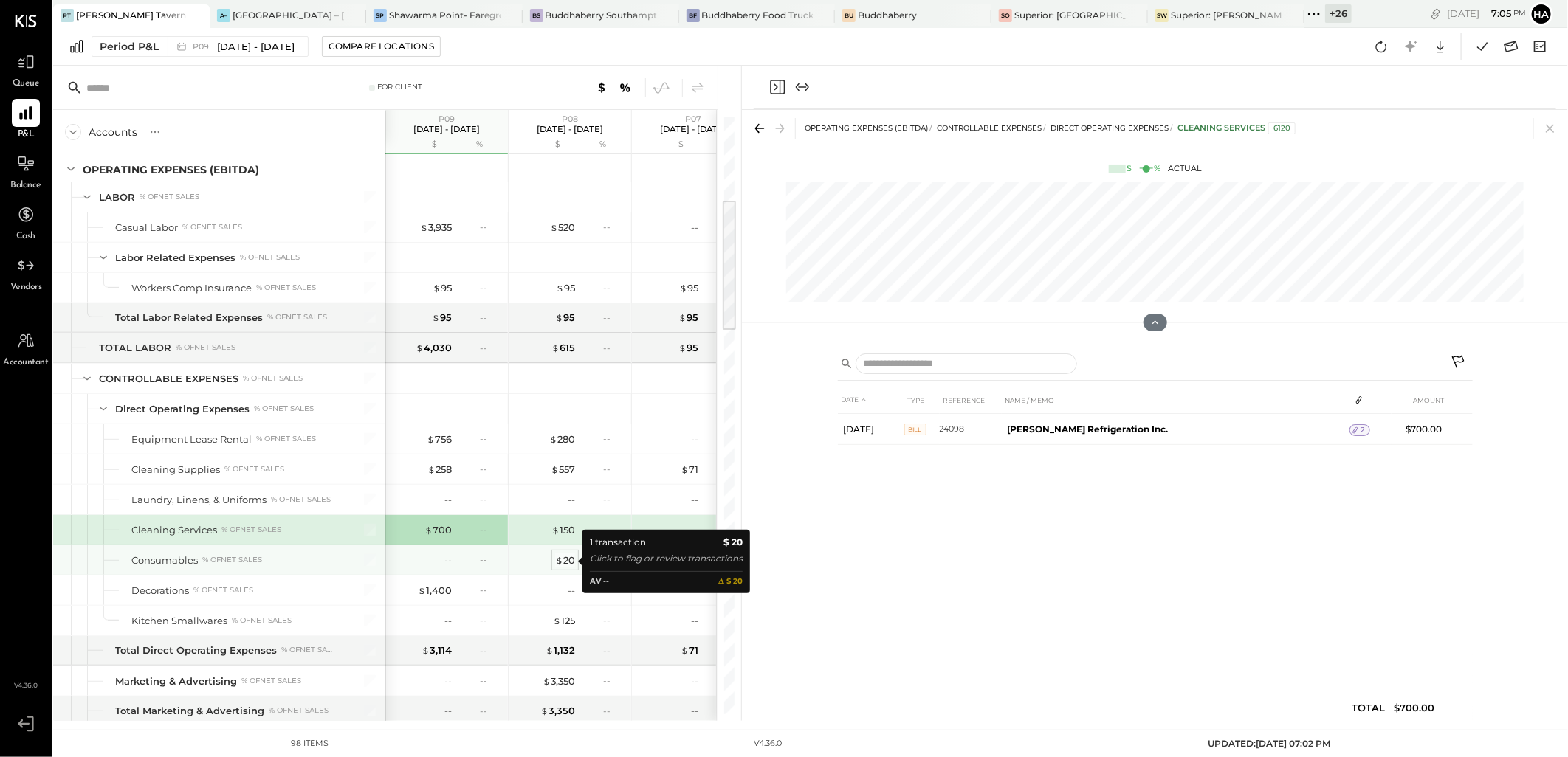
click at [568, 561] on div "$ 20" at bounding box center [565, 561] width 20 height 14
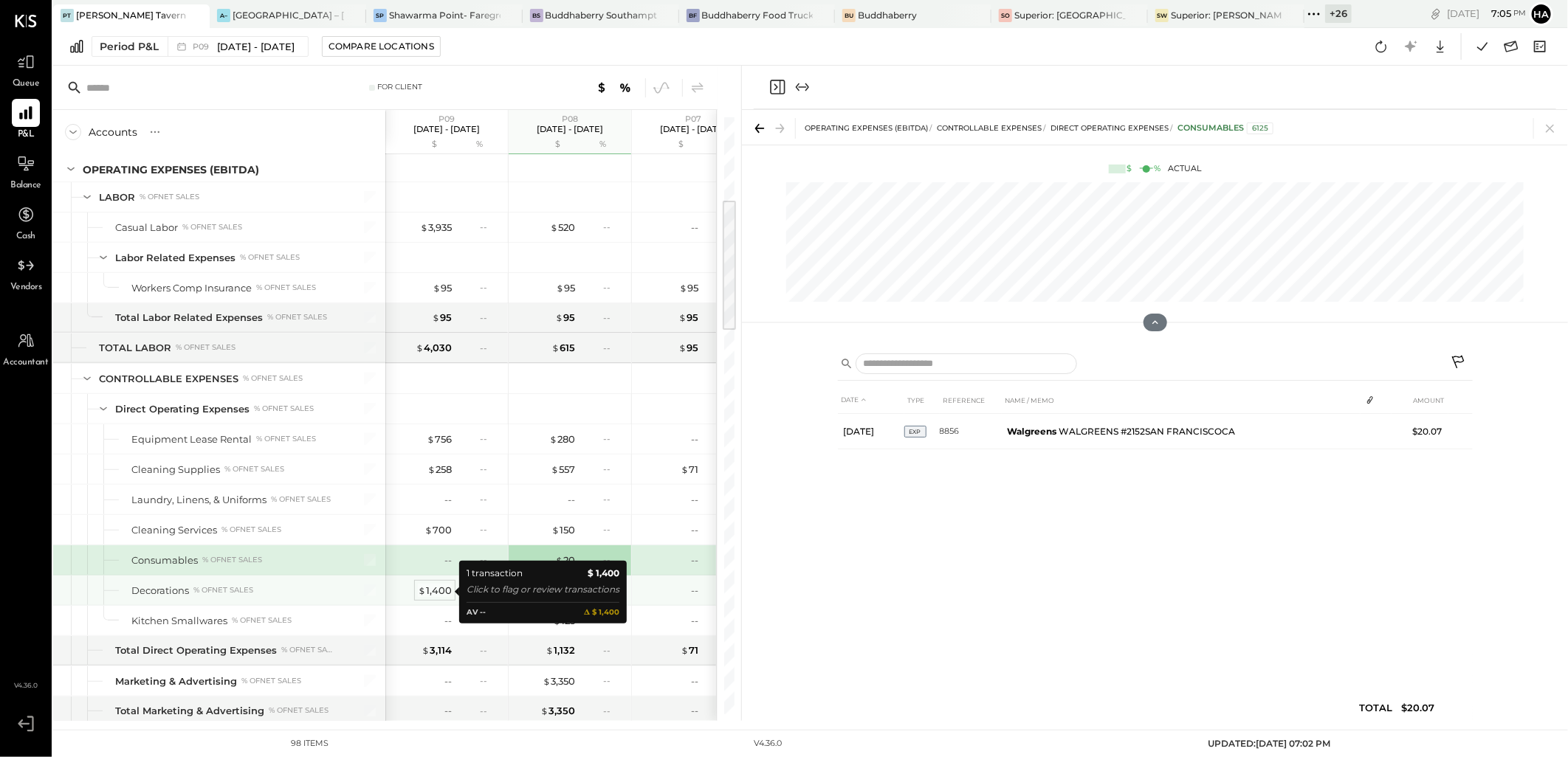
click at [445, 591] on div "$ 1,400" at bounding box center [434, 591] width 34 height 14
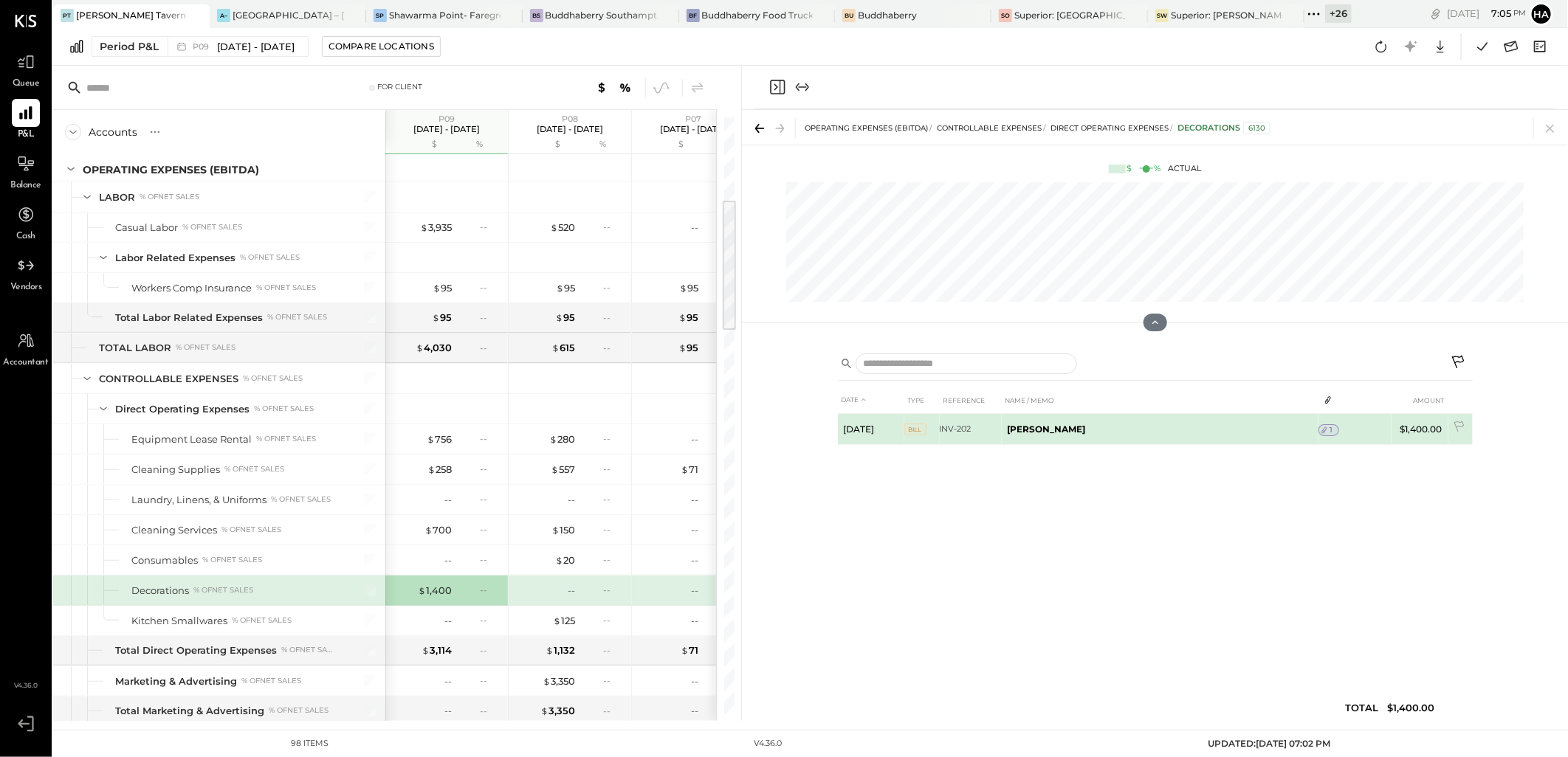
click at [1319, 425] on icon at bounding box center [1324, 430] width 10 height 10
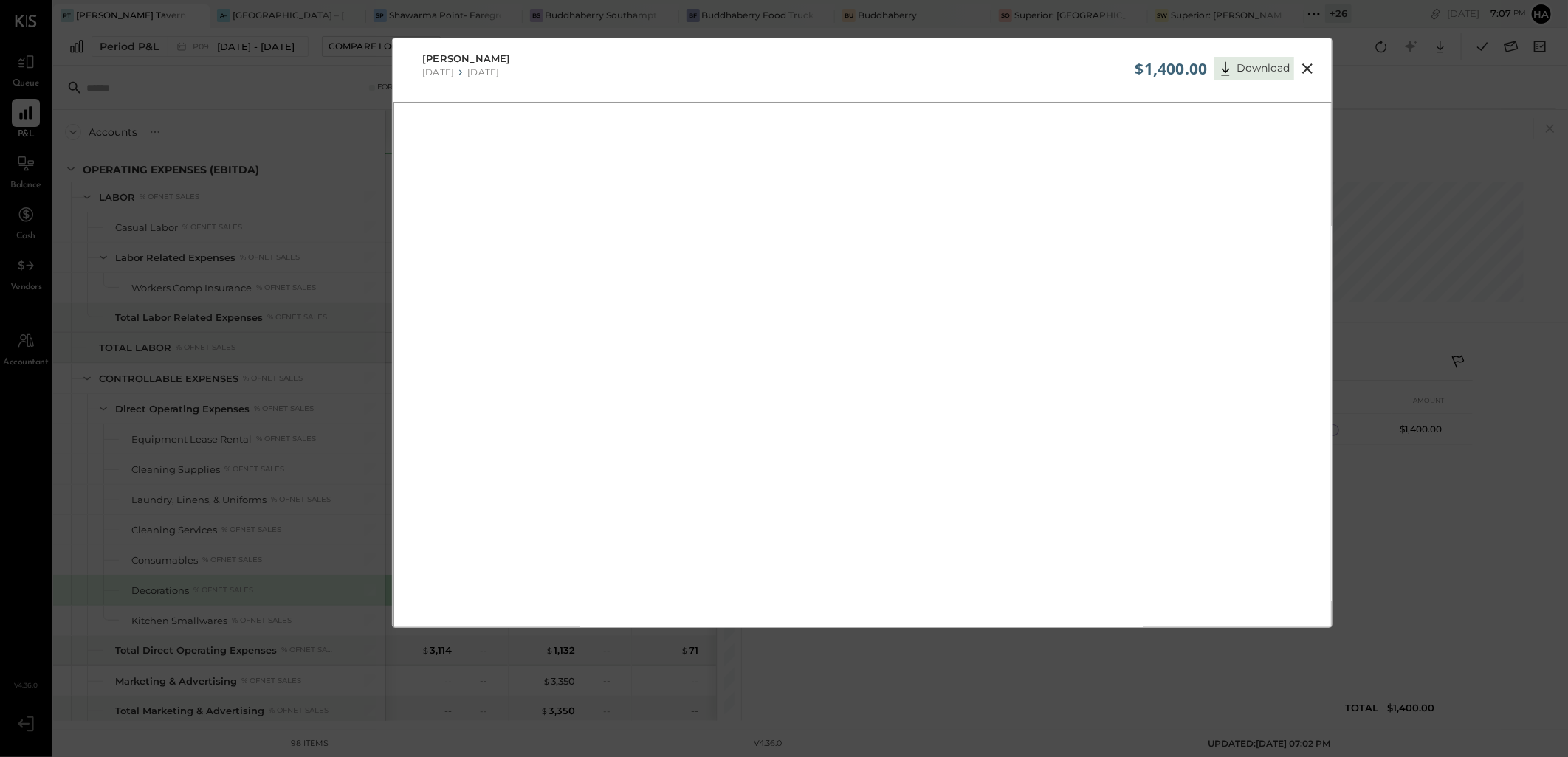
click at [1310, 68] on icon at bounding box center [1307, 68] width 18 height 18
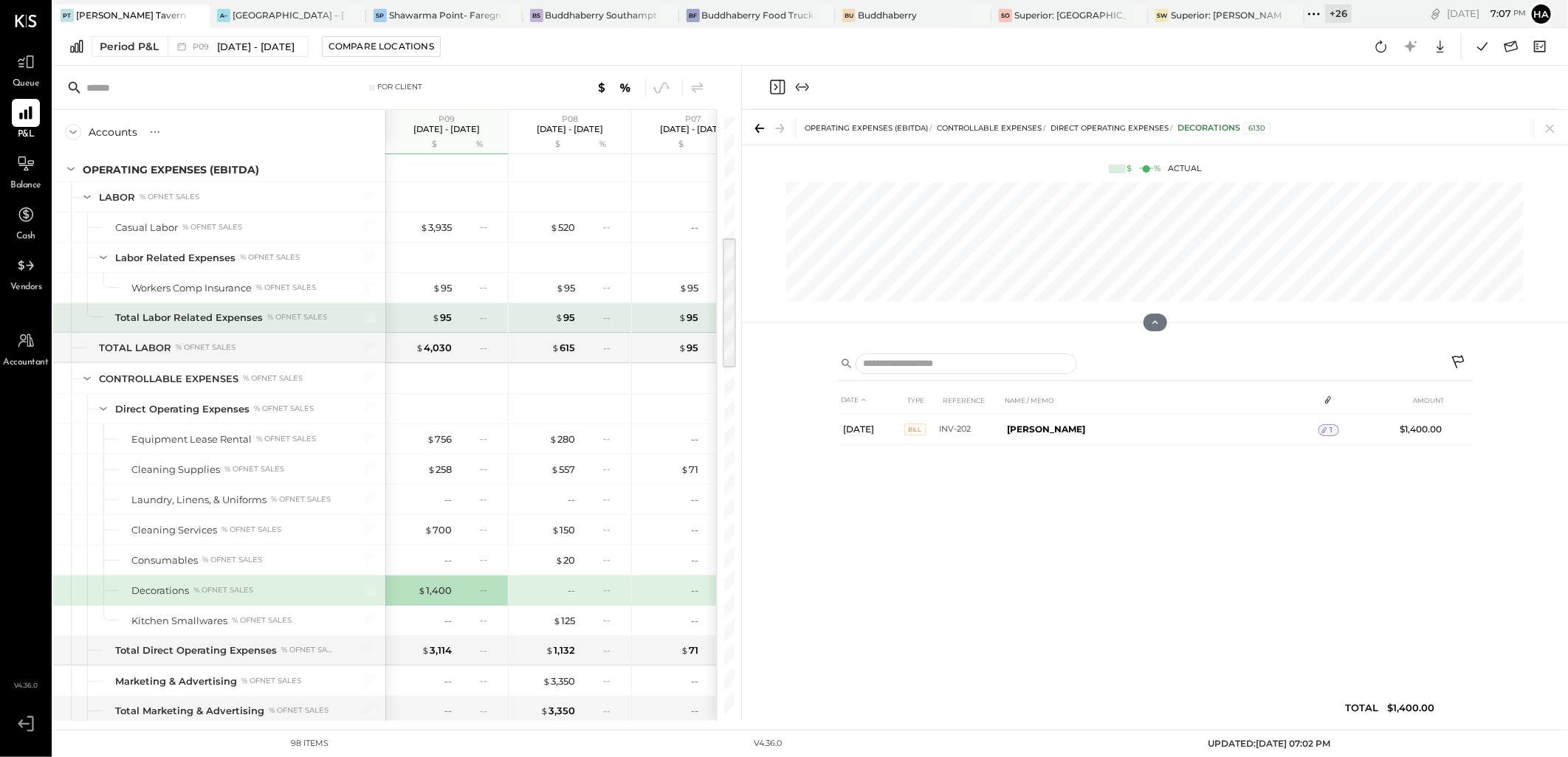
scroll to position [528, 0]
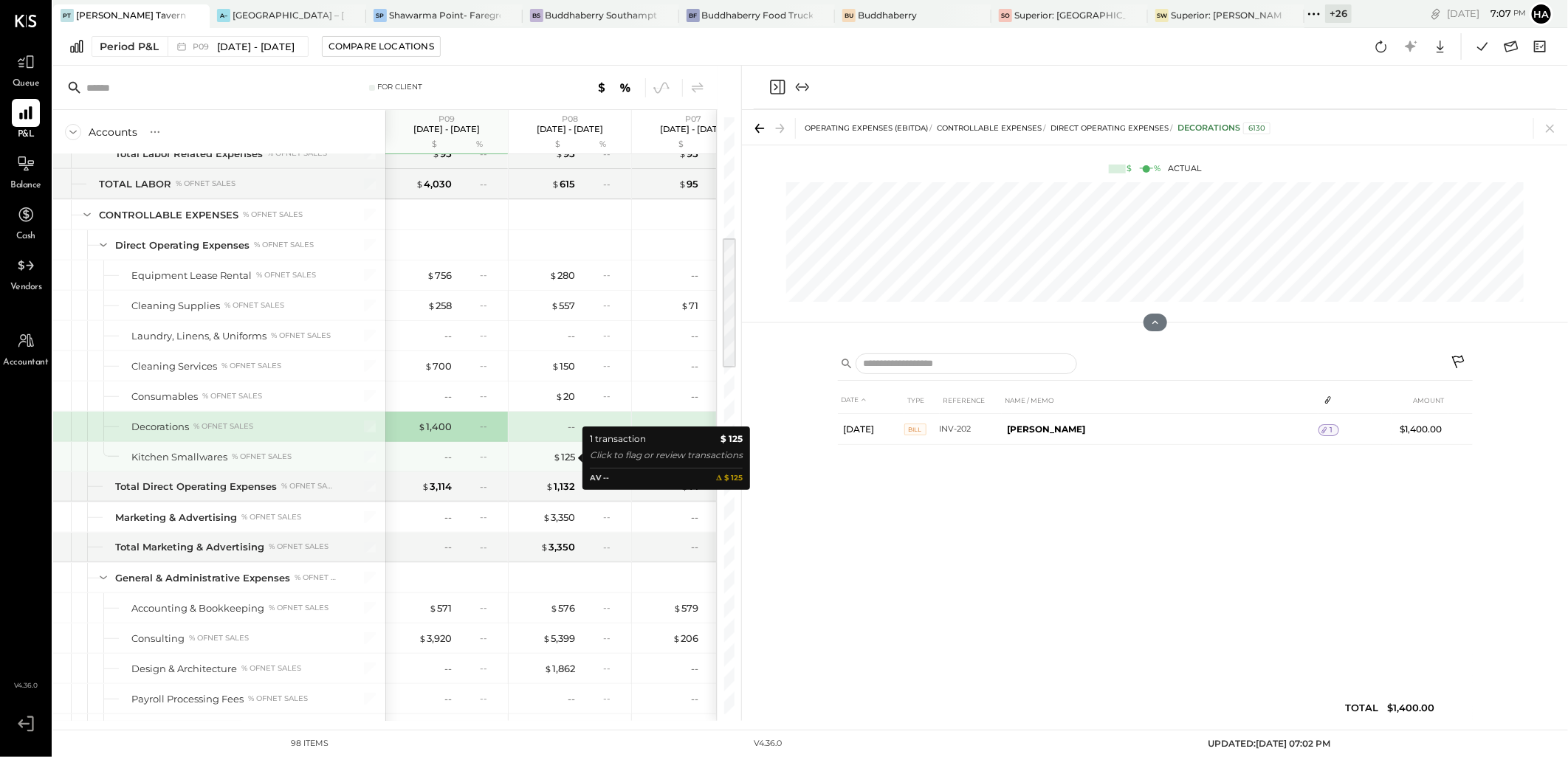
drag, startPoint x: 568, startPoint y: 461, endPoint x: 601, endPoint y: 458, distance: 33.1
click at [568, 461] on div "$ 125" at bounding box center [564, 457] width 22 height 14
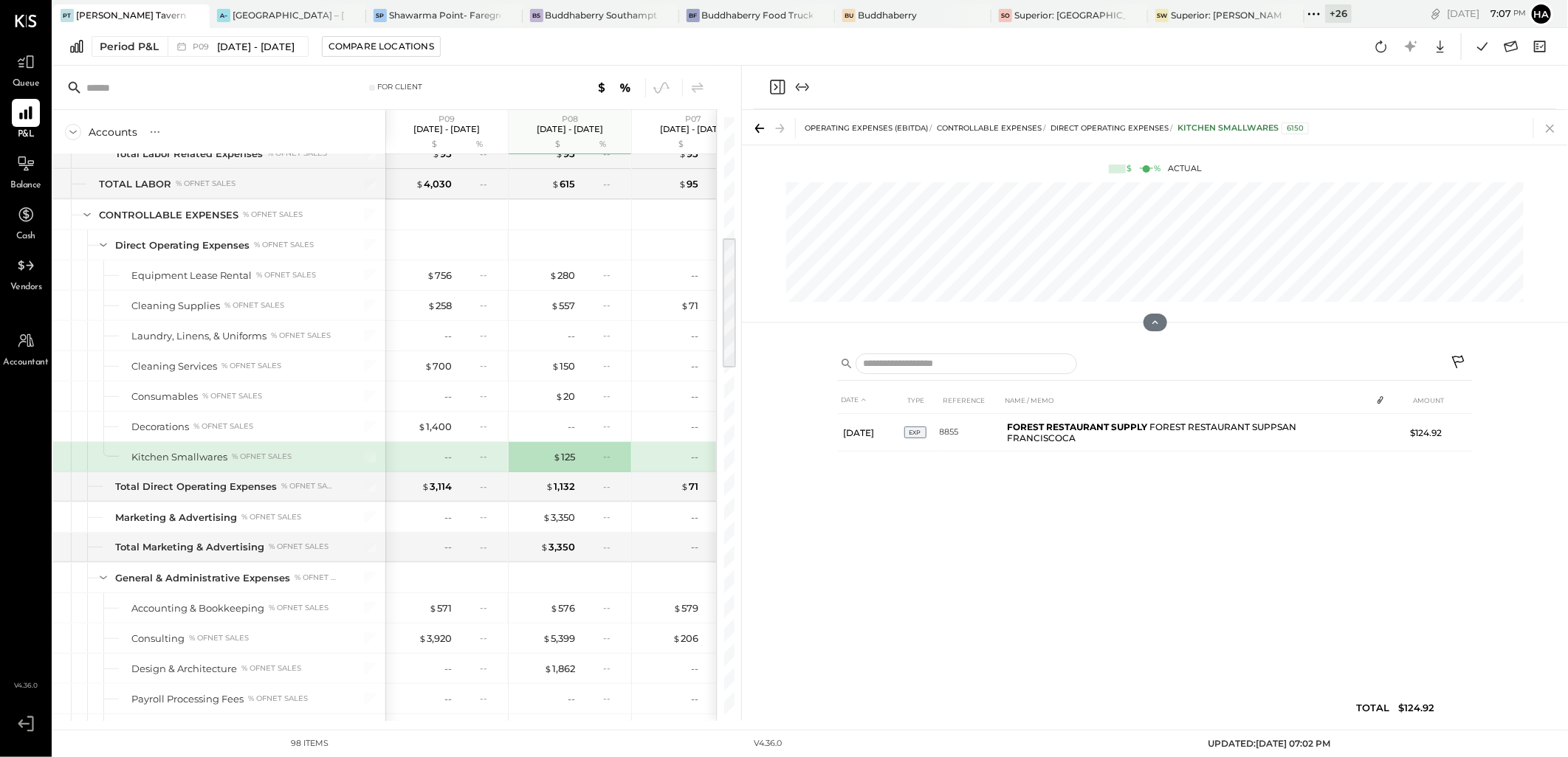
click at [1550, 120] on icon at bounding box center [1550, 128] width 20 height 20
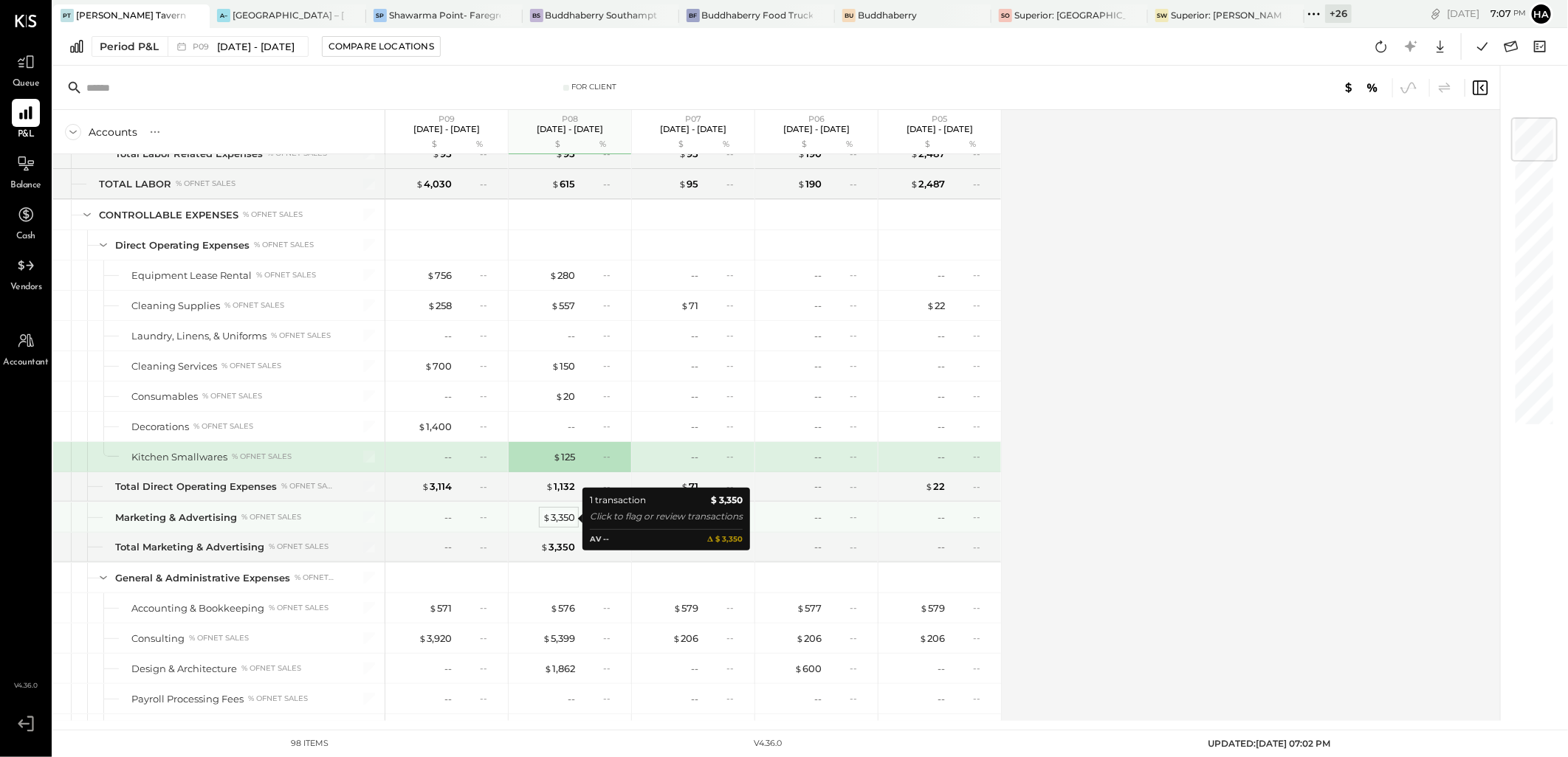
click at [558, 520] on div "$ 3,350" at bounding box center [558, 517] width 32 height 14
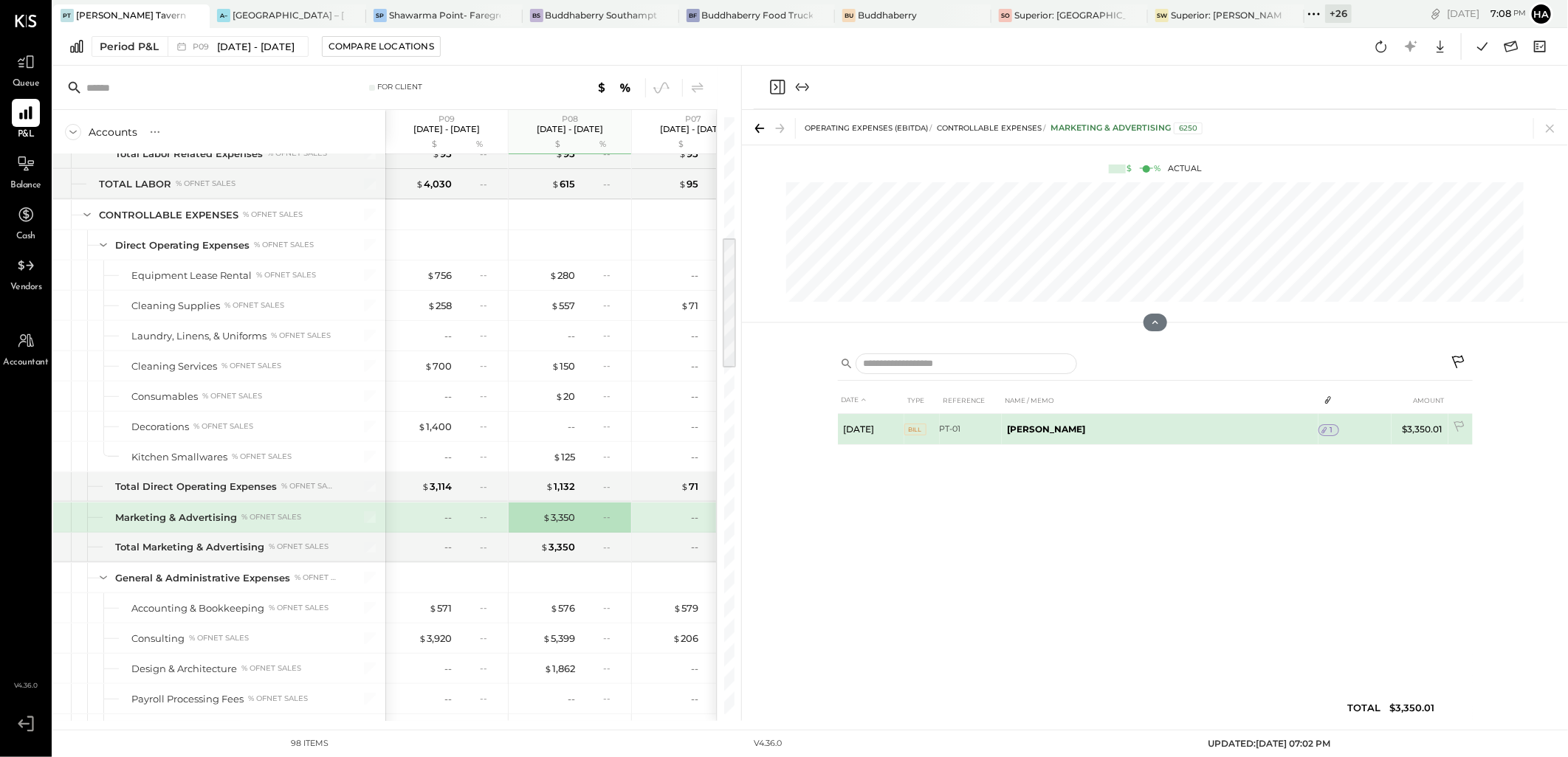
click at [1329, 431] on span "1" at bounding box center [1331, 430] width 3 height 10
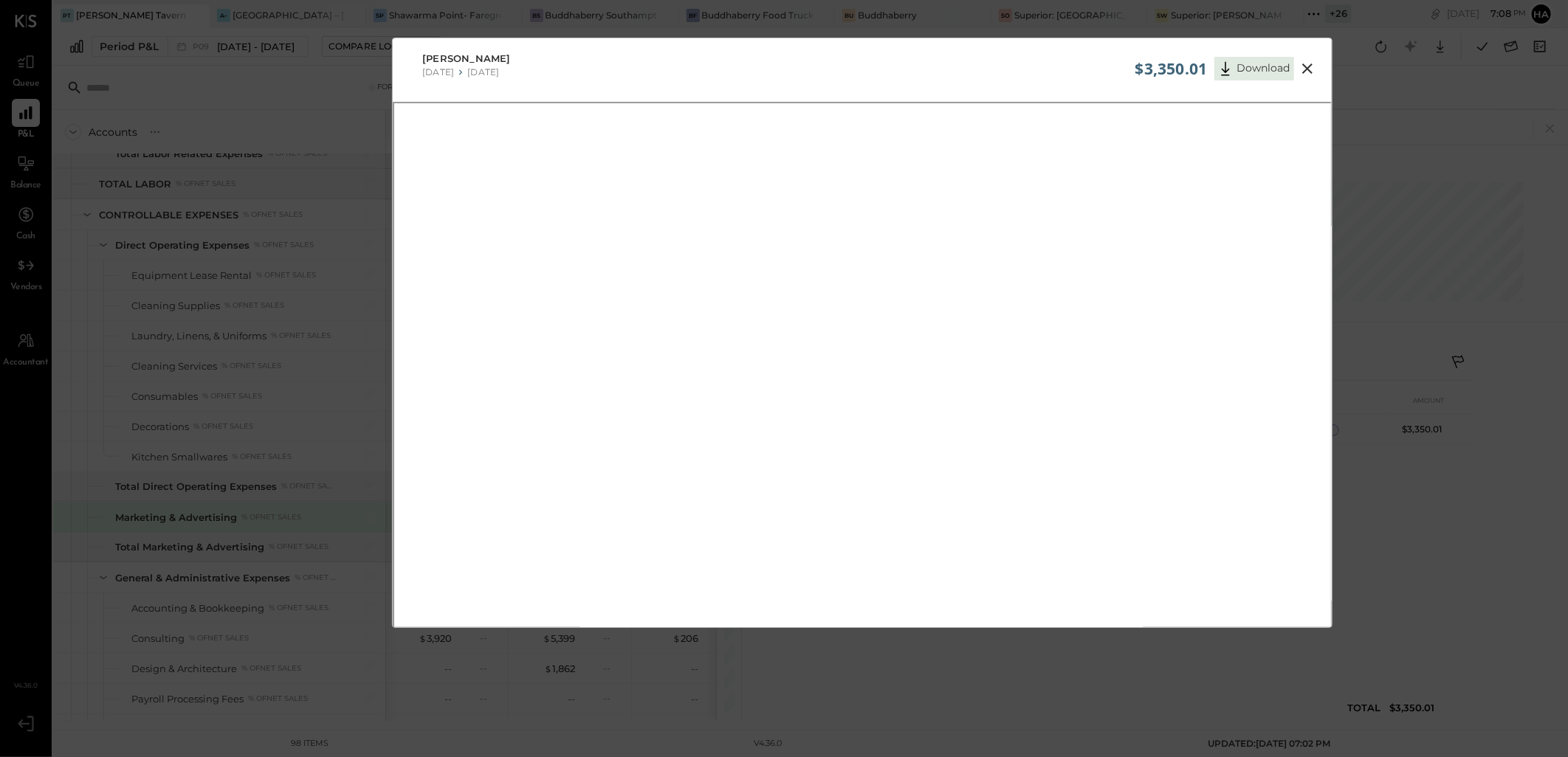
click at [1310, 69] on icon at bounding box center [1307, 68] width 18 height 18
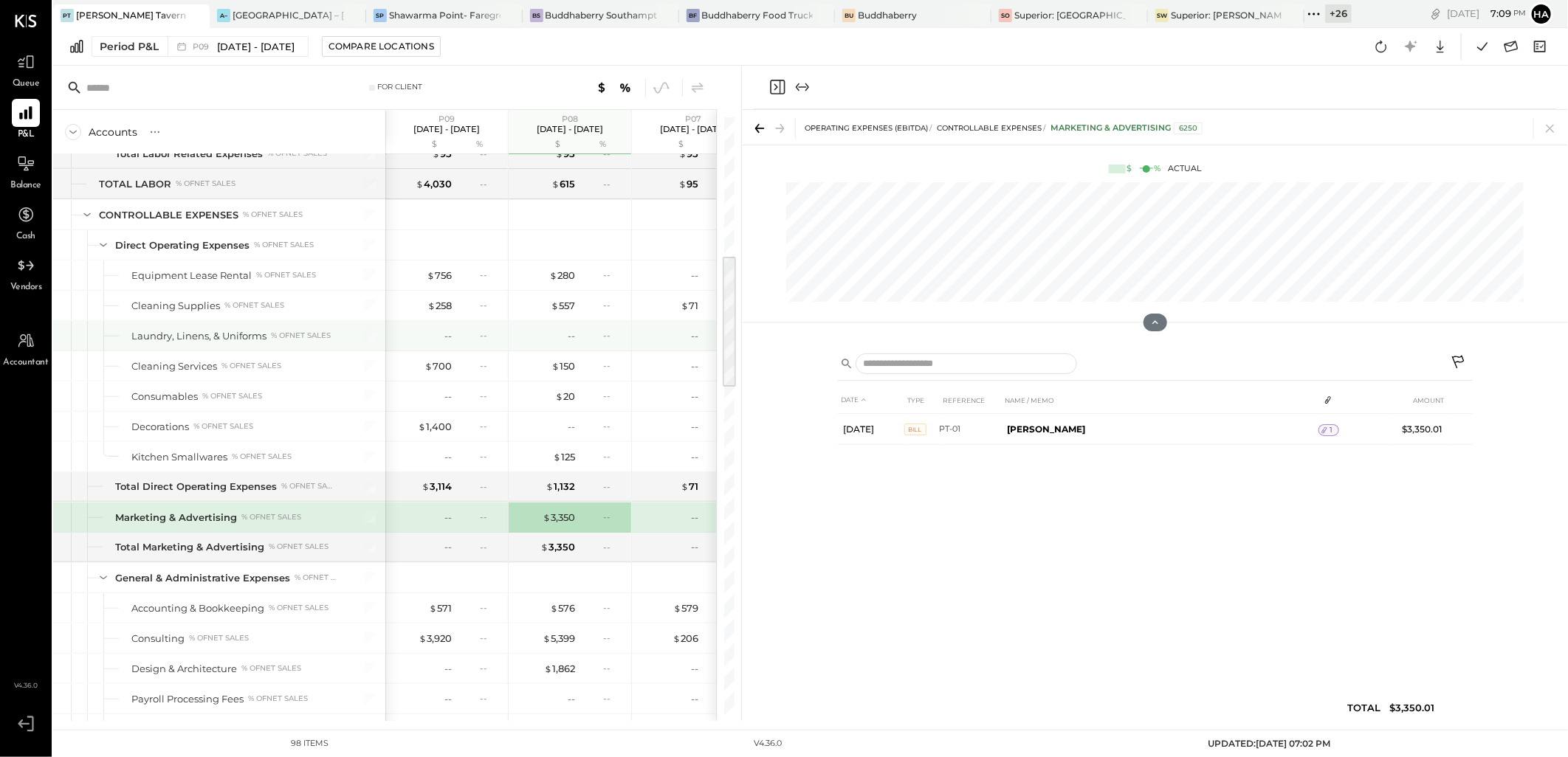
scroll to position [692, 0]
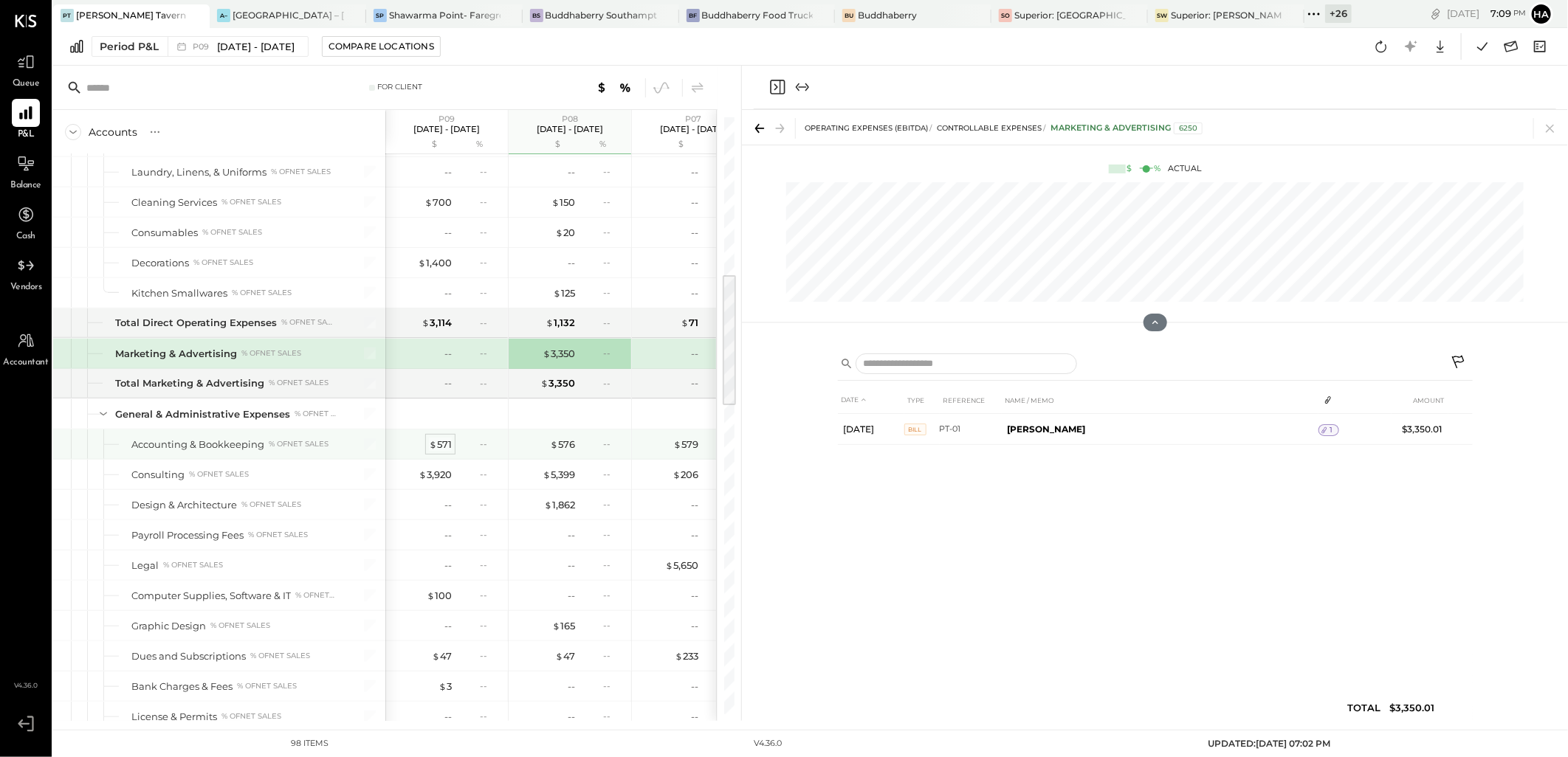
click at [437, 444] on span "$" at bounding box center [433, 444] width 8 height 12
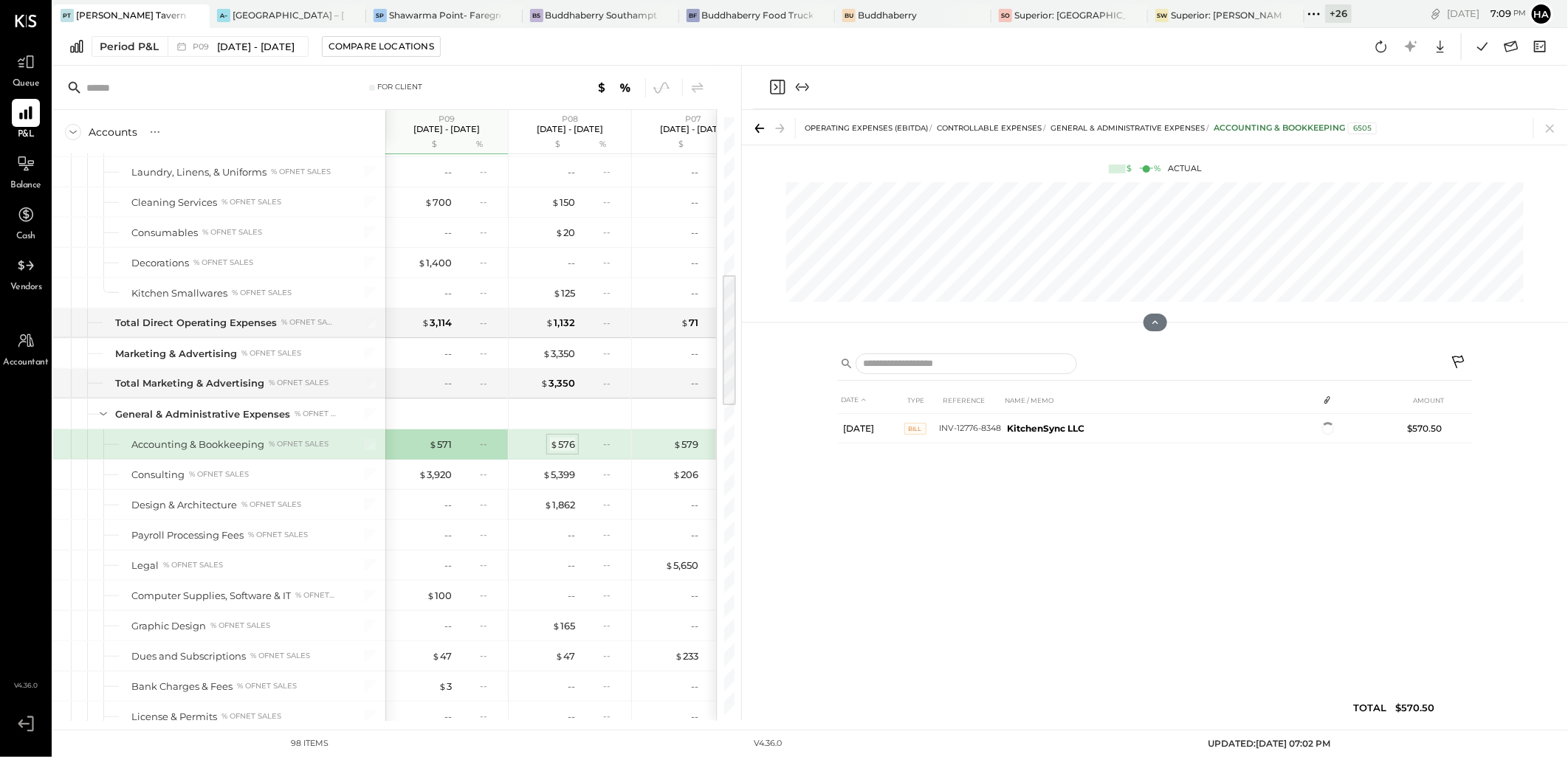
click at [565, 448] on div "$ 576" at bounding box center [562, 444] width 25 height 14
click at [448, 444] on div "$ 571" at bounding box center [440, 444] width 23 height 14
click at [567, 469] on div "$ 5,399" at bounding box center [558, 475] width 32 height 14
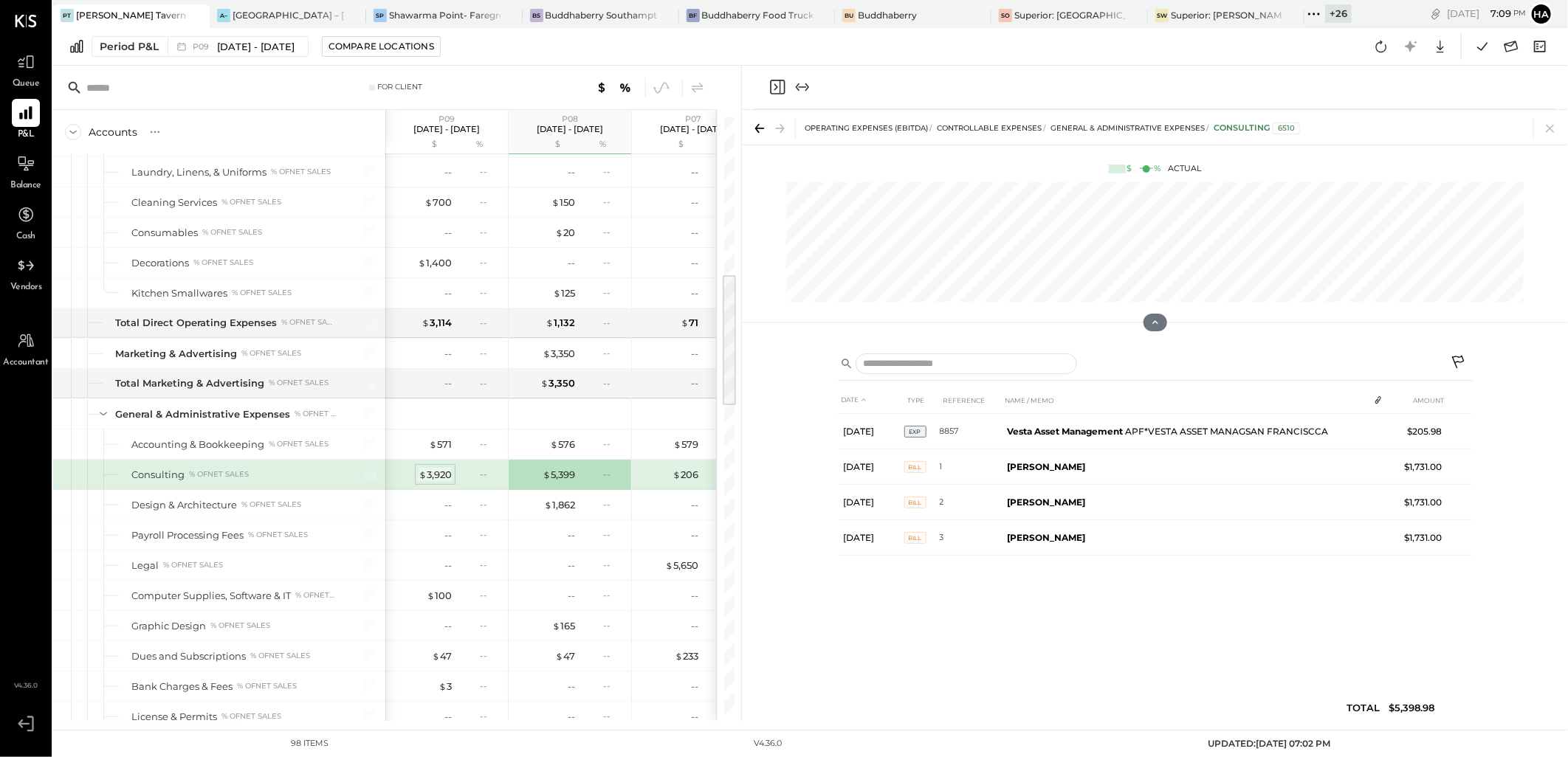
click at [439, 475] on div "$ 3,920" at bounding box center [435, 475] width 33 height 14
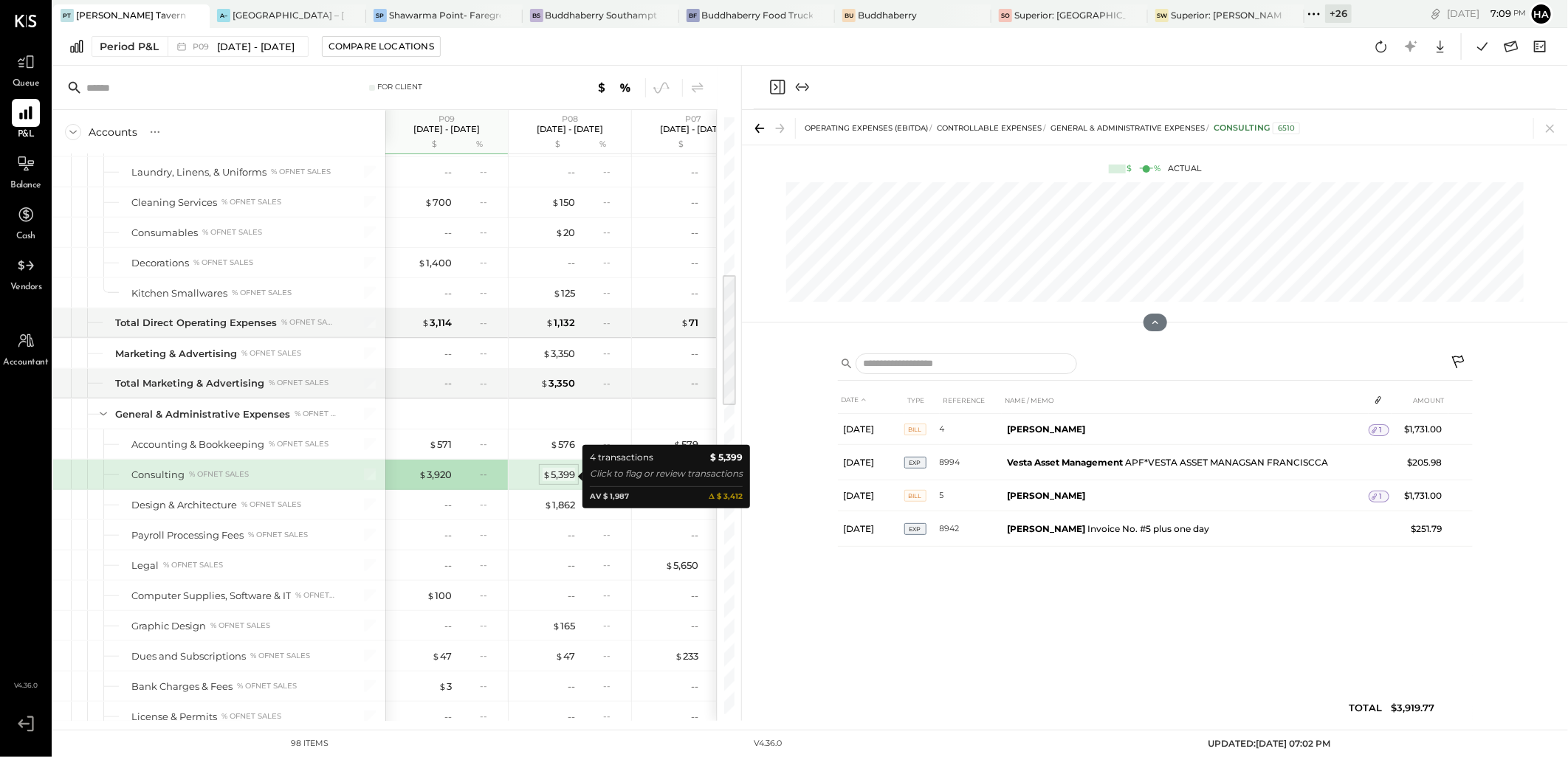
click at [571, 480] on div "$ 5,399" at bounding box center [558, 475] width 32 height 14
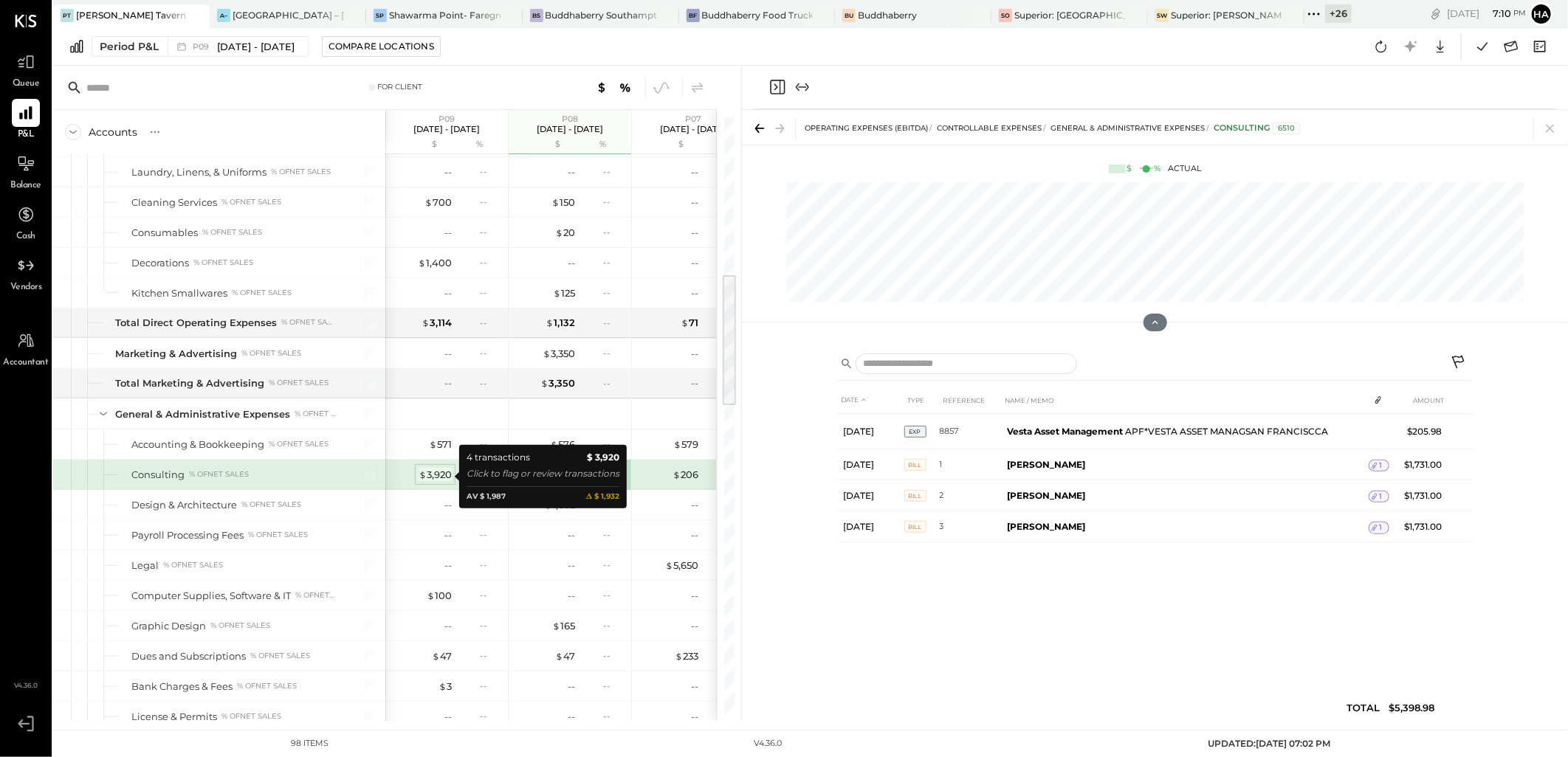
click at [429, 474] on div "$ 3,920" at bounding box center [435, 475] width 33 height 14
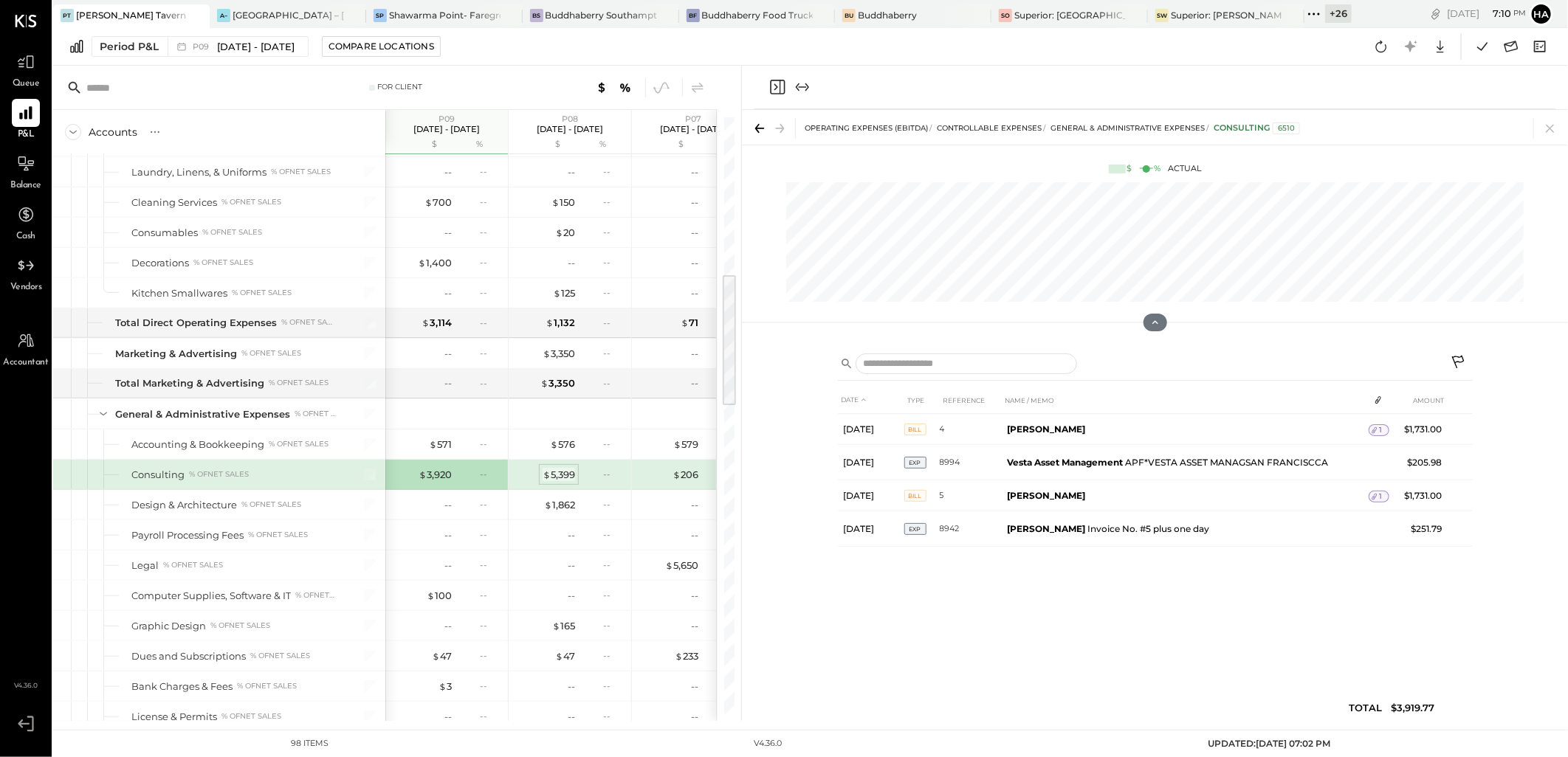
click at [559, 473] on div "$ 5,399" at bounding box center [558, 475] width 32 height 14
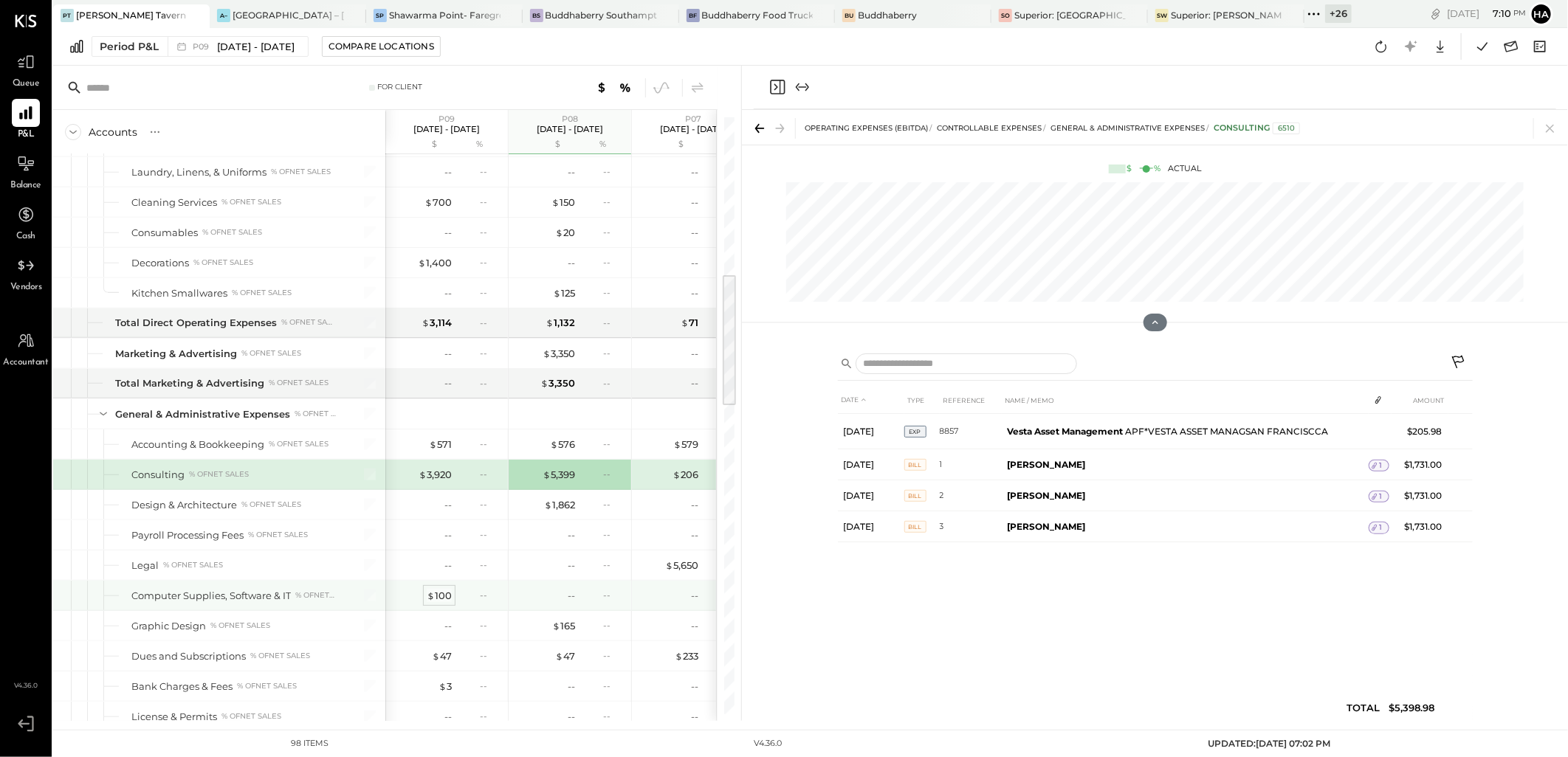
click at [440, 595] on div "$ 100" at bounding box center [439, 596] width 25 height 14
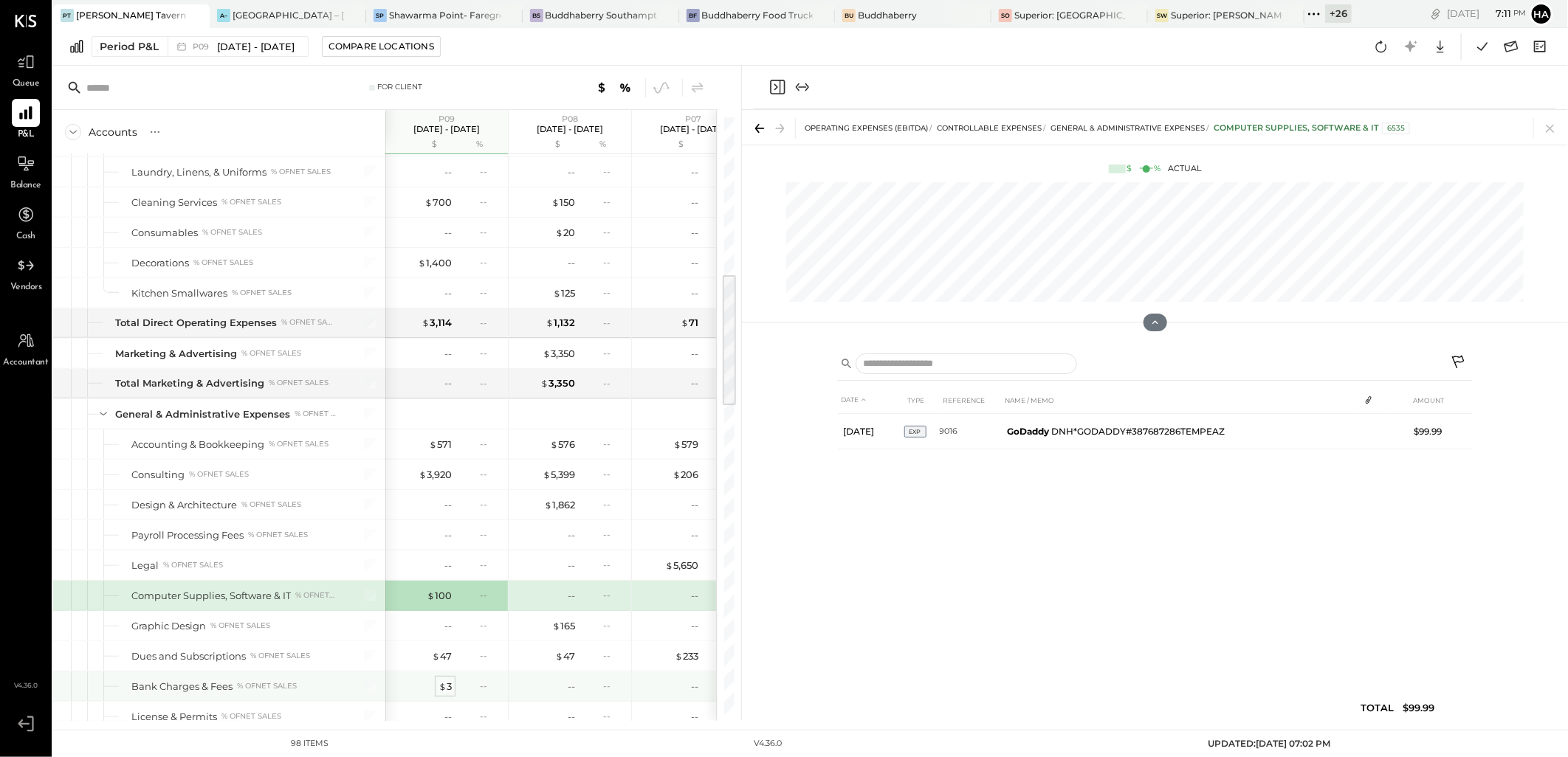
click at [446, 689] on div "$ 3" at bounding box center [444, 687] width 13 height 14
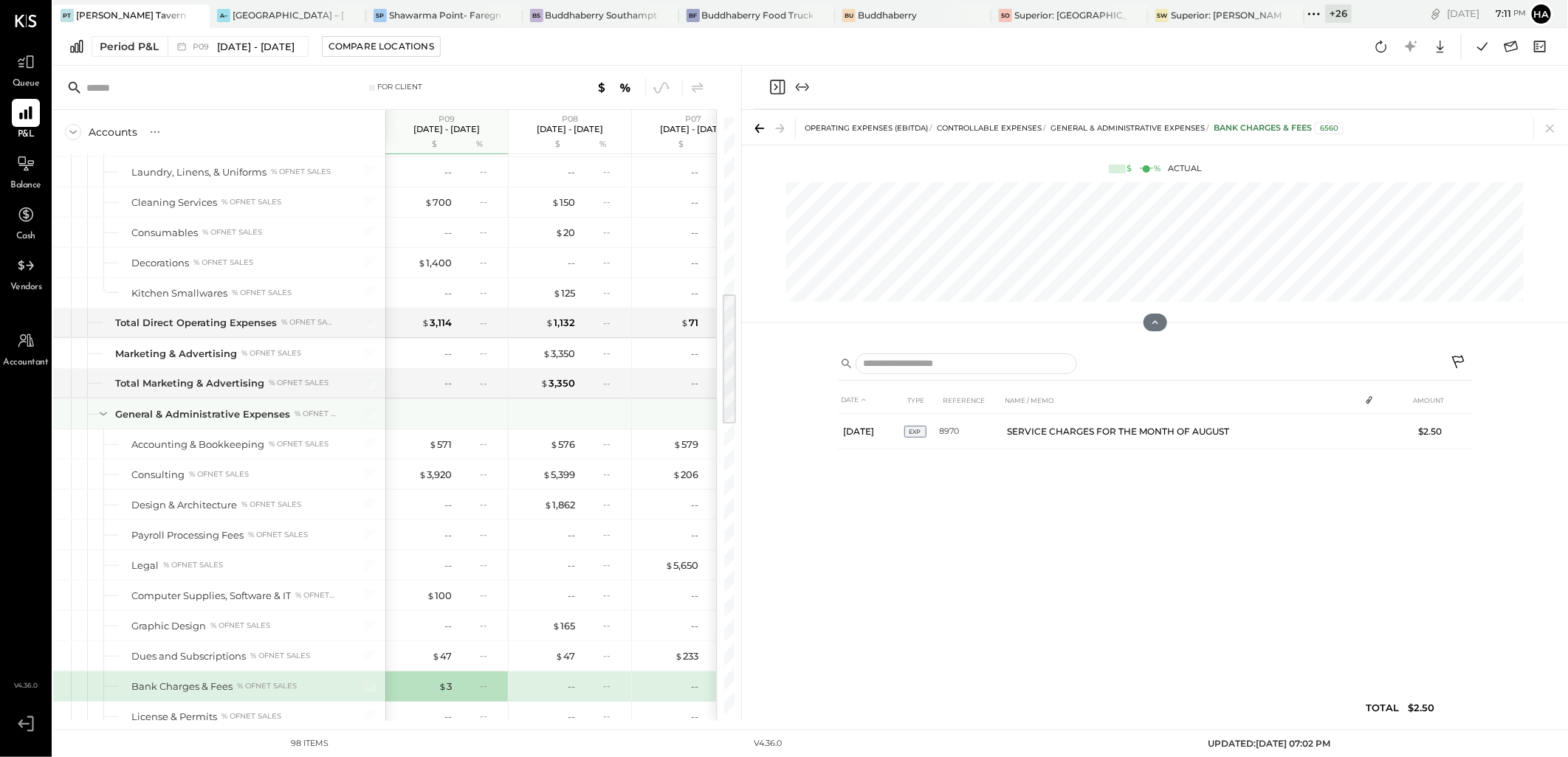
scroll to position [1102, 0]
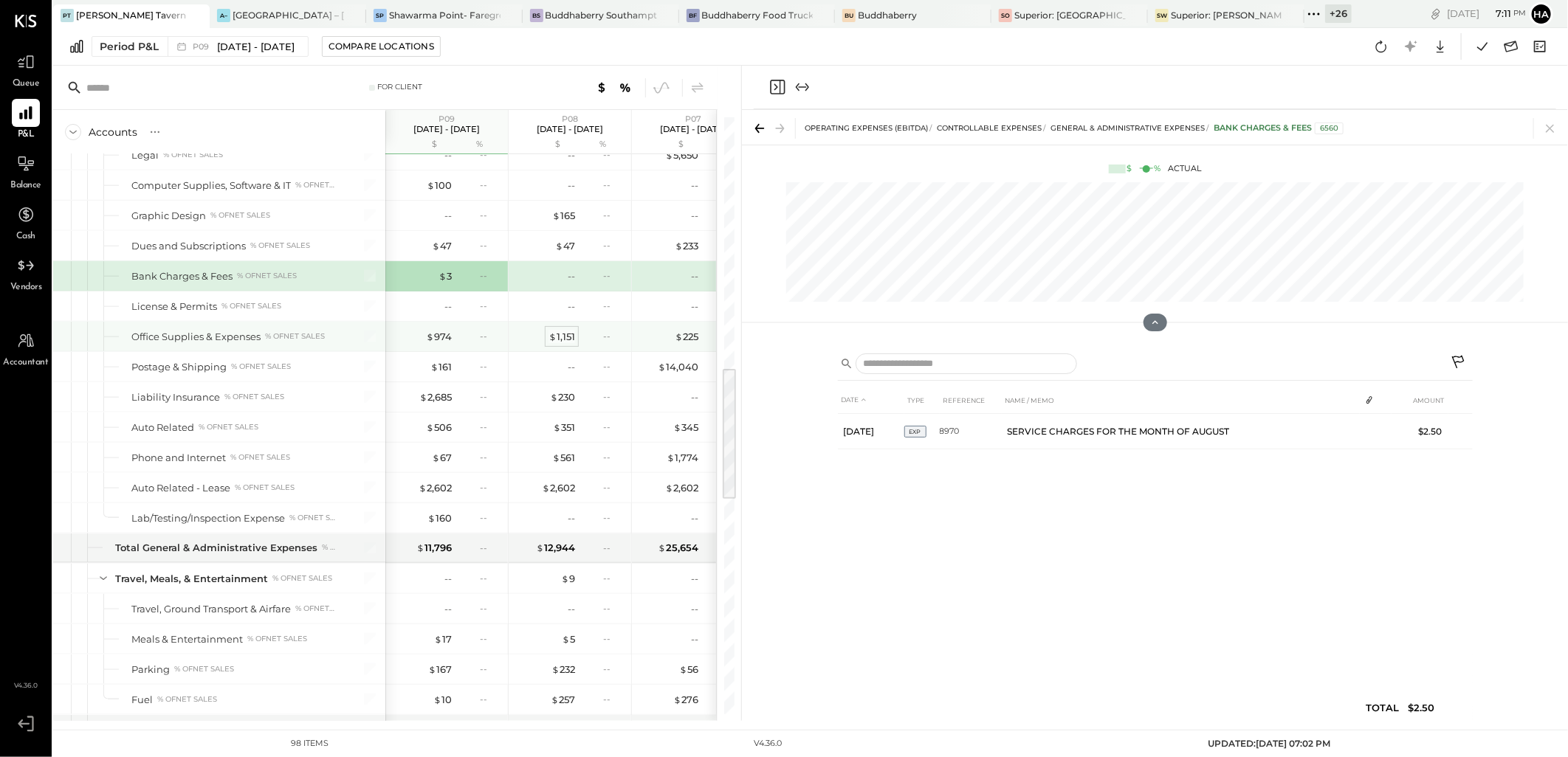
click at [562, 340] on div "$ 1,151" at bounding box center [561, 337] width 27 height 14
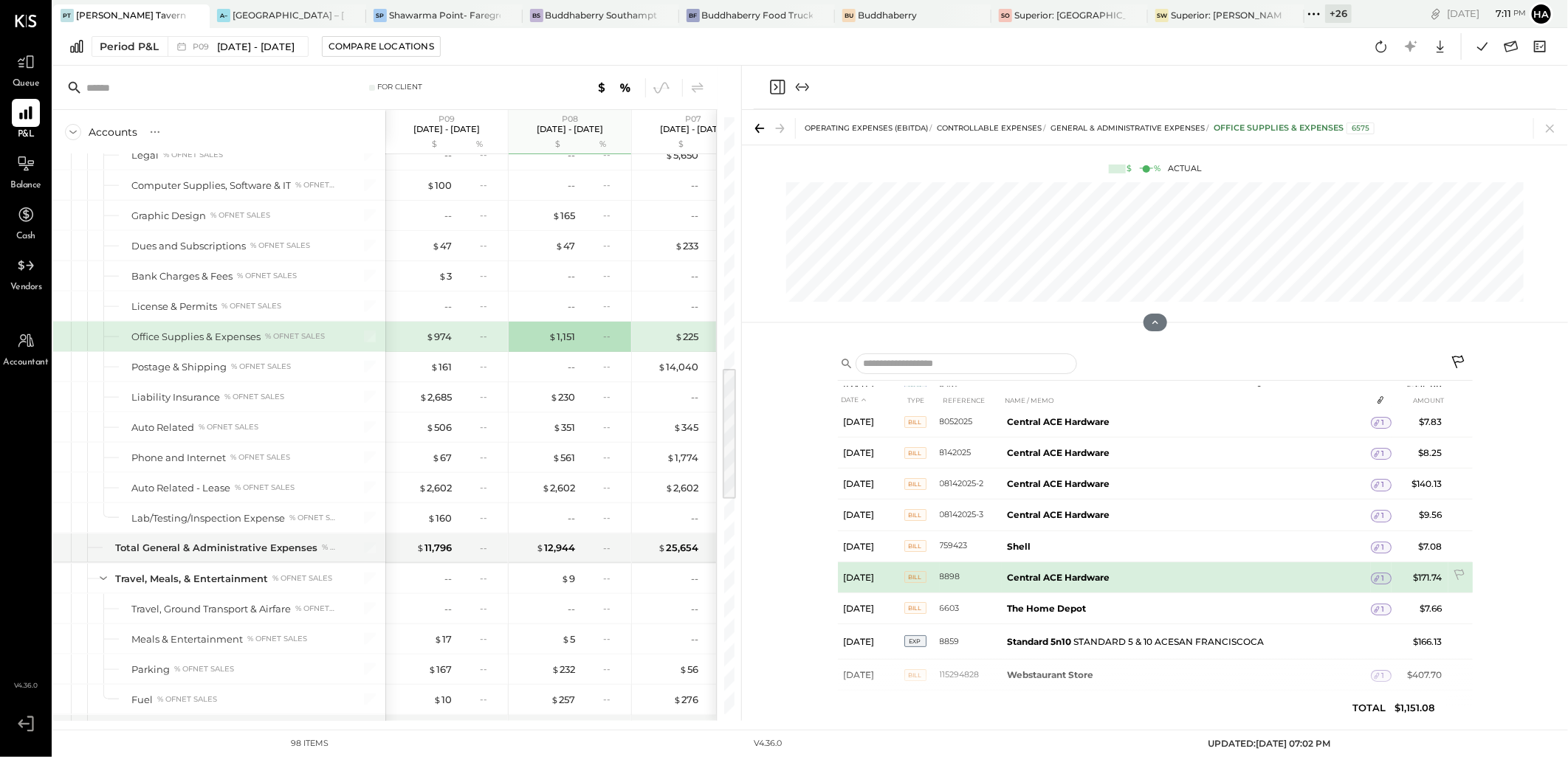
scroll to position [151, 0]
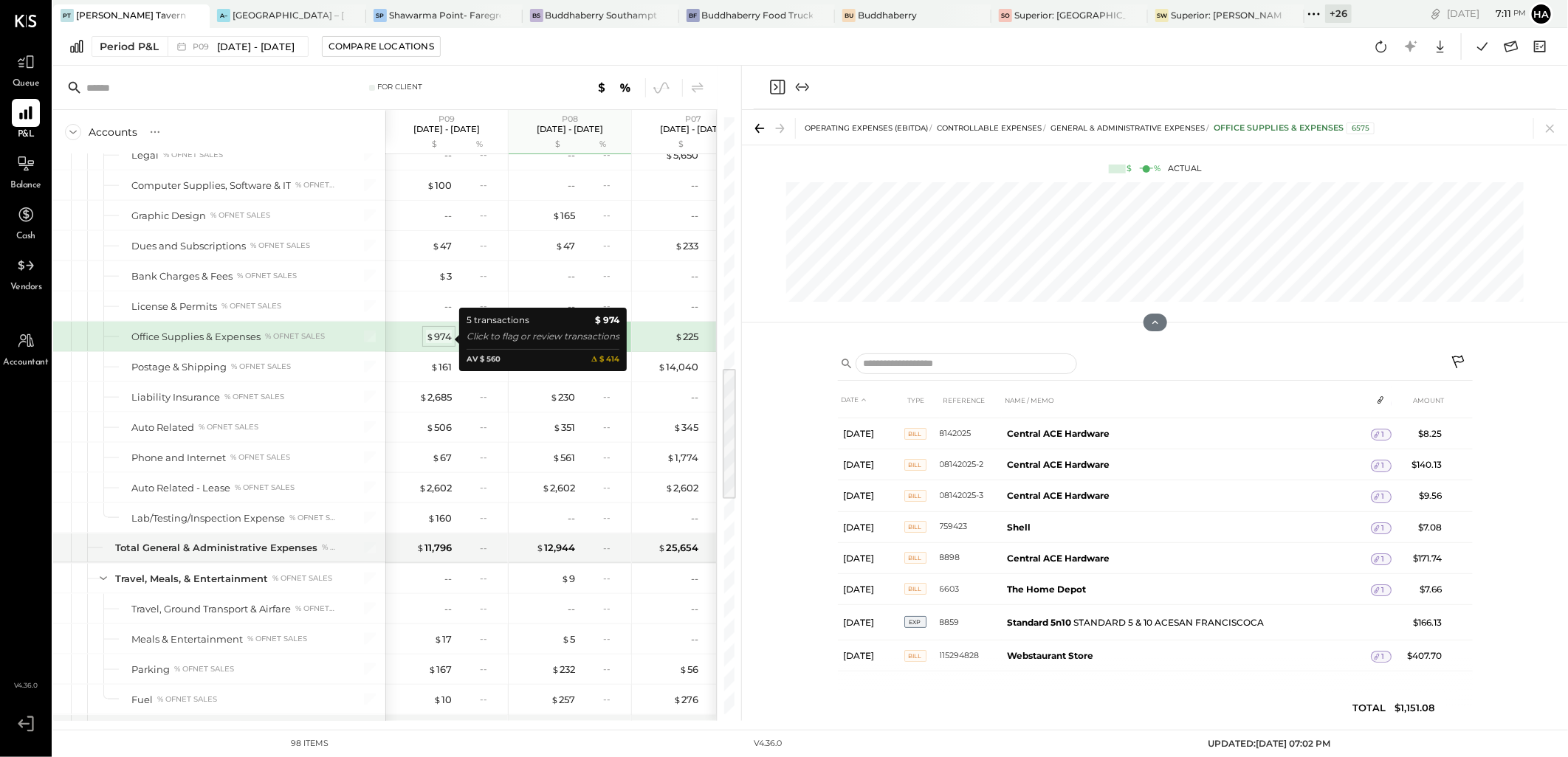
click at [440, 341] on div "$ 974" at bounding box center [438, 337] width 26 height 14
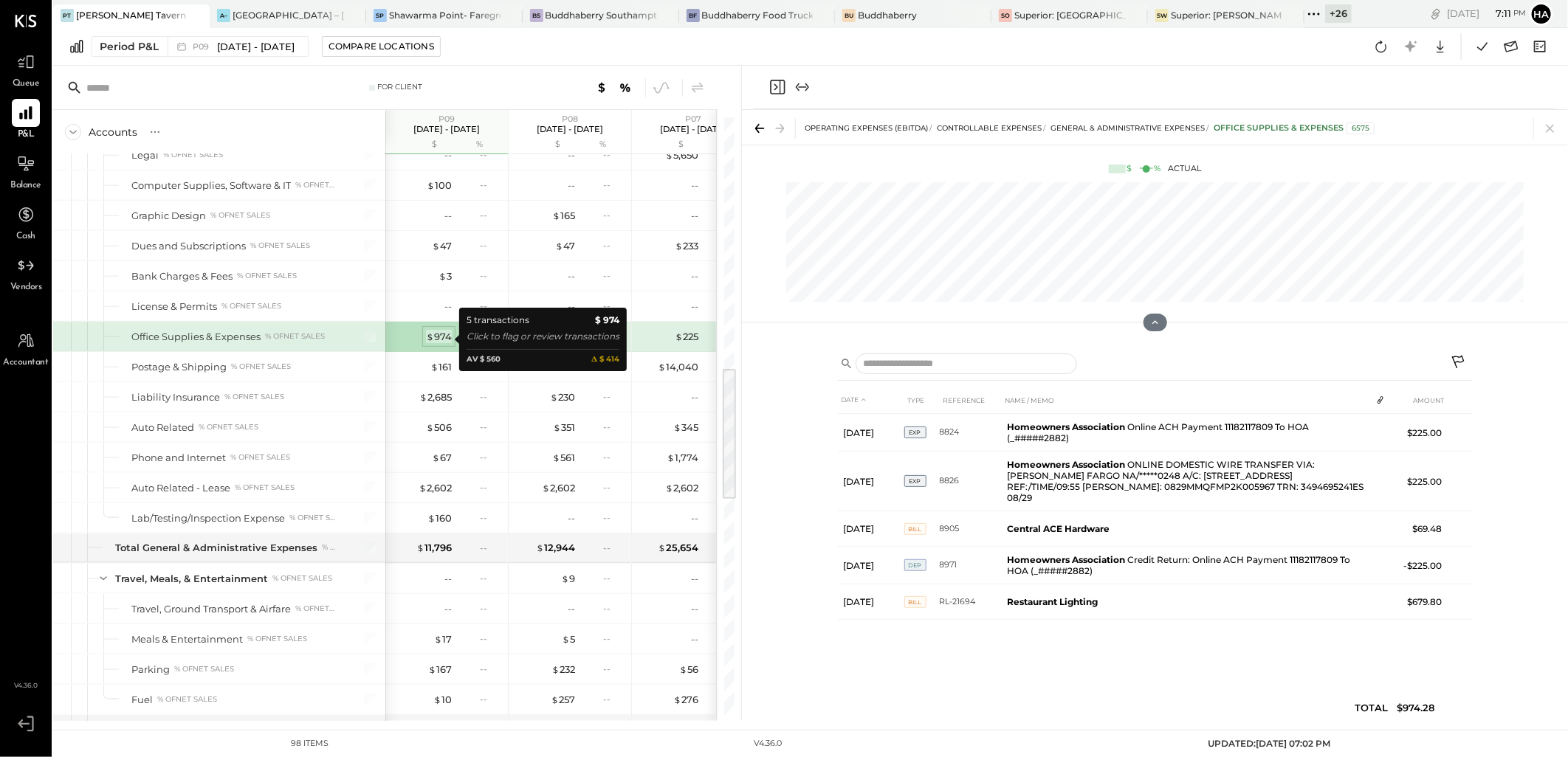
scroll to position [0, 0]
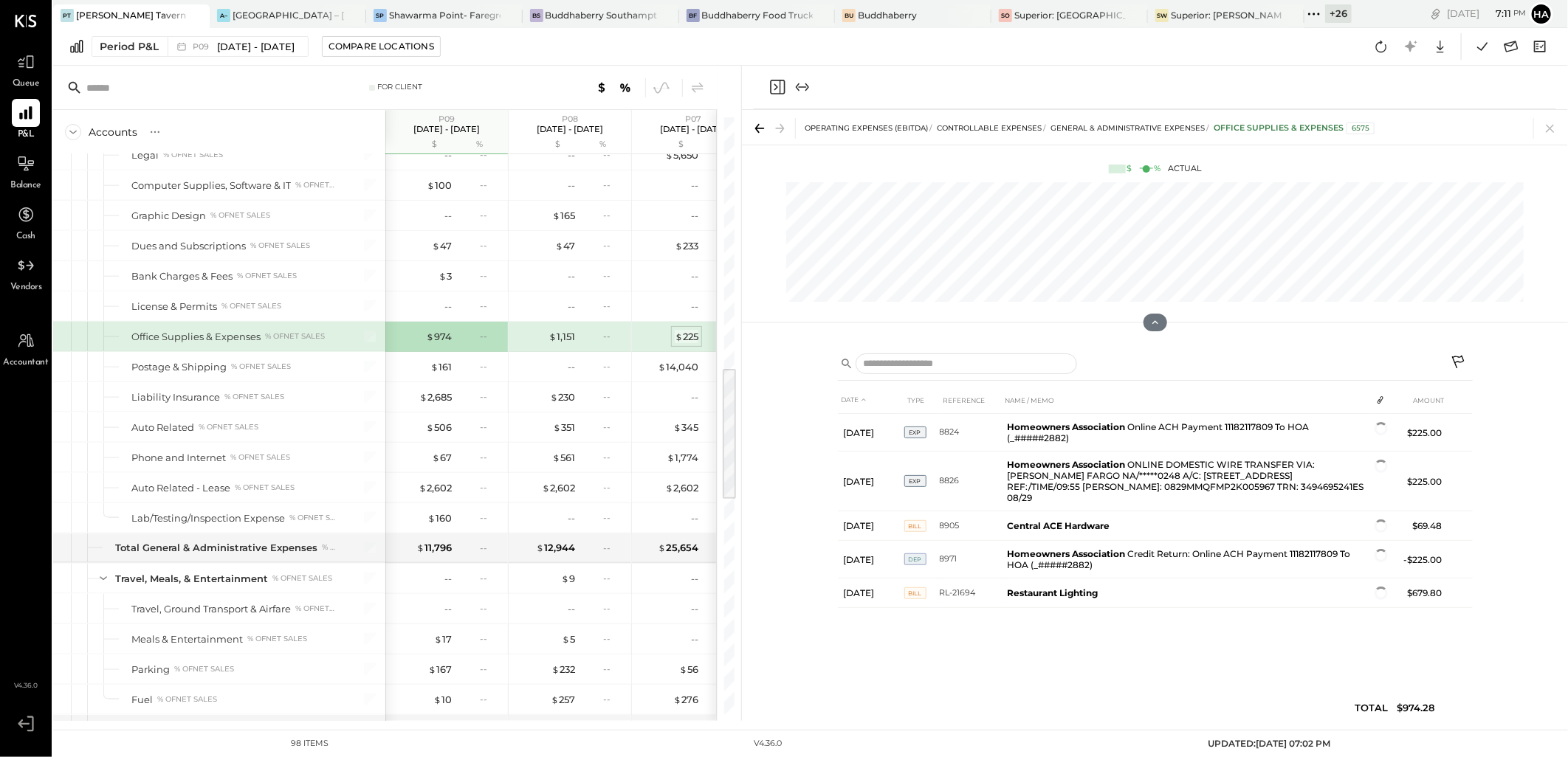
click at [683, 338] on div "$ 225" at bounding box center [686, 337] width 24 height 14
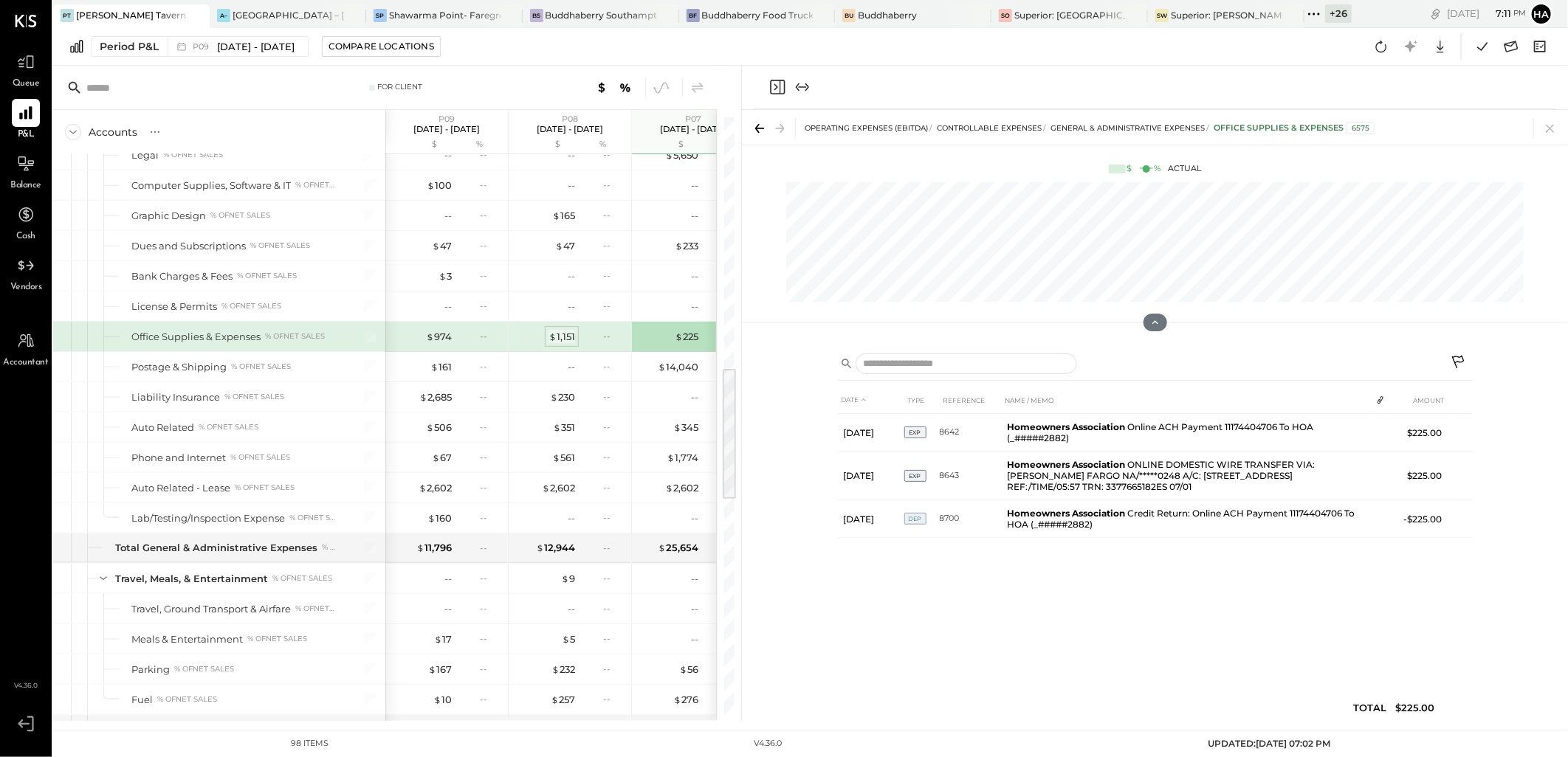
click at [550, 339] on span "$" at bounding box center [552, 336] width 8 height 12
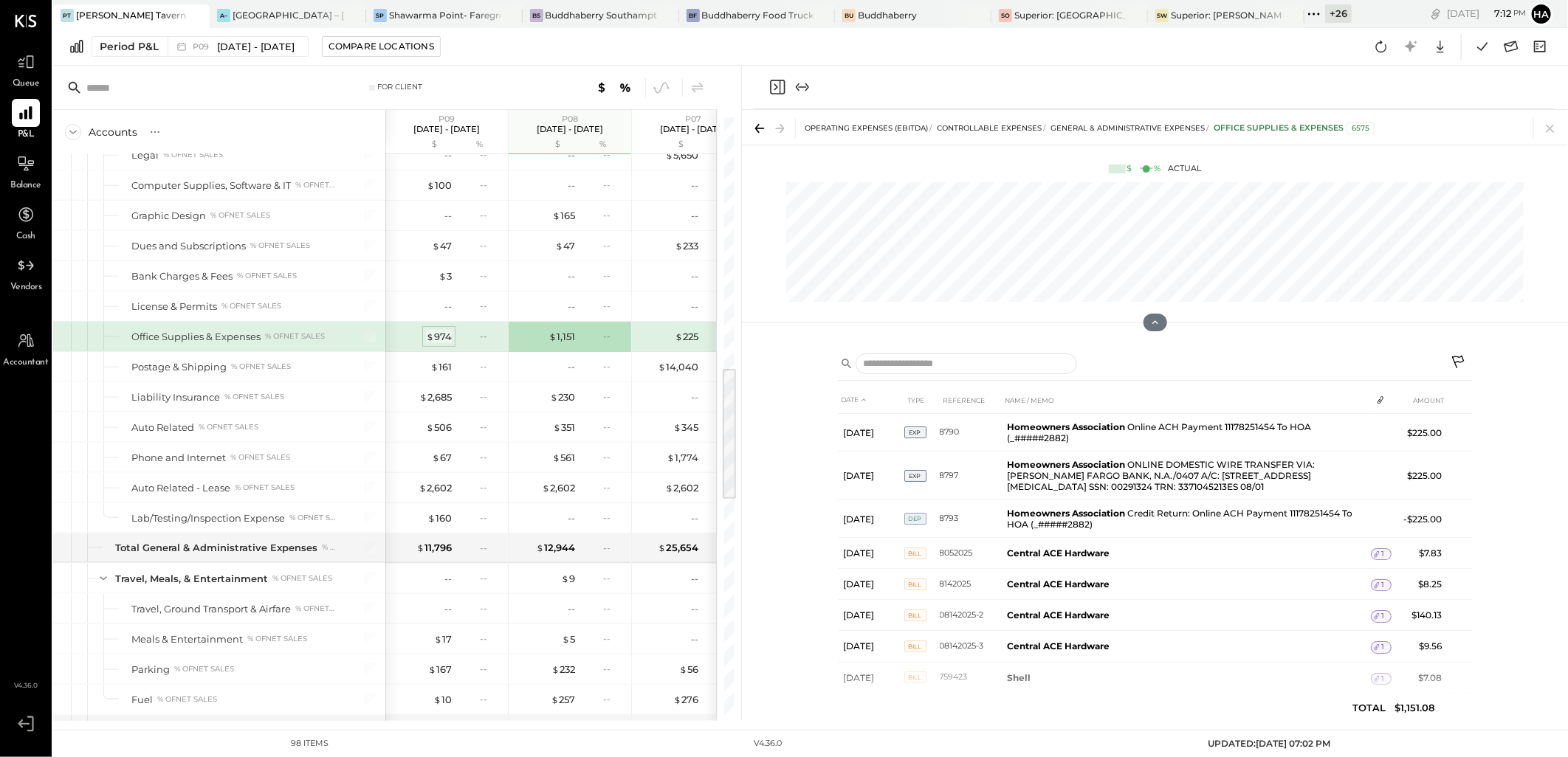
click at [433, 339] on span "$" at bounding box center [429, 336] width 8 height 12
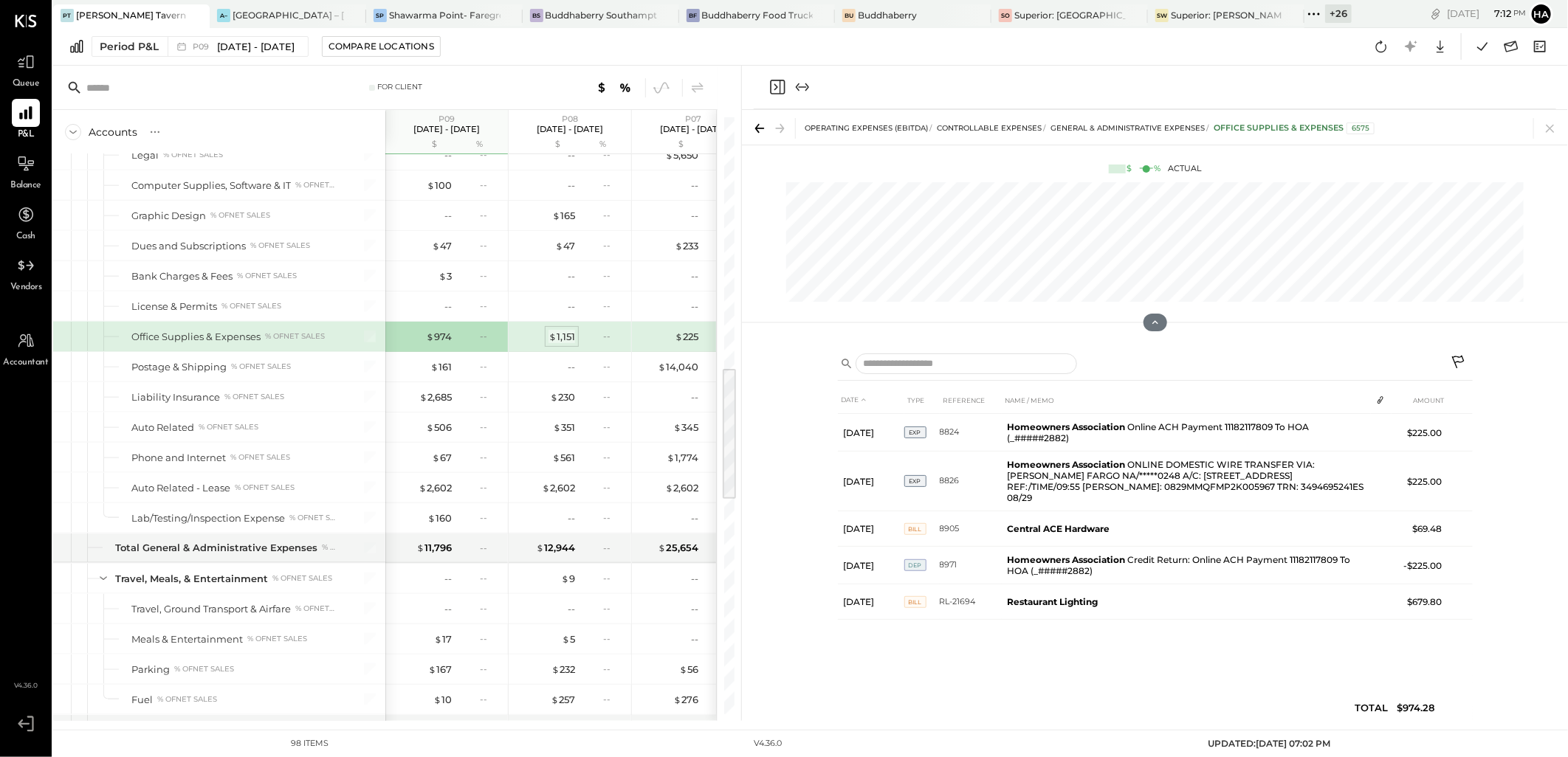
click at [564, 342] on div "$ 1,151" at bounding box center [561, 337] width 27 height 14
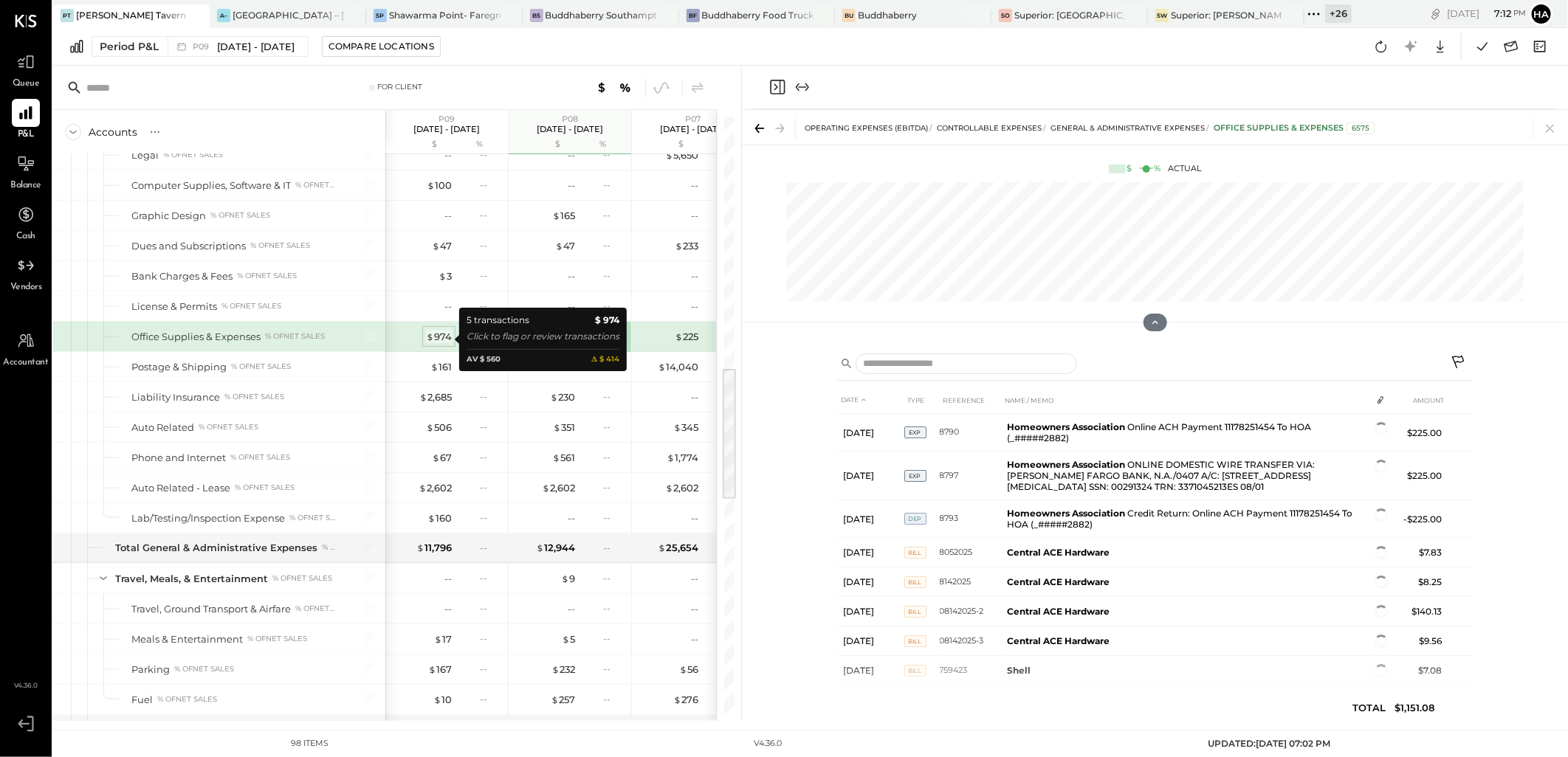
click at [437, 337] on div "$ 974" at bounding box center [438, 337] width 26 height 14
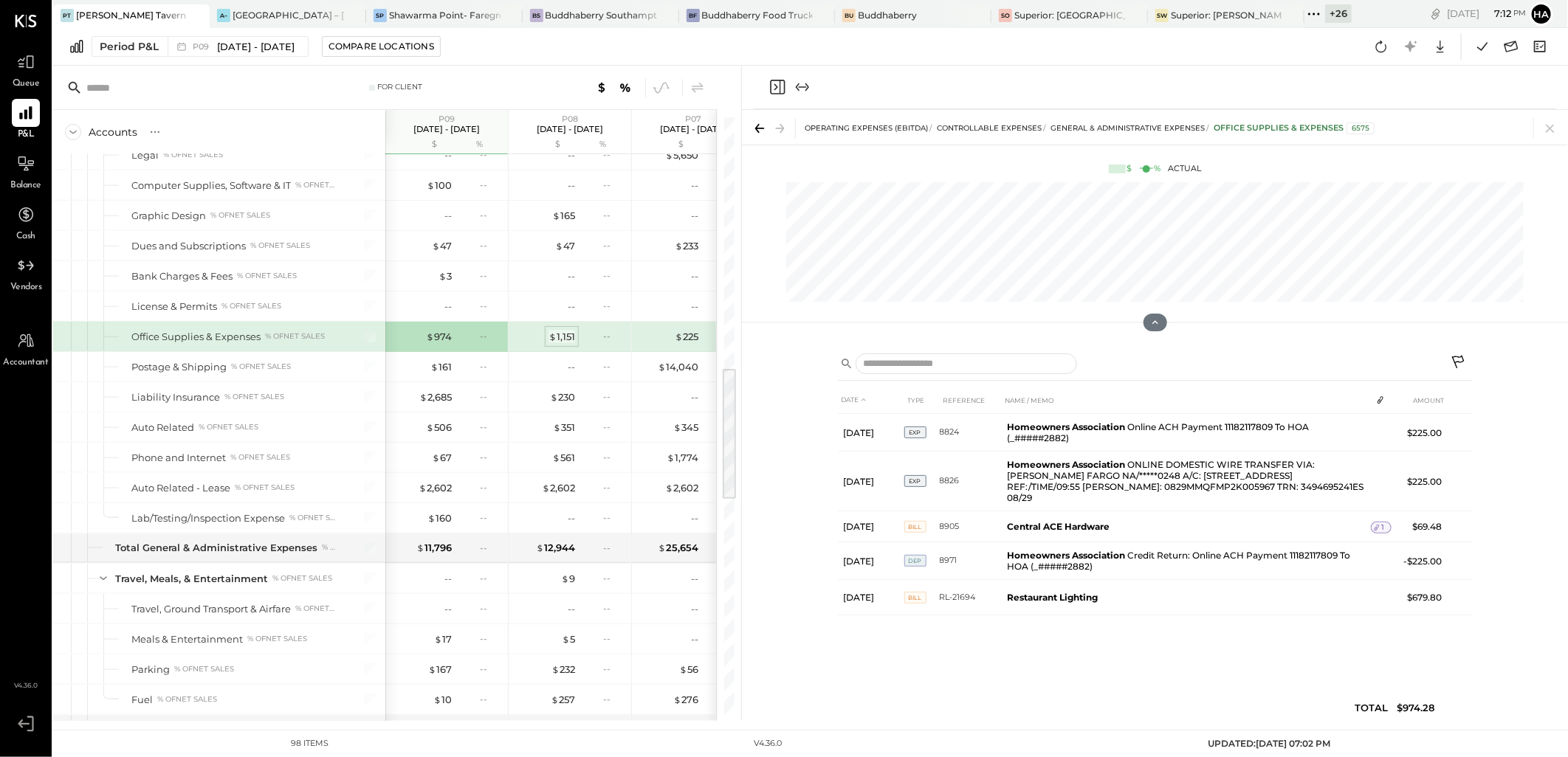
click at [561, 338] on div "$ 1,151" at bounding box center [561, 337] width 27 height 14
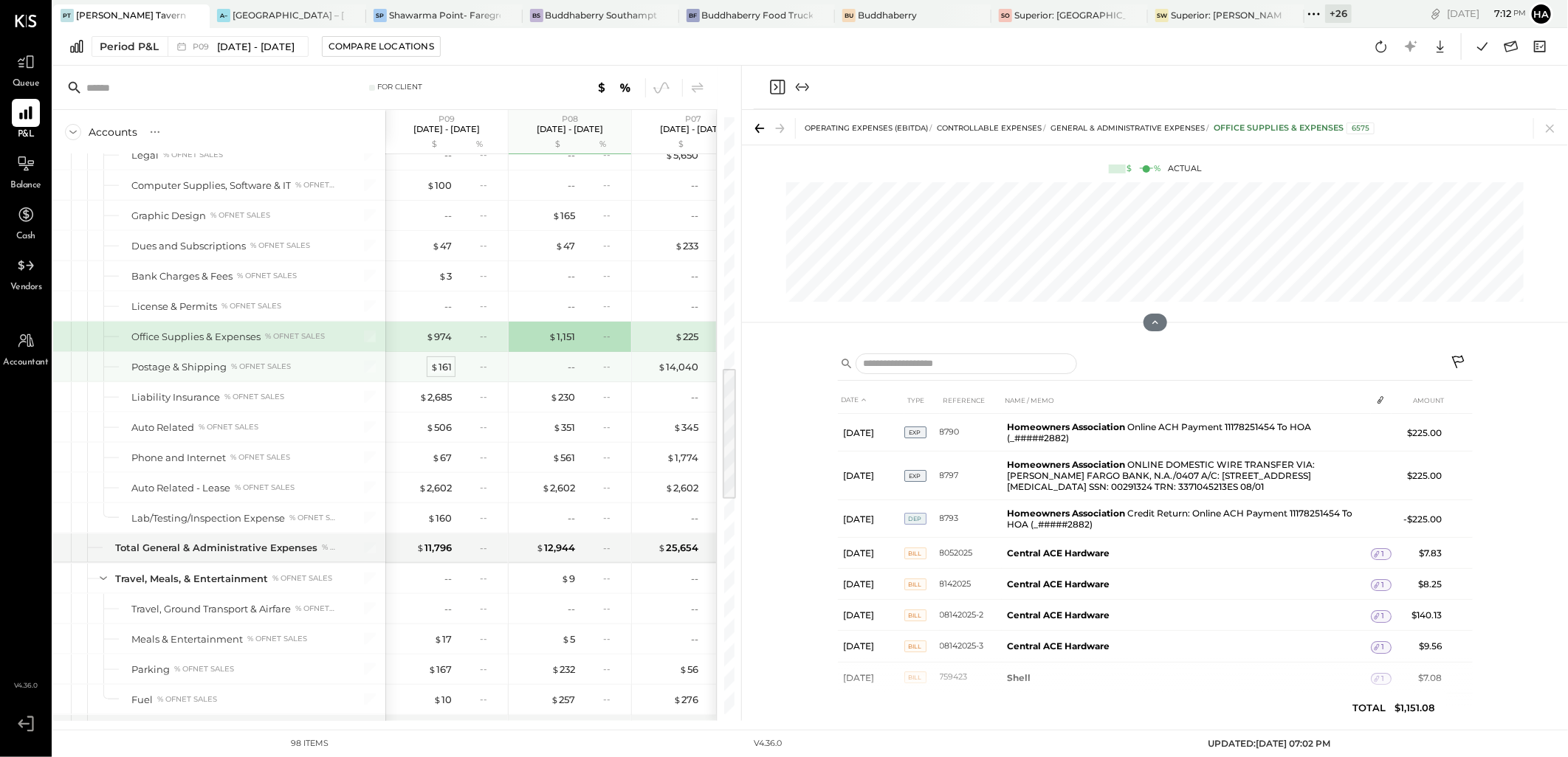
click at [444, 366] on div "$ 161" at bounding box center [440, 368] width 21 height 14
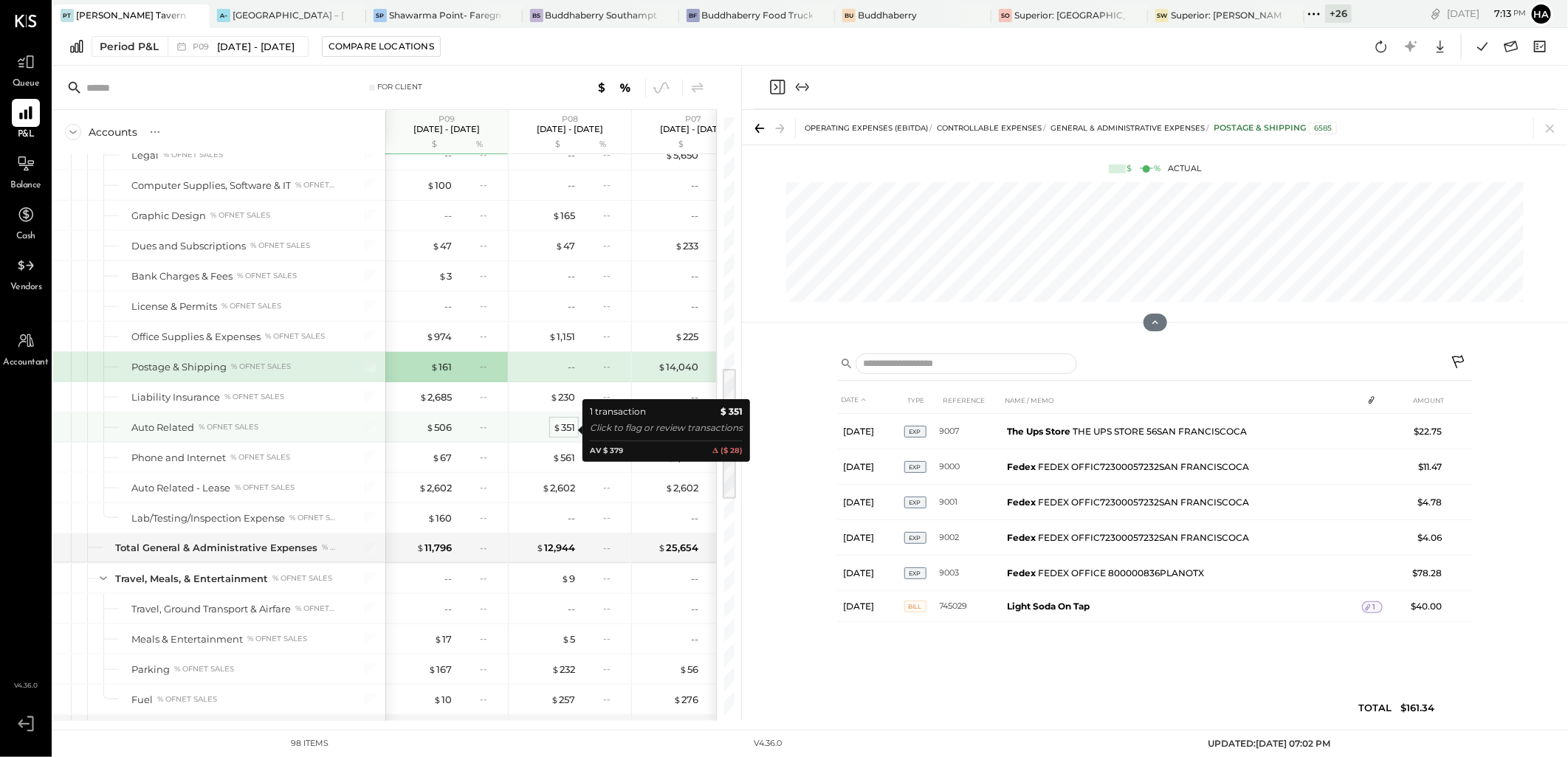
click at [569, 430] on div "$ 351" at bounding box center [564, 428] width 22 height 14
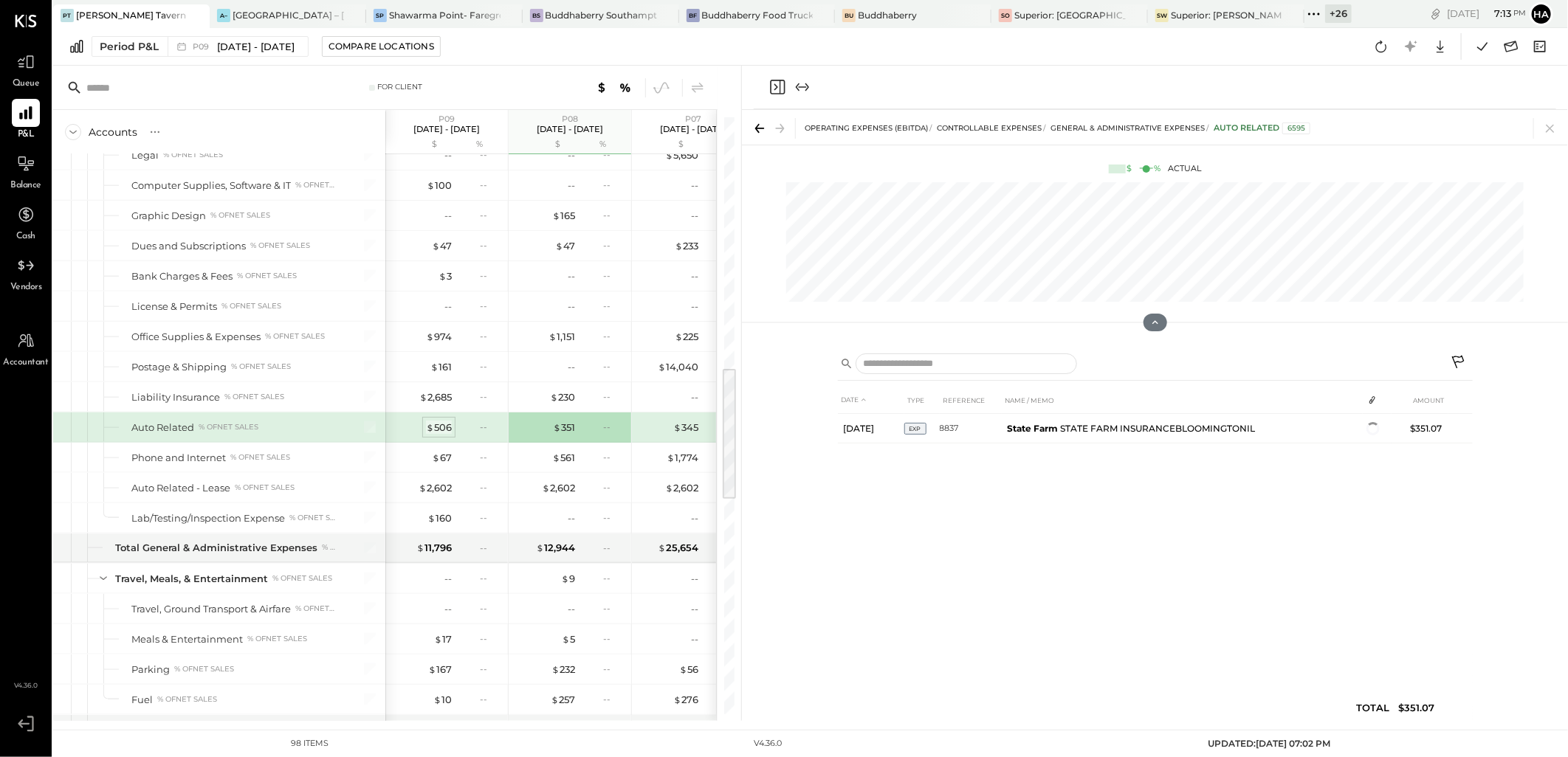
click at [437, 430] on div "$ 506" at bounding box center [438, 428] width 26 height 14
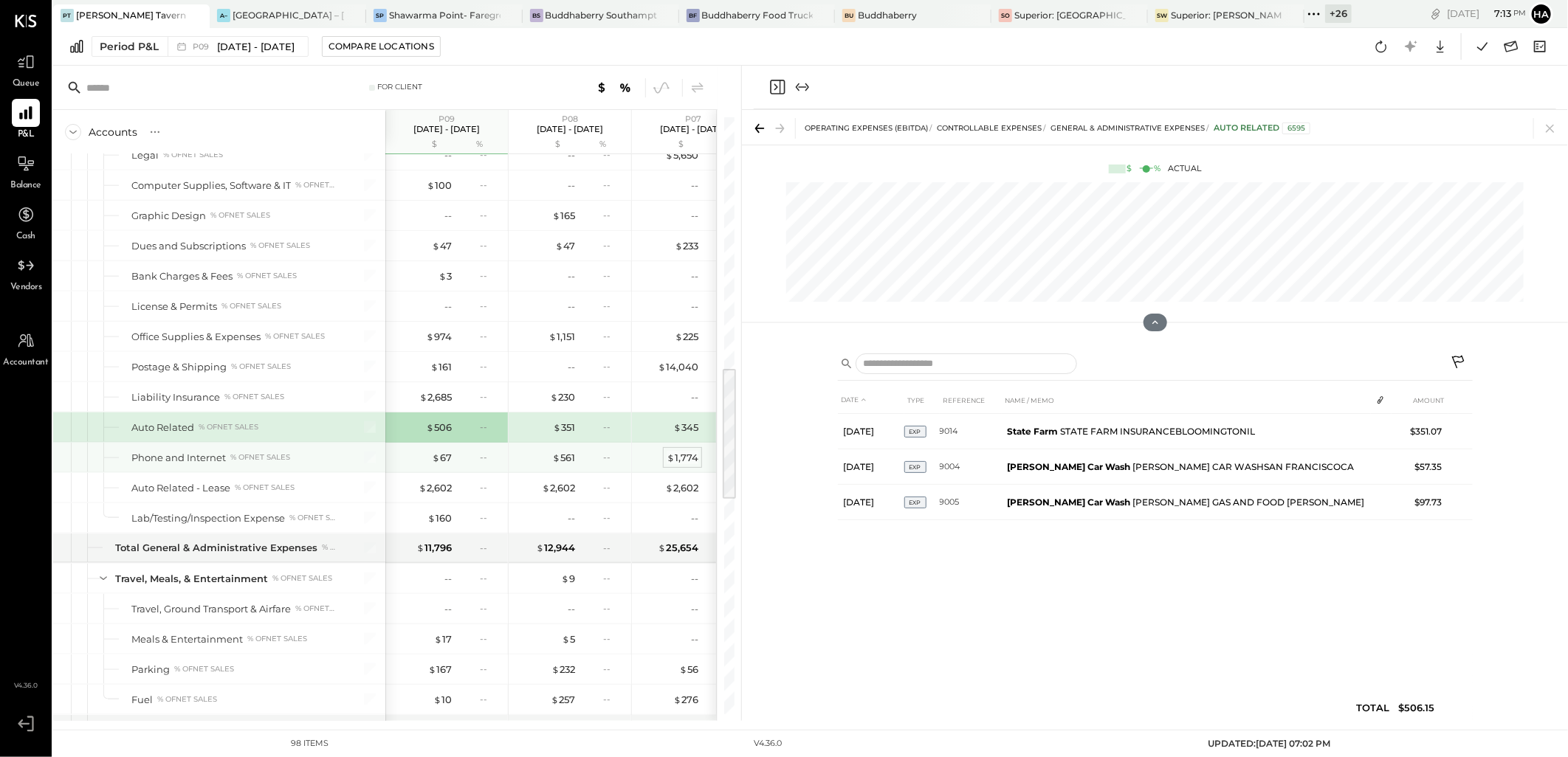
click at [696, 460] on div "$ 1,774" at bounding box center [682, 458] width 31 height 14
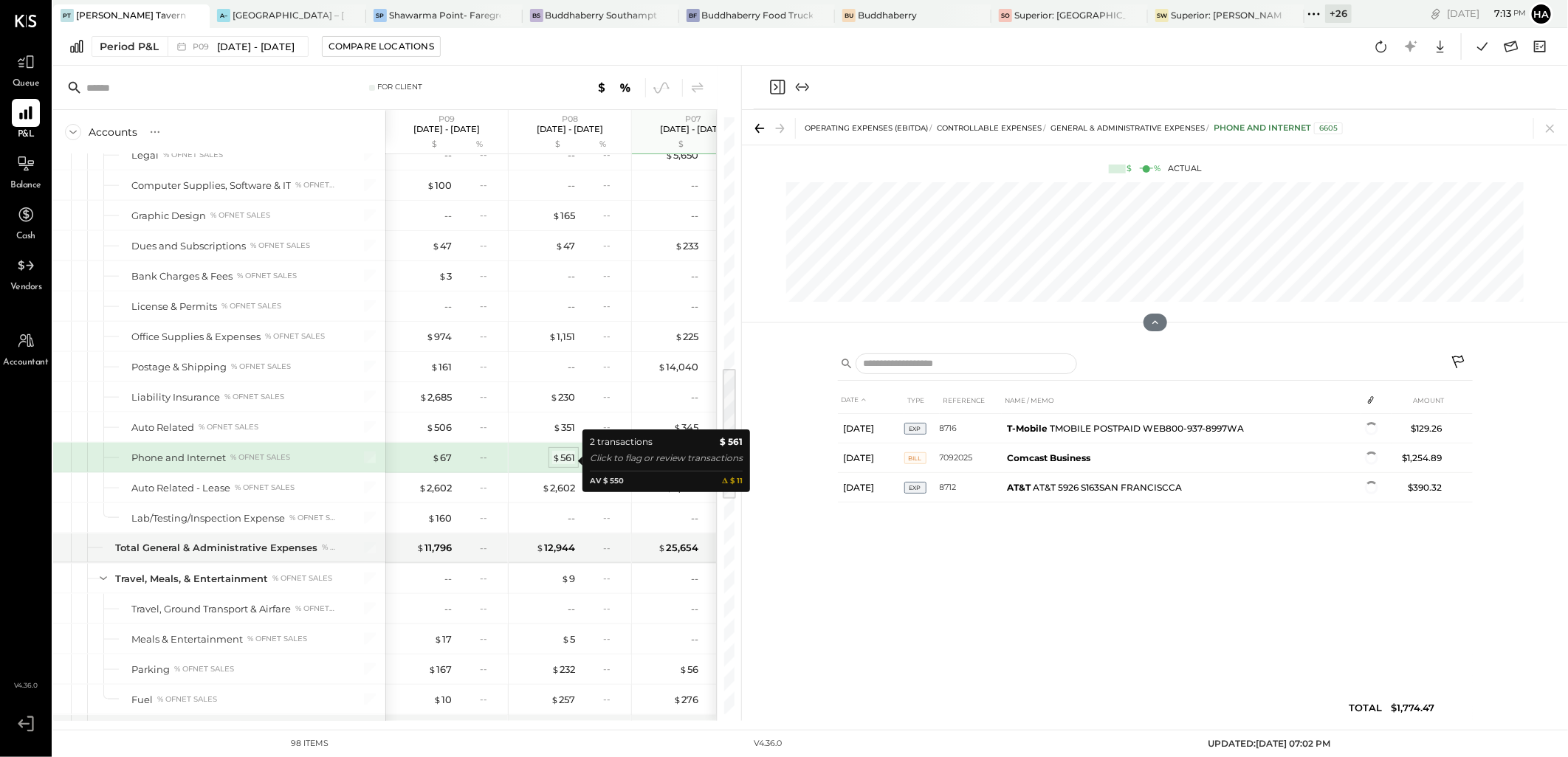
click at [565, 461] on div "$ 561" at bounding box center [563, 458] width 23 height 14
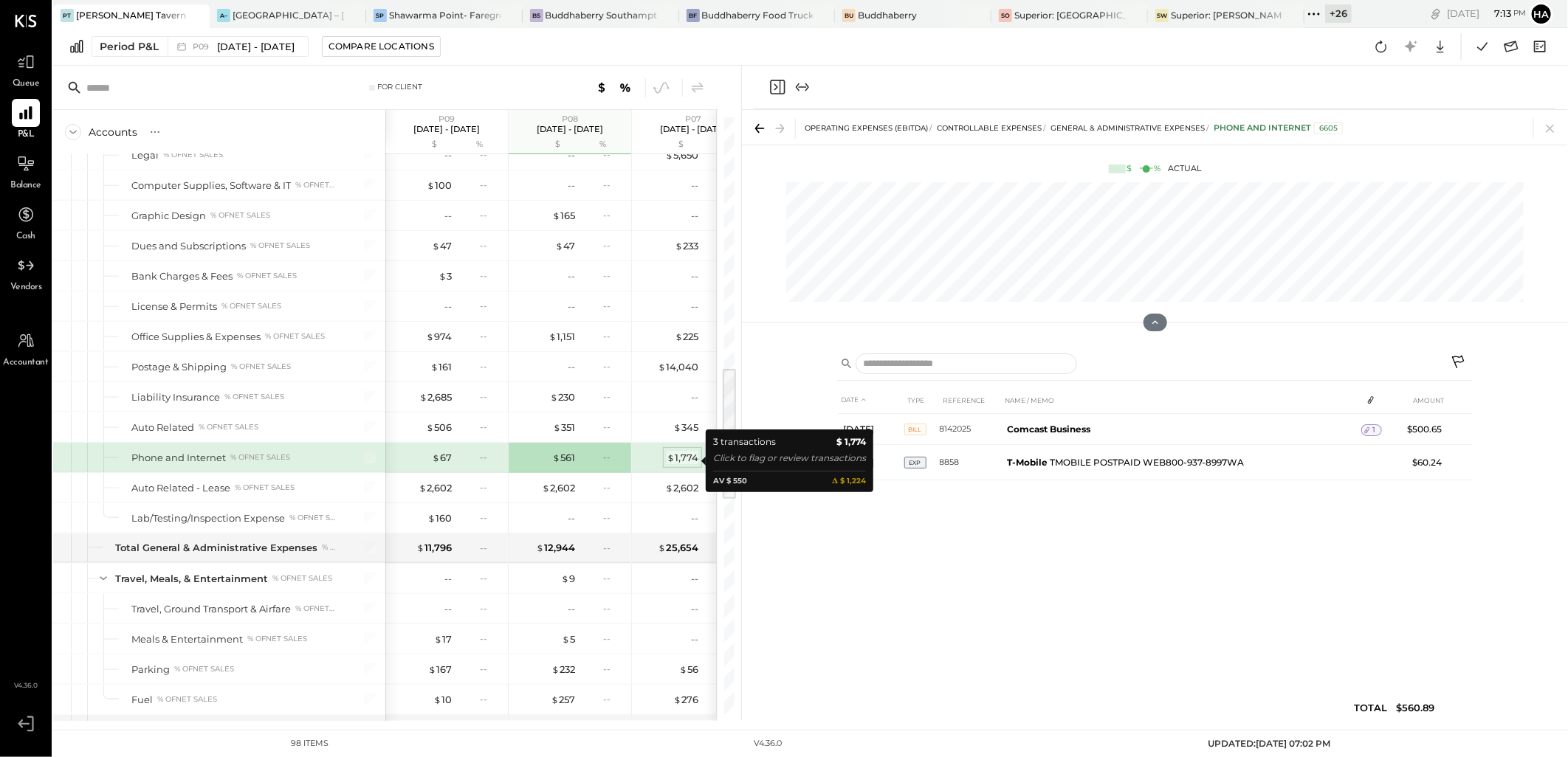
click at [682, 463] on div "$ 1,774" at bounding box center [682, 458] width 31 height 14
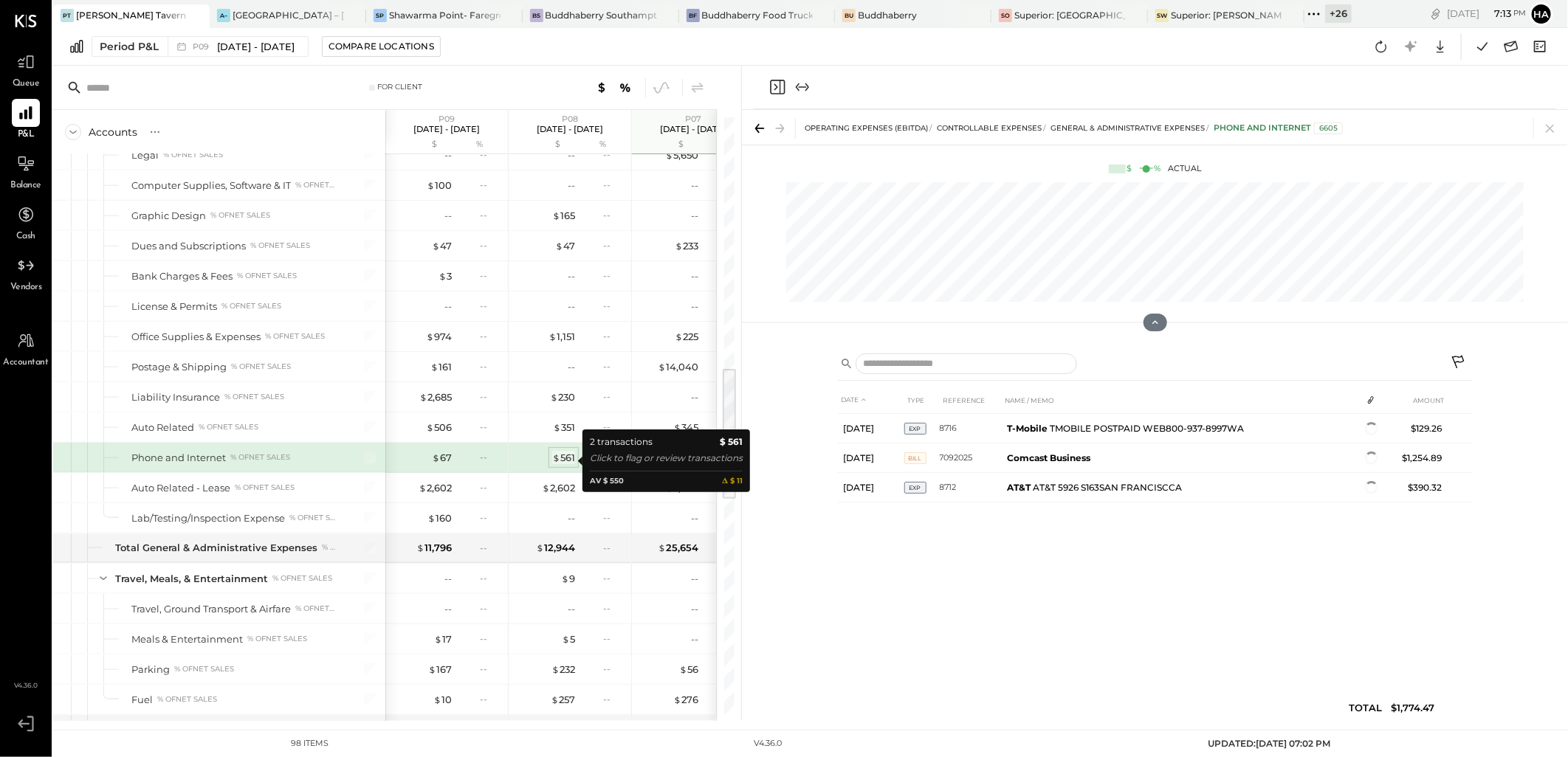
click at [570, 461] on div "$ 561" at bounding box center [563, 458] width 23 height 14
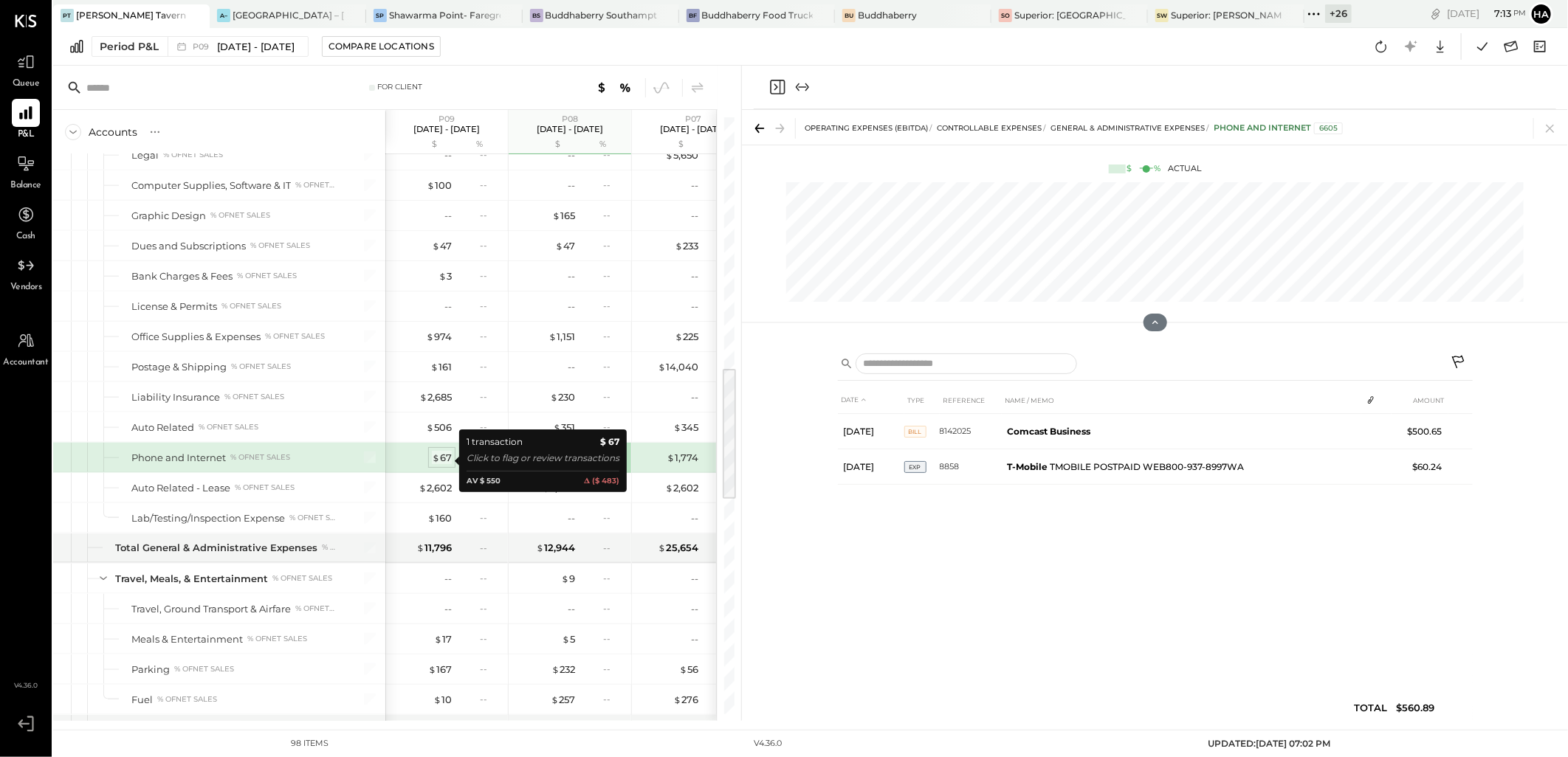
click at [447, 459] on div "$ 67" at bounding box center [441, 458] width 20 height 14
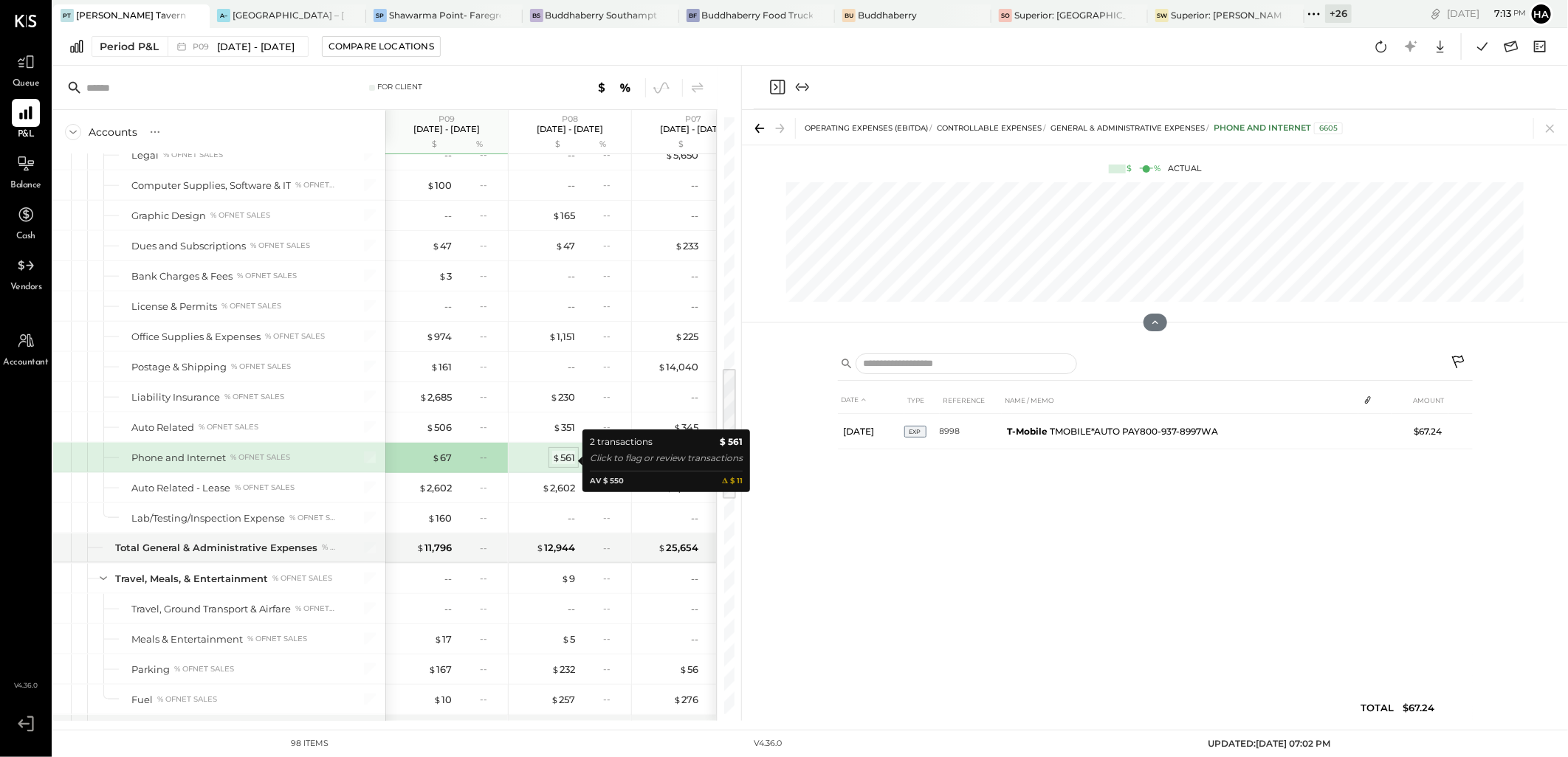
click at [564, 460] on div "$ 561" at bounding box center [563, 458] width 23 height 14
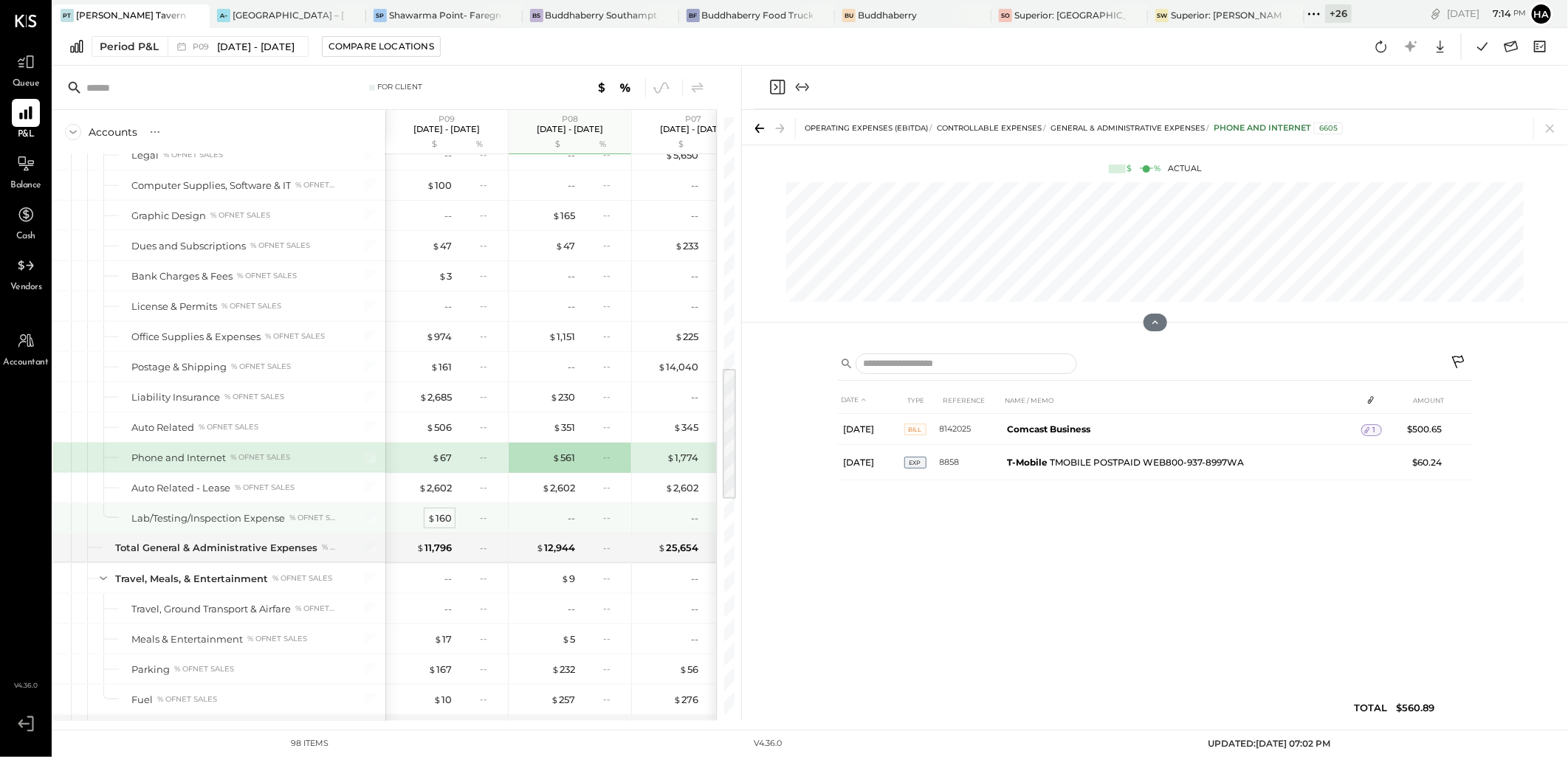
click at [437, 522] on div "$ 160" at bounding box center [439, 518] width 24 height 14
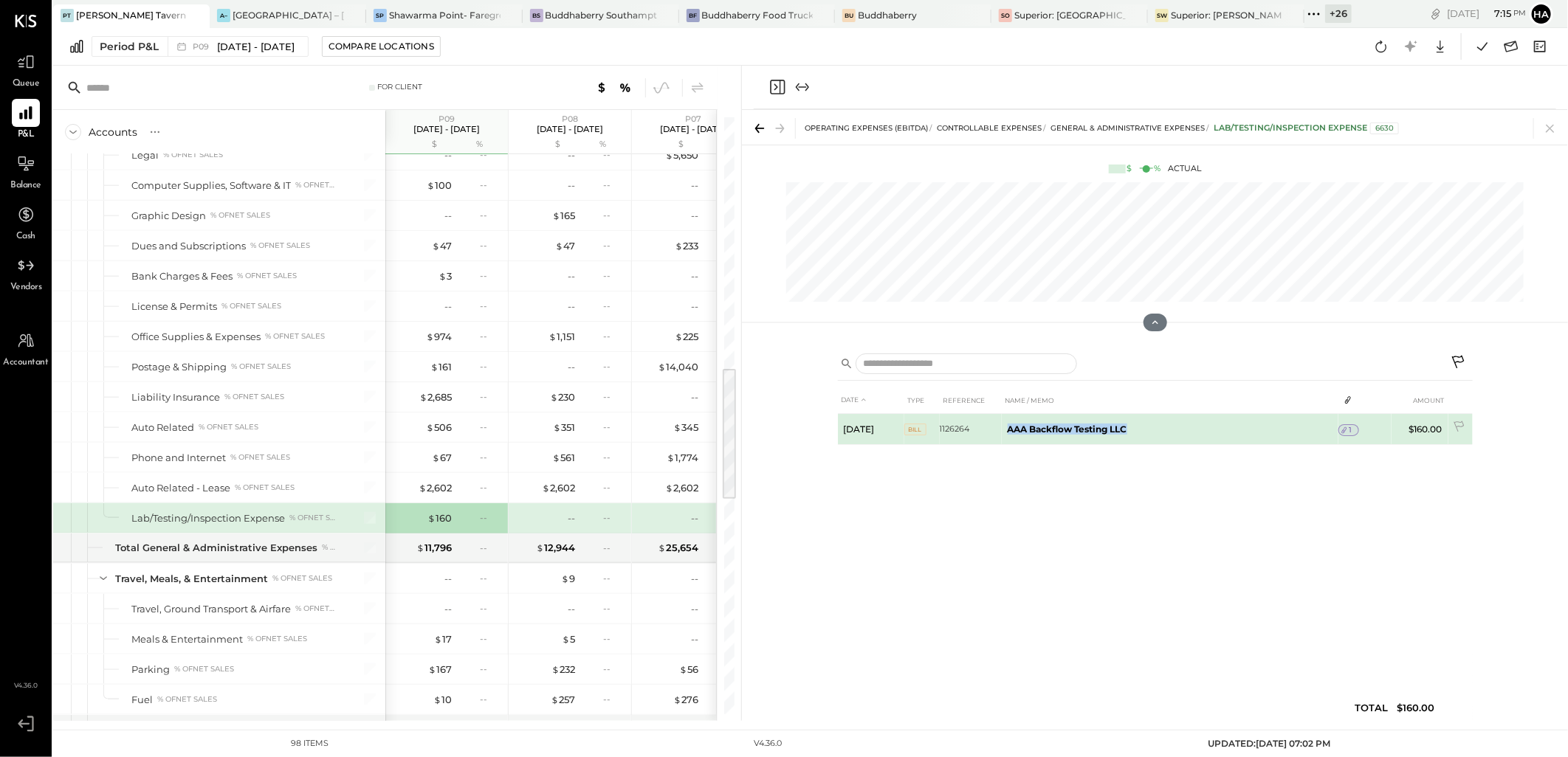
drag, startPoint x: 994, startPoint y: 428, endPoint x: 1128, endPoint y: 441, distance: 134.6
click at [1128, 441] on tr "Sep 5, 25 BILL 1126264 AAA Backflow Testing LLC 1 $160.00" at bounding box center [1155, 429] width 634 height 31
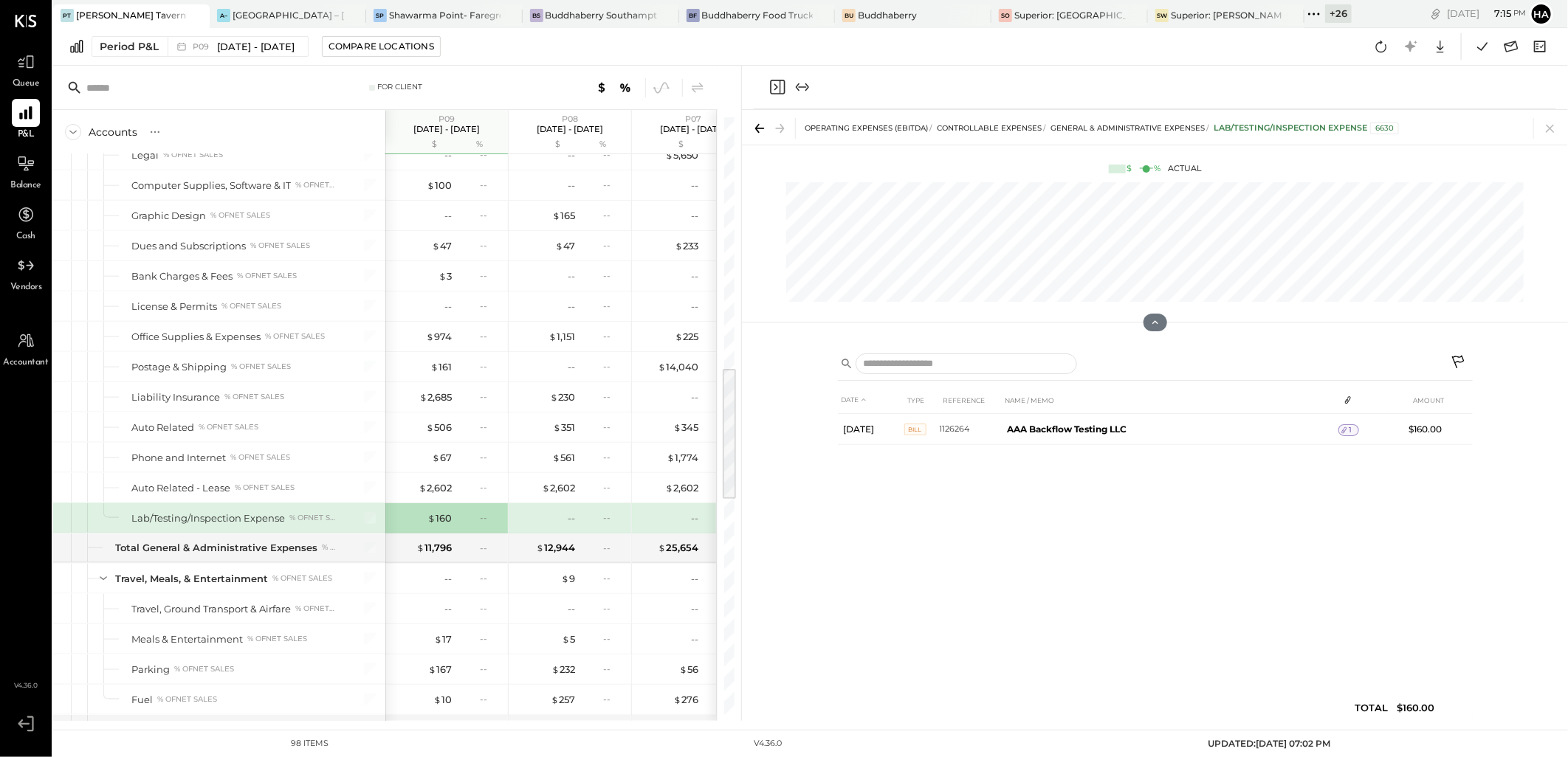
drag, startPoint x: 1128, startPoint y: 441, endPoint x: 1015, endPoint y: 584, distance: 182.3
click at [1015, 584] on div "DATE TYPE REFERENCE NAME / MEMO AMOUNT Sep 5, 25 BILL 1126264 AAA Backflow Test…" at bounding box center [1155, 558] width 634 height 342
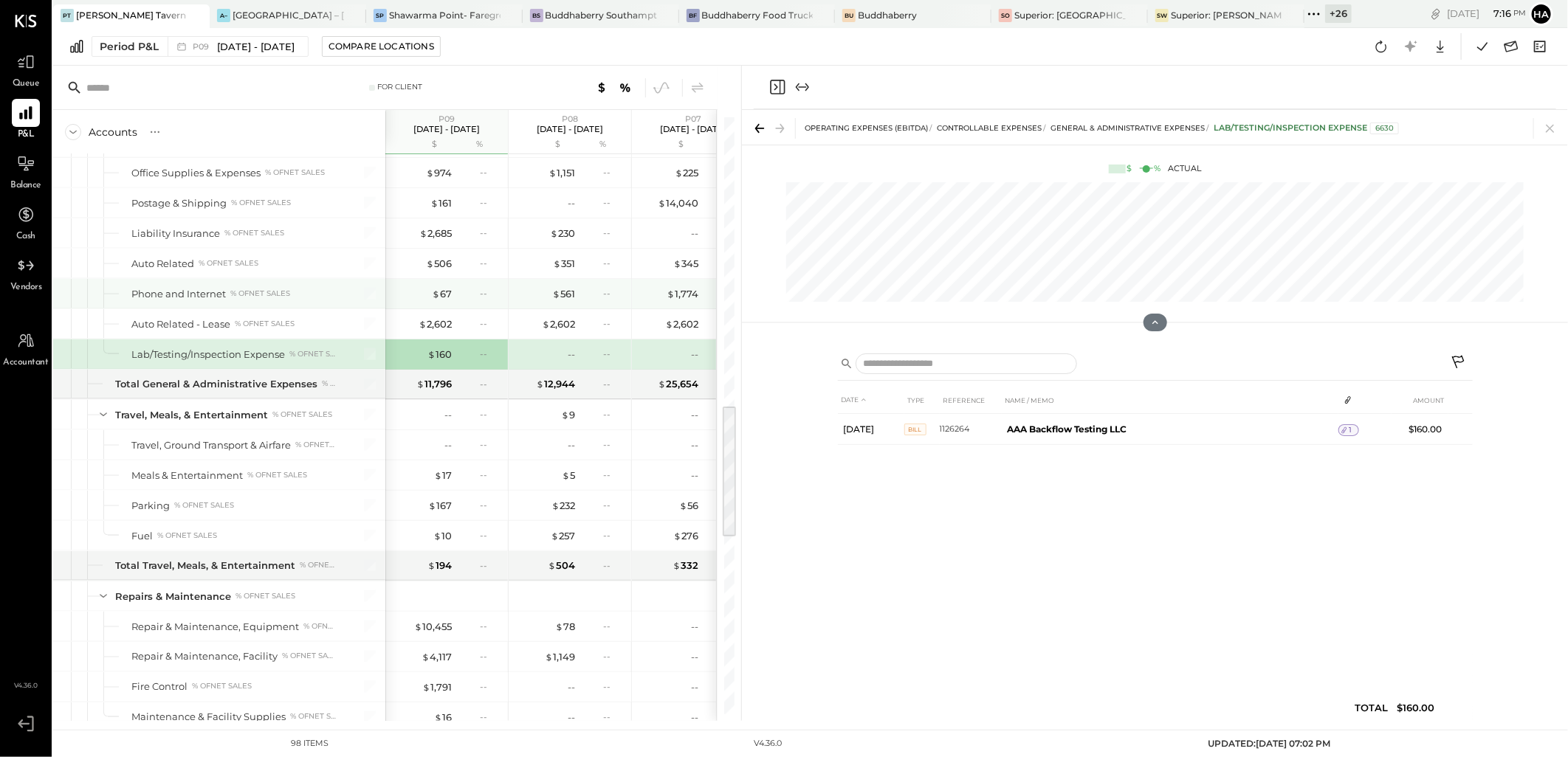
scroll to position [1348, 0]
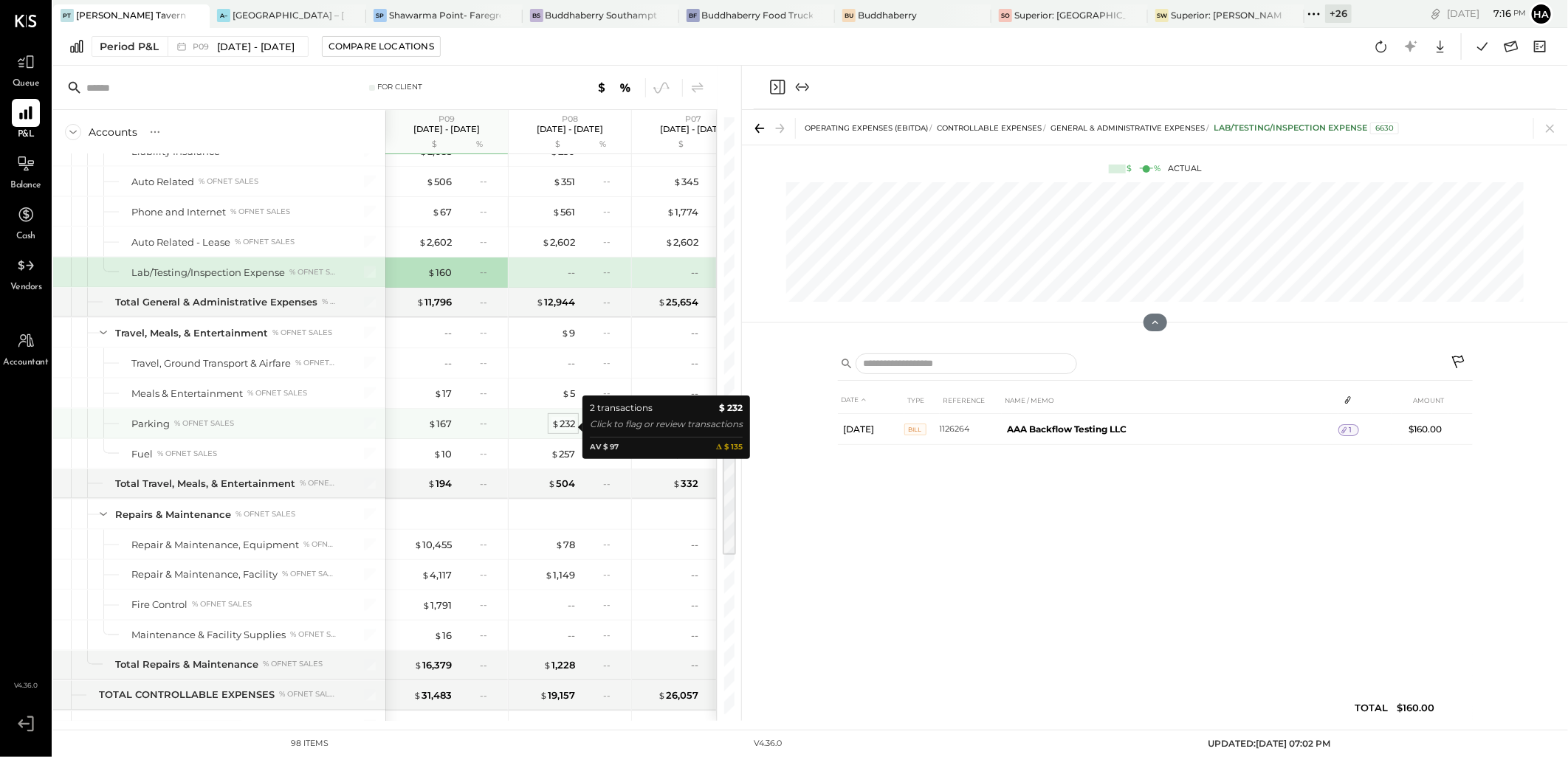
click at [564, 430] on div "$ 232" at bounding box center [563, 424] width 24 height 14
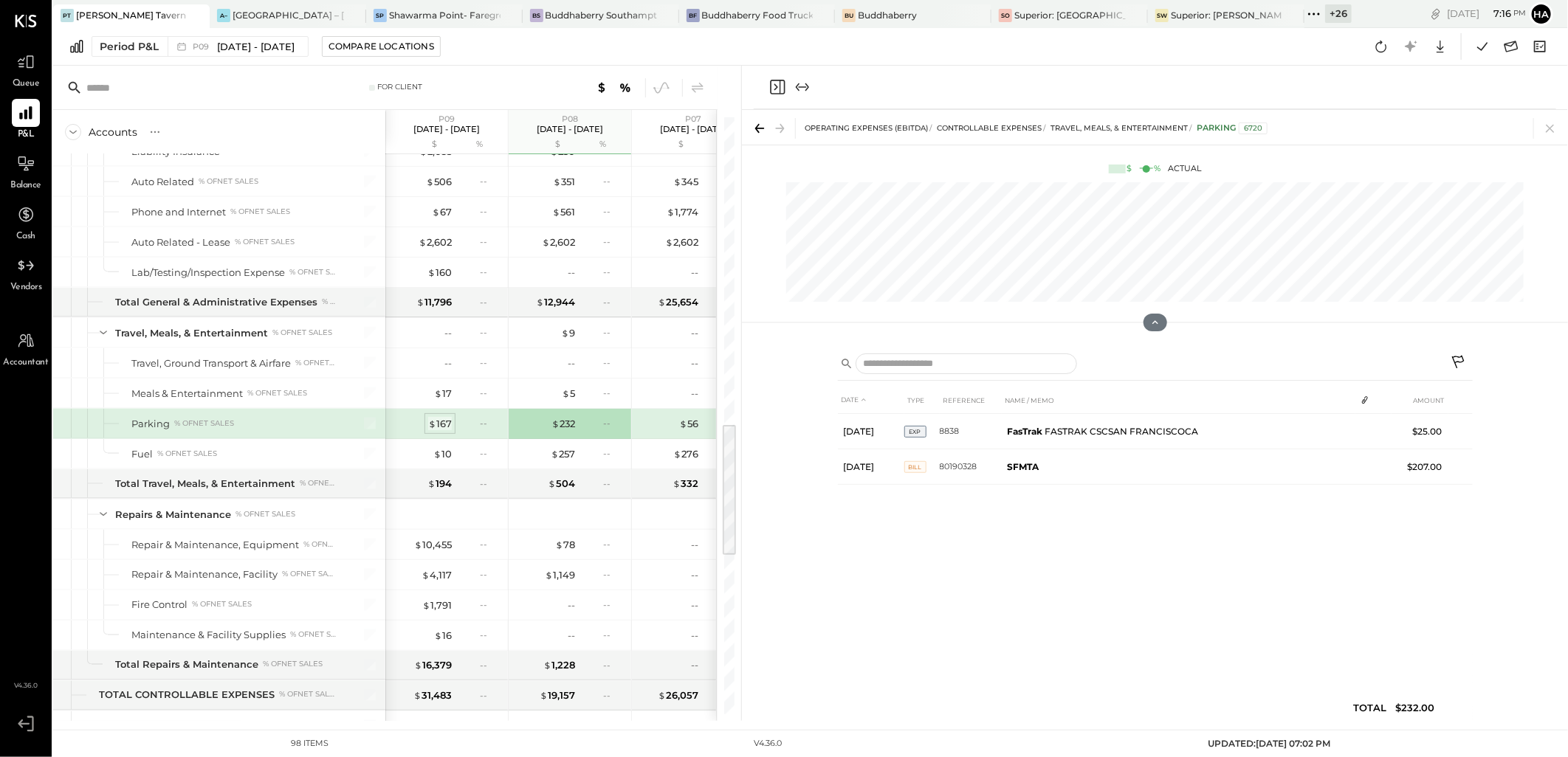
click at [444, 426] on div "$ 167" at bounding box center [440, 424] width 24 height 14
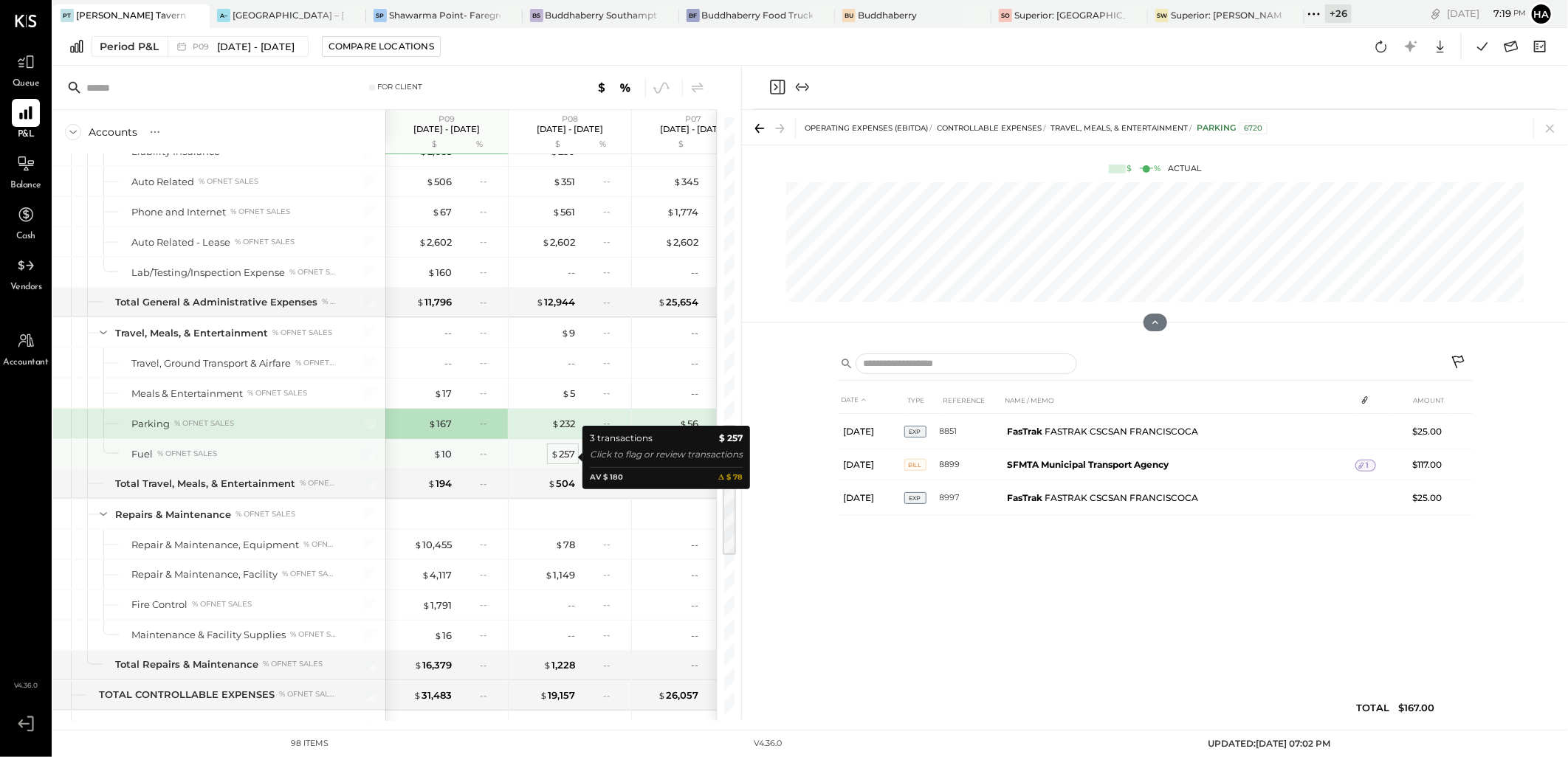
click at [565, 458] on div "$ 257" at bounding box center [562, 455] width 24 height 14
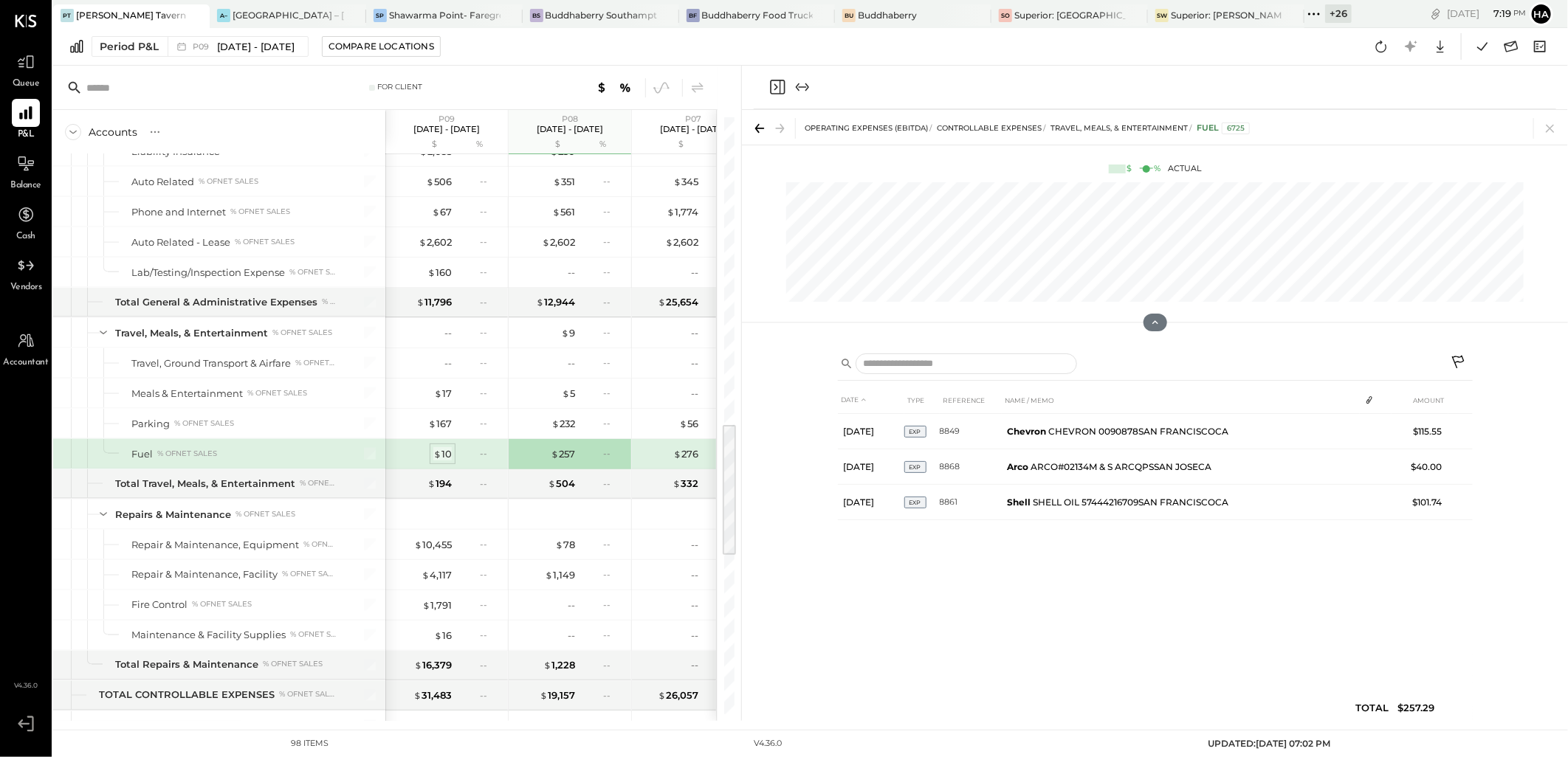
click at [449, 458] on div "$ 10" at bounding box center [442, 455] width 18 height 14
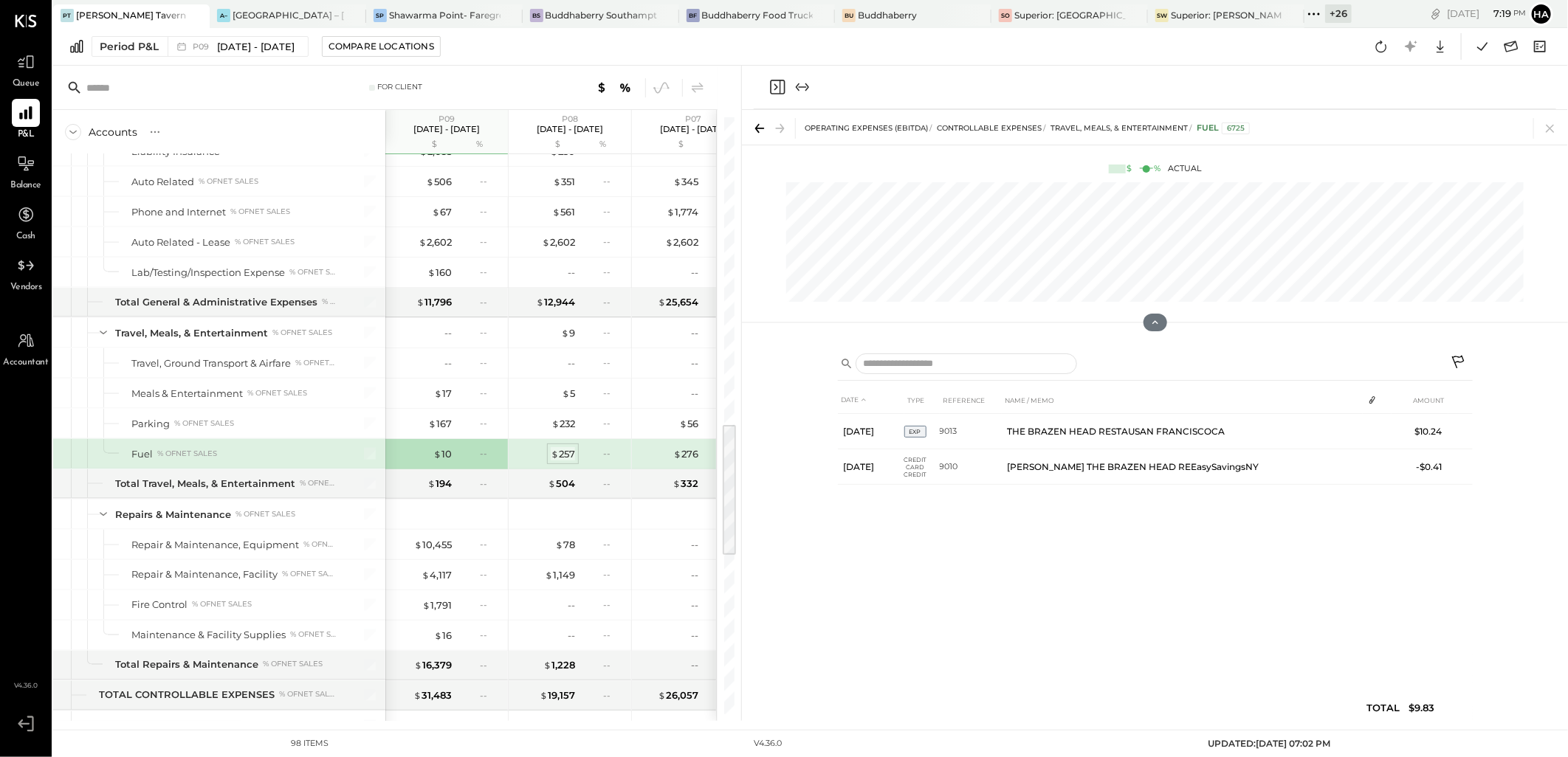
click at [563, 455] on div "$ 257" at bounding box center [562, 455] width 24 height 14
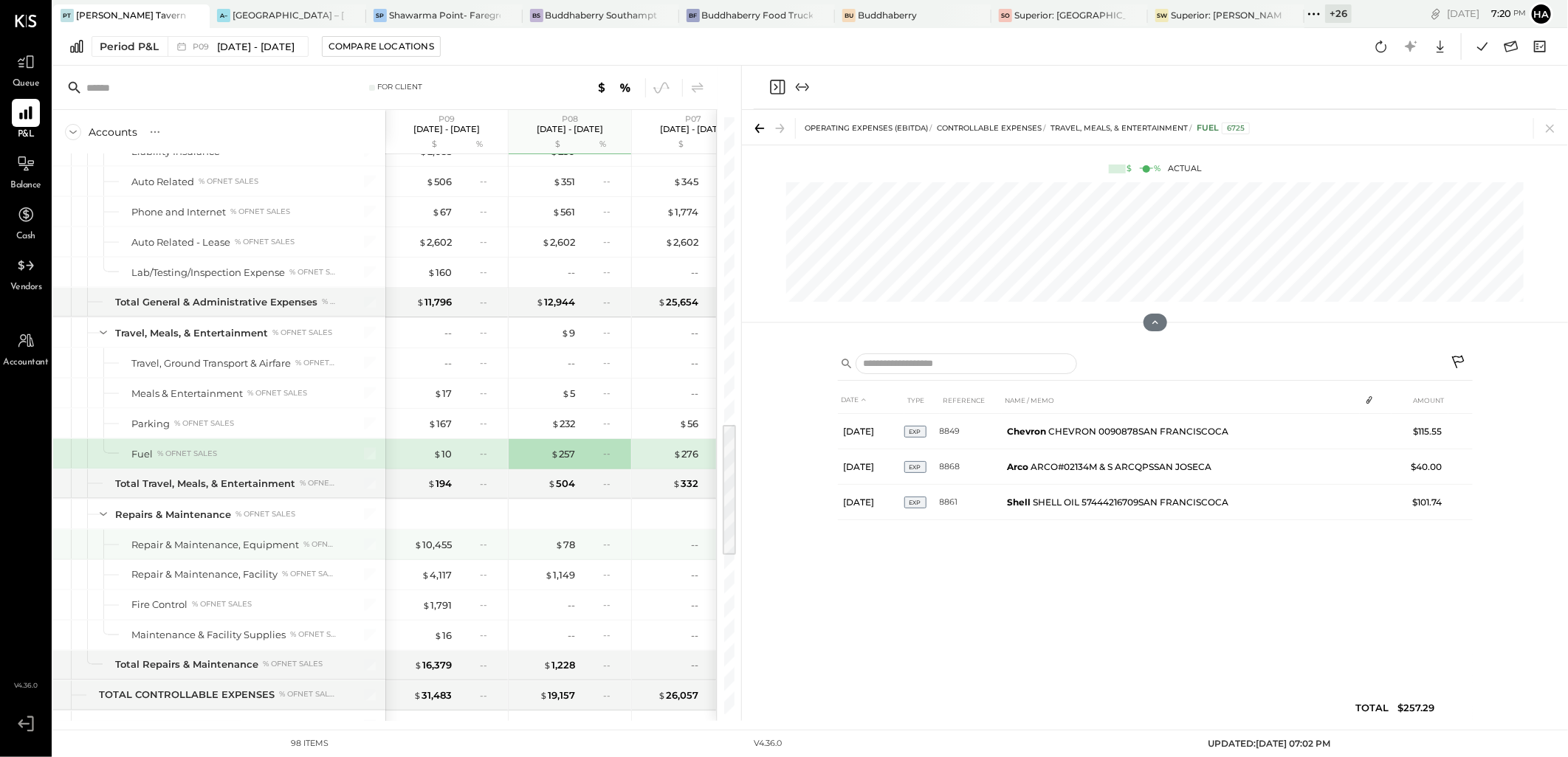
drag, startPoint x: 440, startPoint y: 547, endPoint x: 1011, endPoint y: 578, distance: 571.8
click at [440, 547] on div "$ 10,455" at bounding box center [433, 545] width 38 height 14
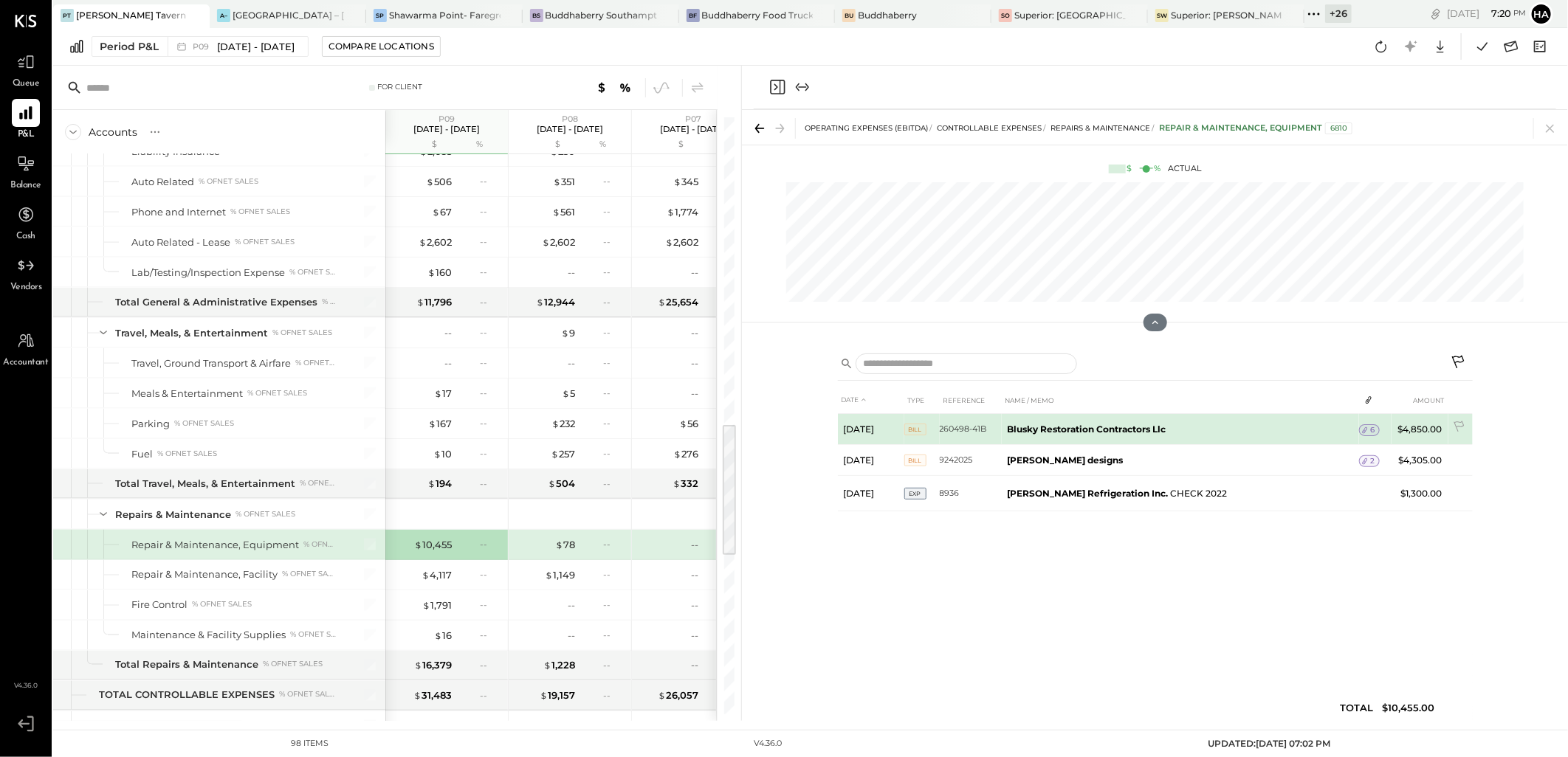
click at [1372, 429] on div "6" at bounding box center [1369, 430] width 20 height 12
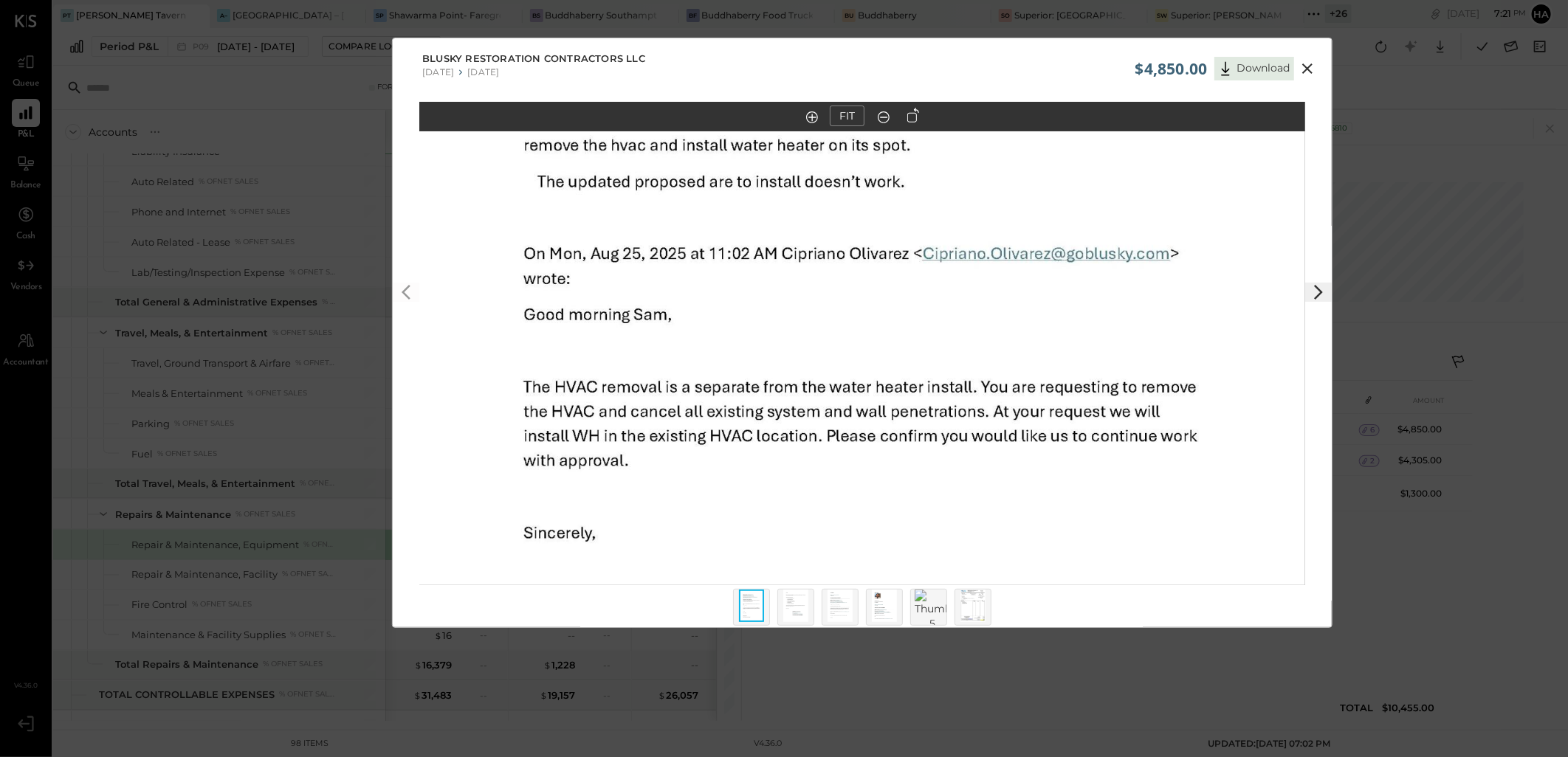
click at [881, 117] on out at bounding box center [883, 117] width 12 height 12
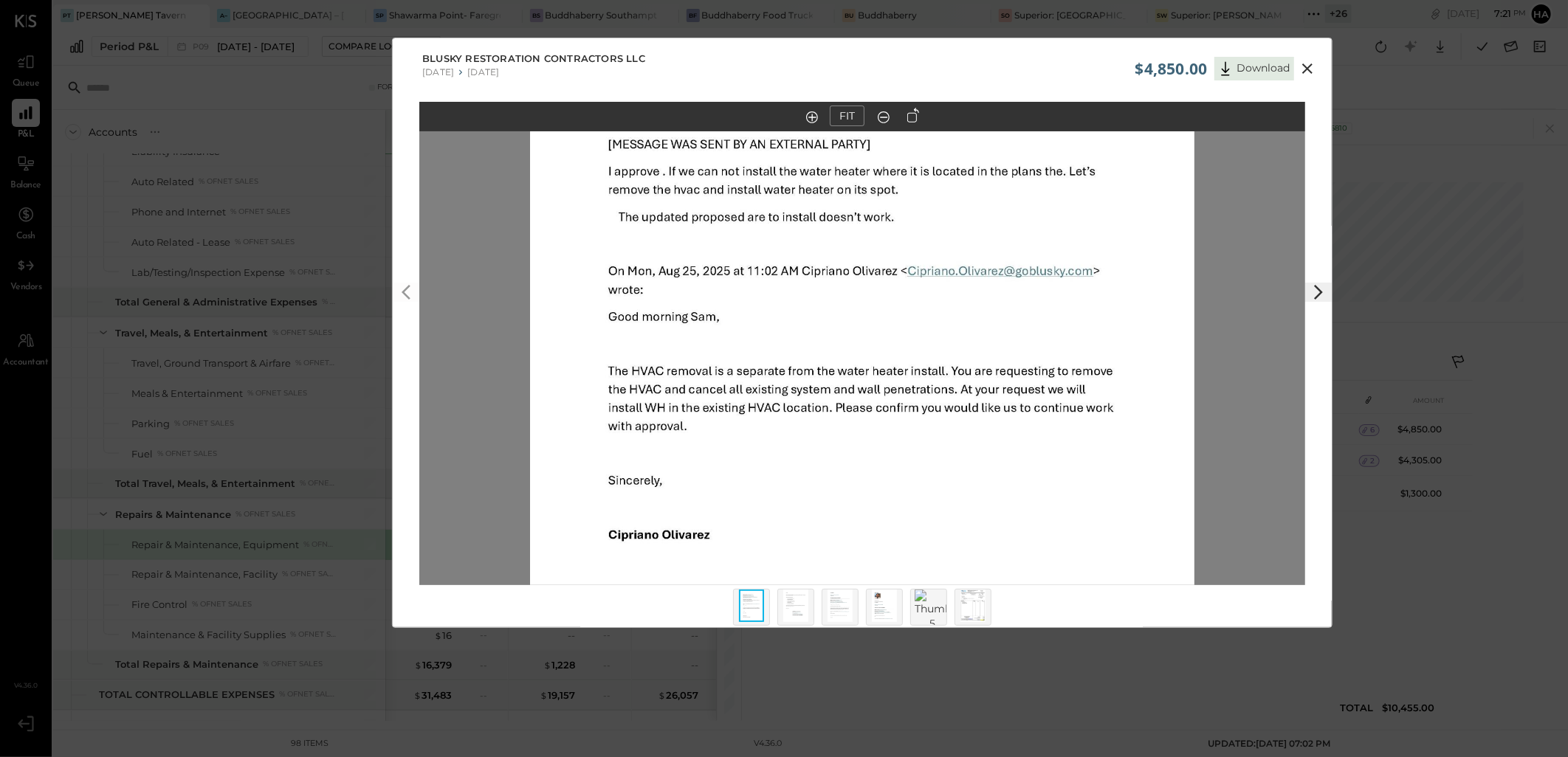
click at [881, 117] on out at bounding box center [883, 117] width 12 height 12
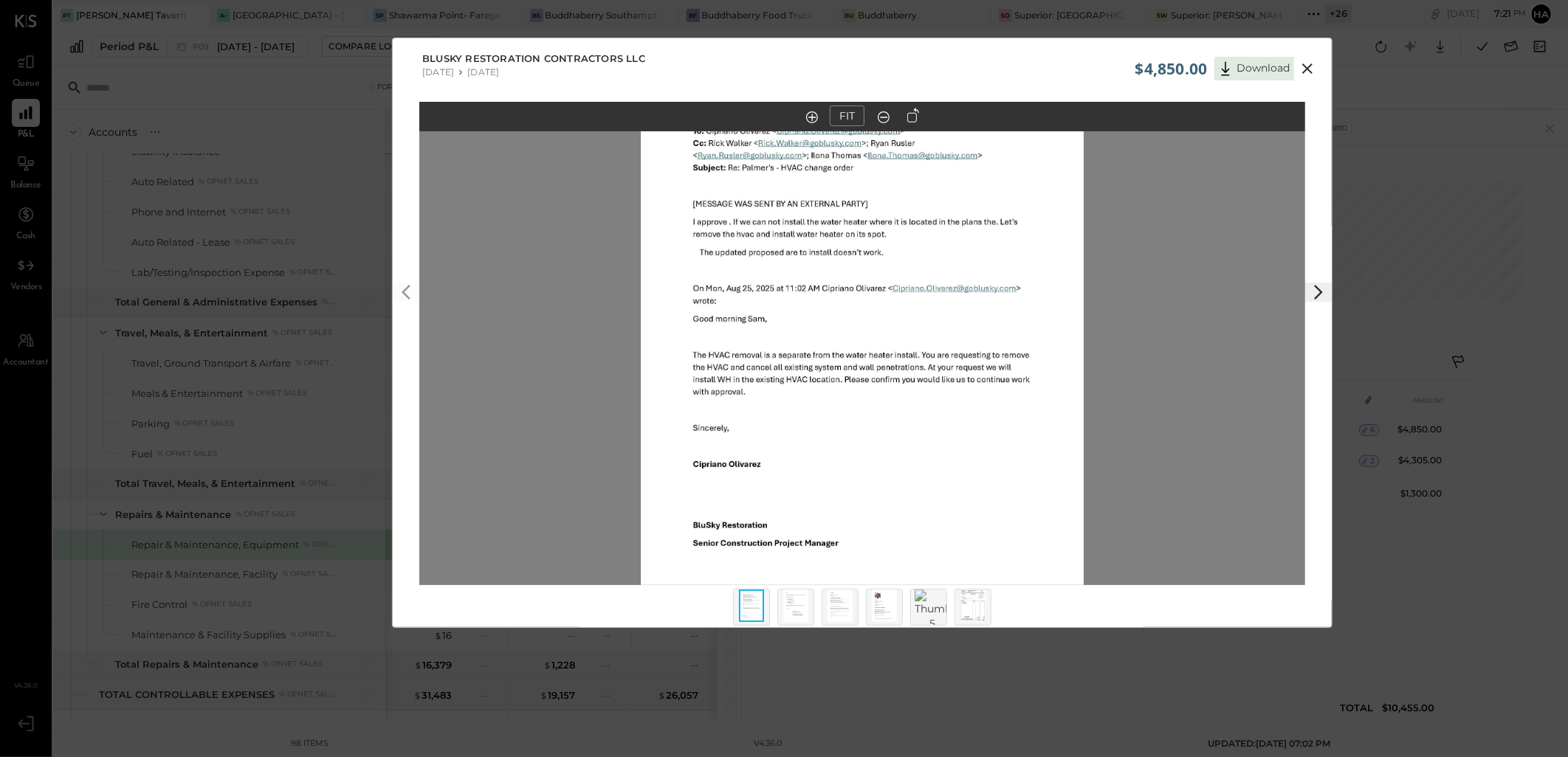
click at [806, 606] on img at bounding box center [795, 605] width 25 height 32
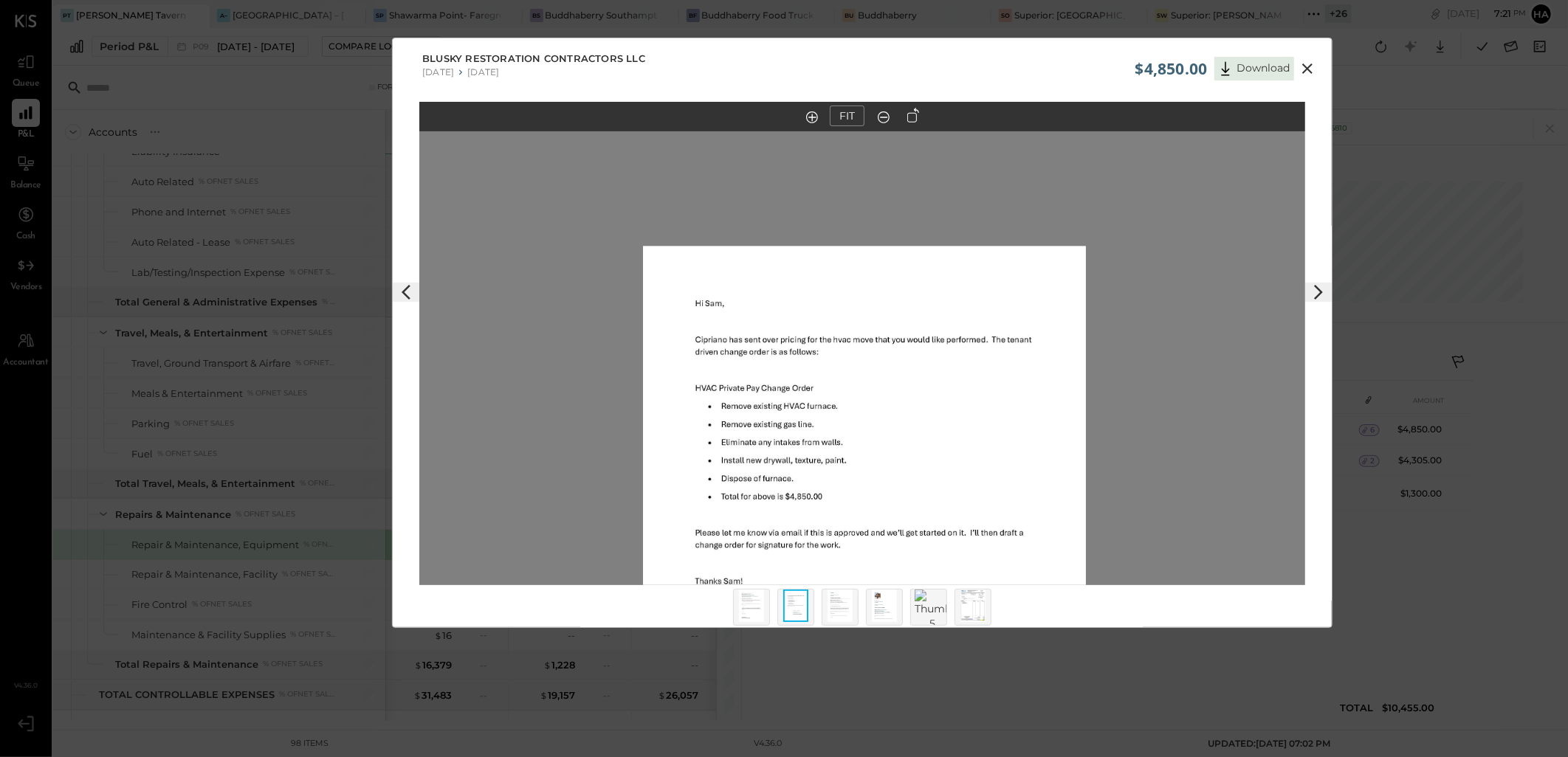
drag, startPoint x: 887, startPoint y: 286, endPoint x: 886, endPoint y: 469, distance: 183.0
click at [886, 469] on img at bounding box center [864, 533] width 443 height 573
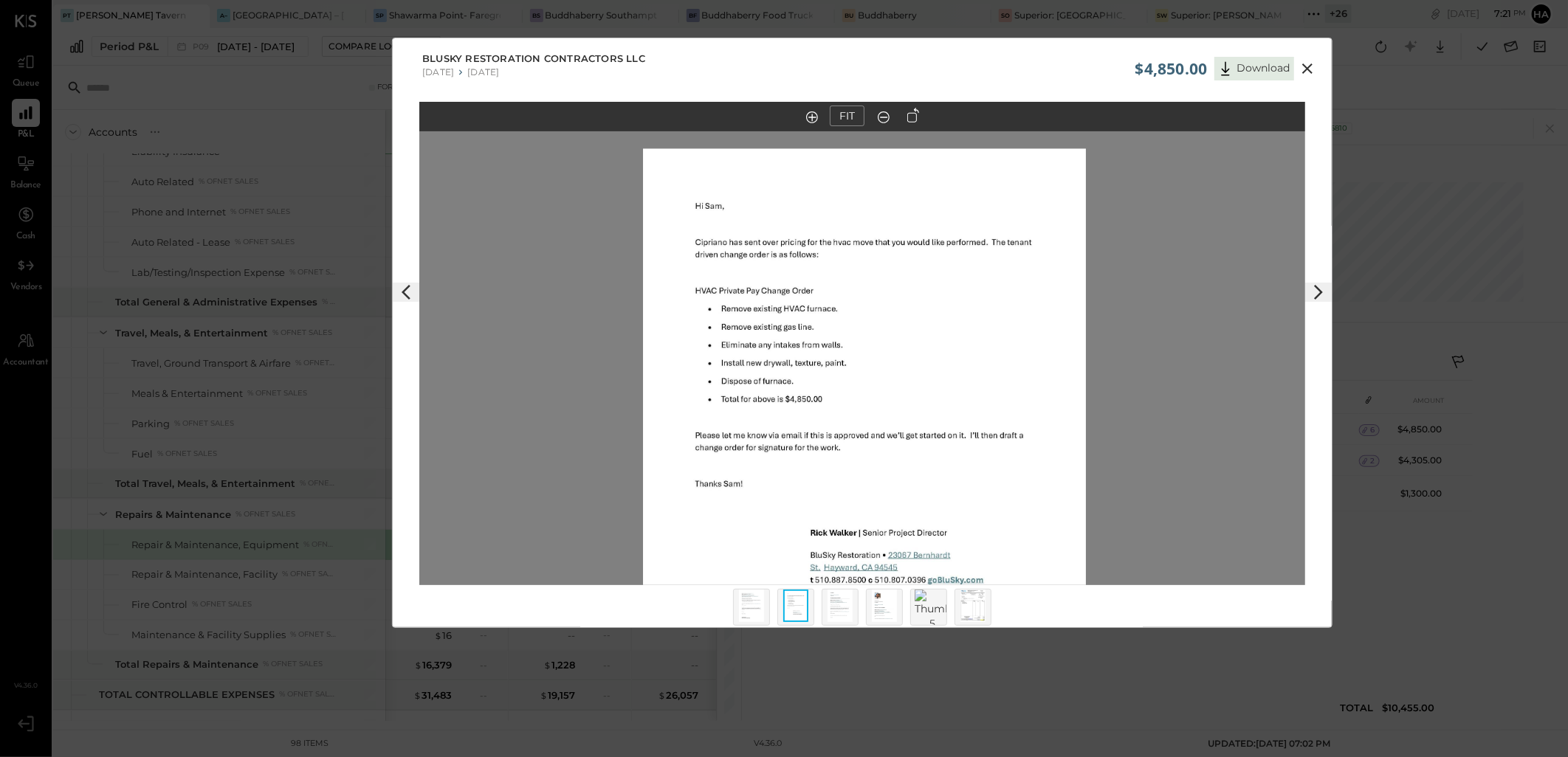
drag, startPoint x: 873, startPoint y: 477, endPoint x: 873, endPoint y: 387, distance: 90.0
click at [873, 387] on img at bounding box center [864, 436] width 443 height 573
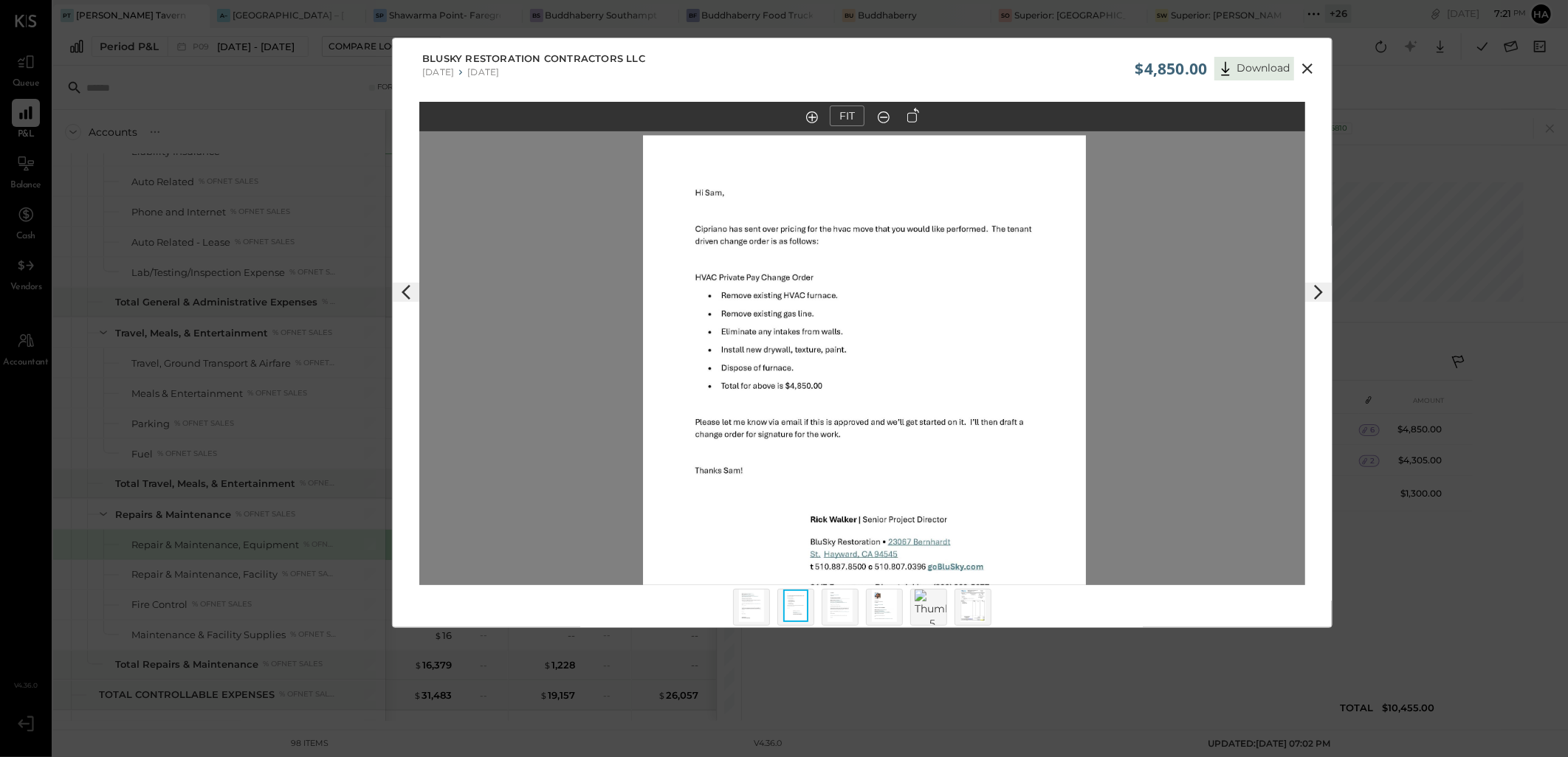
click at [756, 608] on img at bounding box center [751, 605] width 25 height 32
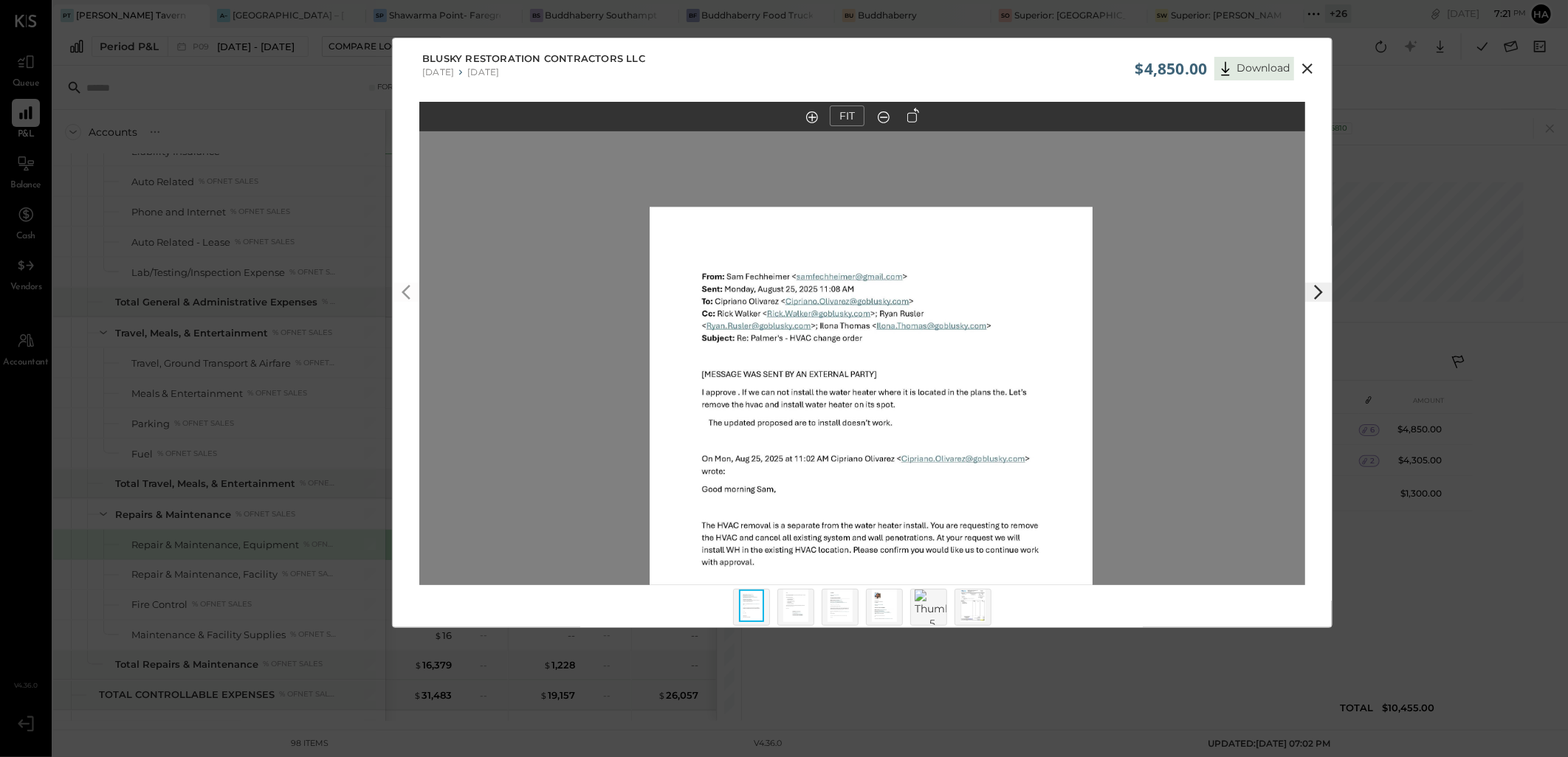
drag, startPoint x: 884, startPoint y: 249, endPoint x: 893, endPoint y: 419, distance: 170.2
click at [893, 419] on img at bounding box center [871, 494] width 443 height 573
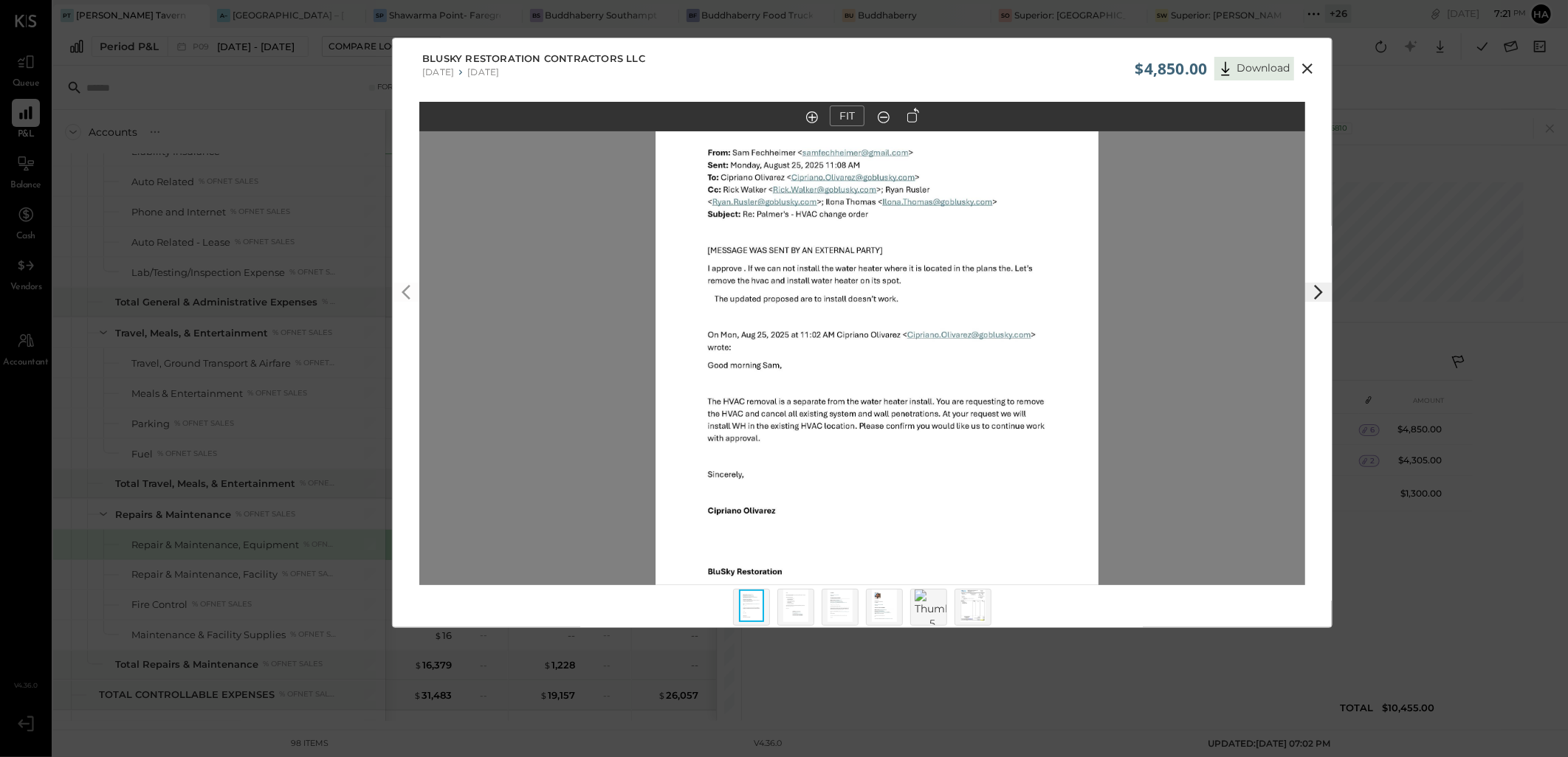
drag, startPoint x: 902, startPoint y: 487, endPoint x: 899, endPoint y: 318, distance: 169.0
click at [899, 318] on img at bounding box center [877, 370] width 443 height 573
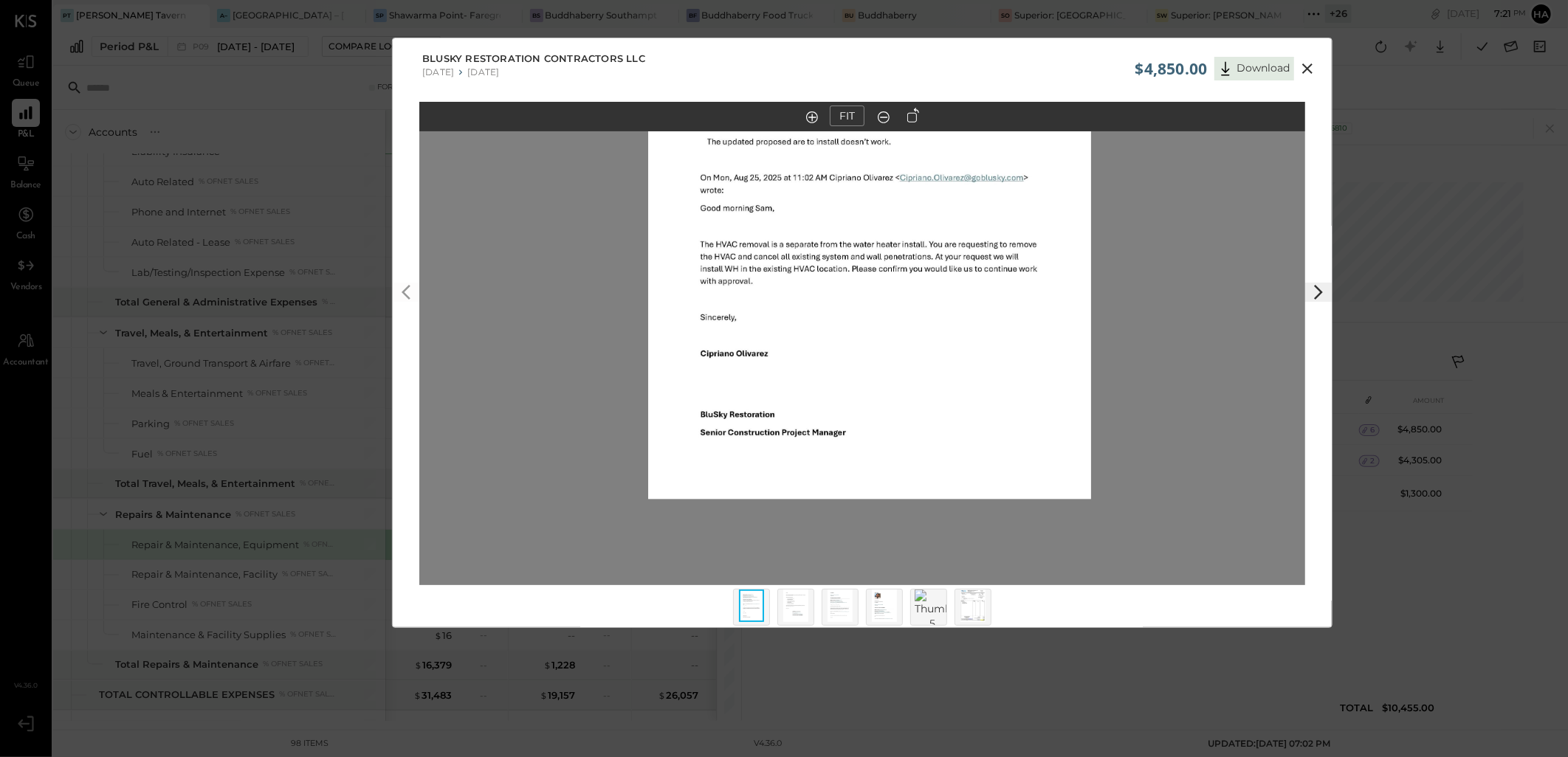
drag, startPoint x: 936, startPoint y: 415, endPoint x: 936, endPoint y: 302, distance: 113.0
click at [936, 302] on img at bounding box center [869, 213] width 443 height 573
click at [850, 613] on img at bounding box center [840, 605] width 25 height 32
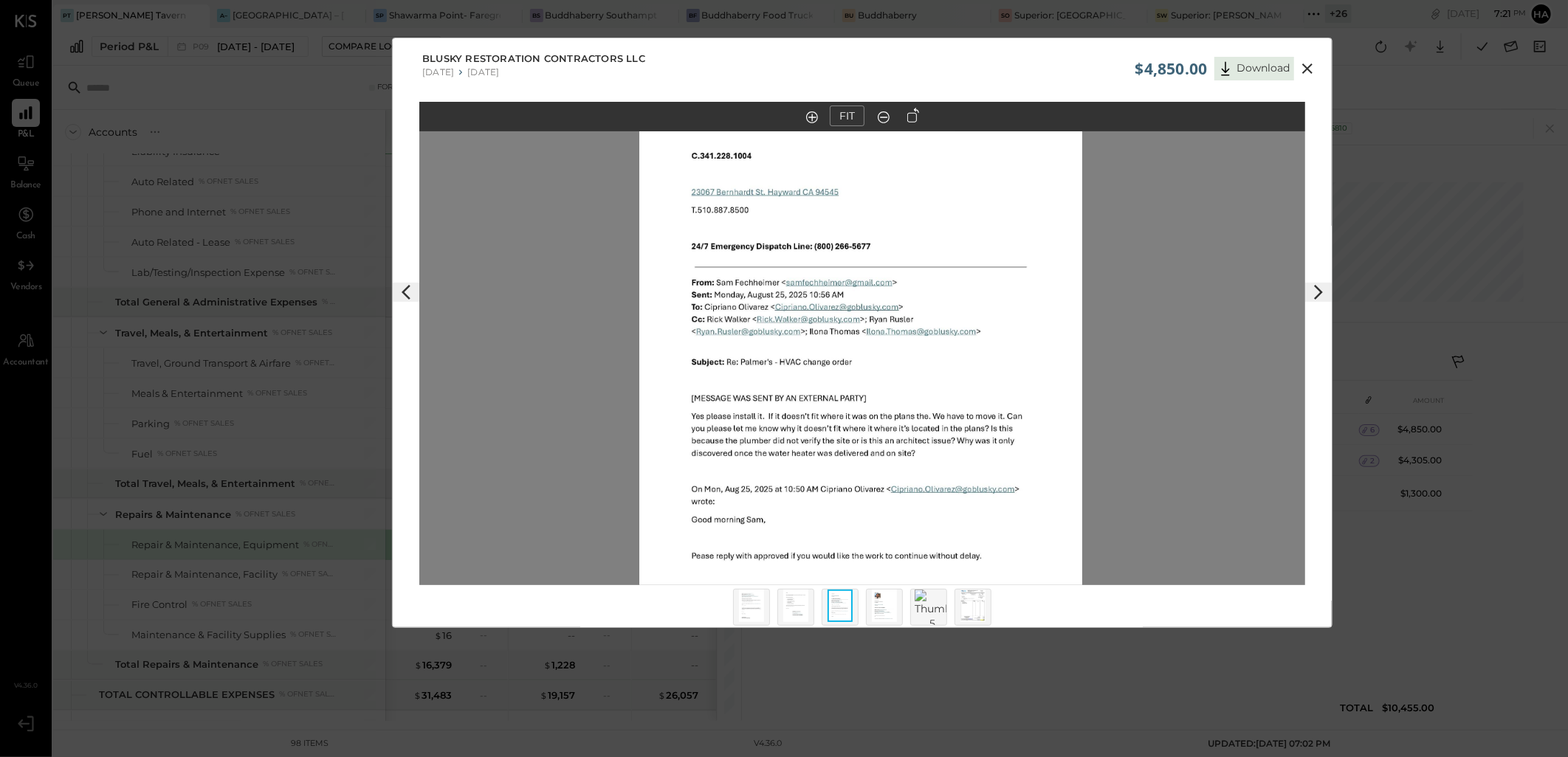
drag, startPoint x: 924, startPoint y: 289, endPoint x: 916, endPoint y: 378, distance: 89.4
click at [916, 378] on img at bounding box center [861, 386] width 443 height 573
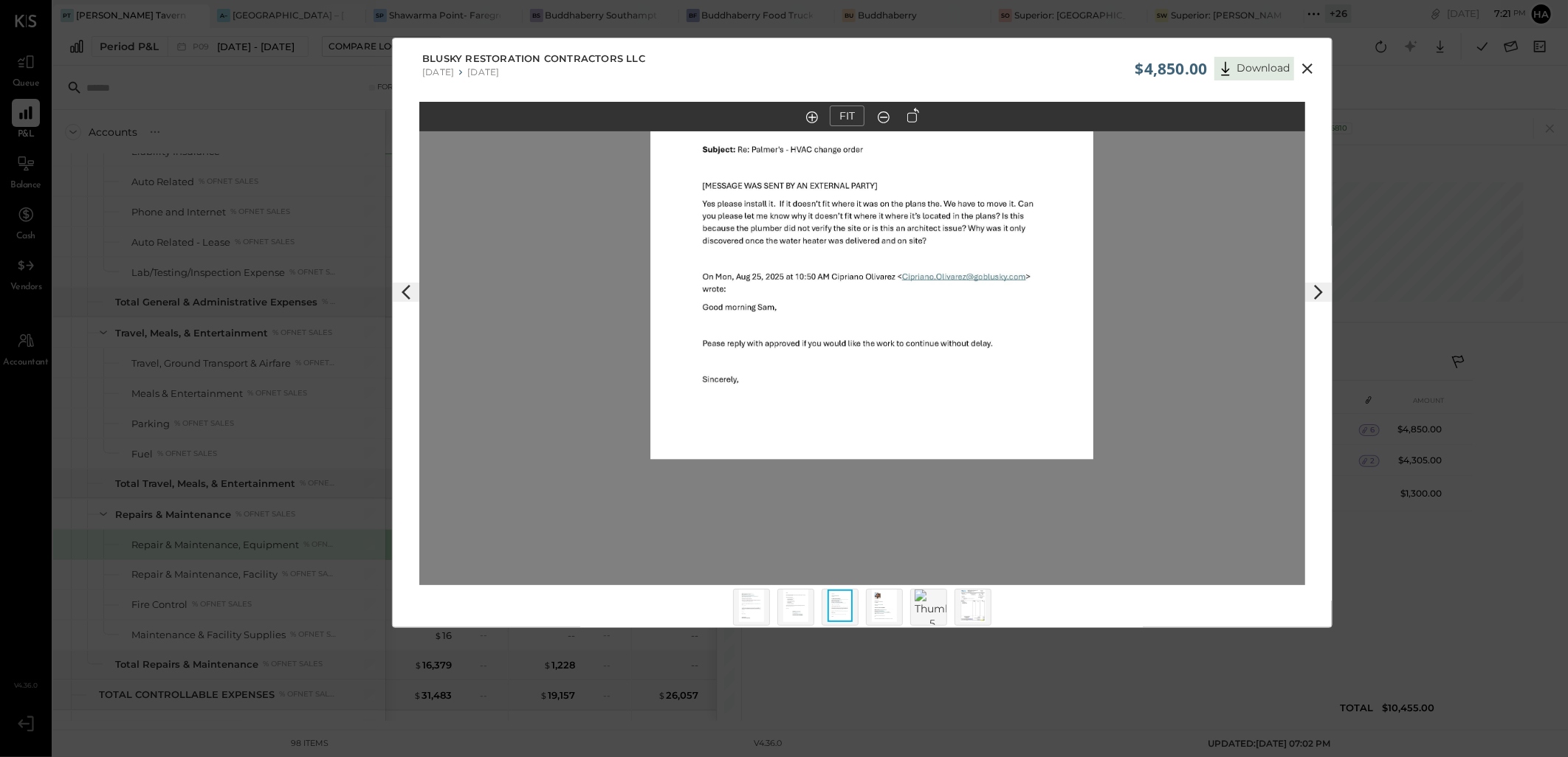
drag, startPoint x: 896, startPoint y: 463, endPoint x: 913, endPoint y: 211, distance: 252.6
click at [913, 211] on img at bounding box center [872, 173] width 443 height 573
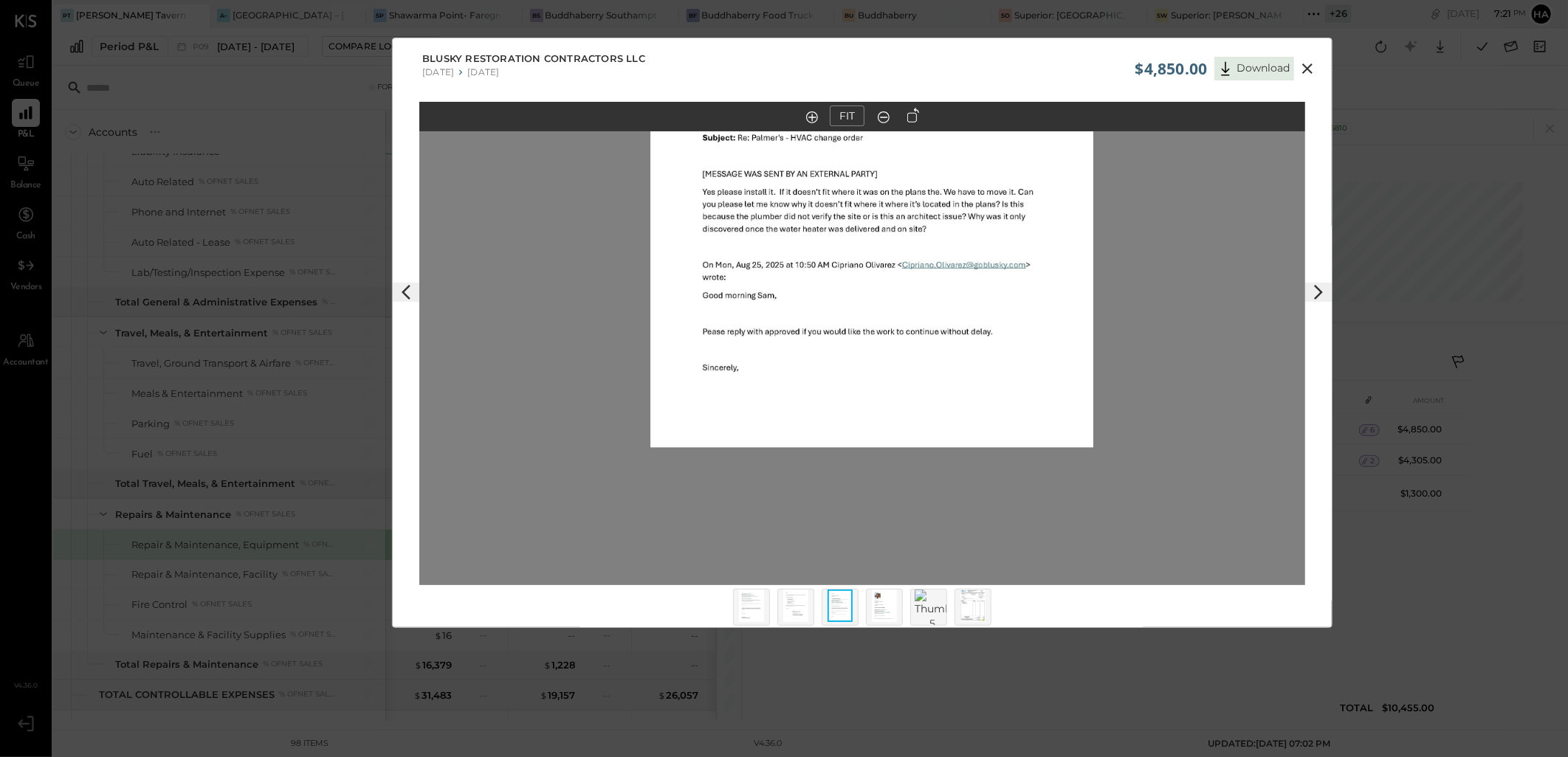
click at [876, 613] on img at bounding box center [884, 605] width 25 height 32
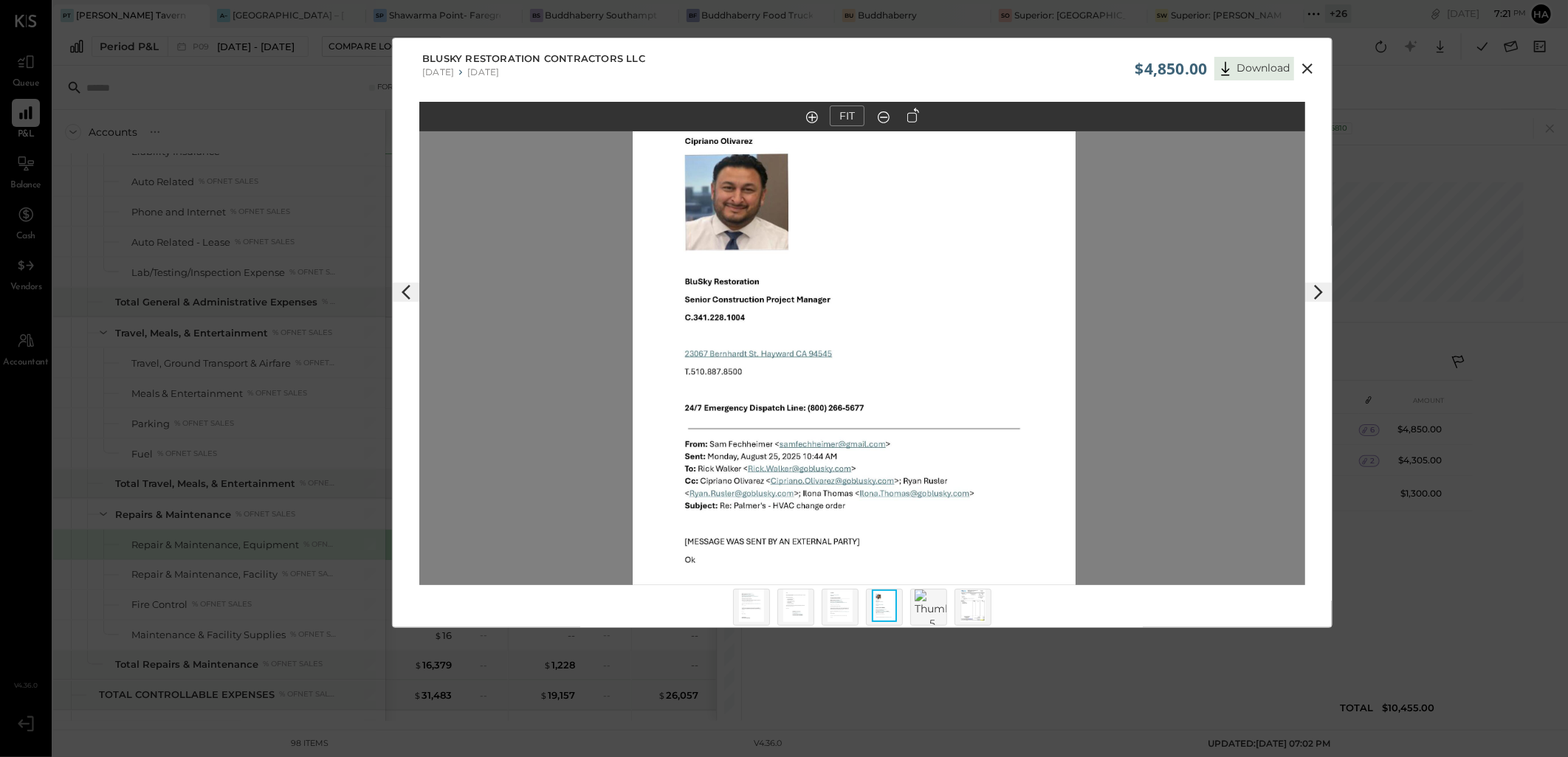
drag, startPoint x: 866, startPoint y: 245, endPoint x: 857, endPoint y: 292, distance: 47.9
click at [857, 292] on img at bounding box center [854, 371] width 443 height 573
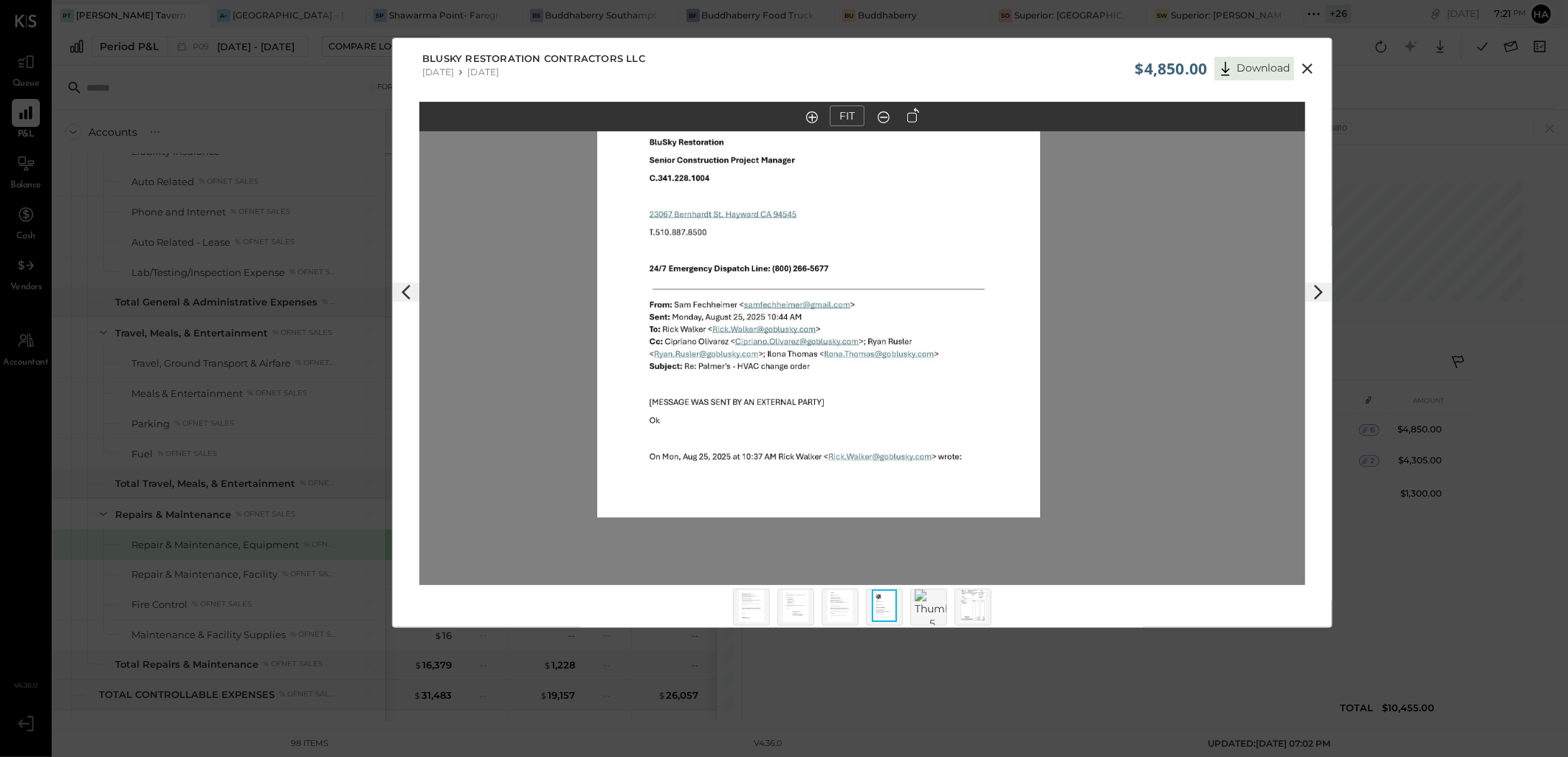
drag, startPoint x: 925, startPoint y: 429, endPoint x: 890, endPoint y: 289, distance: 144.3
click at [890, 289] on img at bounding box center [818, 232] width 443 height 573
click at [935, 609] on img at bounding box center [932, 610] width 35 height 42
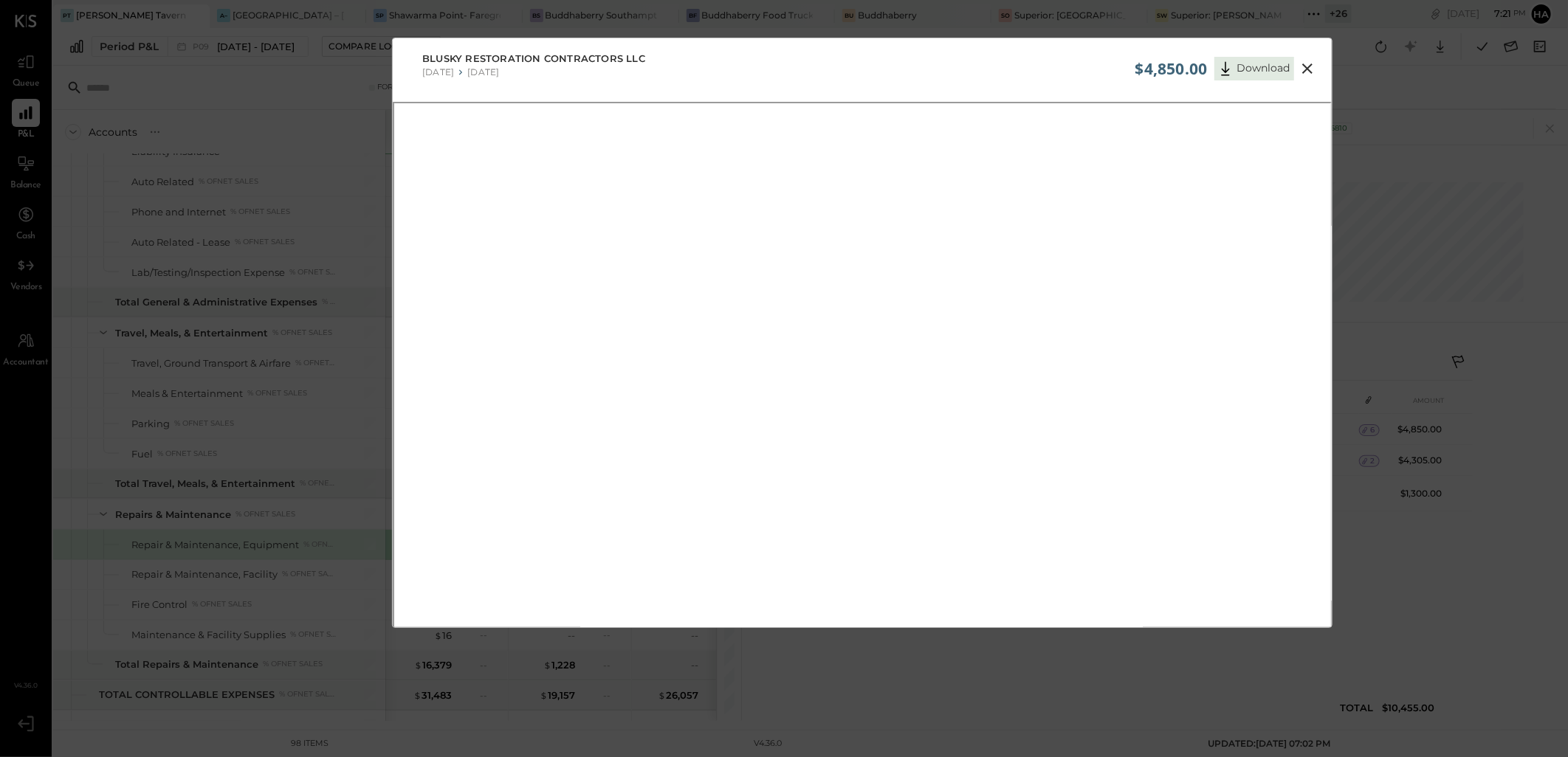
click at [1307, 64] on icon at bounding box center [1307, 68] width 18 height 18
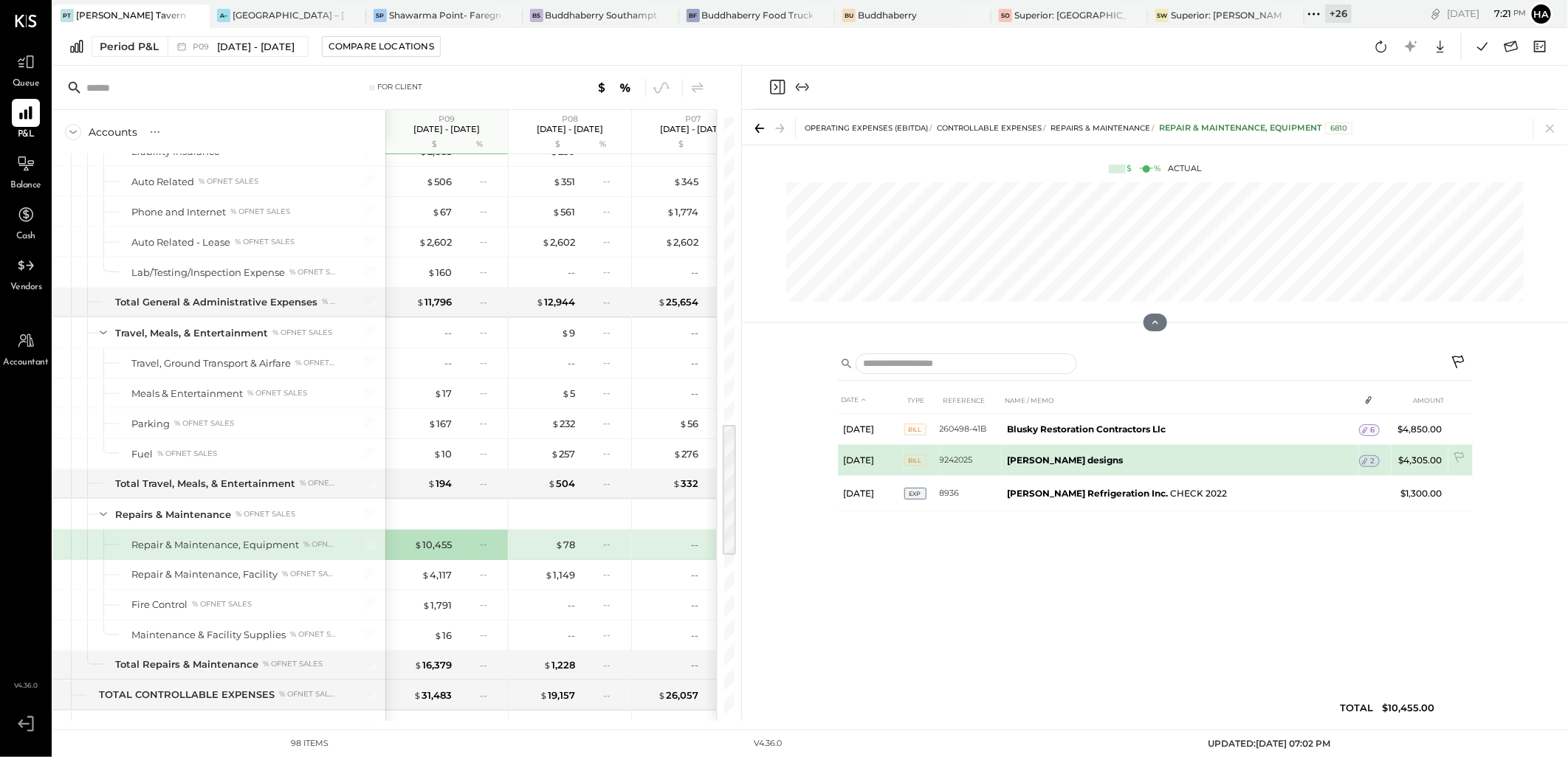
click at [1370, 458] on span "2" at bounding box center [1372, 461] width 5 height 10
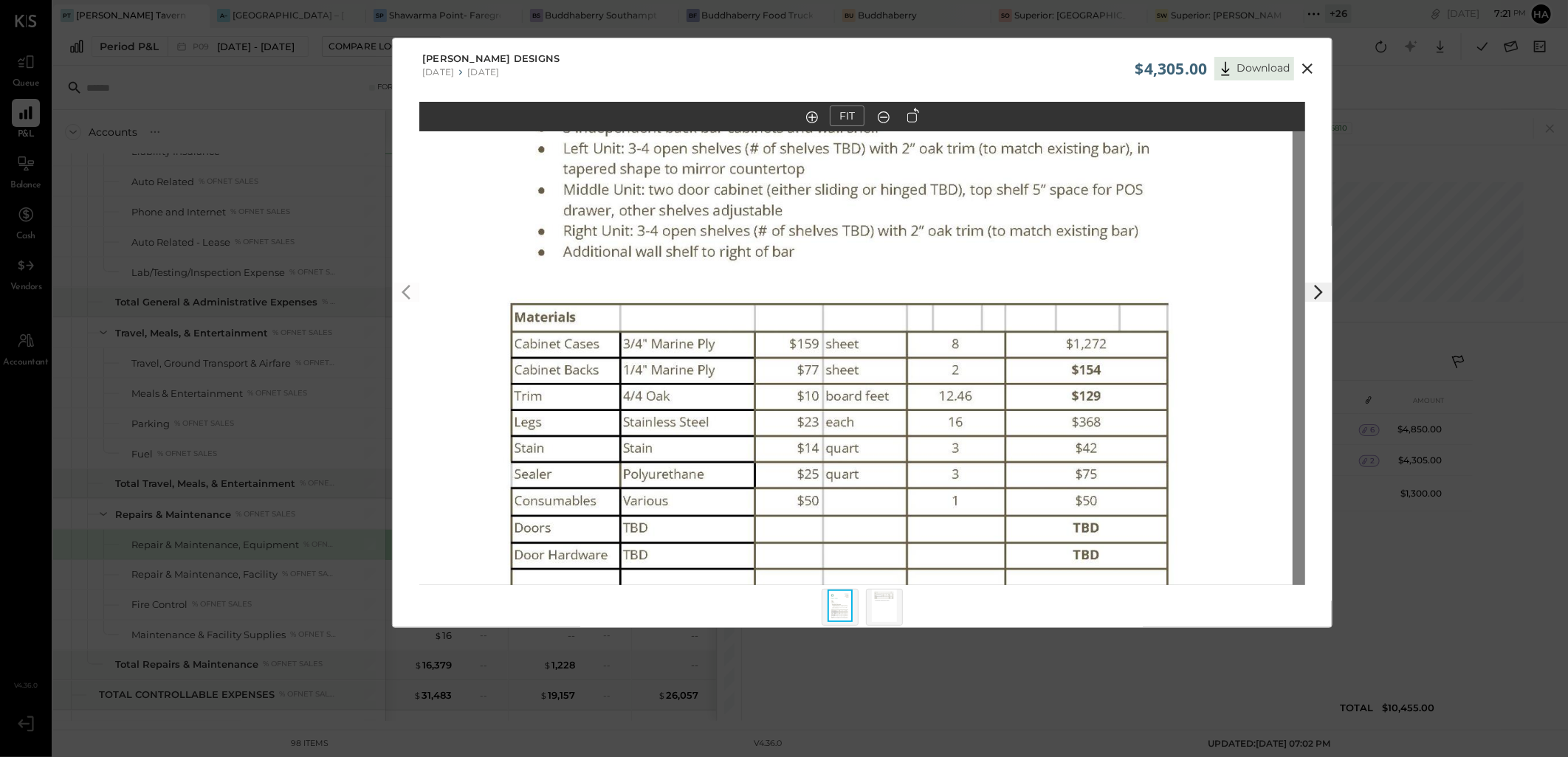
drag, startPoint x: 887, startPoint y: 400, endPoint x: 869, endPoint y: 237, distance: 164.0
click at [869, 237] on img at bounding box center [850, 164] width 886 height 1147
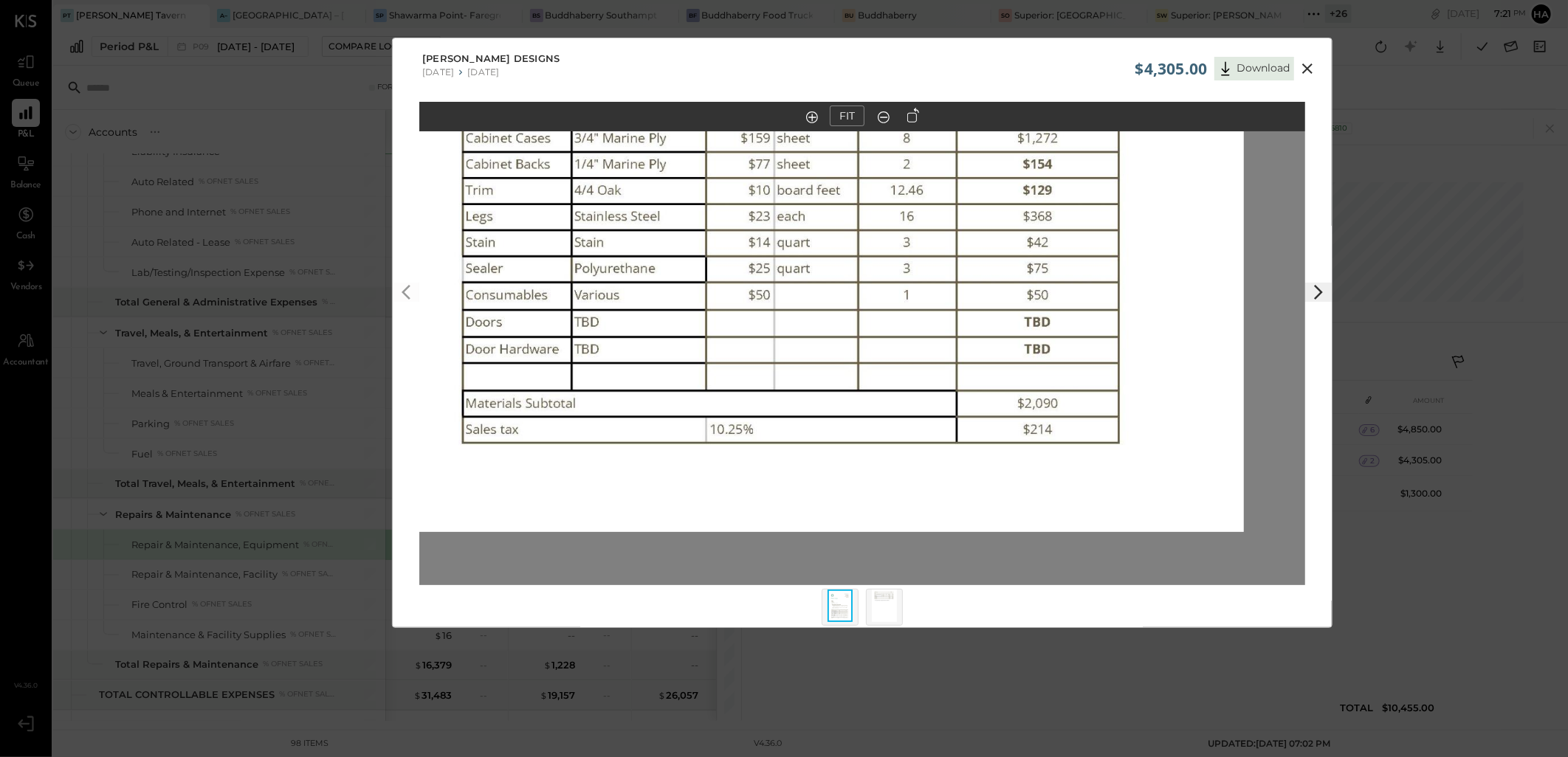
drag, startPoint x: 953, startPoint y: 441, endPoint x: 919, endPoint y: 263, distance: 181.2
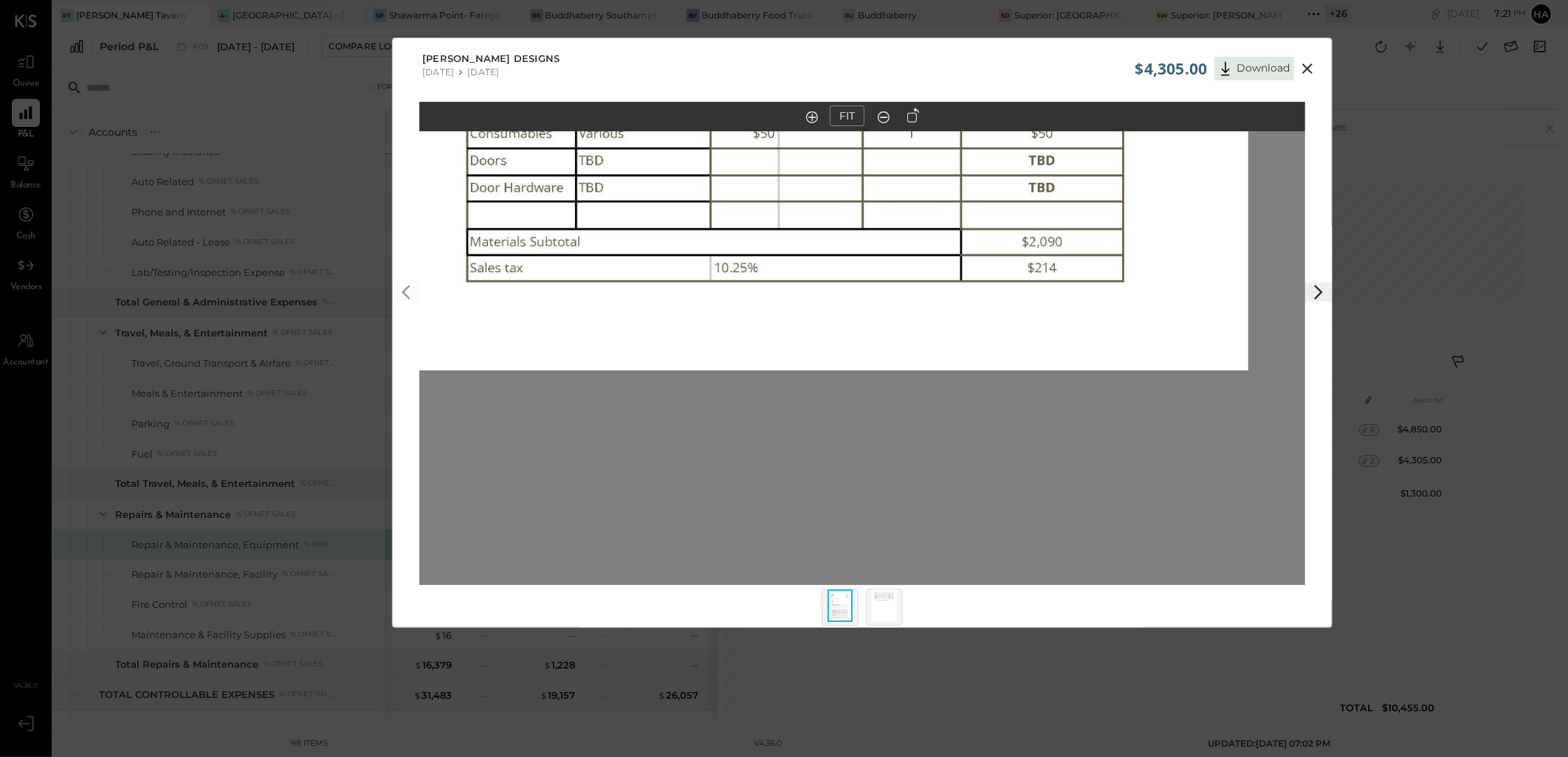
drag, startPoint x: 931, startPoint y: 455, endPoint x: 935, endPoint y: 273, distance: 182.0
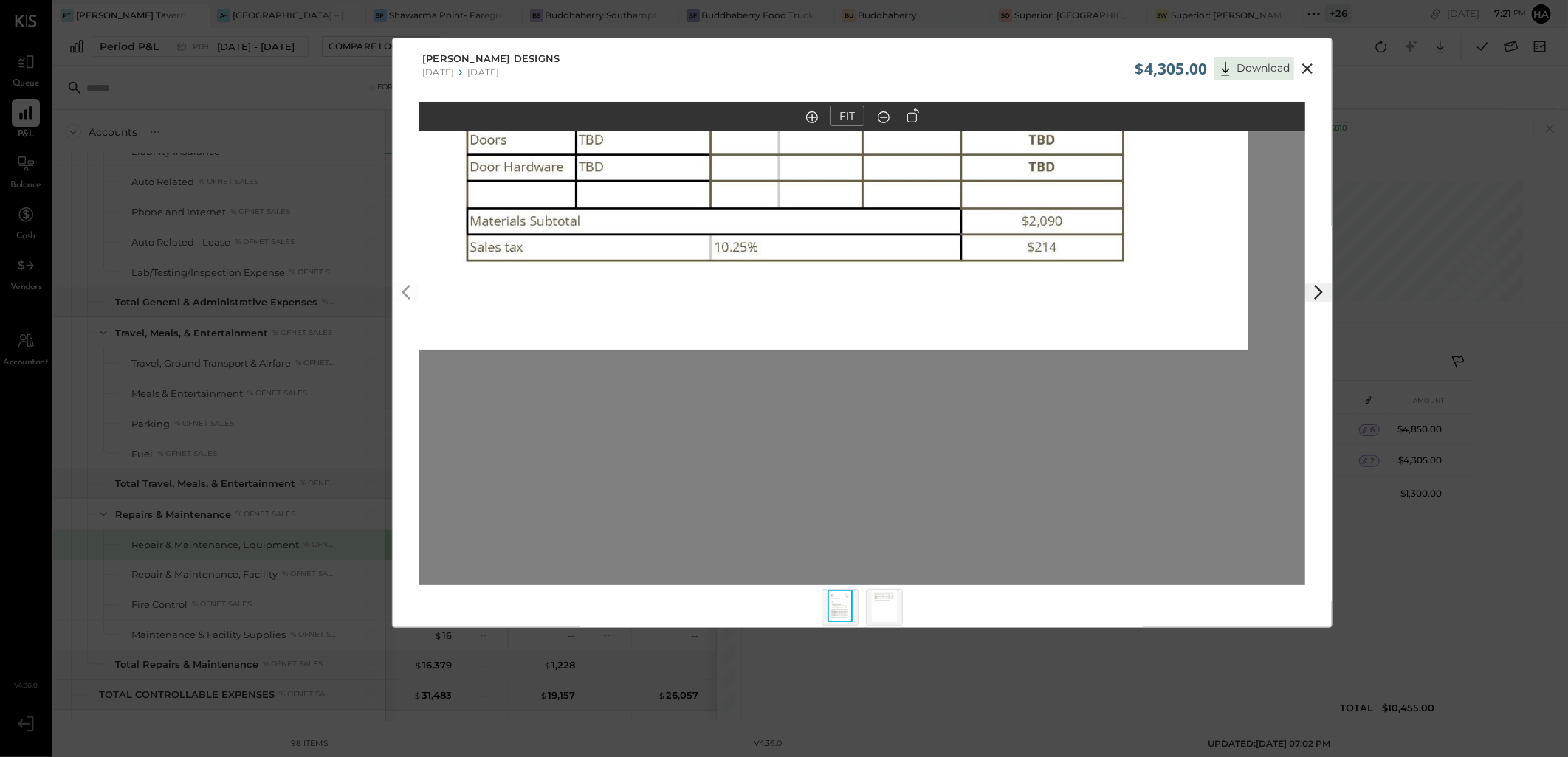
click at [889, 610] on img at bounding box center [884, 605] width 25 height 32
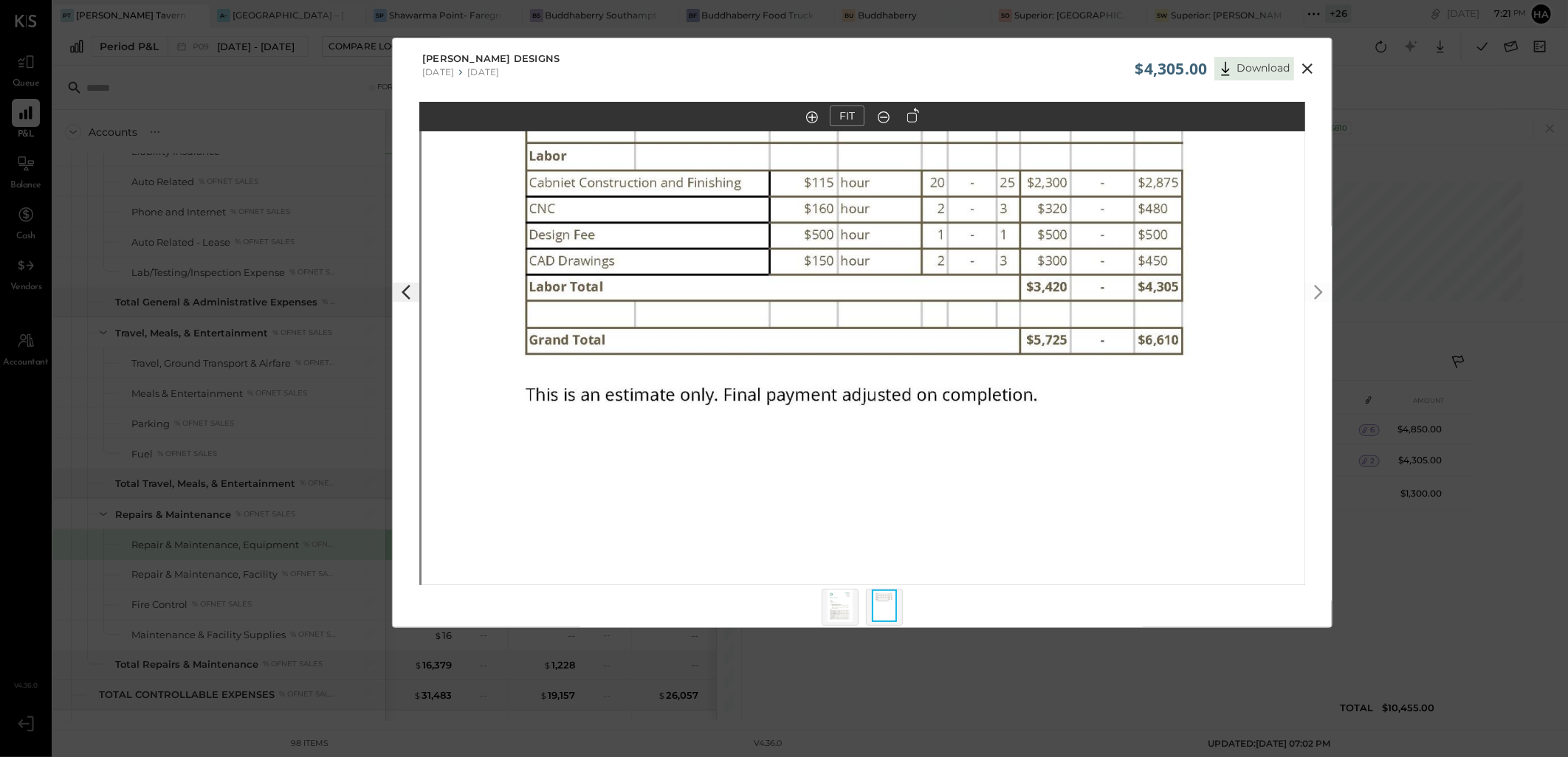
drag, startPoint x: 954, startPoint y: 246, endPoint x: 956, endPoint y: 510, distance: 264.0
click at [956, 510] on img at bounding box center [864, 580] width 886 height 1147
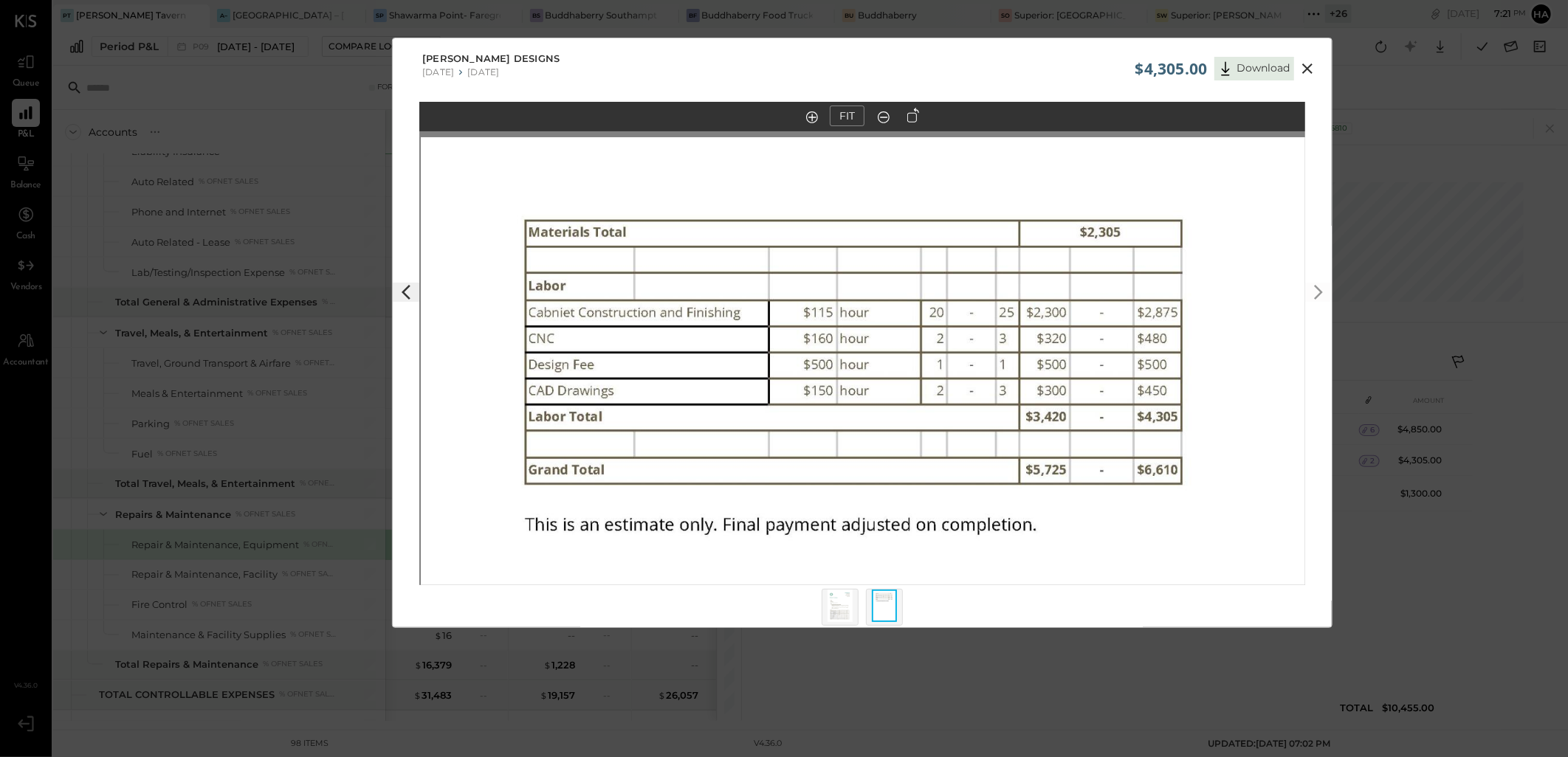
drag, startPoint x: 966, startPoint y: 290, endPoint x: 965, endPoint y: 414, distance: 124.0
click at [965, 414] on img at bounding box center [864, 711] width 886 height 1147
click at [1319, 64] on button at bounding box center [1307, 68] width 27 height 19
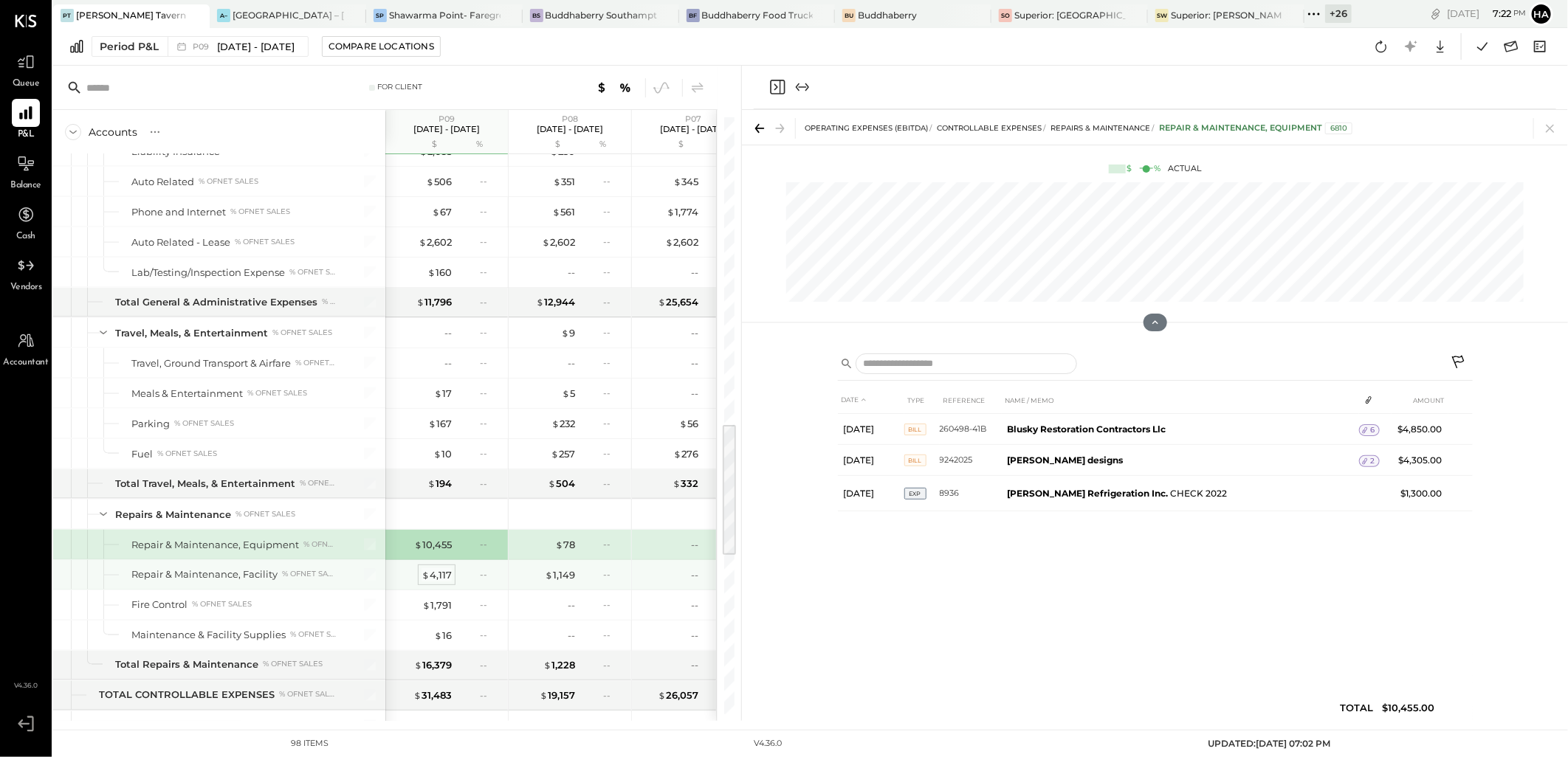
click at [444, 577] on div "$ 4,117" at bounding box center [437, 576] width 31 height 14
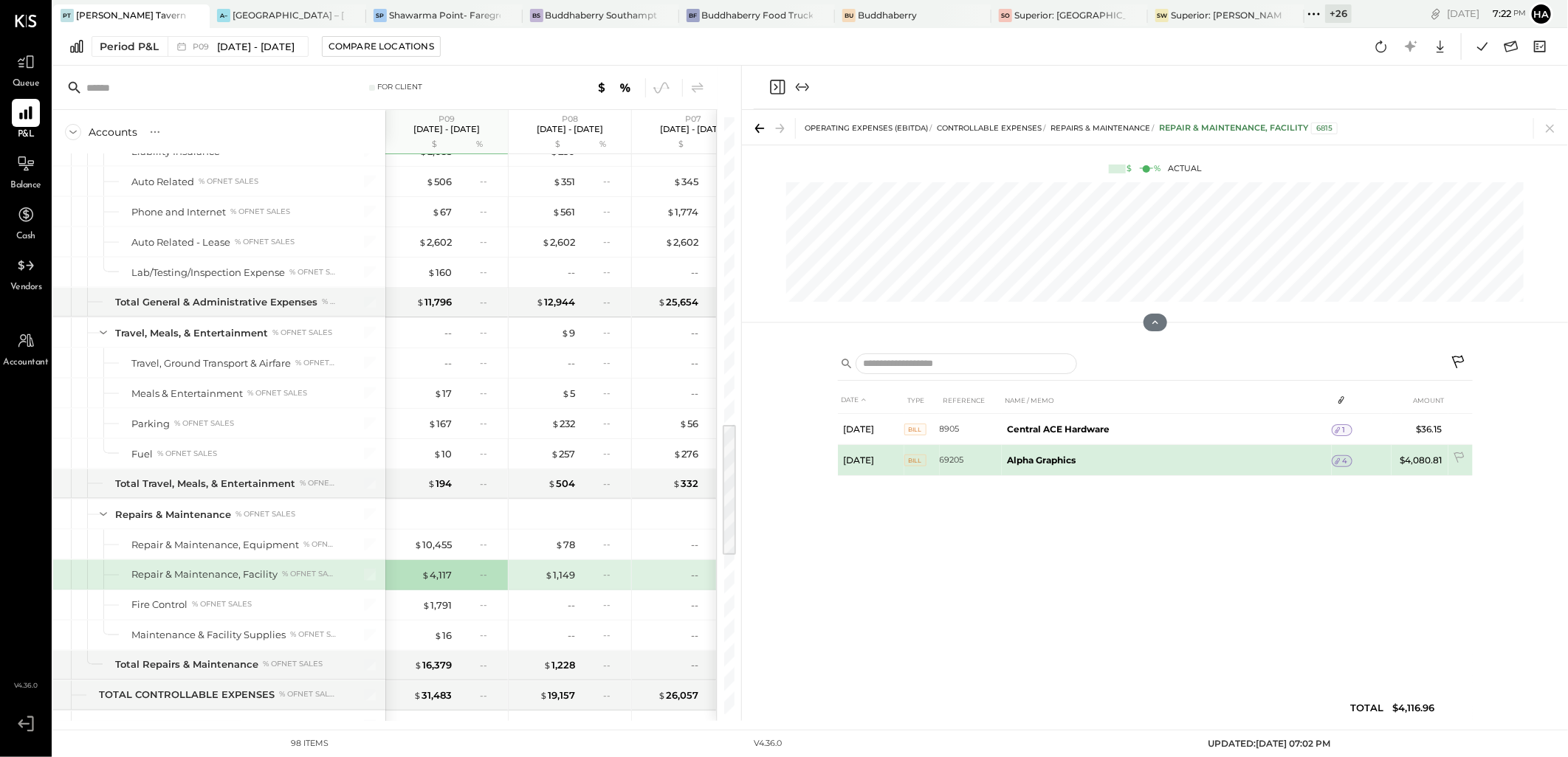
click at [1345, 462] on span "4" at bounding box center [1345, 461] width 5 height 10
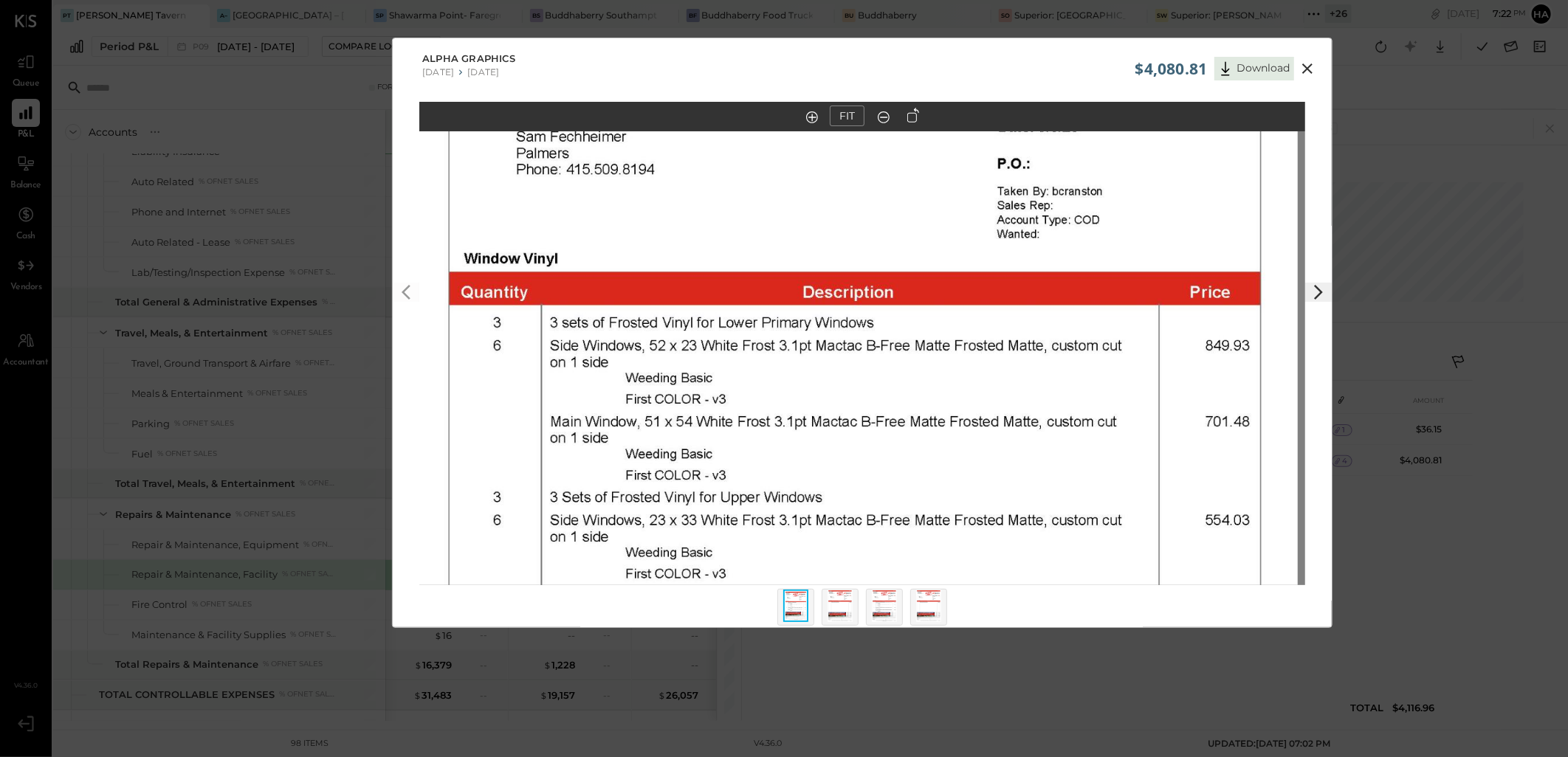
drag, startPoint x: 801, startPoint y: 320, endPoint x: 794, endPoint y: 370, distance: 50.5
click at [794, 370] on img at bounding box center [855, 450] width 886 height 1147
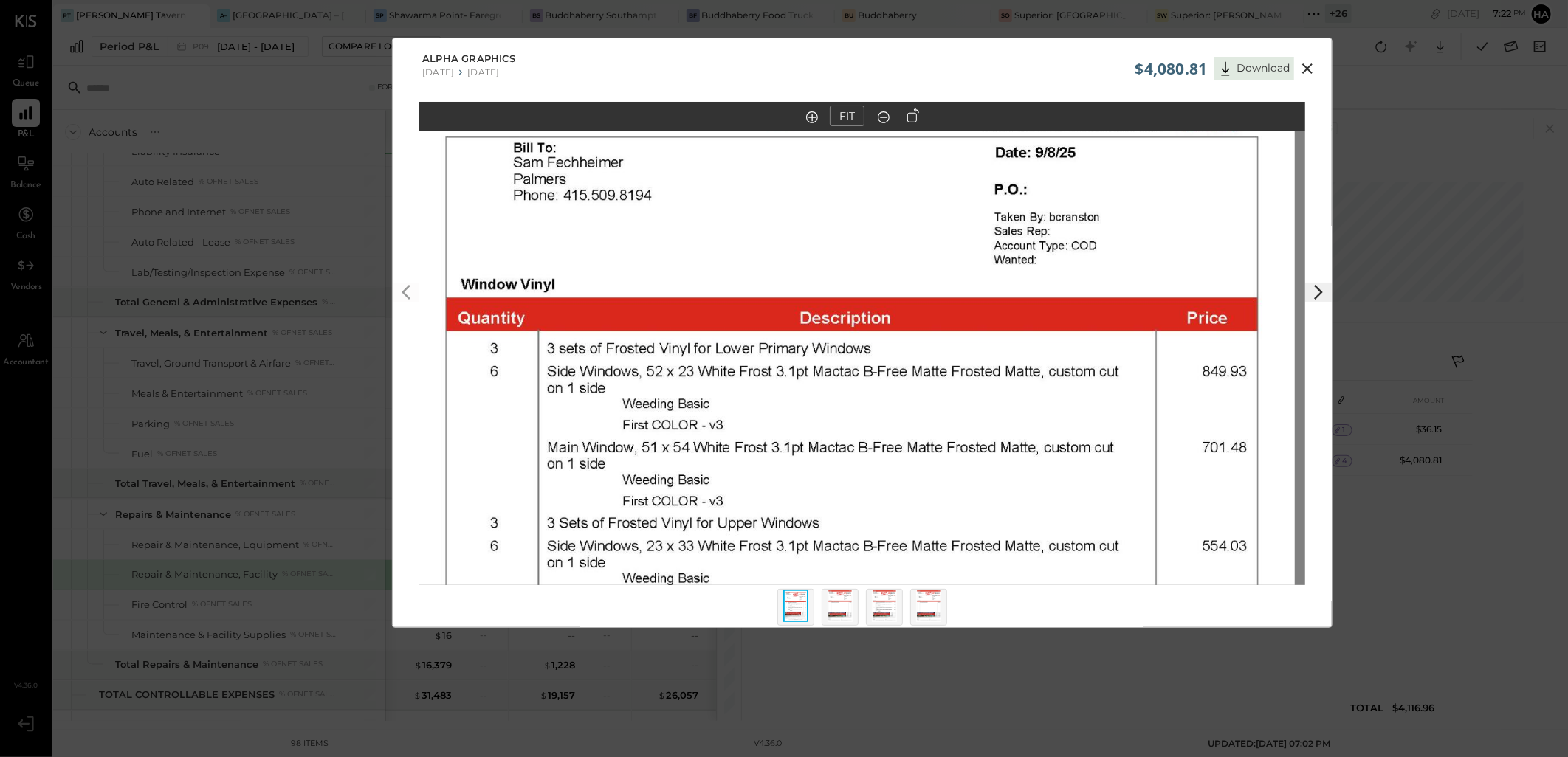
click at [884, 120] on icon at bounding box center [883, 117] width 15 height 19
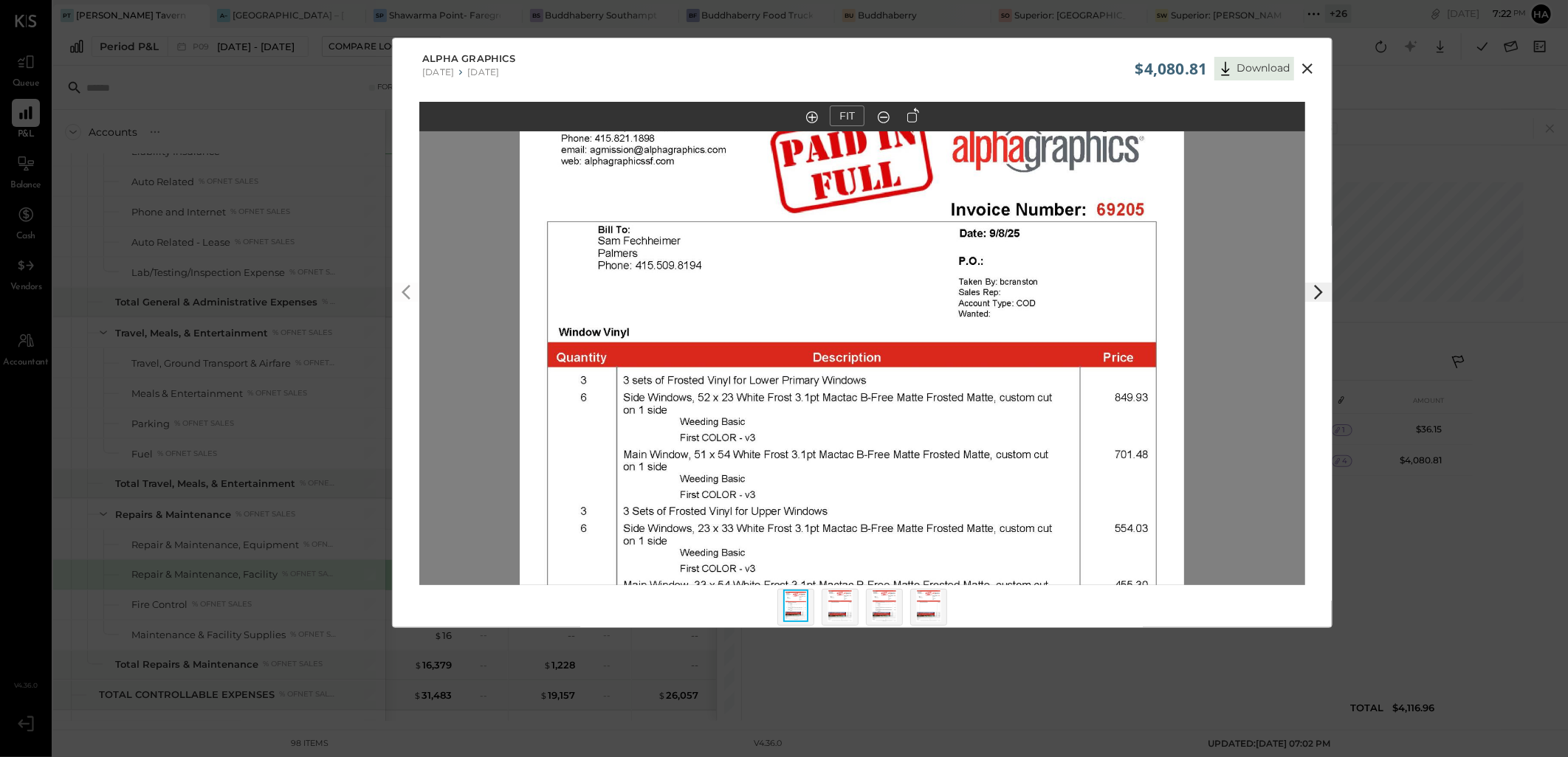
click at [884, 120] on icon at bounding box center [883, 117] width 15 height 19
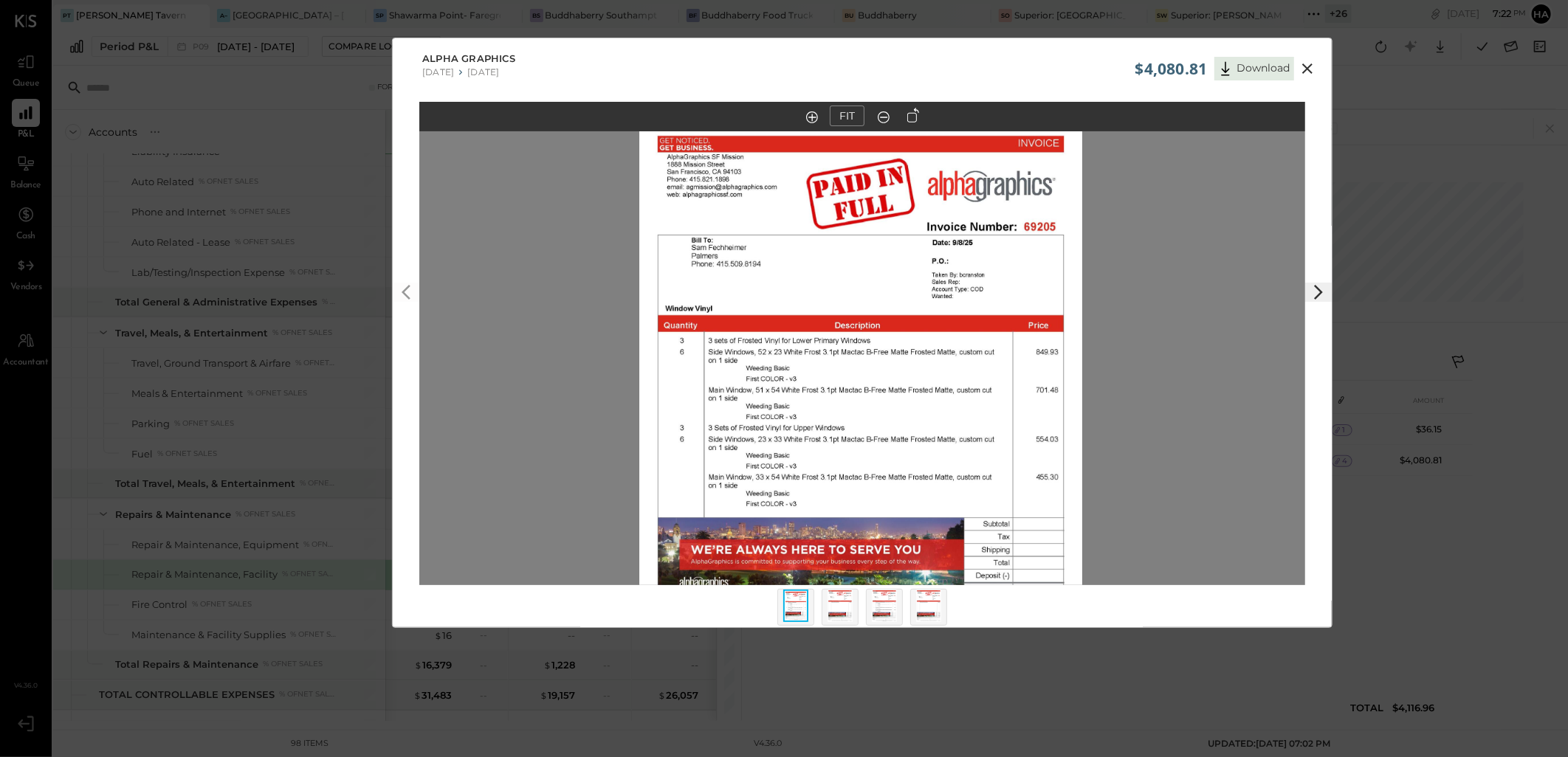
drag, startPoint x: 867, startPoint y: 439, endPoint x: 876, endPoint y: 368, distance: 71.6
click at [876, 368] on img at bounding box center [861, 404] width 443 height 573
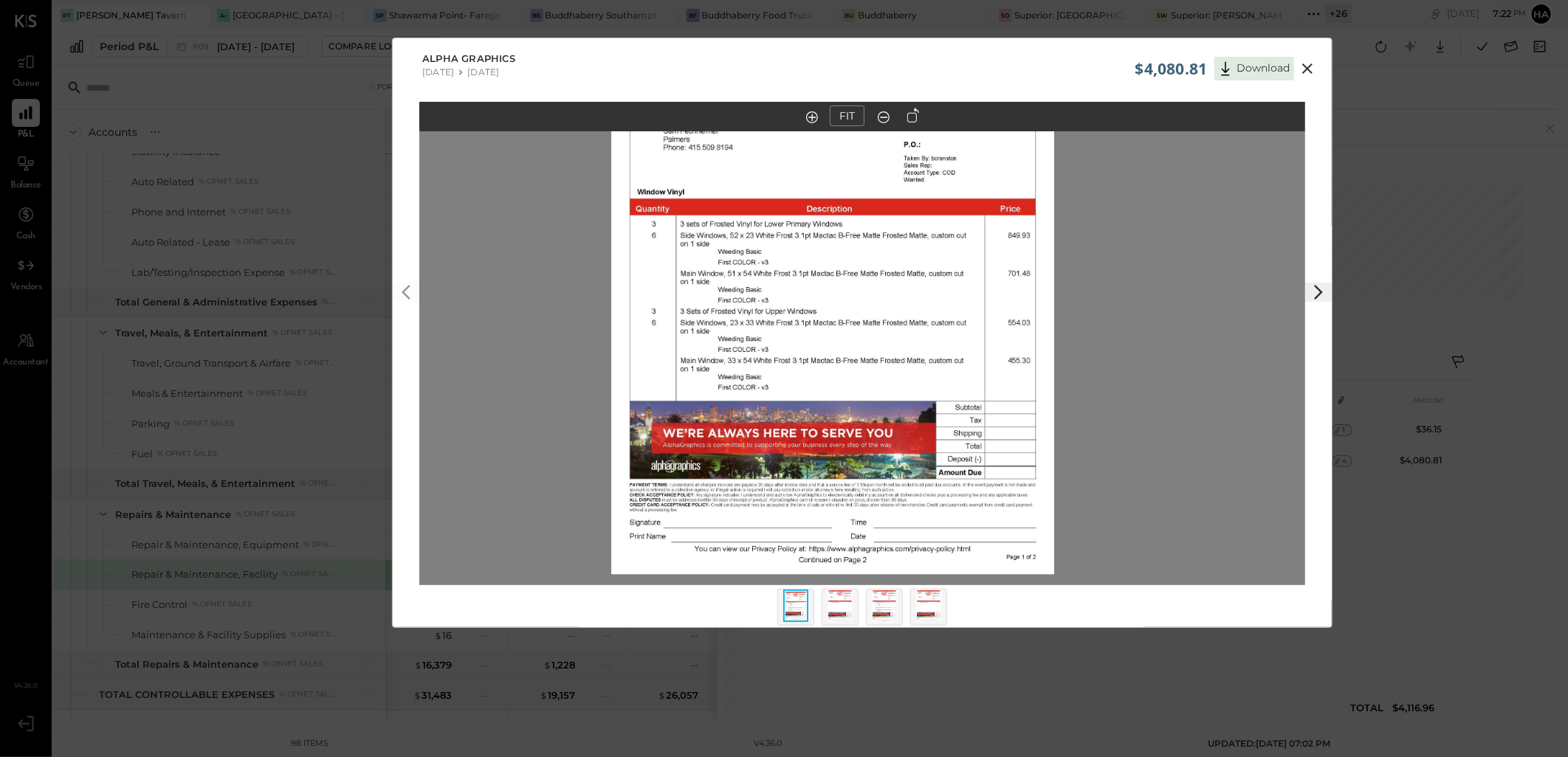
drag, startPoint x: 890, startPoint y: 449, endPoint x: 866, endPoint y: 365, distance: 87.4
click at [866, 365] on img at bounding box center [832, 288] width 443 height 573
click at [812, 116] on in at bounding box center [811, 117] width 12 height 12
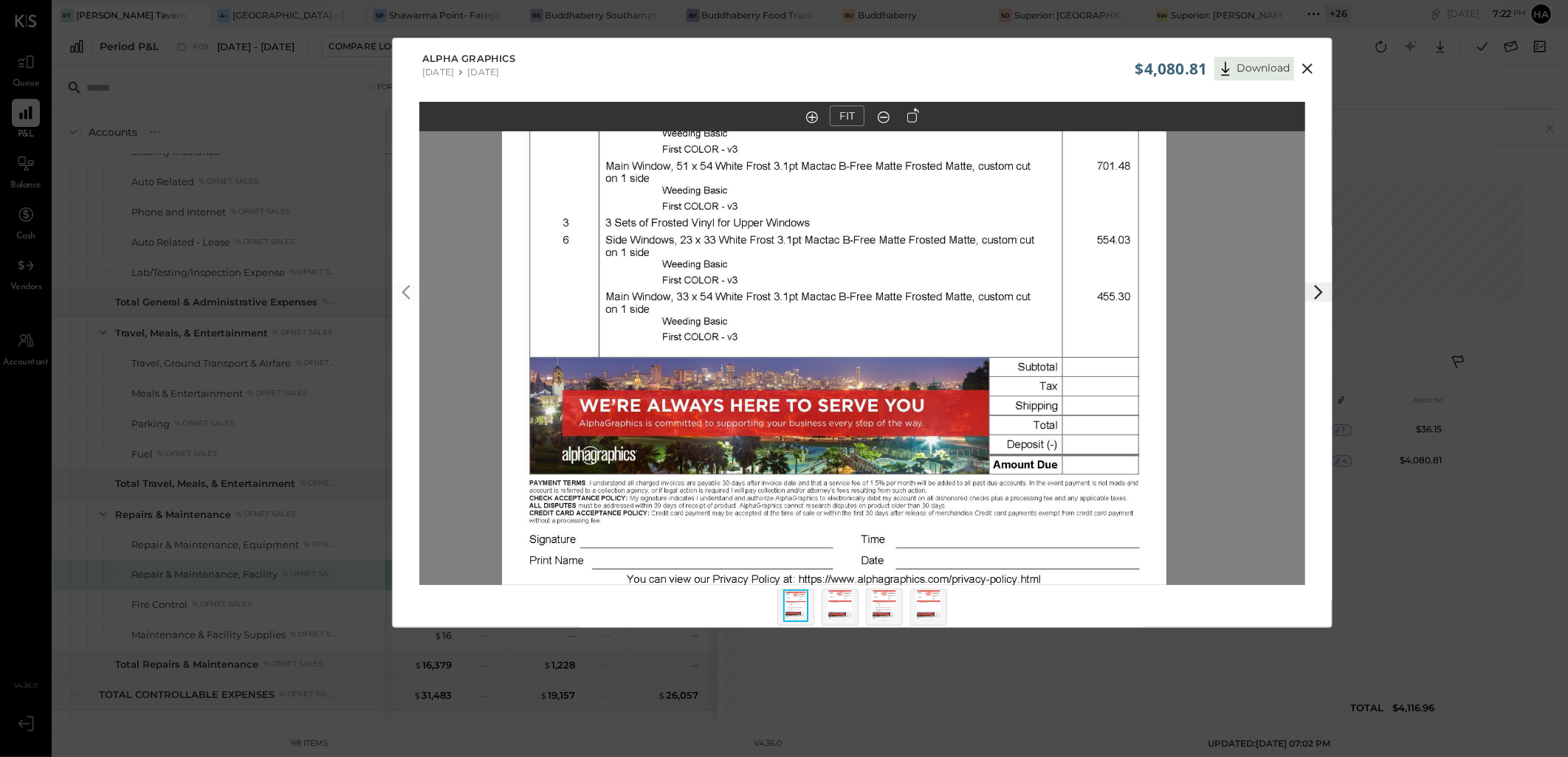
drag, startPoint x: 879, startPoint y: 339, endPoint x: 879, endPoint y: 307, distance: 32.0
click at [879, 308] on img at bounding box center [834, 188] width 664 height 860
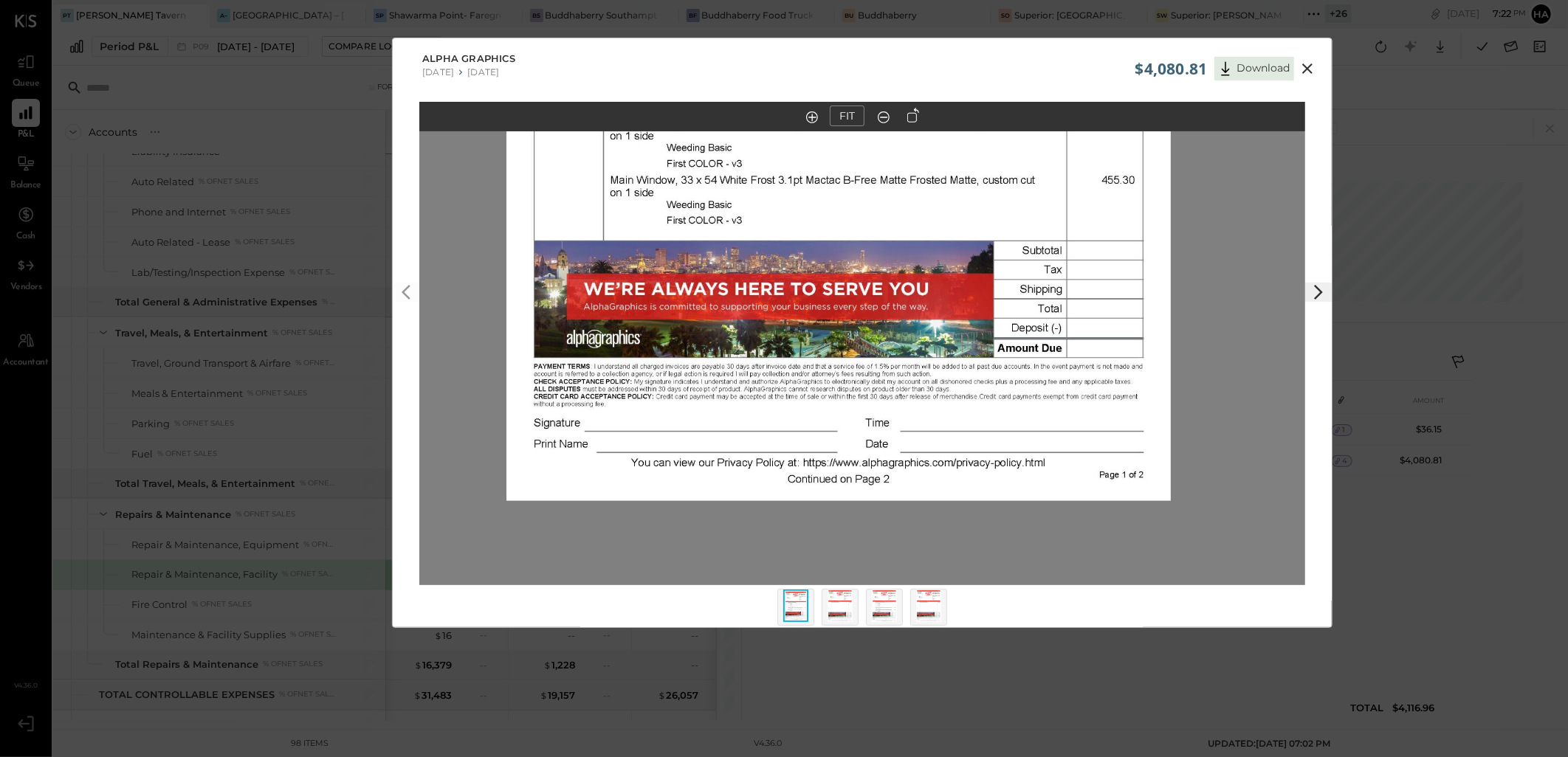
drag, startPoint x: 886, startPoint y: 375, endPoint x: 891, endPoint y: 282, distance: 93.1
click at [891, 282] on img at bounding box center [839, 71] width 664 height 860
click at [844, 616] on img at bounding box center [840, 605] width 25 height 32
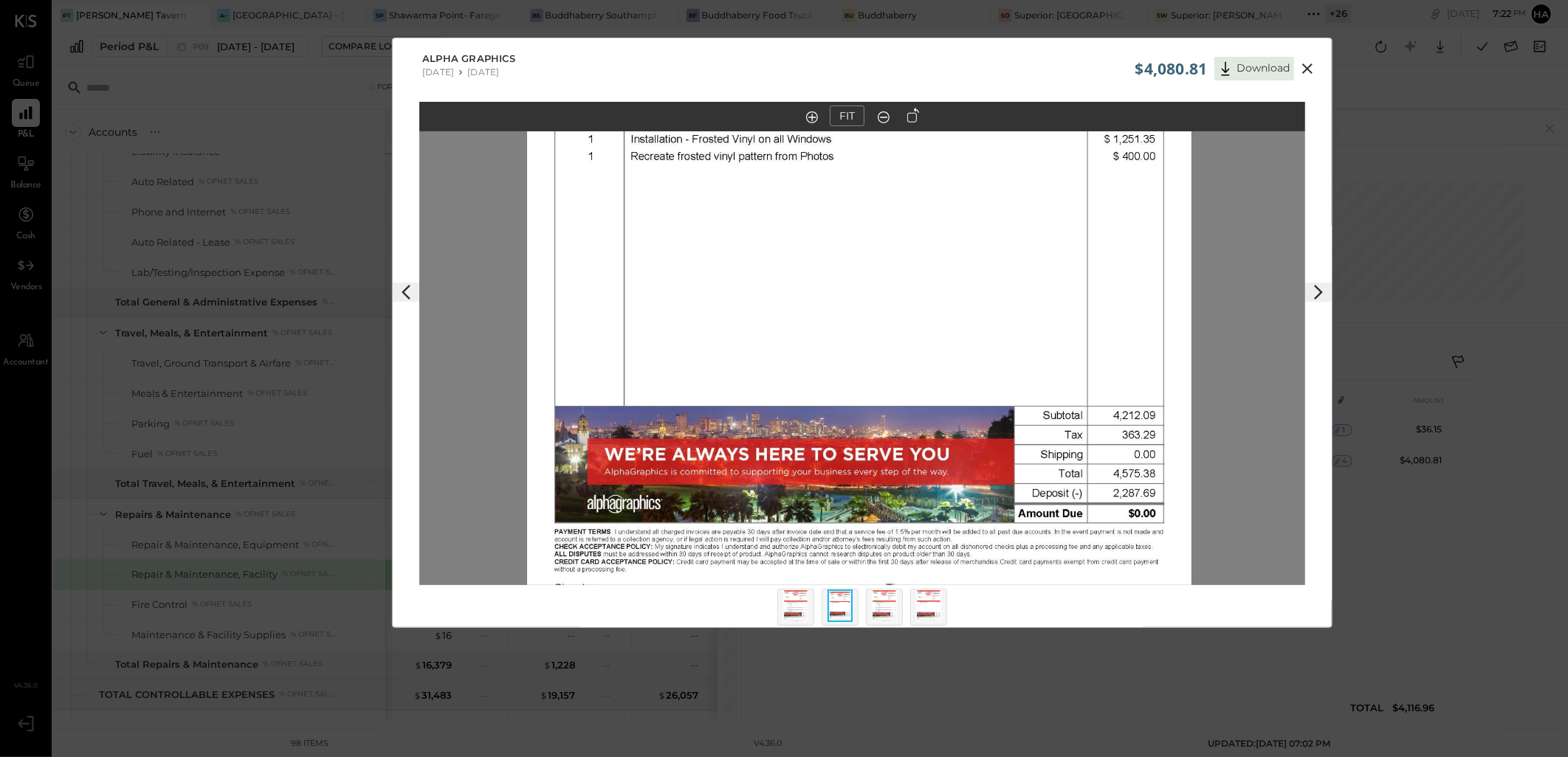
drag, startPoint x: 945, startPoint y: 277, endPoint x: 943, endPoint y: 225, distance: 52.0
click at [943, 225] on img at bounding box center [859, 235] width 664 height 860
click at [1309, 61] on icon at bounding box center [1307, 68] width 18 height 18
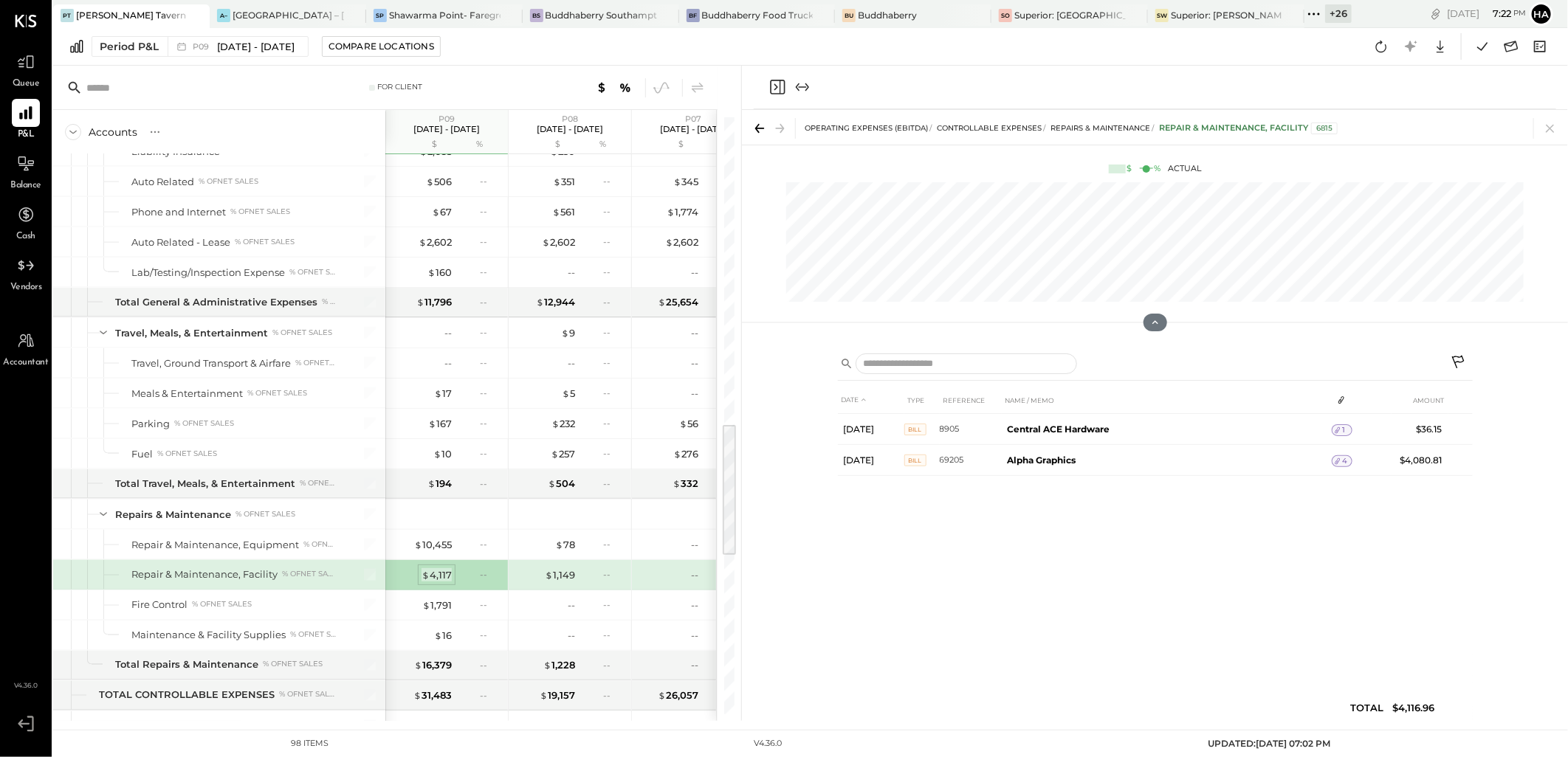
click at [439, 580] on div "$ 4,117" at bounding box center [437, 576] width 31 height 14
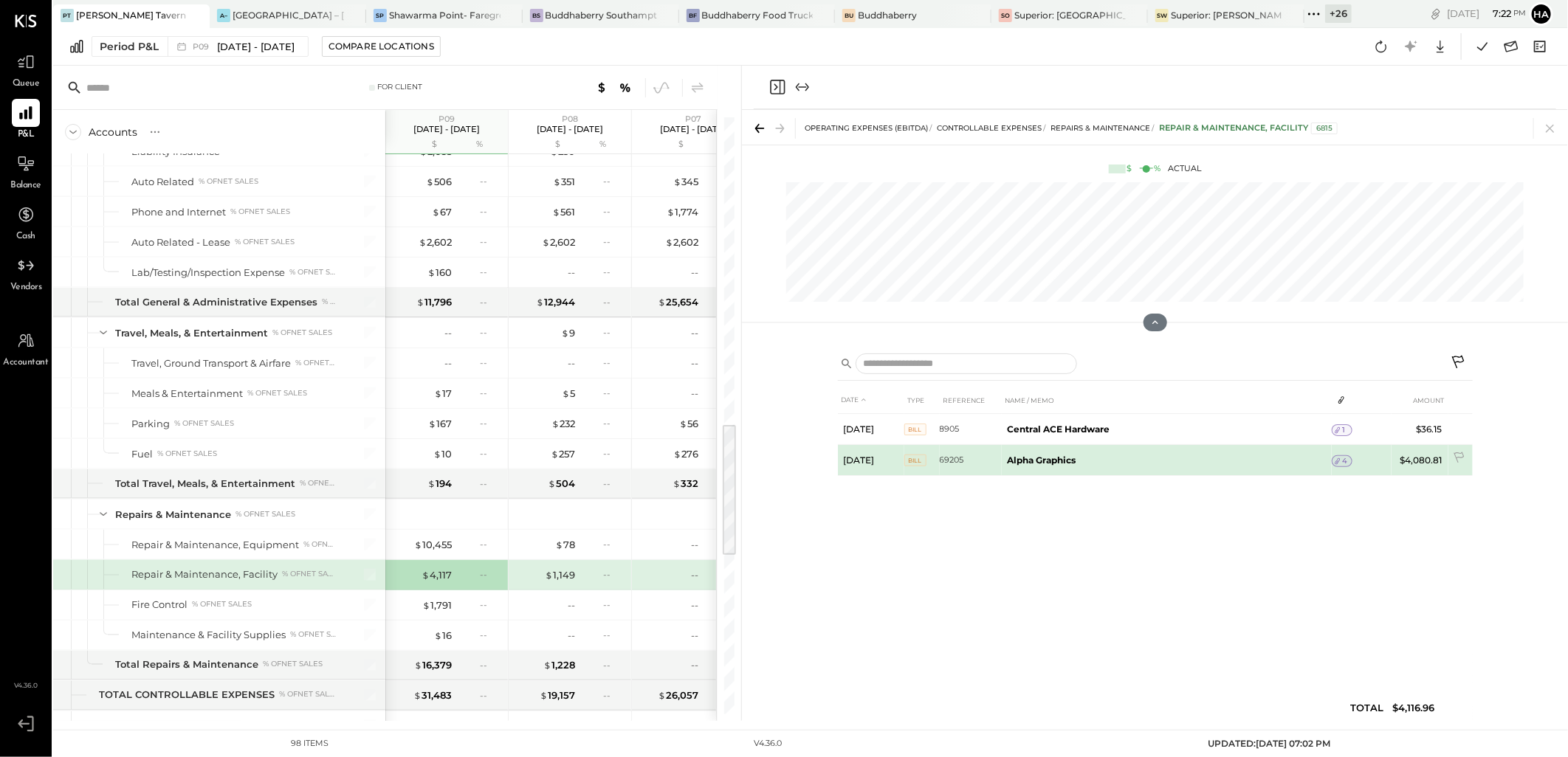
click at [1344, 461] on span "4" at bounding box center [1345, 461] width 5 height 10
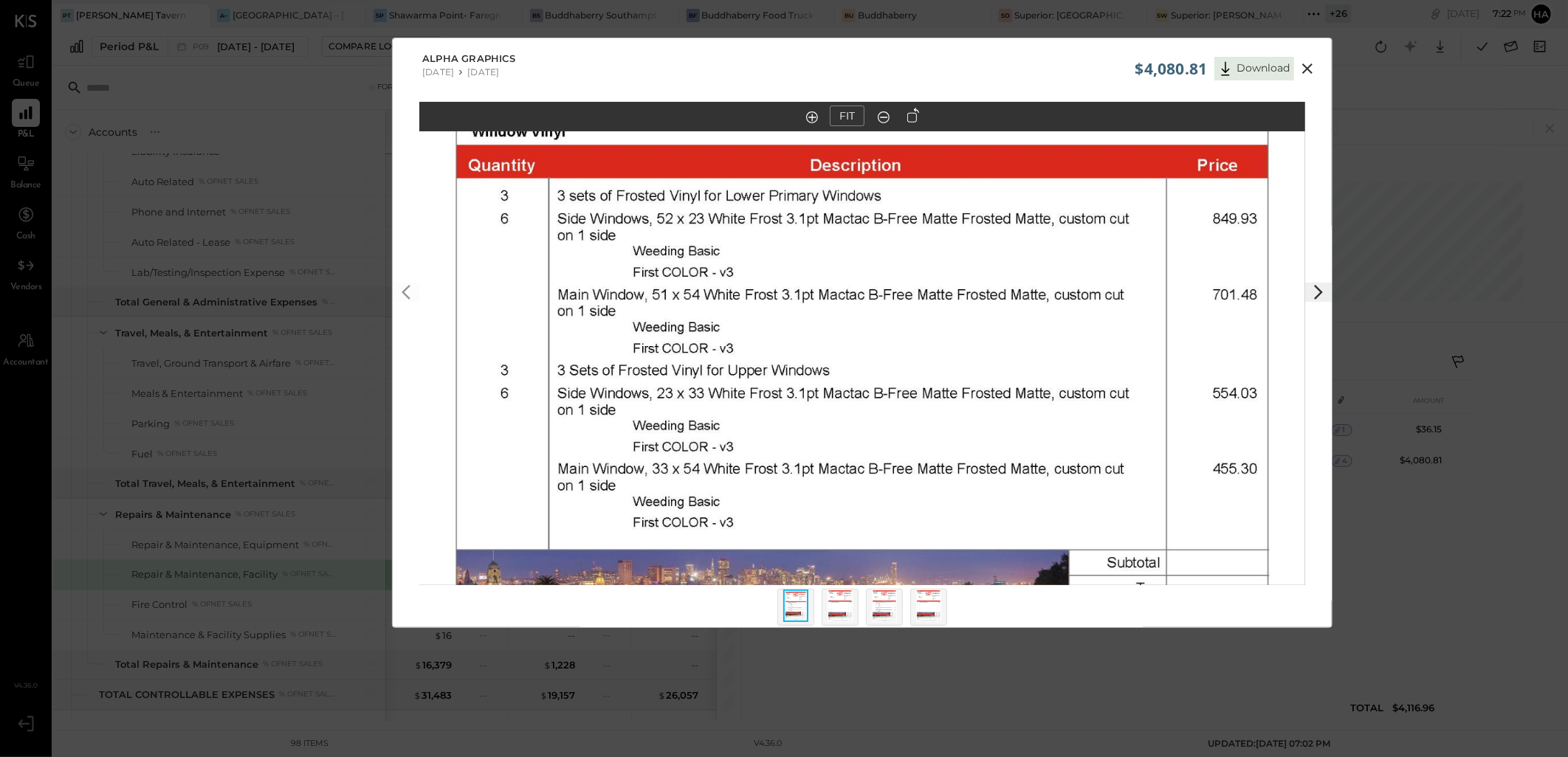
click at [887, 113] on out at bounding box center [883, 117] width 12 height 12
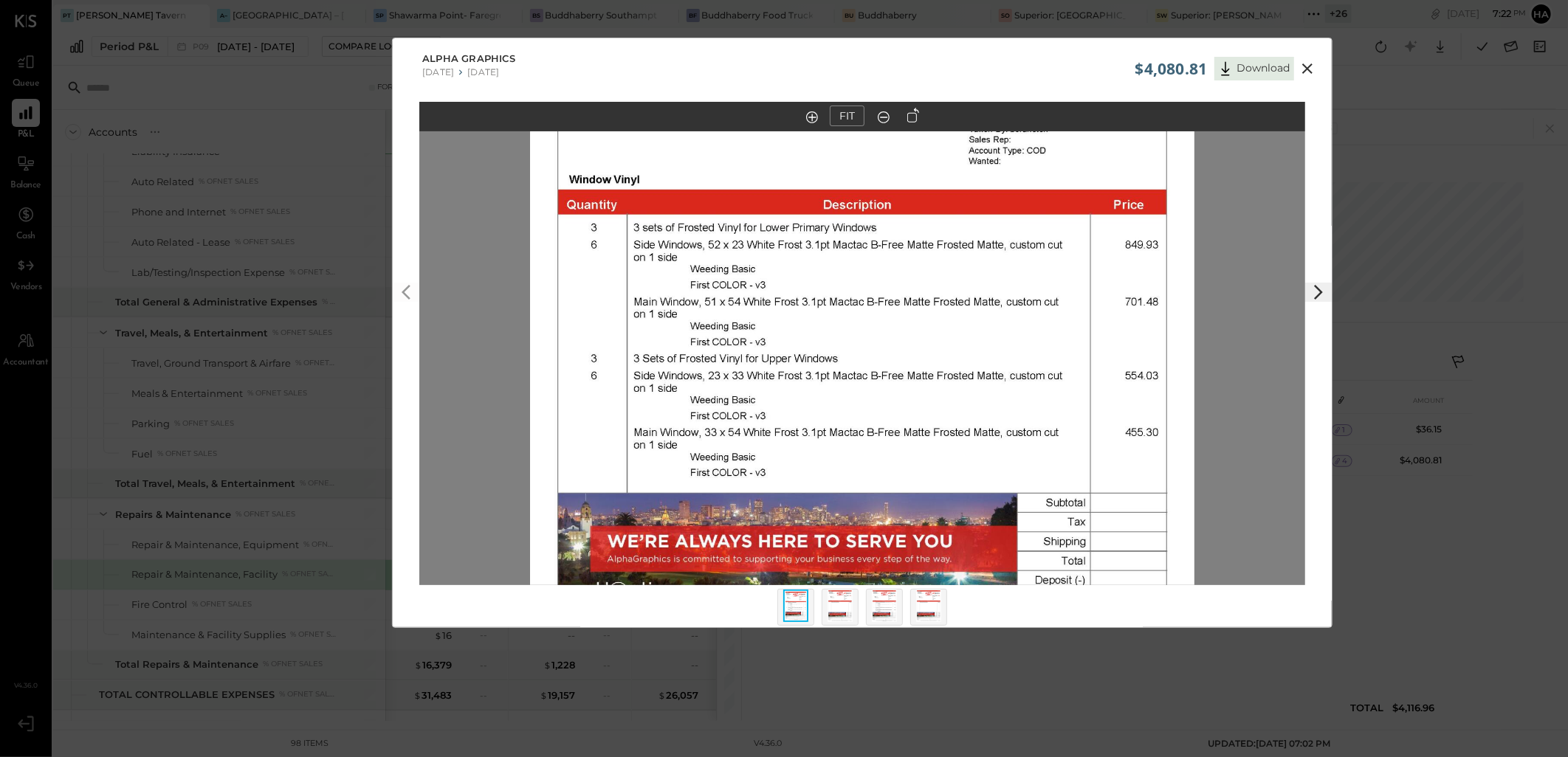
click at [887, 113] on out at bounding box center [883, 117] width 12 height 12
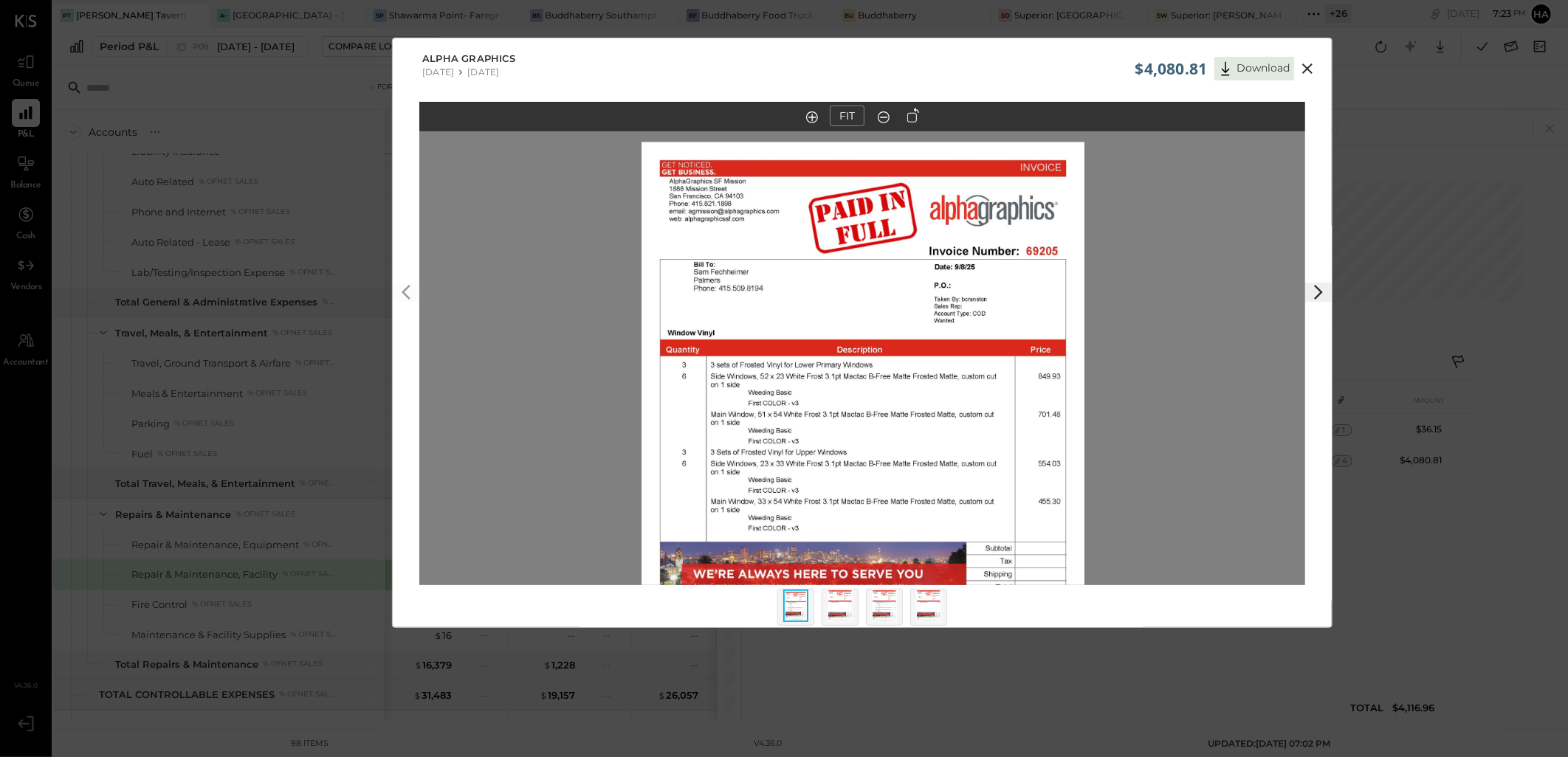
drag, startPoint x: 978, startPoint y: 294, endPoint x: 979, endPoint y: 411, distance: 117.0
click at [979, 411] on img at bounding box center [863, 429] width 443 height 573
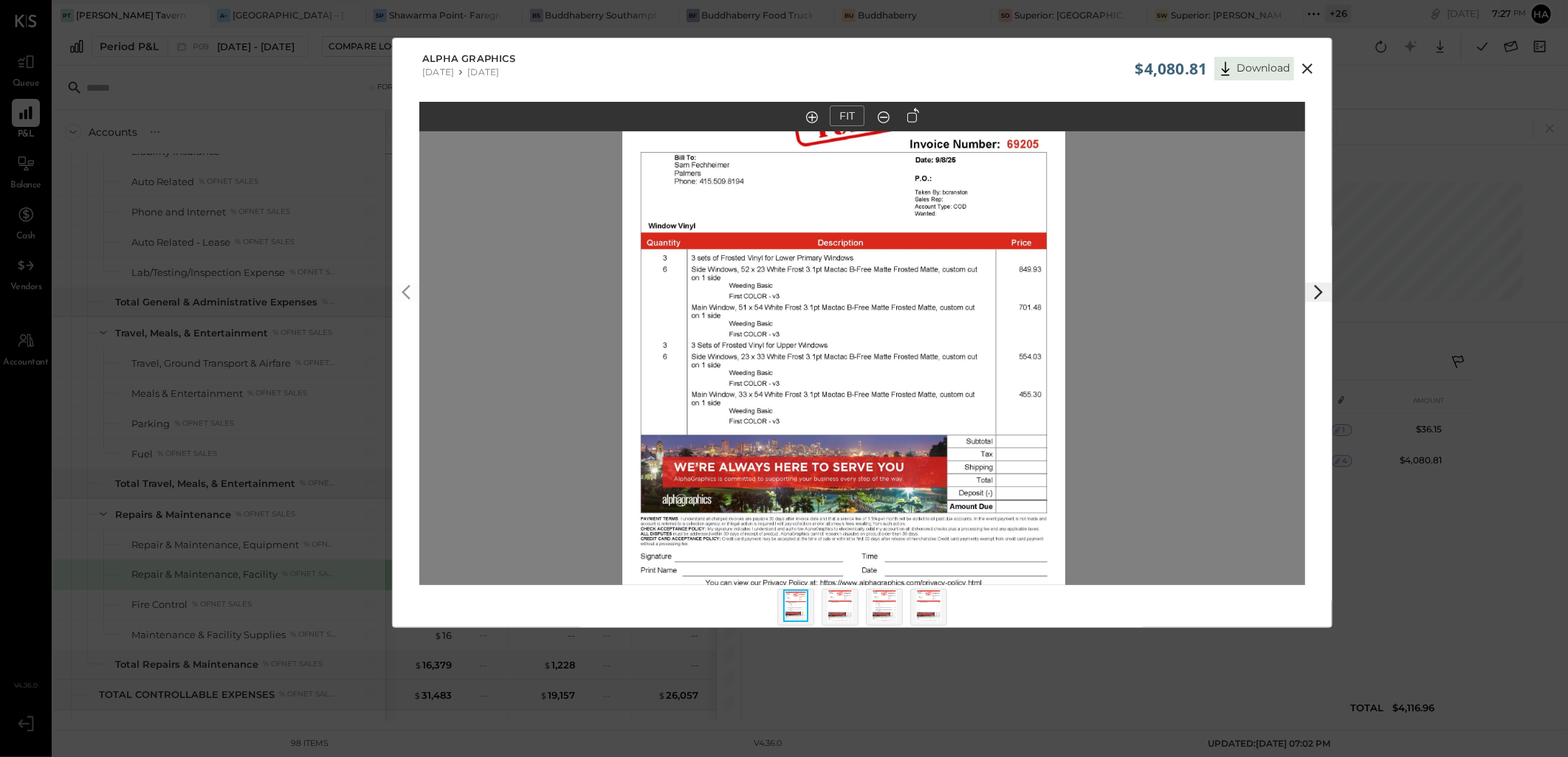
drag, startPoint x: 920, startPoint y: 402, endPoint x: 901, endPoint y: 283, distance: 120.5
click at [901, 283] on img at bounding box center [843, 322] width 443 height 573
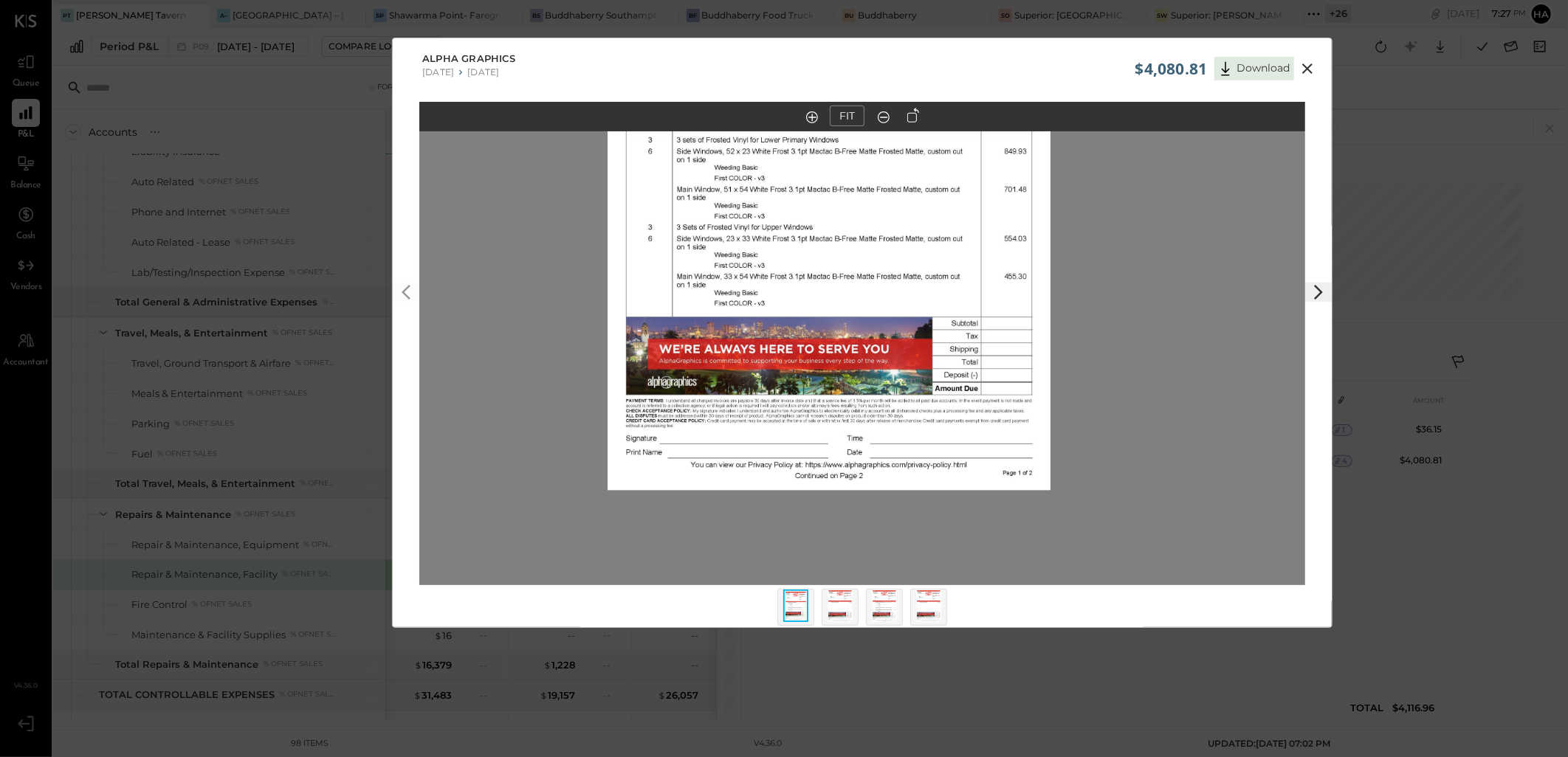
drag, startPoint x: 945, startPoint y: 493, endPoint x: 930, endPoint y: 393, distance: 101.1
click at [930, 393] on img at bounding box center [829, 204] width 443 height 573
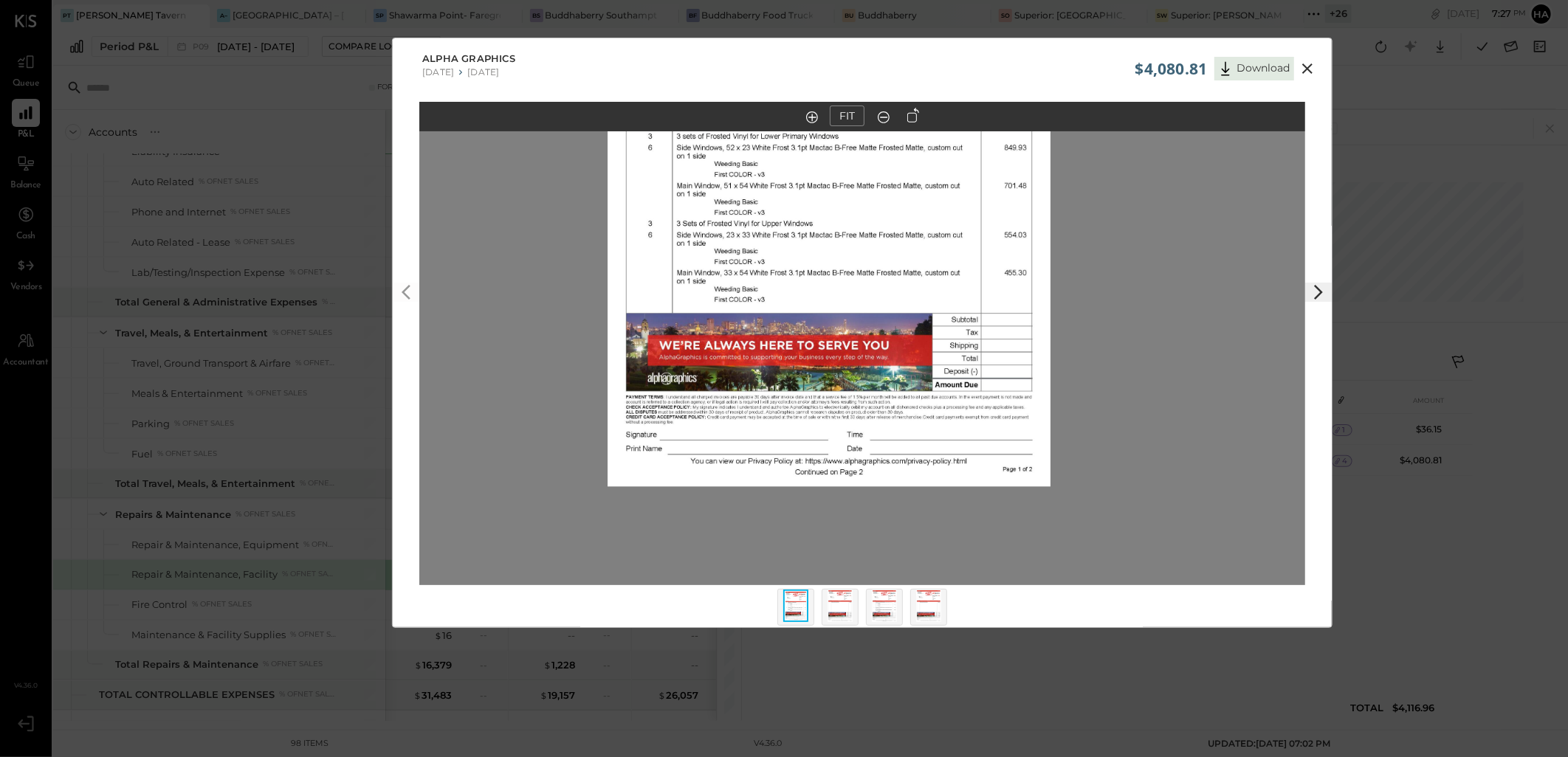
click at [832, 604] on img at bounding box center [840, 605] width 25 height 32
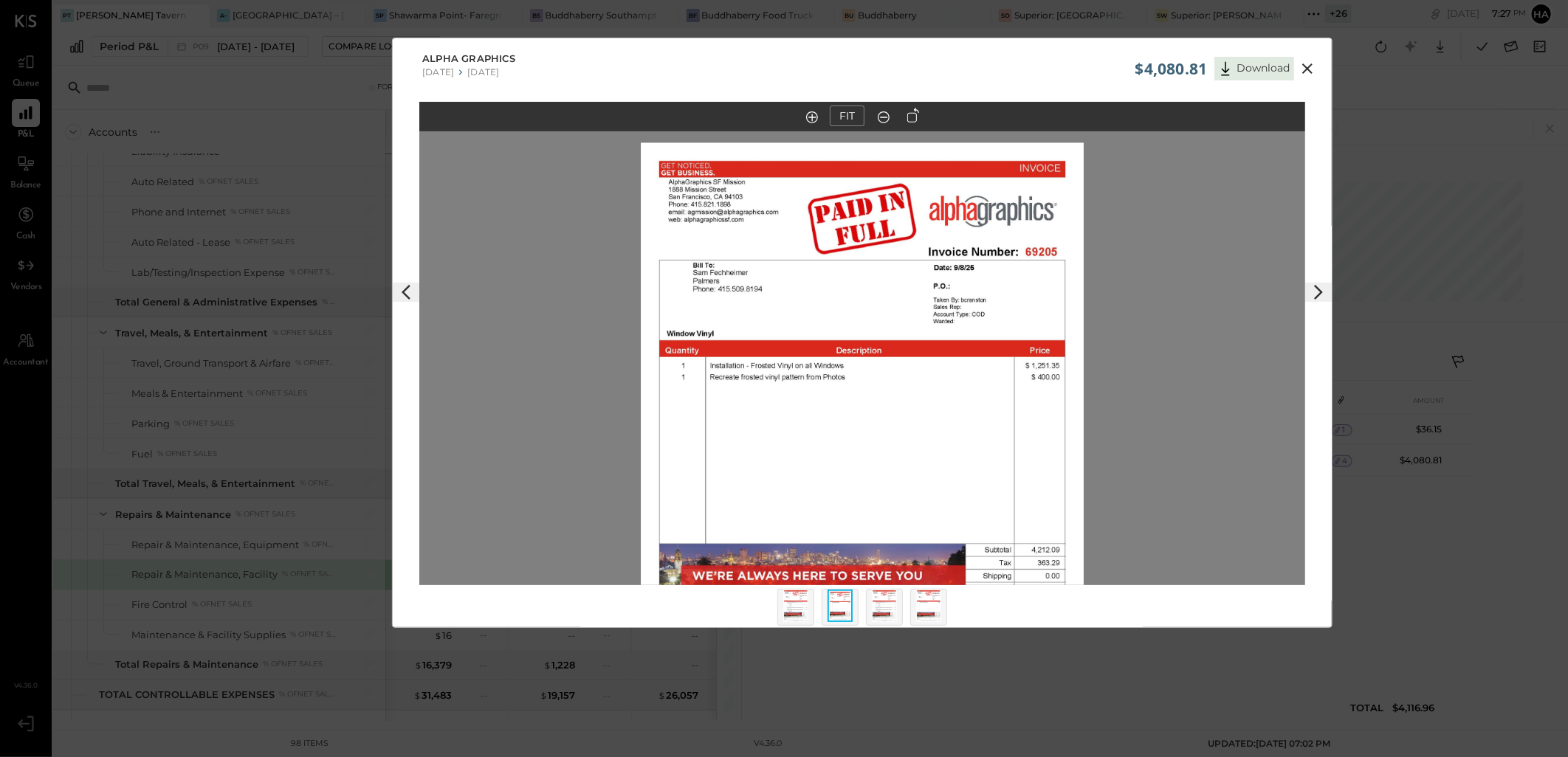
drag, startPoint x: 927, startPoint y: 239, endPoint x: 927, endPoint y: 357, distance: 118.0
click at [927, 357] on img at bounding box center [862, 430] width 443 height 573
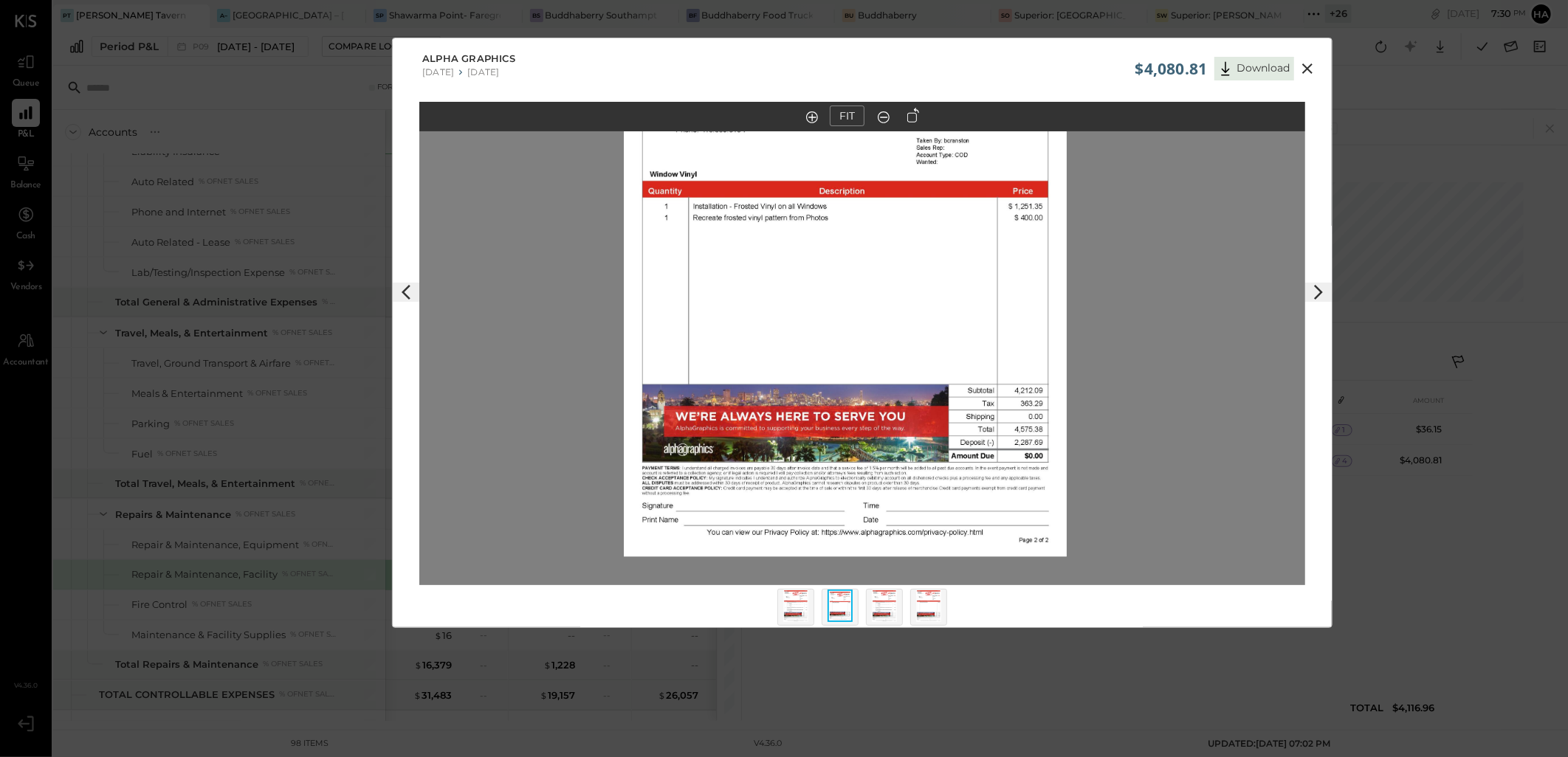
drag, startPoint x: 890, startPoint y: 381, endPoint x: 872, endPoint y: 210, distance: 171.9
click at [872, 210] on img at bounding box center [845, 270] width 443 height 573
click at [810, 118] on icon at bounding box center [811, 117] width 12 height 12
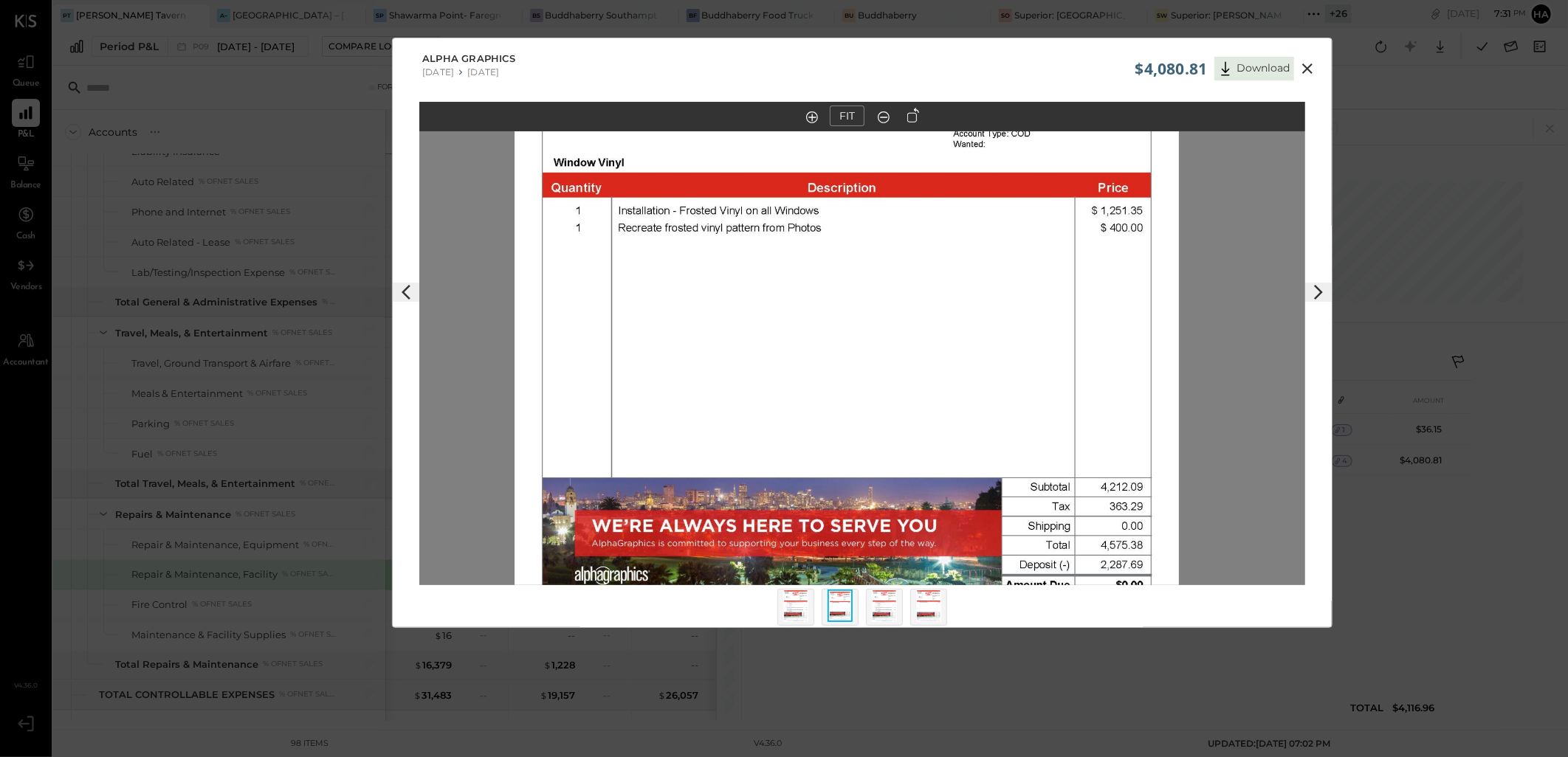
drag, startPoint x: 793, startPoint y: 224, endPoint x: 794, endPoint y: 260, distance: 36.0
click at [794, 260] on img at bounding box center [846, 306] width 664 height 860
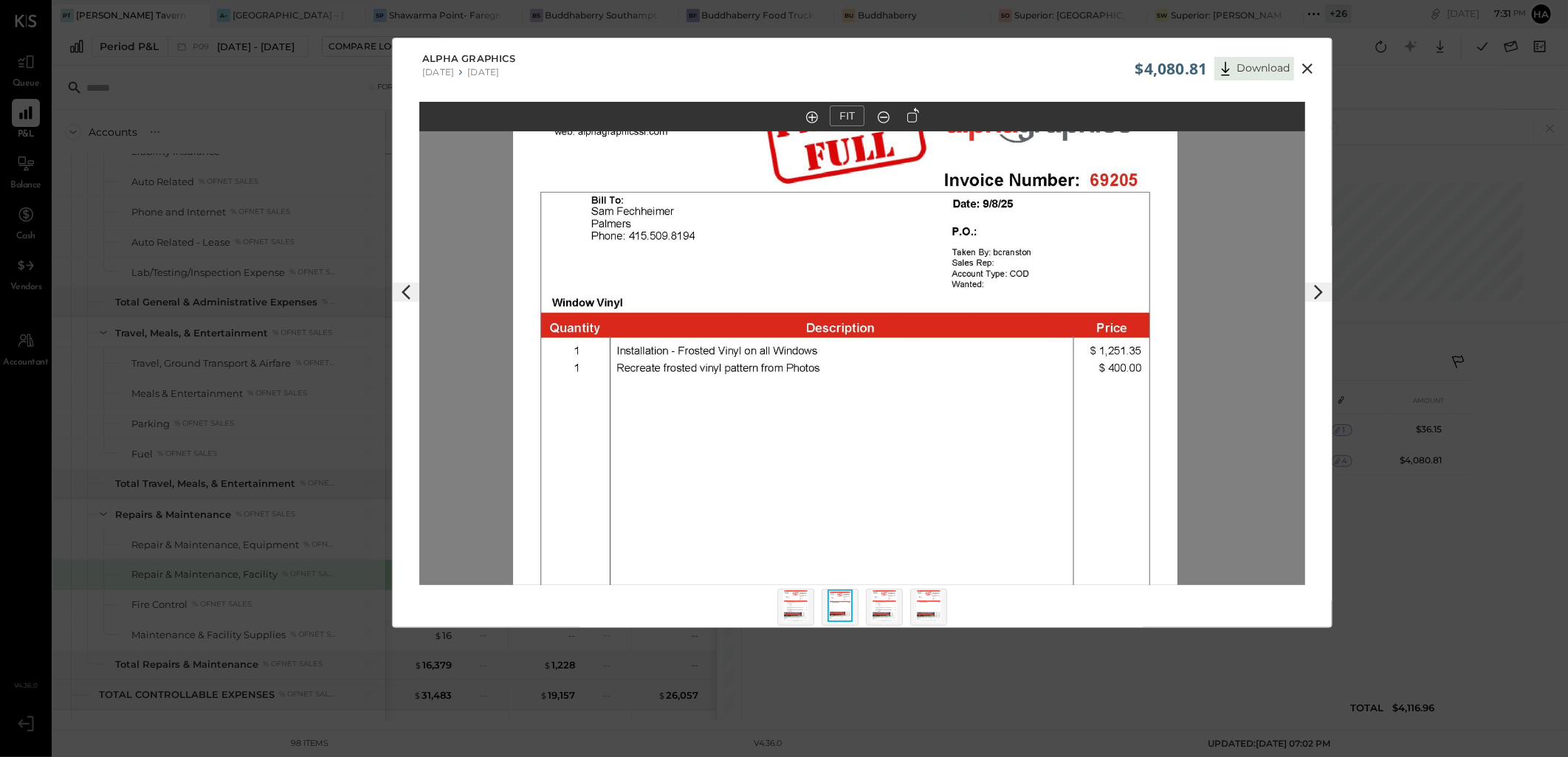
drag, startPoint x: 992, startPoint y: 401, endPoint x: 991, endPoint y: 542, distance: 141.0
click at [991, 542] on img at bounding box center [845, 447] width 664 height 860
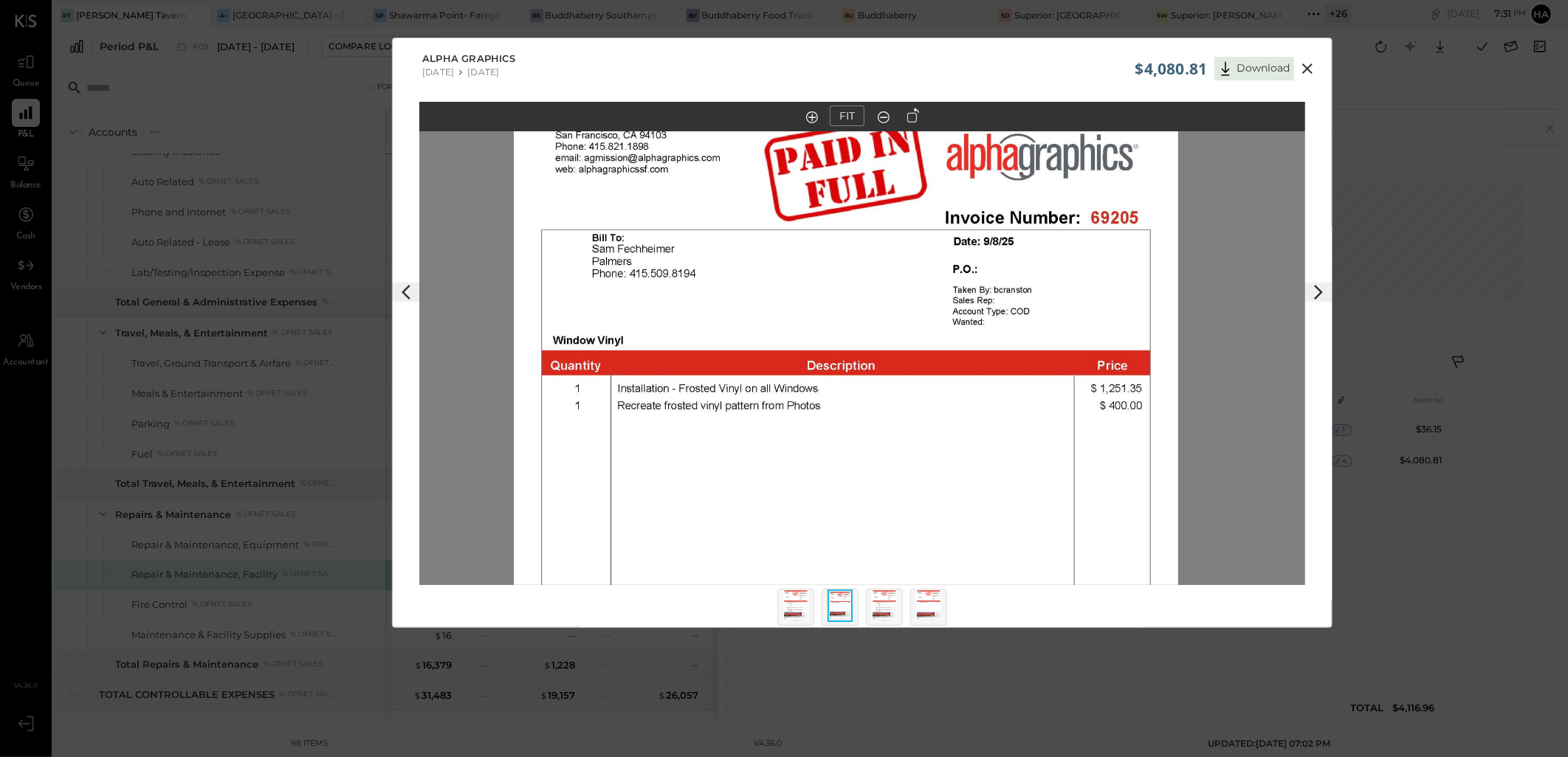
drag, startPoint x: 954, startPoint y: 275, endPoint x: 955, endPoint y: 307, distance: 32.0
click at [955, 307] on img at bounding box center [846, 485] width 664 height 860
click at [791, 609] on img at bounding box center [795, 605] width 25 height 32
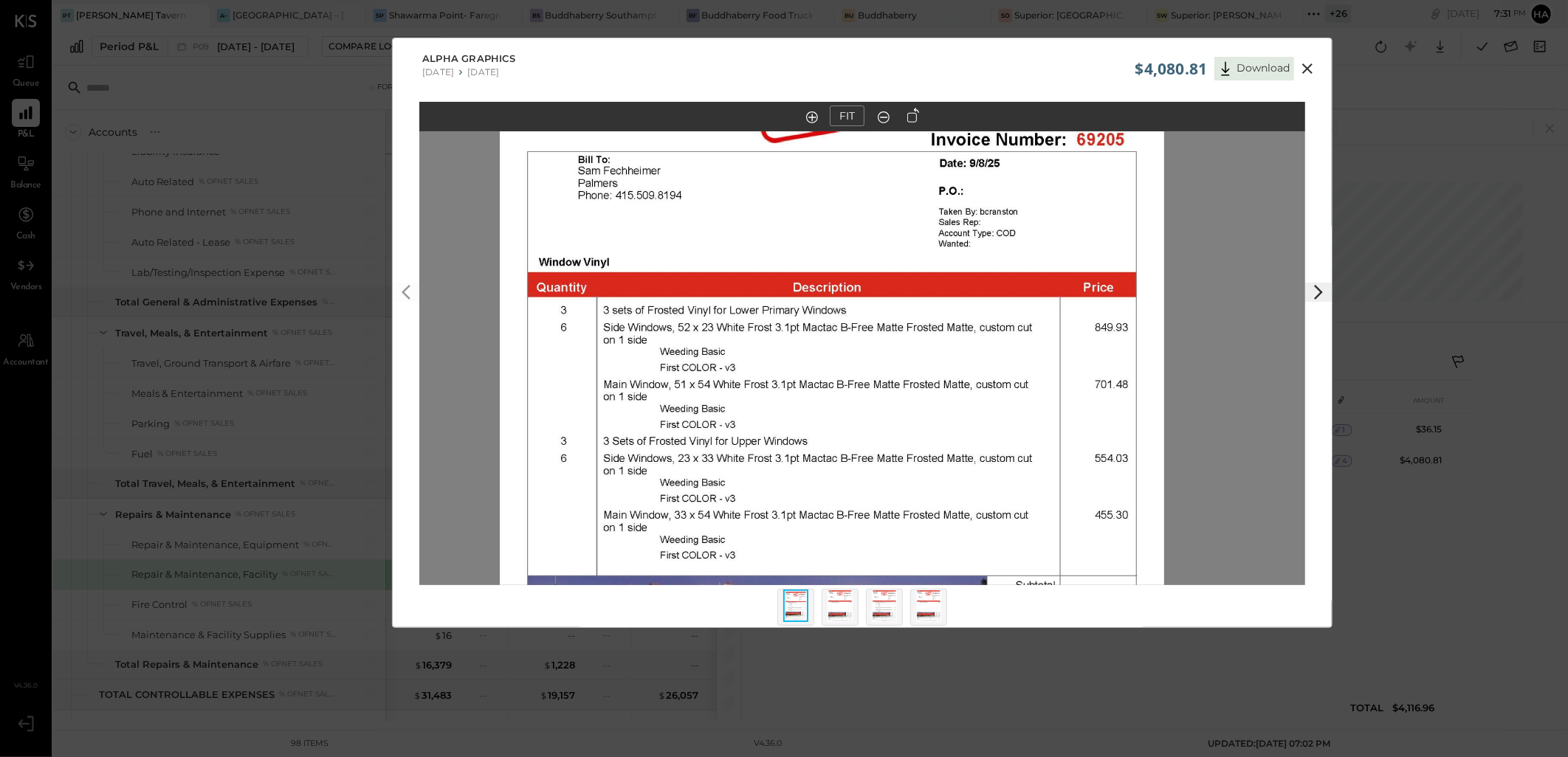
drag, startPoint x: 970, startPoint y: 394, endPoint x: 953, endPoint y: 315, distance: 80.8
click at [953, 315] on img at bounding box center [832, 406] width 664 height 860
click at [1305, 64] on icon at bounding box center [1307, 68] width 18 height 18
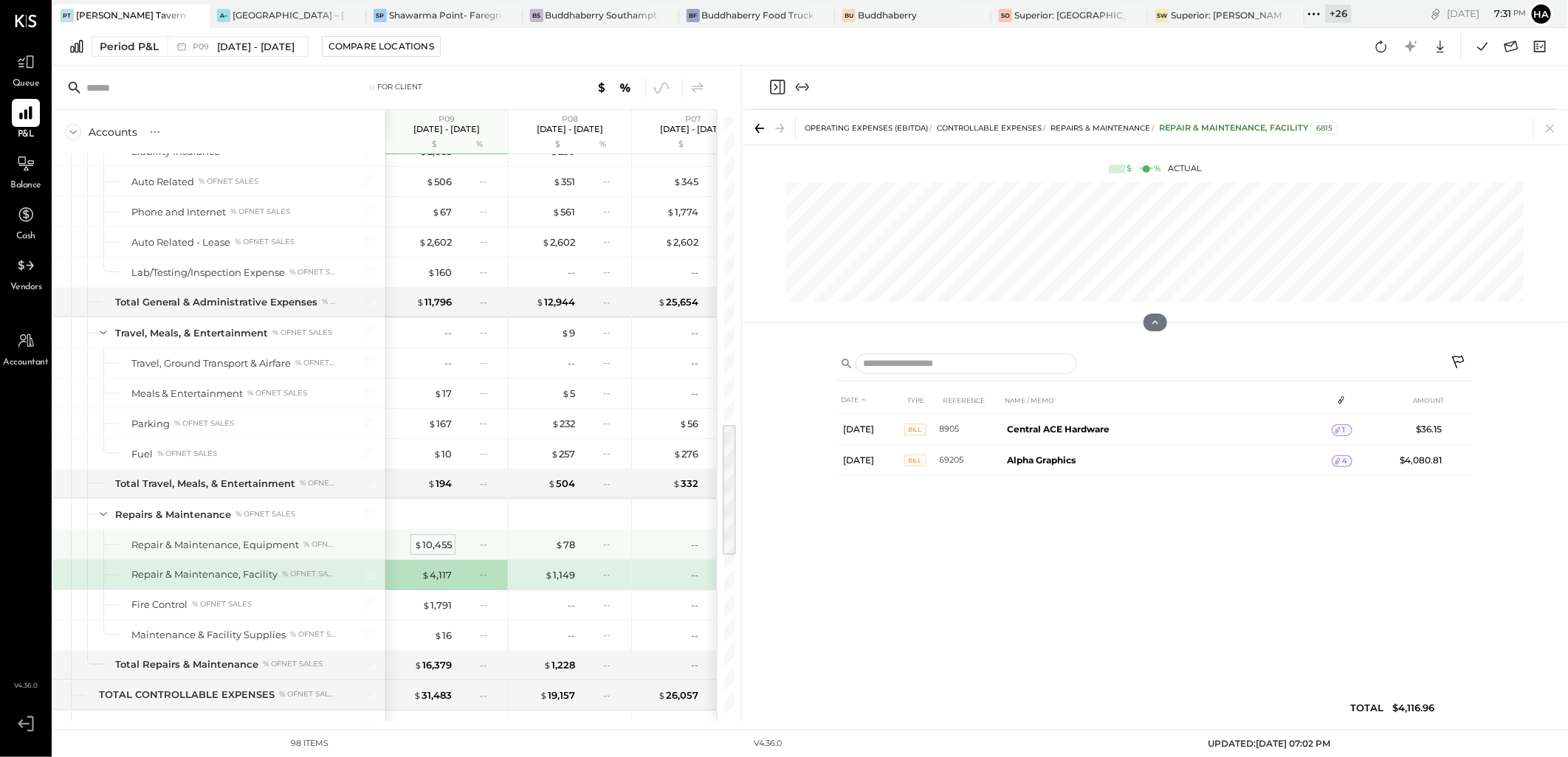
click at [448, 547] on div "$ 10,455" at bounding box center [433, 545] width 38 height 14
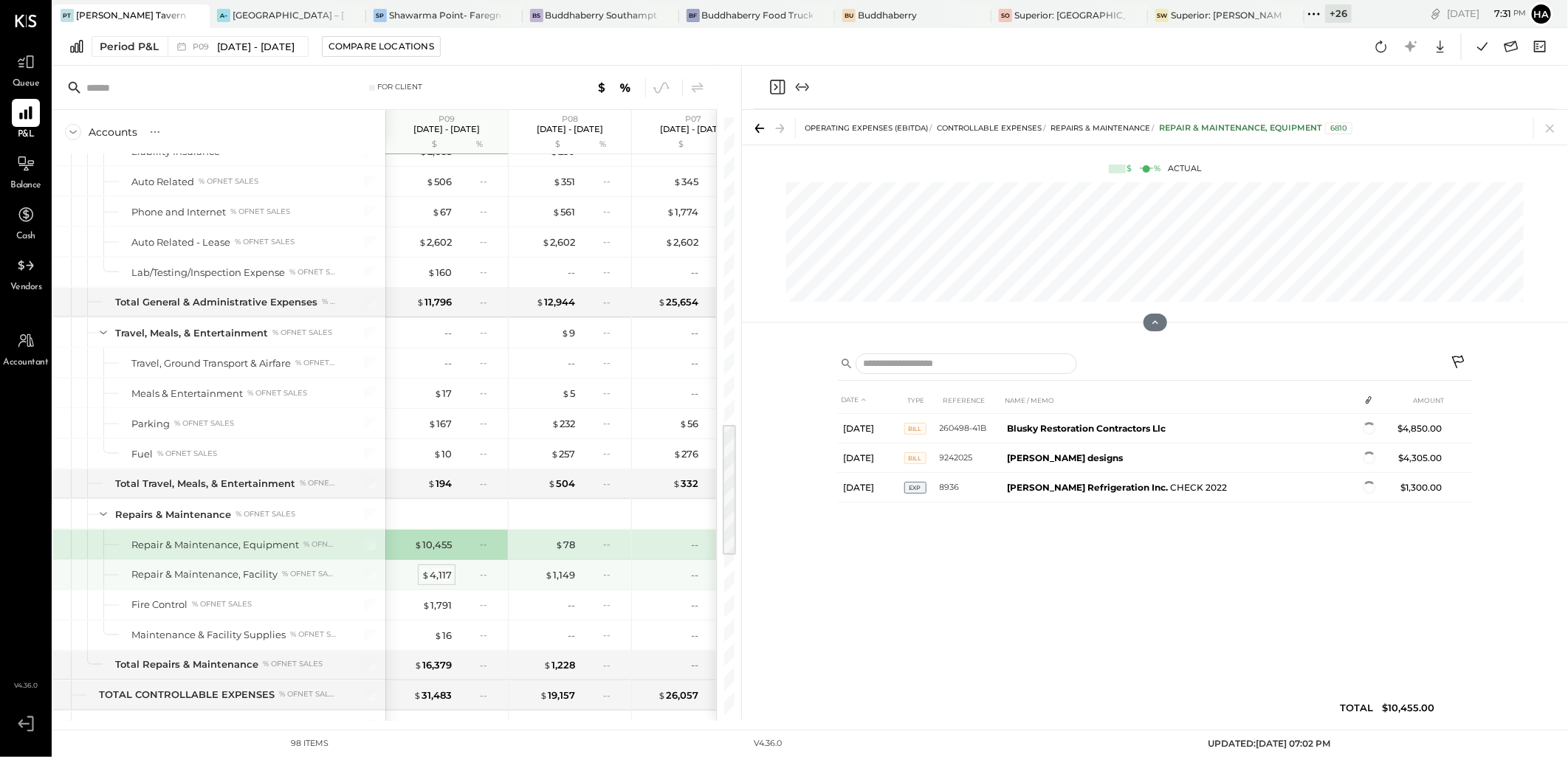
click at [437, 579] on div "$ 4,117" at bounding box center [437, 576] width 31 height 14
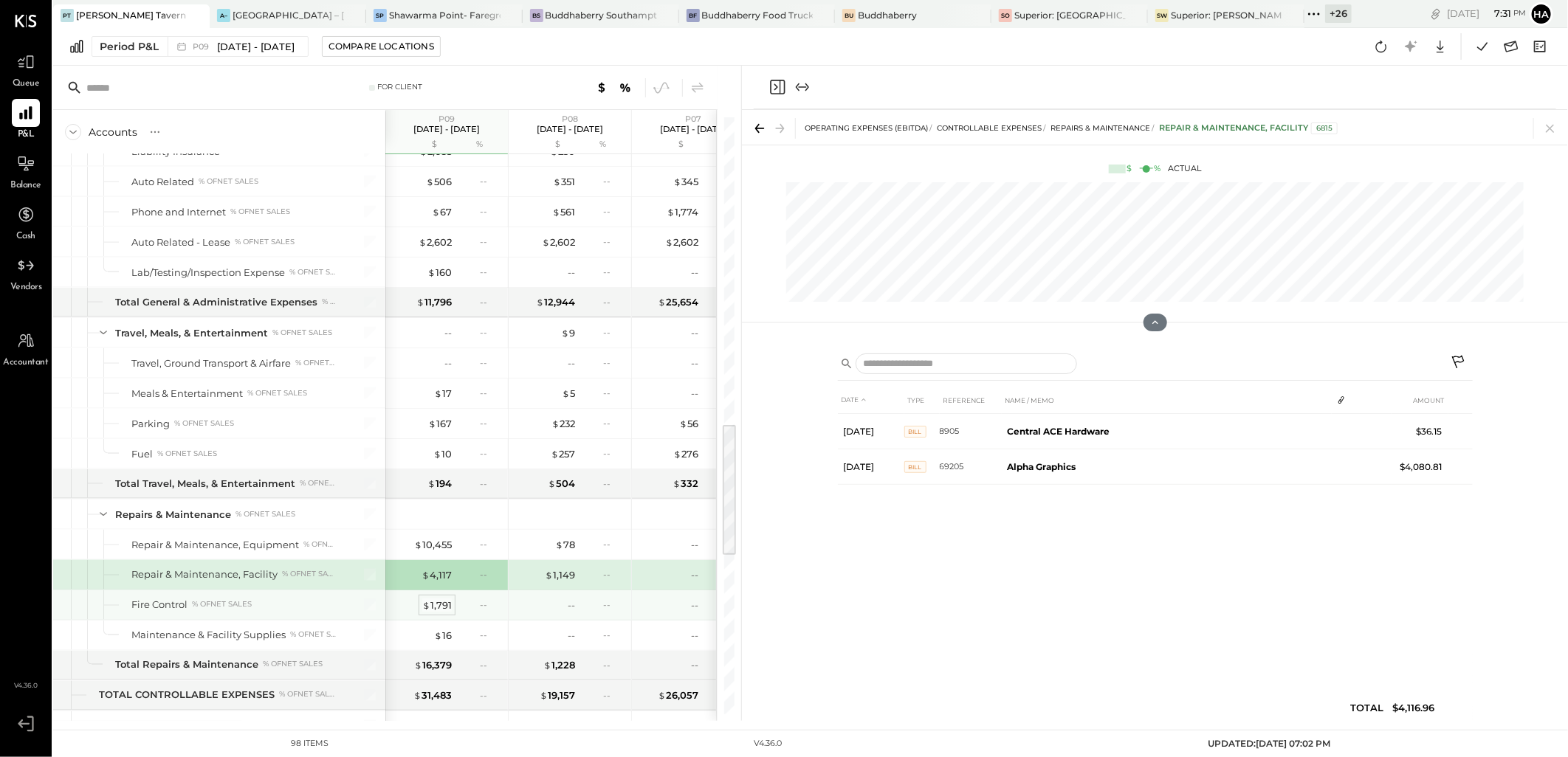
click at [437, 609] on div "$ 1,791" at bounding box center [437, 605] width 30 height 14
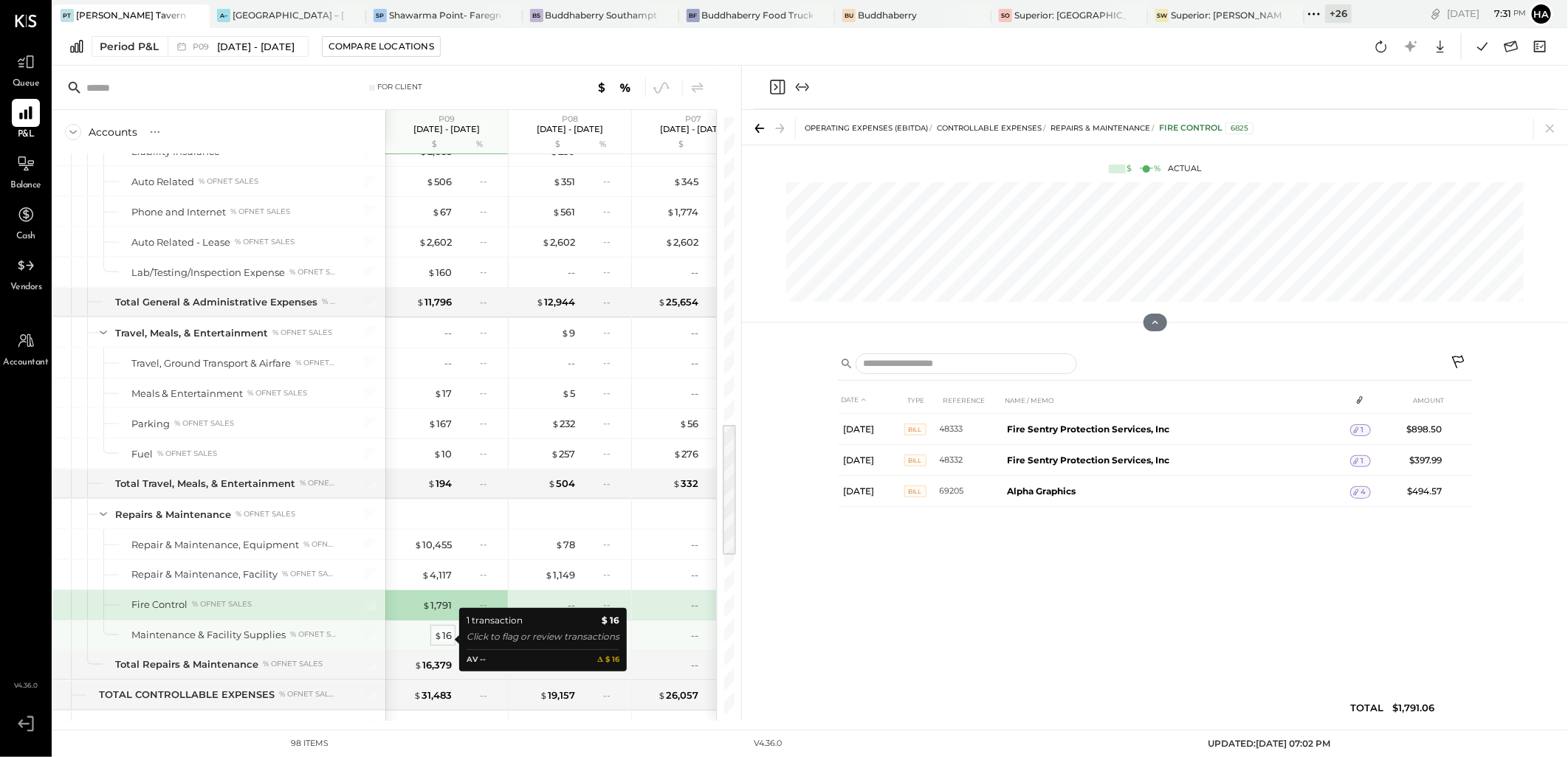
click at [444, 638] on div "$ 16" at bounding box center [443, 636] width 18 height 14
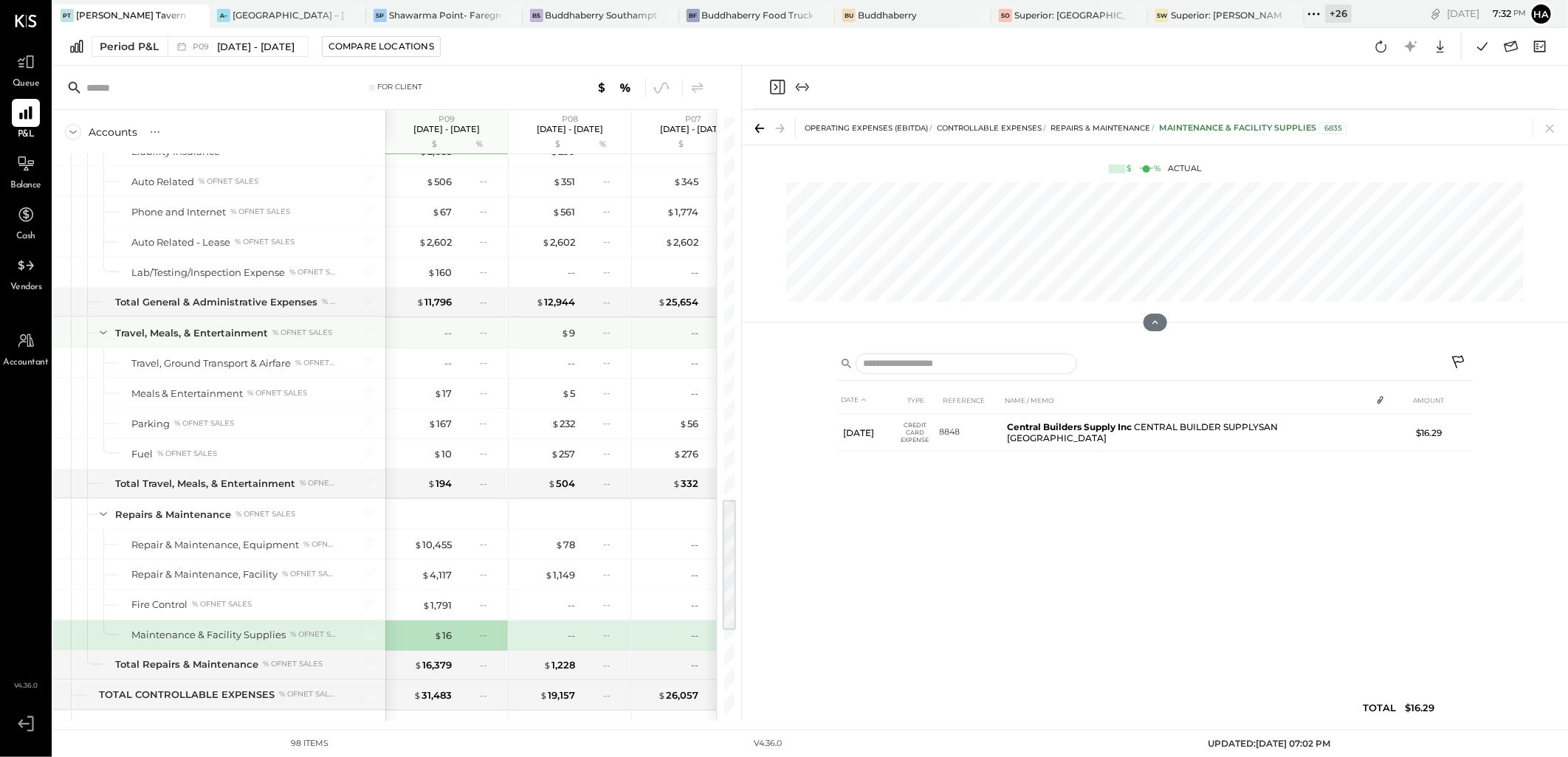
scroll to position [1840, 0]
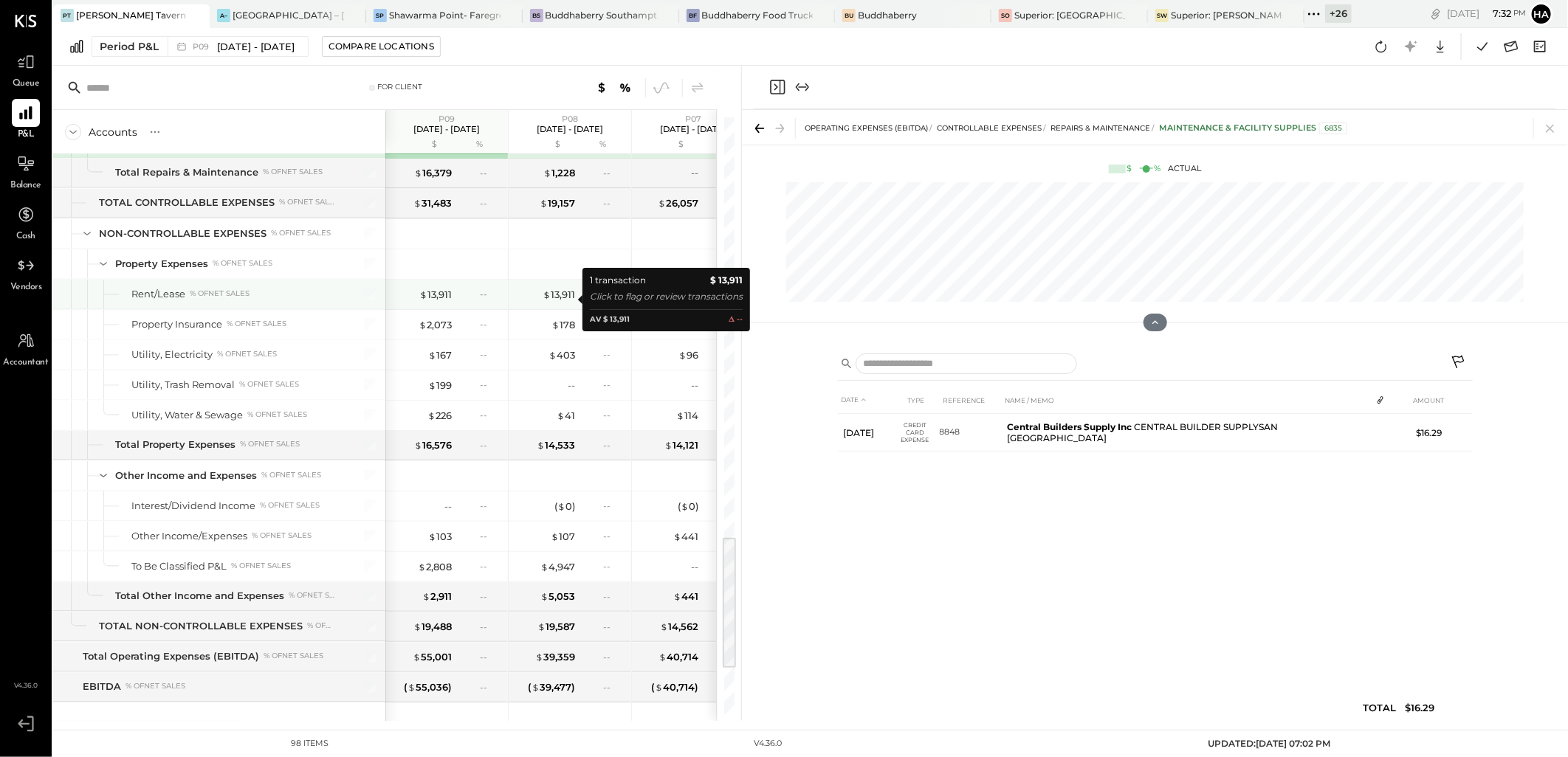
drag, startPoint x: 565, startPoint y: 295, endPoint x: 568, endPoint y: 308, distance: 13.3
click at [565, 295] on div "$ 13,911" at bounding box center [558, 295] width 32 height 14
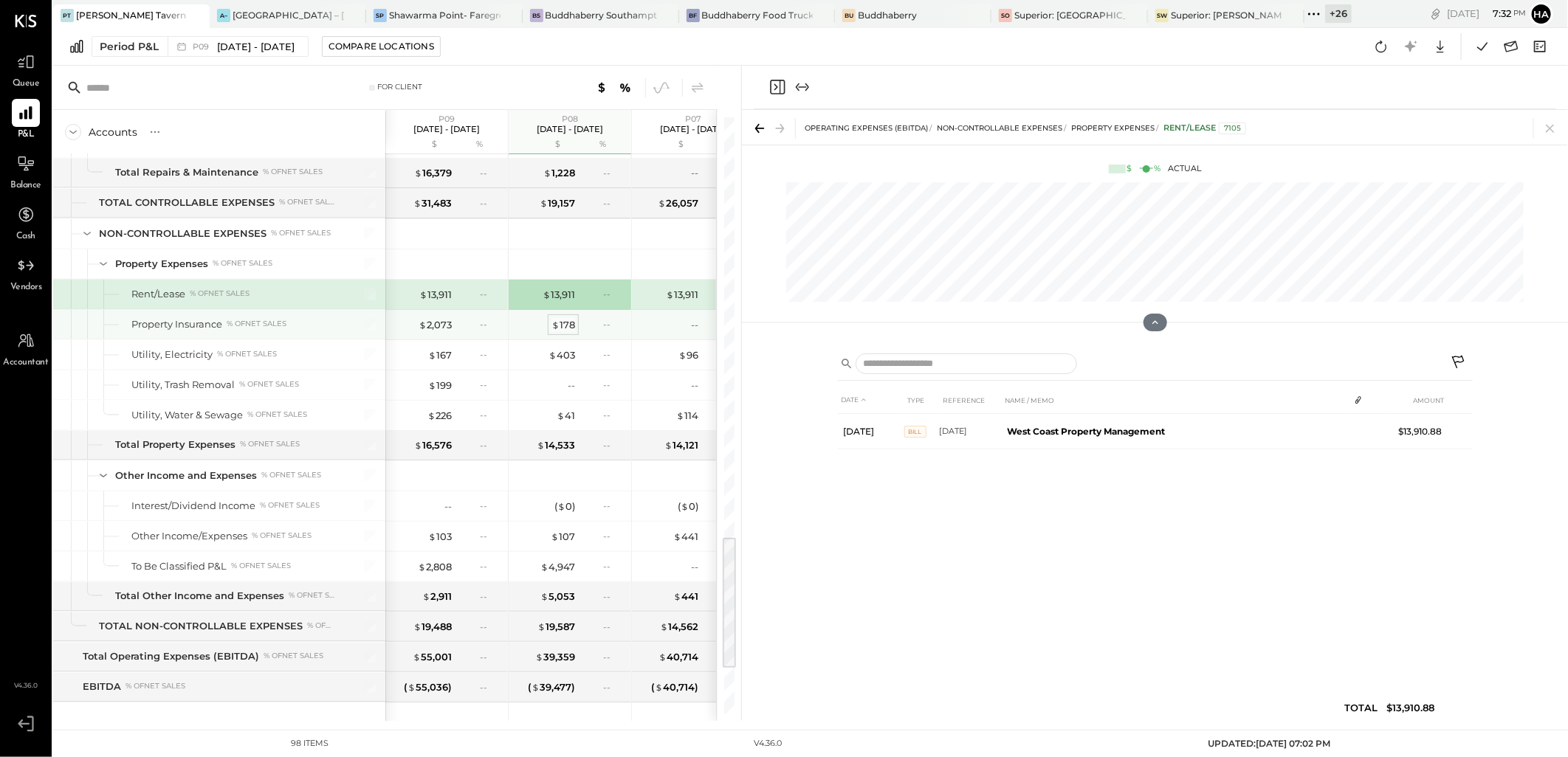
click at [565, 327] on div "$ 178" at bounding box center [563, 325] width 24 height 14
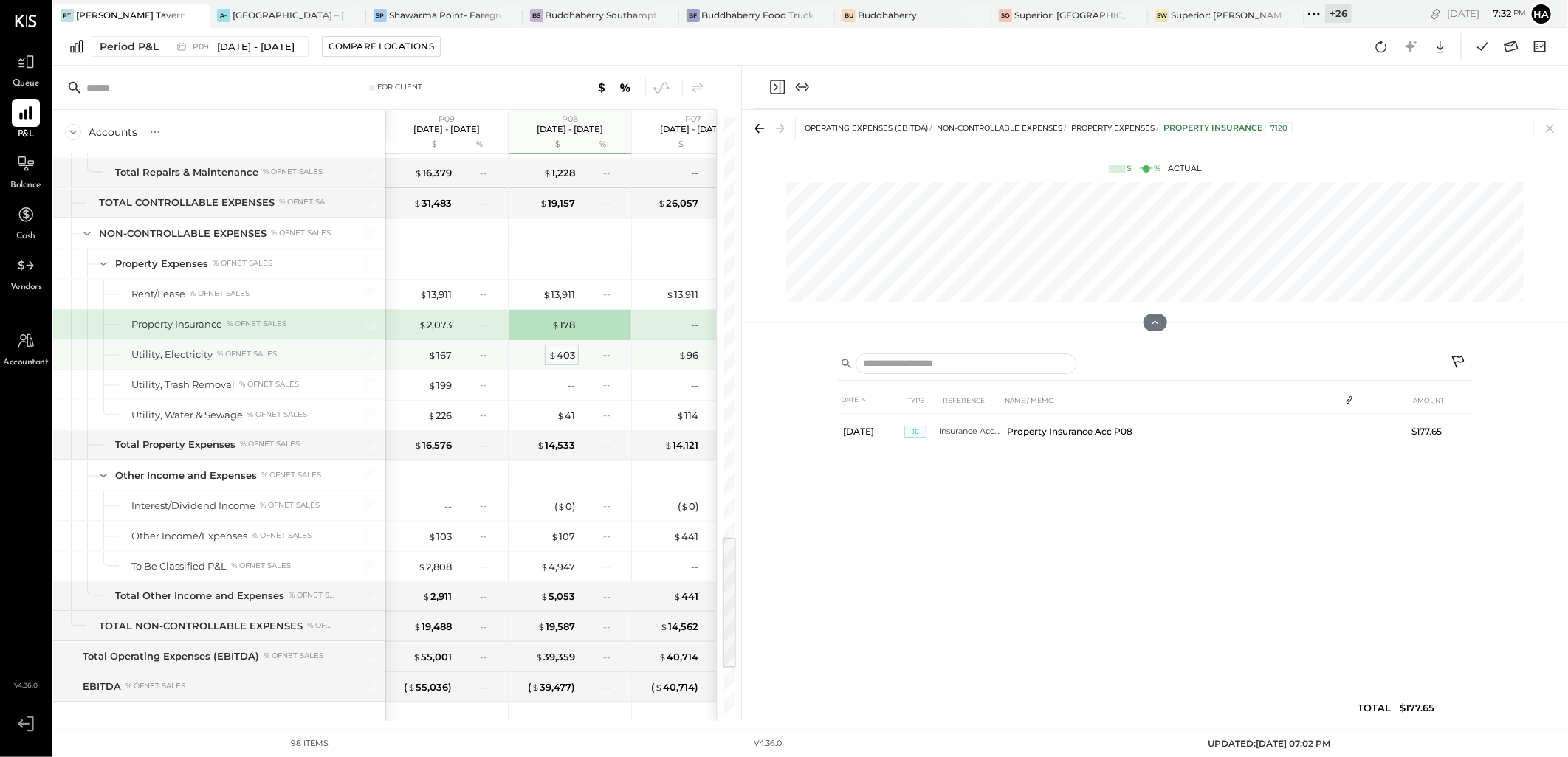
click at [564, 357] on div "$ 403" at bounding box center [561, 356] width 27 height 14
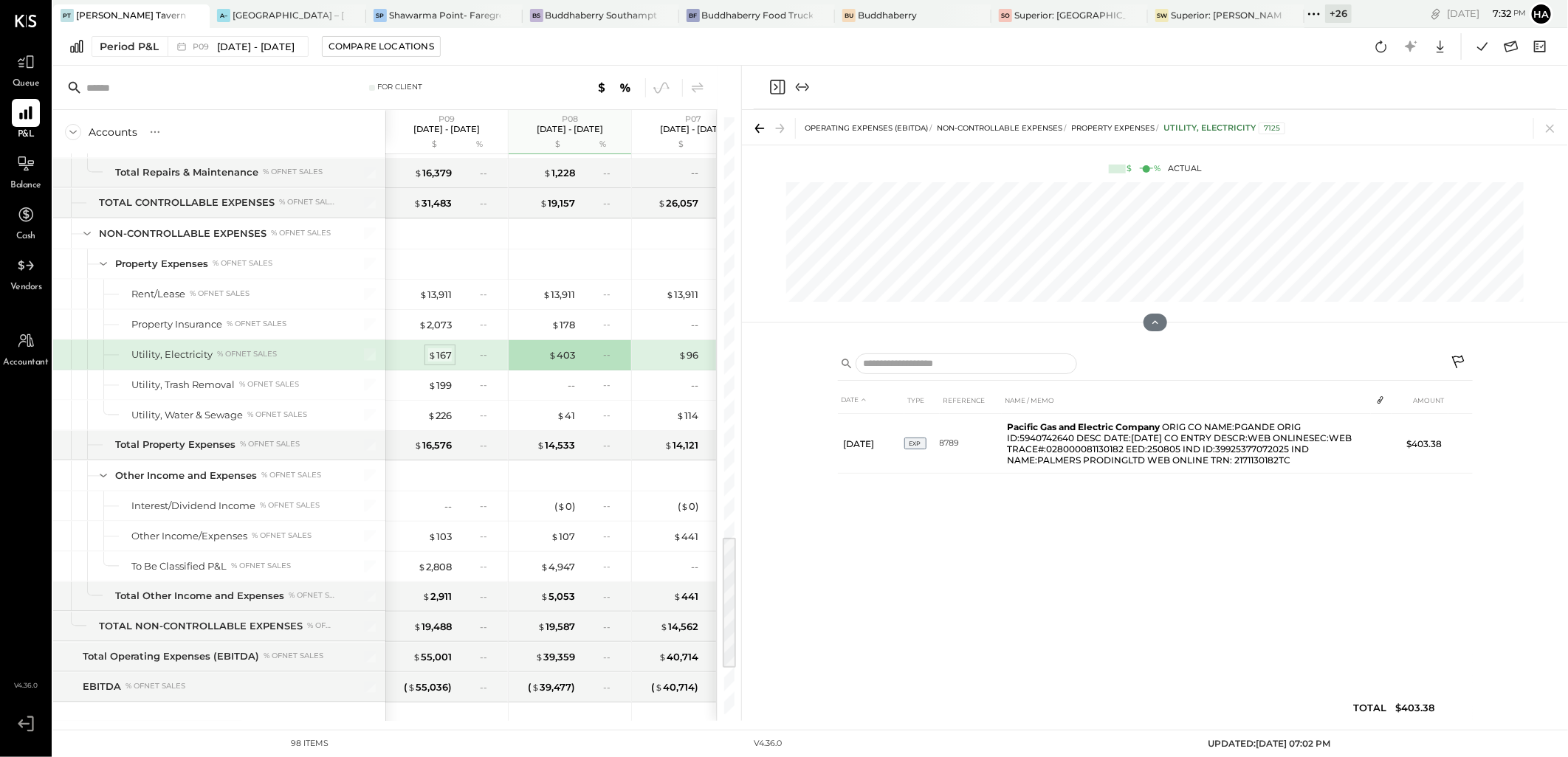
click at [440, 359] on div "$ 167" at bounding box center [440, 356] width 24 height 14
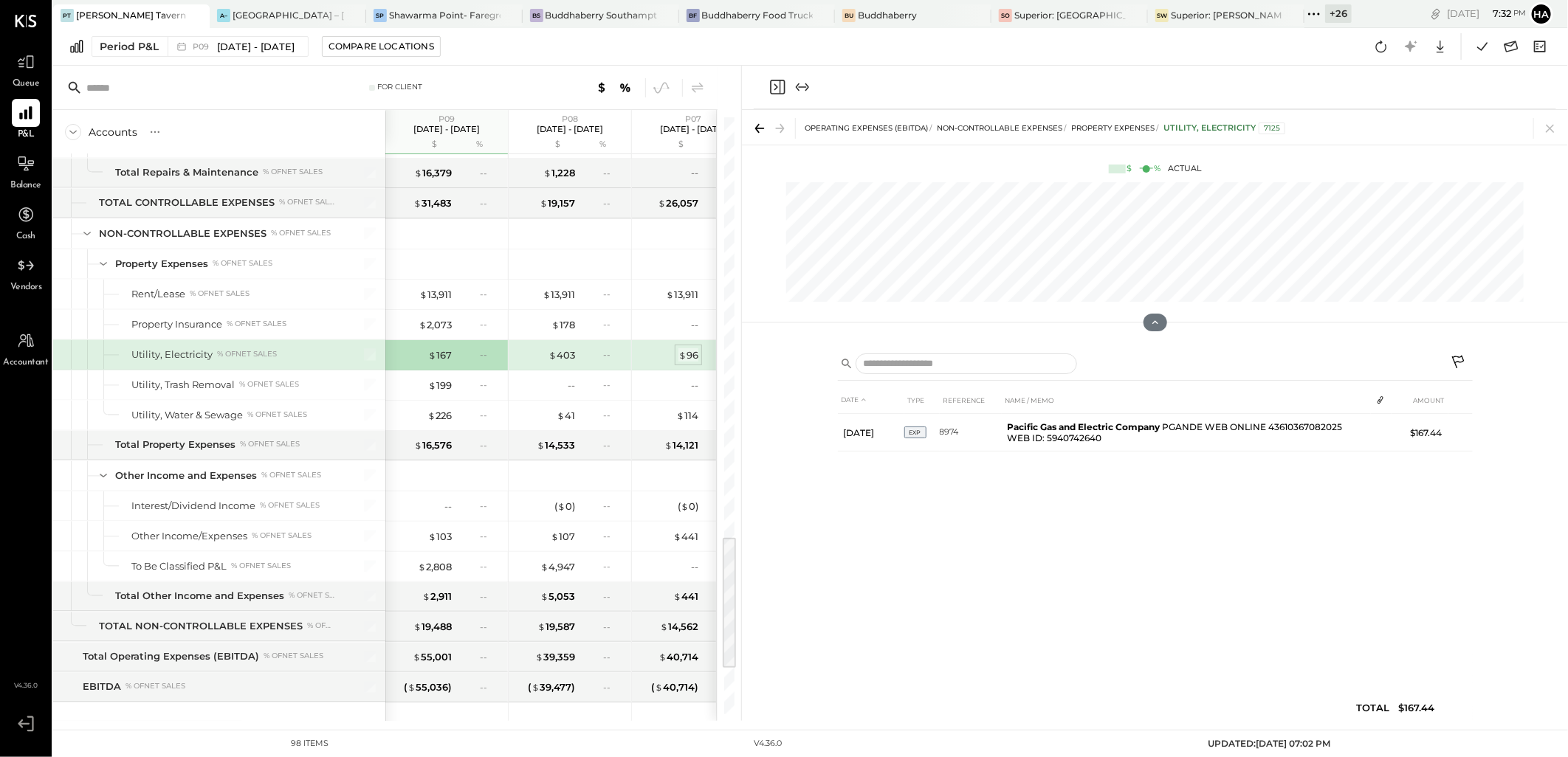
click at [695, 362] on div "$ 96" at bounding box center [688, 356] width 20 height 14
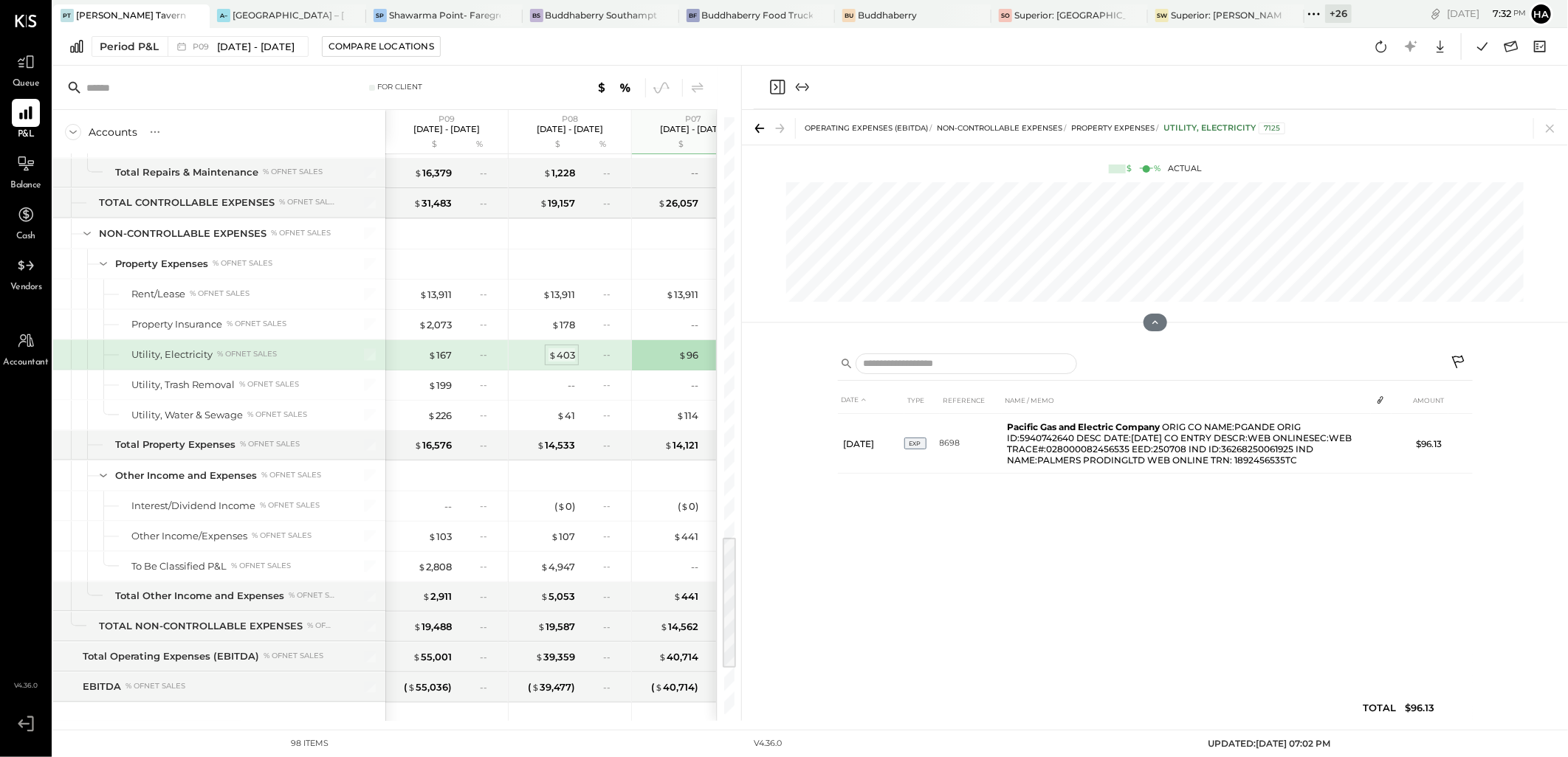
click at [563, 358] on div "$ 403" at bounding box center [561, 356] width 27 height 14
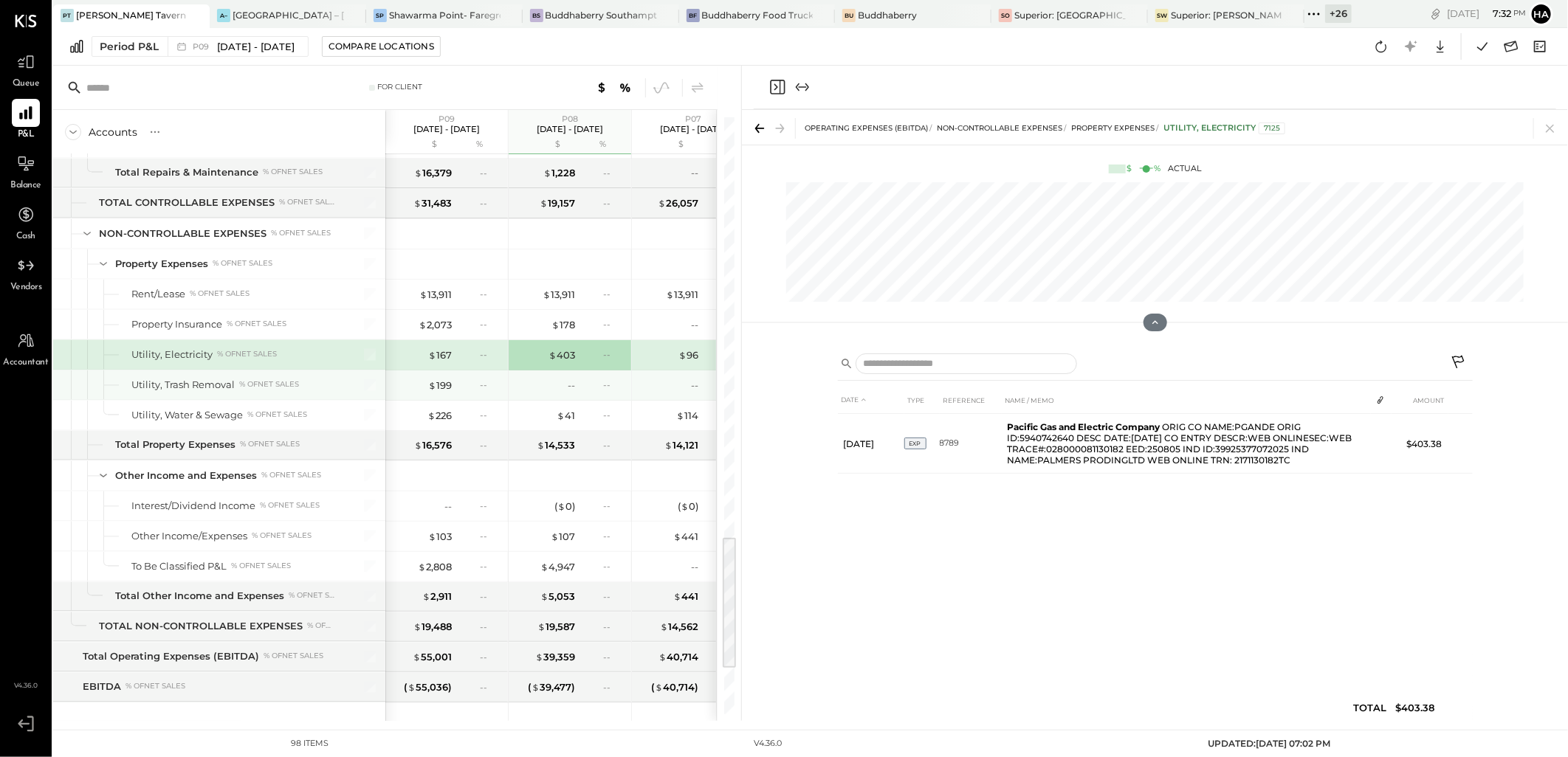
scroll to position [1922, 0]
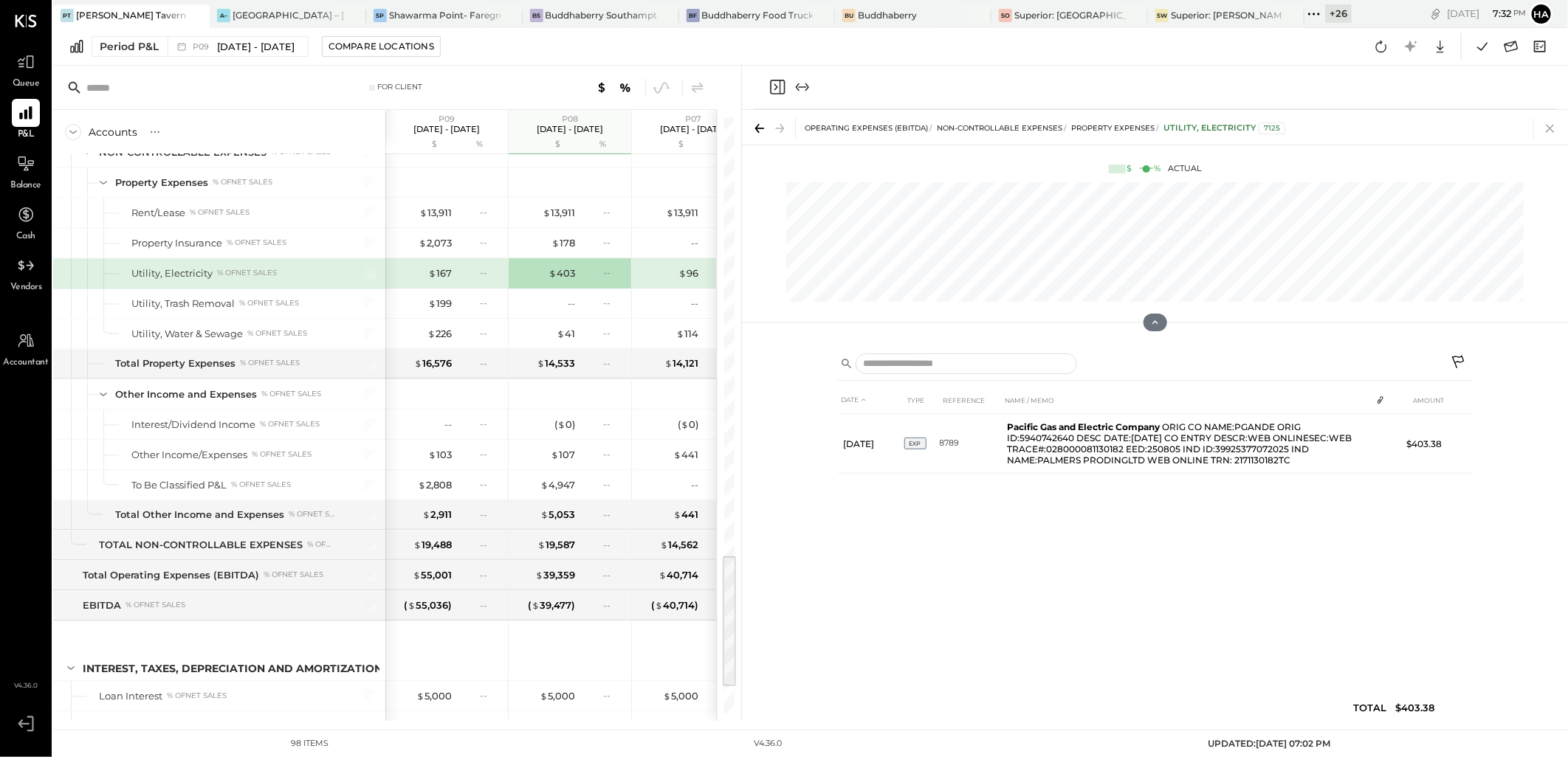
click at [1553, 128] on icon at bounding box center [1550, 128] width 20 height 20
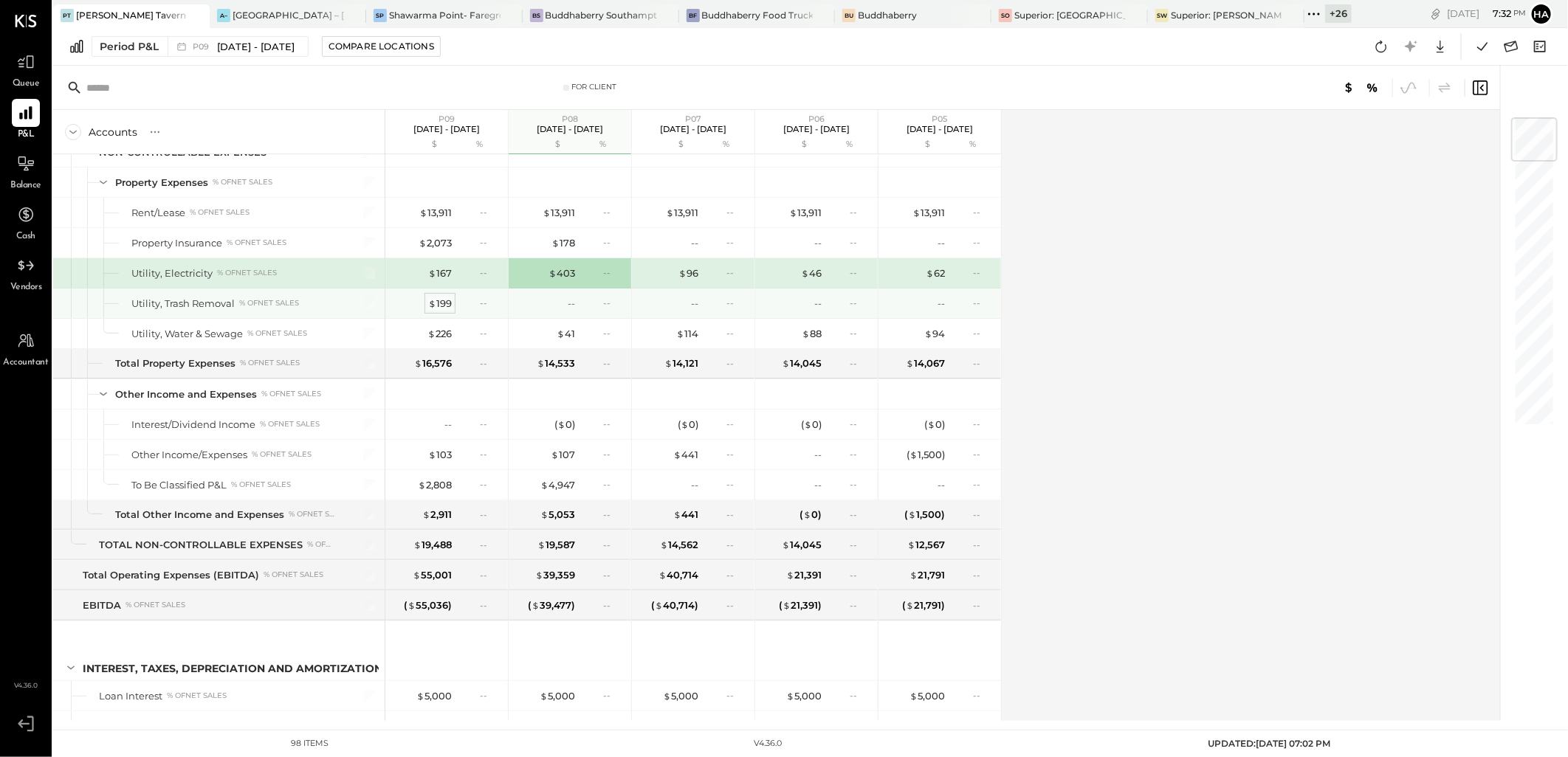
click at [439, 304] on div "$ 199" at bounding box center [440, 304] width 24 height 14
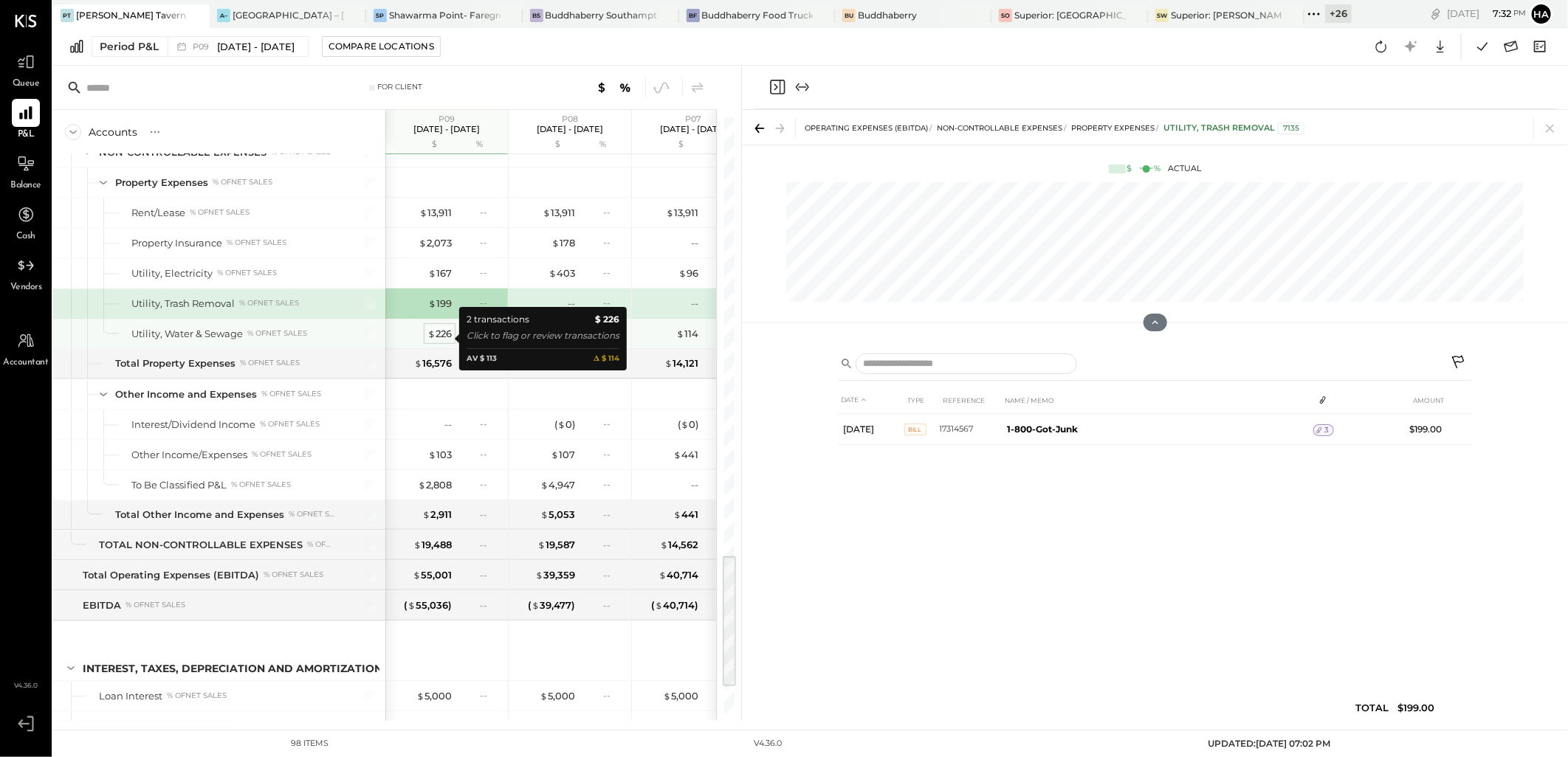
click at [444, 336] on div "$ 226" at bounding box center [439, 334] width 24 height 14
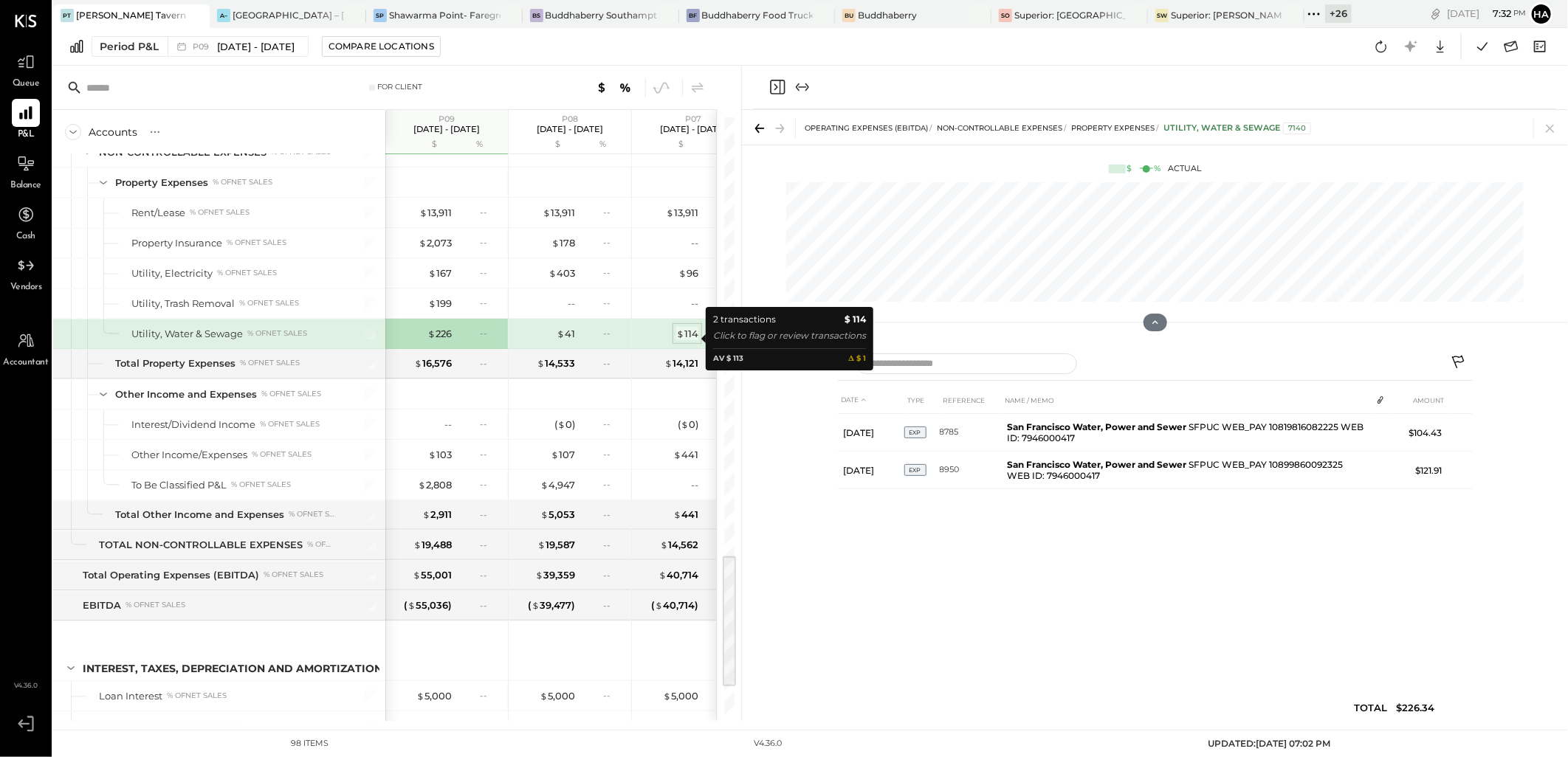
click at [688, 335] on div "$ 114" at bounding box center [687, 334] width 22 height 14
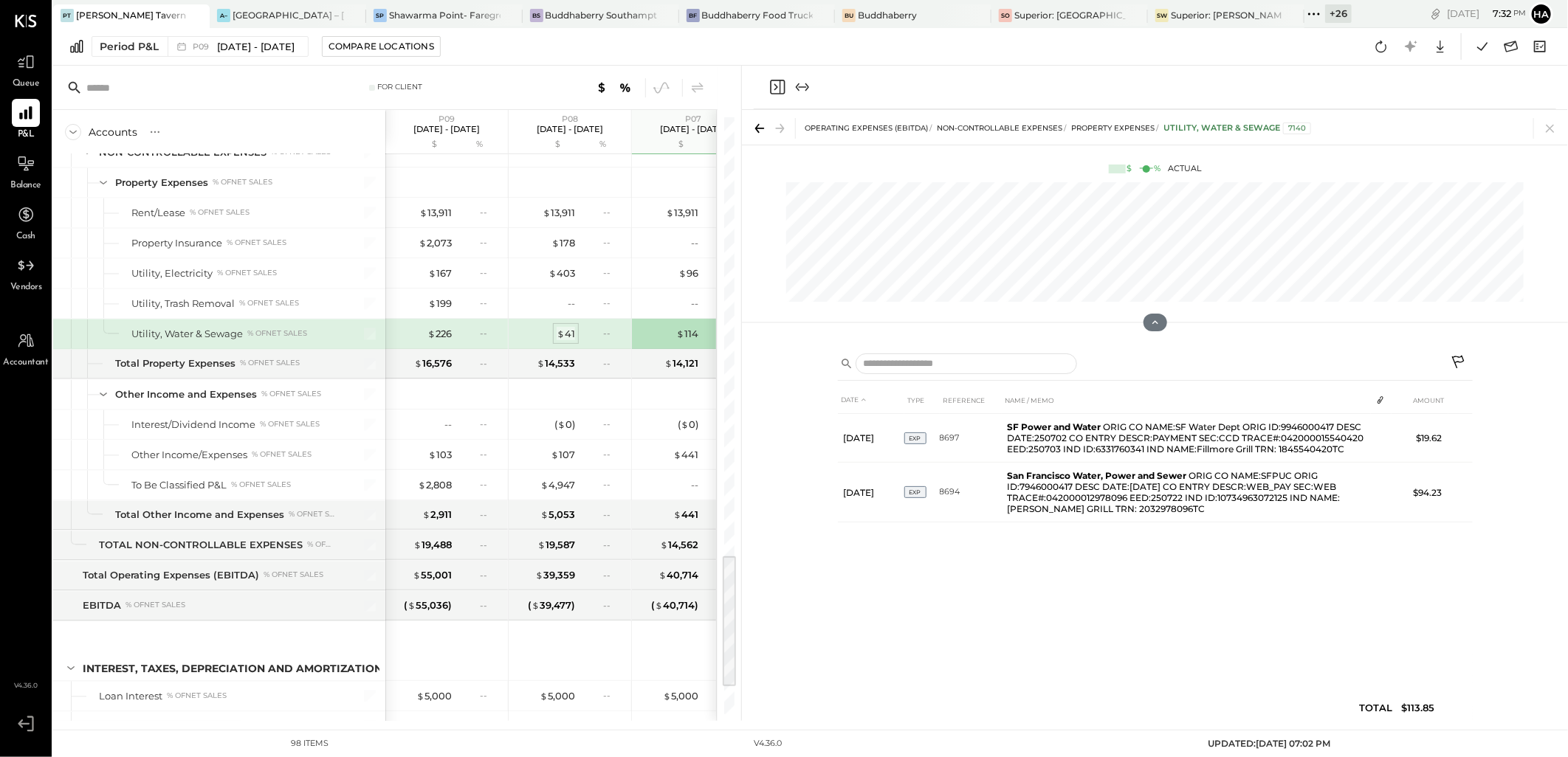
click at [572, 341] on div "$ 41" at bounding box center [565, 334] width 18 height 14
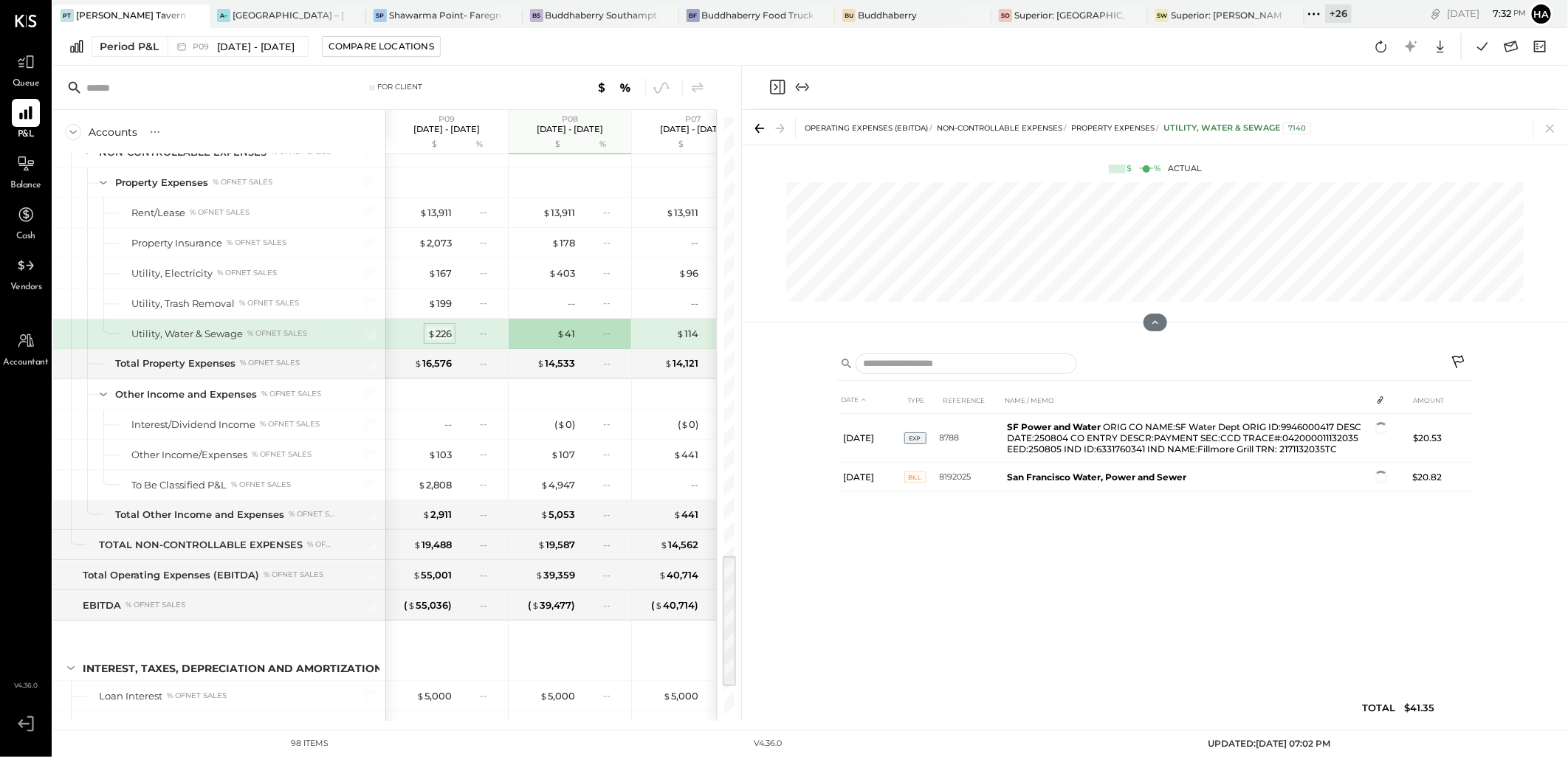
click at [440, 338] on div "$ 226" at bounding box center [439, 334] width 24 height 14
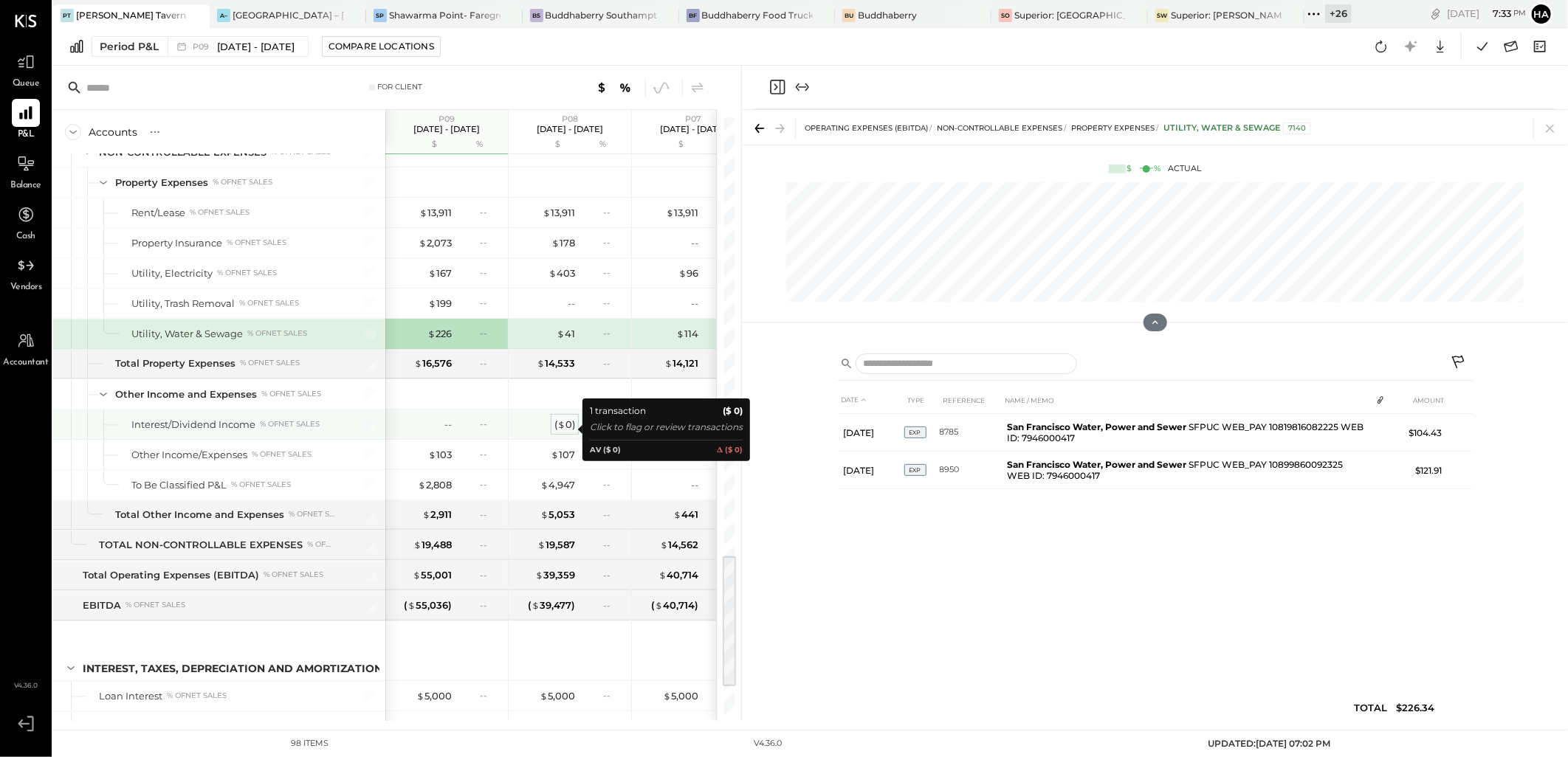
click at [572, 431] on div "( $ 0 )" at bounding box center [565, 425] width 20 height 14
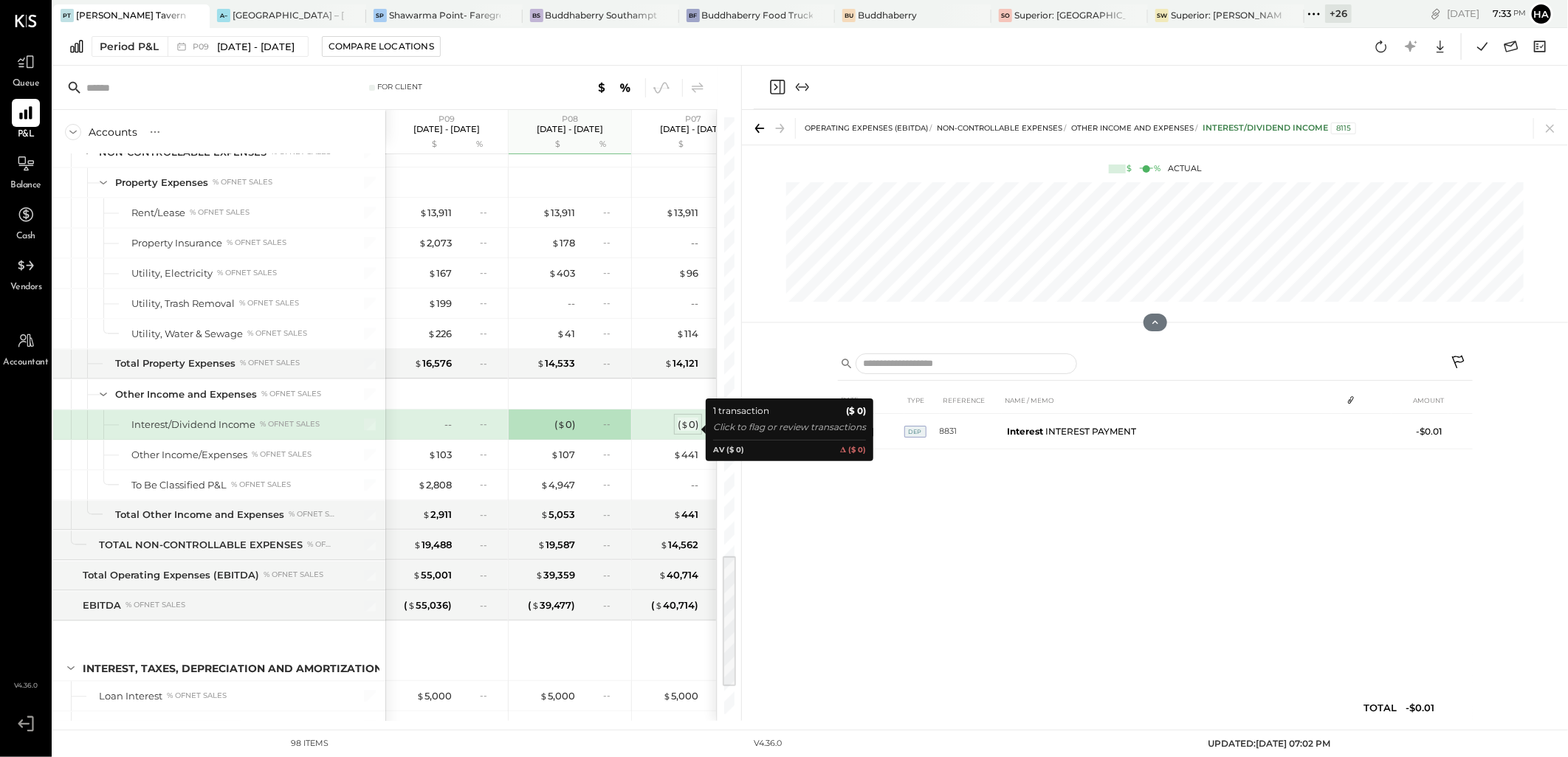
click at [686, 430] on span "$" at bounding box center [685, 424] width 8 height 12
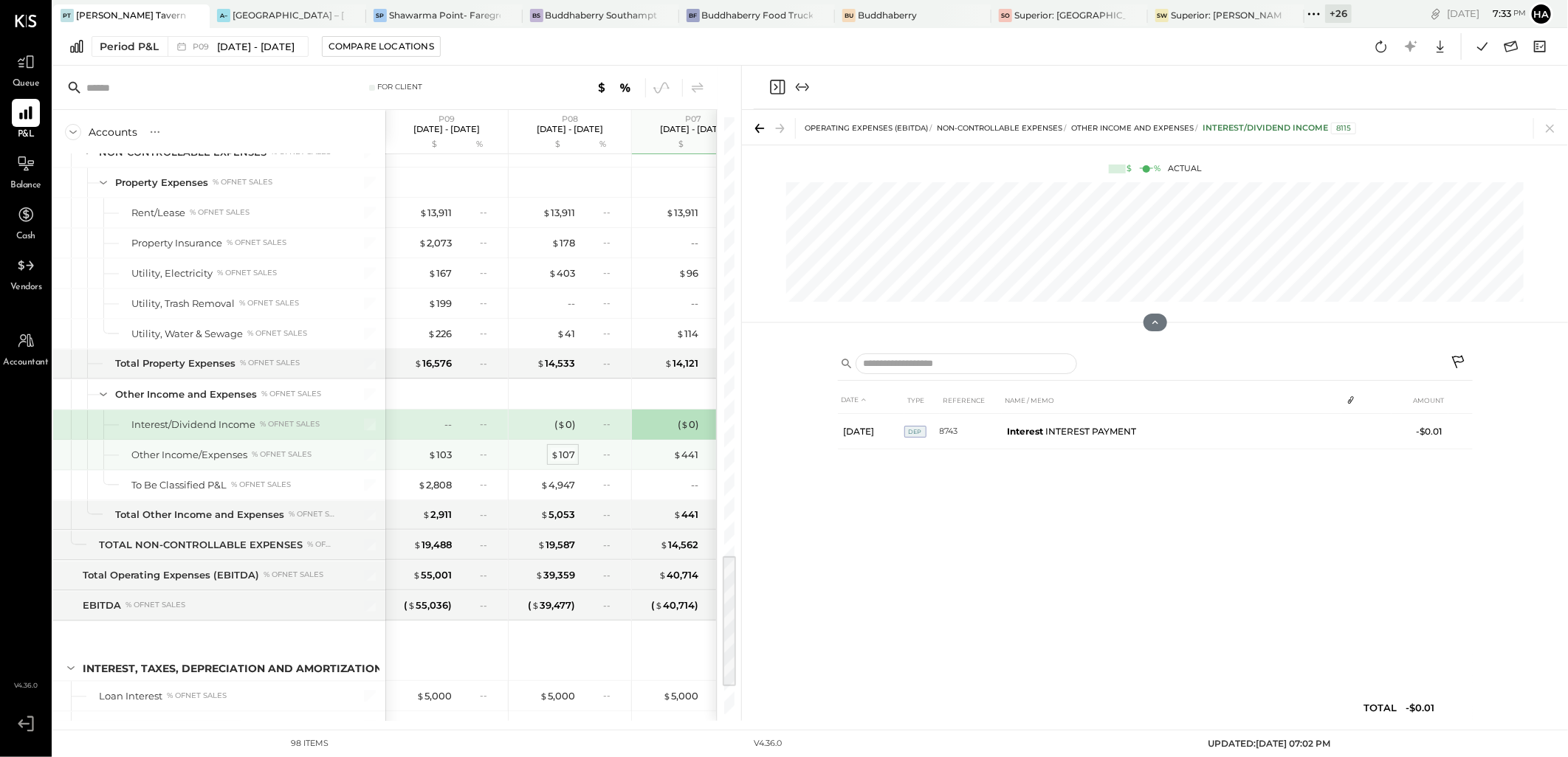
click at [568, 462] on div "$ 107" at bounding box center [562, 455] width 24 height 14
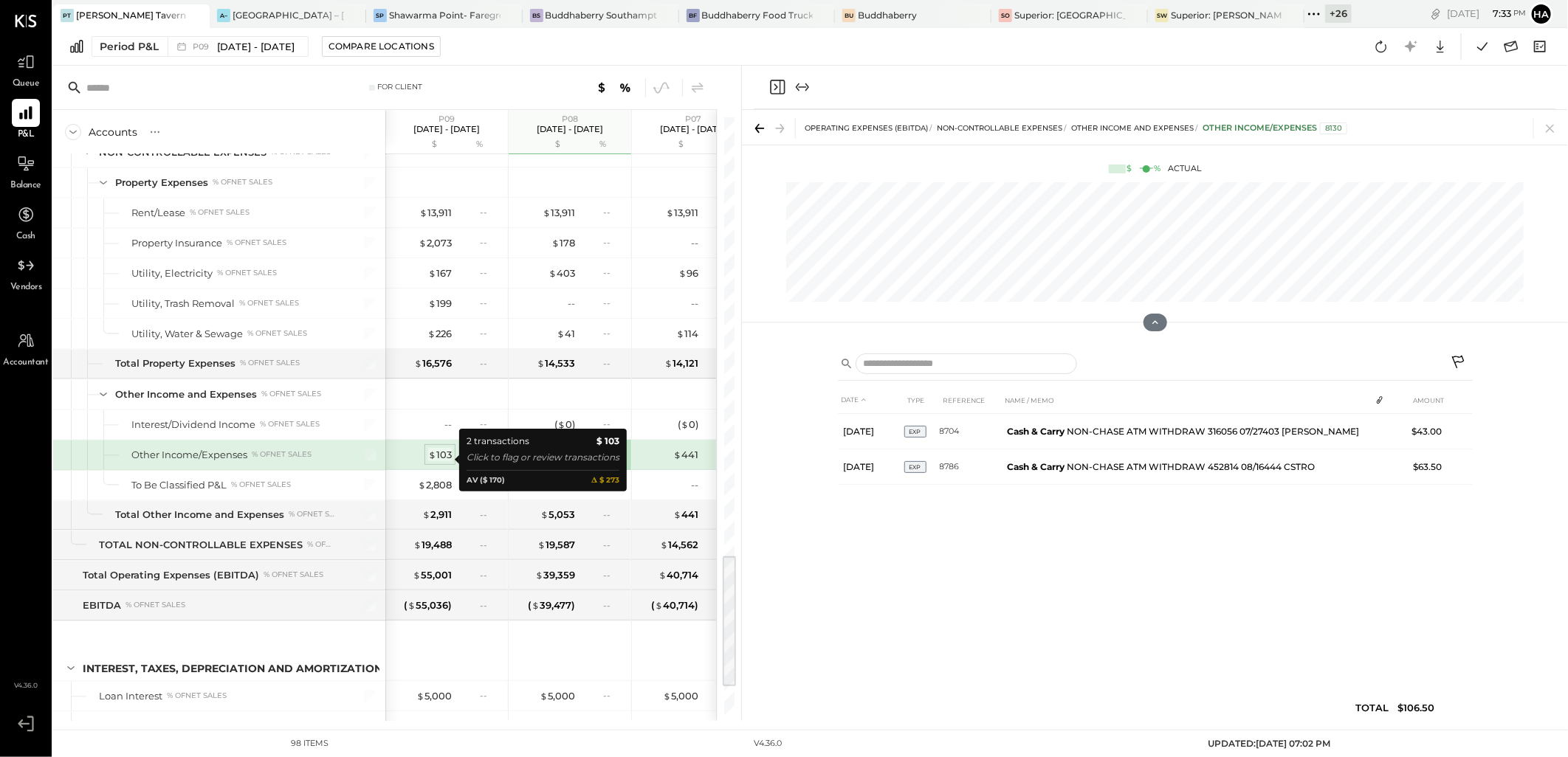
click at [445, 459] on div "$ 103" at bounding box center [440, 455] width 24 height 14
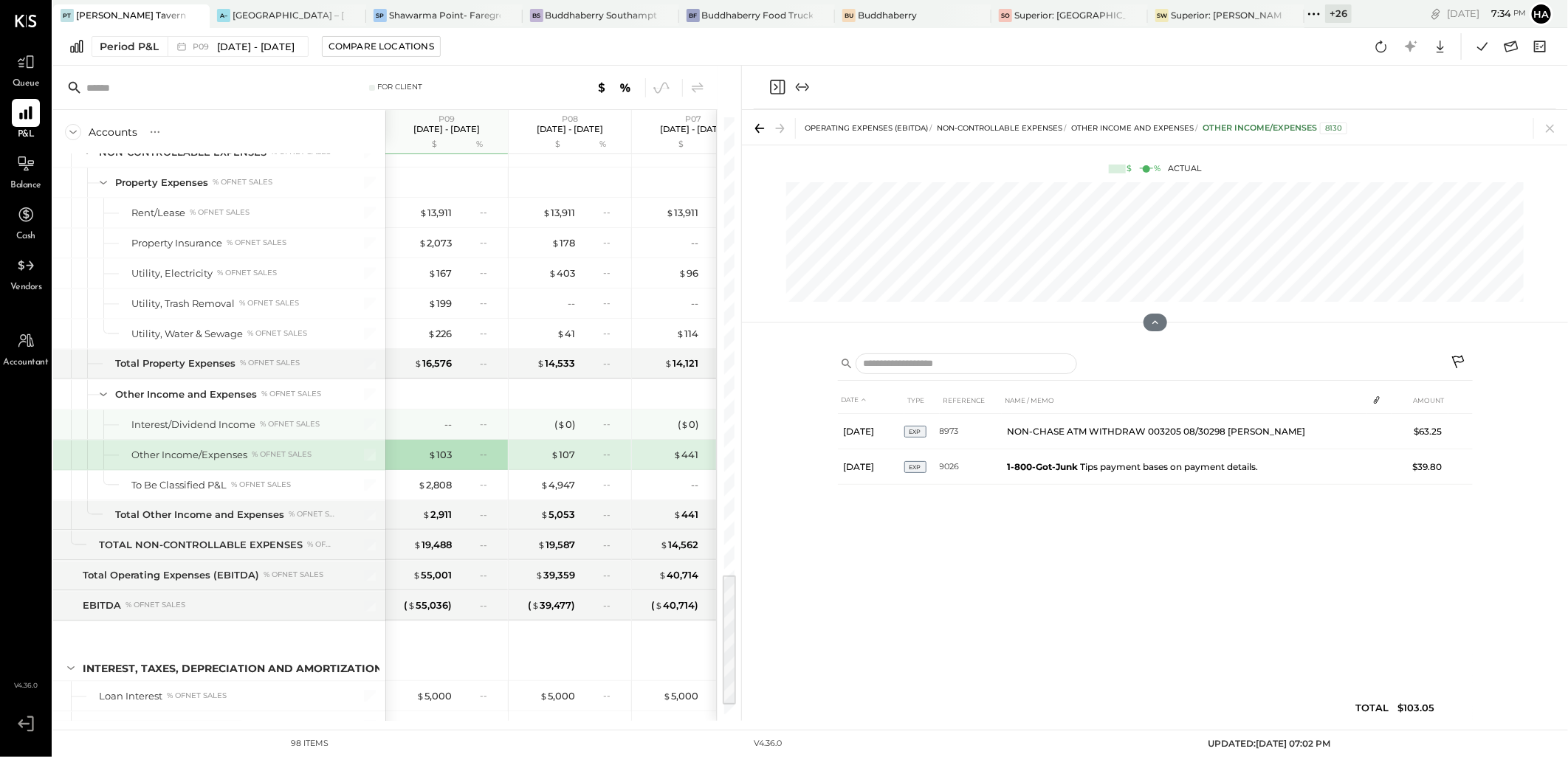
scroll to position [2046, 0]
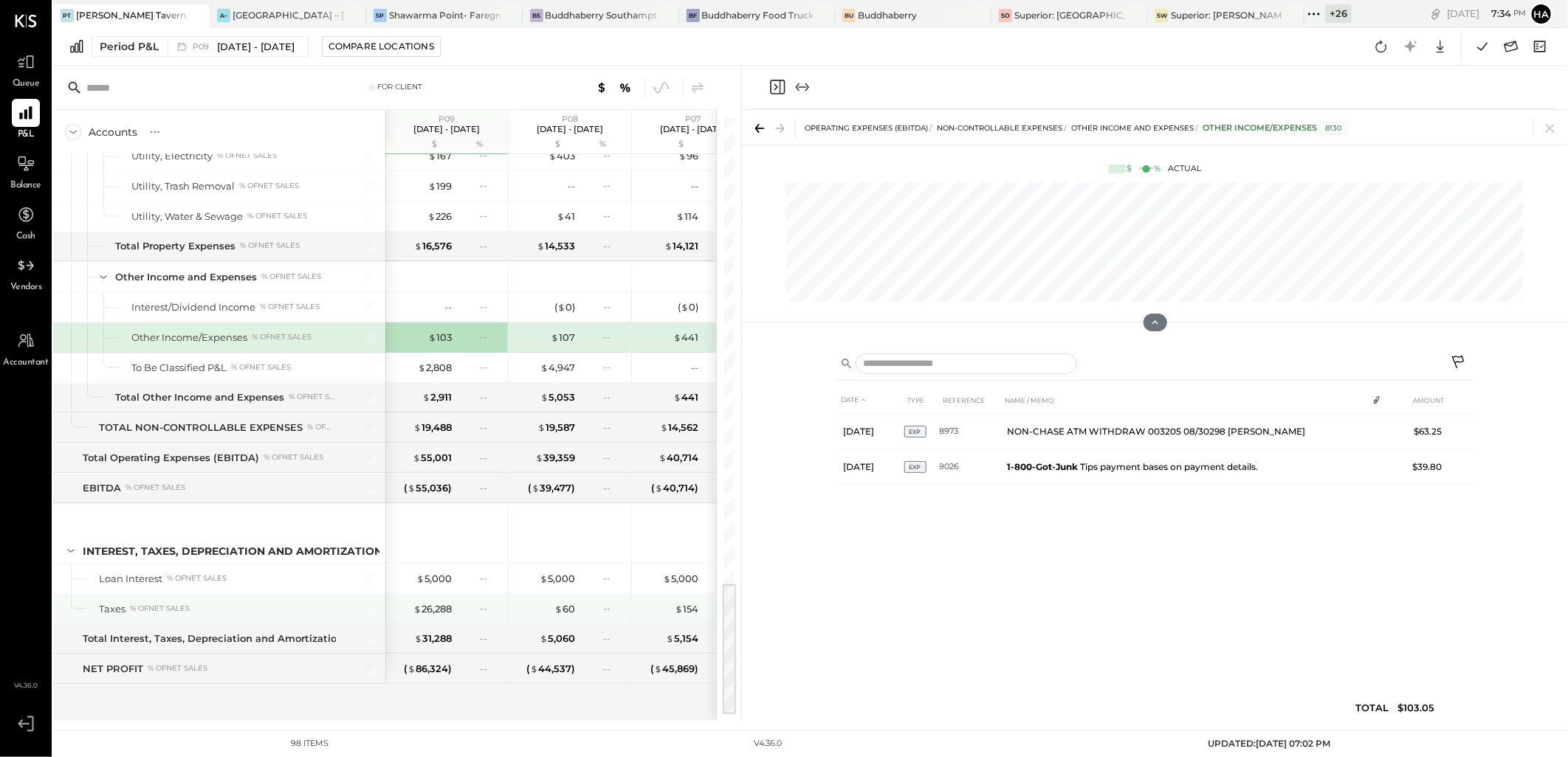
drag, startPoint x: 440, startPoint y: 606, endPoint x: 518, endPoint y: 610, distance: 78.1
click at [440, 606] on div "$ 26,288" at bounding box center [432, 609] width 38 height 14
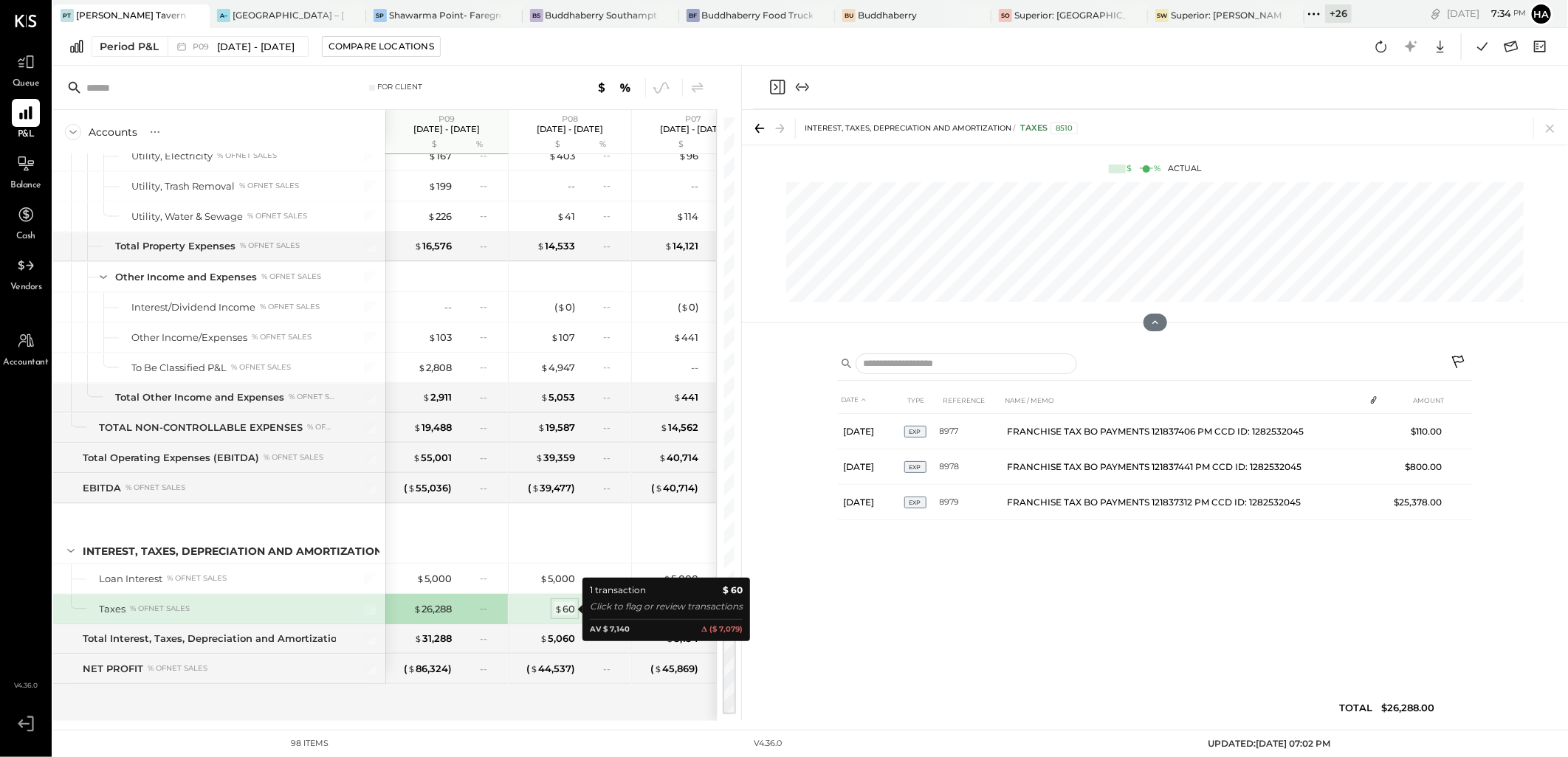
click at [564, 607] on div "$ 60" at bounding box center [565, 609] width 20 height 14
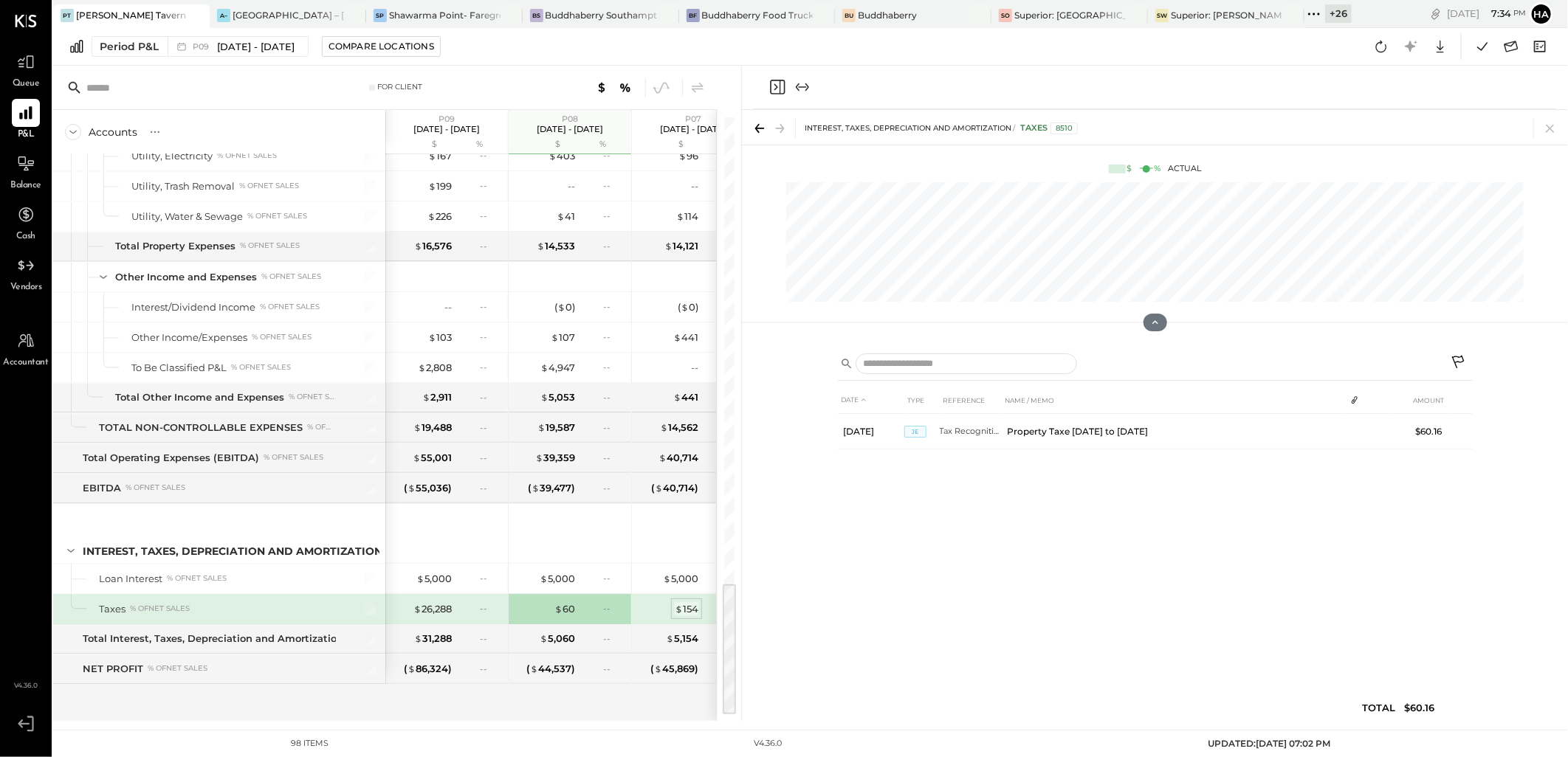
click at [690, 609] on div "$ 154" at bounding box center [686, 609] width 24 height 14
click at [571, 609] on div "$ 60" at bounding box center [565, 609] width 20 height 14
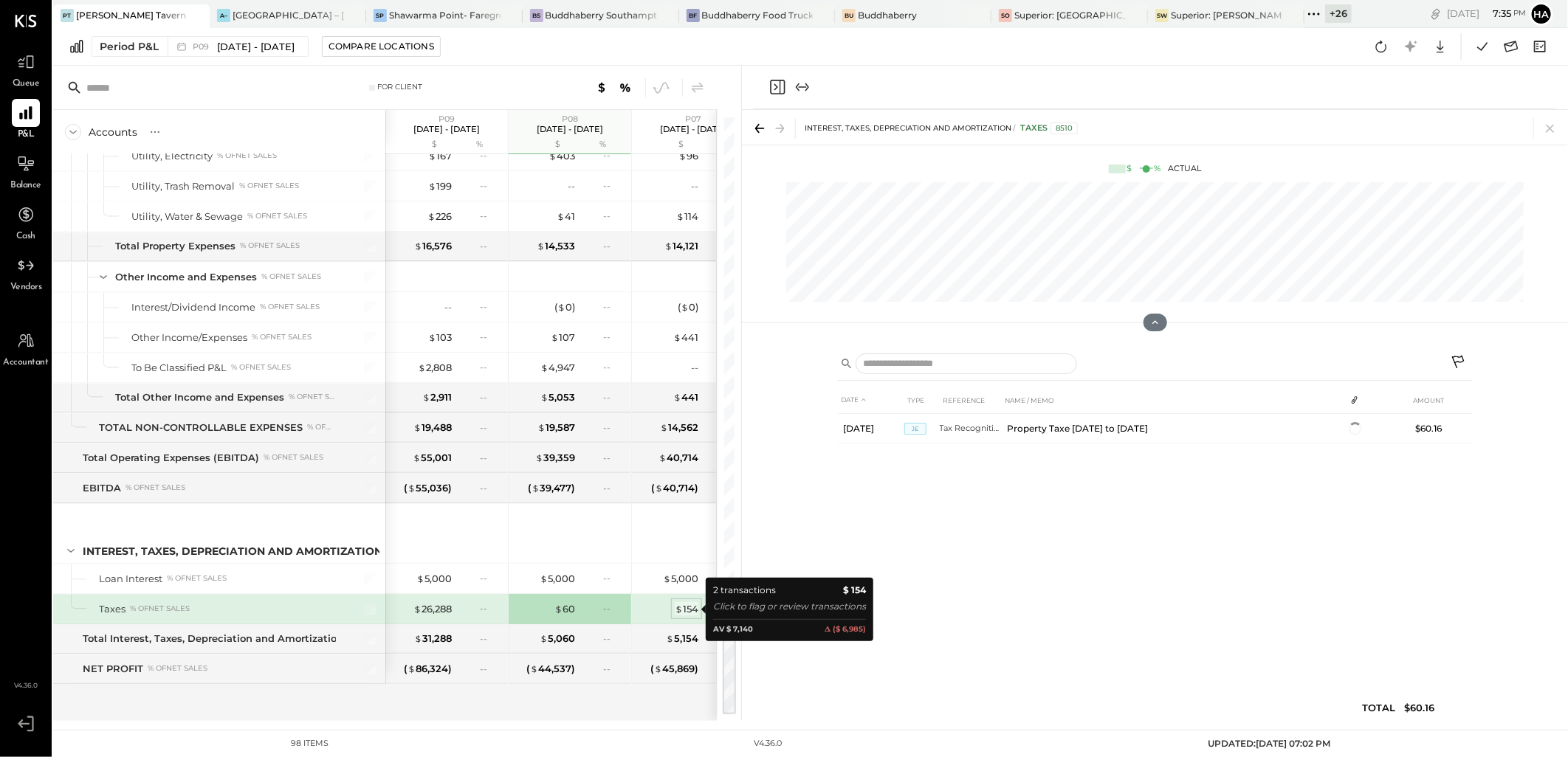
click at [695, 609] on div "$ 154" at bounding box center [686, 609] width 24 height 14
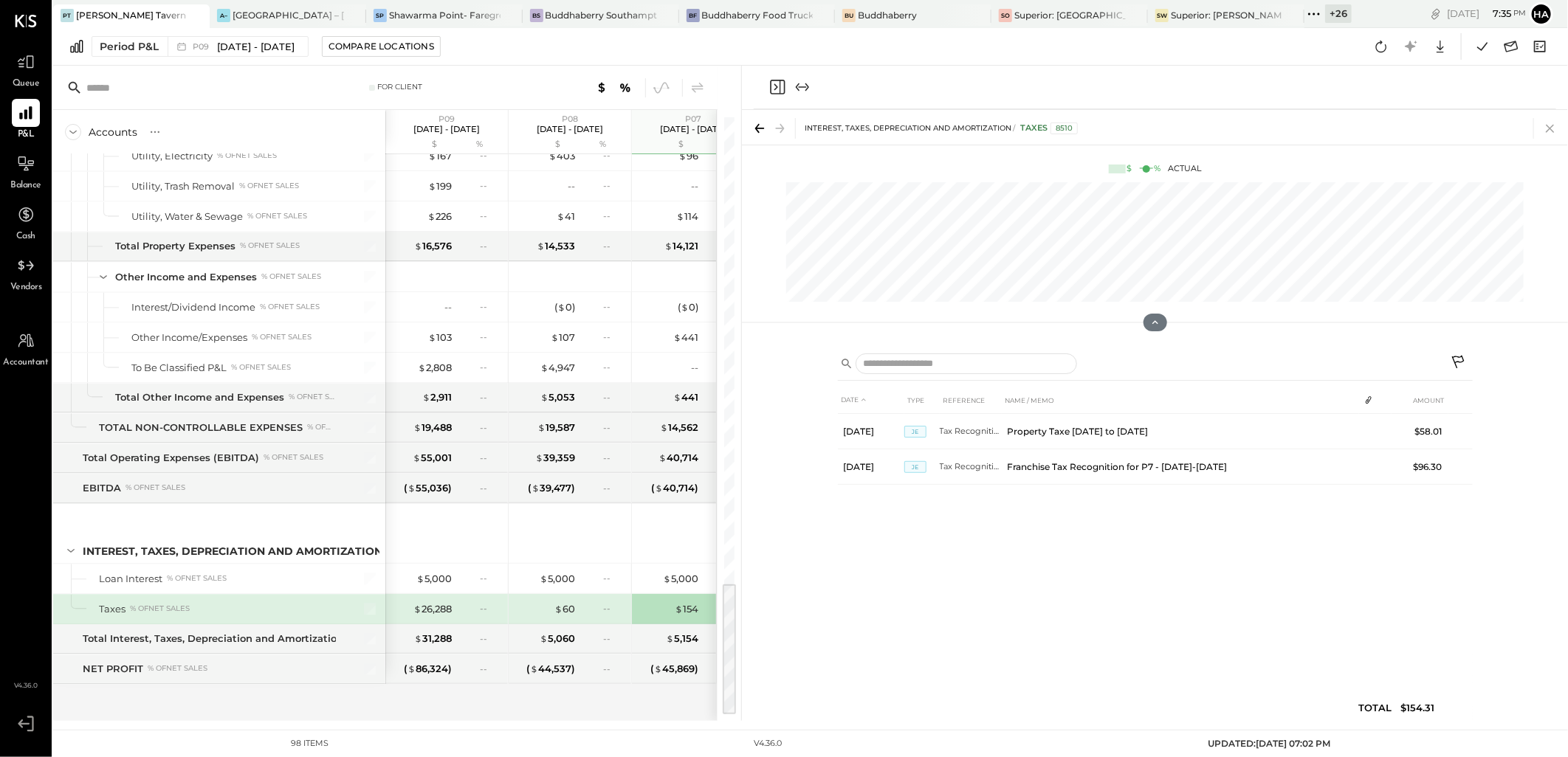
click at [1557, 127] on icon at bounding box center [1550, 128] width 20 height 20
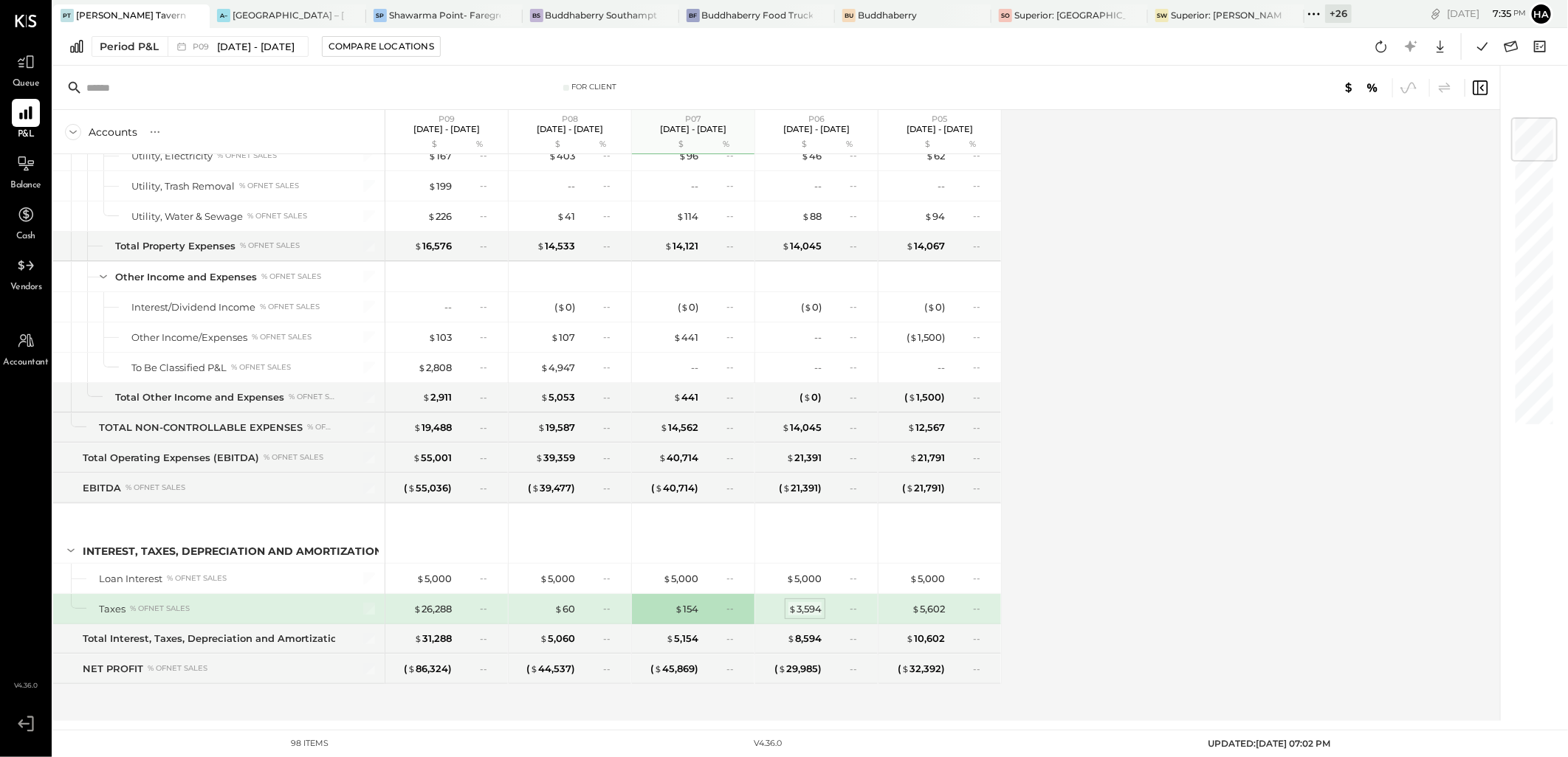
click at [812, 608] on div "$ 3,594" at bounding box center [805, 609] width 33 height 14
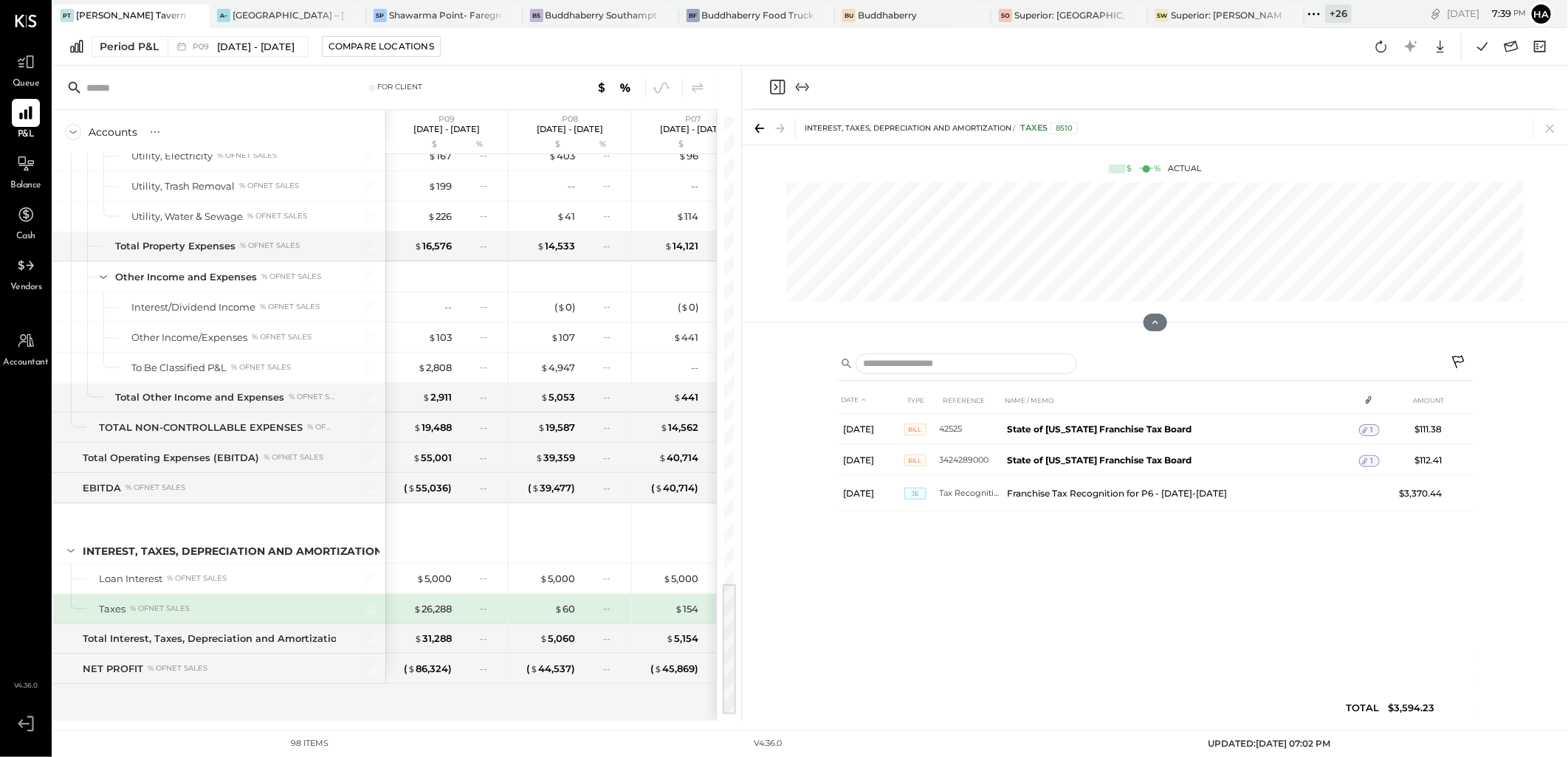
click at [1552, 129] on icon at bounding box center [1549, 129] width 8 height 8
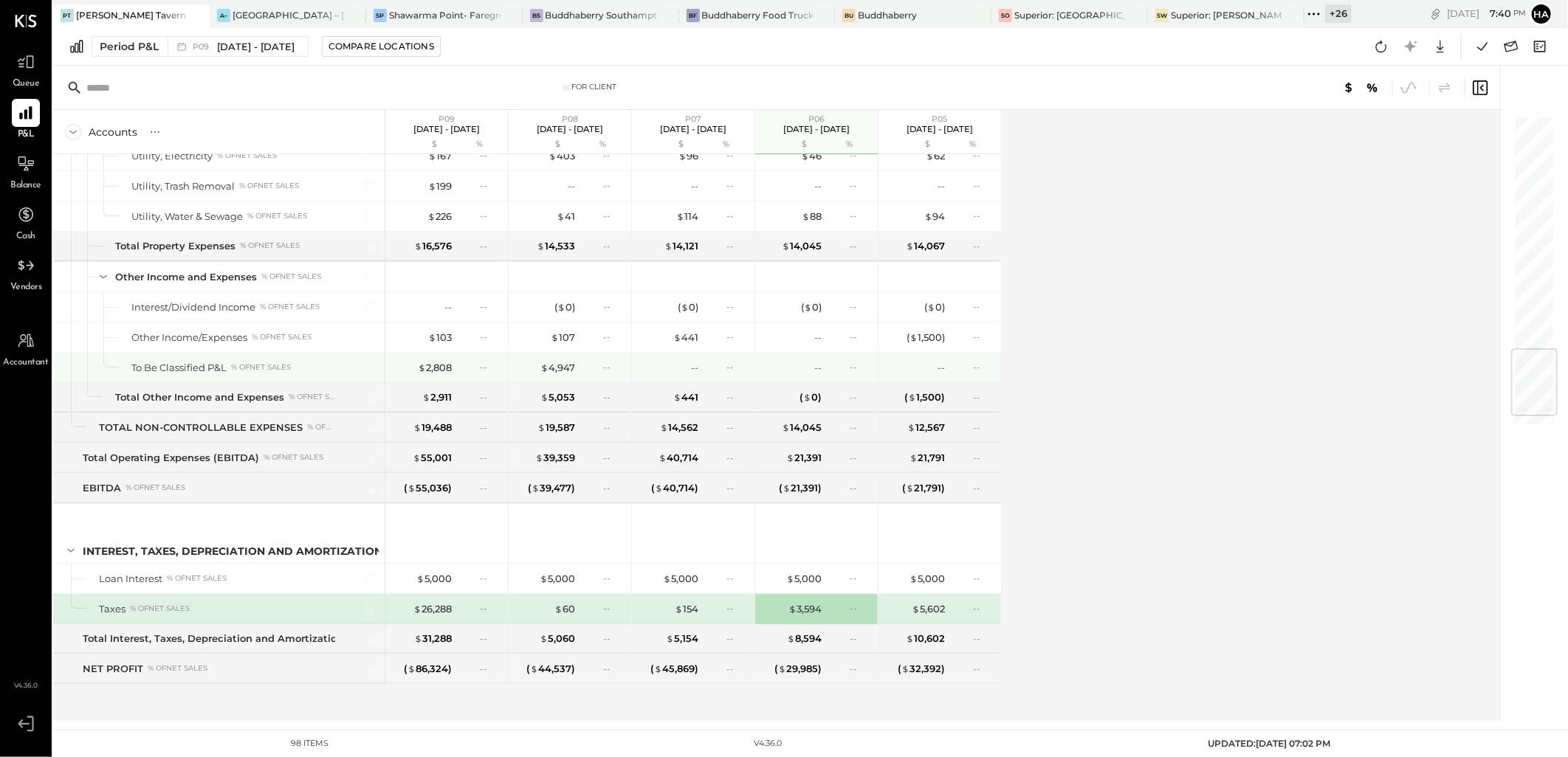
scroll to position [1799, 0]
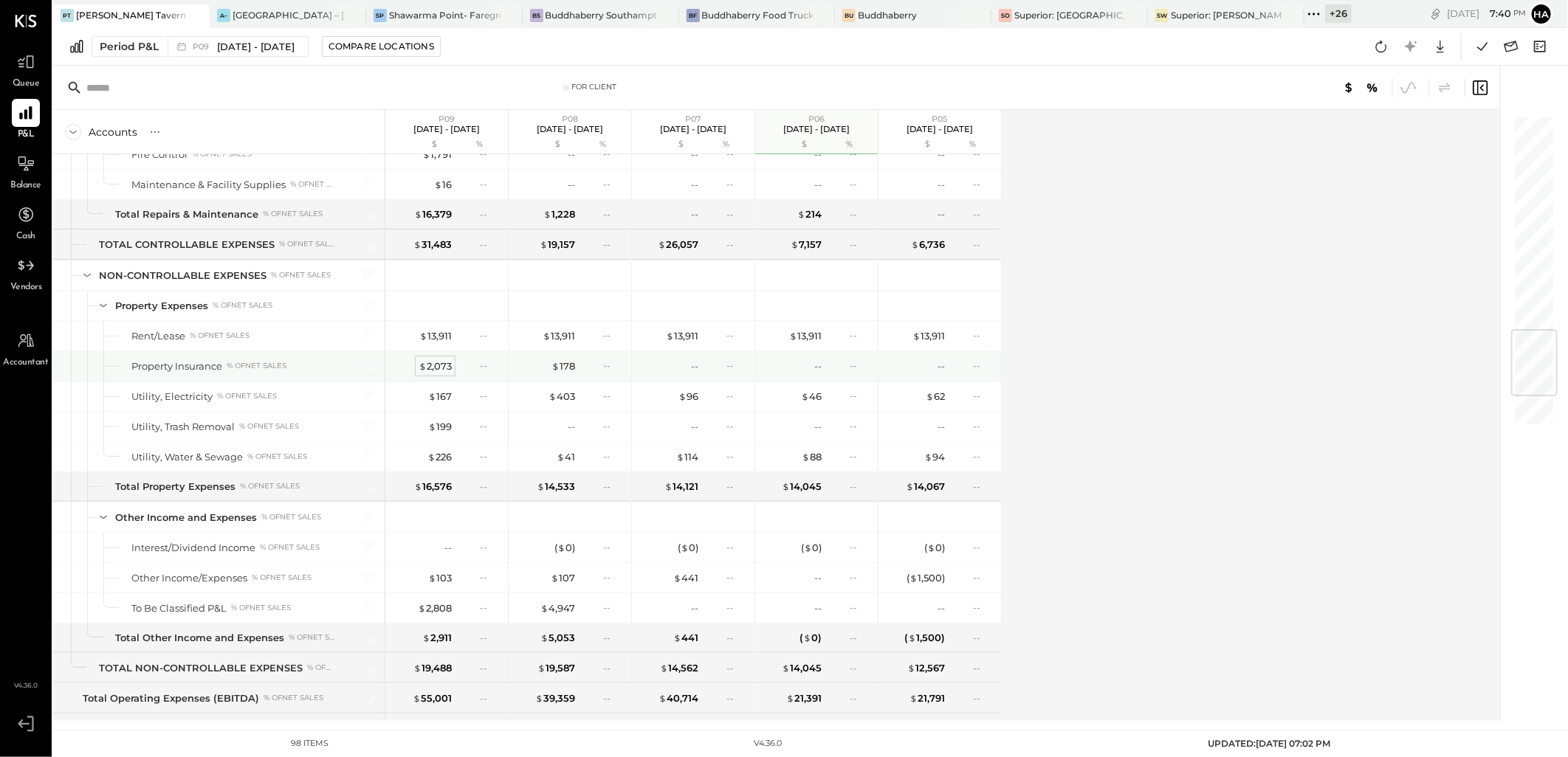
click at [444, 371] on div "$ 2,073" at bounding box center [435, 367] width 33 height 14
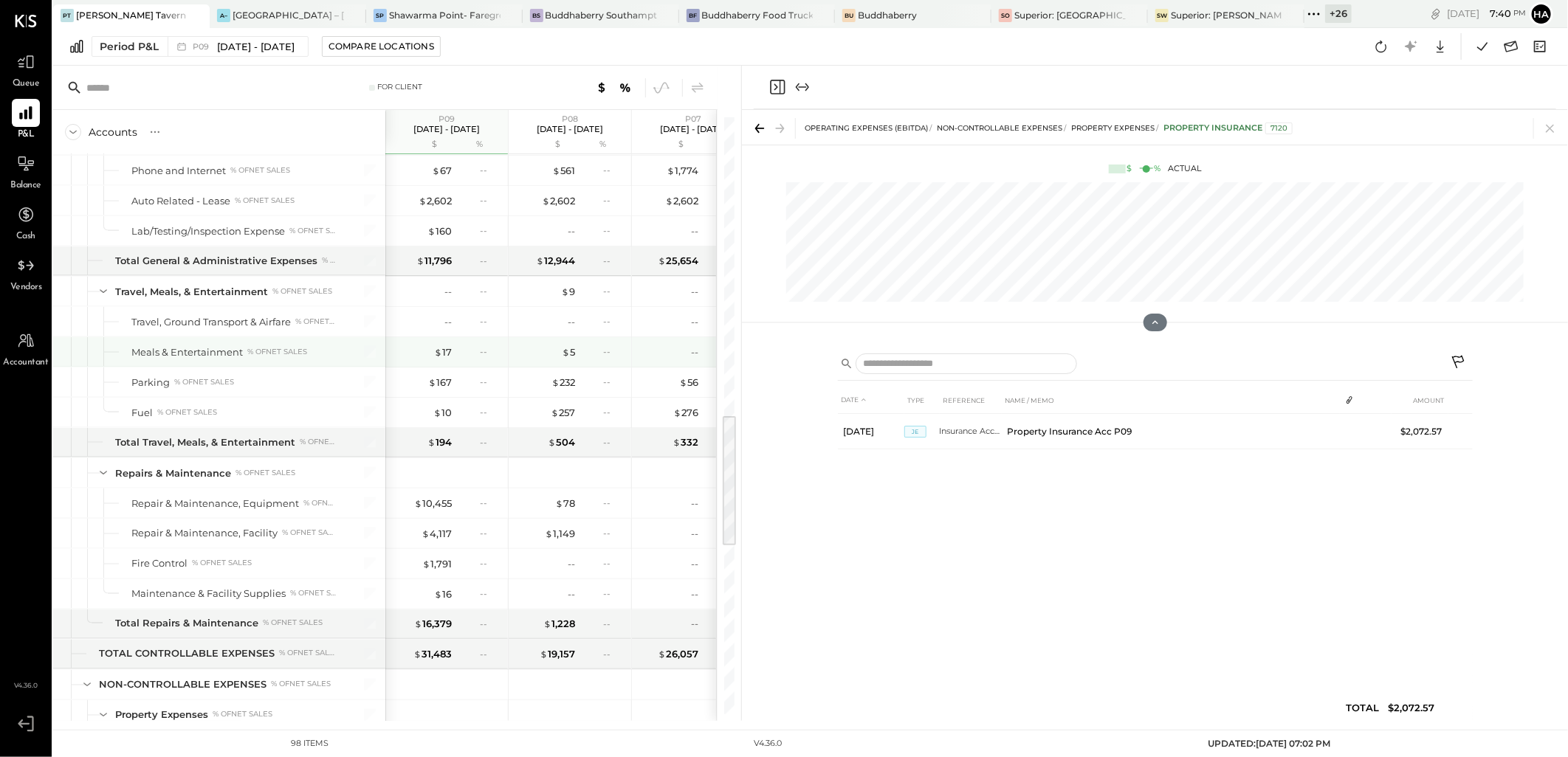
scroll to position [1225, 0]
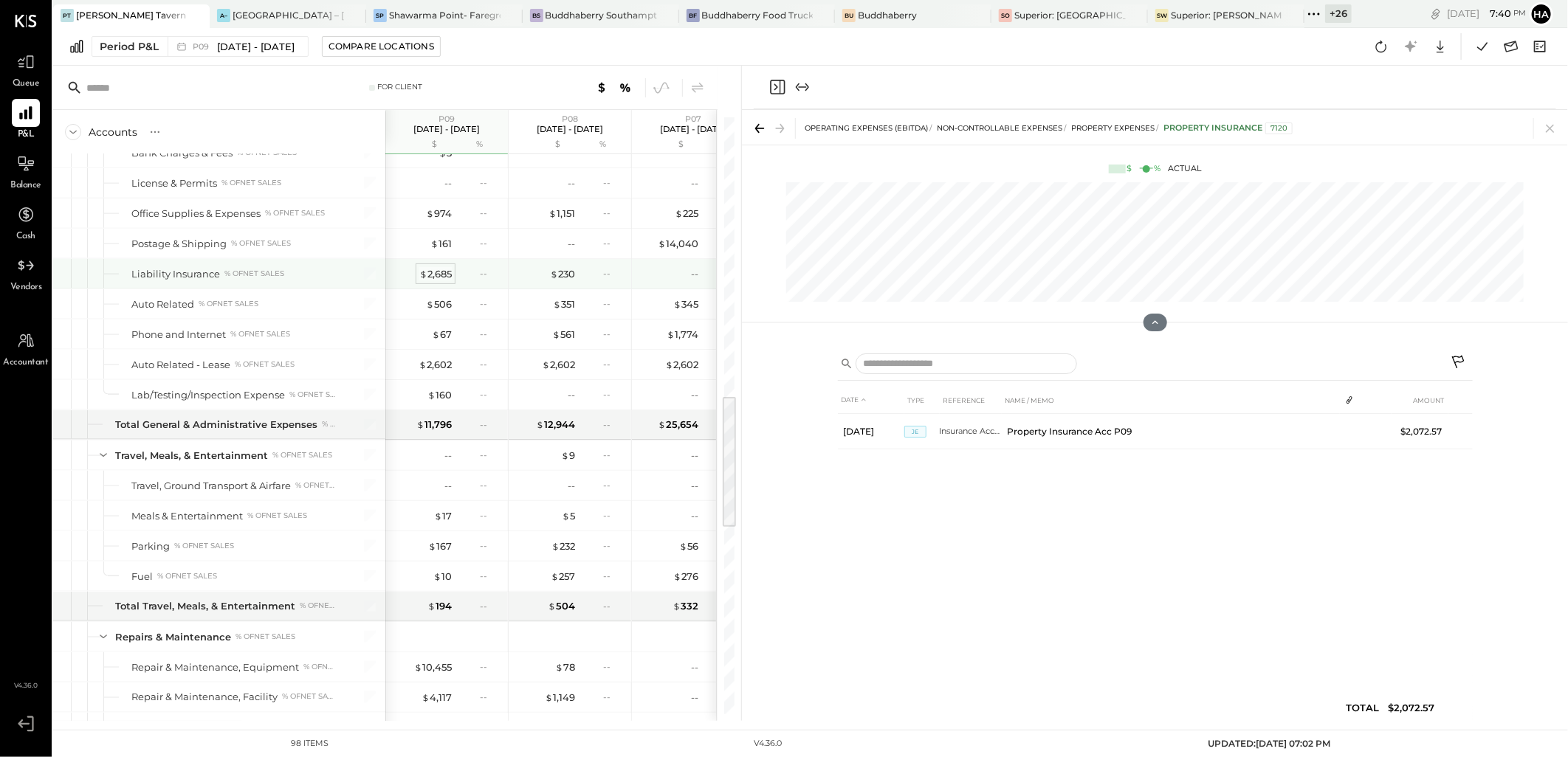
click at [444, 276] on div "$ 2,685" at bounding box center [435, 274] width 32 height 14
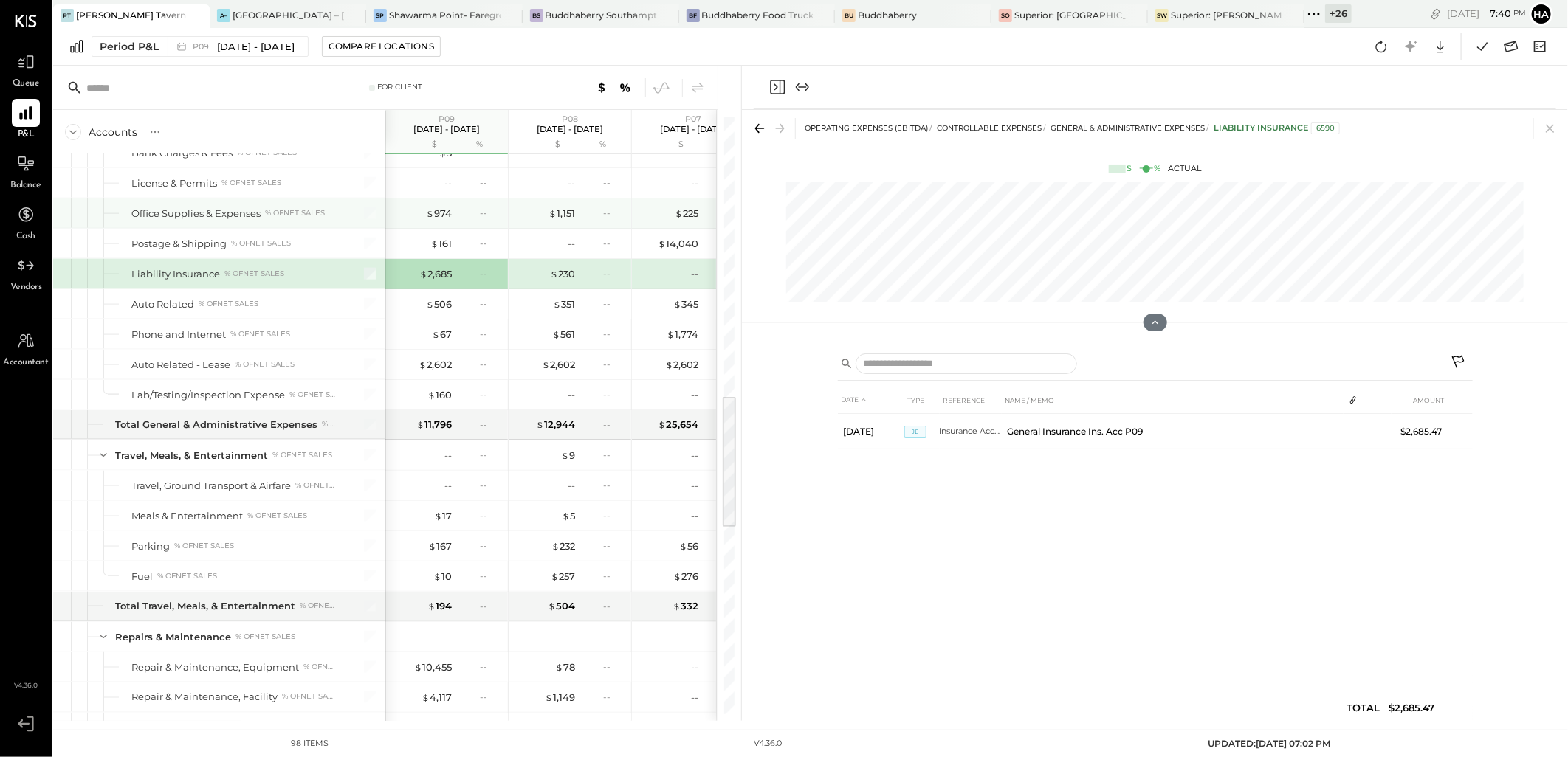
scroll to position [1143, 0]
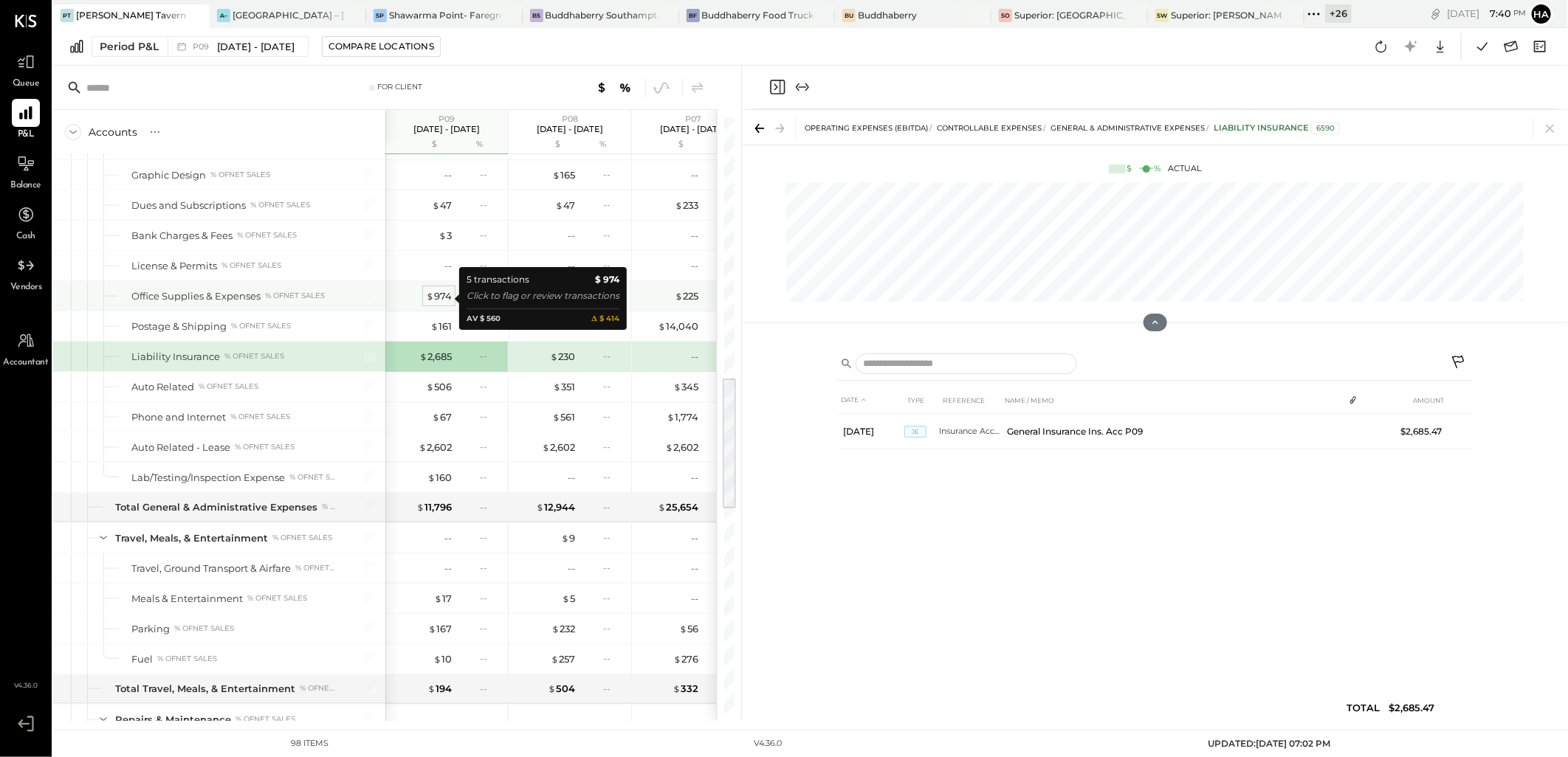
click at [437, 293] on div "$ 974" at bounding box center [438, 296] width 26 height 14
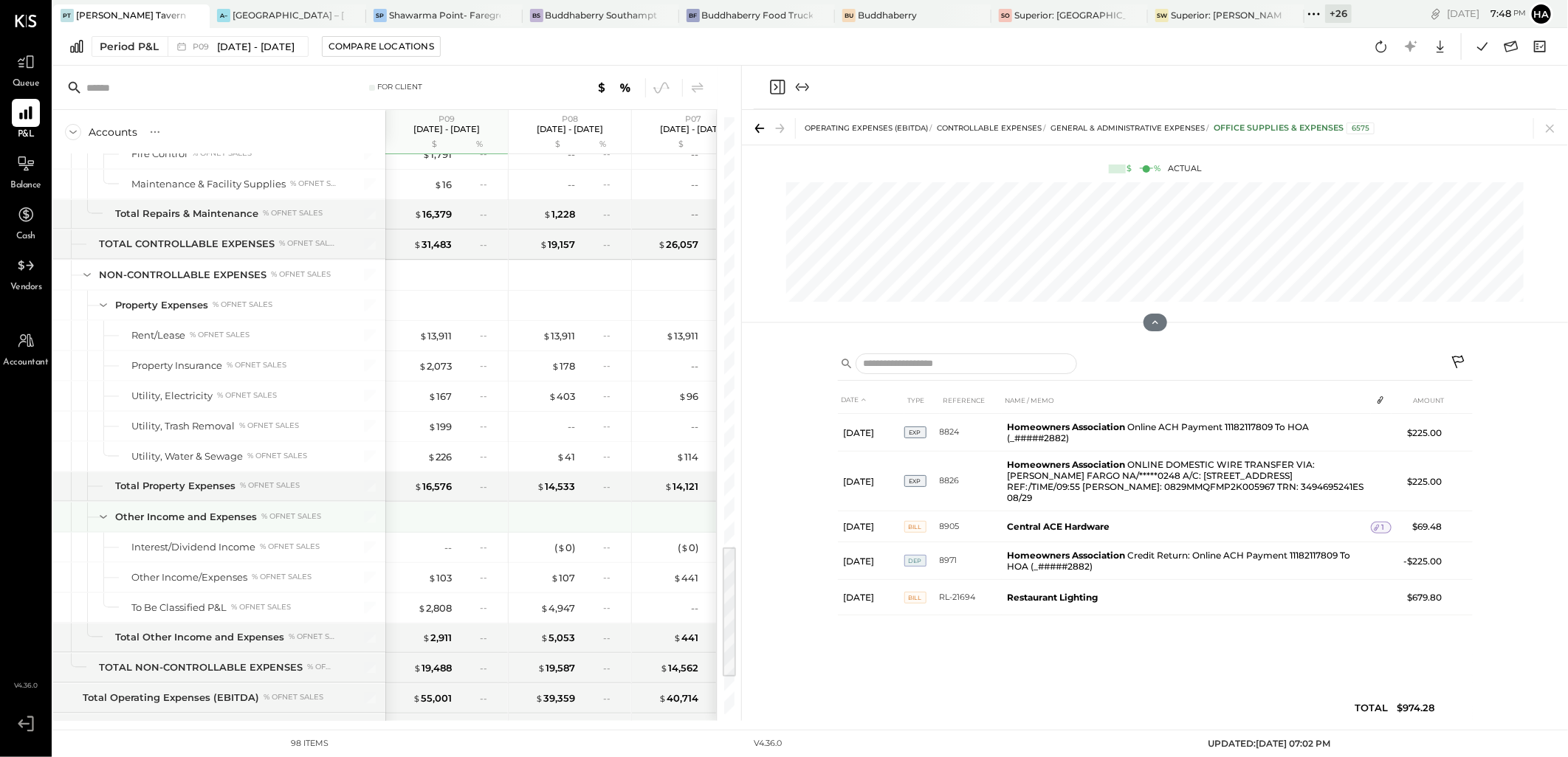
scroll to position [2046, 0]
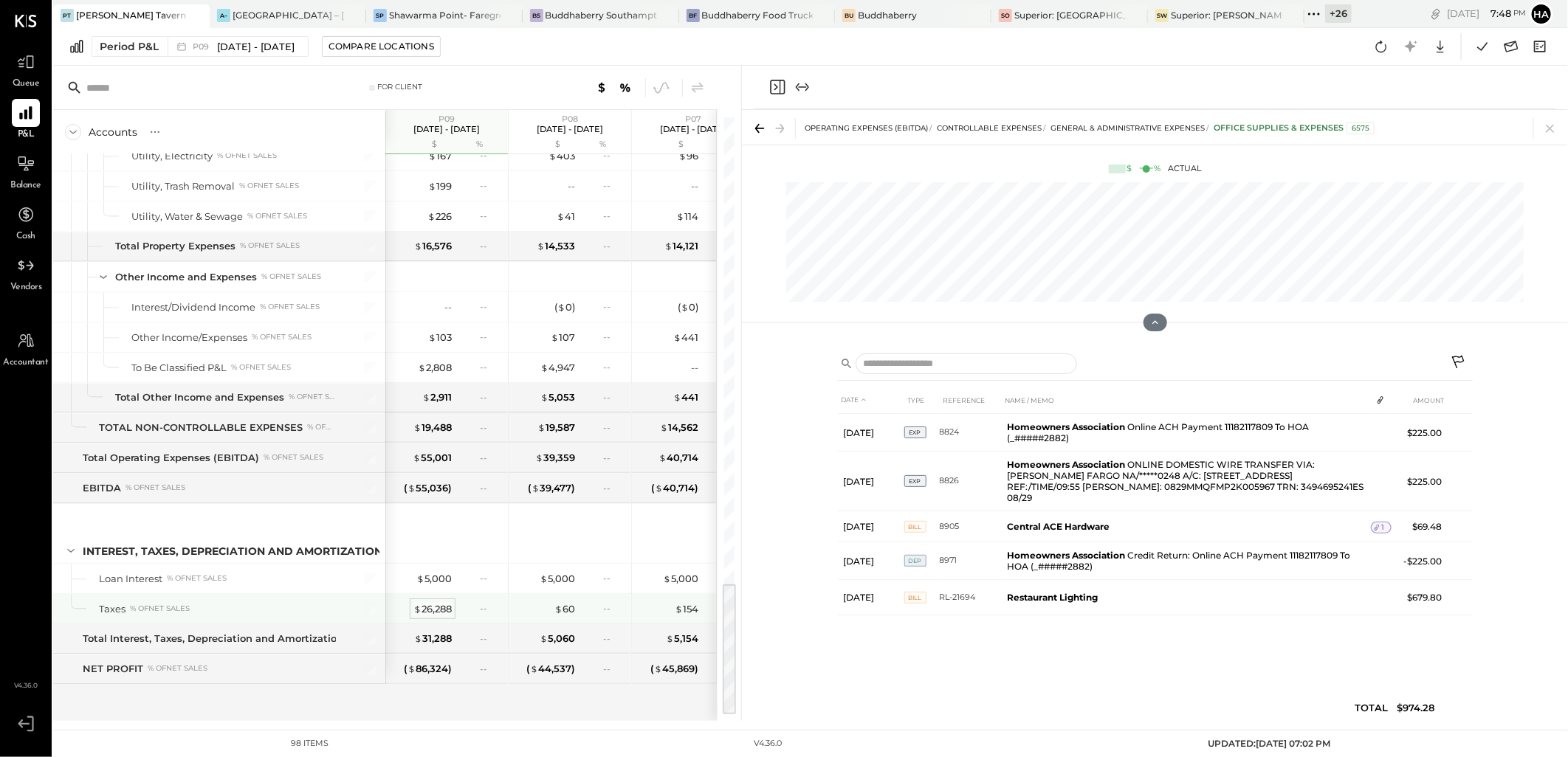
click at [440, 609] on div "$ 26,288" at bounding box center [432, 609] width 38 height 14
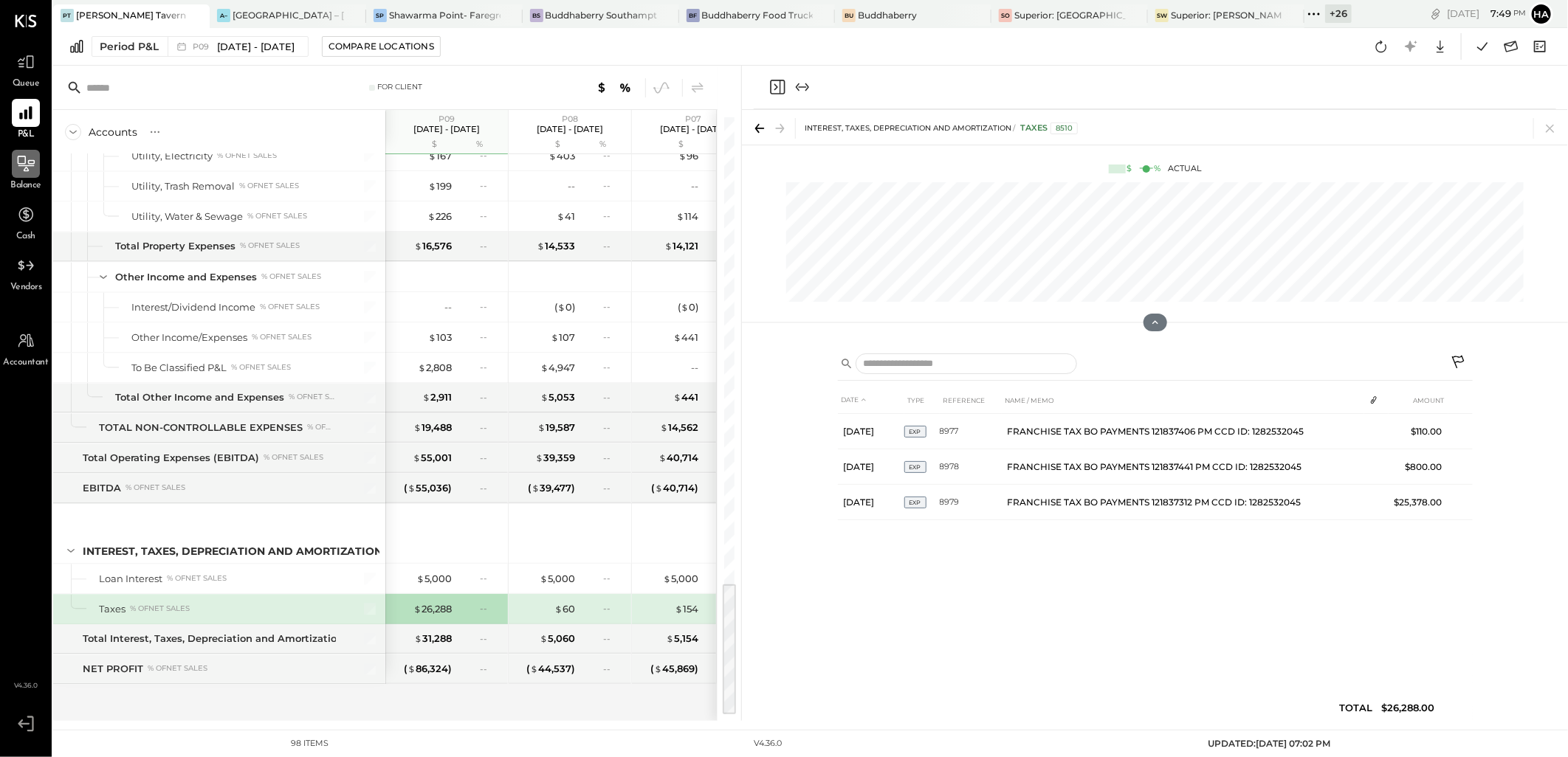
click at [30, 163] on icon at bounding box center [26, 163] width 19 height 19
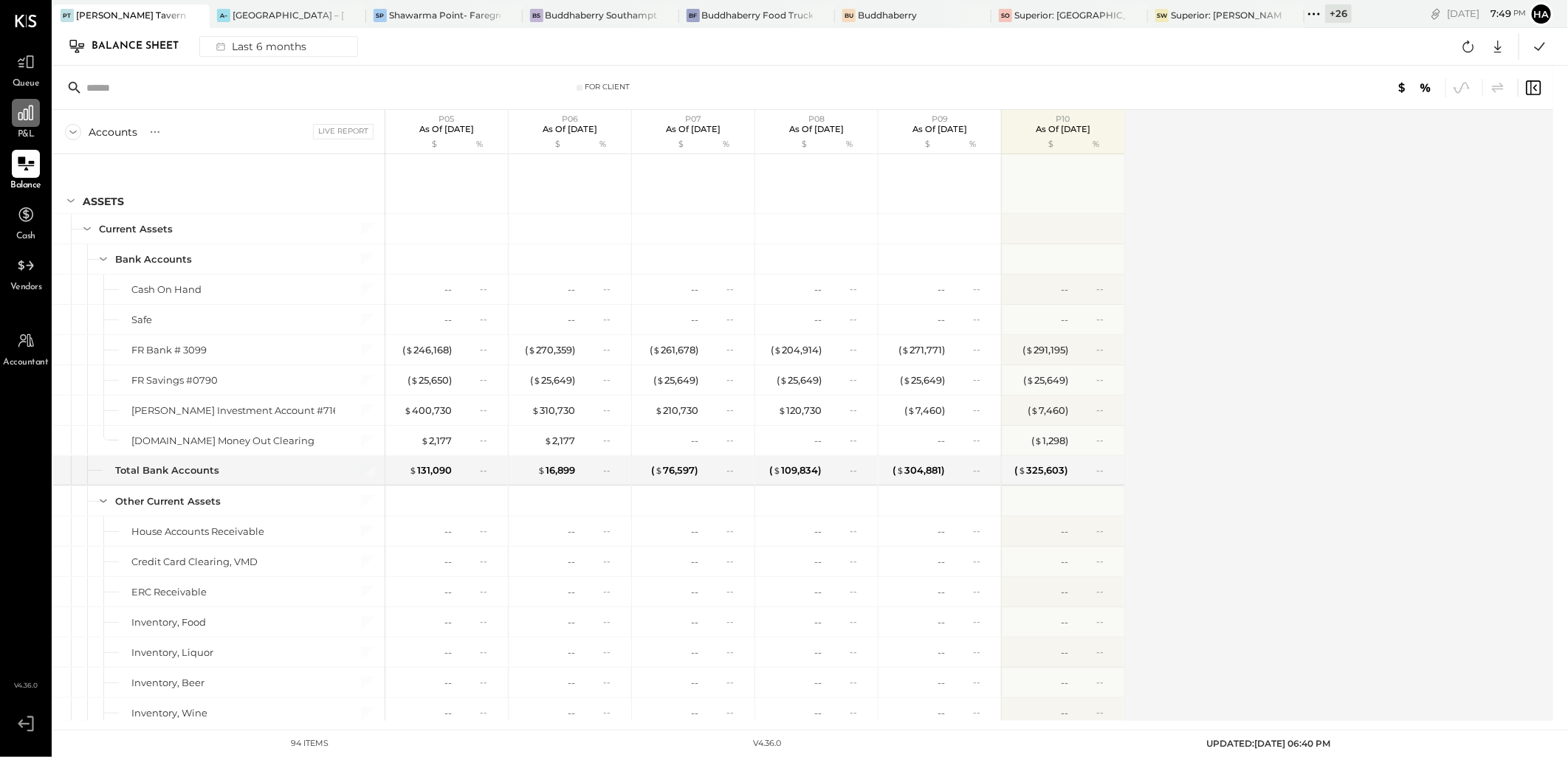
click at [27, 115] on icon at bounding box center [26, 113] width 19 height 19
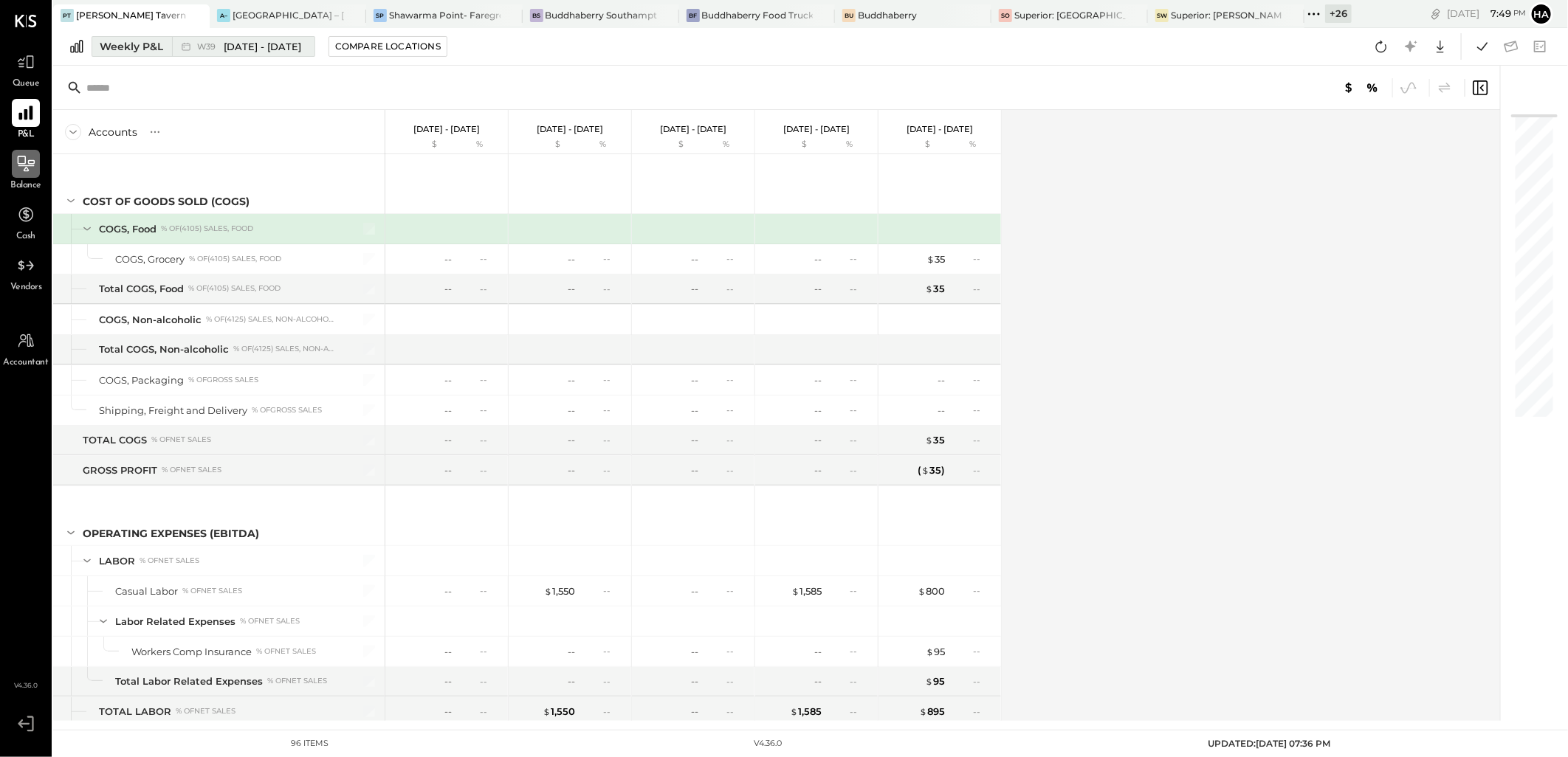
click at [130, 49] on div "Weekly P&L" at bounding box center [131, 46] width 64 height 15
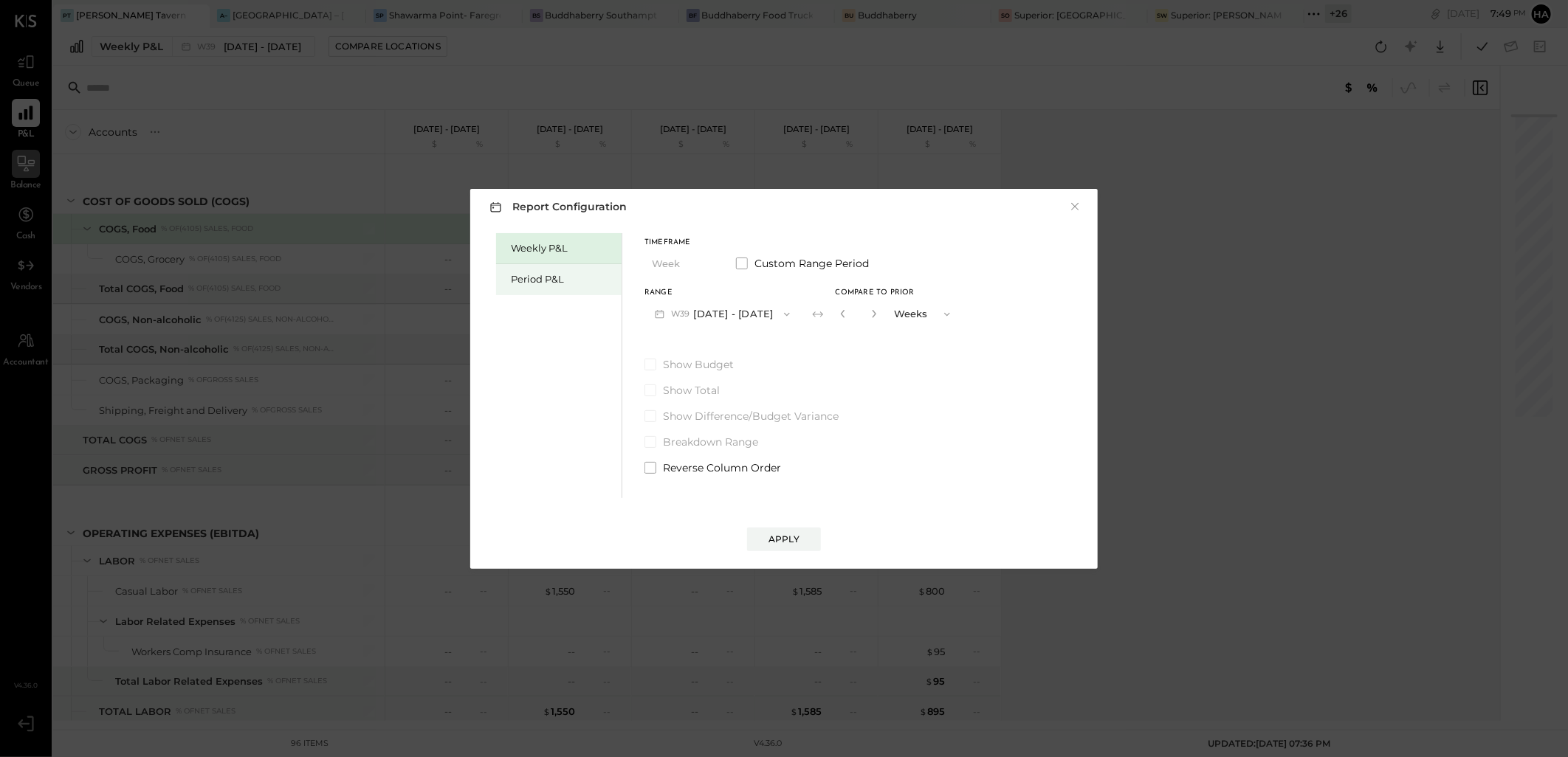
click at [539, 278] on div "Period P&L" at bounding box center [562, 280] width 104 height 14
click at [744, 314] on button "P10 Sep 29 - Oct 26, 2025" at bounding box center [720, 314] width 152 height 27
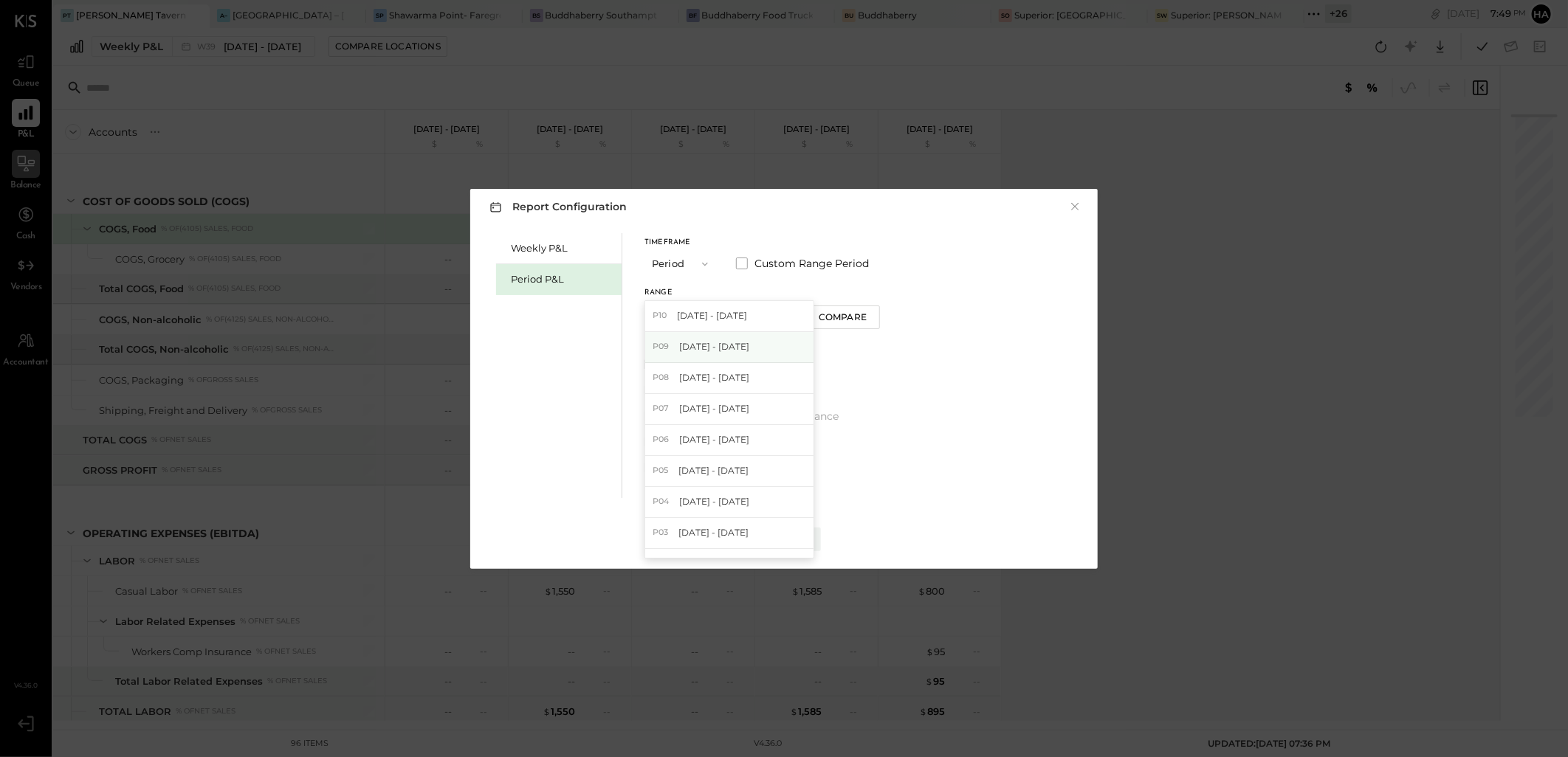
click at [714, 343] on span "Aug 25 - Sep 28, 2025" at bounding box center [714, 346] width 70 height 13
click at [846, 315] on div "Compare" at bounding box center [844, 317] width 48 height 13
click at [873, 313] on icon "button" at bounding box center [871, 314] width 4 height 8
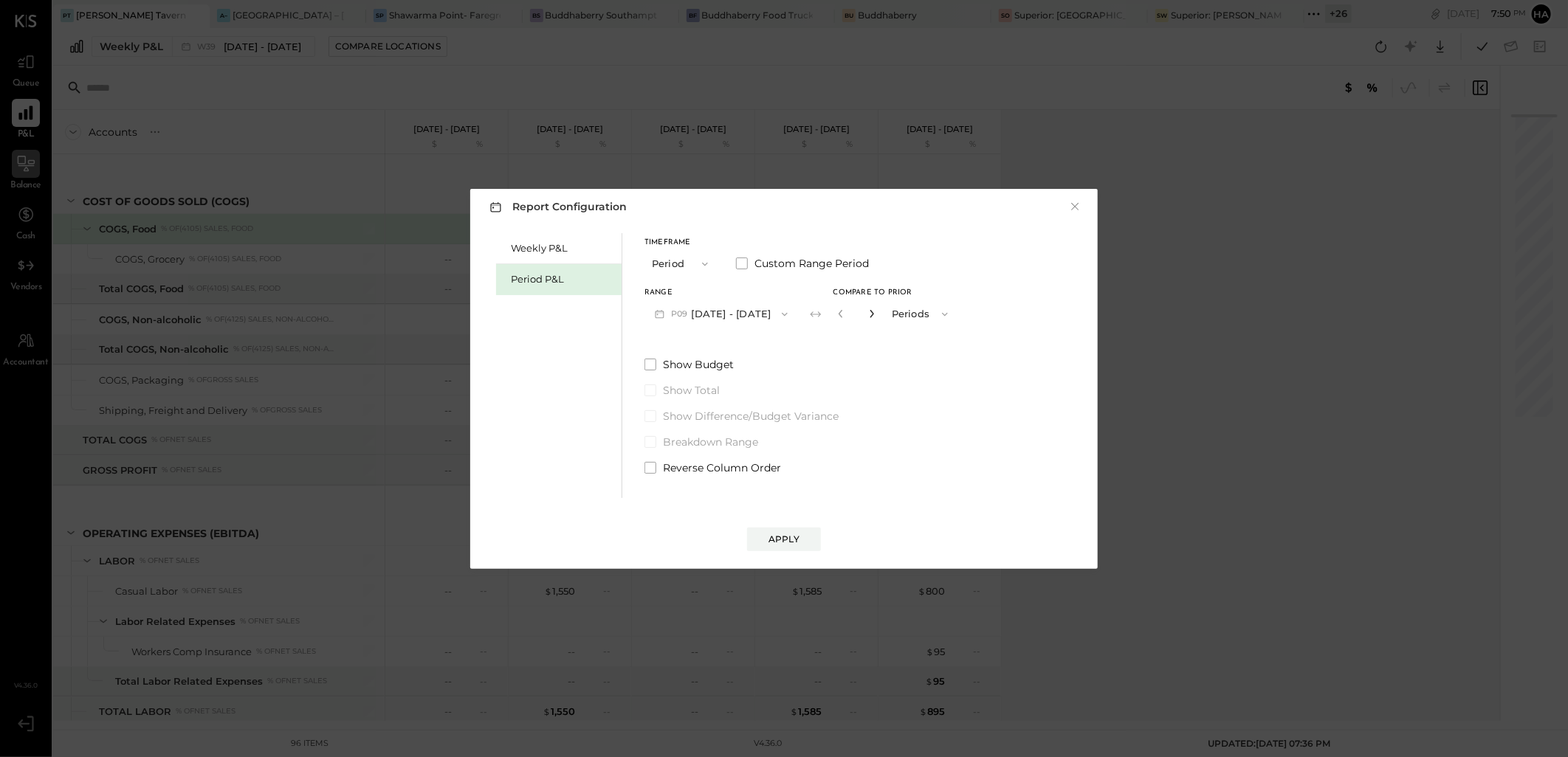
type input "*"
click at [801, 534] on button "Apply" at bounding box center [784, 539] width 74 height 24
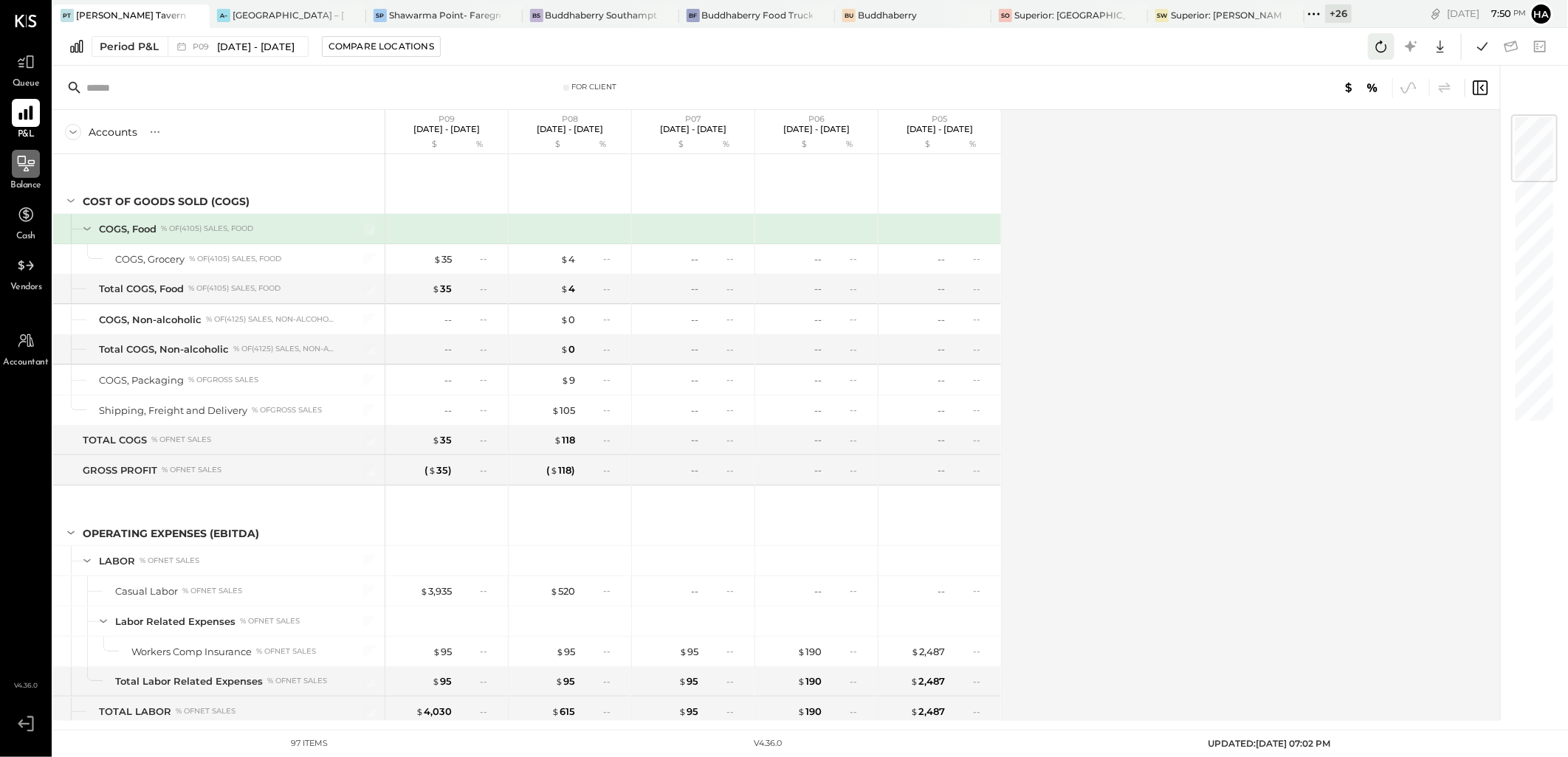
click at [1386, 49] on icon at bounding box center [1381, 46] width 19 height 19
click at [1486, 45] on icon at bounding box center [1482, 46] width 10 height 8
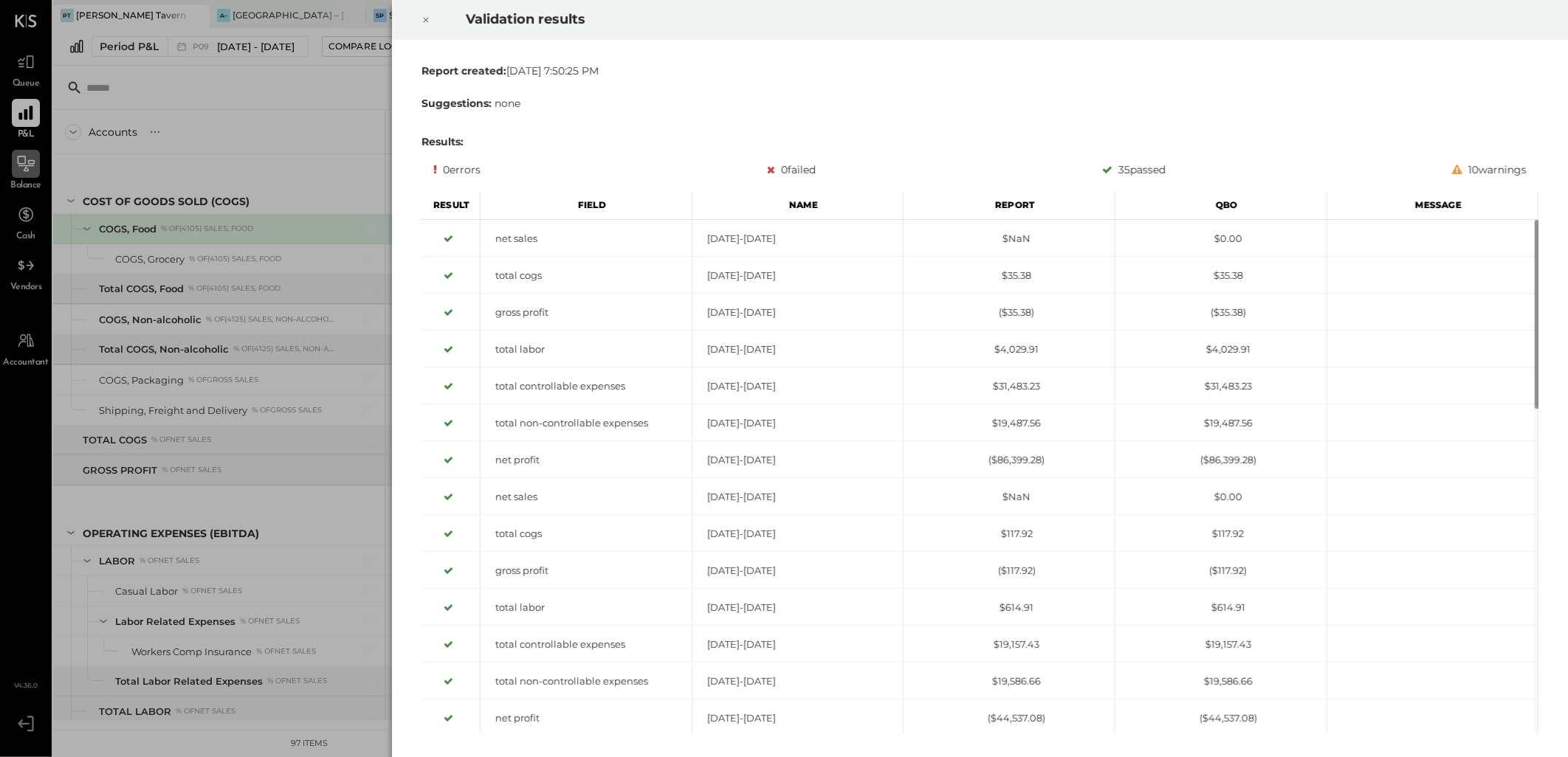
click at [425, 19] on icon at bounding box center [426, 20] width 5 height 5
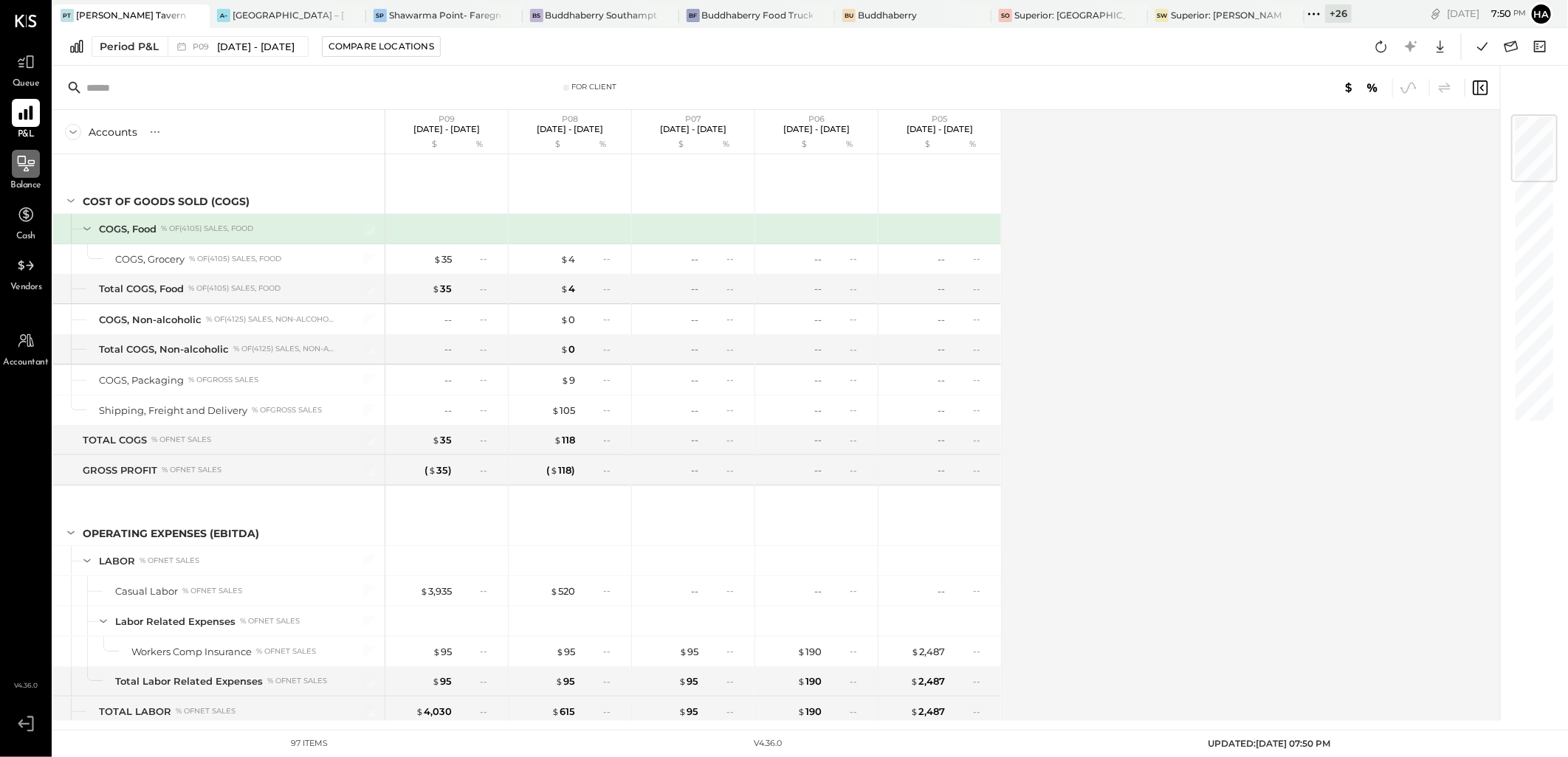
click at [24, 170] on icon at bounding box center [27, 163] width 17 height 16
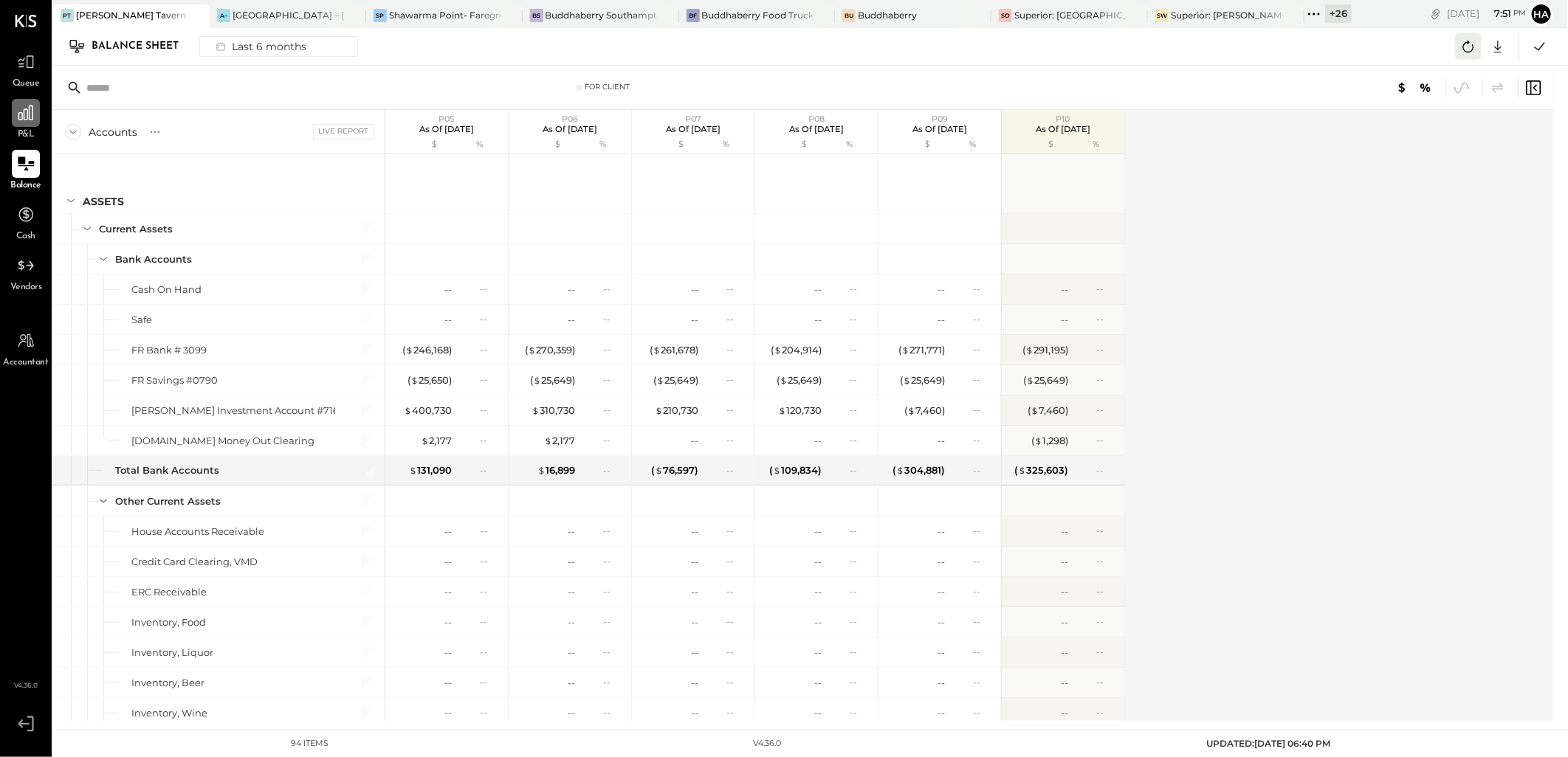
click at [1463, 45] on icon at bounding box center [1467, 46] width 19 height 19
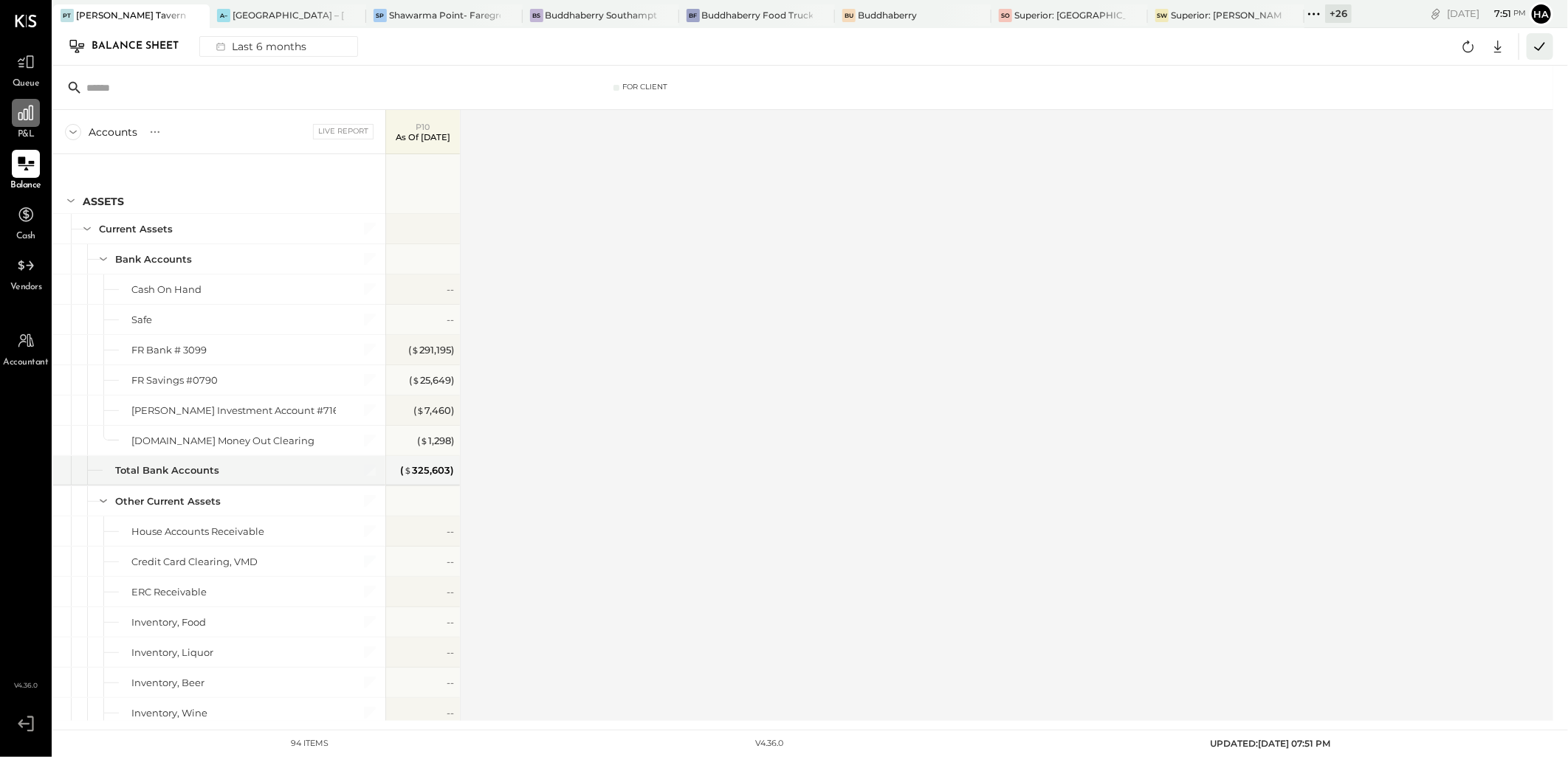
click at [1541, 45] on icon at bounding box center [1540, 46] width 19 height 19
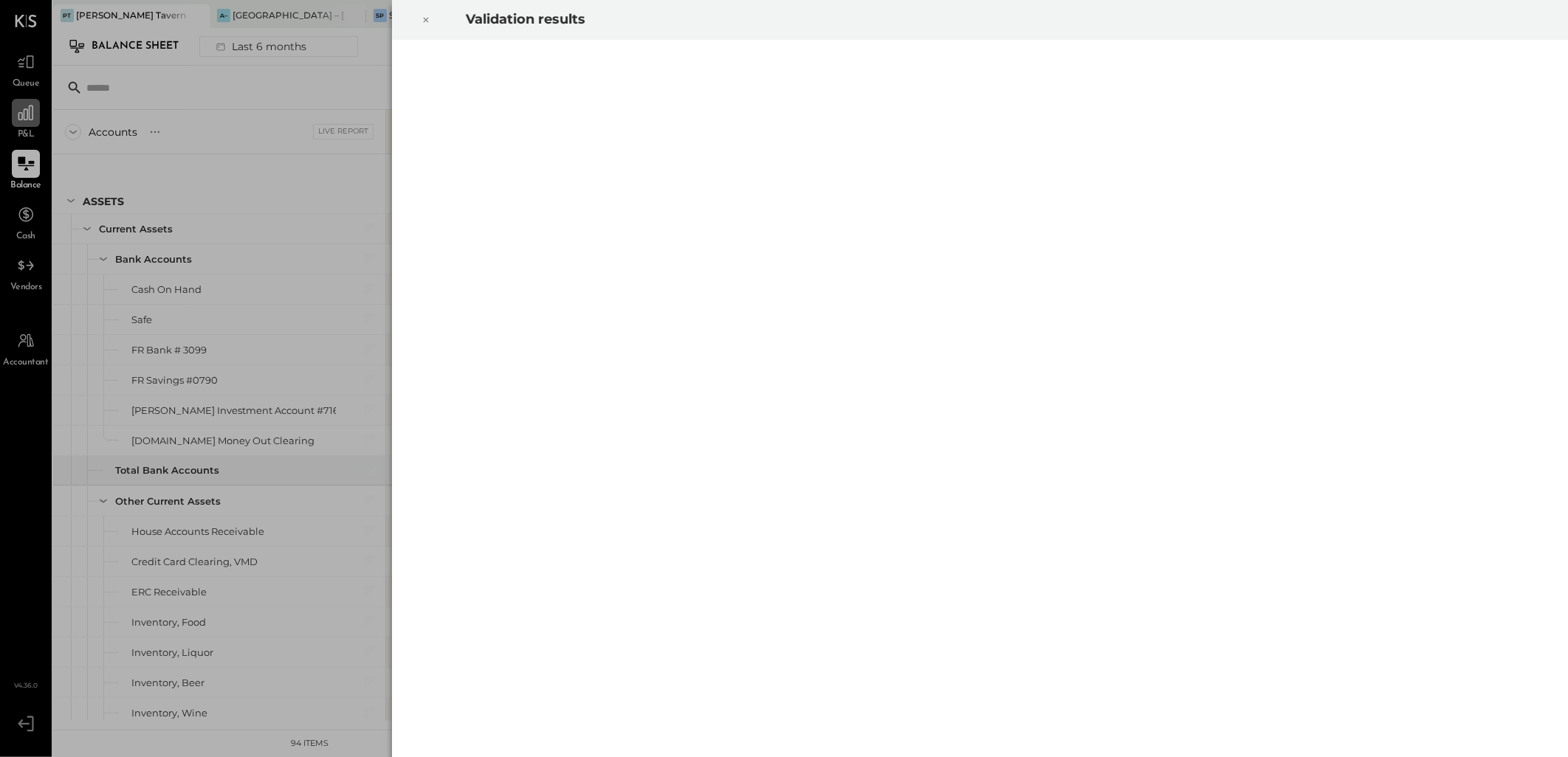
click at [424, 20] on icon at bounding box center [426, 20] width 9 height 18
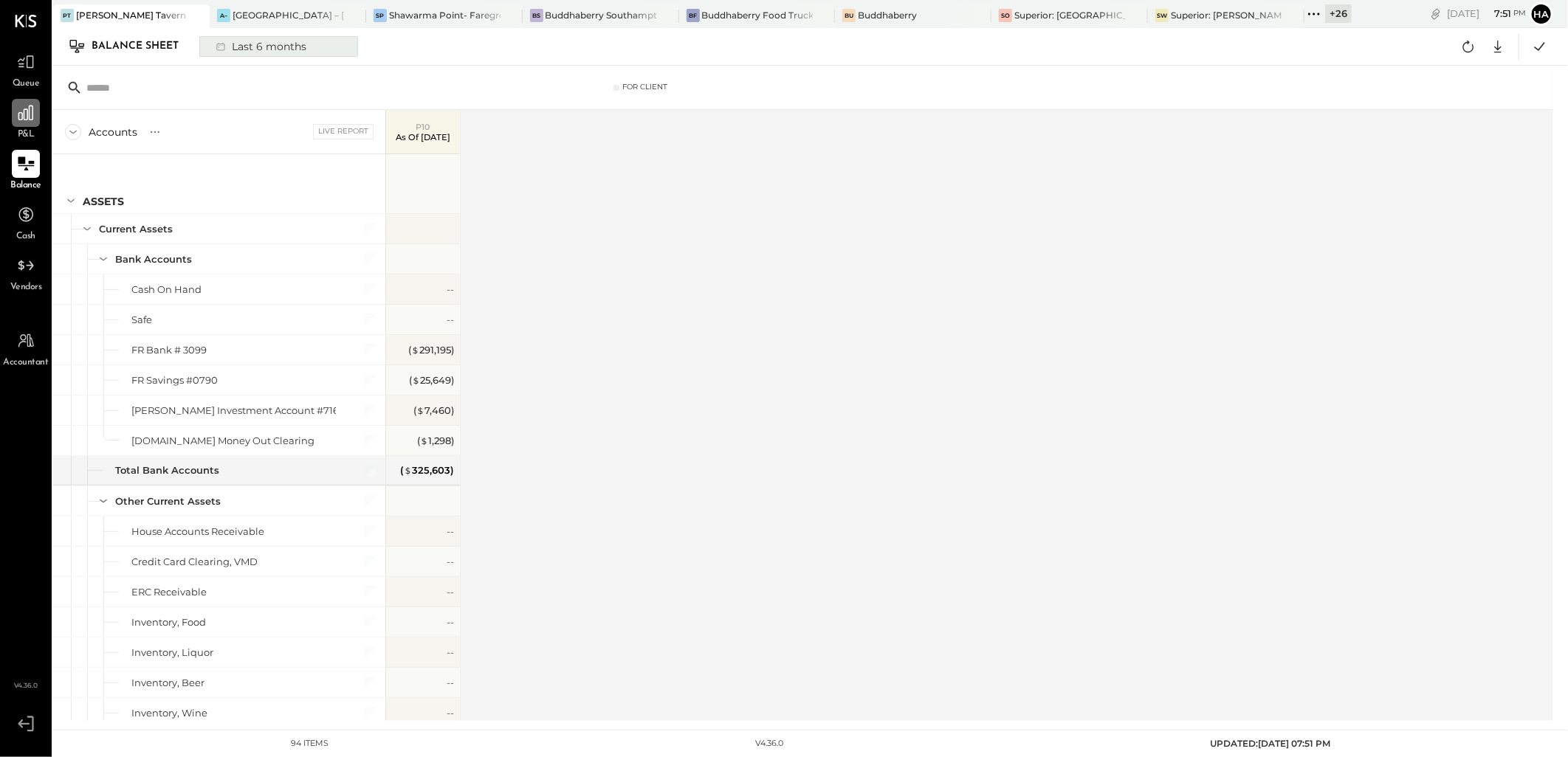
click at [242, 44] on div "Last 6 months" at bounding box center [259, 46] width 104 height 19
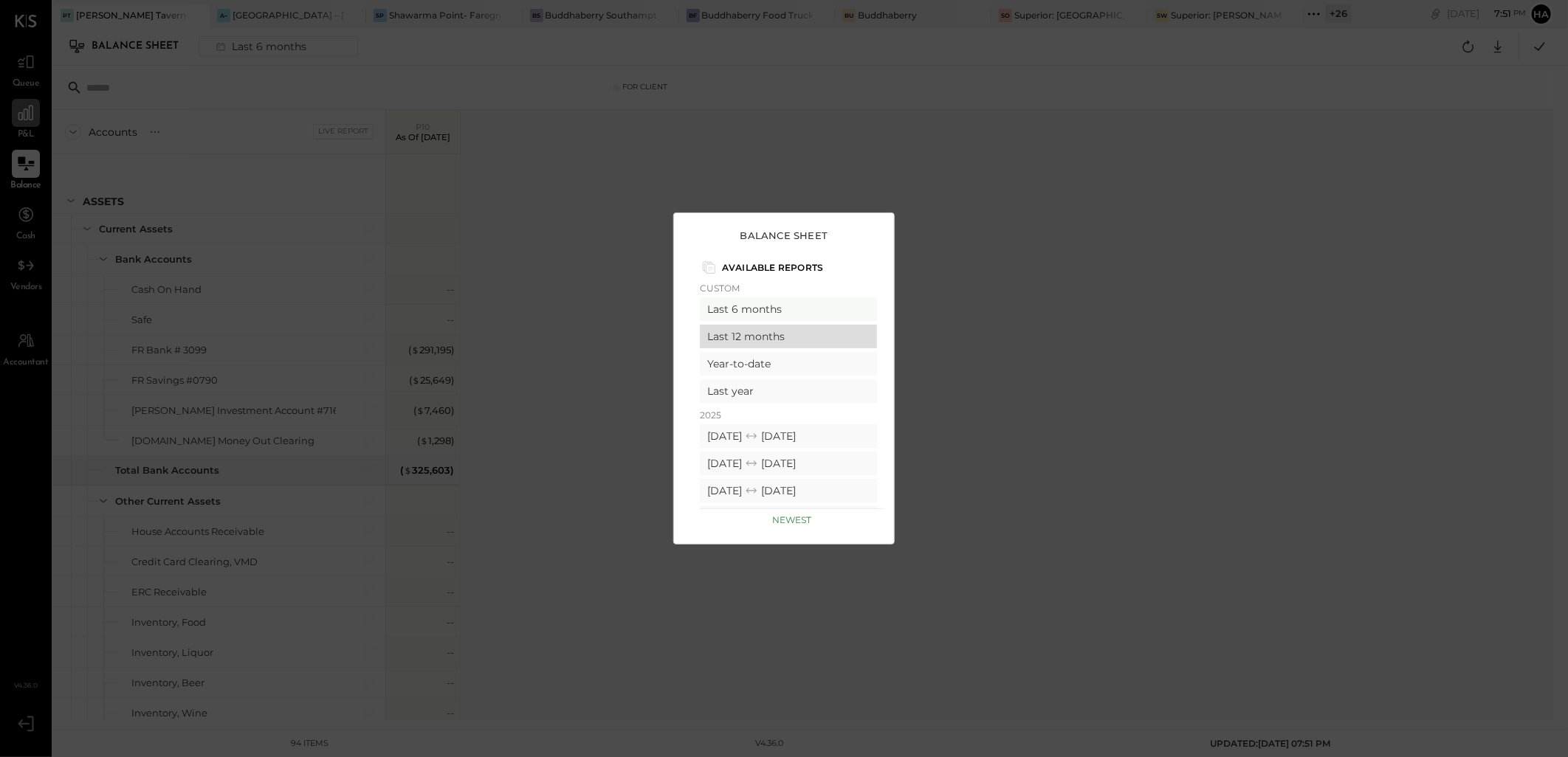
click at [779, 334] on div "Last 12 months" at bounding box center [788, 337] width 177 height 24
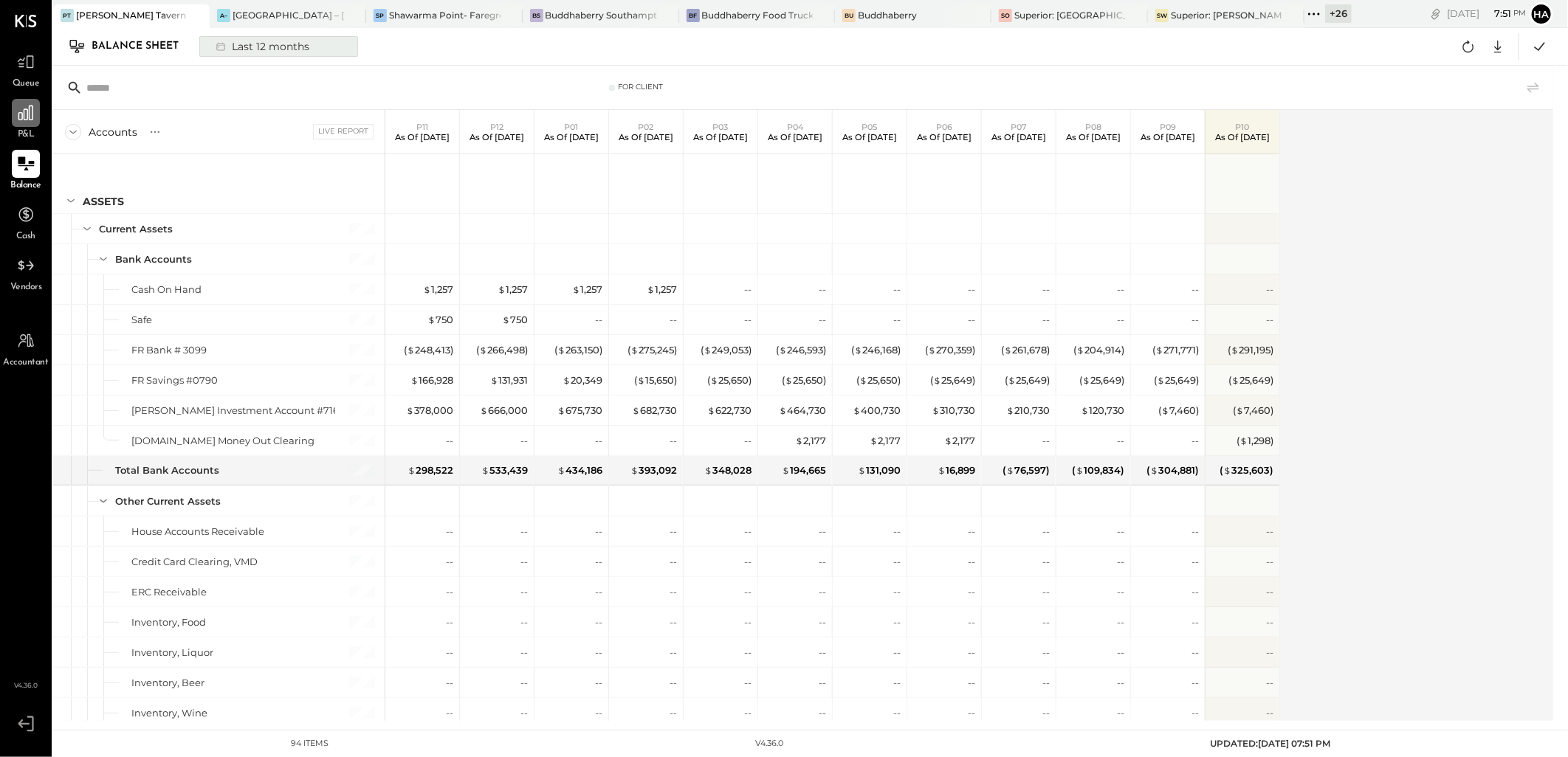
click at [269, 46] on div "Last 12 months" at bounding box center [261, 46] width 108 height 19
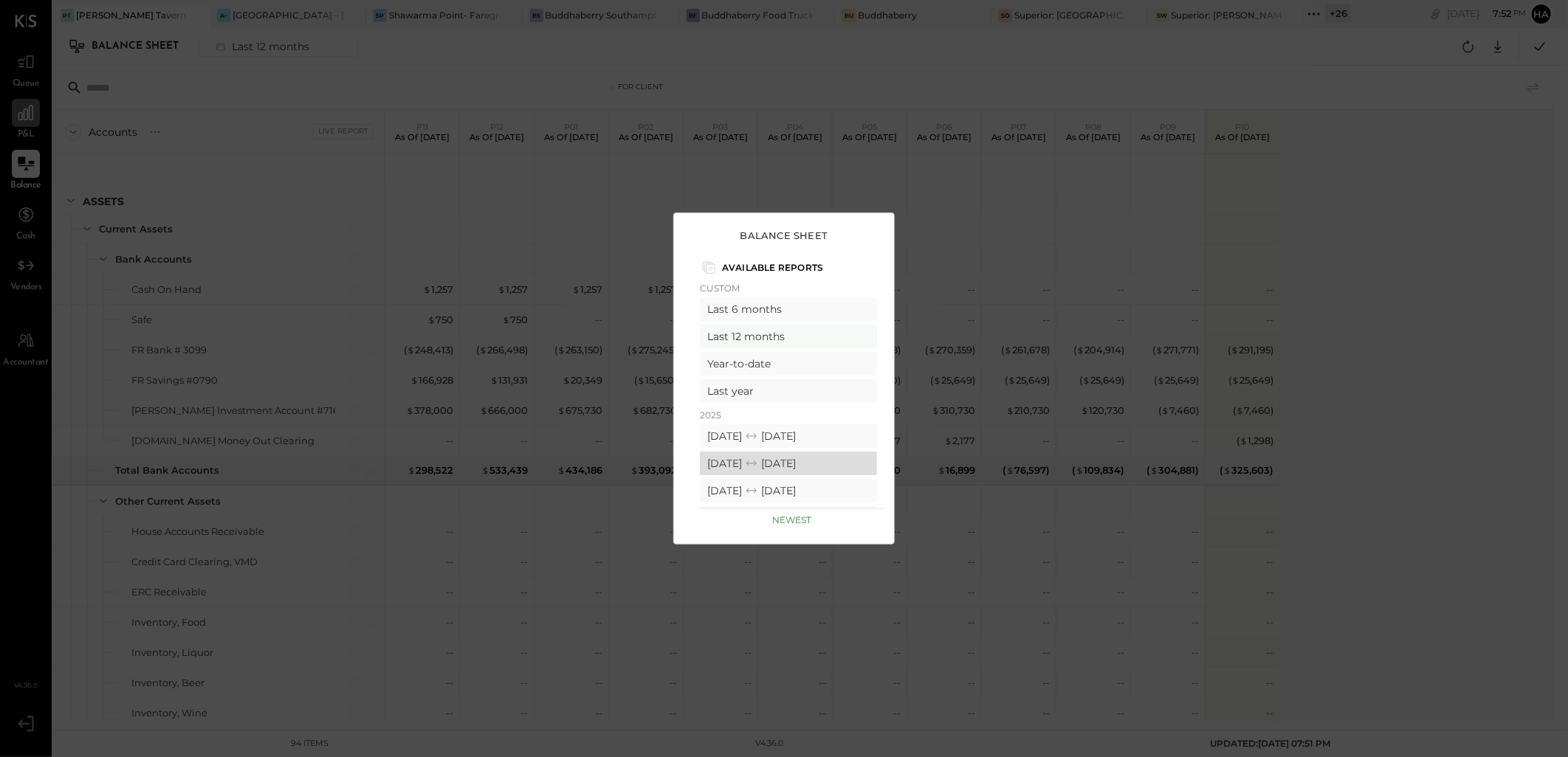
click at [744, 462] on div "08/25/2025 09/28/2025" at bounding box center [788, 463] width 177 height 24
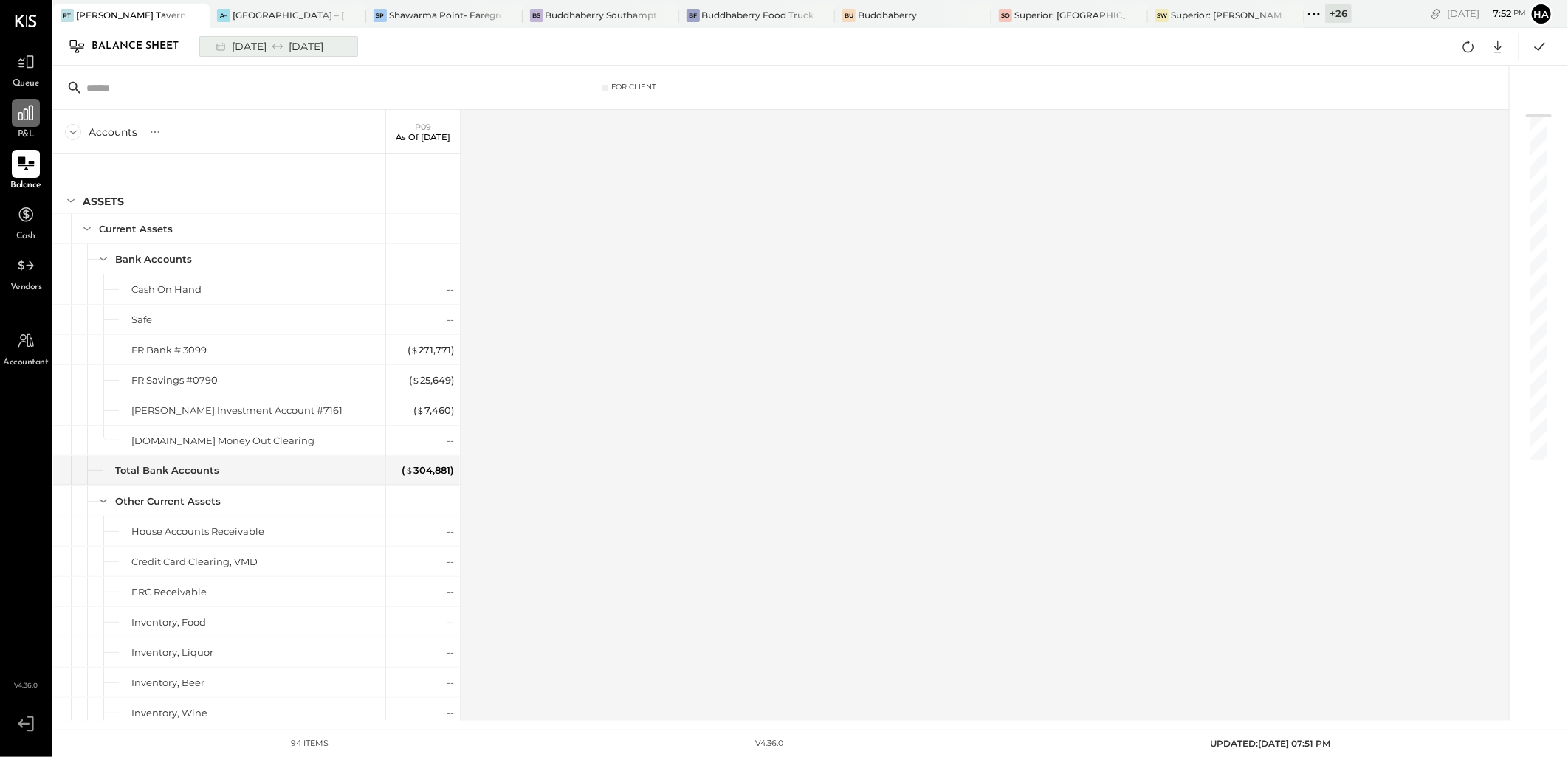
click at [307, 49] on div "08/25/2025 09/28/2025" at bounding box center [268, 46] width 122 height 19
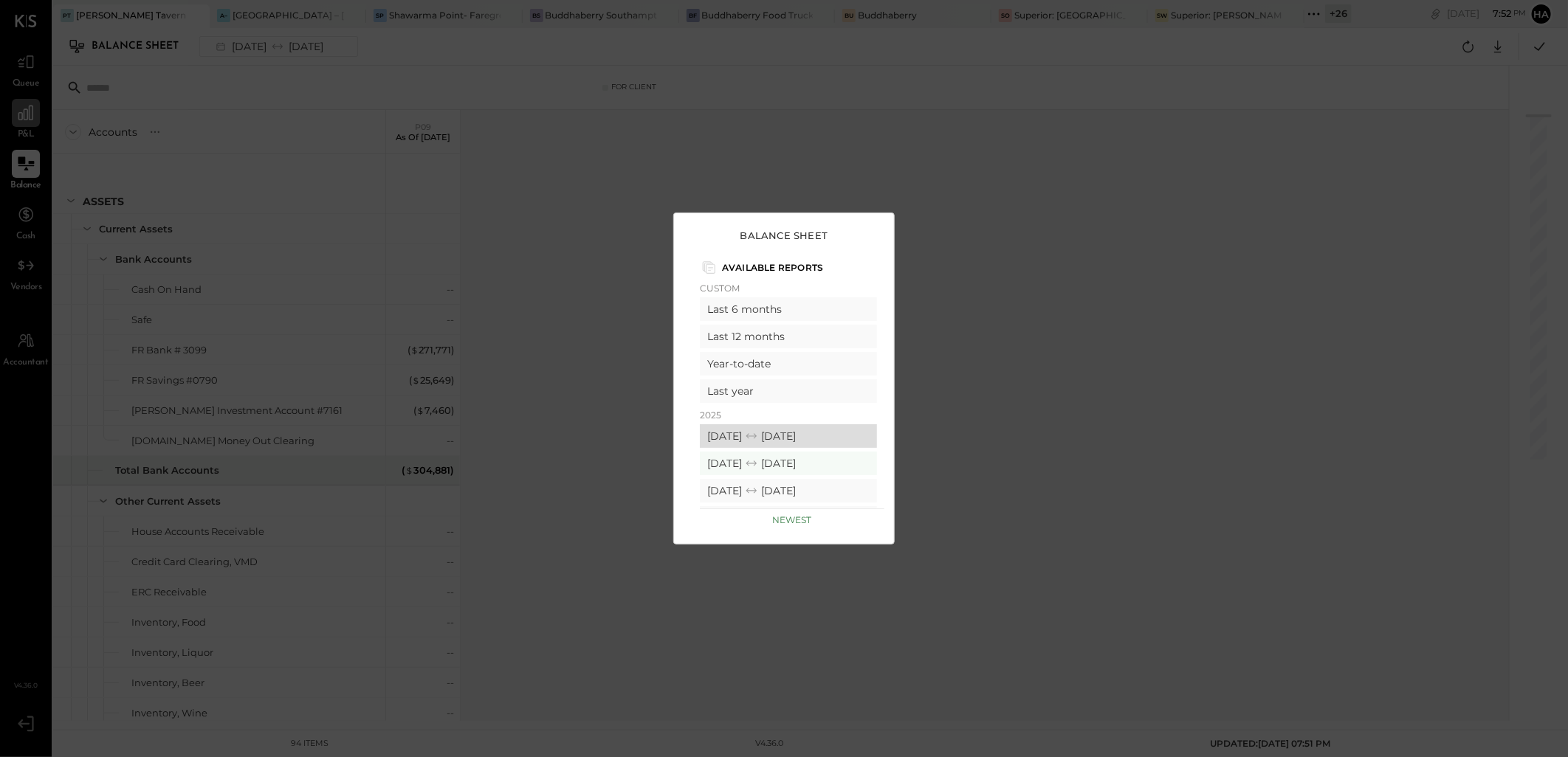
click at [756, 436] on icon at bounding box center [751, 436] width 10 height 5
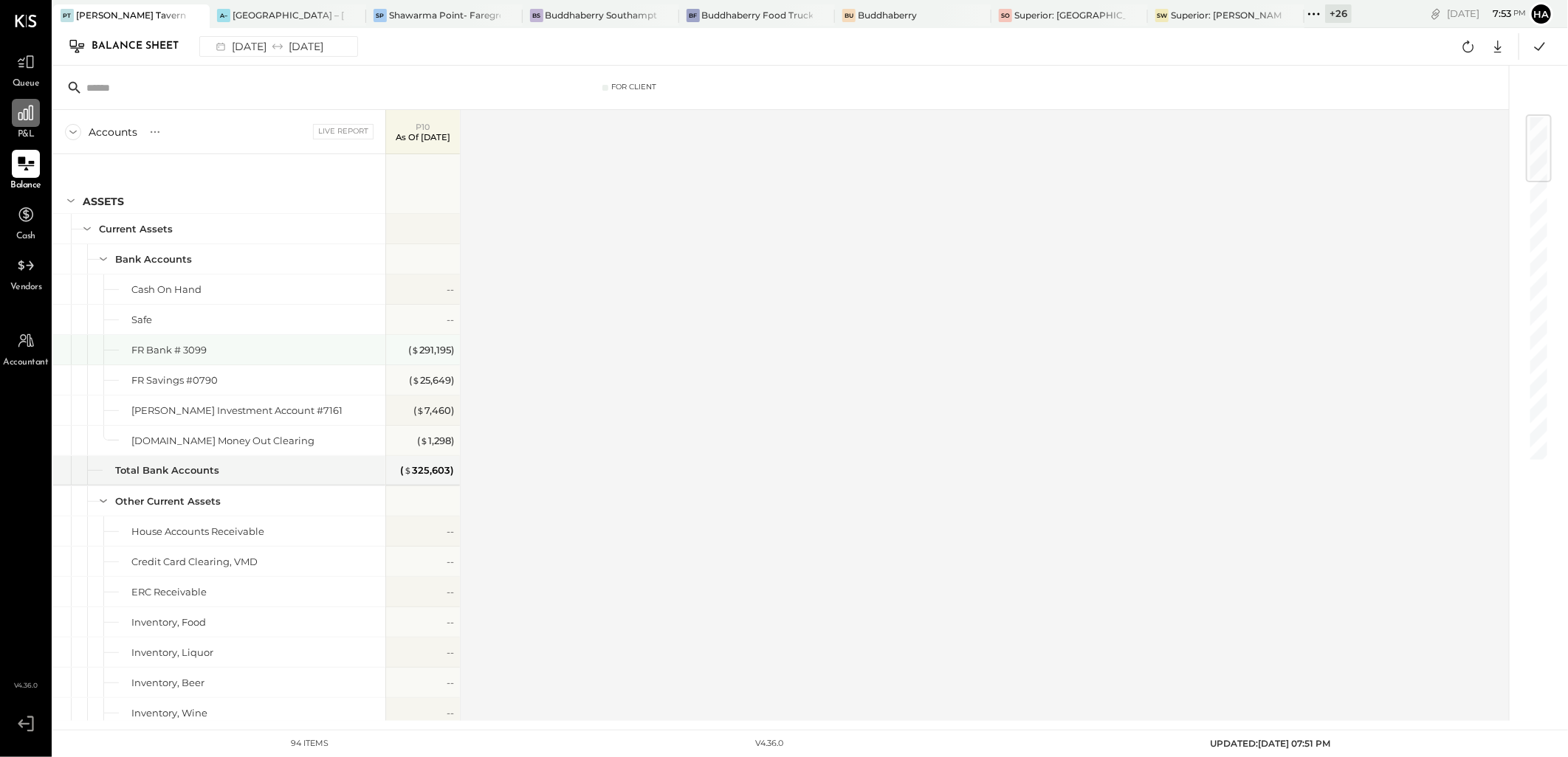
click at [209, 350] on div "FR Bank # 3099" at bounding box center [255, 350] width 248 height 14
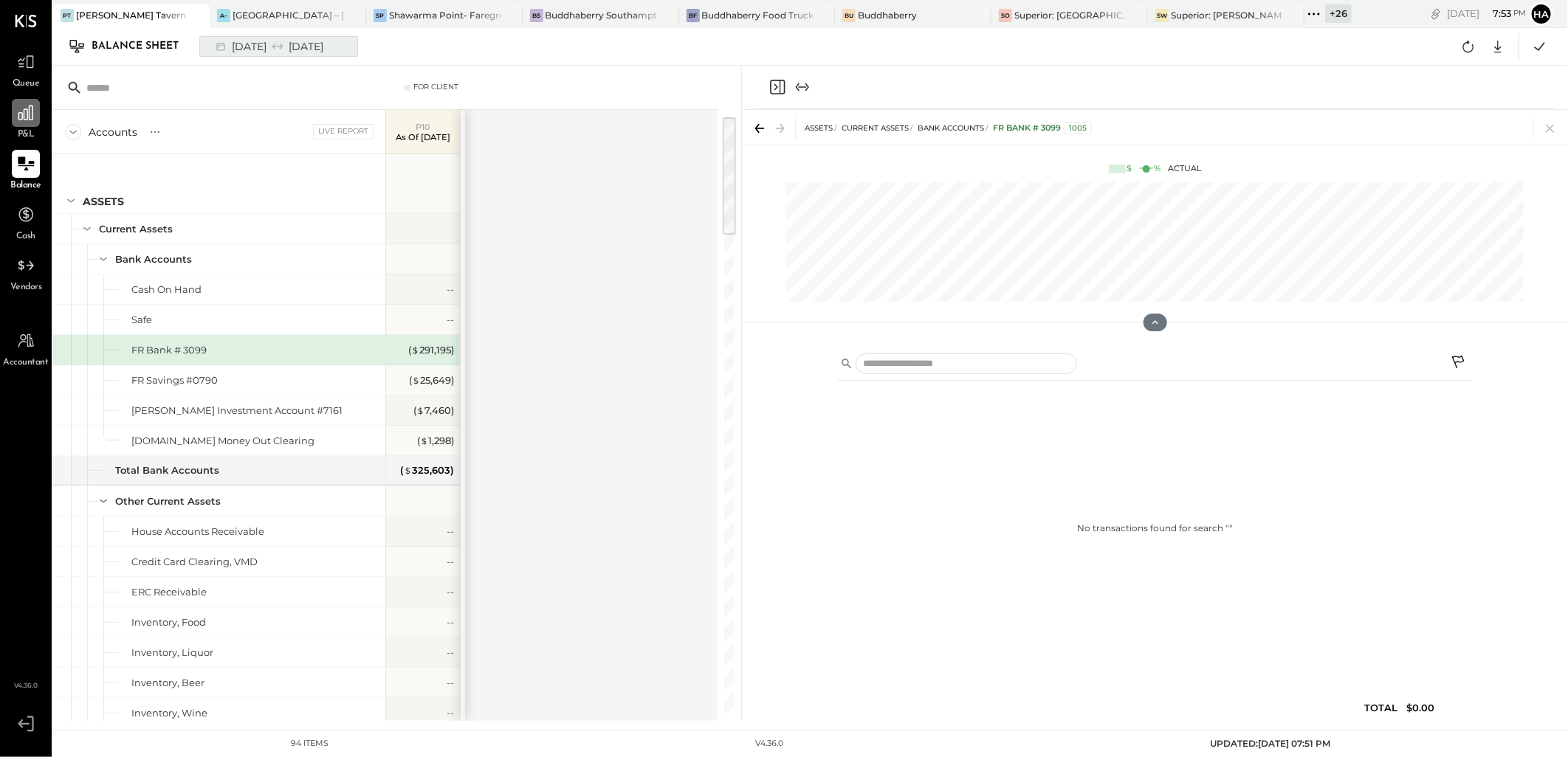
click at [276, 49] on div "09/29/2025 10/26/2025" at bounding box center [268, 46] width 122 height 19
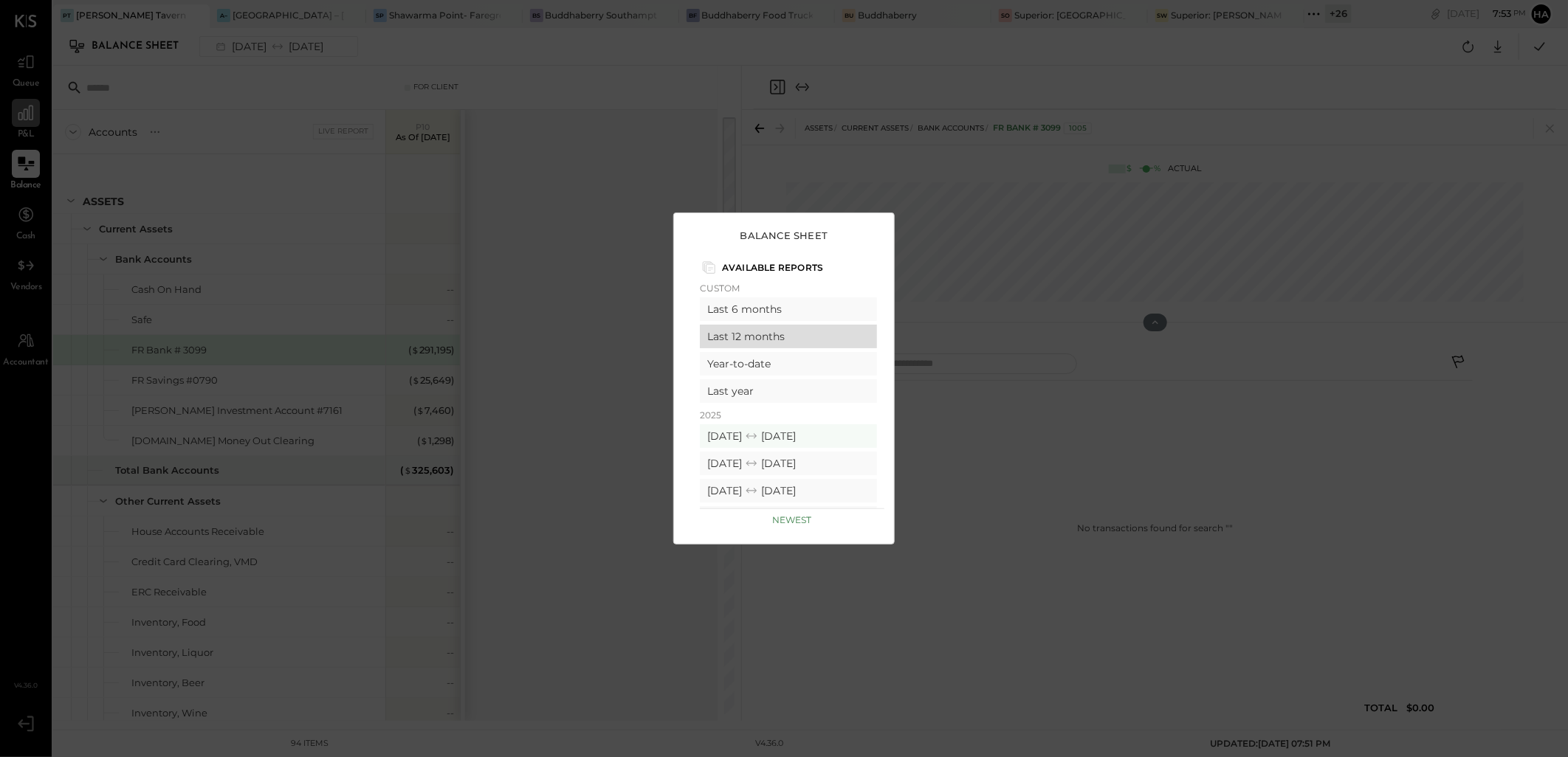
click at [777, 338] on div "Last 12 months" at bounding box center [788, 337] width 177 height 24
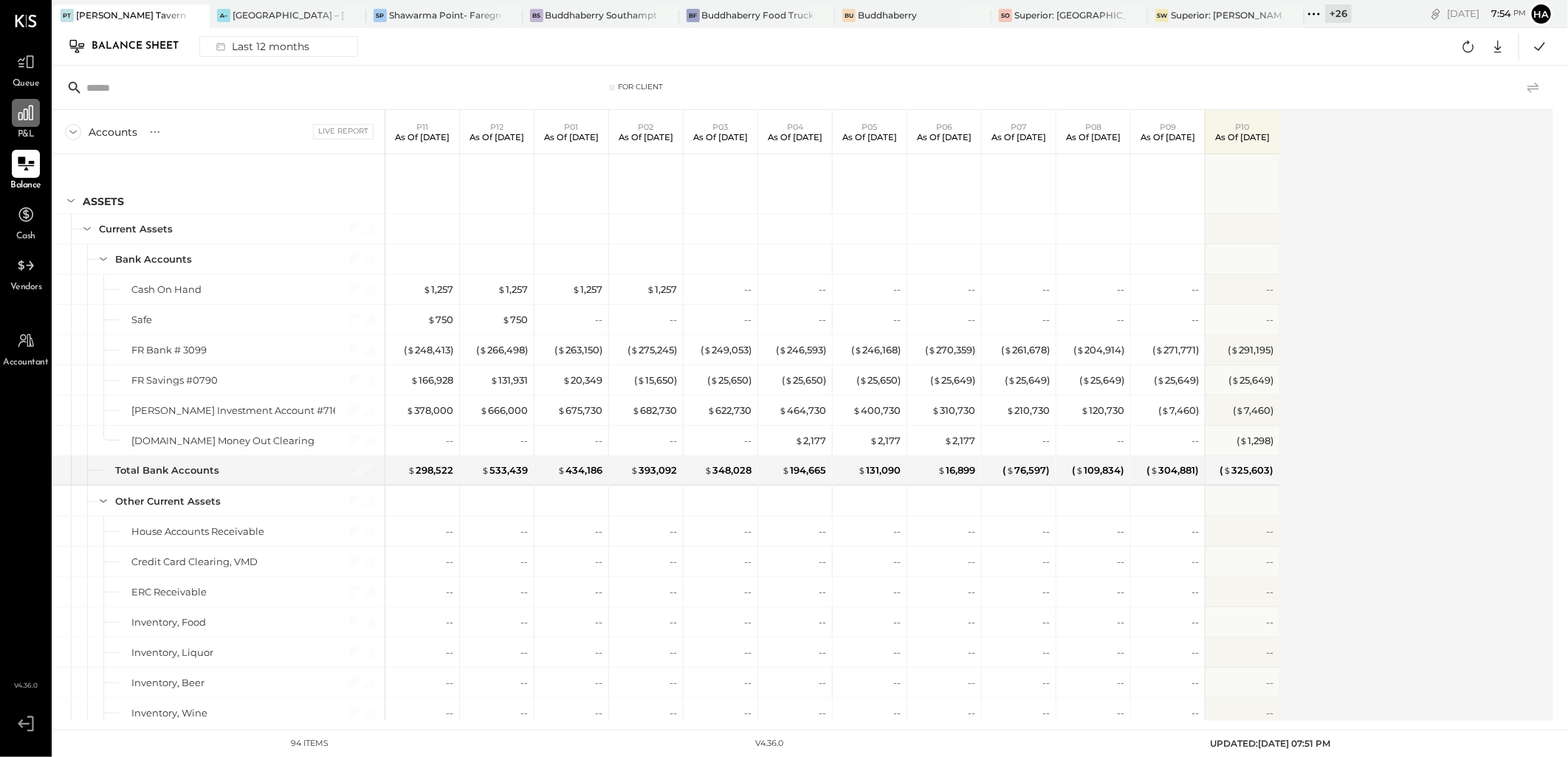
click at [1536, 87] on icon at bounding box center [1533, 88] width 18 height 18
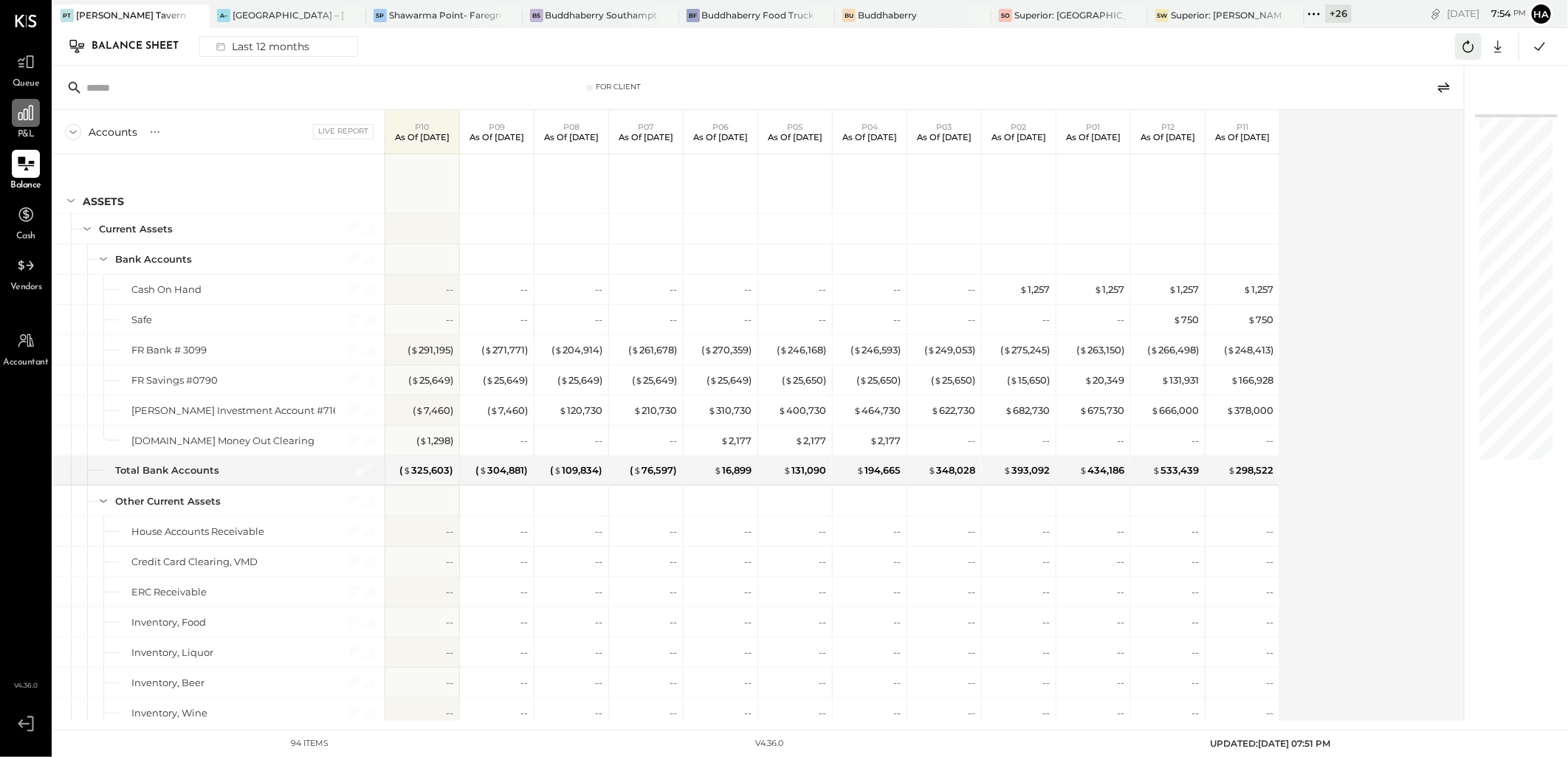
click at [1466, 50] on icon at bounding box center [1467, 46] width 19 height 19
click at [1537, 41] on icon at bounding box center [1540, 46] width 19 height 19
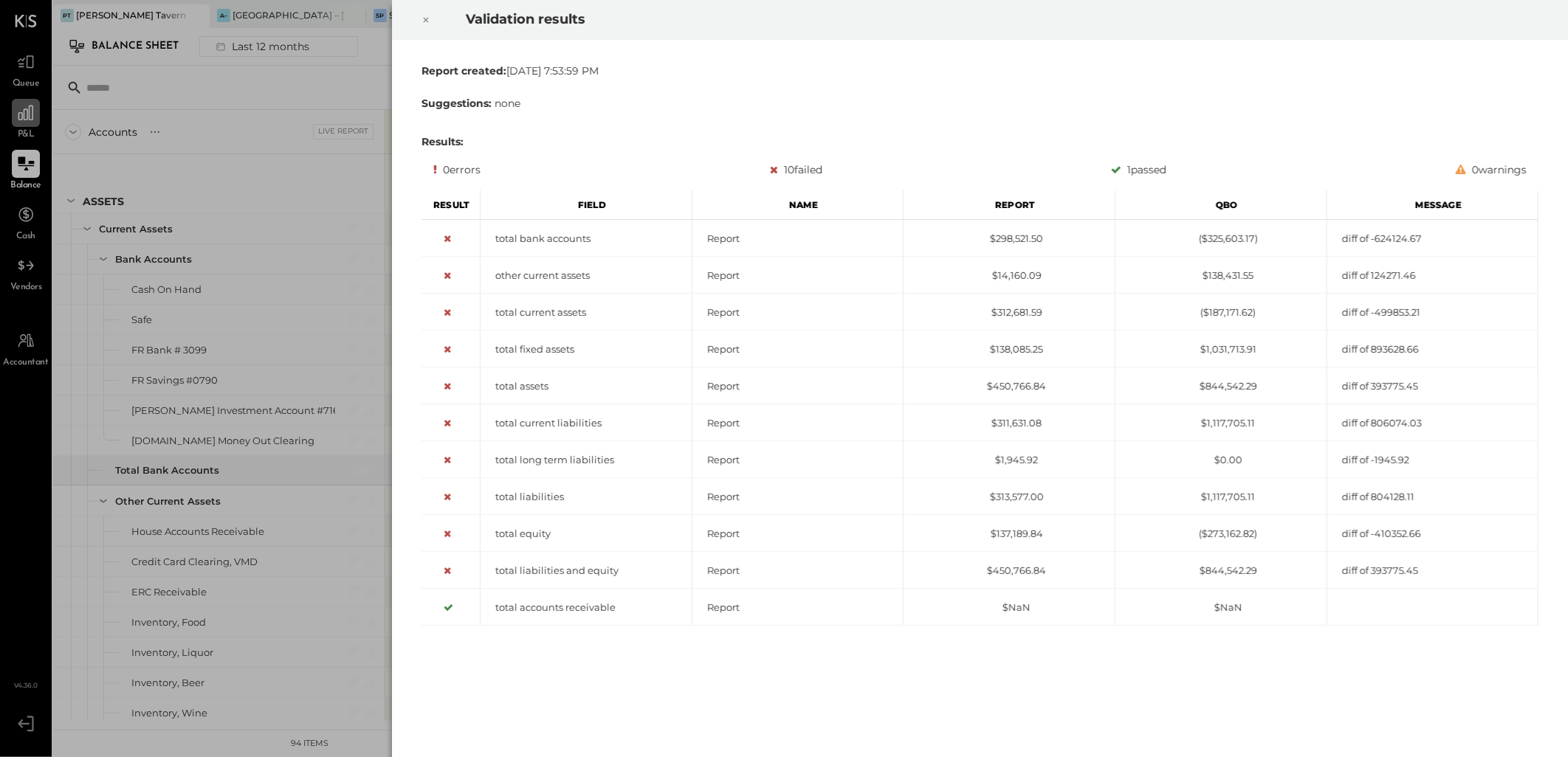
click at [424, 13] on icon at bounding box center [426, 20] width 9 height 18
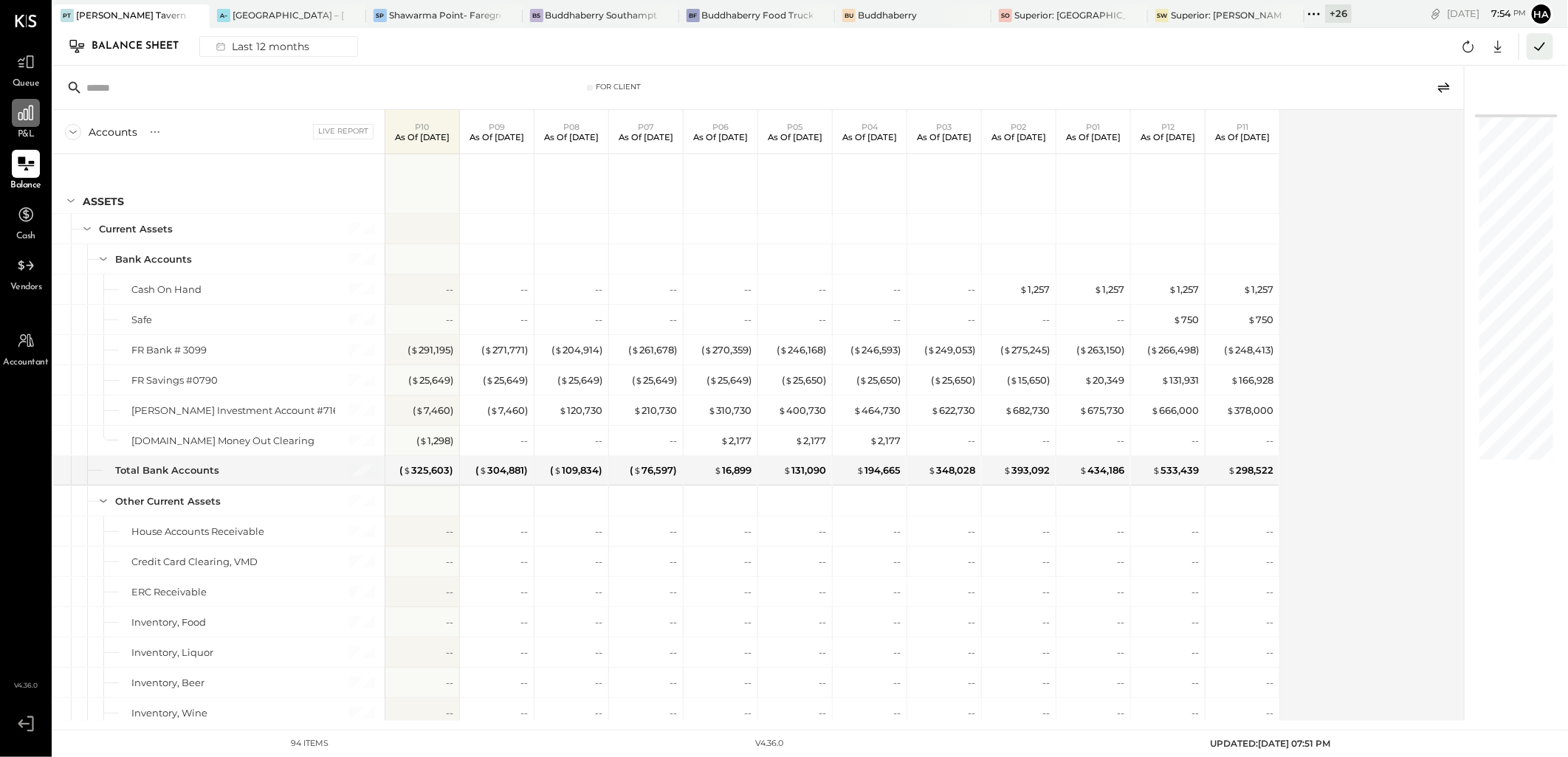
click at [1539, 46] on icon at bounding box center [1540, 46] width 19 height 19
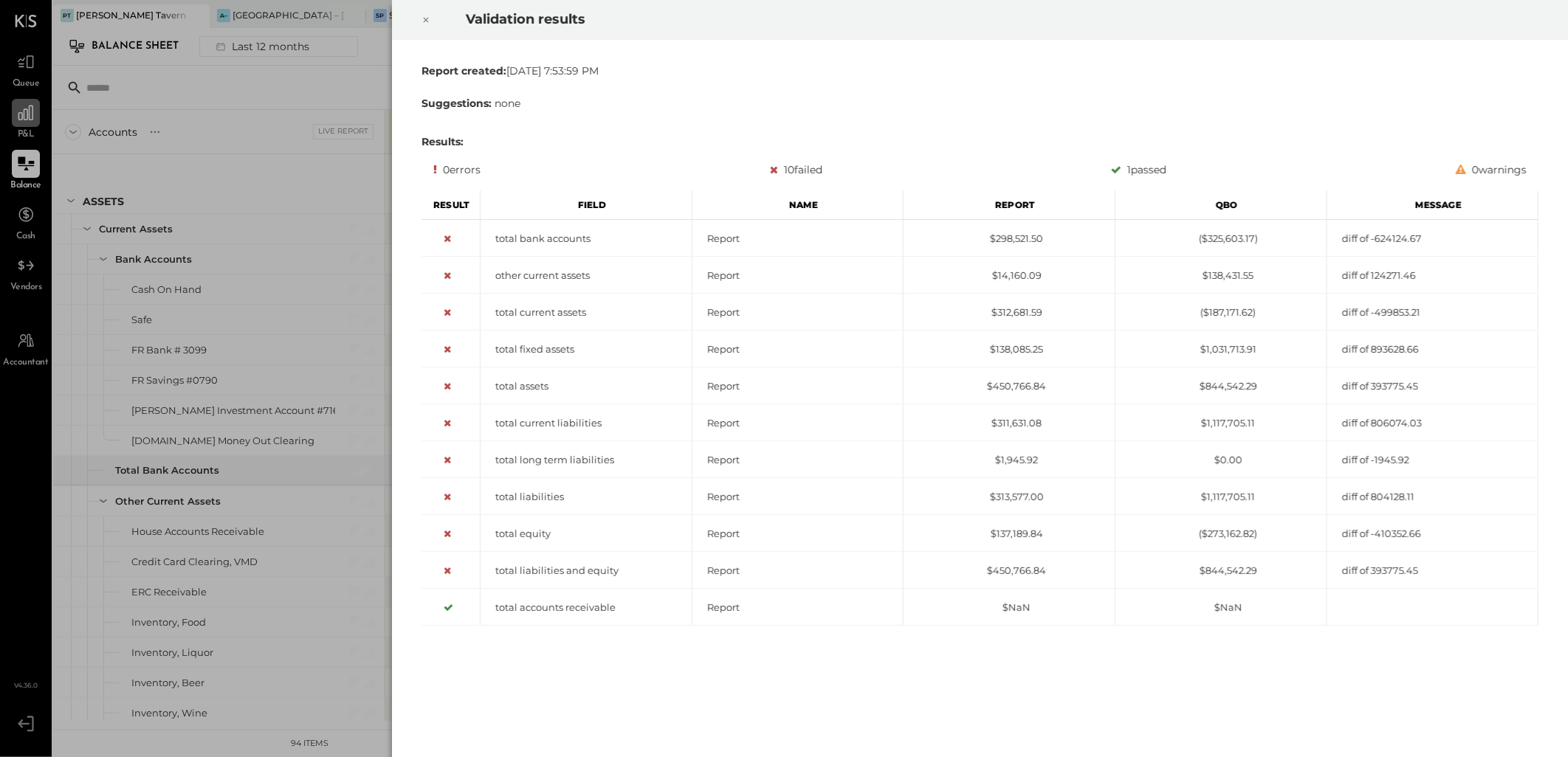
click at [281, 176] on div "Validation results Report created: Thu Oct 02 2025 7:53:59 PM Suggestions: none…" at bounding box center [784, 378] width 1568 height 757
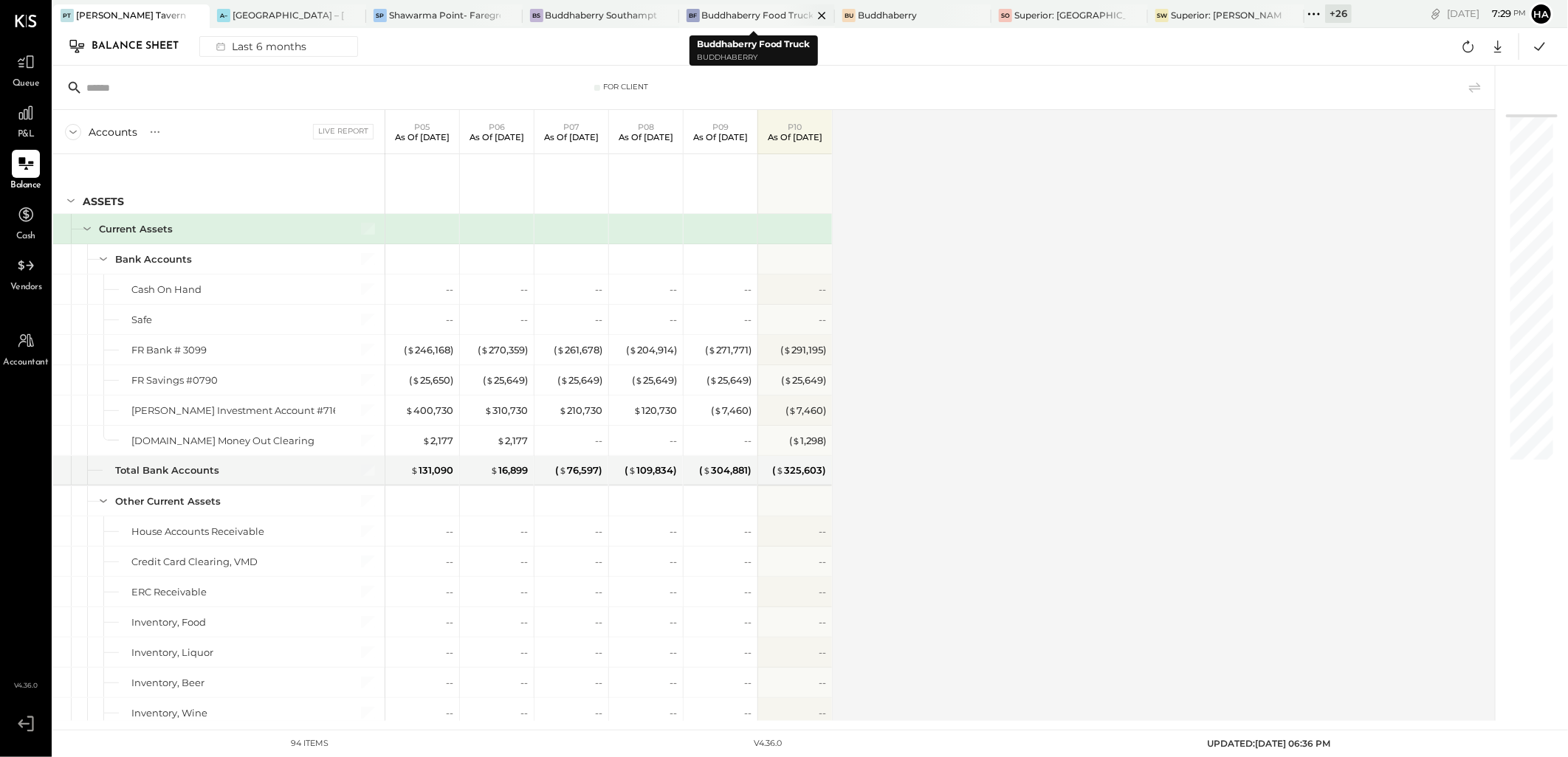
click at [754, 11] on div "Buddhaberry Food Truck" at bounding box center [758, 15] width 111 height 13
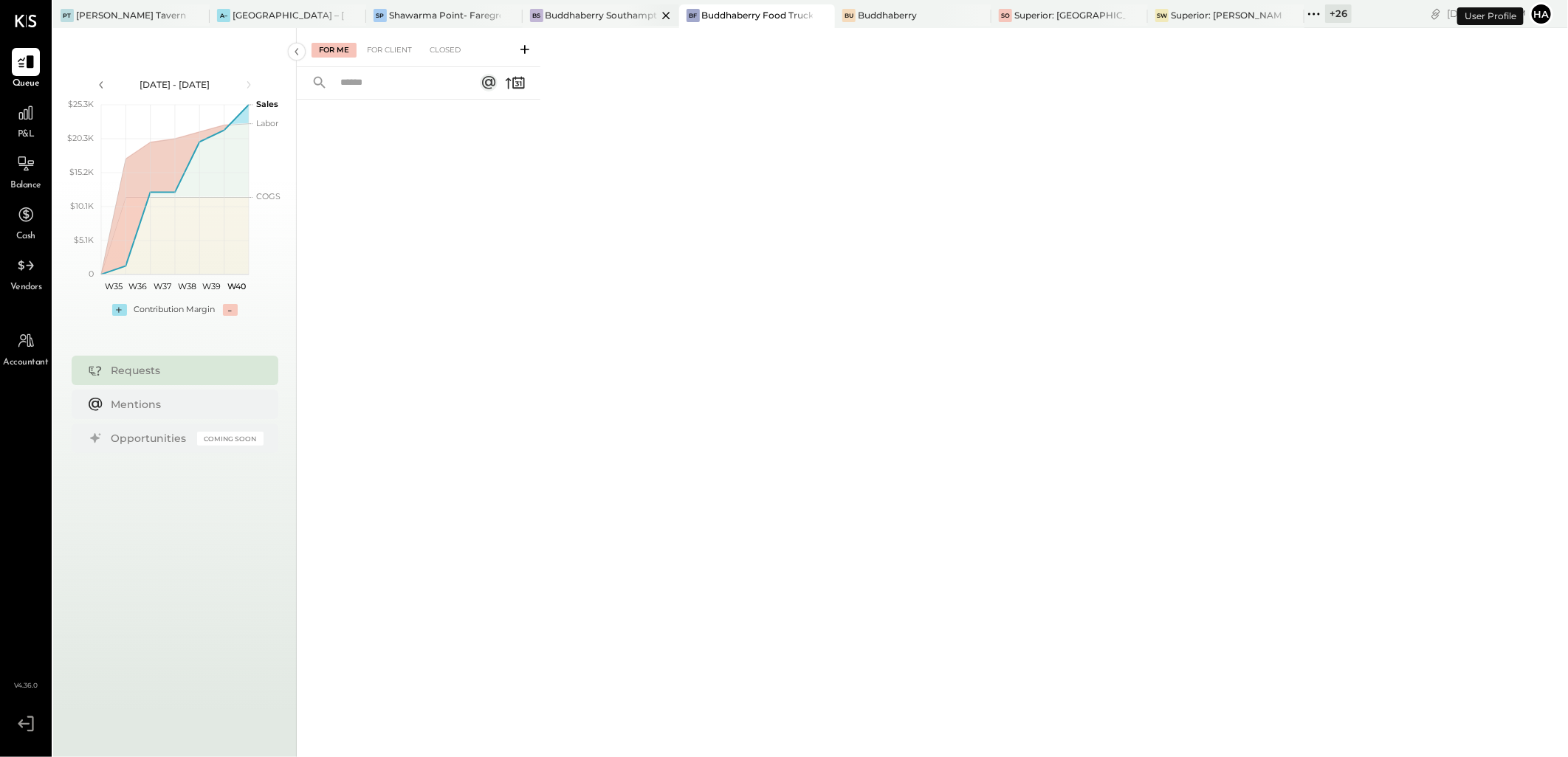
click at [596, 11] on div "Buddhaberry Southampton" at bounding box center [601, 15] width 111 height 13
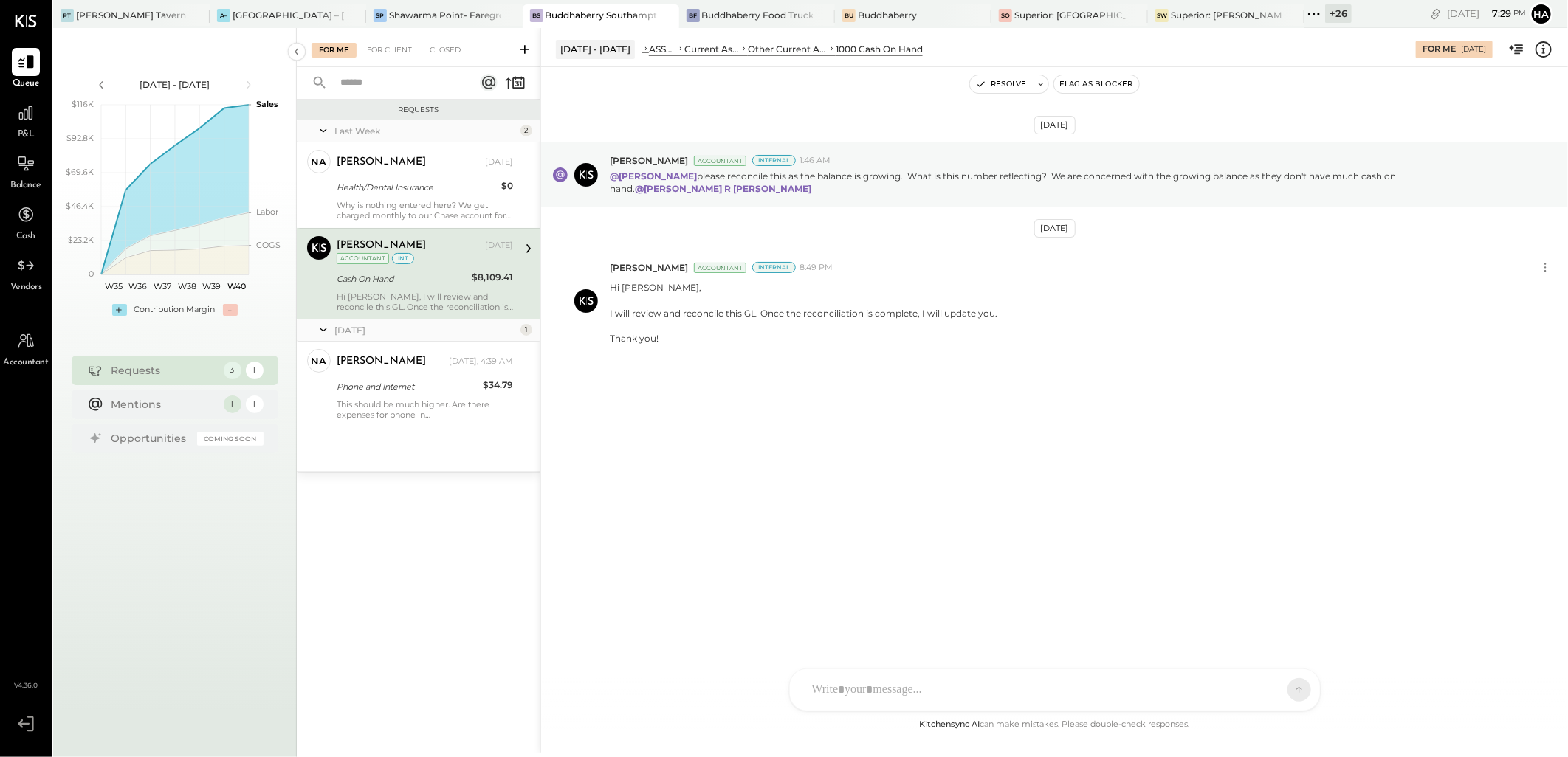
click at [422, 282] on div "Cash On Hand" at bounding box center [402, 279] width 130 height 15
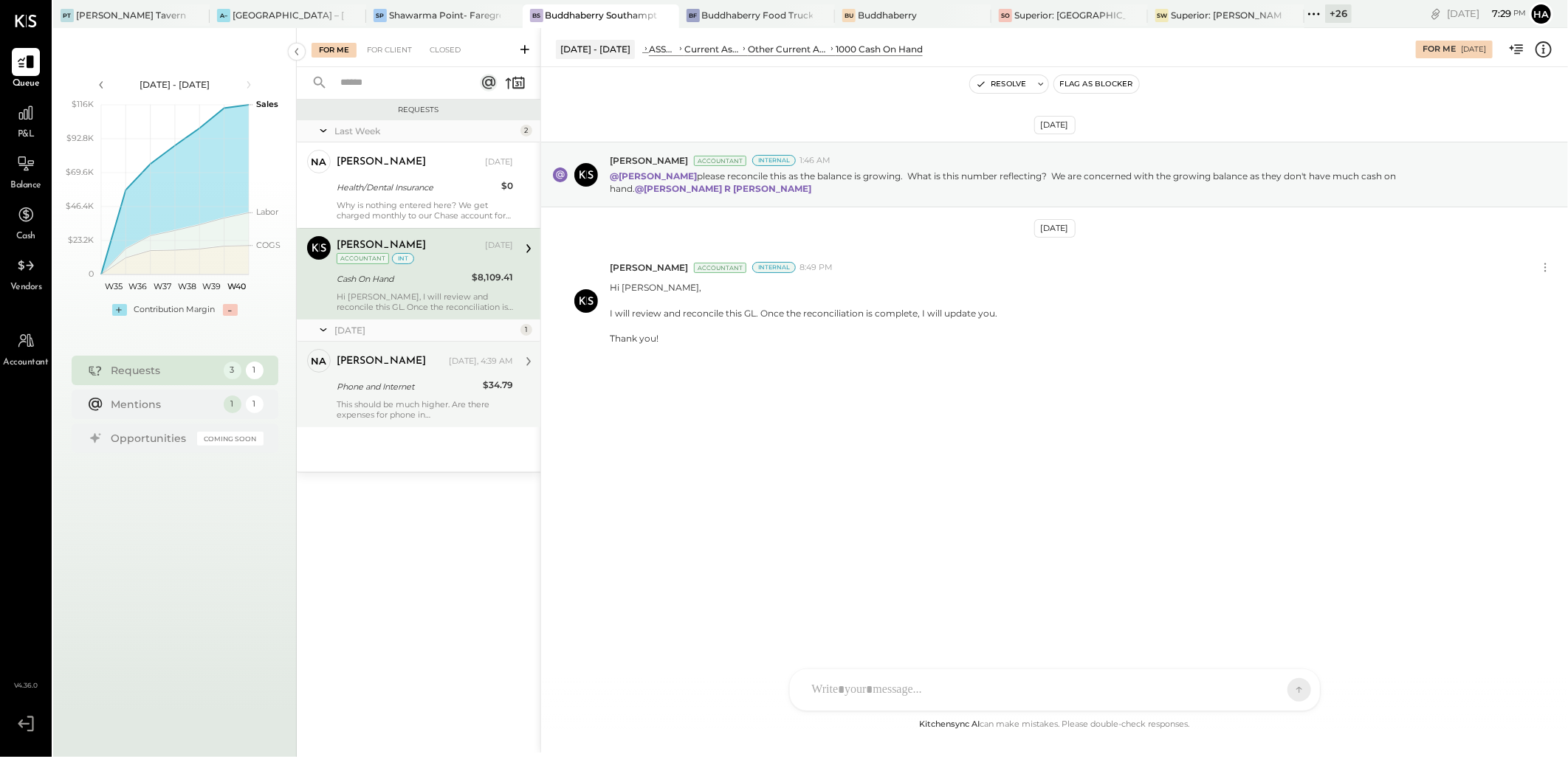
click at [411, 379] on div "Phone and Internet" at bounding box center [408, 386] width 141 height 15
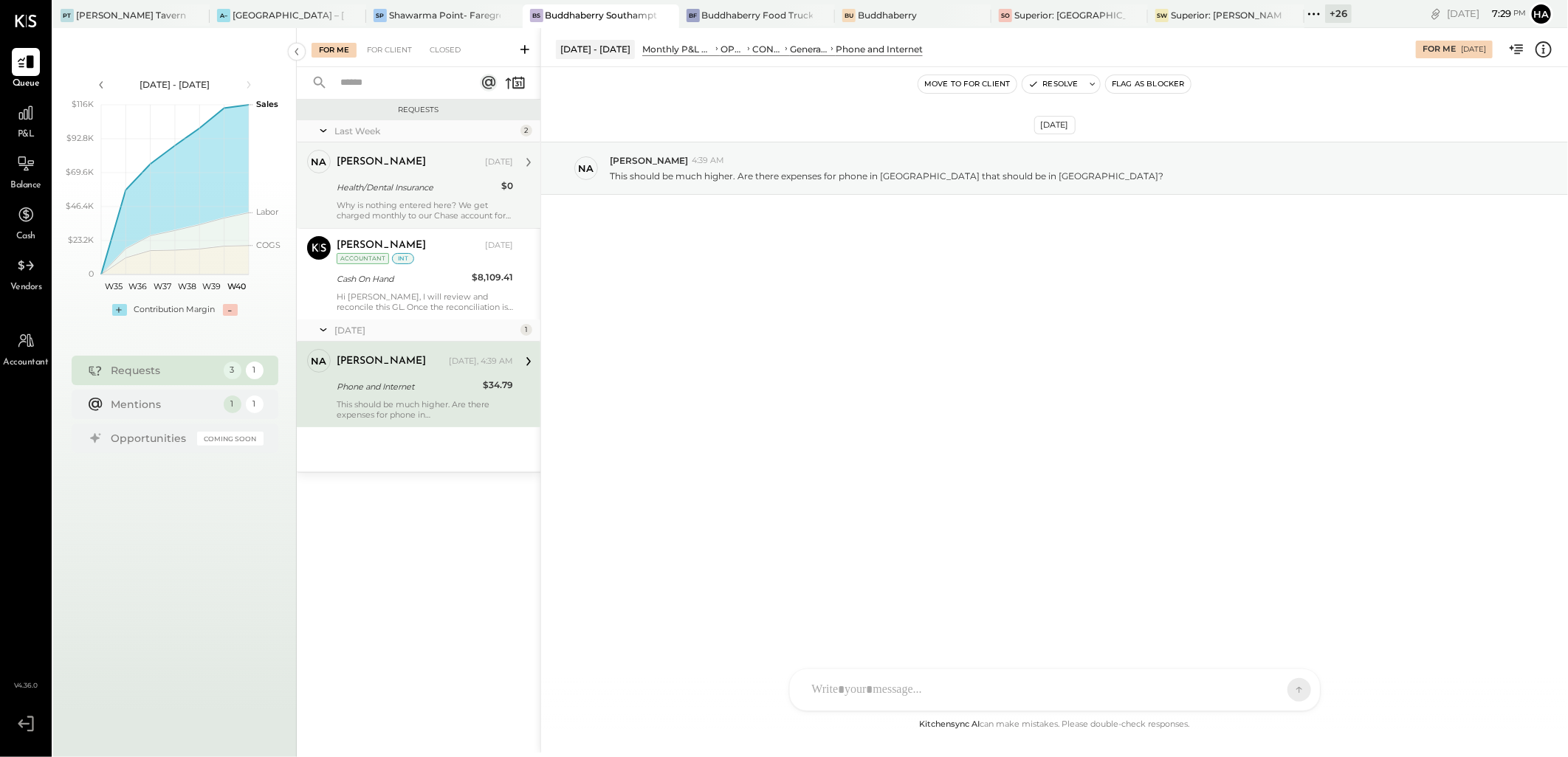
click at [468, 171] on div "[PERSON_NAME] [DATE]" at bounding box center [425, 163] width 177 height 20
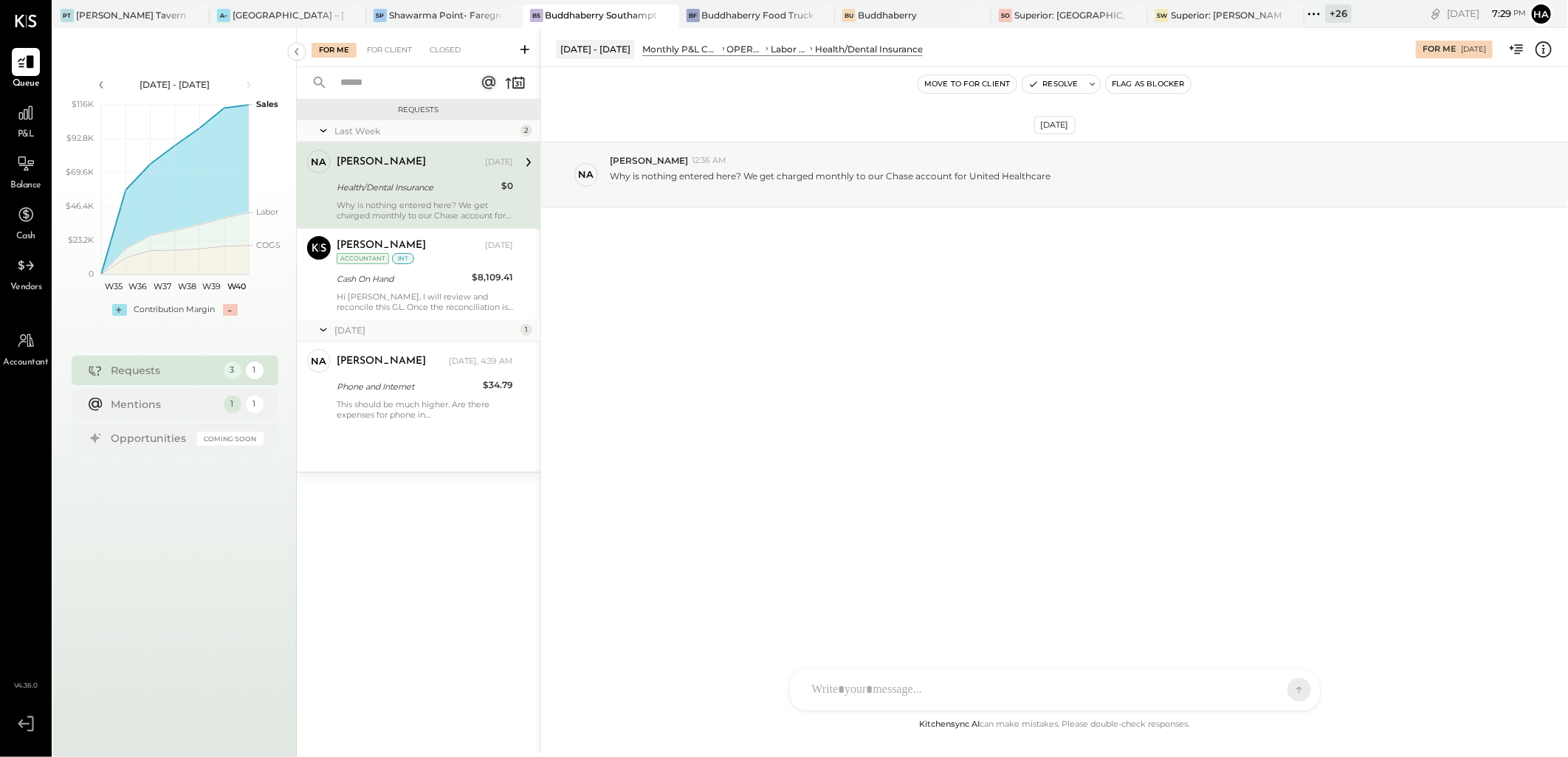
click at [408, 192] on div "Health/Dental Insurance" at bounding box center [417, 187] width 160 height 15
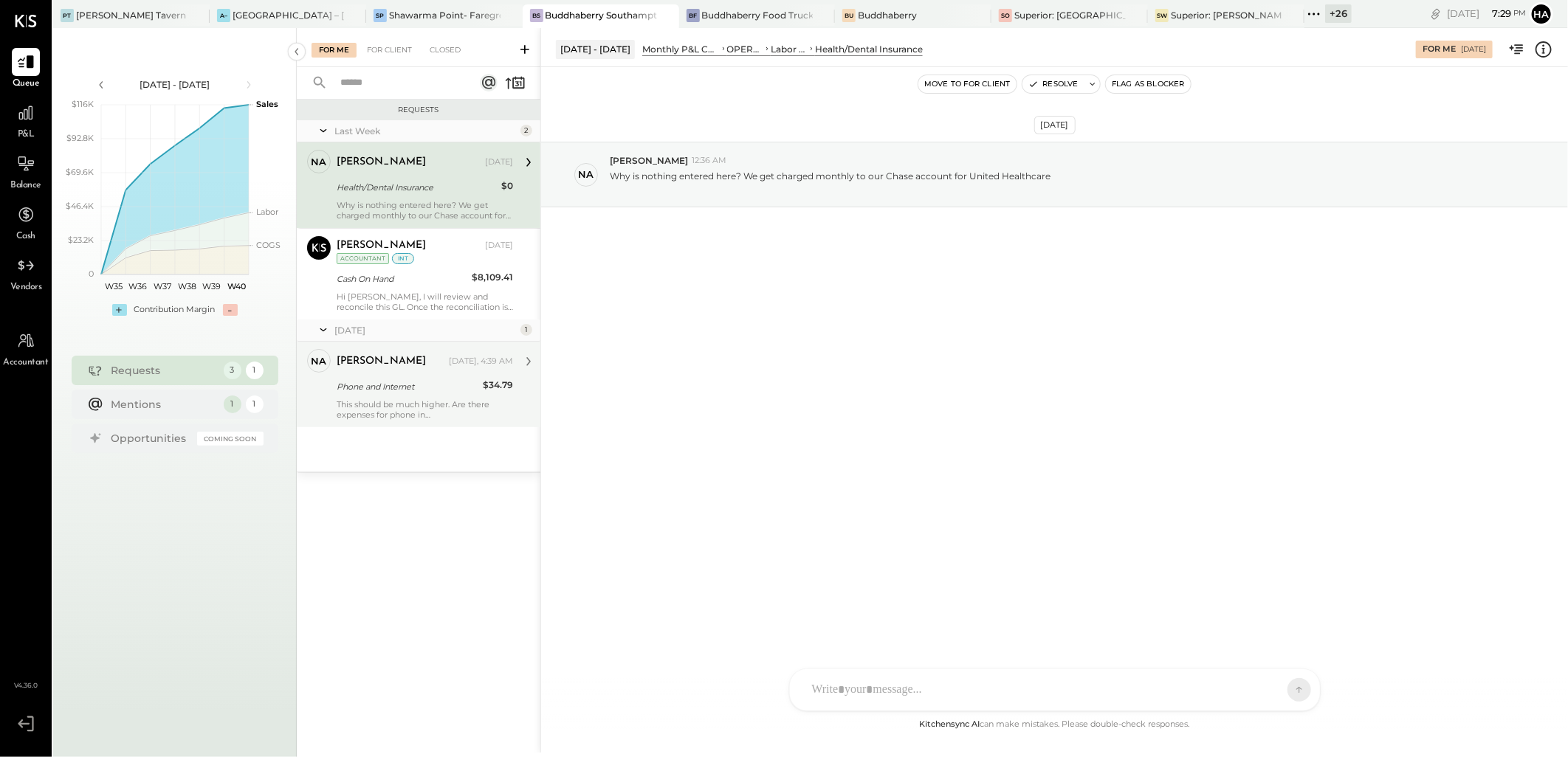
click at [456, 393] on div "Phone and Internet" at bounding box center [408, 386] width 141 height 15
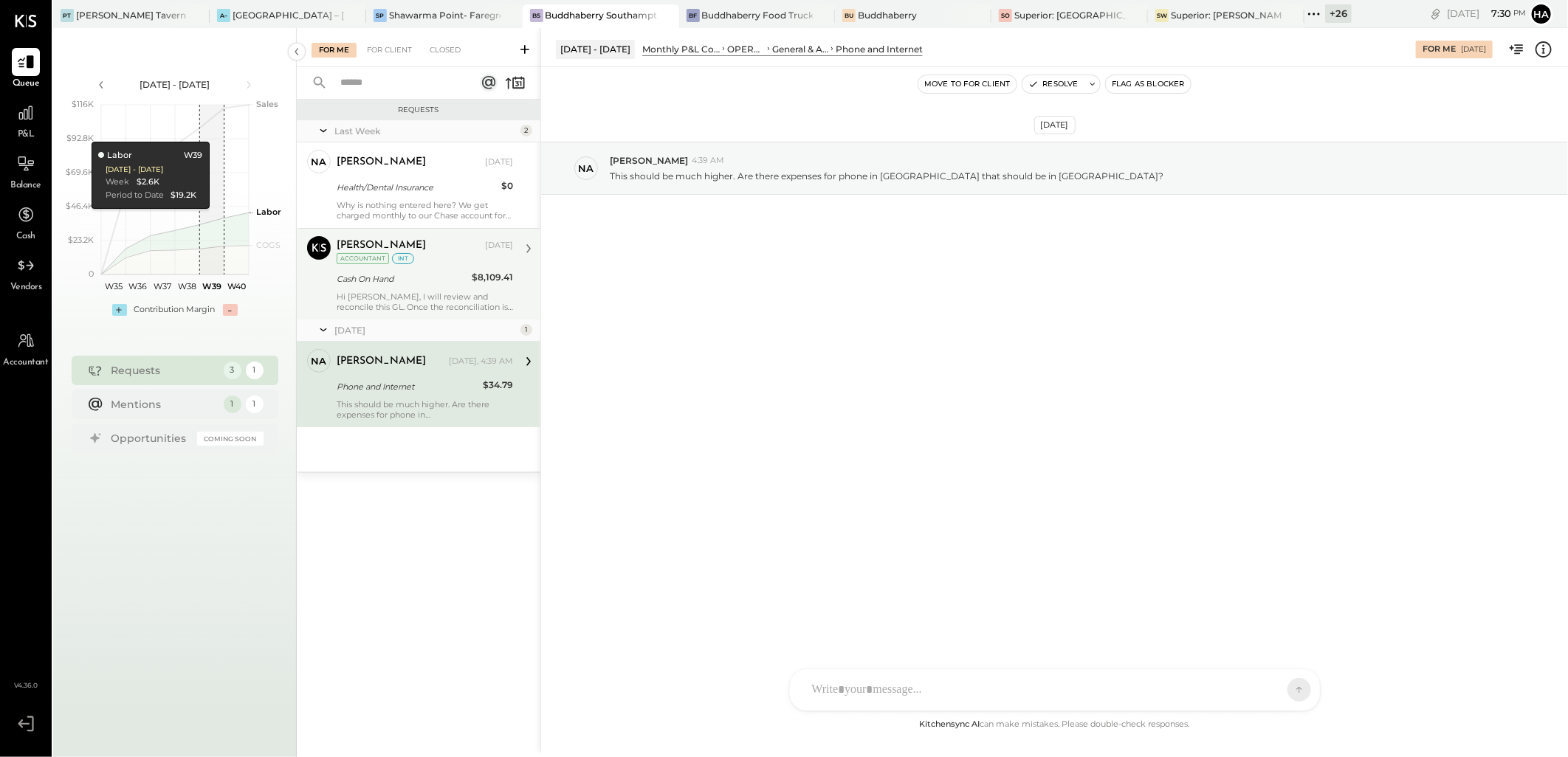
click at [456, 274] on div "Cash On Hand" at bounding box center [402, 279] width 130 height 15
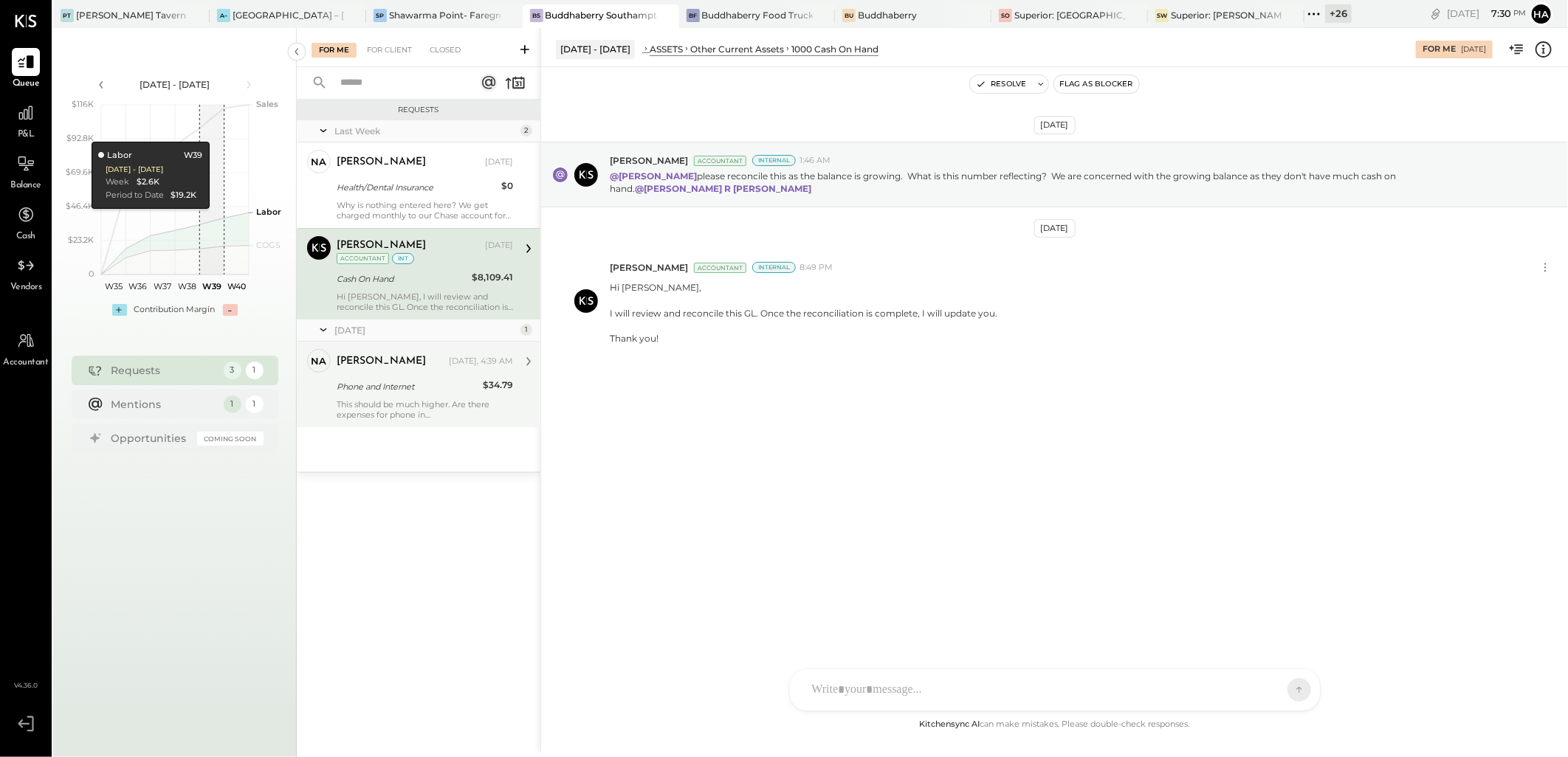
click at [375, 387] on div "Phone and Internet" at bounding box center [408, 386] width 141 height 15
